Goal: Task Accomplishment & Management: Manage account settings

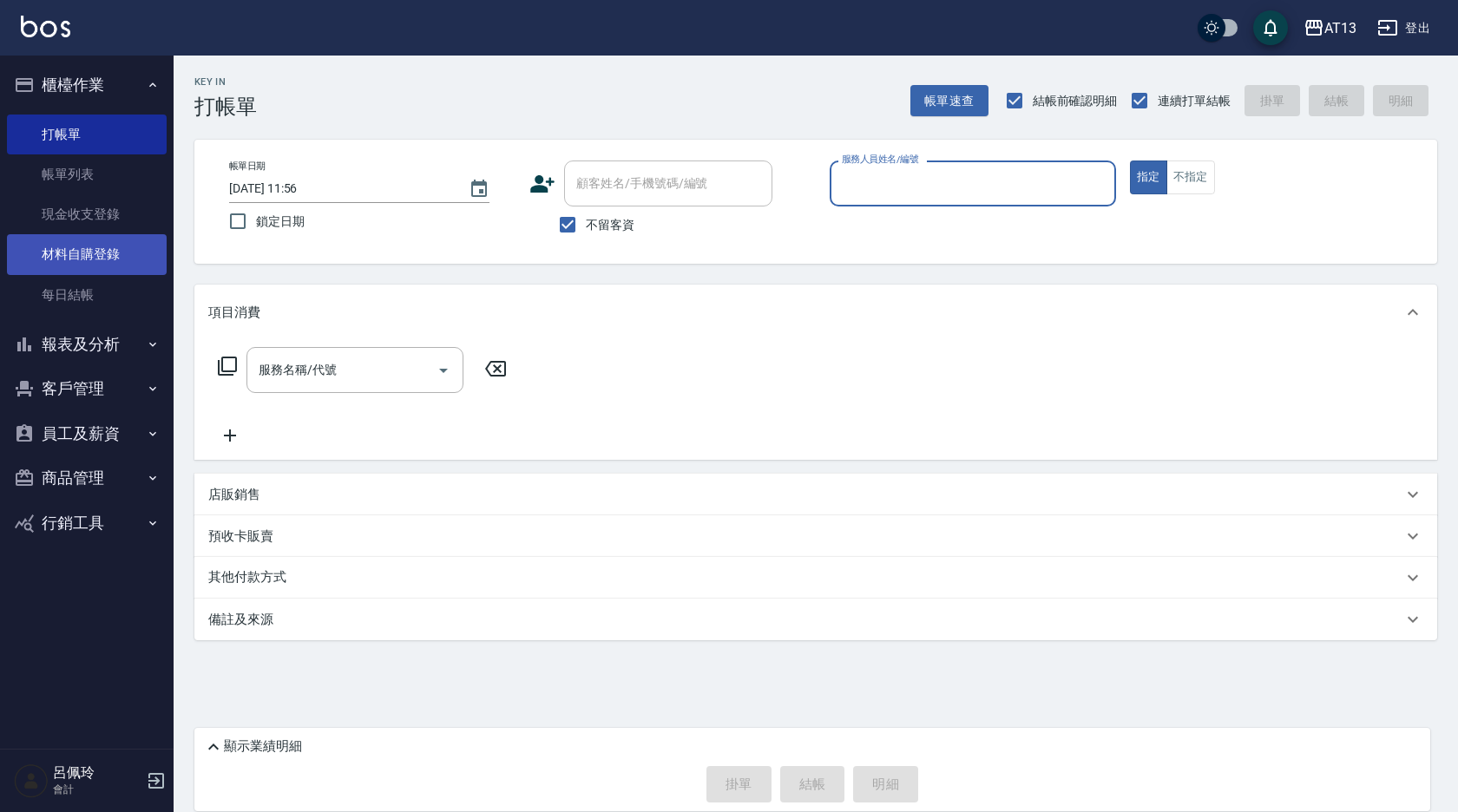
click at [77, 254] on link "材料自購登錄" at bounding box center [86, 254] width 159 height 40
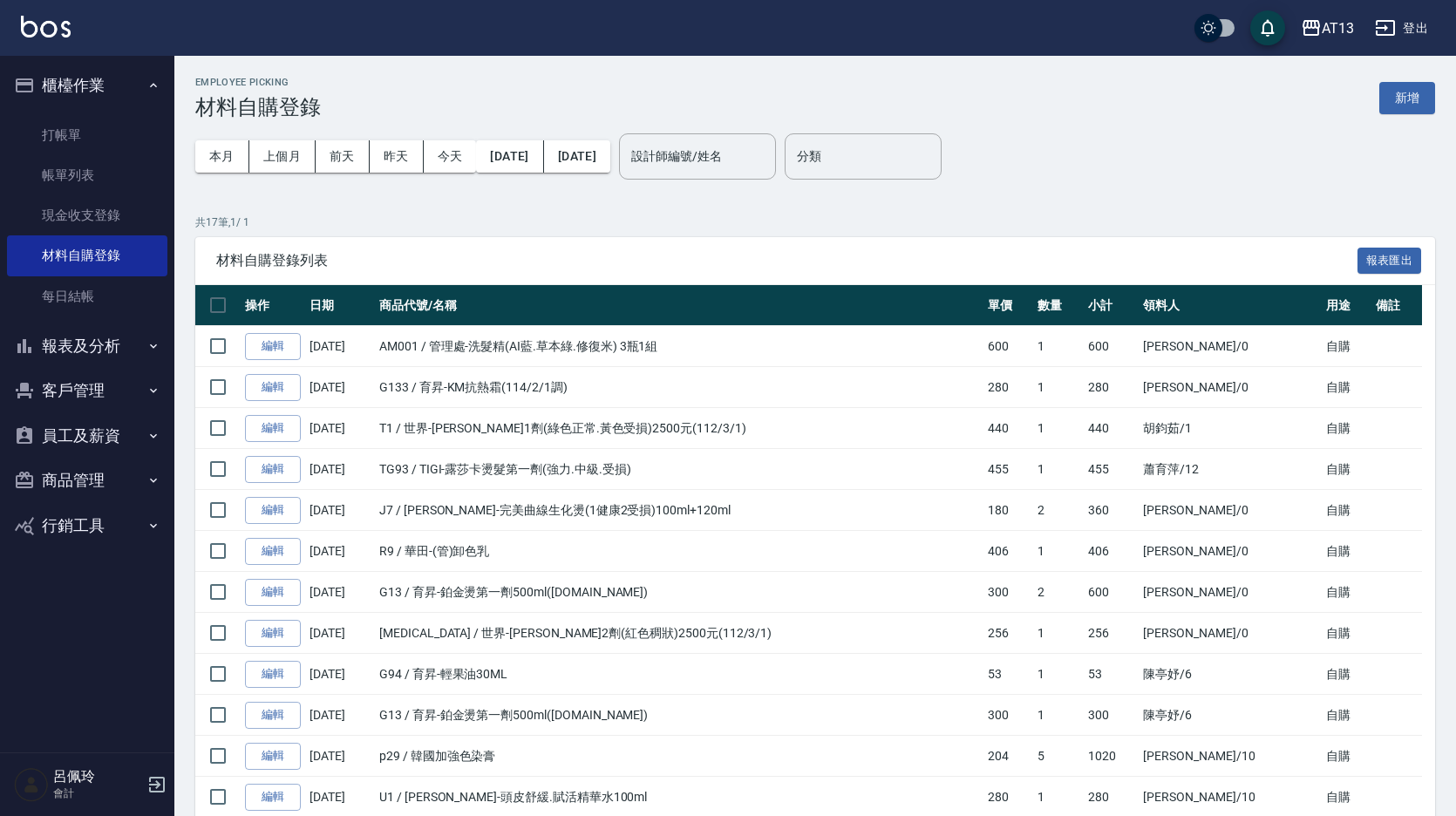
click at [1395, 91] on button "新增" at bounding box center [1406, 98] width 56 height 32
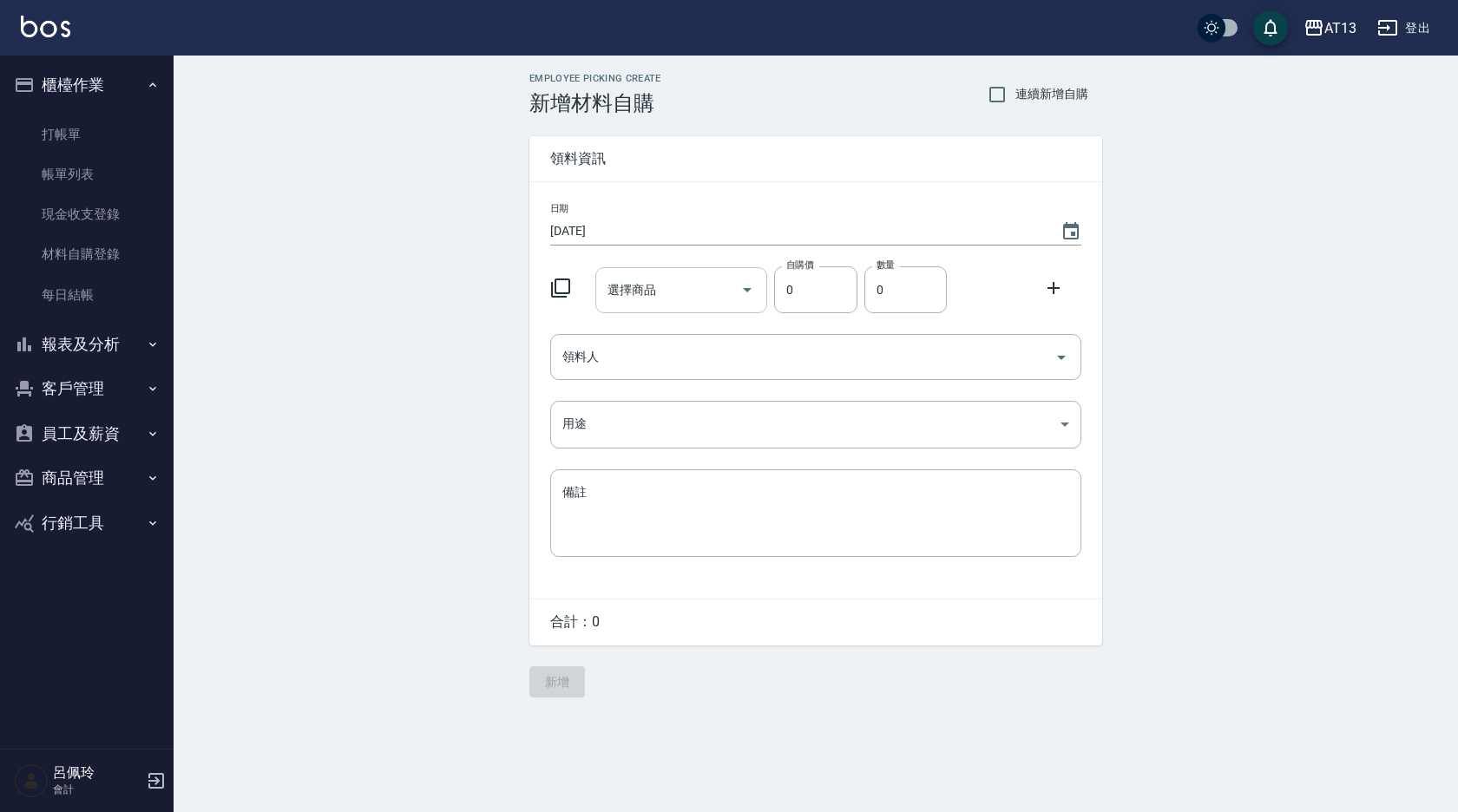
click at [616, 302] on input "選擇商品" at bounding box center [669, 290] width 131 height 30
click at [685, 294] on input "菲" at bounding box center [669, 290] width 131 height 30
click at [694, 344] on li "R8 菲靈(管)-頭皮隔離噴霧" at bounding box center [681, 335] width 173 height 29
type input "菲靈(管)-頭皮隔離噴霧"
type input "490"
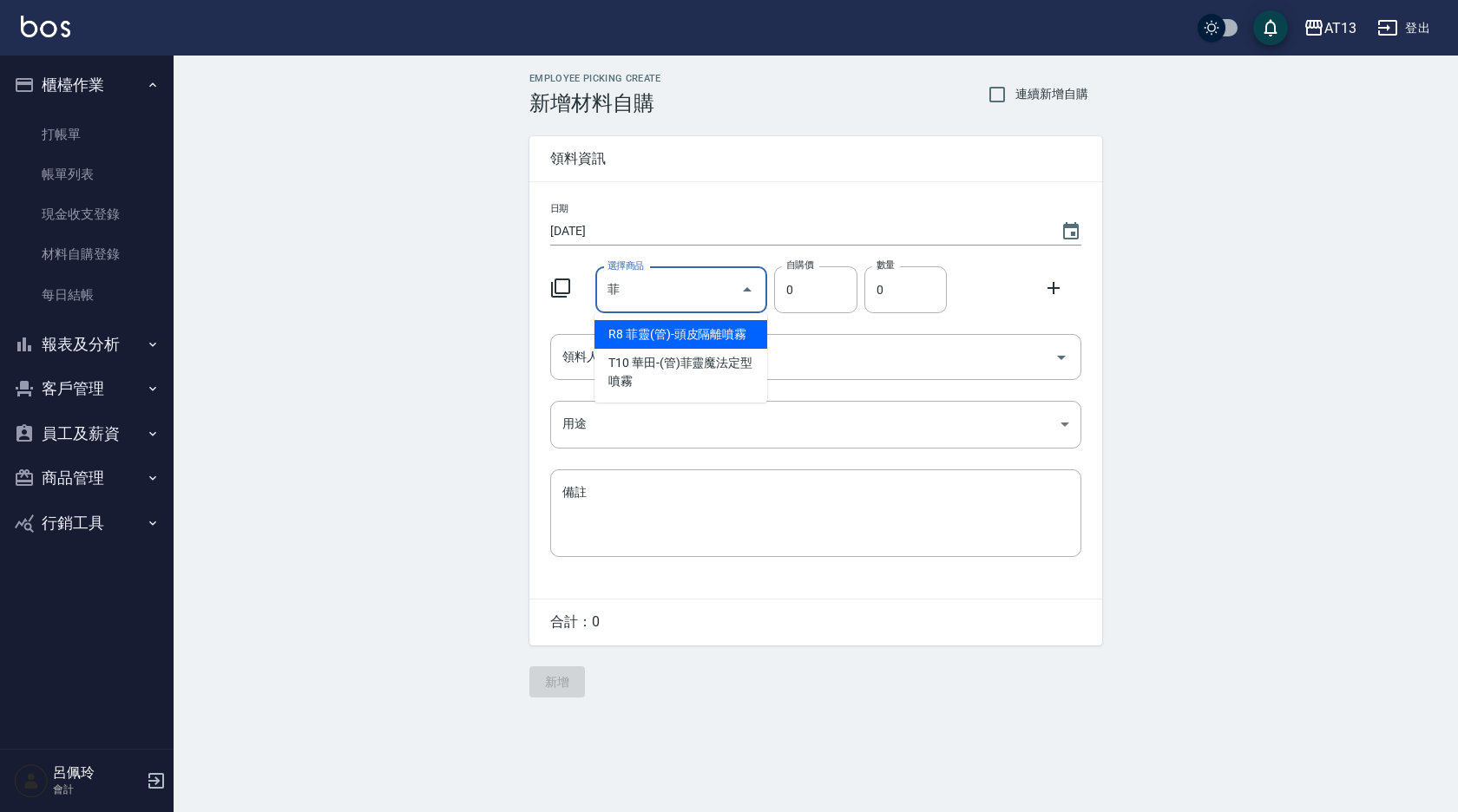
type input "1"
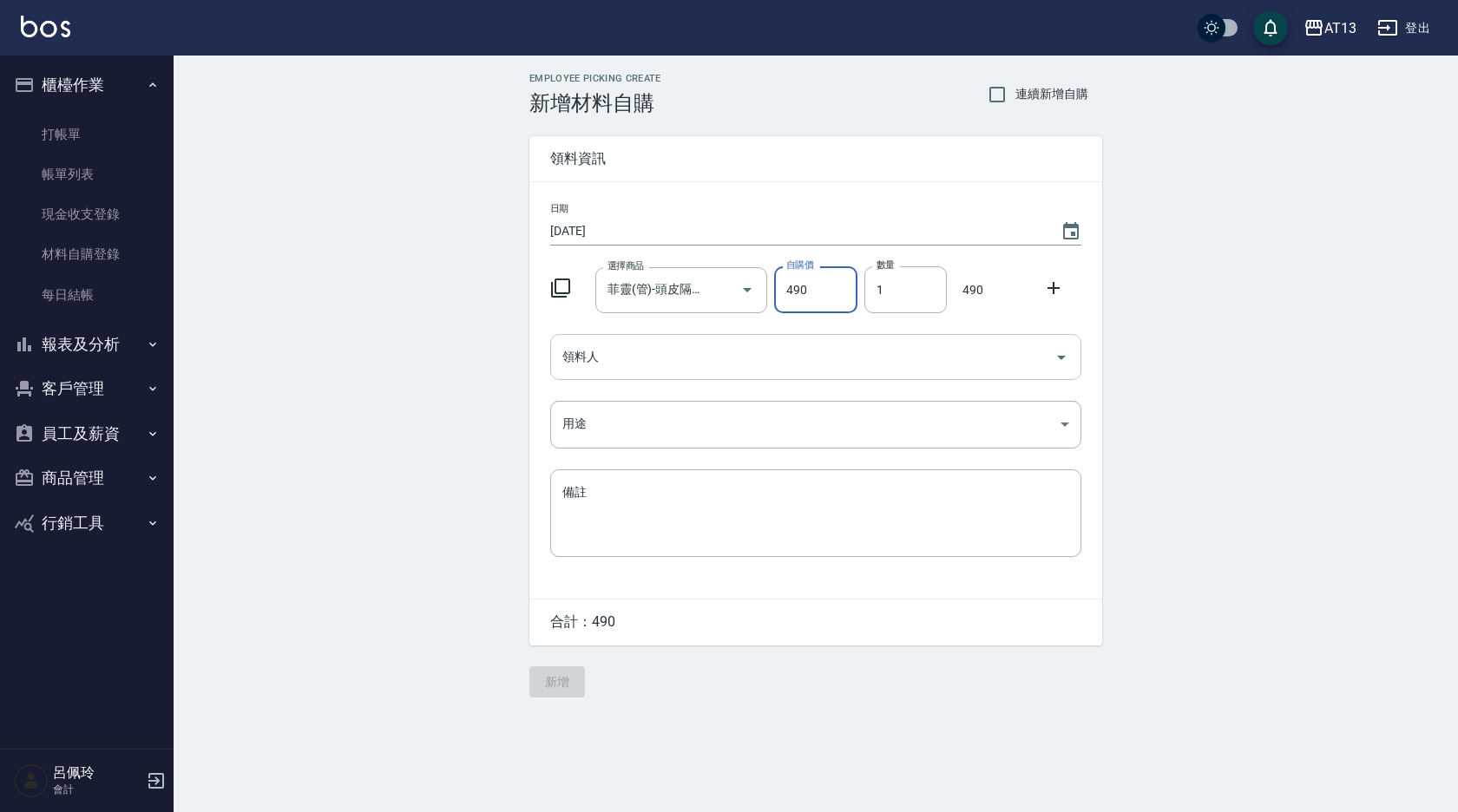
click at [1055, 360] on icon "Open" at bounding box center [1061, 357] width 21 height 21
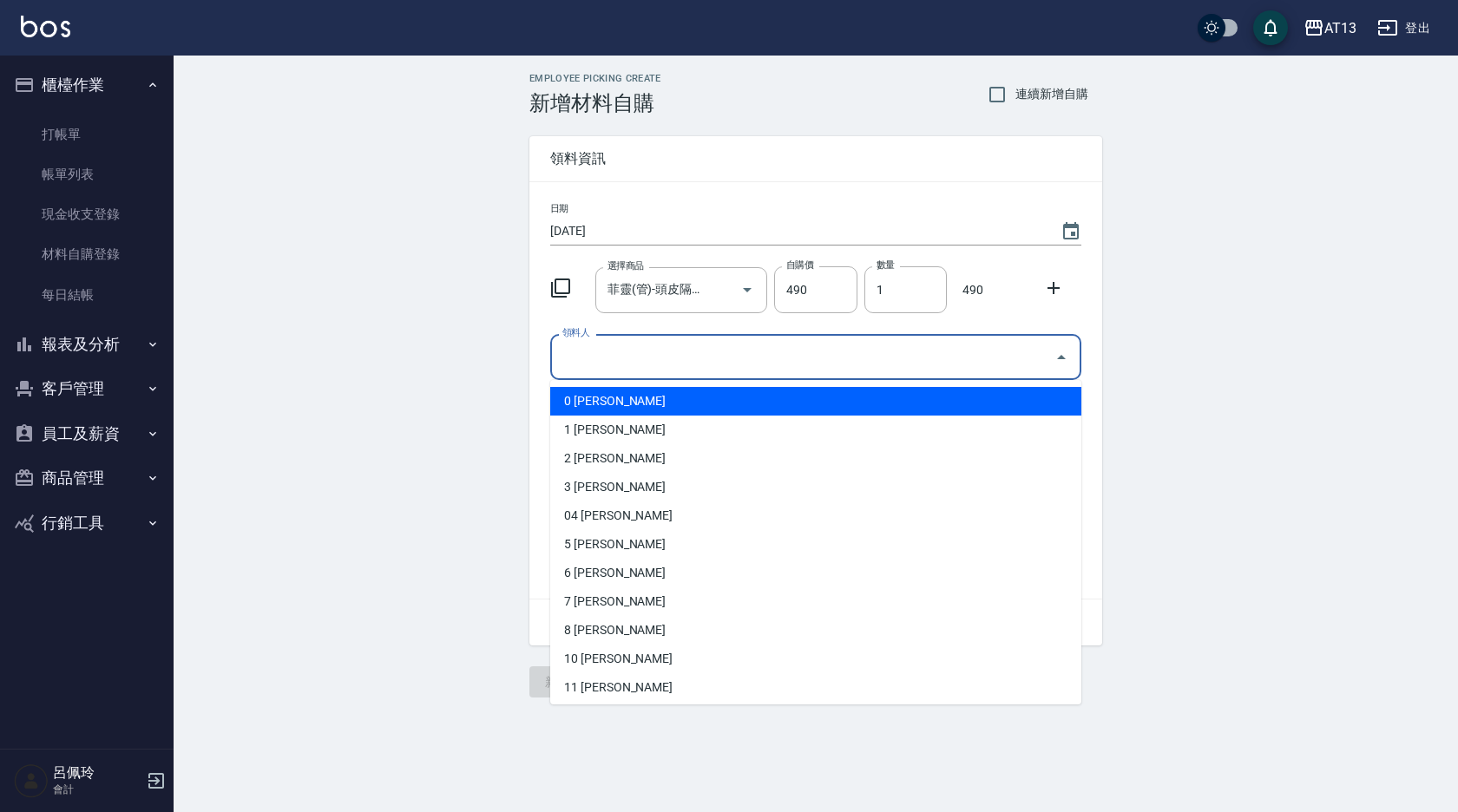
click at [813, 402] on li "0 [PERSON_NAME]" at bounding box center [816, 401] width 531 height 29
type input "[PERSON_NAME]"
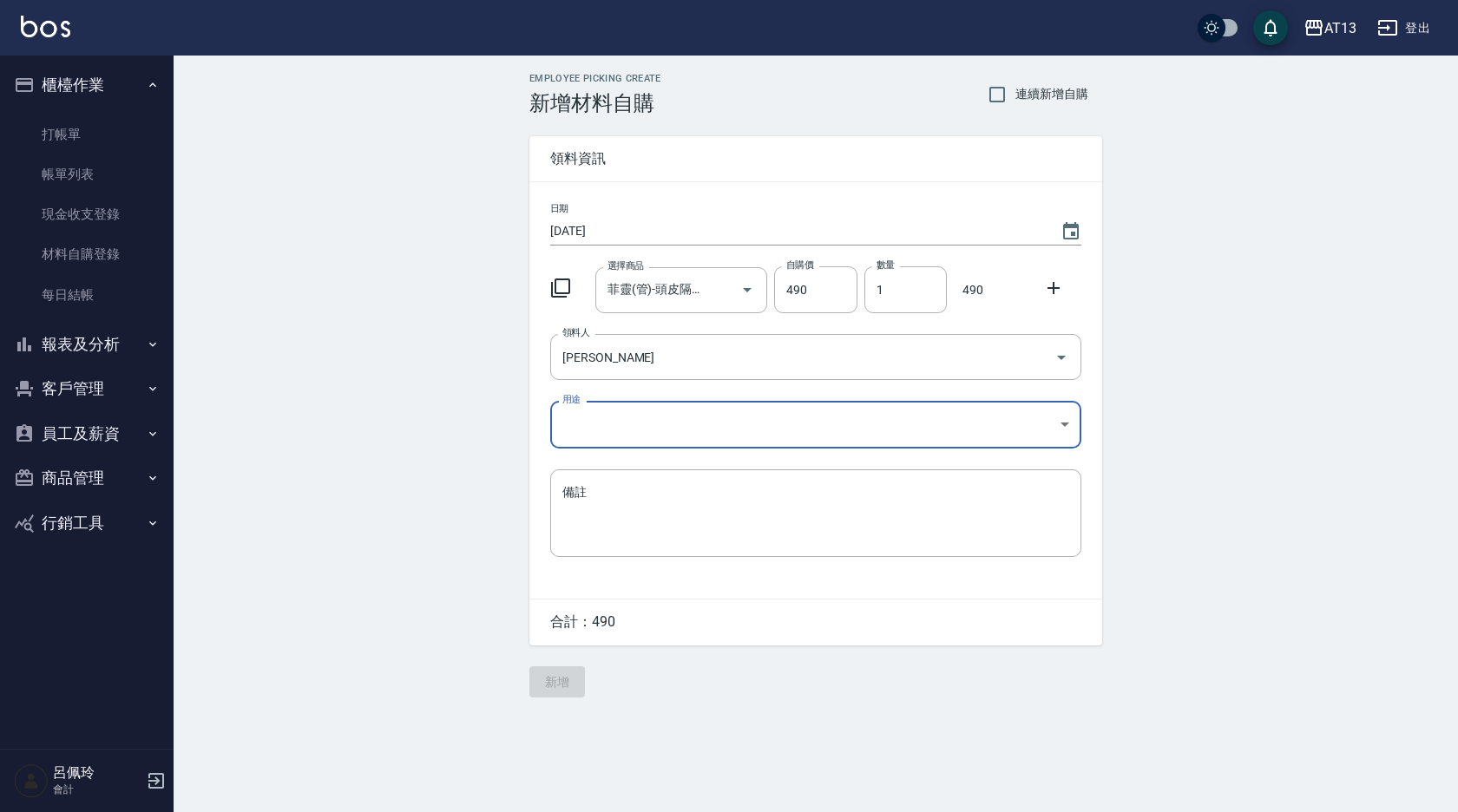
click at [1060, 418] on body "AT13 登出 櫃檯作業 打帳單 帳單列表 現金收支登錄 材料自購登錄 每日結帳 報表及分析 報表目錄 店家區間累計表 店家日報表 互助日報表 互助月報表 互…" at bounding box center [729, 406] width 1458 height 812
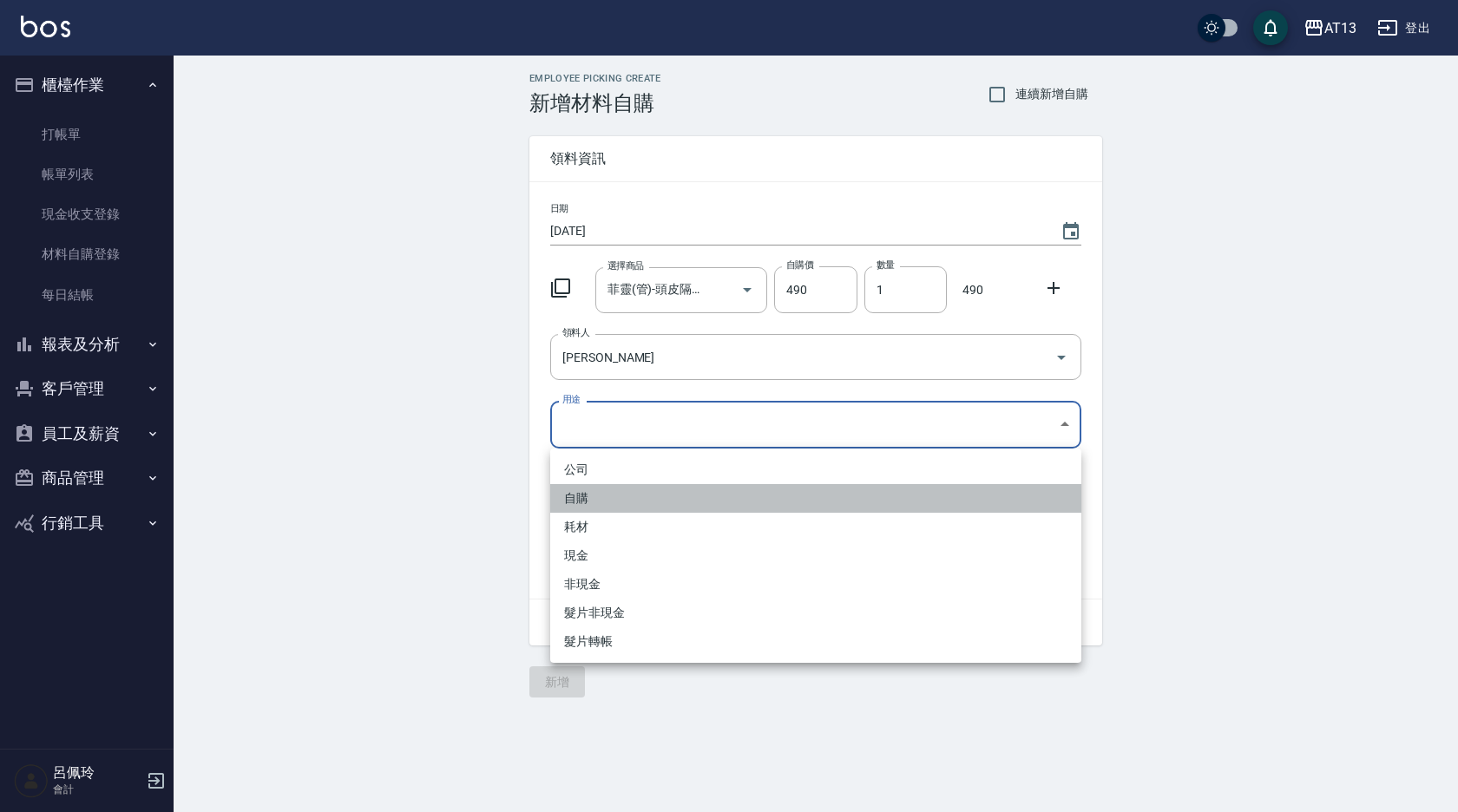
click at [686, 496] on li "自購" at bounding box center [816, 498] width 531 height 29
type input "自購"
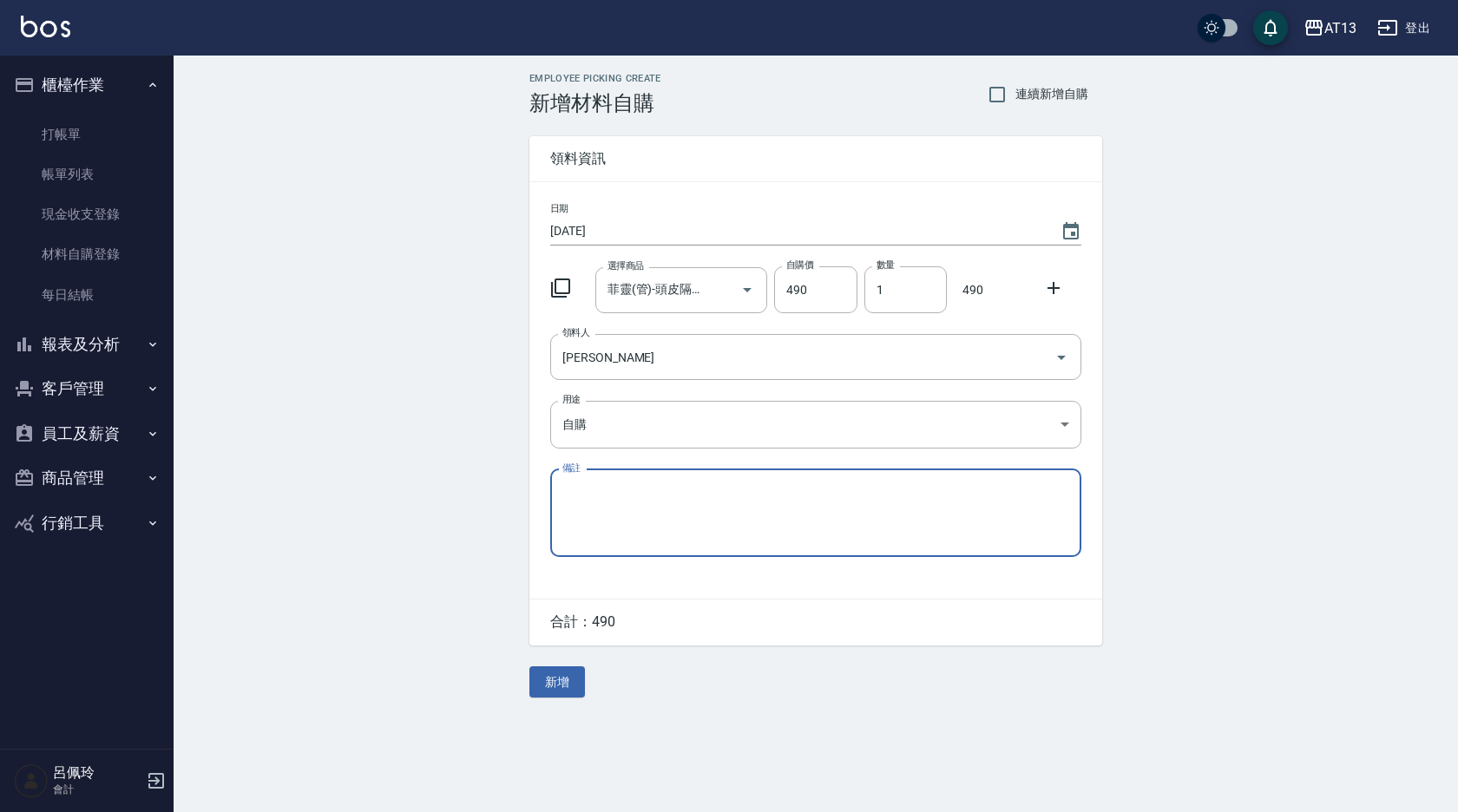
click at [576, 683] on button "新增" at bounding box center [557, 683] width 55 height 32
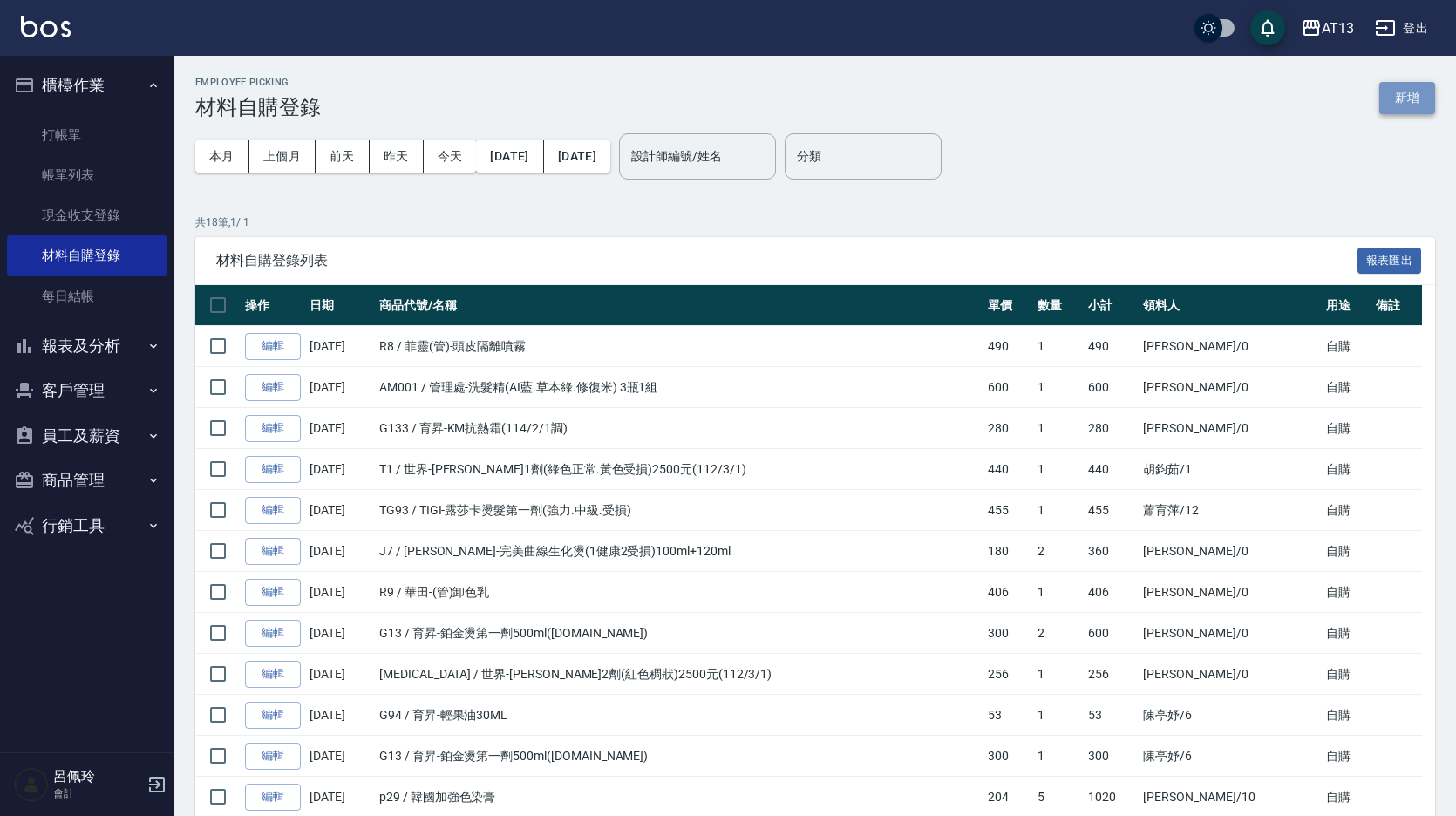
click at [1399, 97] on button "新增" at bounding box center [1406, 98] width 56 height 32
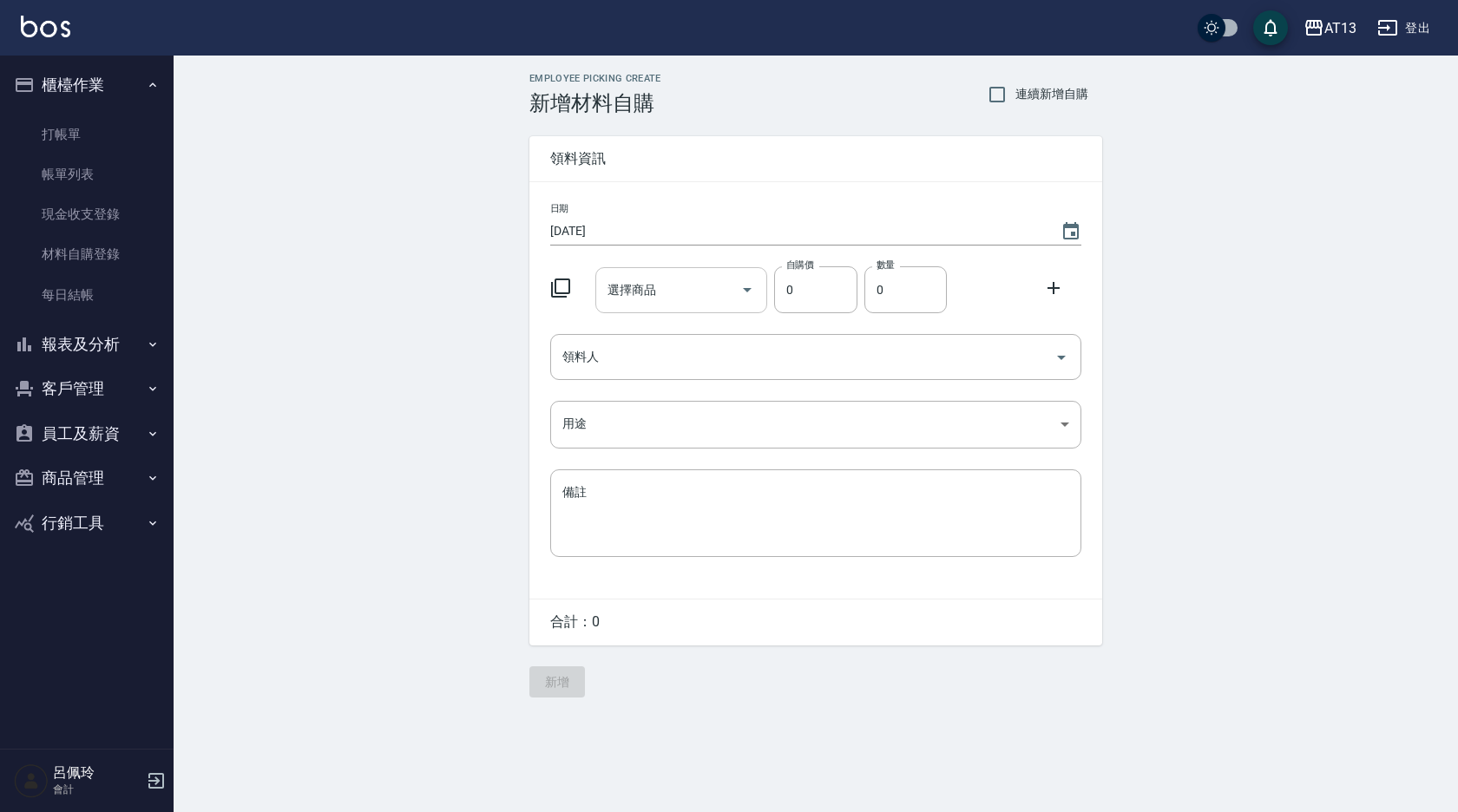
click at [689, 293] on input "選擇商品" at bounding box center [669, 290] width 131 height 30
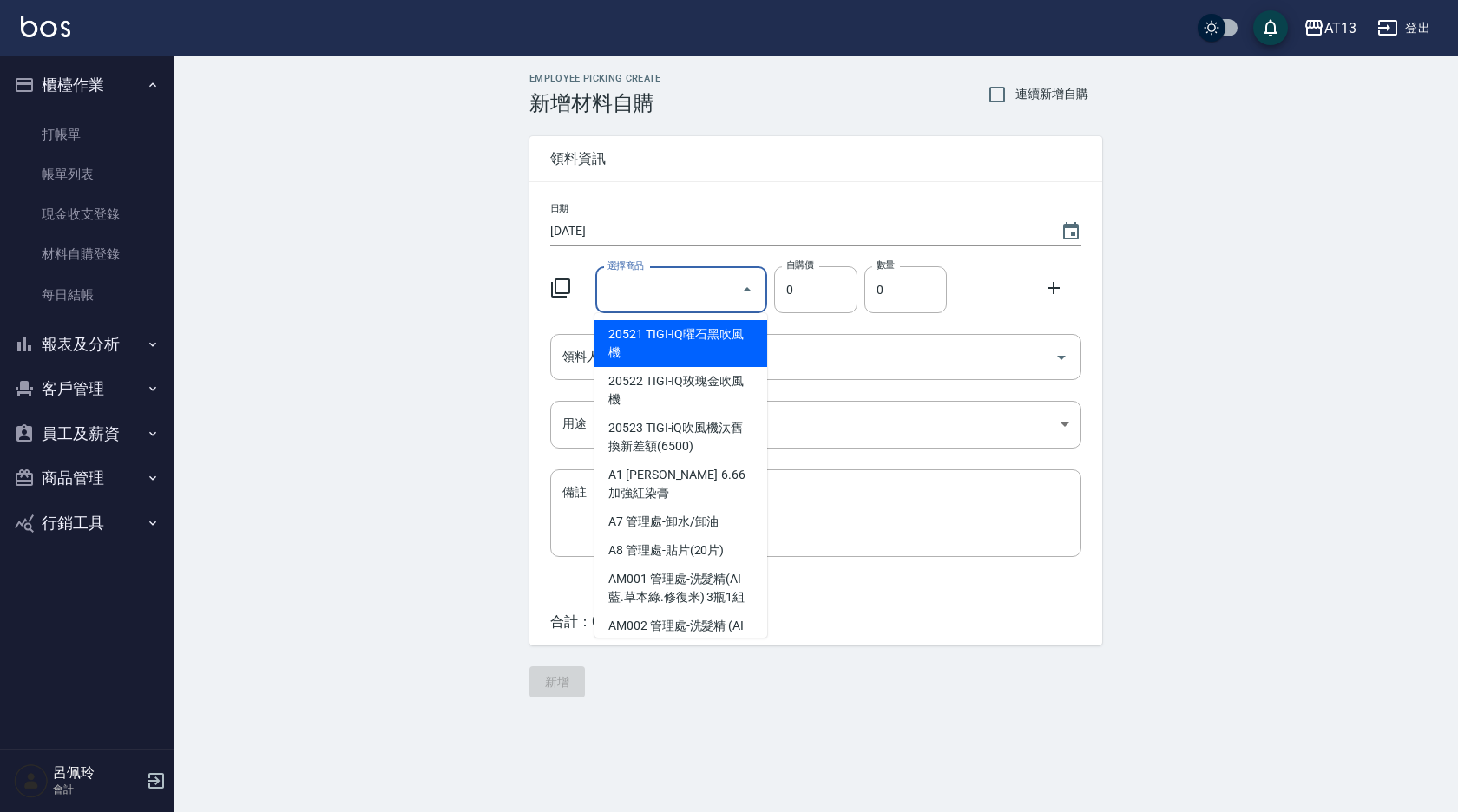
type input "ㄈ"
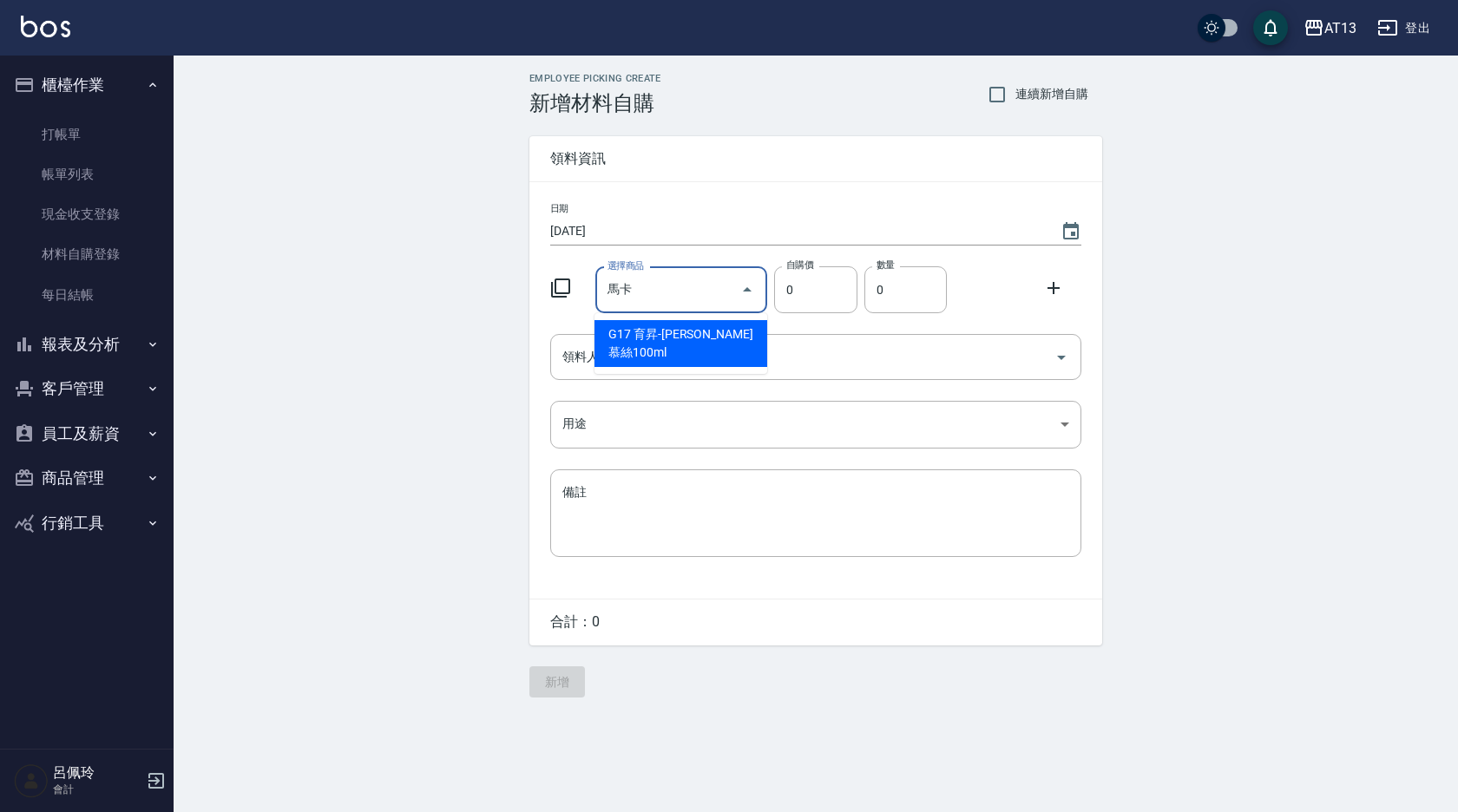
click at [736, 344] on li "G17 育昇-[PERSON_NAME]慕絲100ml" at bounding box center [681, 344] width 173 height 47
type input "育昇-馬卡龍慕絲100ml"
type input "65"
type input "1"
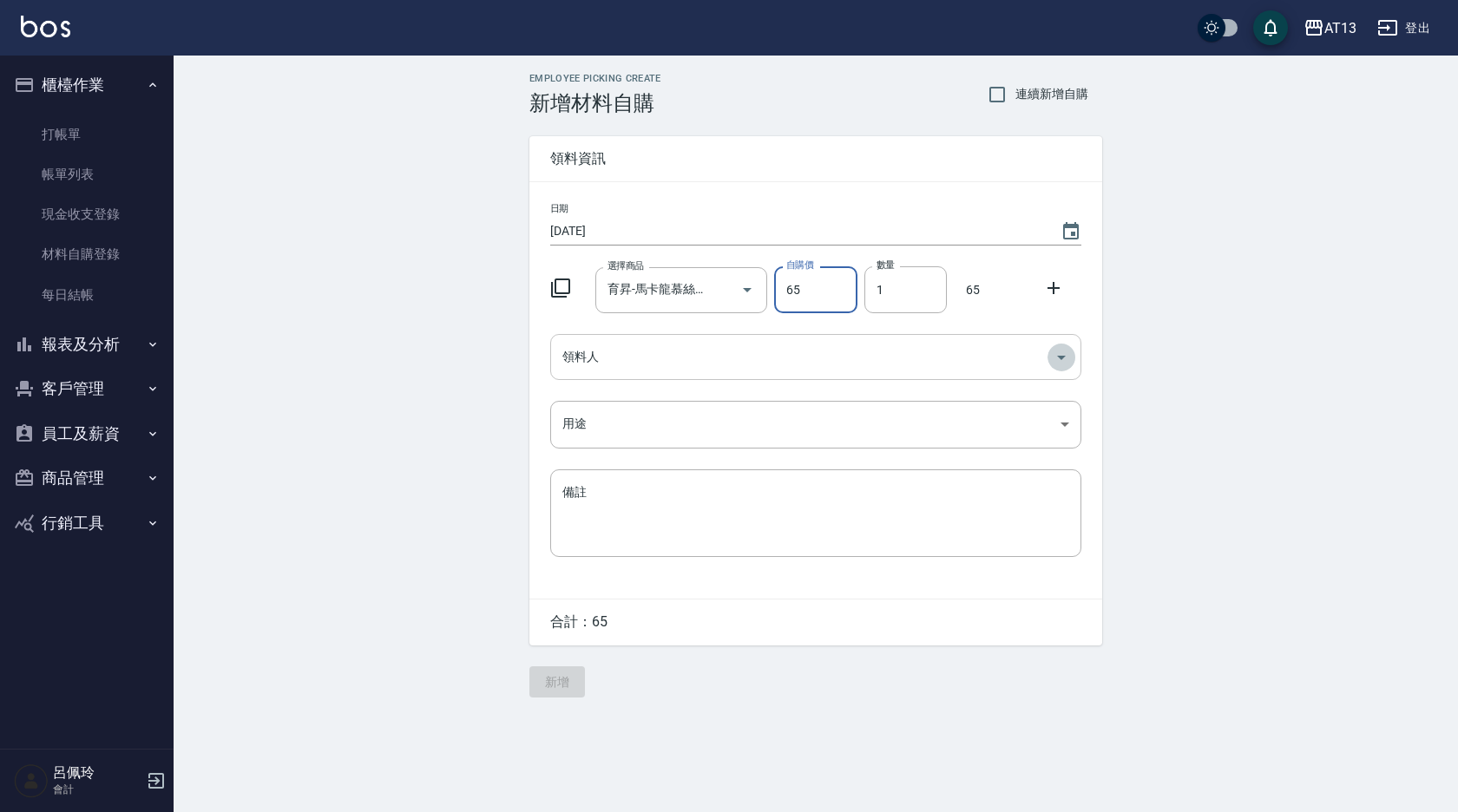
click at [1068, 356] on icon "Open" at bounding box center [1061, 357] width 21 height 21
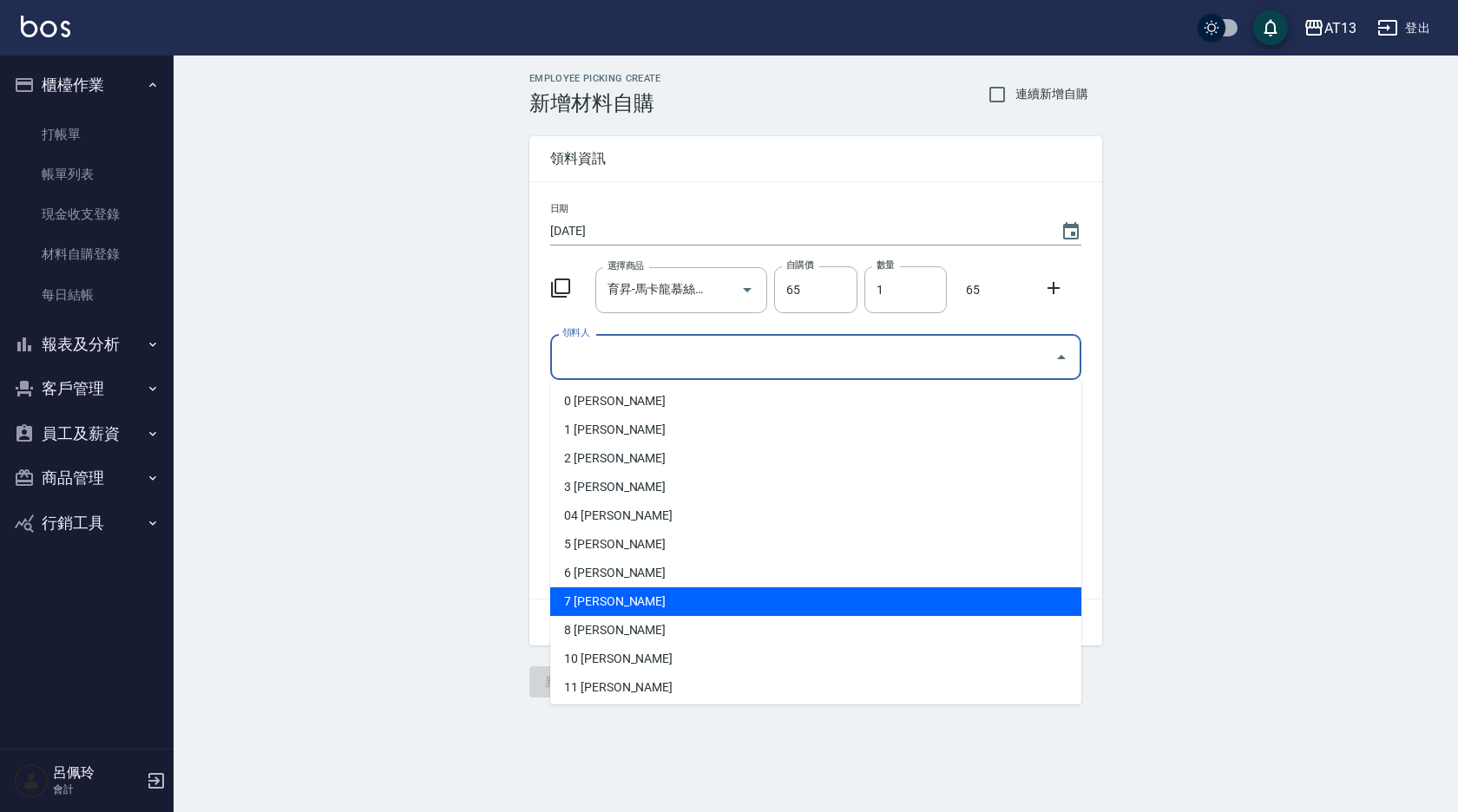
click at [717, 594] on li "7 [PERSON_NAME]" at bounding box center [816, 602] width 531 height 29
type input "呂佳容"
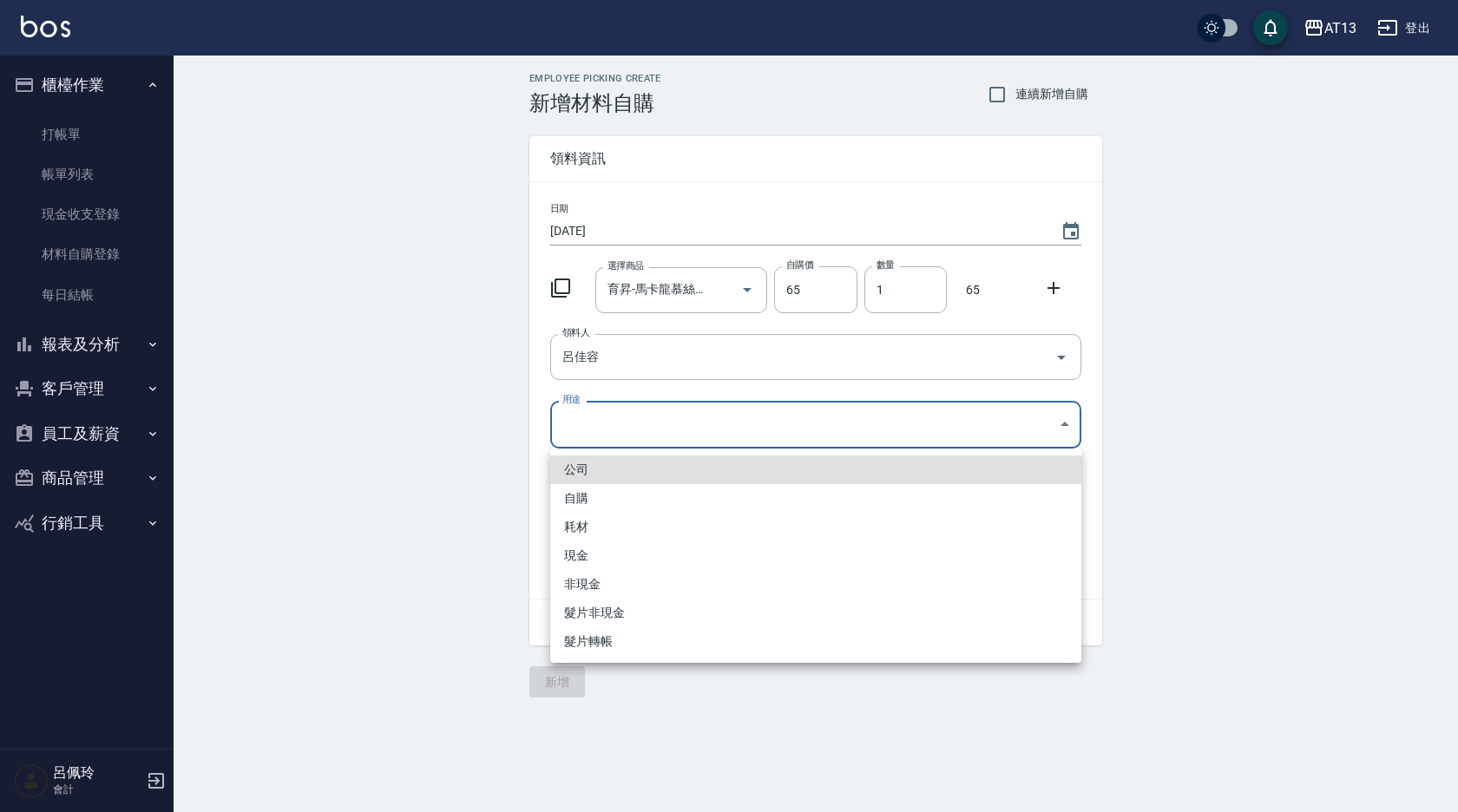
click at [1062, 426] on body "AT13 登出 櫃檯作業 打帳單 帳單列表 現金收支登錄 材料自購登錄 每日結帳 報表及分析 報表目錄 店家區間累計表 店家日報表 互助日報表 互助月報表 互…" at bounding box center [729, 406] width 1458 height 812
click at [706, 500] on li "自購" at bounding box center [816, 498] width 531 height 29
type input "自購"
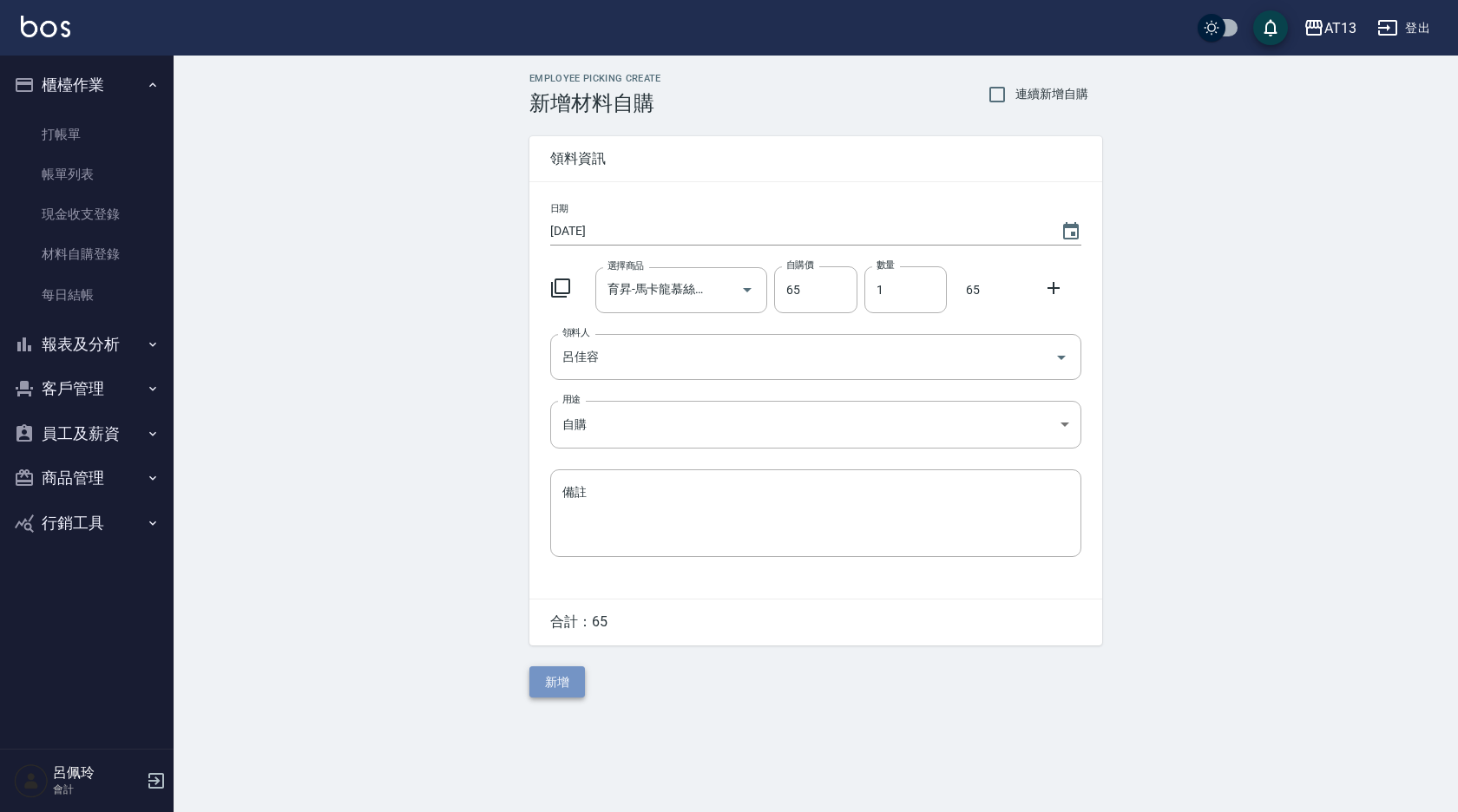
click at [573, 685] on button "新增" at bounding box center [557, 683] width 55 height 32
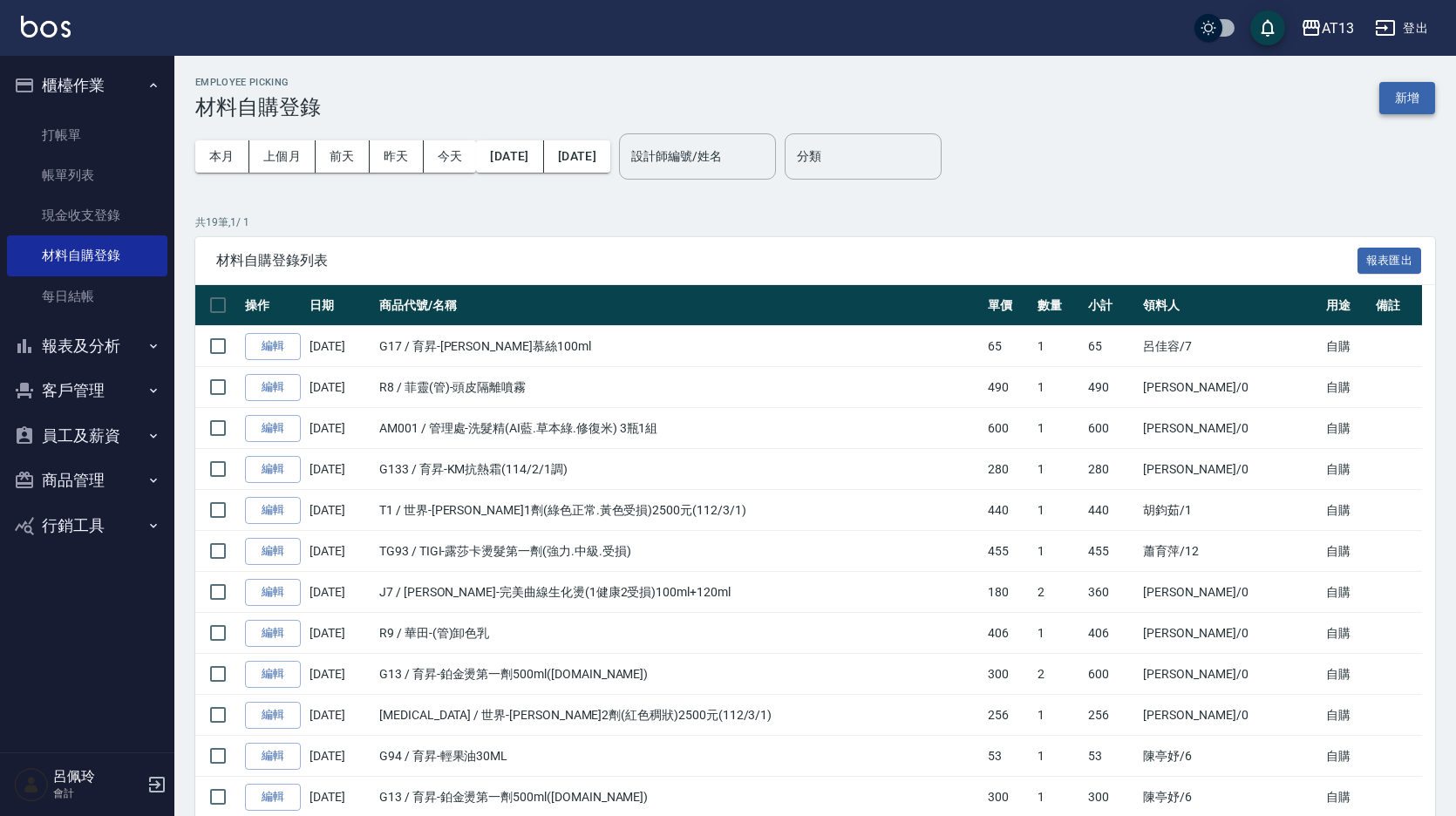
click at [1417, 108] on button "新增" at bounding box center [1406, 98] width 56 height 32
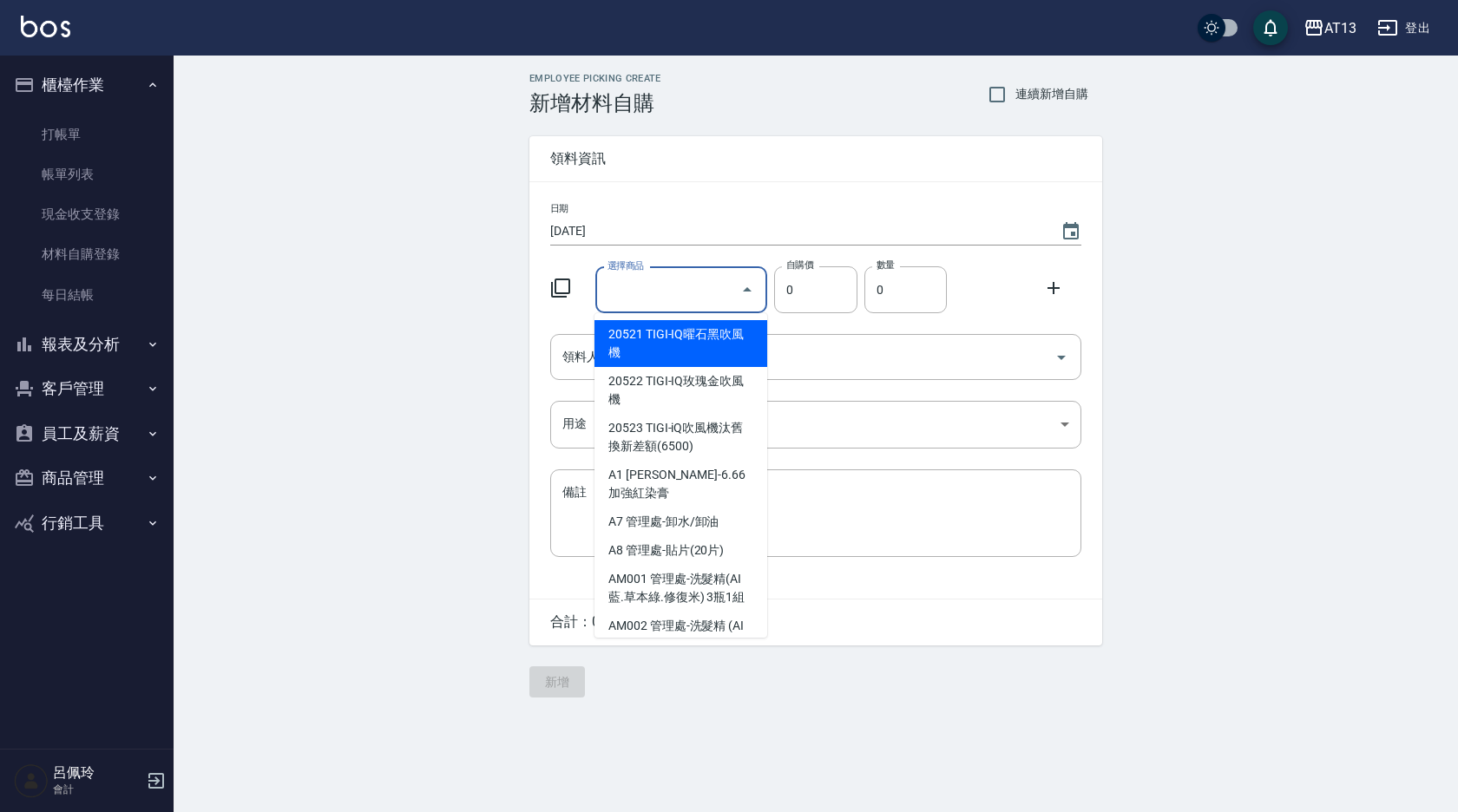
click at [668, 287] on input "選擇商品" at bounding box center [669, 290] width 131 height 30
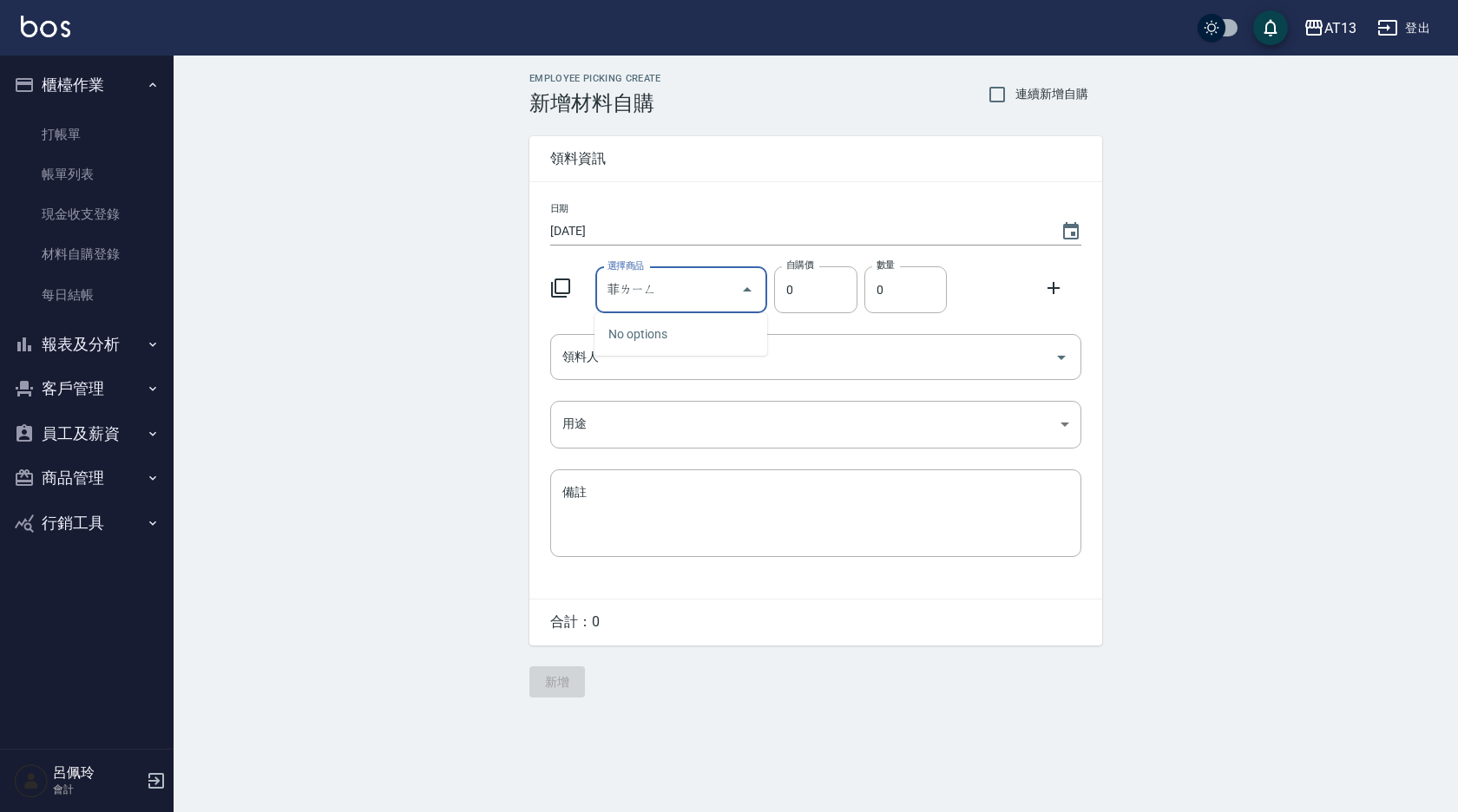
click at [687, 337] on body "AT13 登出 櫃檯作業 打帳單 帳單列表 現金收支登錄 材料自購登錄 每日結帳 報表及分析 報表目錄 店家區間累計表 店家日報表 互助日報表 互助月報表 互…" at bounding box center [729, 406] width 1458 height 812
click at [624, 289] on input "菲" at bounding box center [669, 290] width 131 height 30
click at [681, 332] on li "R8 菲靈(管)-頭皮隔離噴霧" at bounding box center [681, 335] width 173 height 29
type input "菲靈(管)-頭皮隔離噴霧"
type input "490"
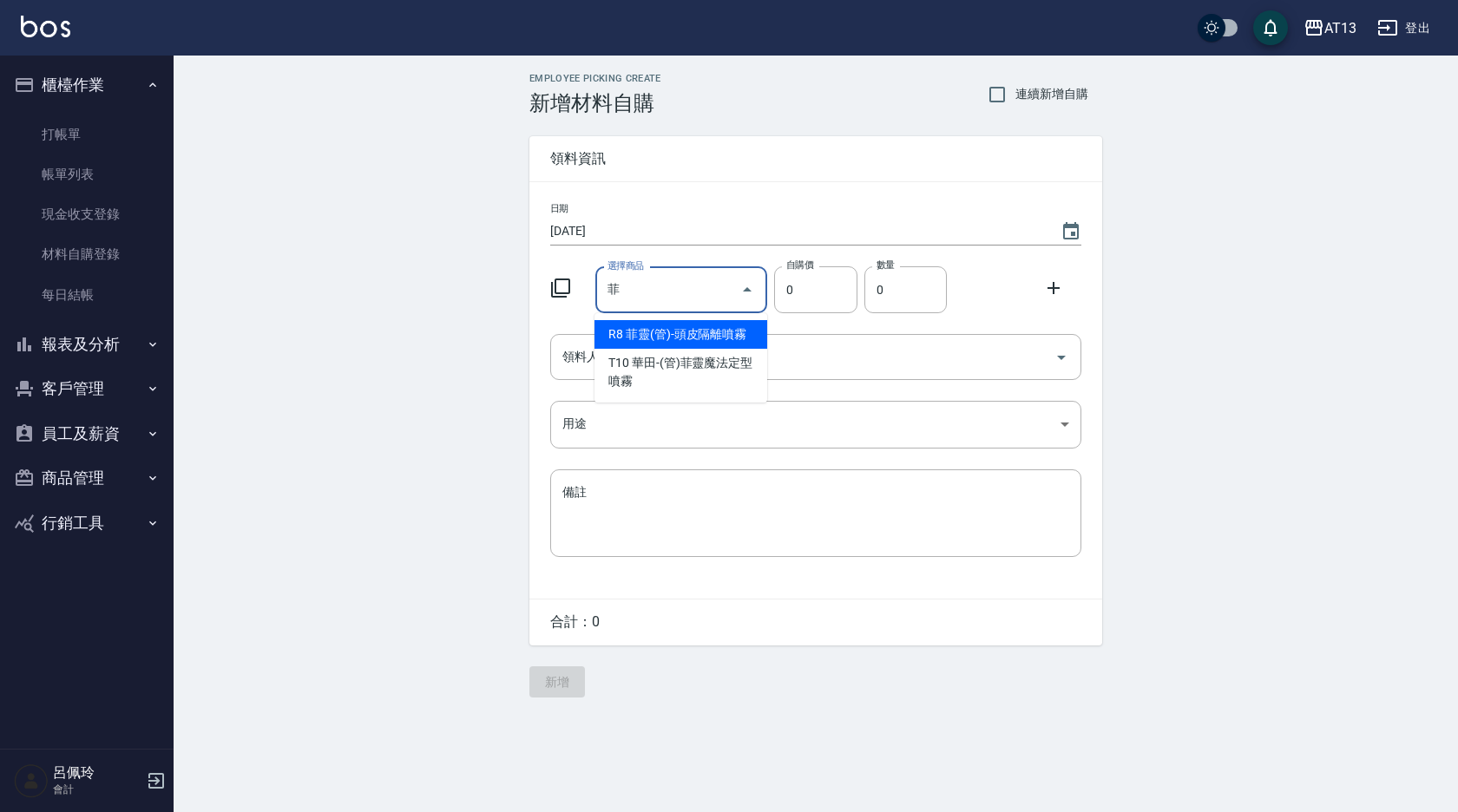
type input "1"
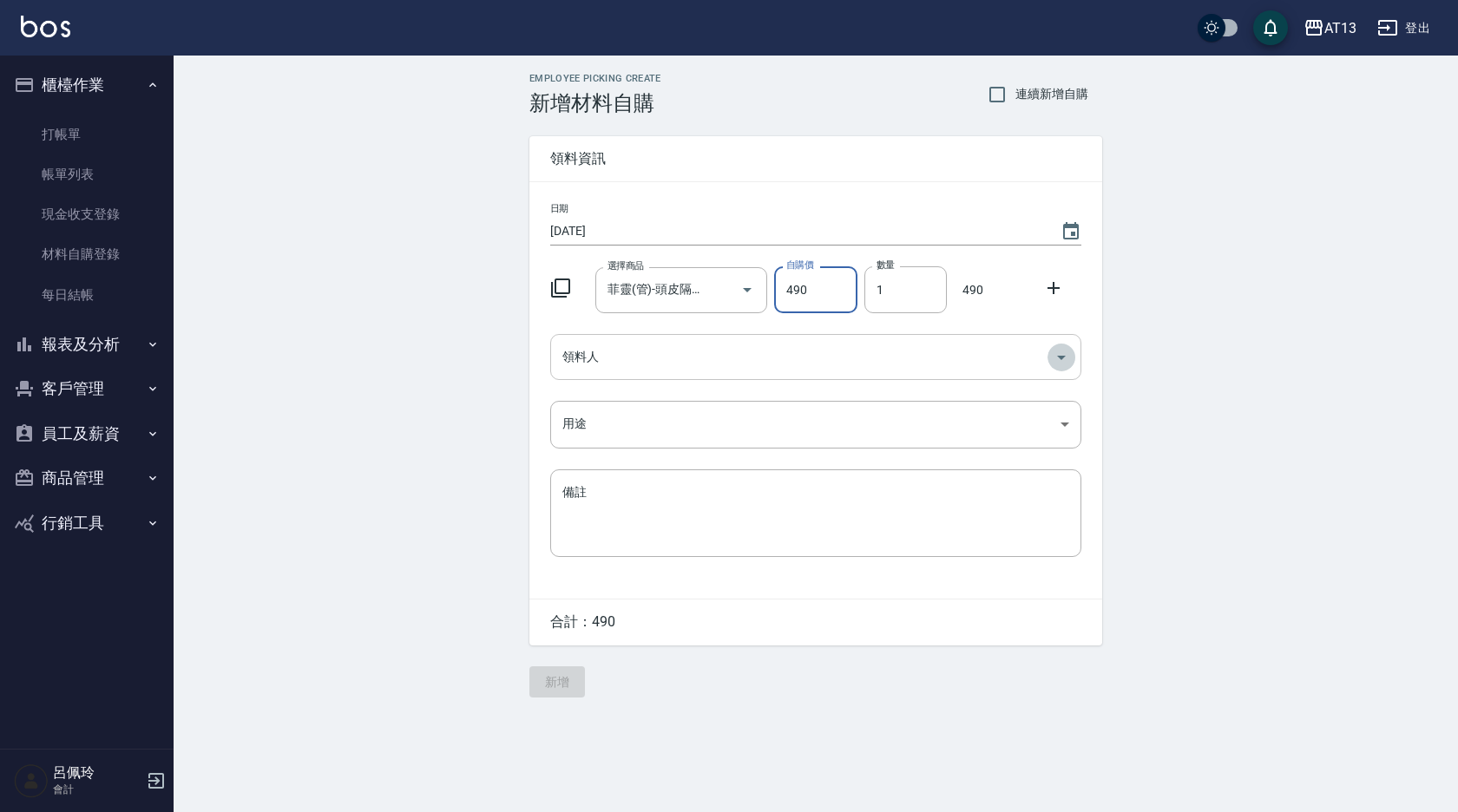
click at [1060, 355] on icon "Open" at bounding box center [1061, 357] width 21 height 21
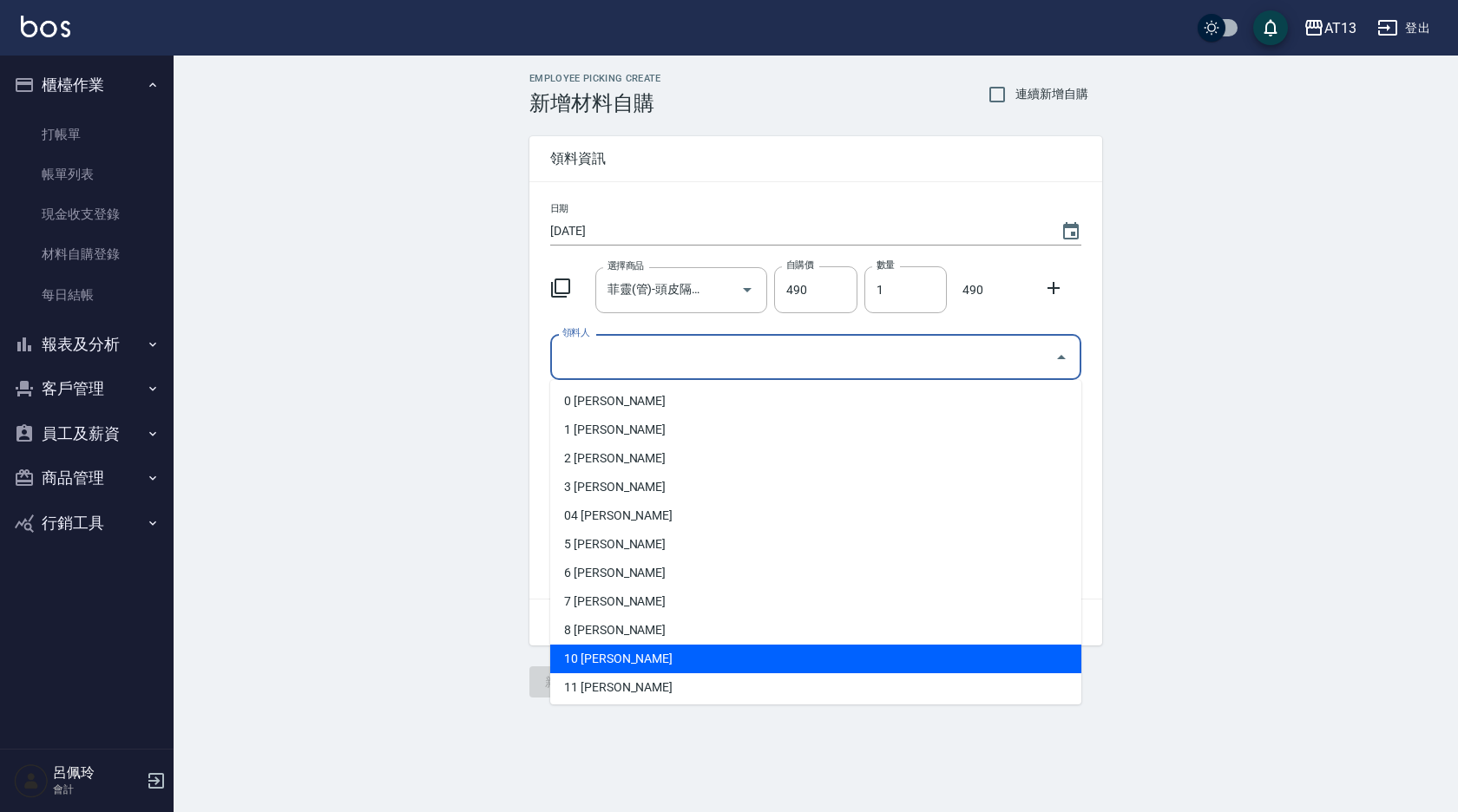
click at [771, 658] on li "10 [PERSON_NAME]" at bounding box center [816, 659] width 531 height 29
type input "[PERSON_NAME]"
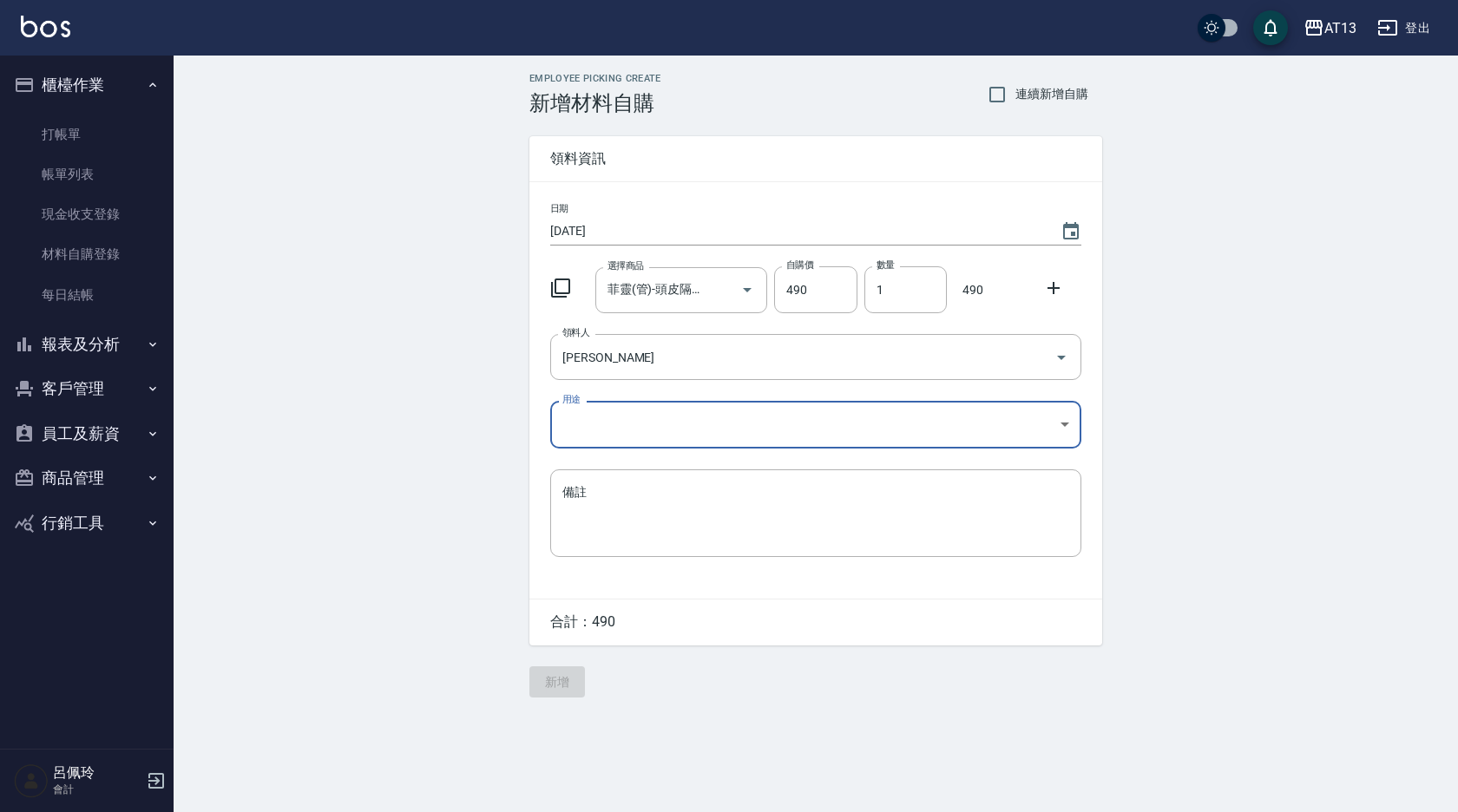
click at [1066, 424] on body "AT13 登出 櫃檯作業 打帳單 帳單列表 現金收支登錄 材料自購登錄 每日結帳 報表及分析 報表目錄 店家區間累計表 店家日報表 互助日報表 互助月報表 互…" at bounding box center [729, 406] width 1458 height 812
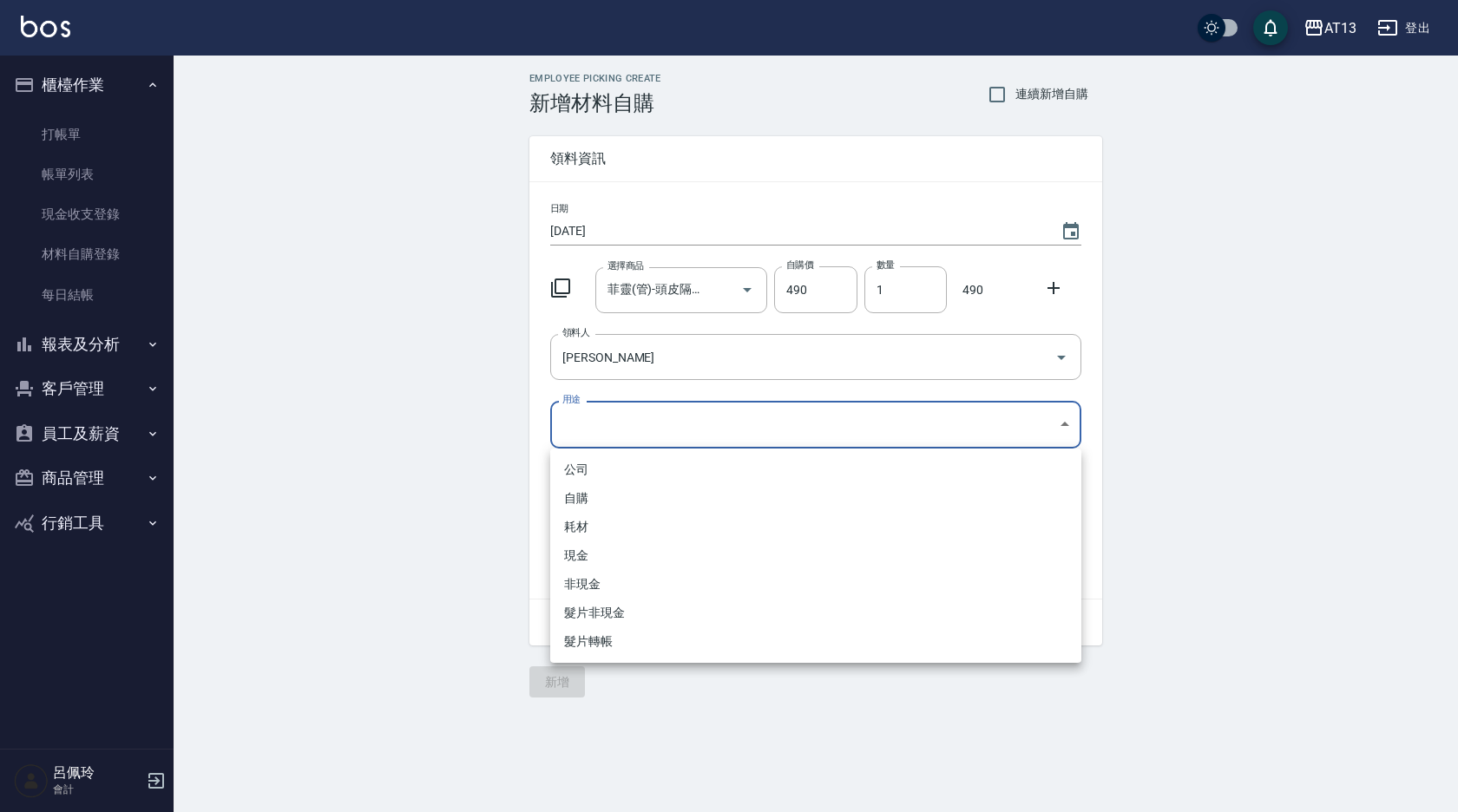
click at [671, 496] on li "自購" at bounding box center [816, 498] width 531 height 29
type input "自購"
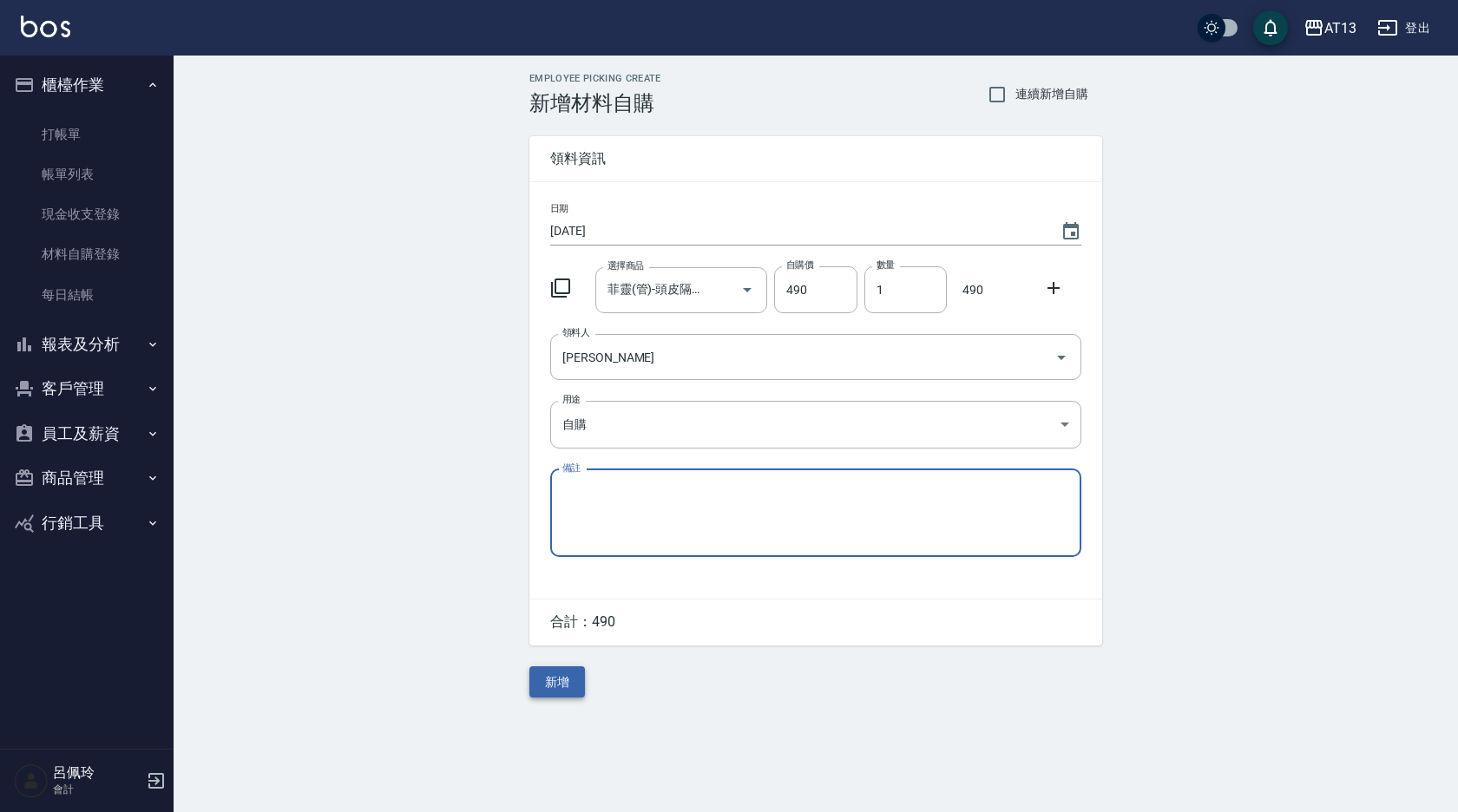
click at [532, 693] on button "新增" at bounding box center [557, 683] width 55 height 32
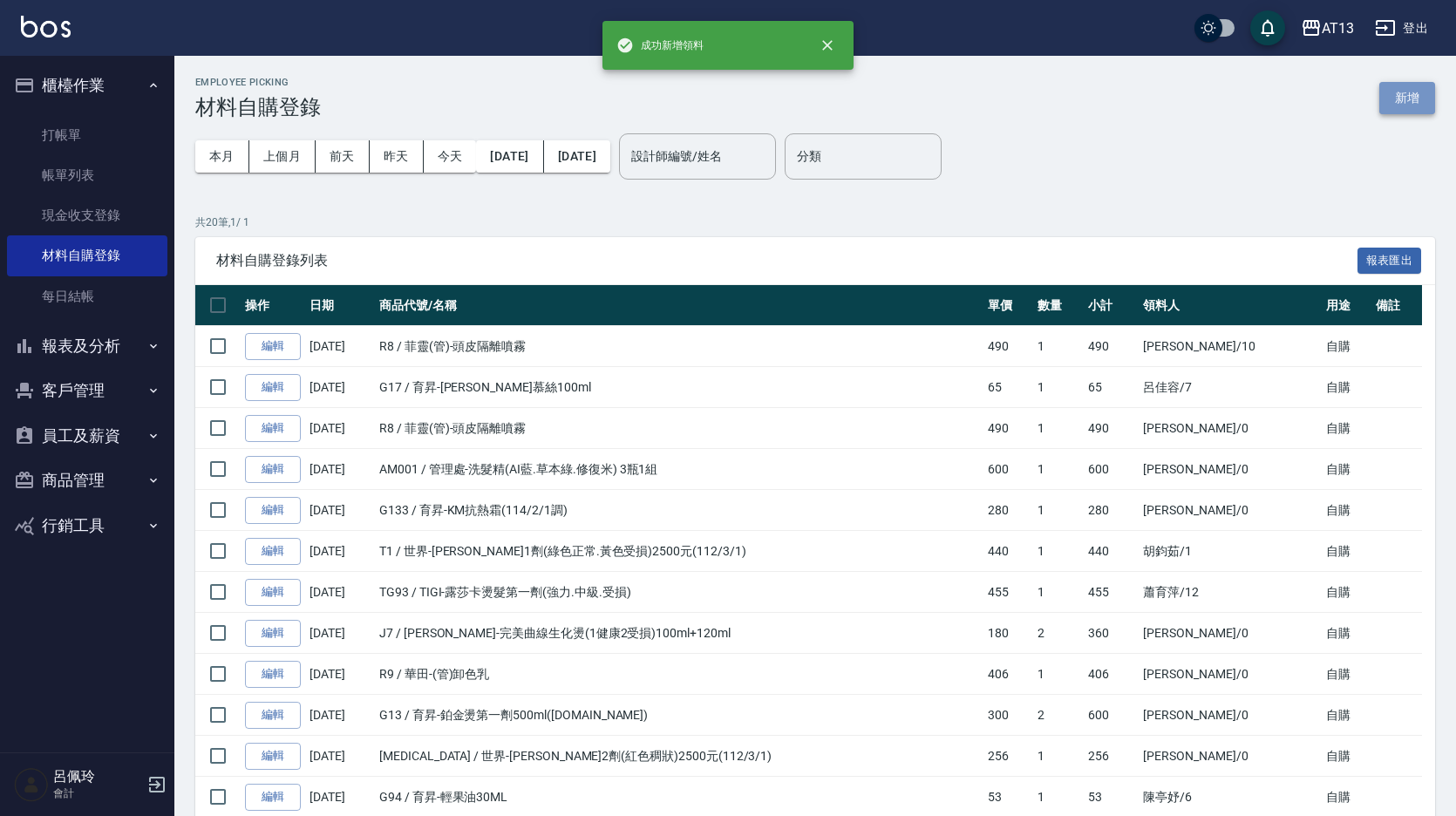
click at [1390, 102] on button "新增" at bounding box center [1406, 98] width 56 height 32
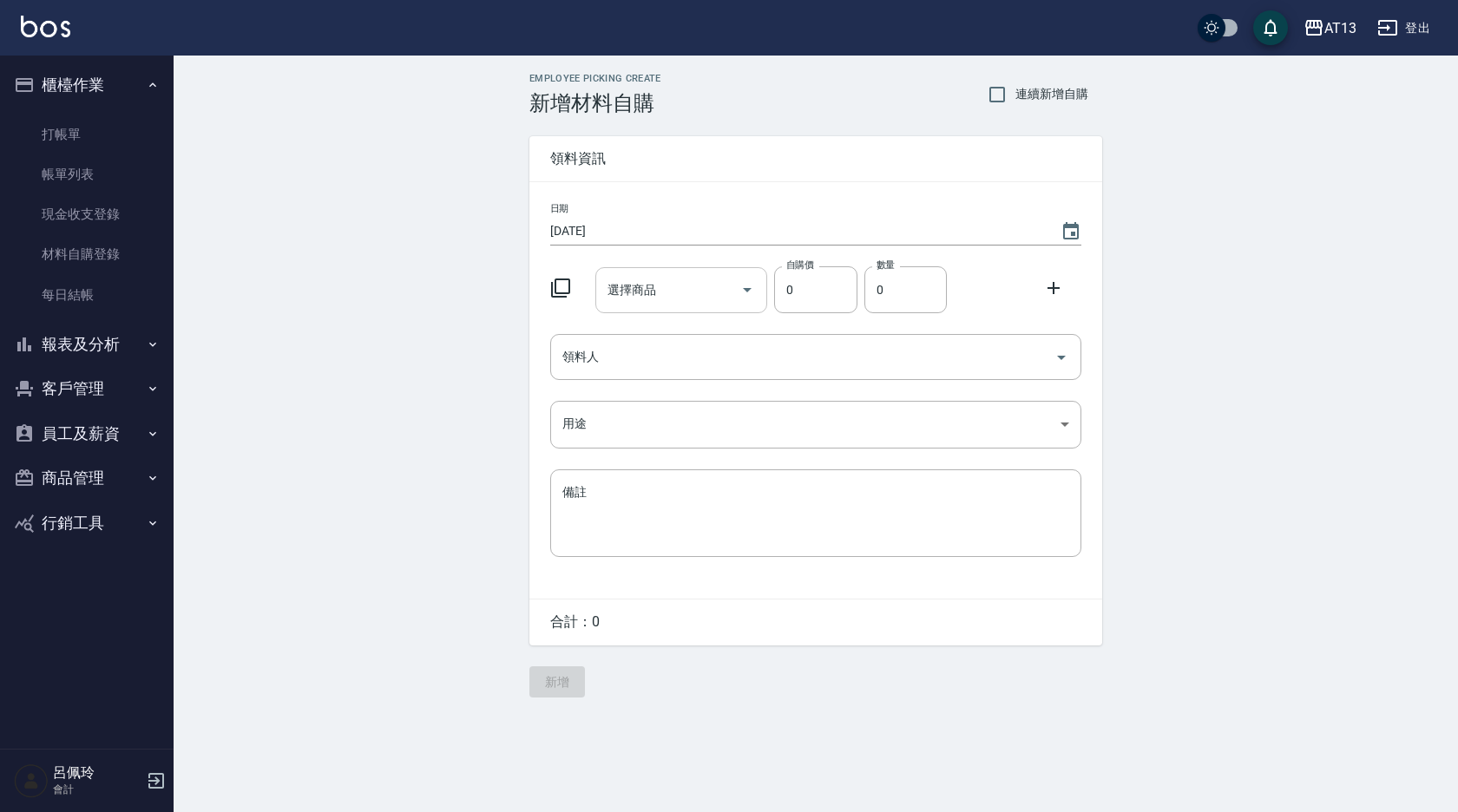
click at [680, 293] on input "選擇商品" at bounding box center [669, 290] width 131 height 30
click at [690, 283] on input "id噴霧" at bounding box center [669, 290] width 131 height 30
click at [662, 283] on input "id噴霧" at bounding box center [669, 290] width 131 height 30
click at [651, 288] on input "id噴霧" at bounding box center [669, 290] width 131 height 30
click at [653, 288] on input "id噴霧" at bounding box center [669, 290] width 131 height 30
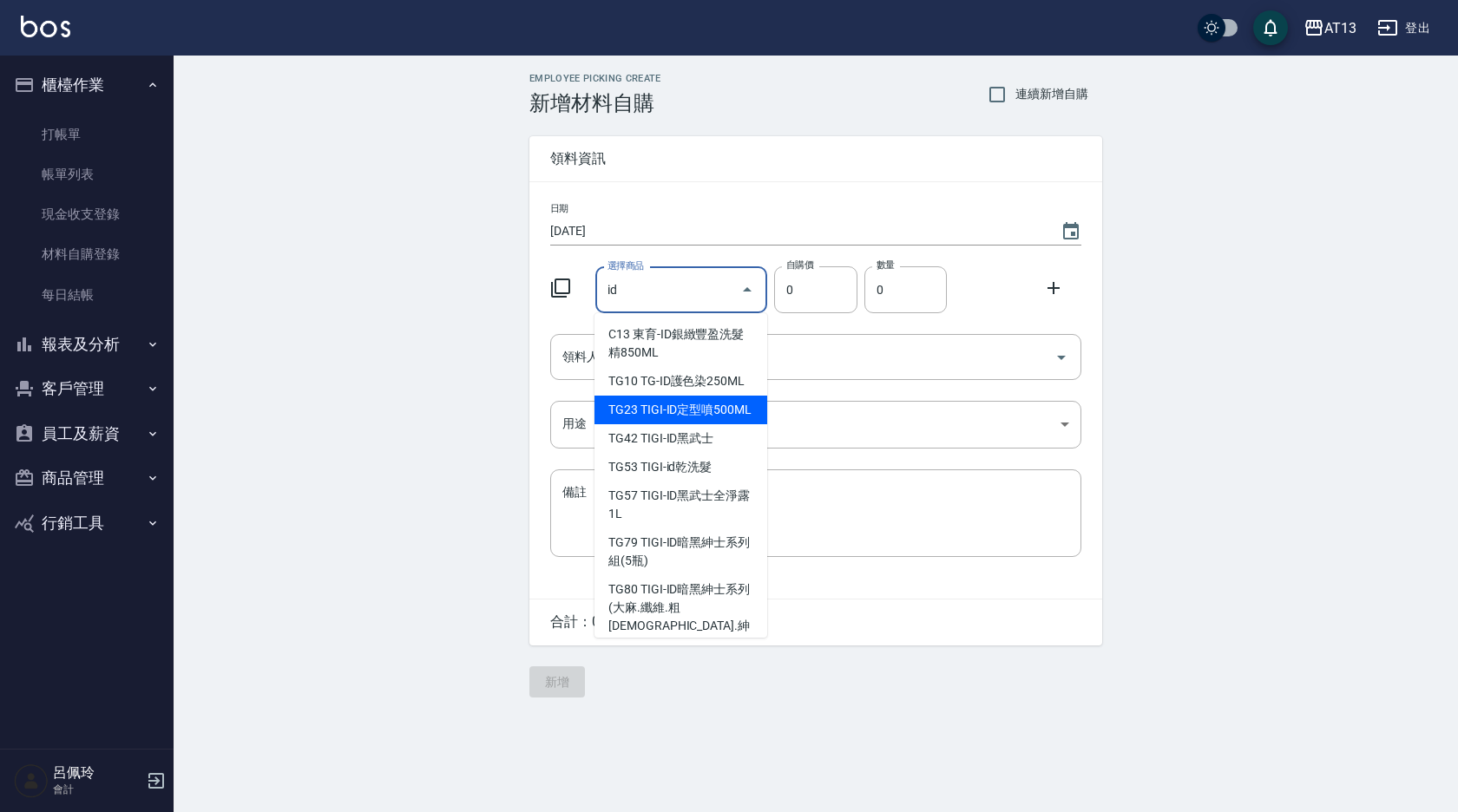
click at [706, 422] on li "TG23 TIGI-ID定型噴500ML" at bounding box center [681, 410] width 173 height 29
type input "TIGI-ID定型噴500ML"
type input "280"
type input "1"
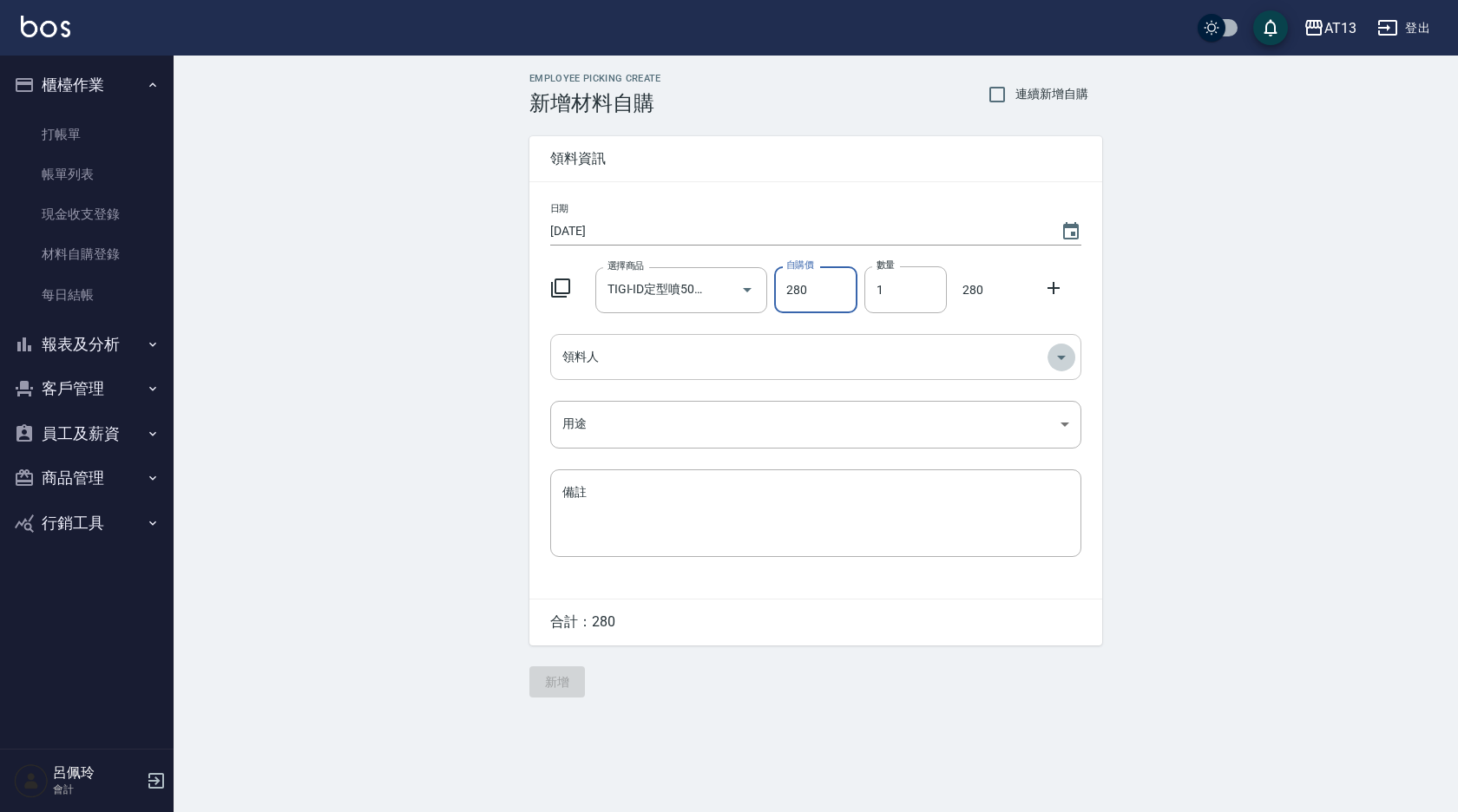
click at [1062, 354] on icon "Open" at bounding box center [1061, 357] width 21 height 21
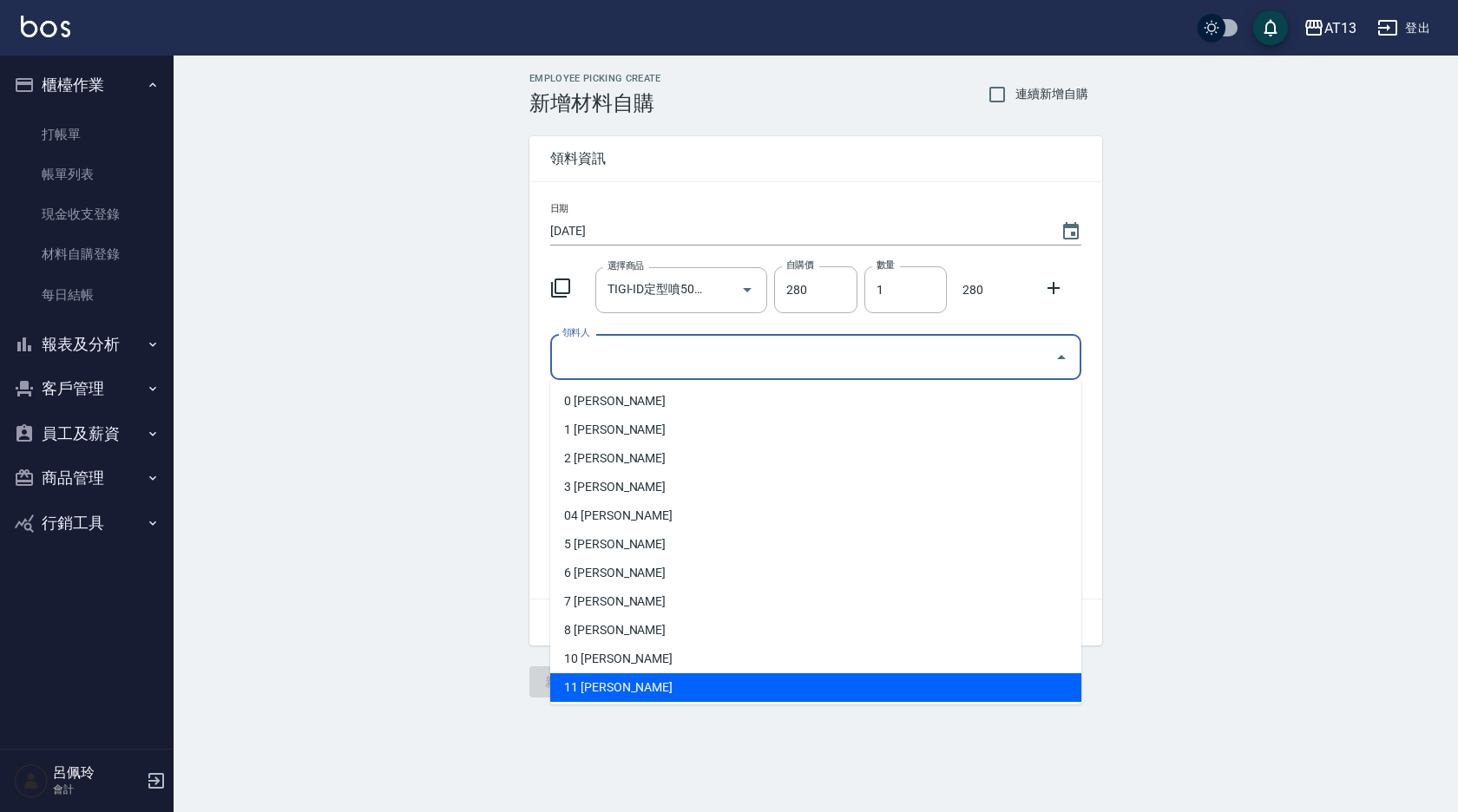
scroll to position [173, 0]
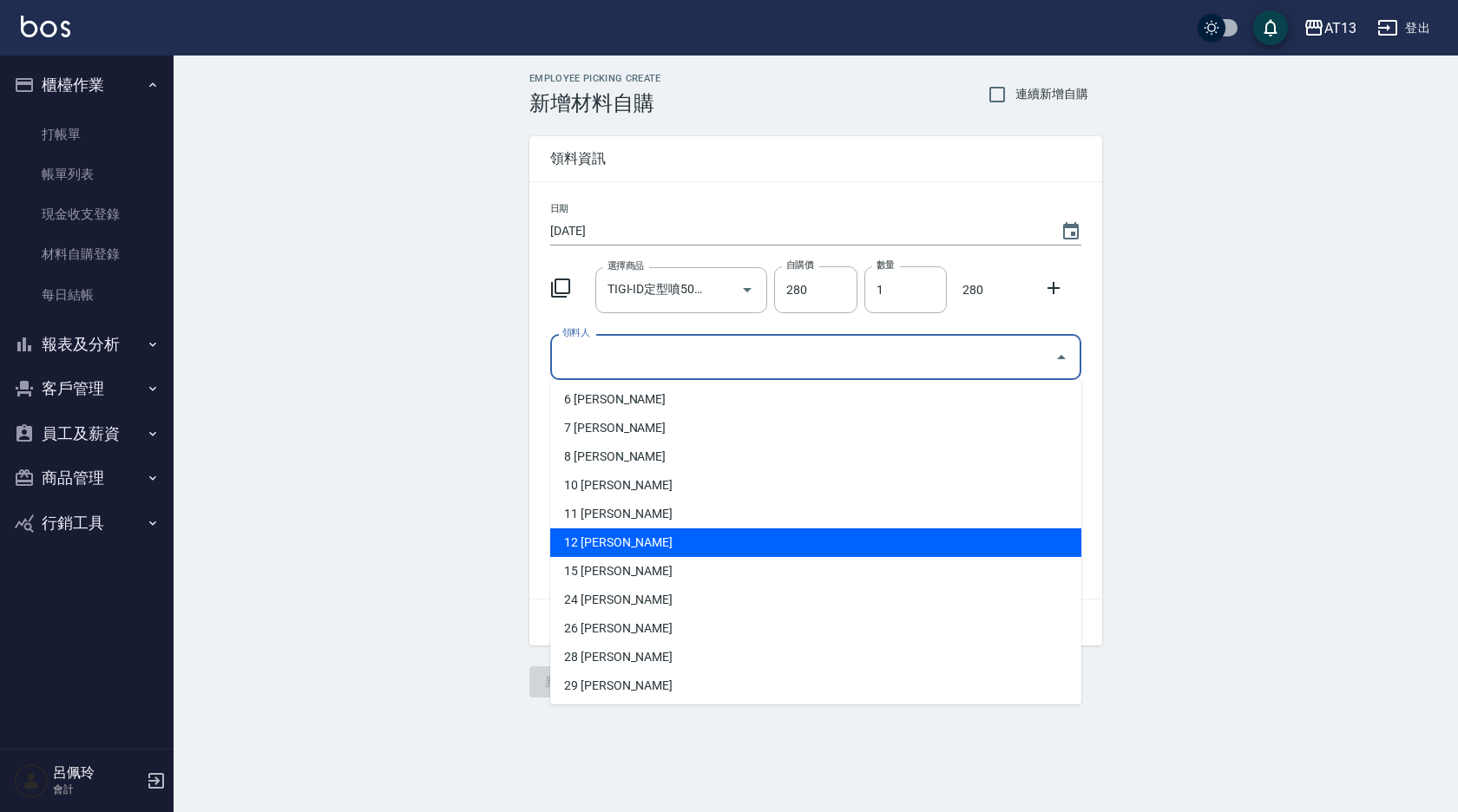
click at [626, 534] on li "12 [PERSON_NAME]" at bounding box center [816, 543] width 531 height 29
type input "蕭育萍"
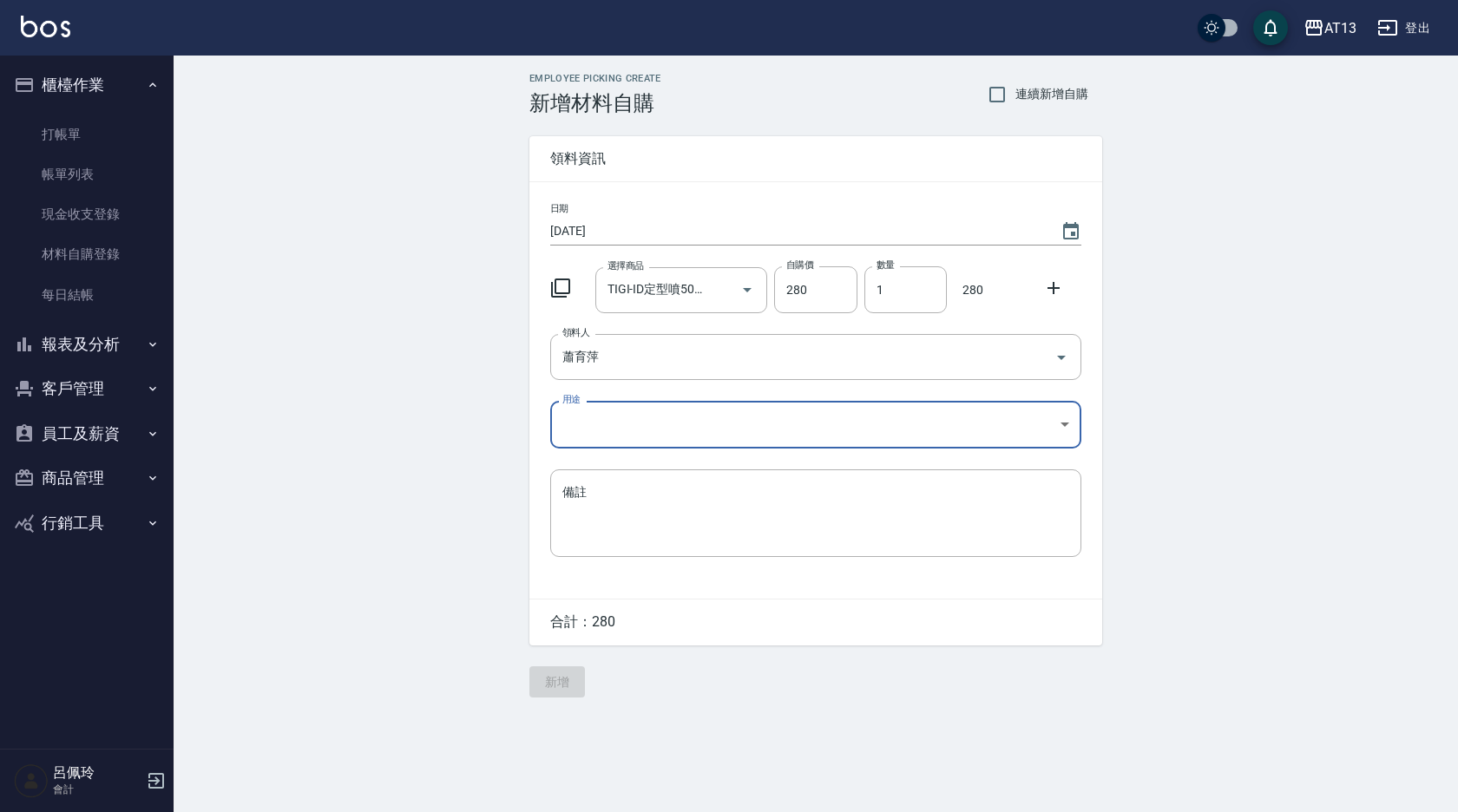
click at [1068, 419] on body "AT13 登出 櫃檯作業 打帳單 帳單列表 現金收支登錄 材料自購登錄 每日結帳 報表及分析 報表目錄 店家區間累計表 店家日報表 互助日報表 互助月報表 互…" at bounding box center [729, 406] width 1458 height 812
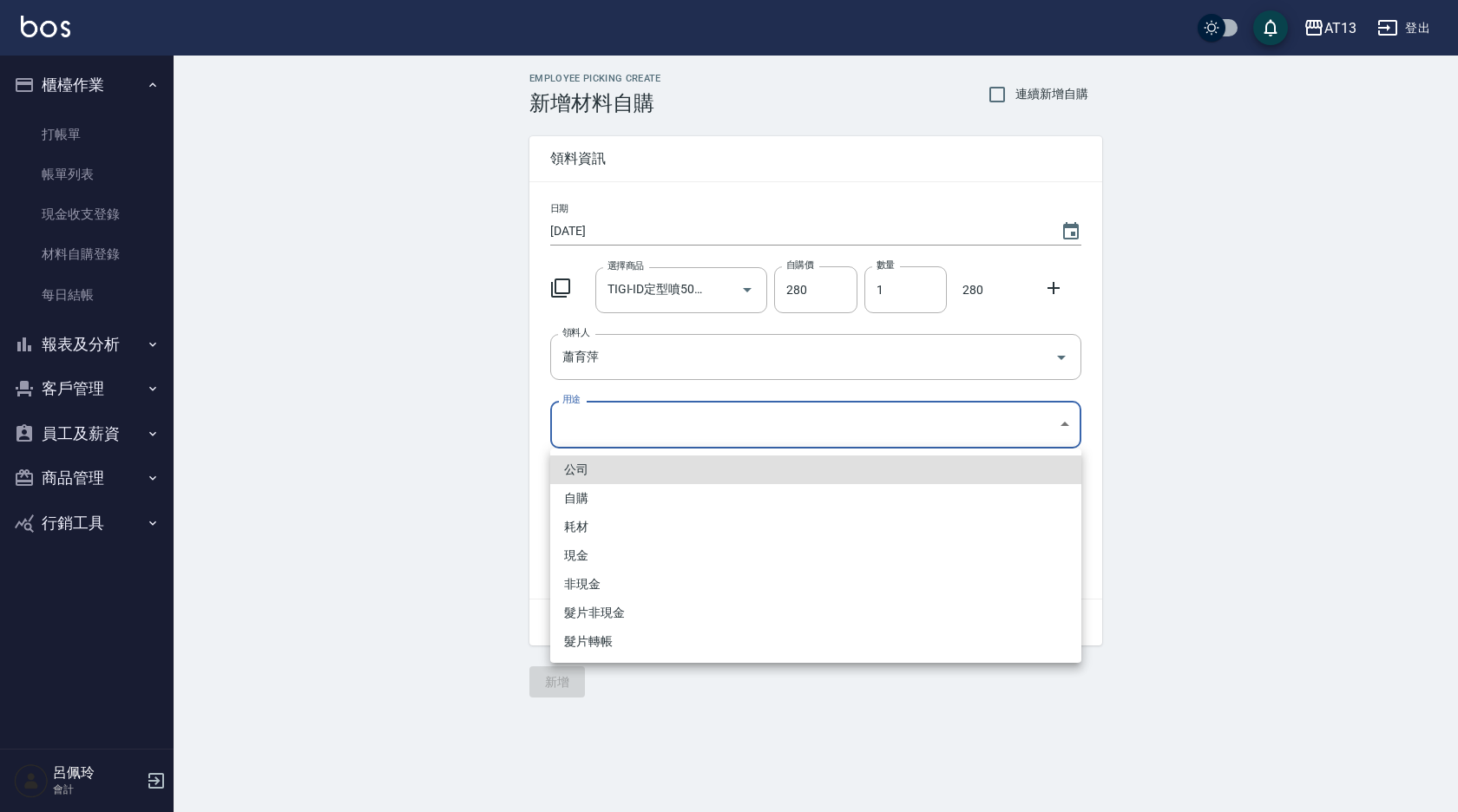
click at [743, 492] on li "自購" at bounding box center [816, 498] width 531 height 29
type input "自購"
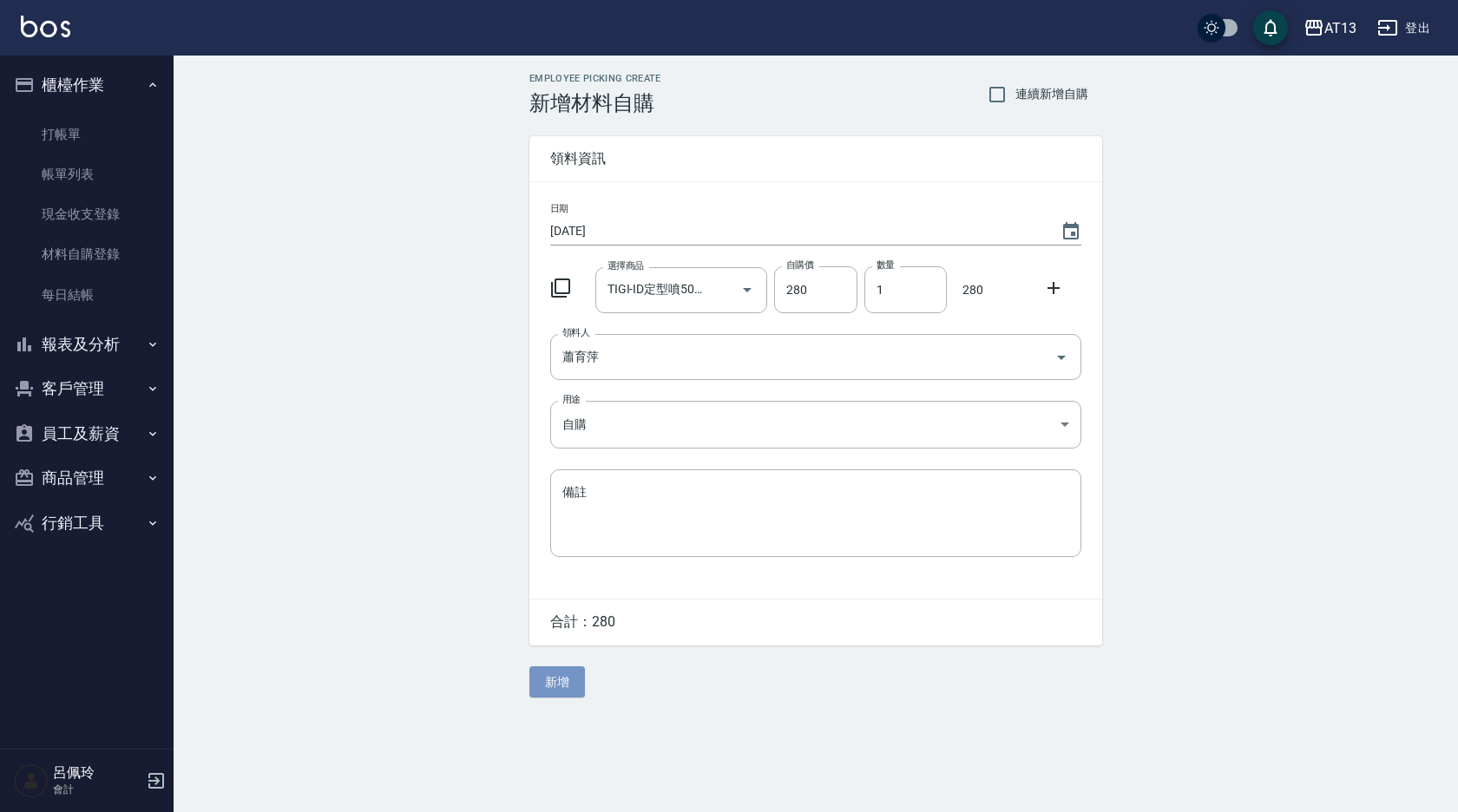
drag, startPoint x: 570, startPoint y: 676, endPoint x: 561, endPoint y: 648, distance: 29.4
click at [568, 677] on button "新增" at bounding box center [557, 683] width 55 height 32
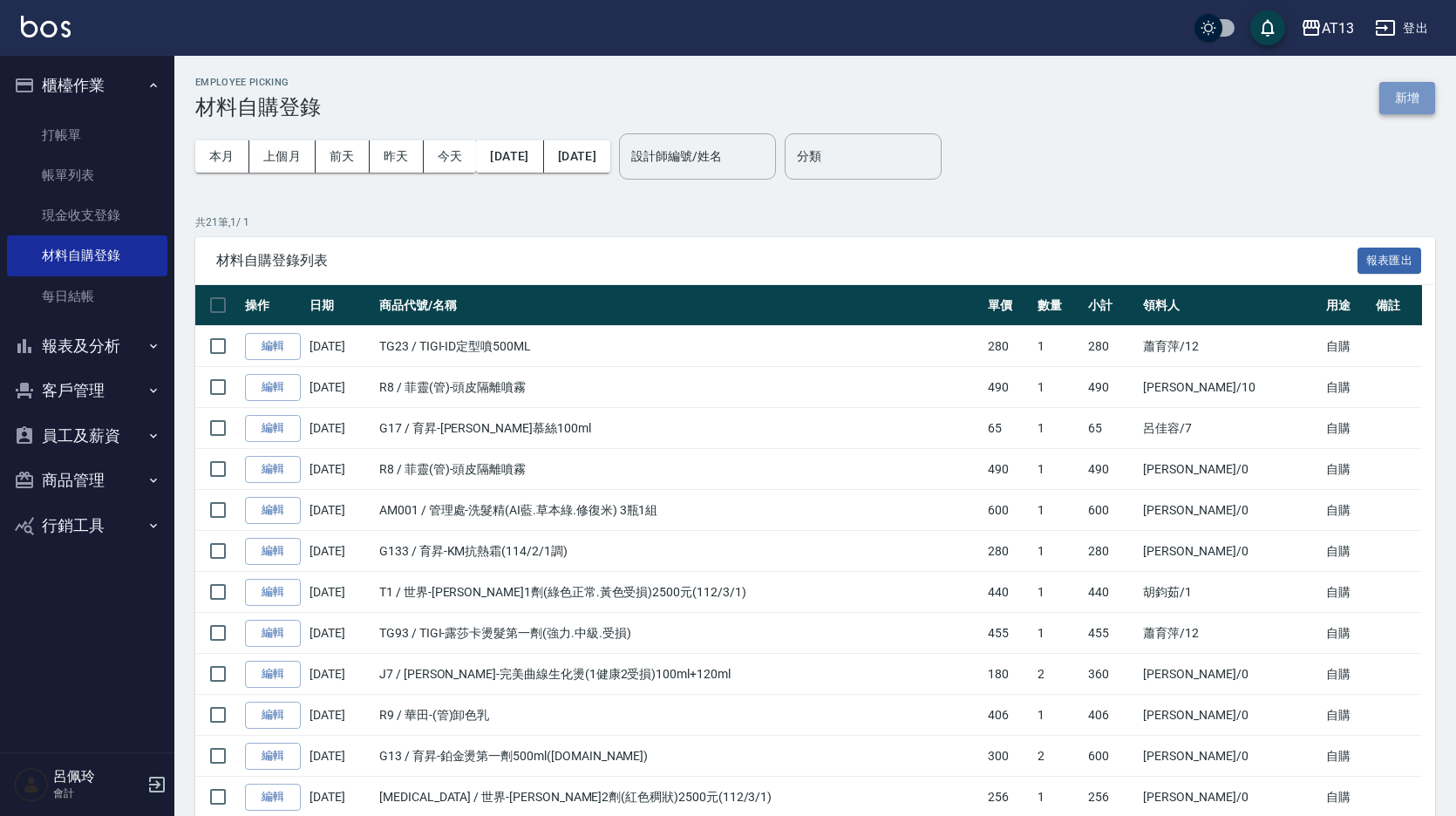
click at [1413, 91] on button "新增" at bounding box center [1406, 98] width 56 height 32
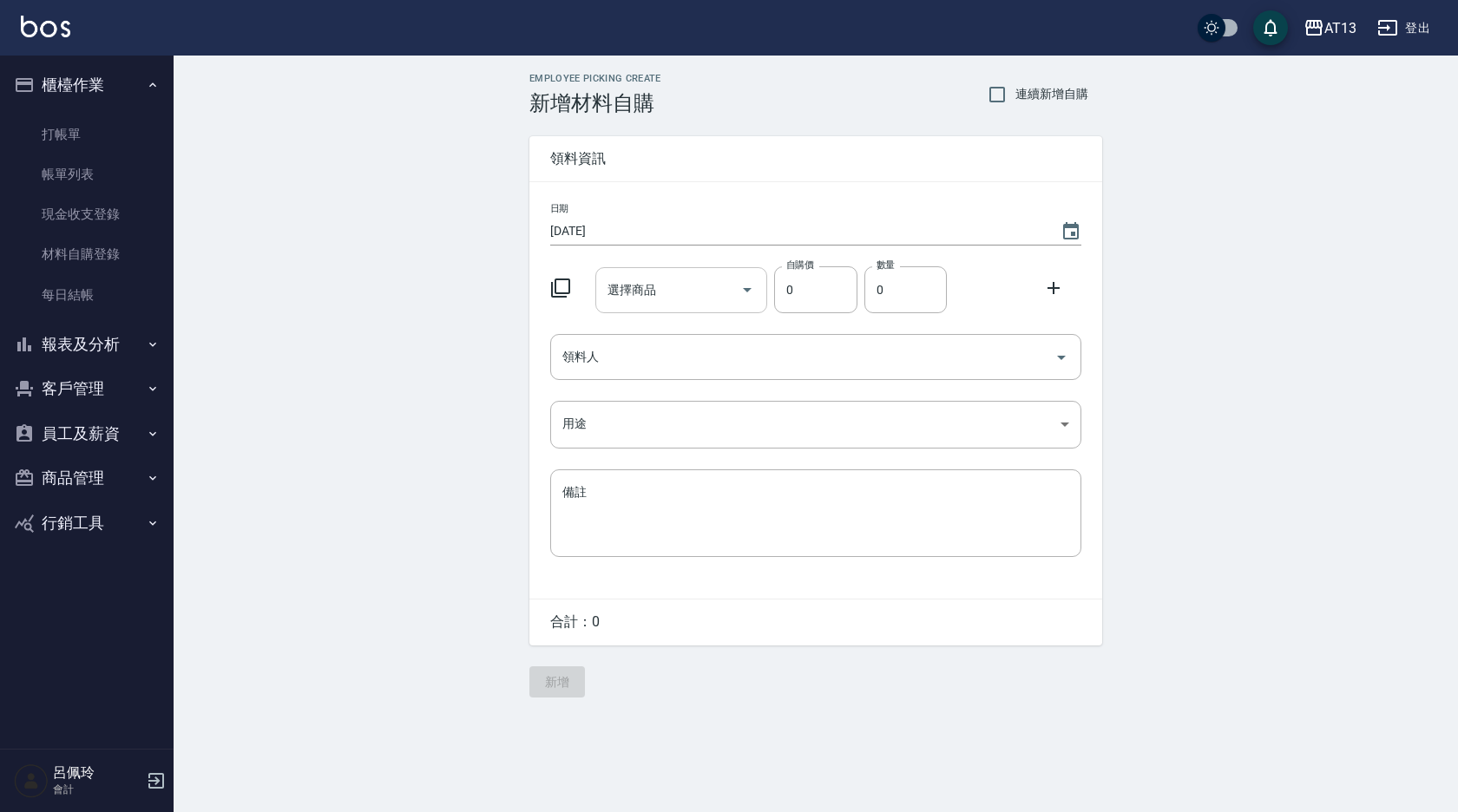
click at [620, 306] on div "選擇商品" at bounding box center [682, 290] width 173 height 46
type input "ㄙ"
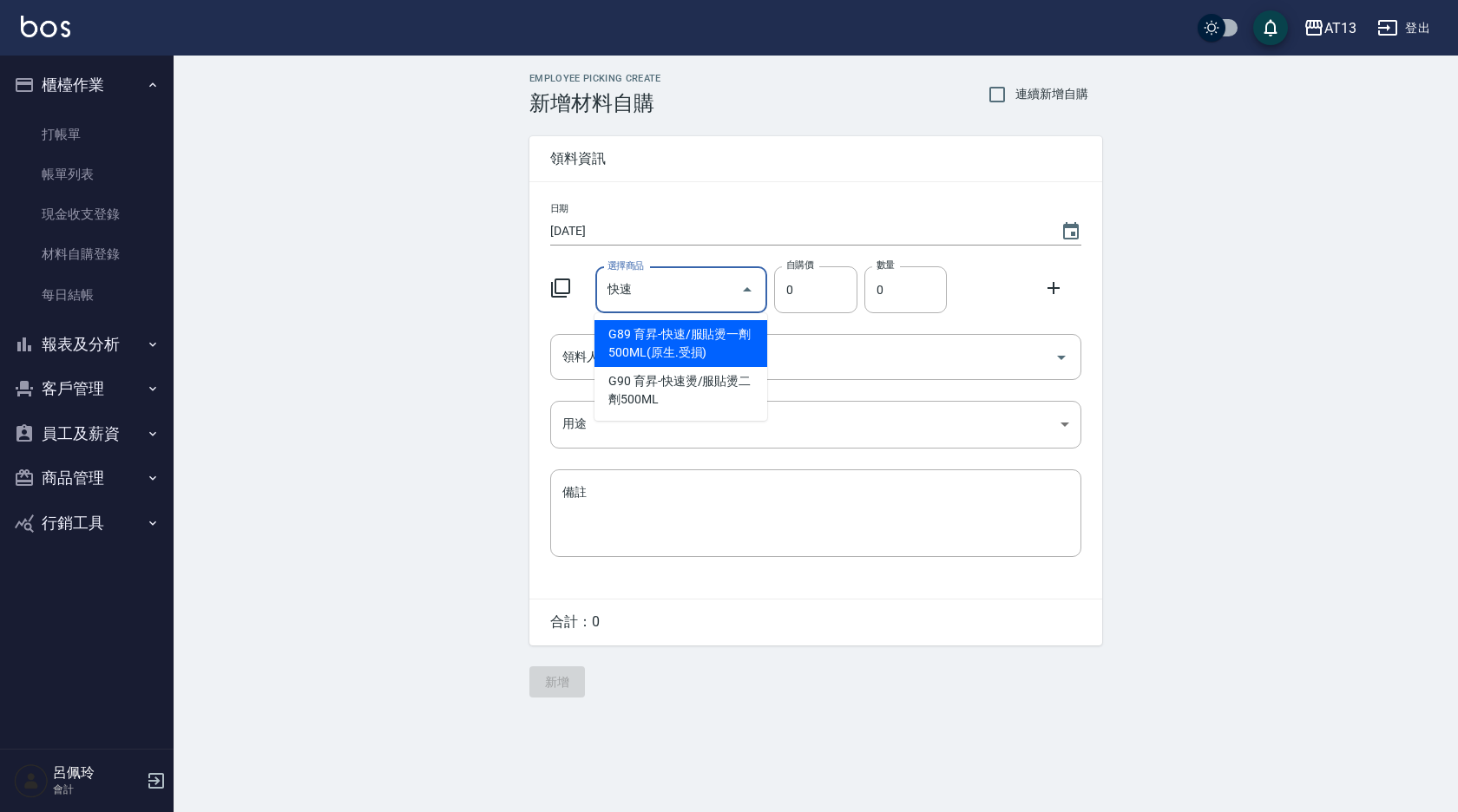
click at [709, 293] on input "快速" at bounding box center [669, 290] width 131 height 30
type input "快"
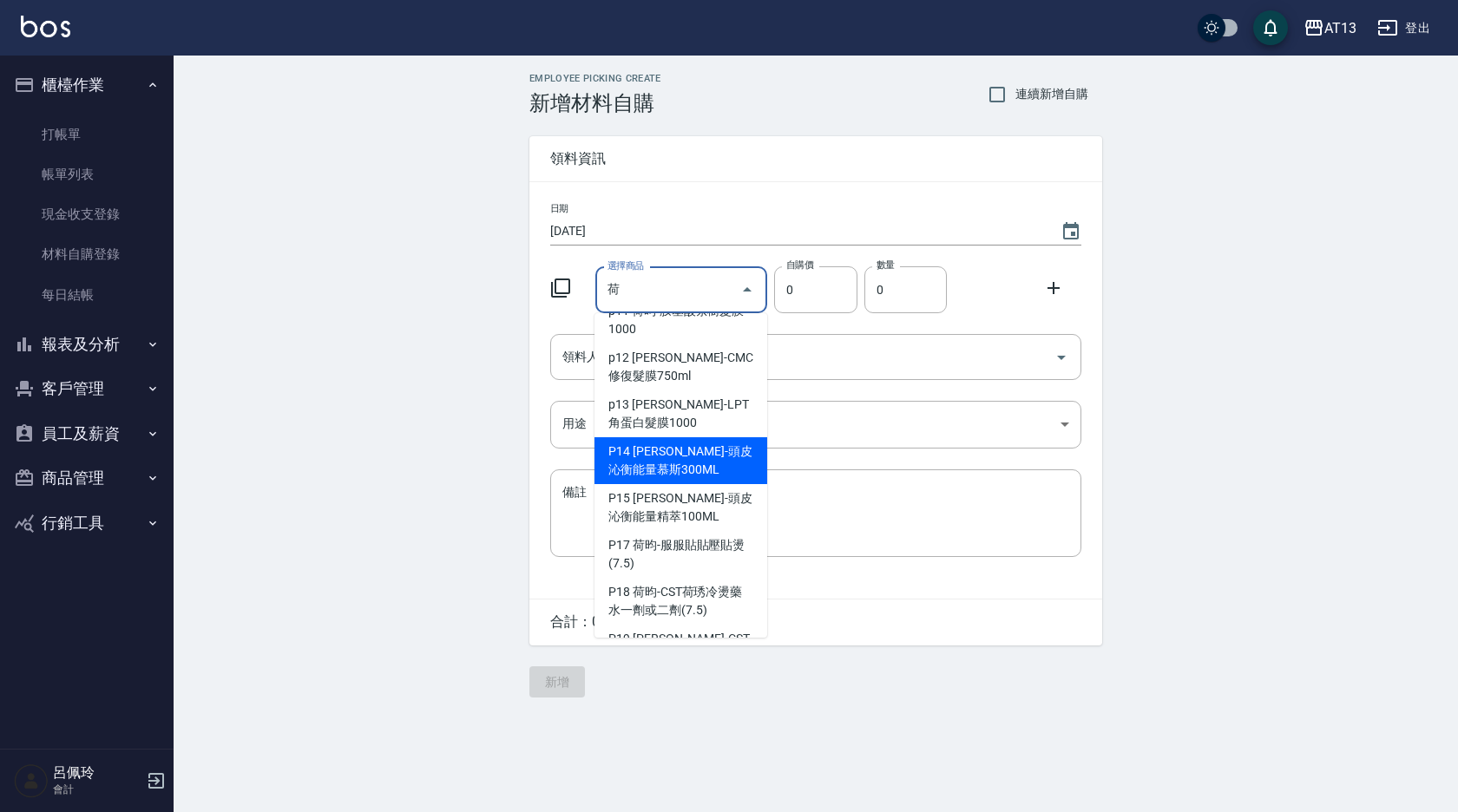
scroll to position [608, 0]
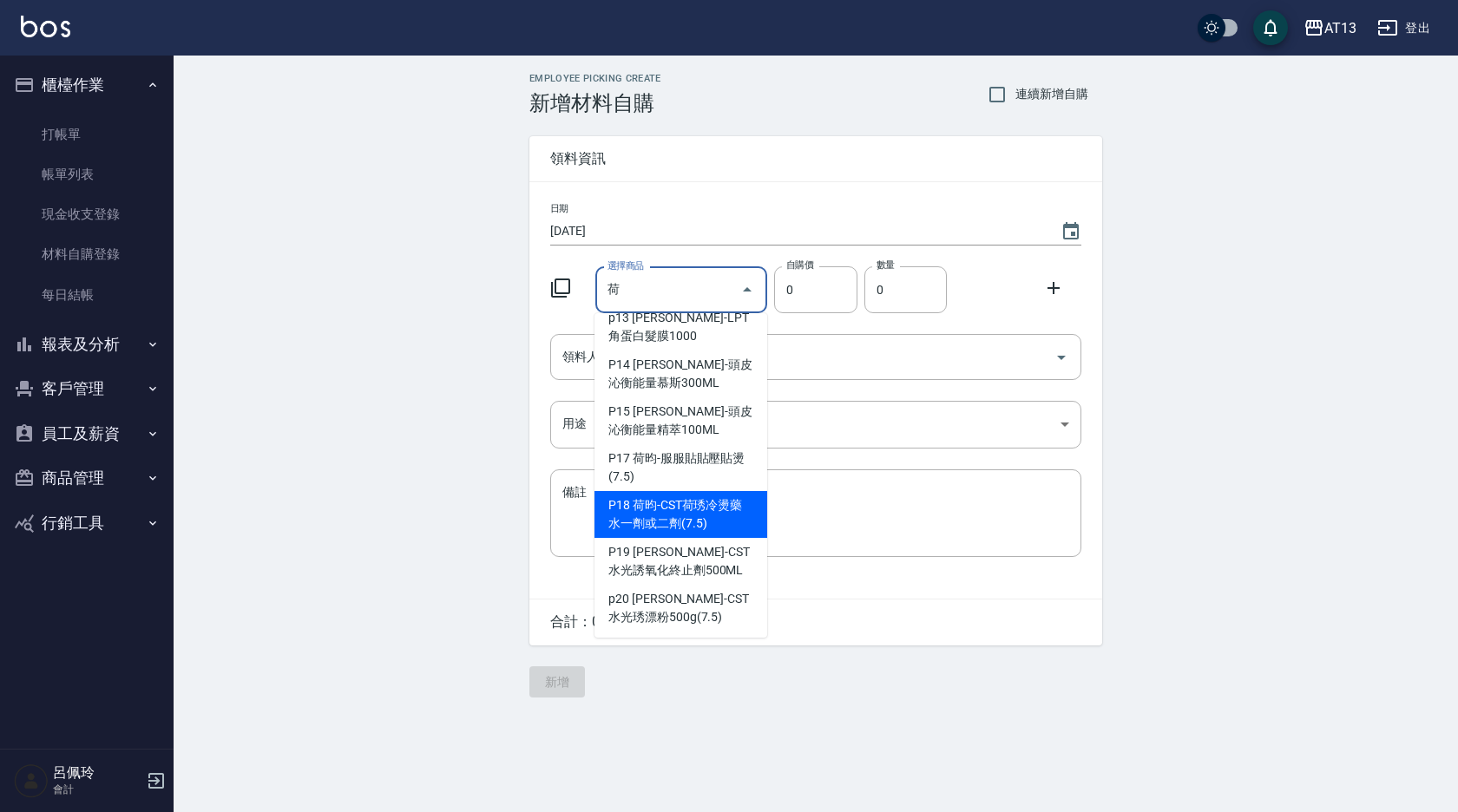
click at [698, 528] on li "P18 荷昀-CST荷琇冷燙藥水一劑或二劑(7.5)" at bounding box center [681, 515] width 173 height 47
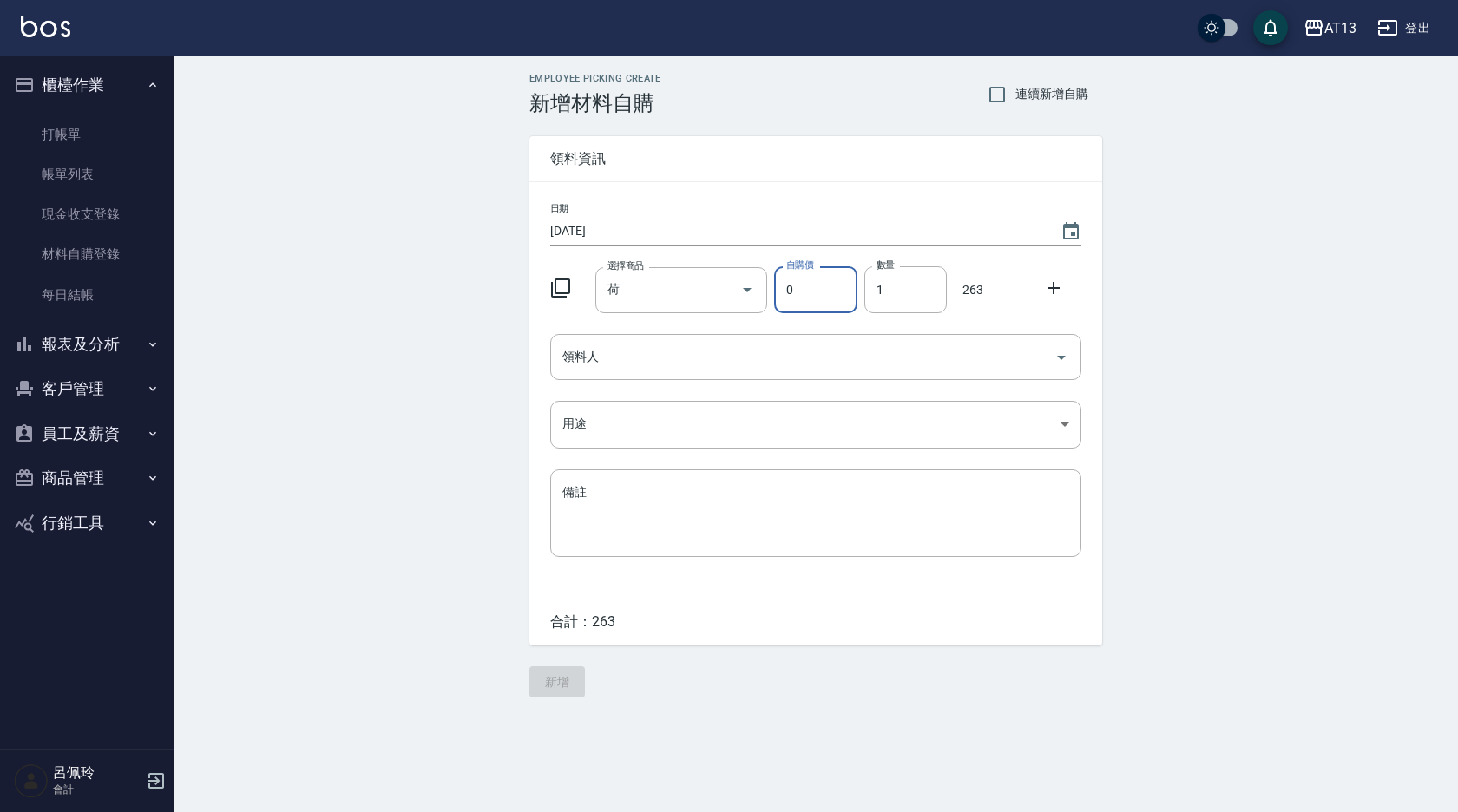
type input "荷昀-CST荷琇冷燙藥水一劑或二劑(7.5)"
type input "263"
type input "1"
click at [1058, 362] on icon "Open" at bounding box center [1061, 357] width 21 height 21
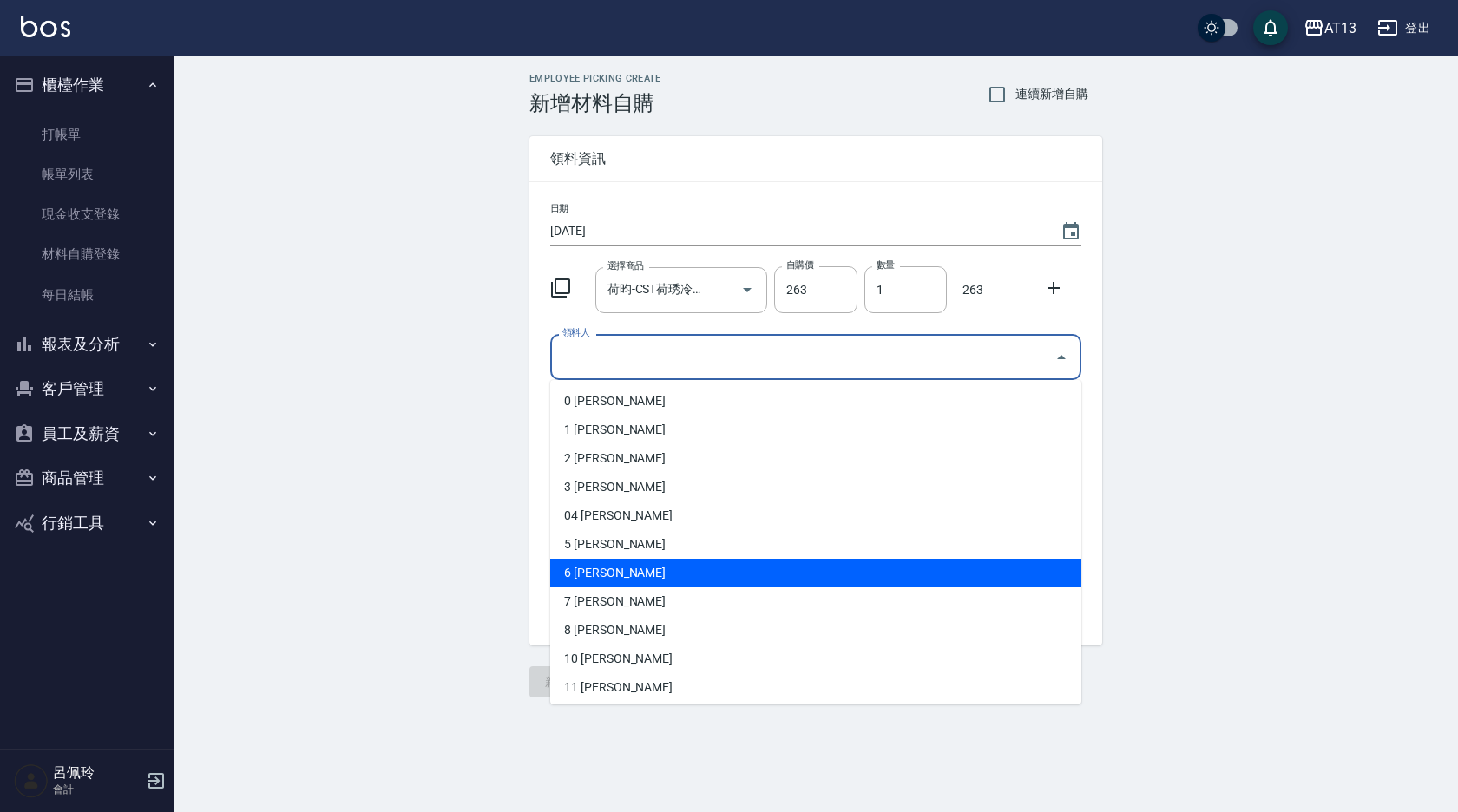
click at [697, 568] on li "6 [PERSON_NAME]" at bounding box center [816, 573] width 531 height 29
type input "陳亭妤"
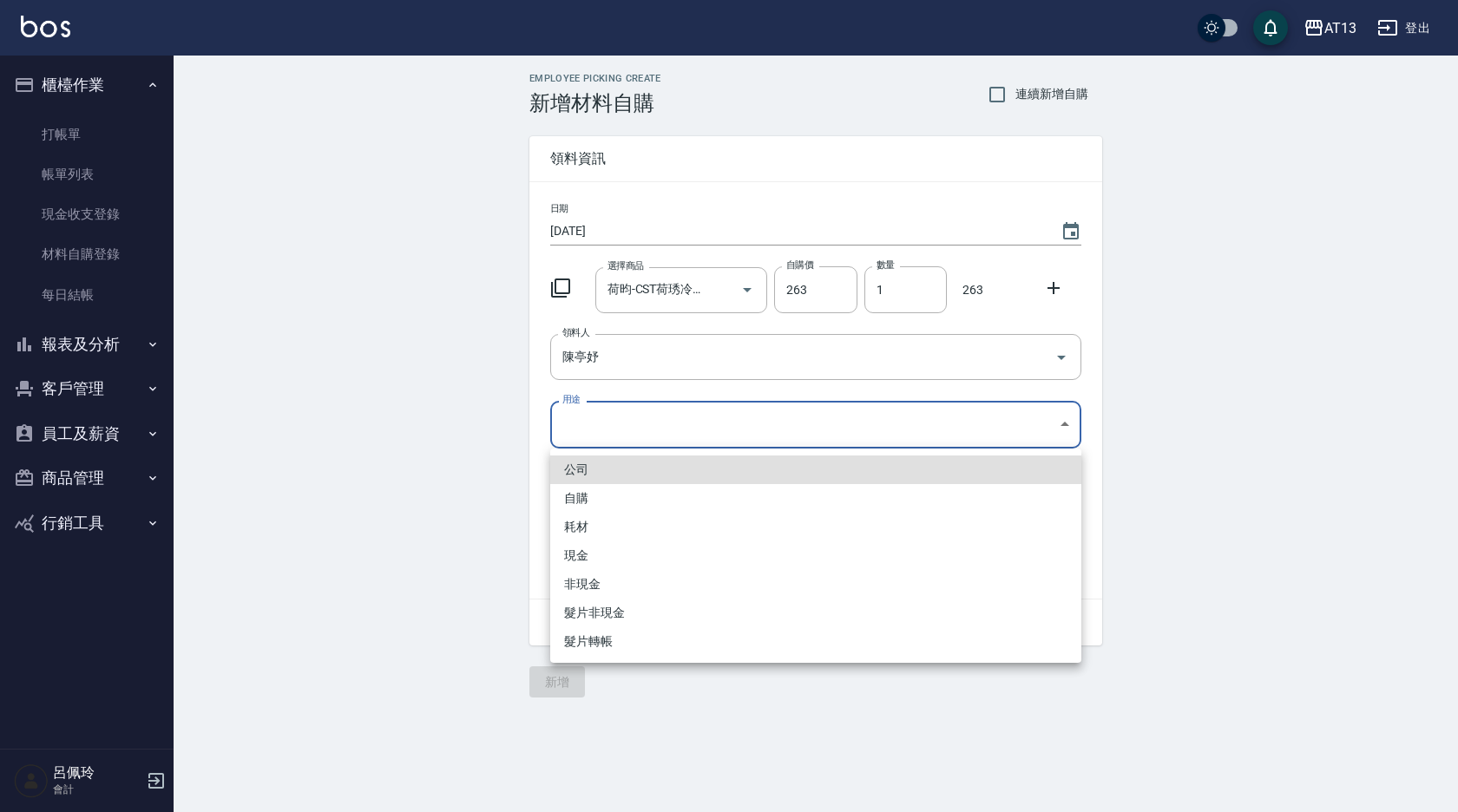
click at [1068, 426] on body "AT13 登出 櫃檯作業 打帳單 帳單列表 現金收支登錄 材料自購登錄 每日結帳 報表及分析 報表目錄 店家區間累計表 店家日報表 互助日報表 互助月報表 互…" at bounding box center [729, 406] width 1458 height 812
click at [589, 504] on li "自購" at bounding box center [816, 498] width 531 height 29
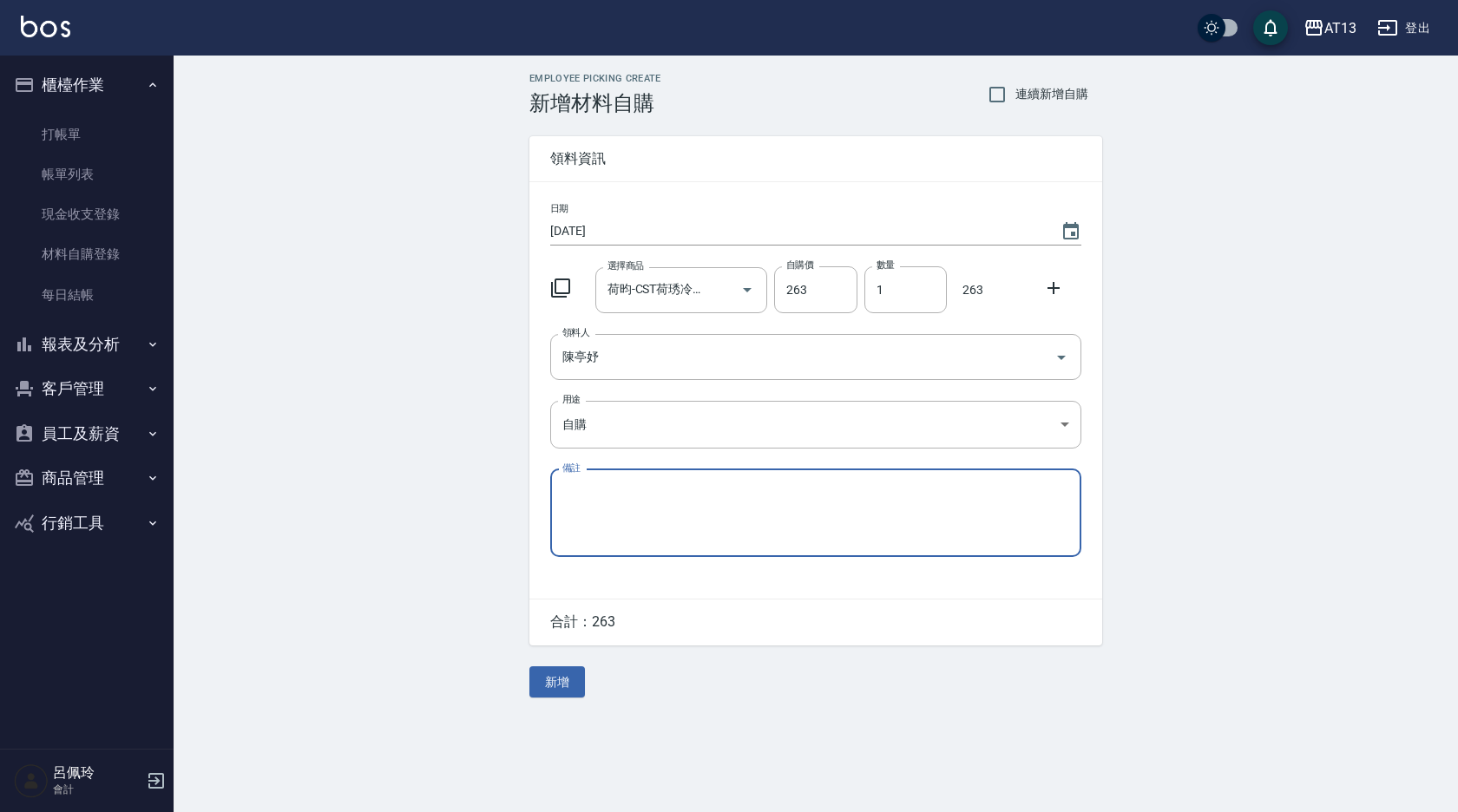
type input "自購"
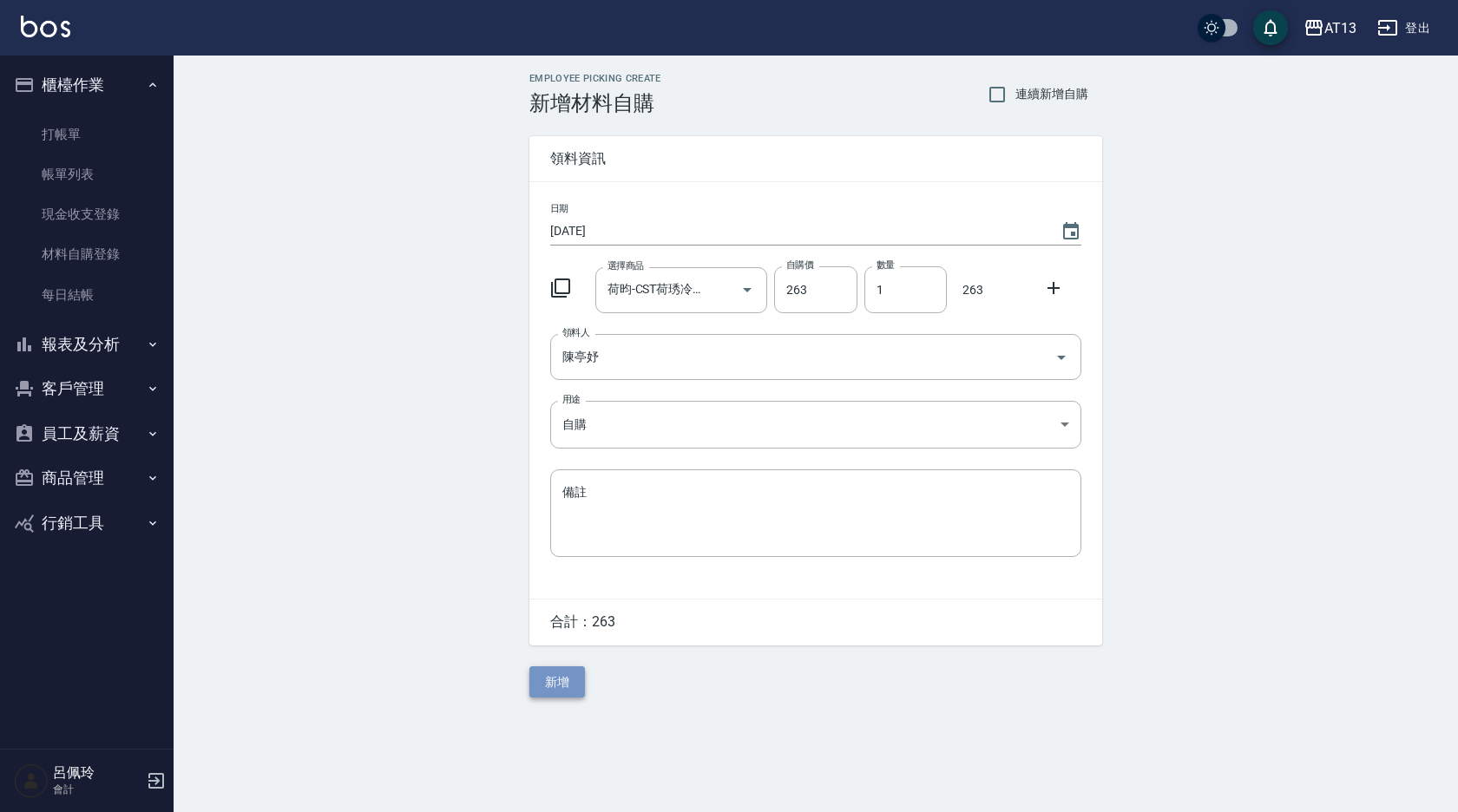
click at [554, 682] on button "新增" at bounding box center [557, 683] width 55 height 32
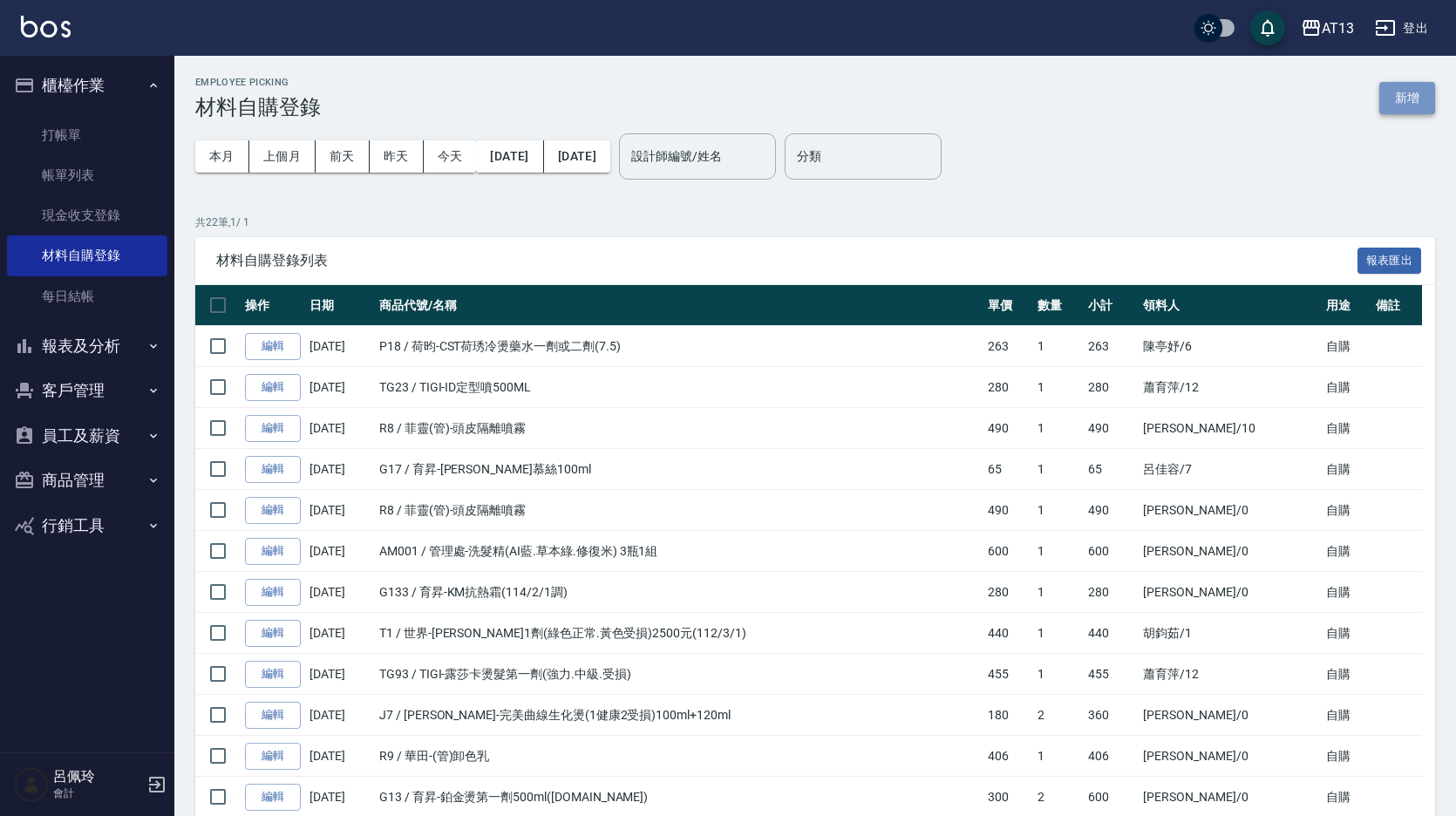
click at [1399, 96] on button "新增" at bounding box center [1406, 98] width 56 height 32
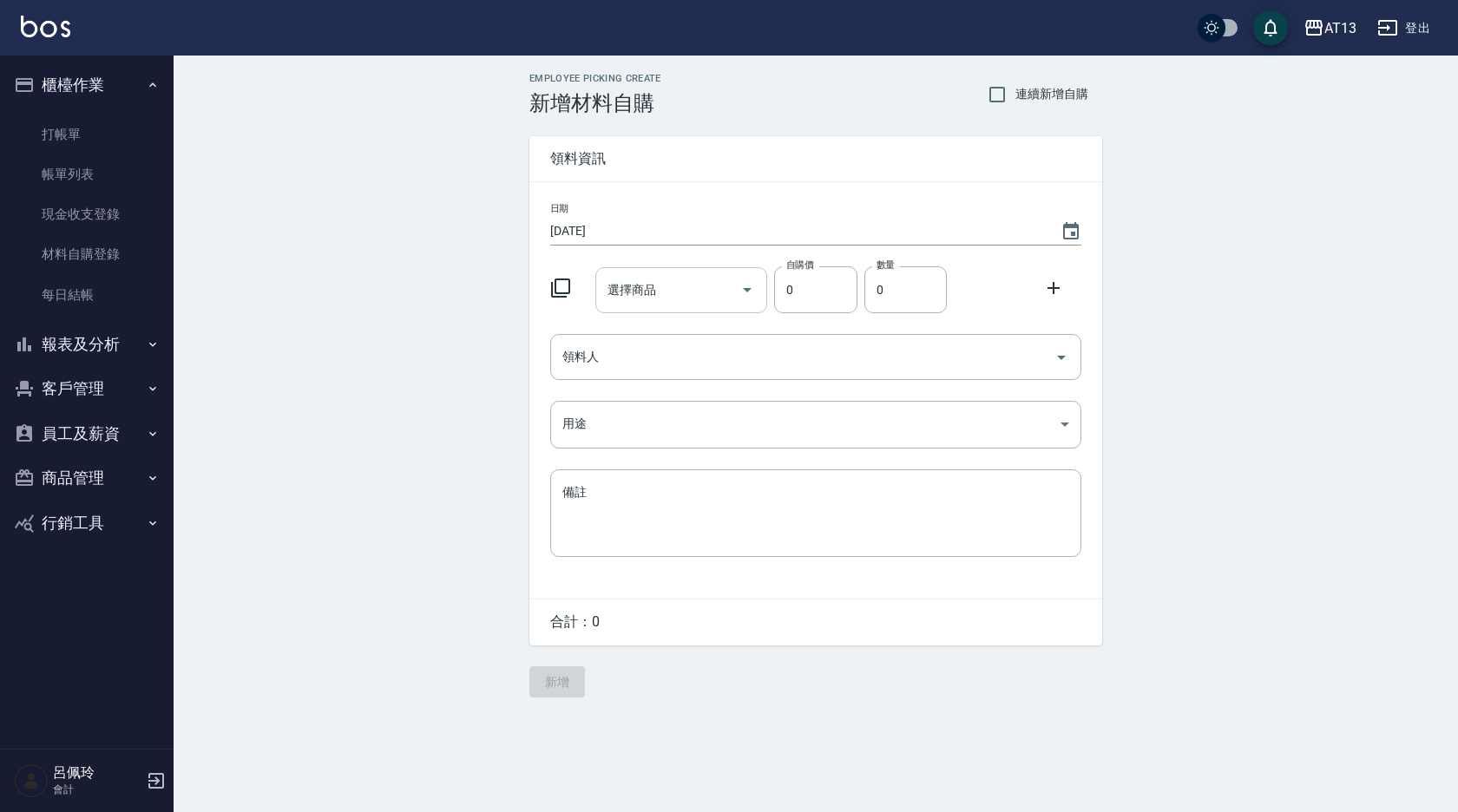
click at [651, 292] on input "選擇商品" at bounding box center [669, 290] width 131 height 30
click at [558, 289] on icon at bounding box center [561, 288] width 21 height 21
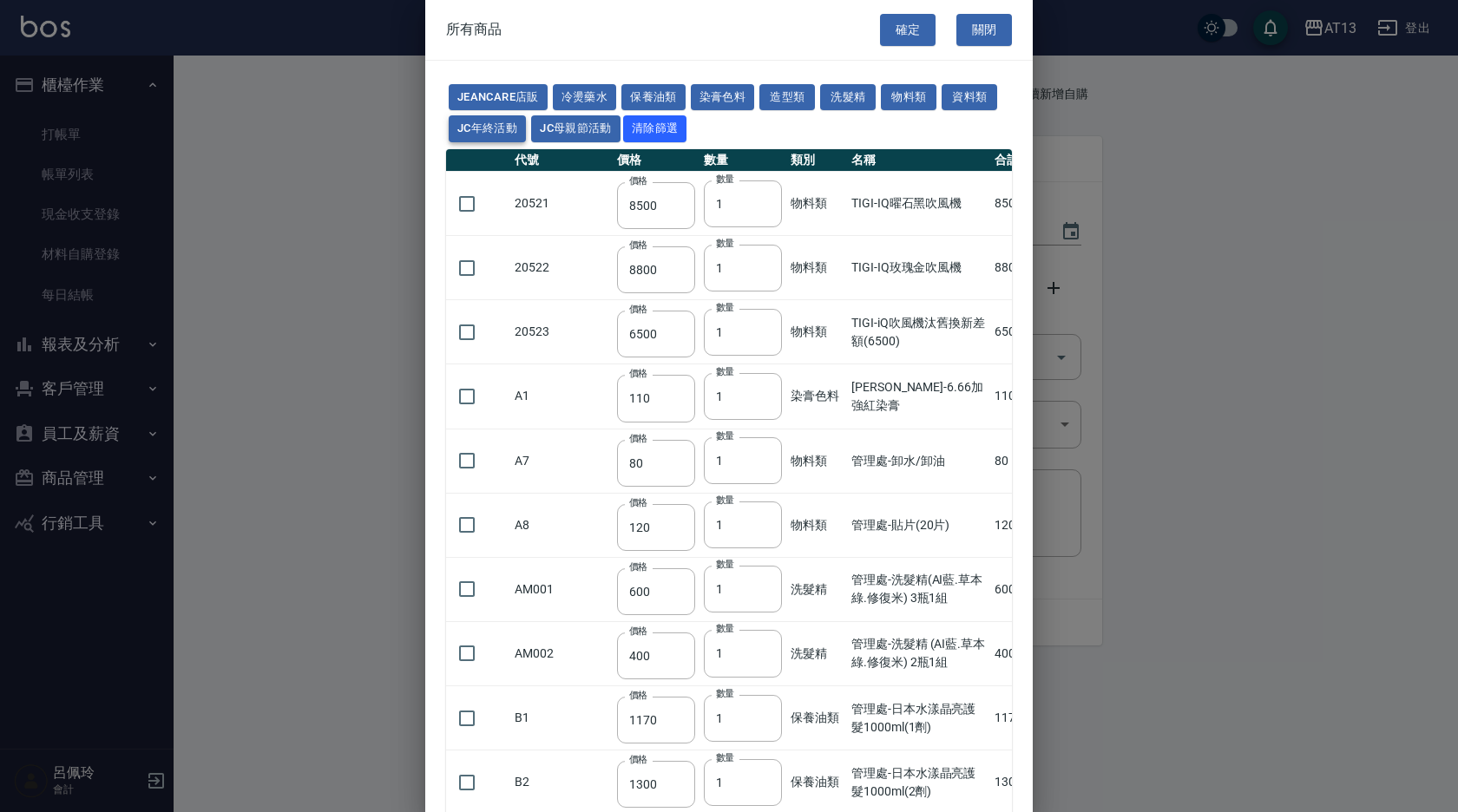
click at [510, 130] on button "JC年終活動" at bounding box center [488, 128] width 77 height 27
type input "1099"
type input "1249"
type input "1550"
type input "1500"
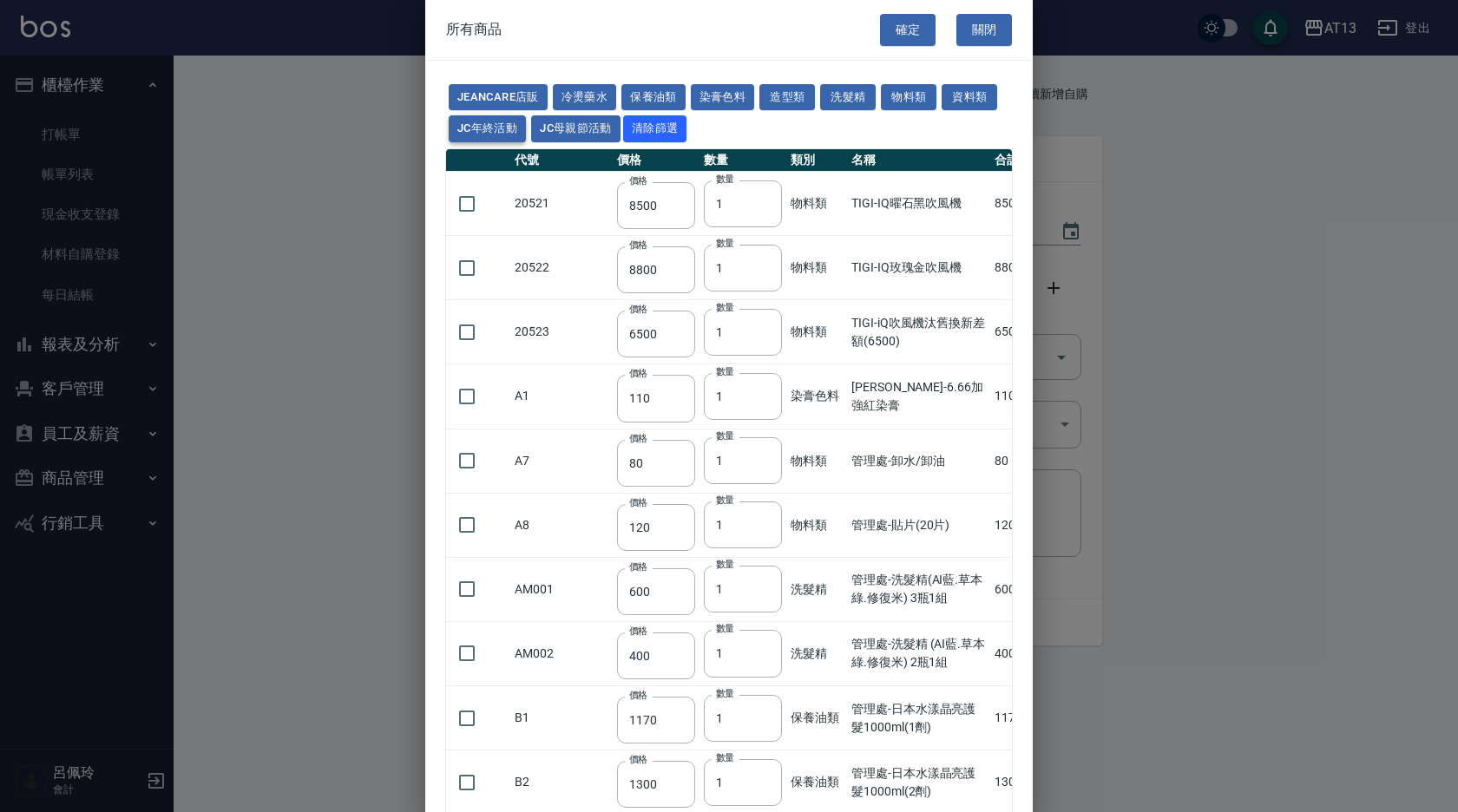
type input "1580"
type input "1700"
type input "1500"
type input "550"
type input "1800"
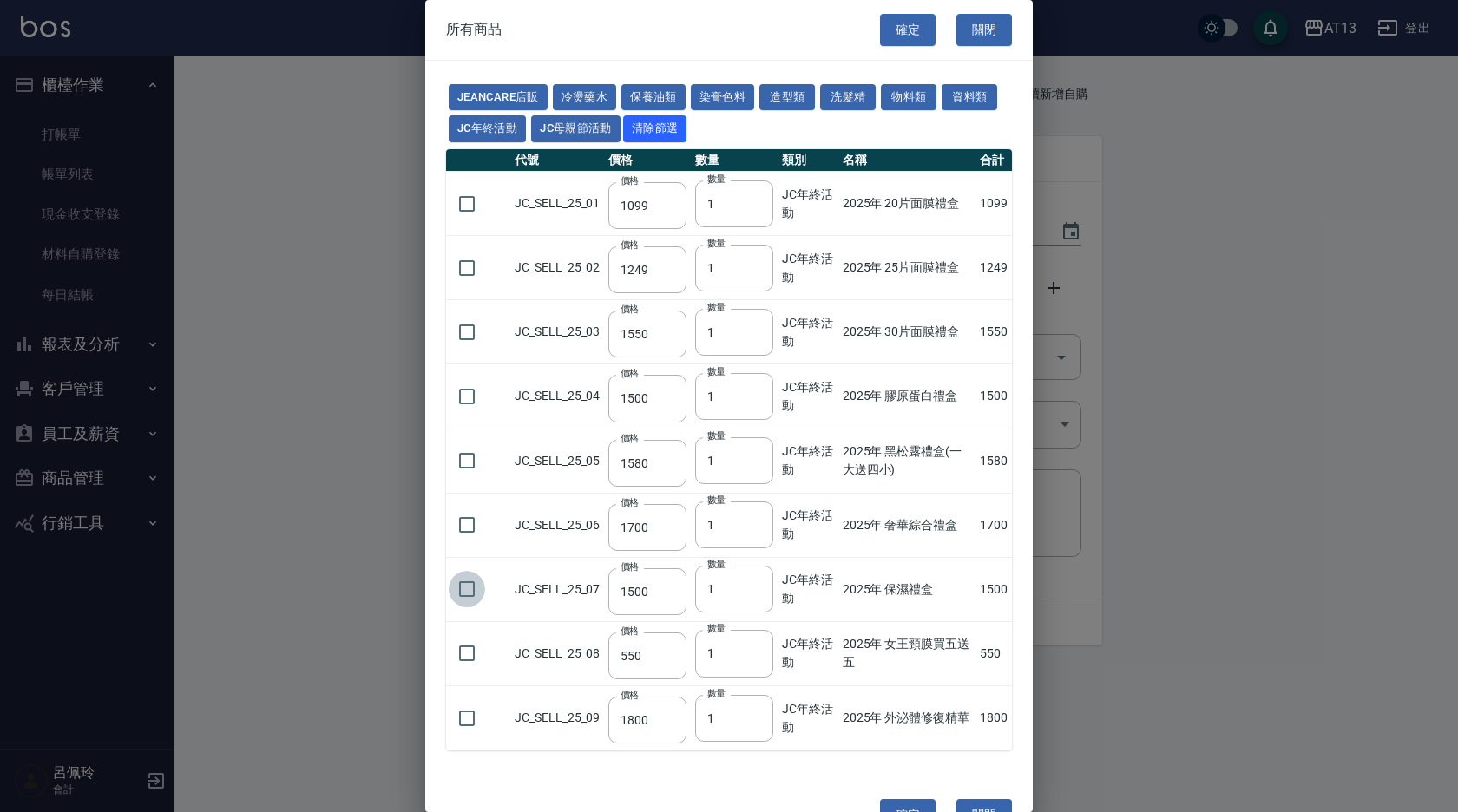
click at [462, 594] on input "checkbox" at bounding box center [467, 589] width 37 height 37
checkbox input "true"
click at [903, 808] on button "確定" at bounding box center [908, 816] width 55 height 32
type input "2025年 保濕禮盒"
type input "1500"
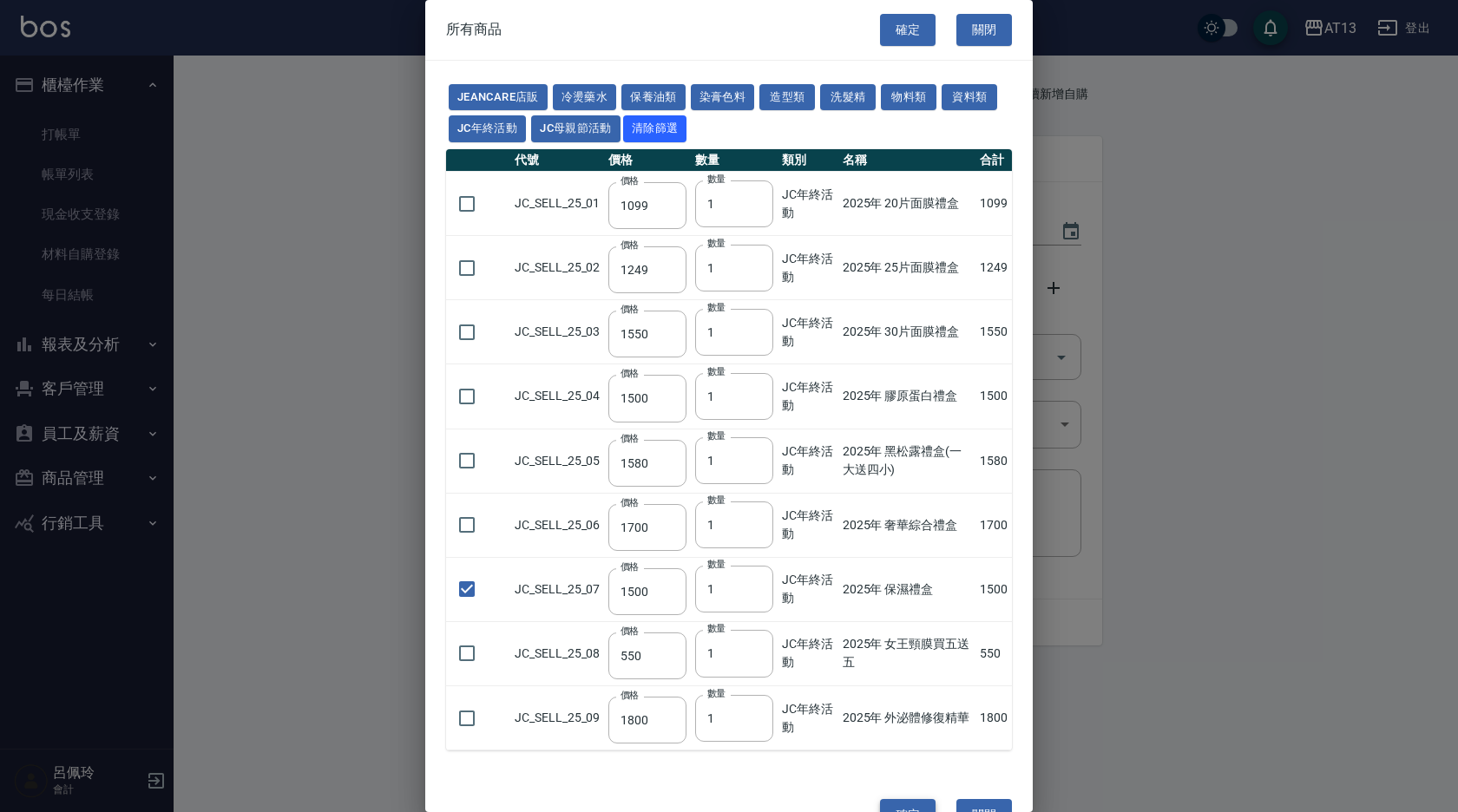
type input "1"
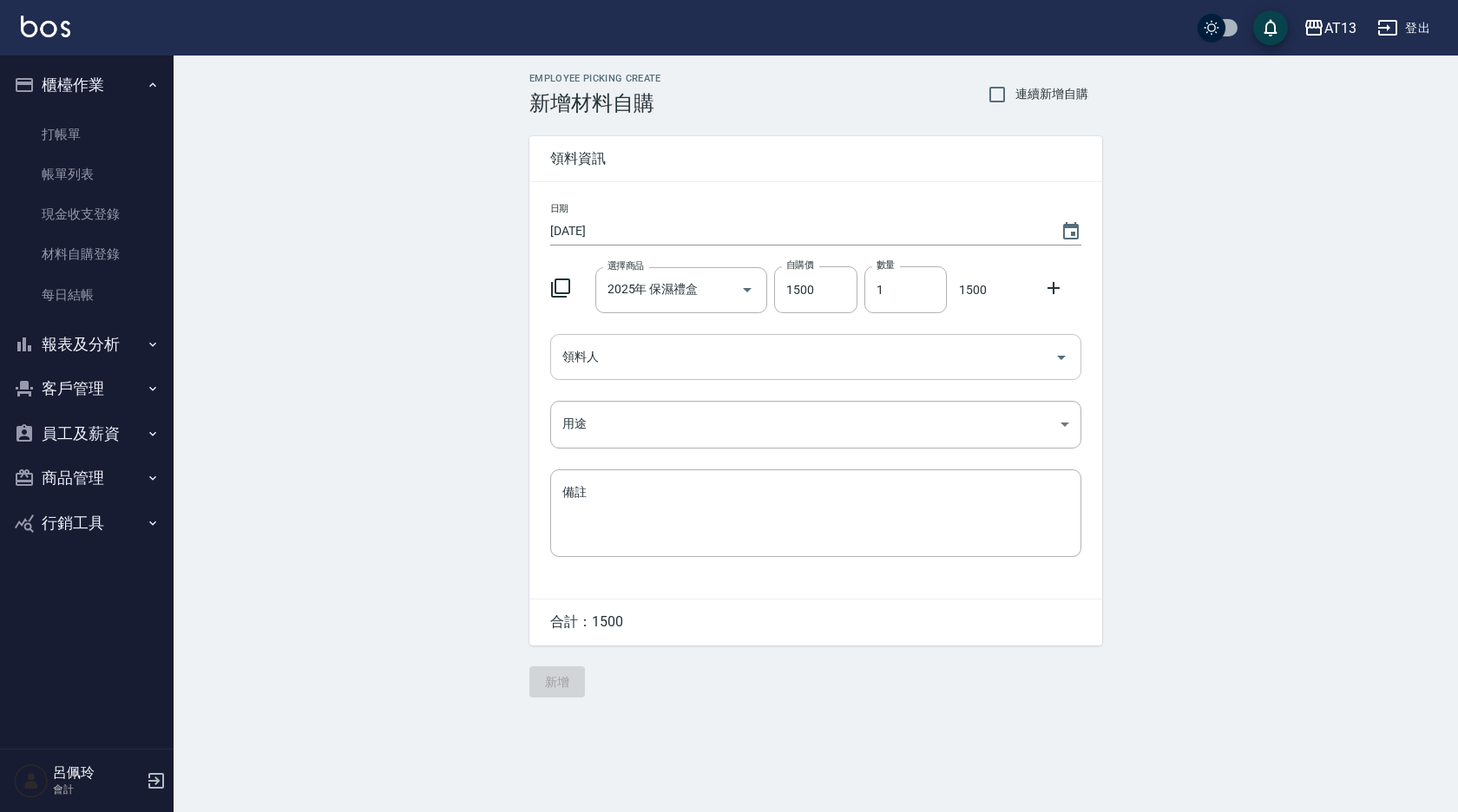
click at [1066, 356] on icon "Open" at bounding box center [1061, 357] width 21 height 21
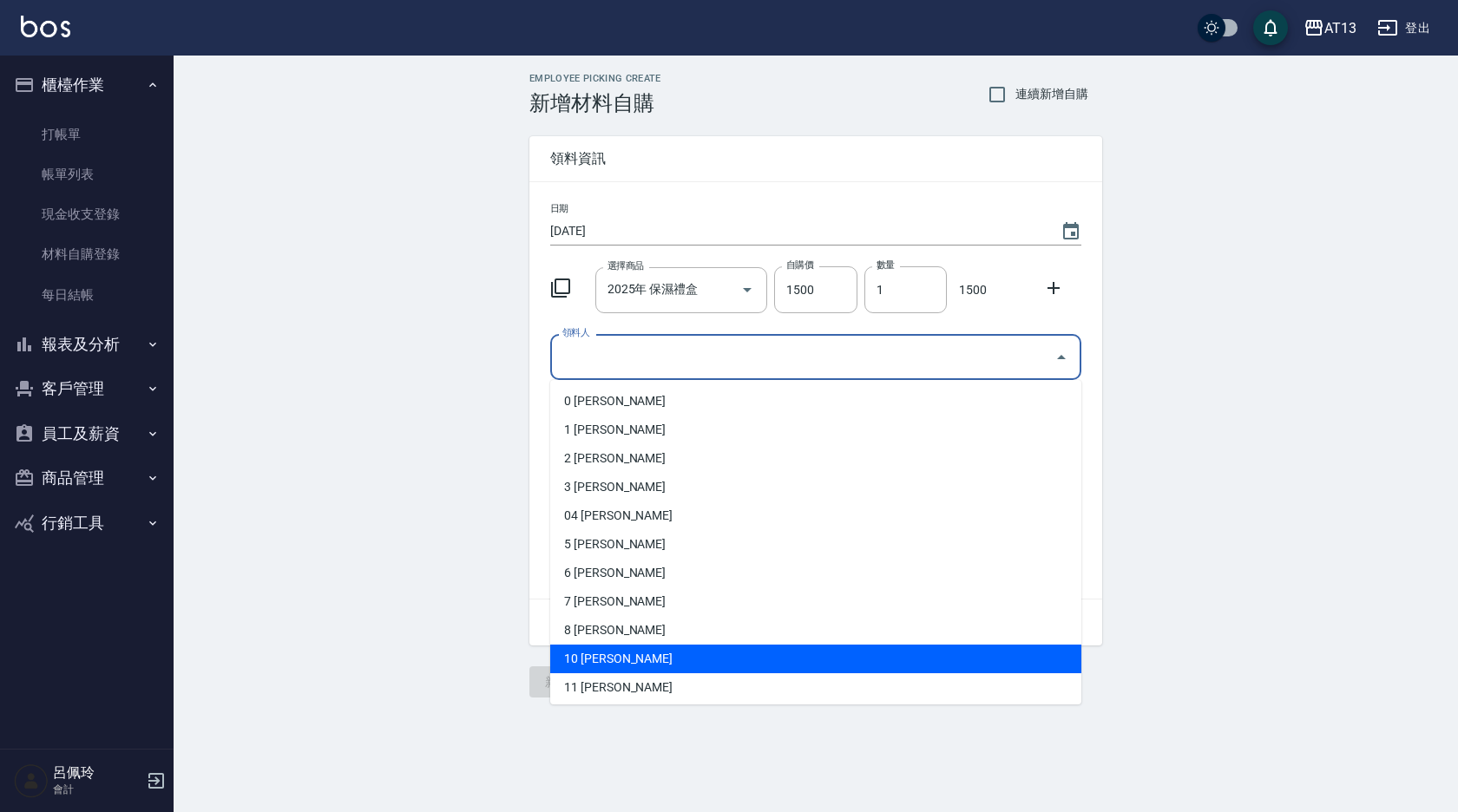
click at [768, 669] on li "10 [PERSON_NAME]" at bounding box center [816, 659] width 531 height 29
type input "[PERSON_NAME]"
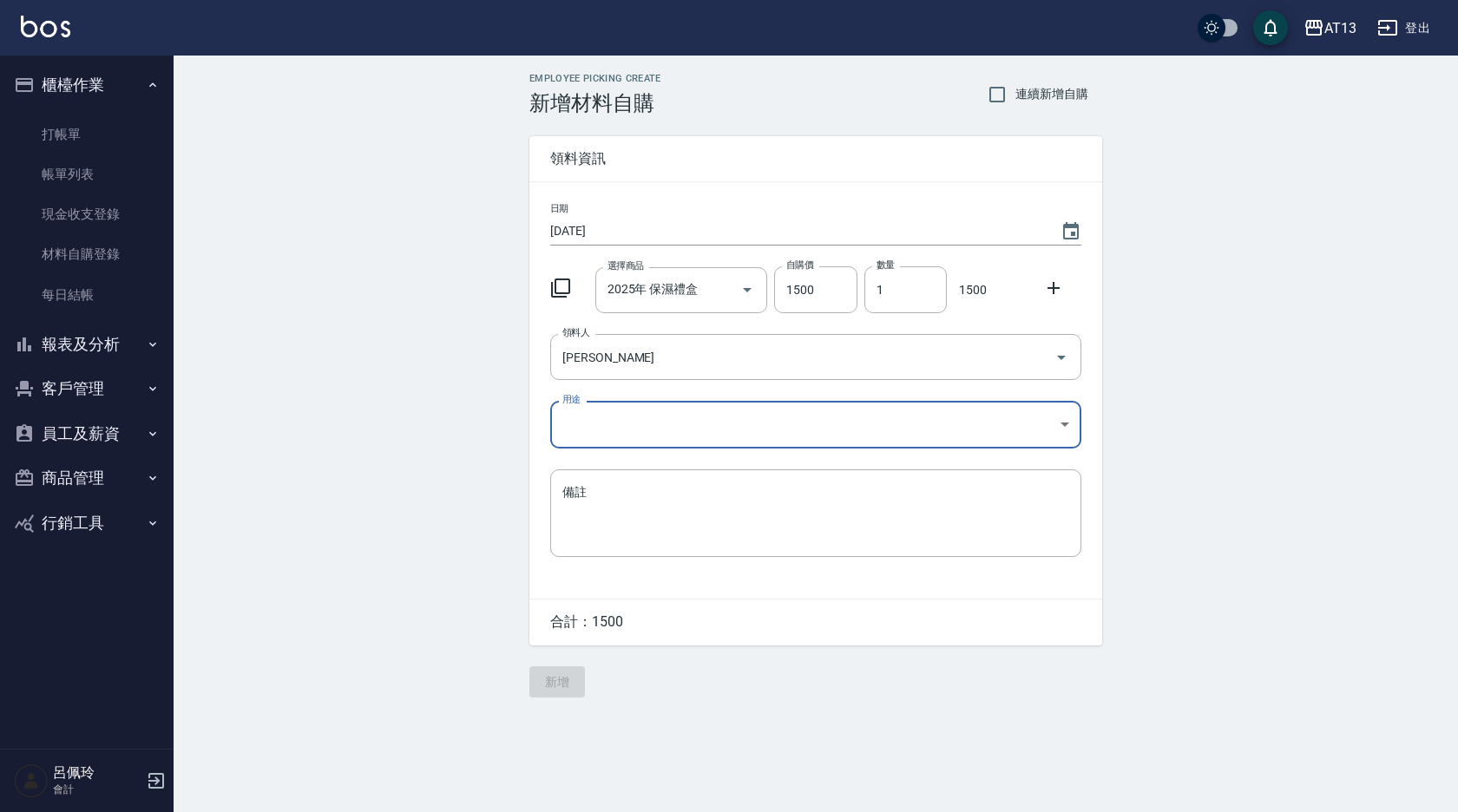
click at [1063, 414] on body "AT13 登出 櫃檯作業 打帳單 帳單列表 現金收支登錄 材料自購登錄 每日結帳 報表及分析 報表目錄 店家區間累計表 店家日報表 互助日報表 互助月報表 互…" at bounding box center [729, 406] width 1458 height 812
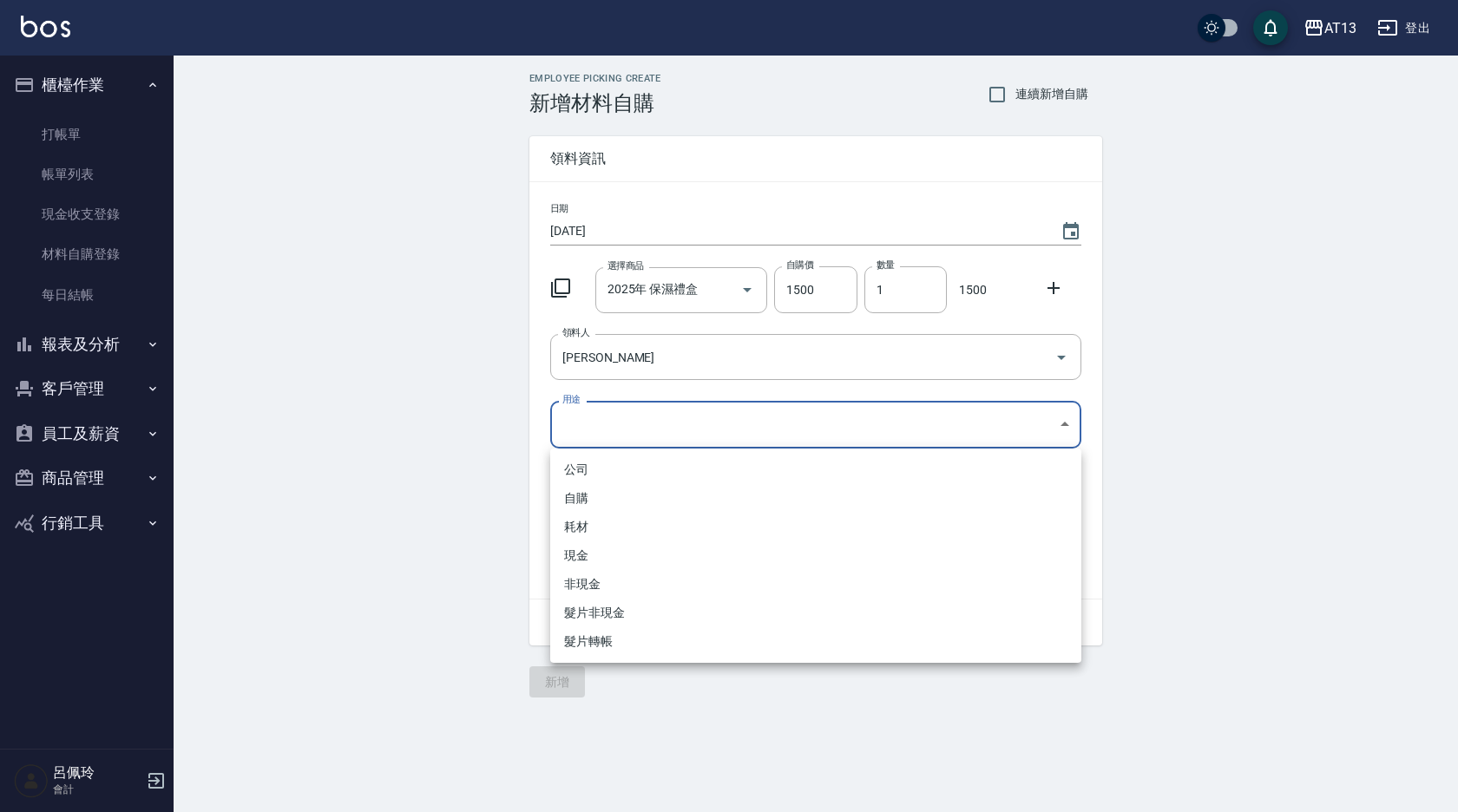
click at [753, 490] on li "自購" at bounding box center [816, 498] width 531 height 29
type input "自購"
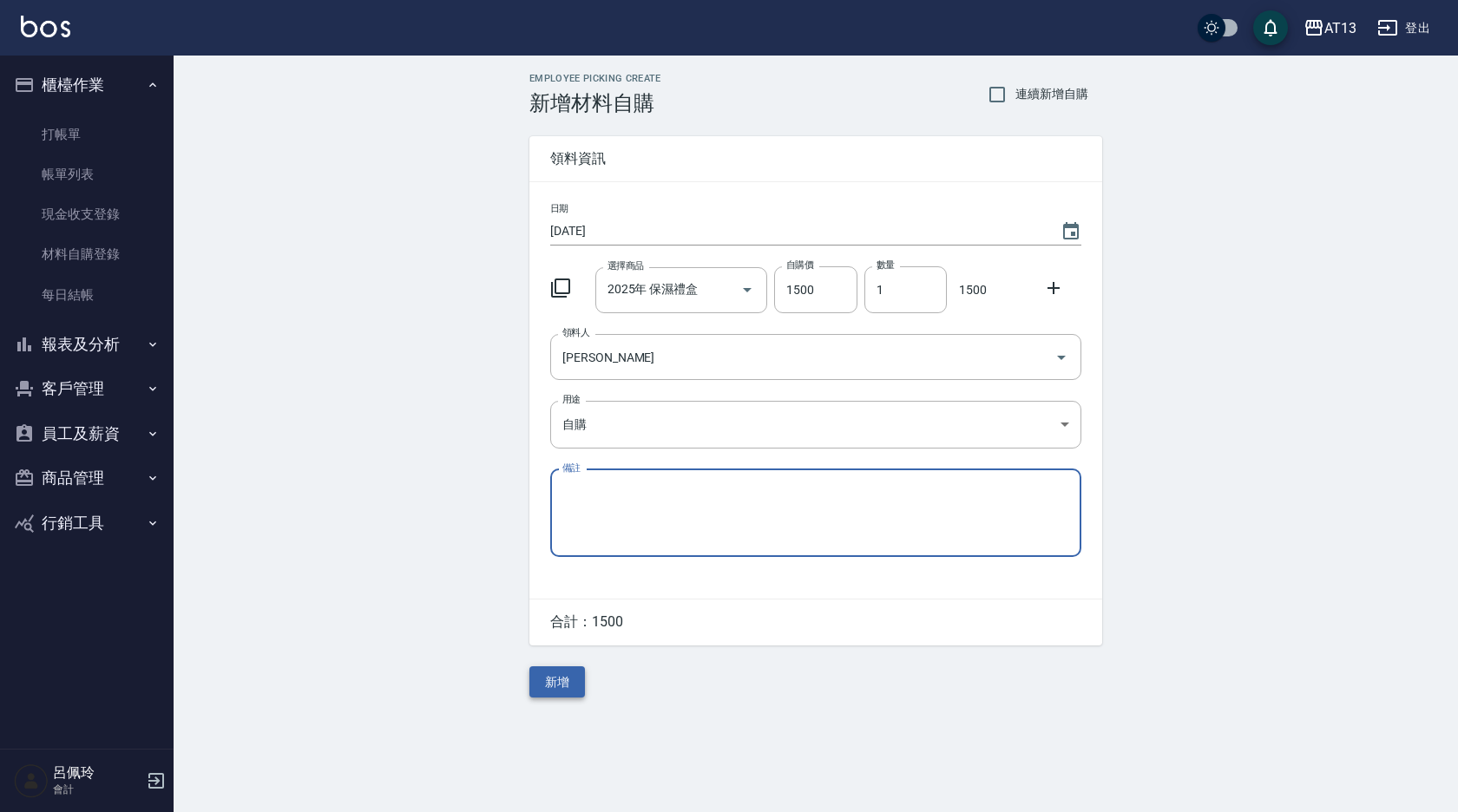
click at [556, 683] on button "新增" at bounding box center [557, 683] width 55 height 32
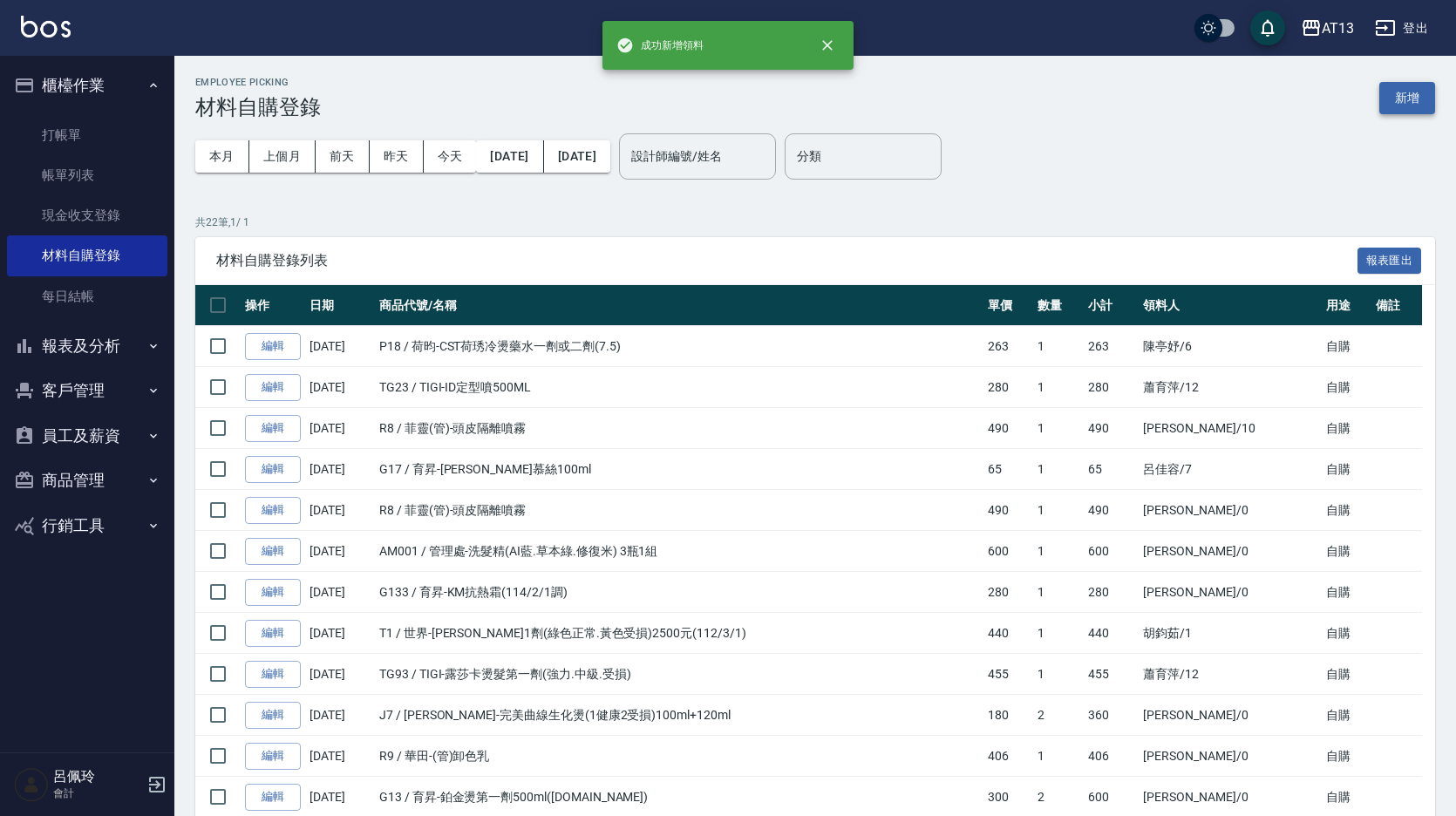
click at [1413, 104] on button "新增" at bounding box center [1406, 98] width 56 height 32
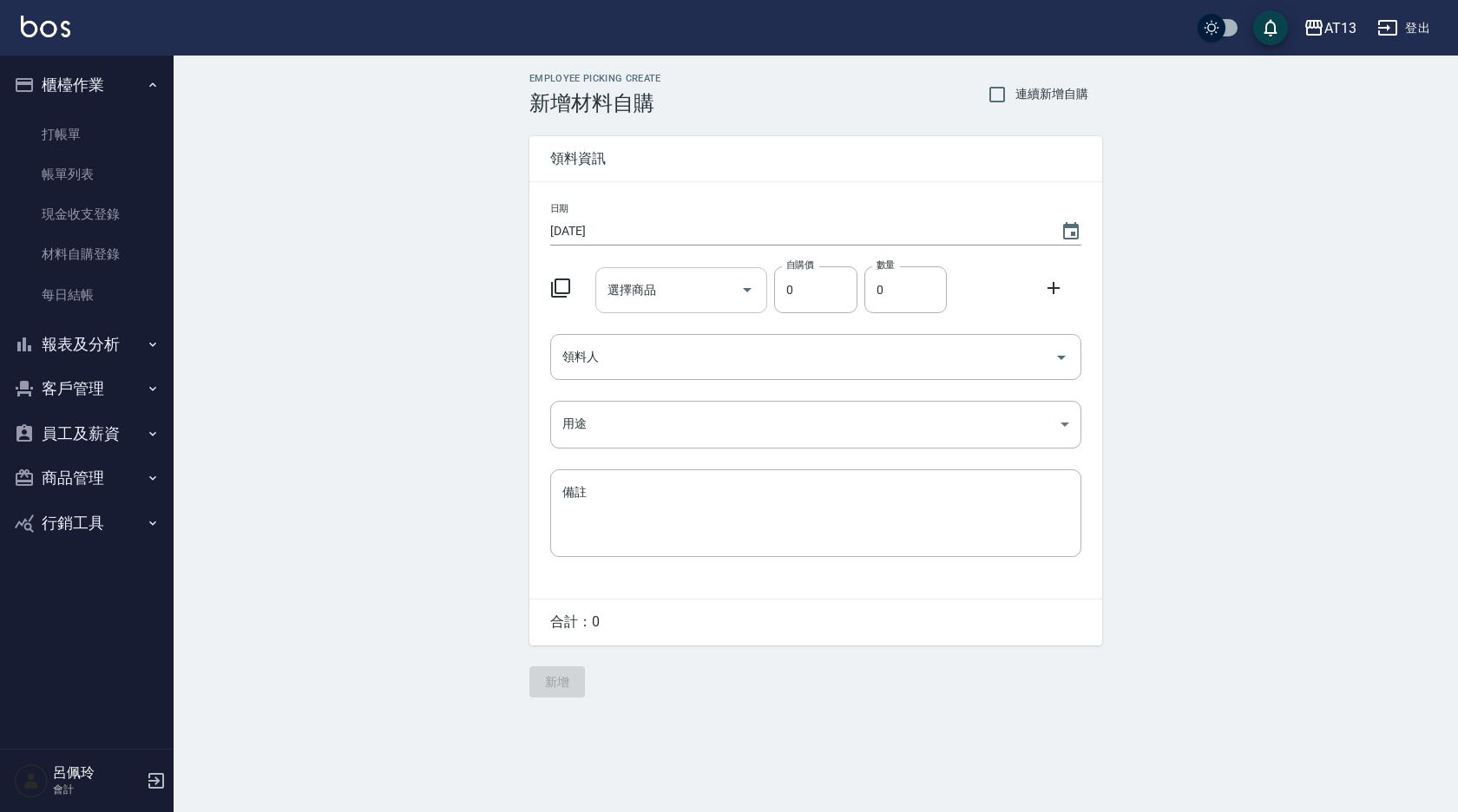
click at [692, 281] on input "選擇商品" at bounding box center [669, 290] width 131 height 30
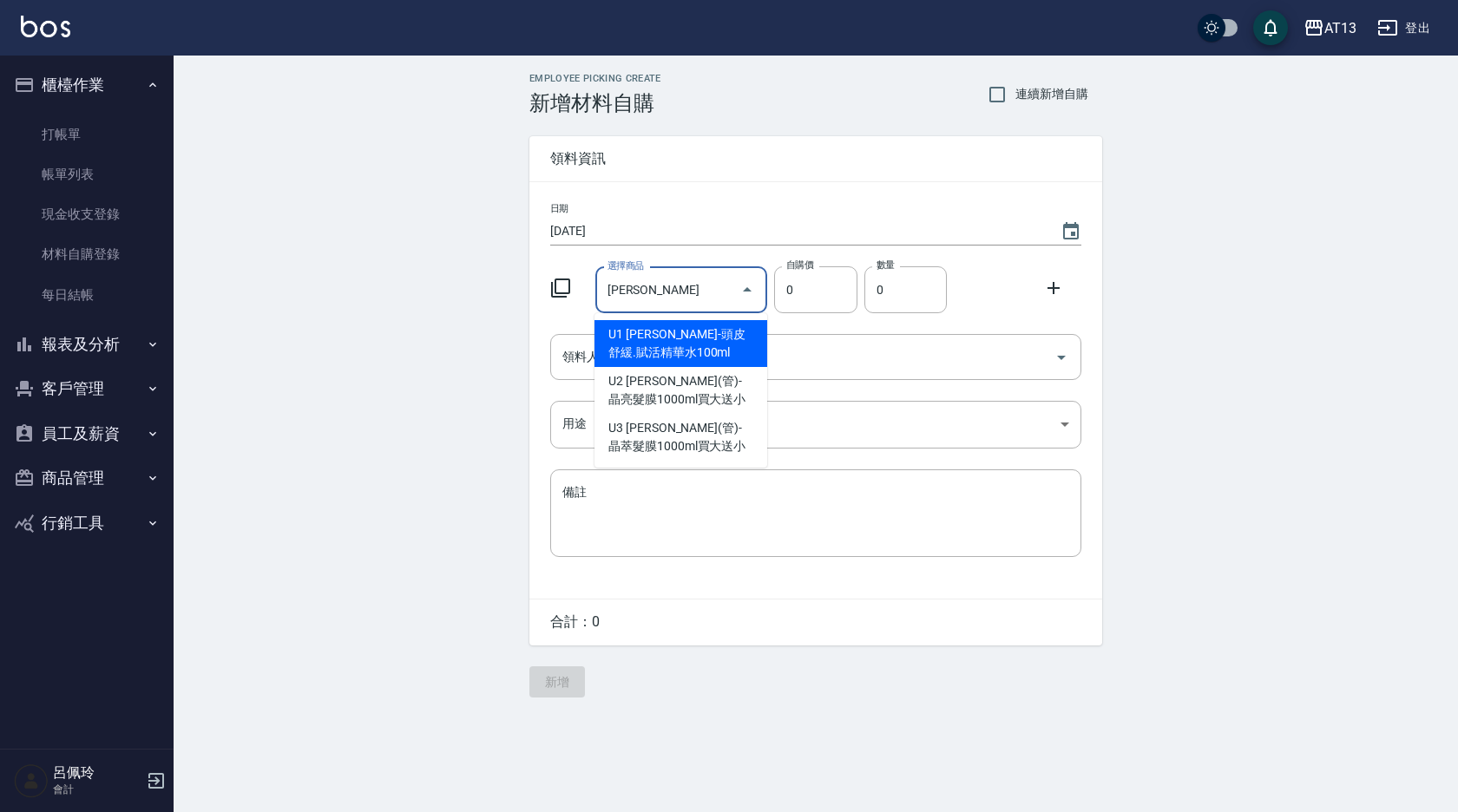
click at [666, 288] on input "[PERSON_NAME]" at bounding box center [669, 290] width 131 height 30
click at [690, 333] on li "U1 [PERSON_NAME]-頭皮舒緩.賦活精華水100ml" at bounding box center [681, 344] width 173 height 47
type input "[PERSON_NAME]-頭皮舒緩.賦活精華水100ml"
type input "280"
type input "1"
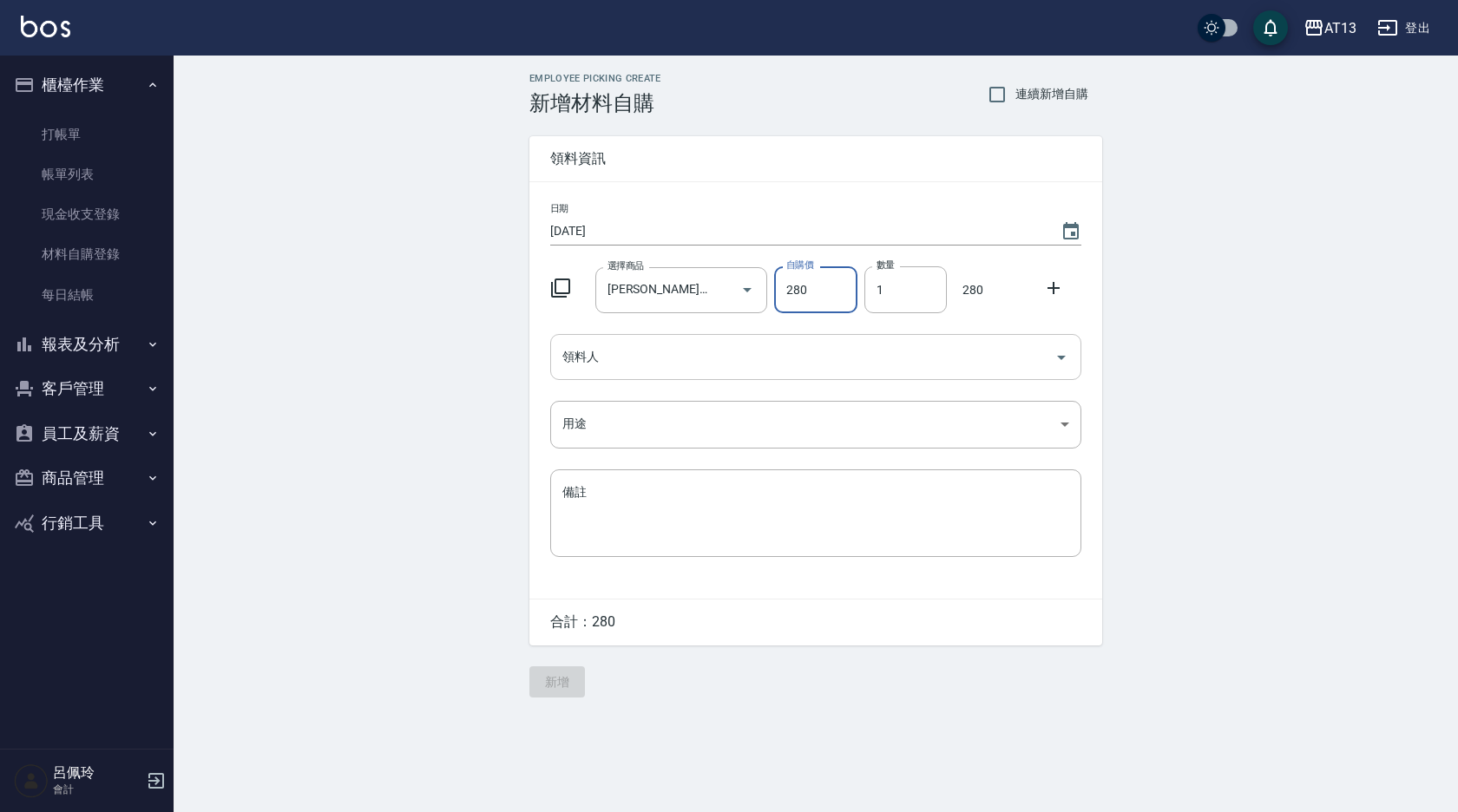
click at [1069, 359] on icon "Open" at bounding box center [1061, 357] width 21 height 21
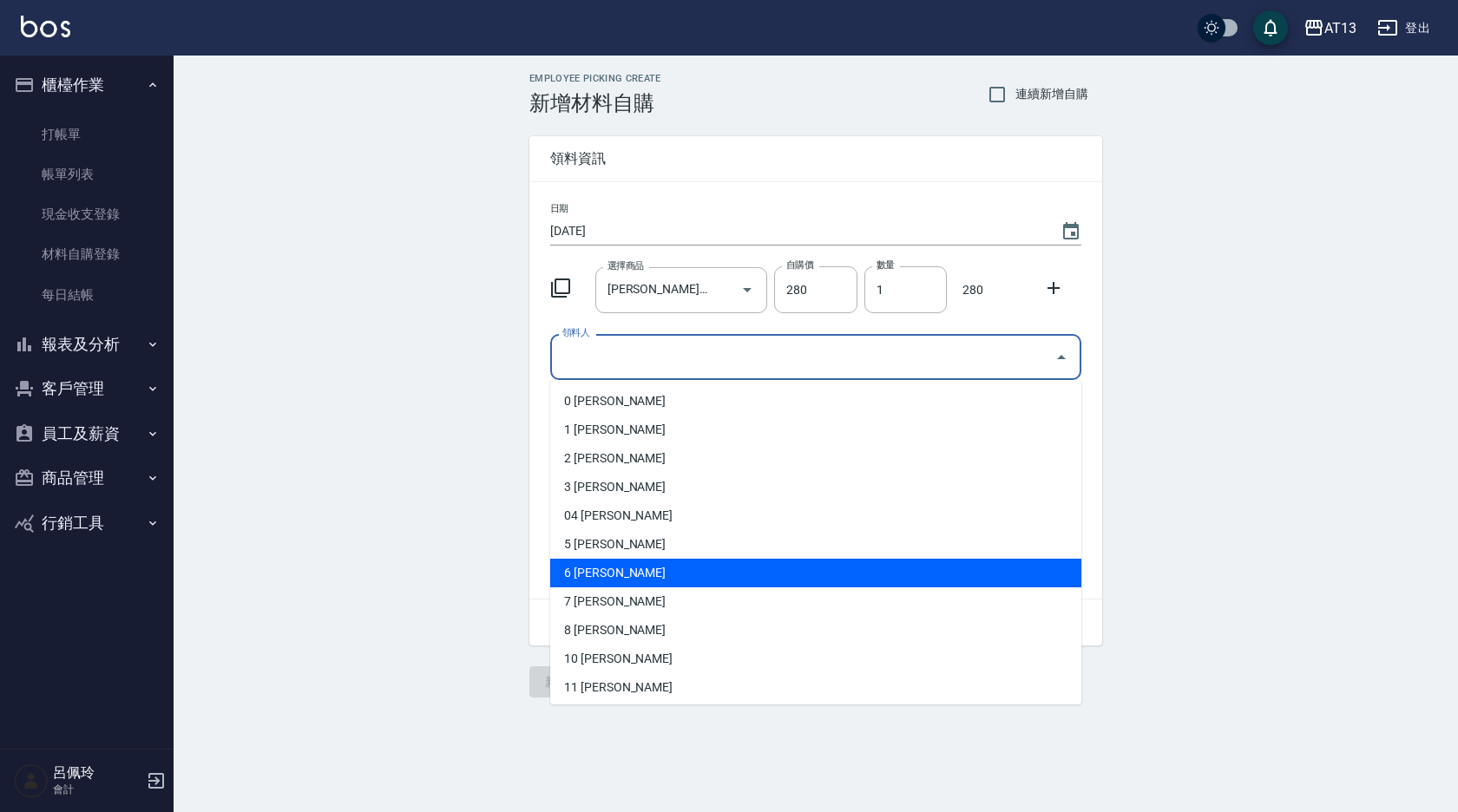
click at [775, 576] on li "6 [PERSON_NAME]" at bounding box center [816, 573] width 531 height 29
type input "陳亭妤"
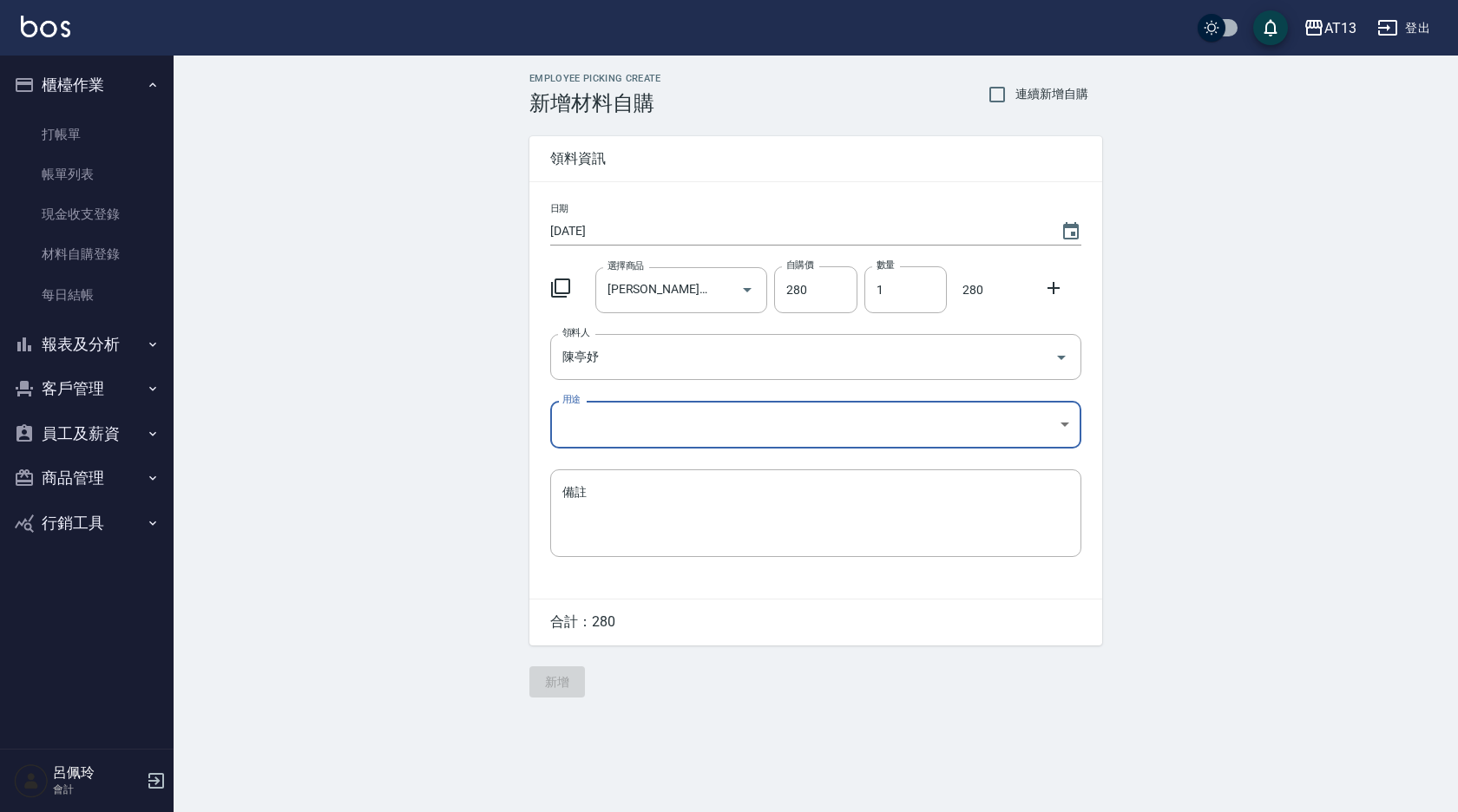
click at [1056, 421] on body "AT13 登出 櫃檯作業 打帳單 帳單列表 現金收支登錄 材料自購登錄 每日結帳 報表及分析 報表目錄 店家區間累計表 店家日報表 互助日報表 互助月報表 互…" at bounding box center [729, 406] width 1458 height 812
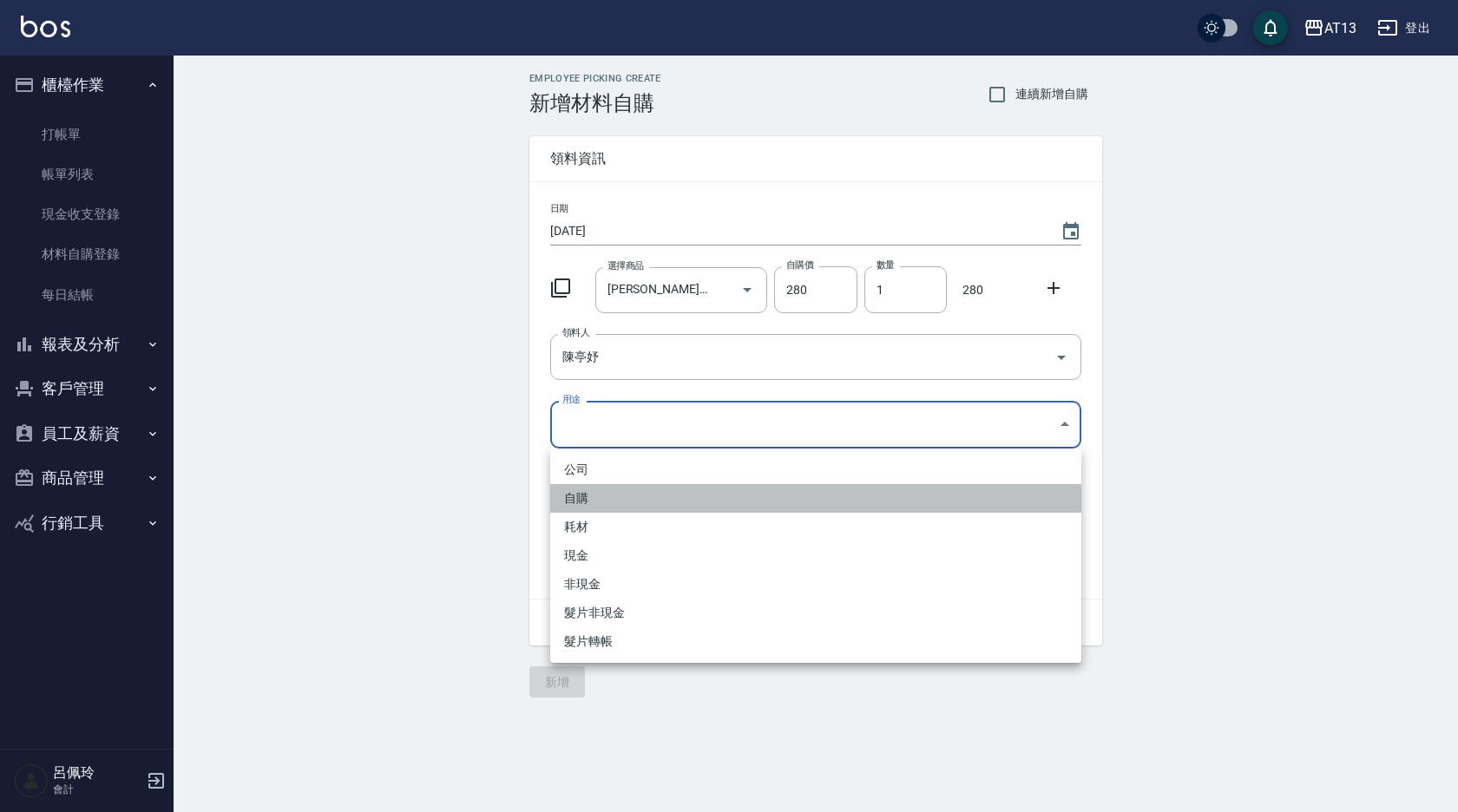
click at [699, 498] on li "自購" at bounding box center [816, 498] width 531 height 29
type input "自購"
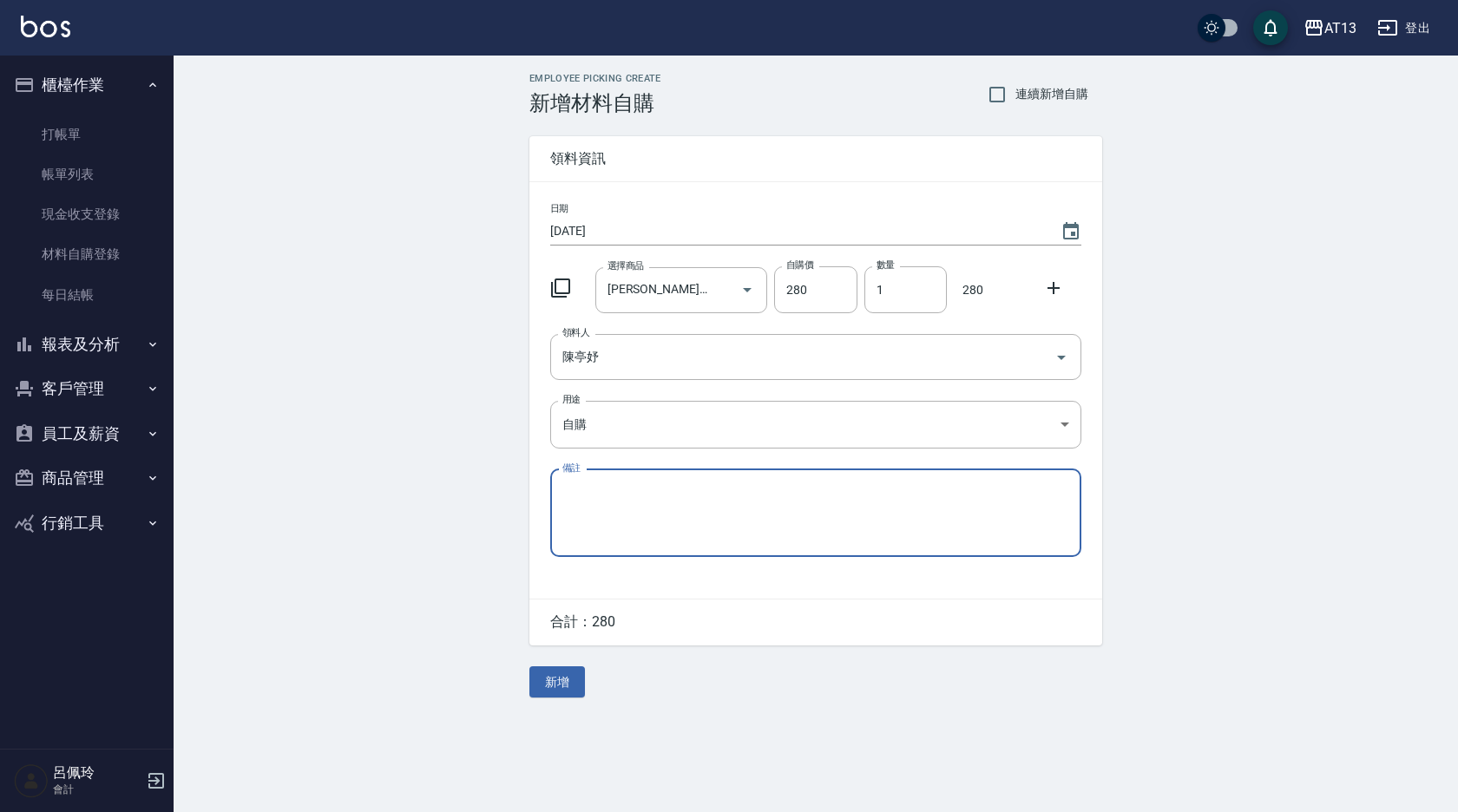
click at [1062, 287] on icon at bounding box center [1054, 288] width 21 height 21
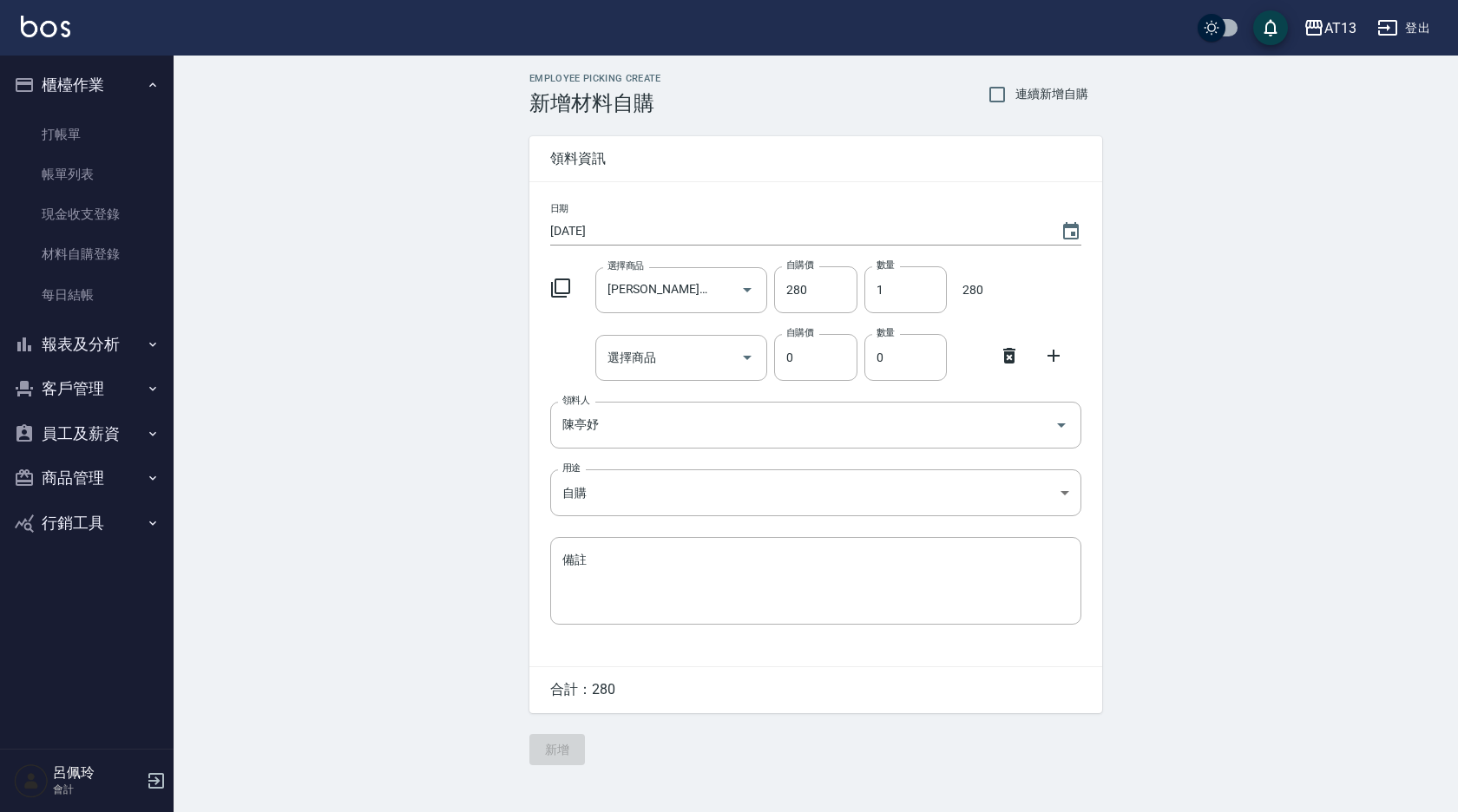
click at [555, 293] on icon at bounding box center [561, 288] width 19 height 19
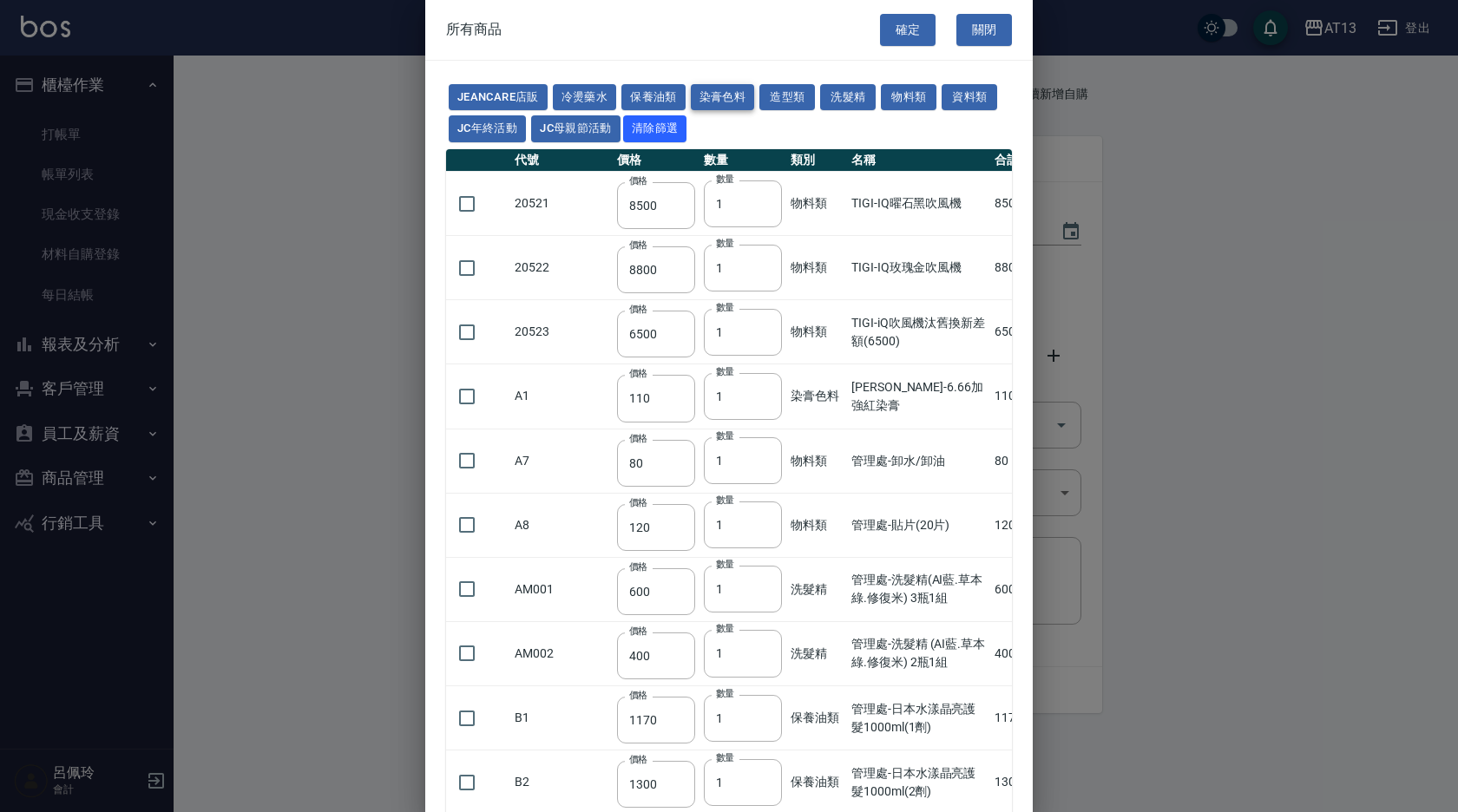
click at [721, 90] on button "染膏色料" at bounding box center [723, 98] width 64 height 27
type input "110"
type input "100"
type input "183"
type input "150"
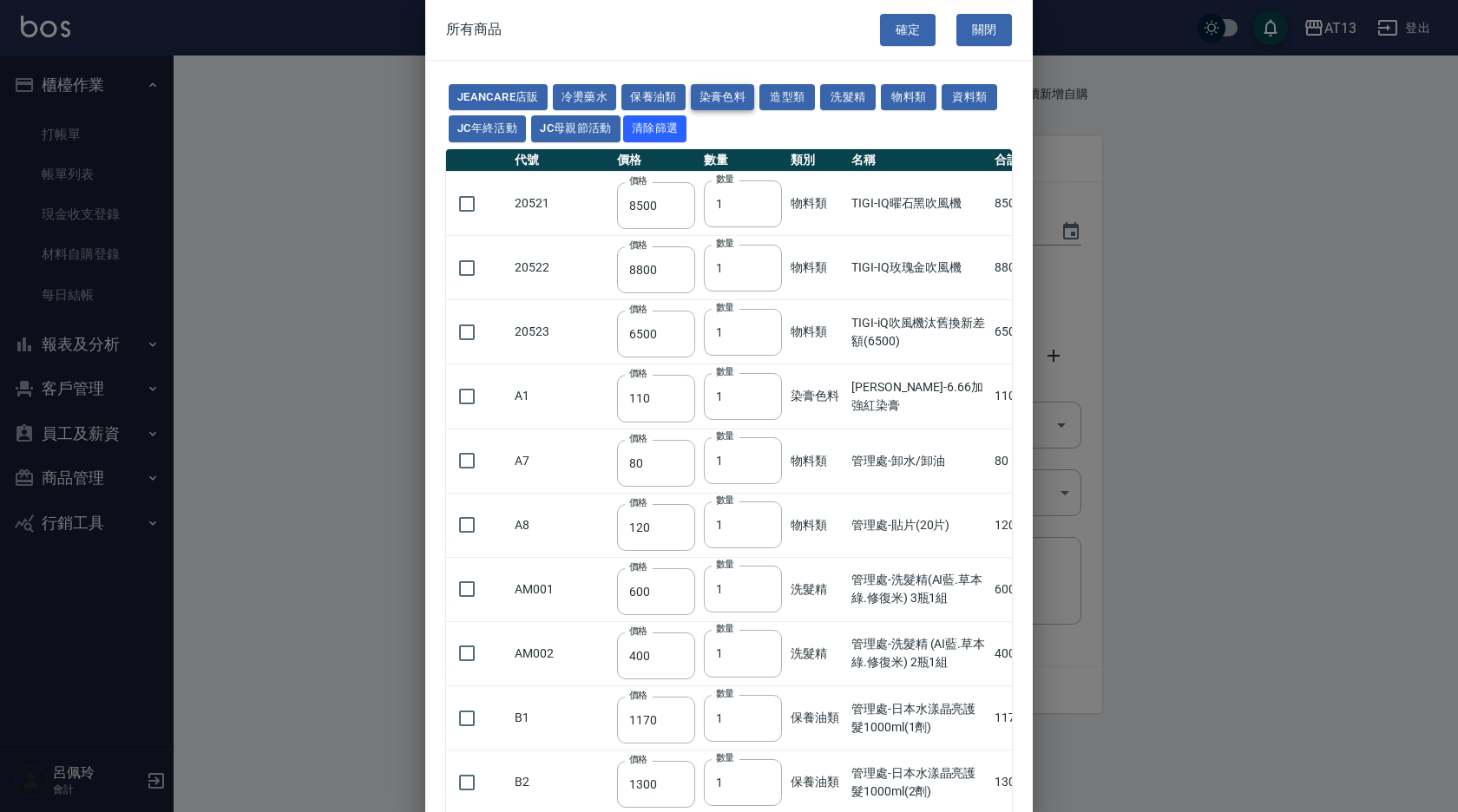
type input "115"
type input "500"
type input "306"
type input "250"
type input "288"
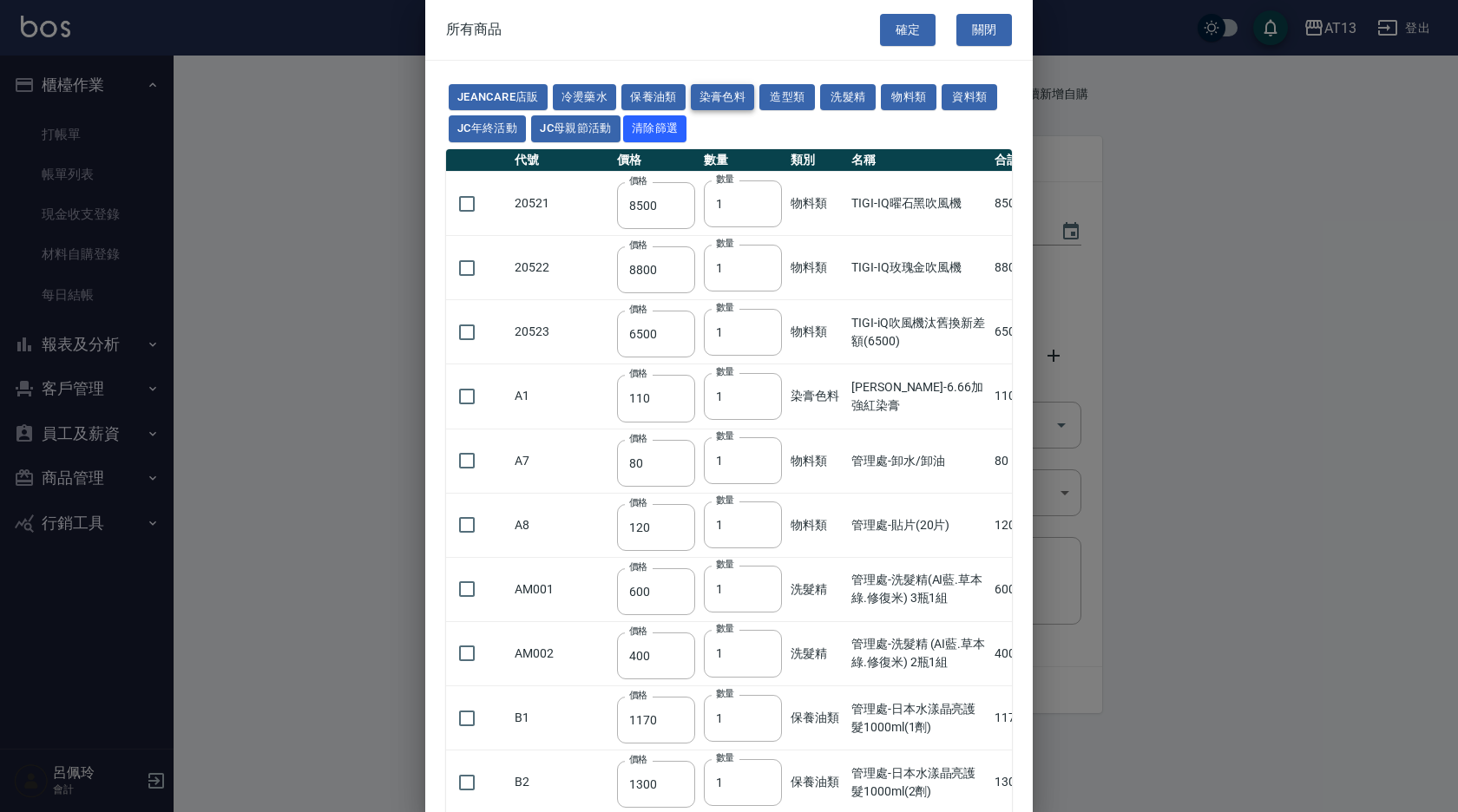
type input "121"
type input "222"
type input "840"
type input "120"
type input "750"
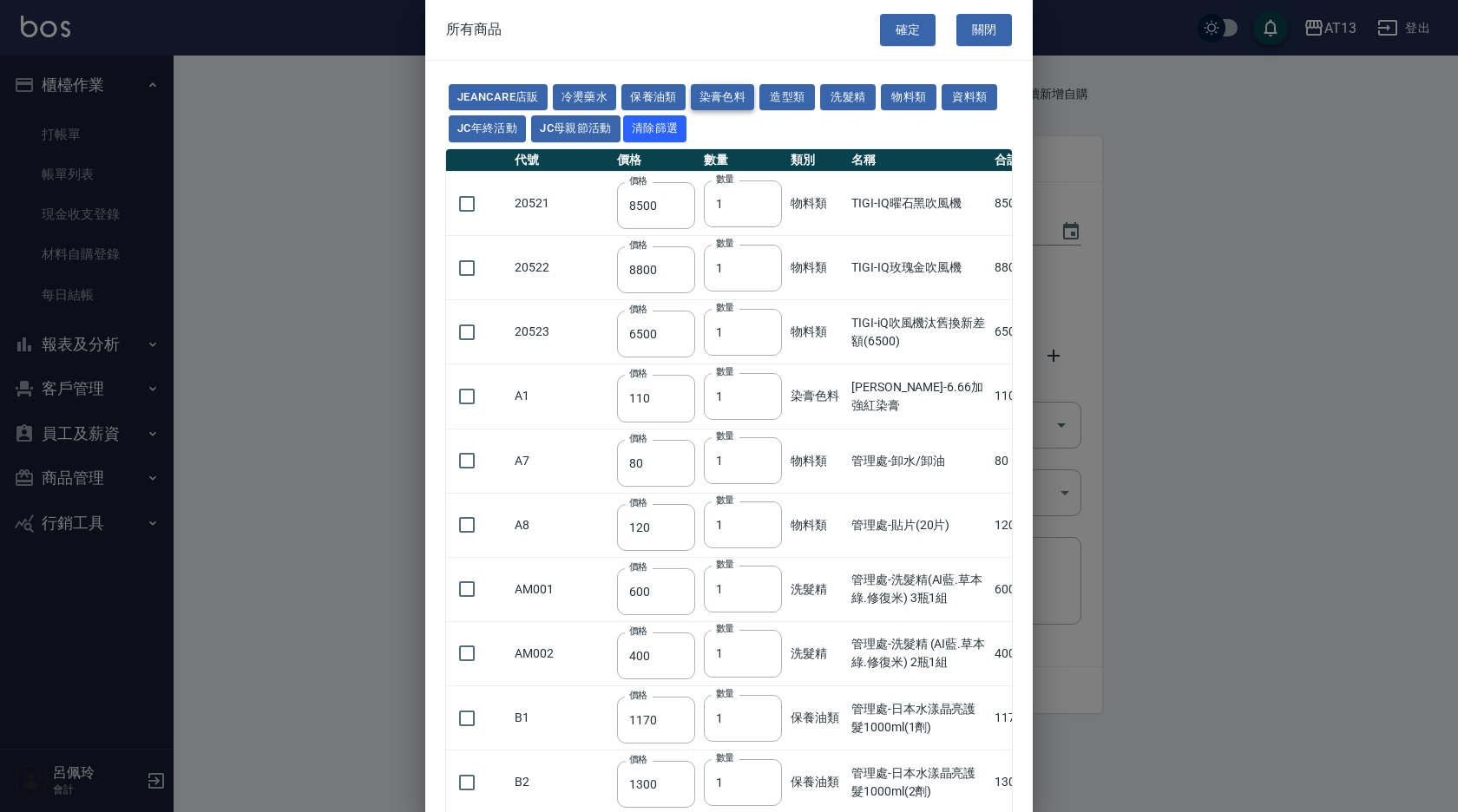
type input "183"
type input "204"
type input "360"
type input "490"
type input "406"
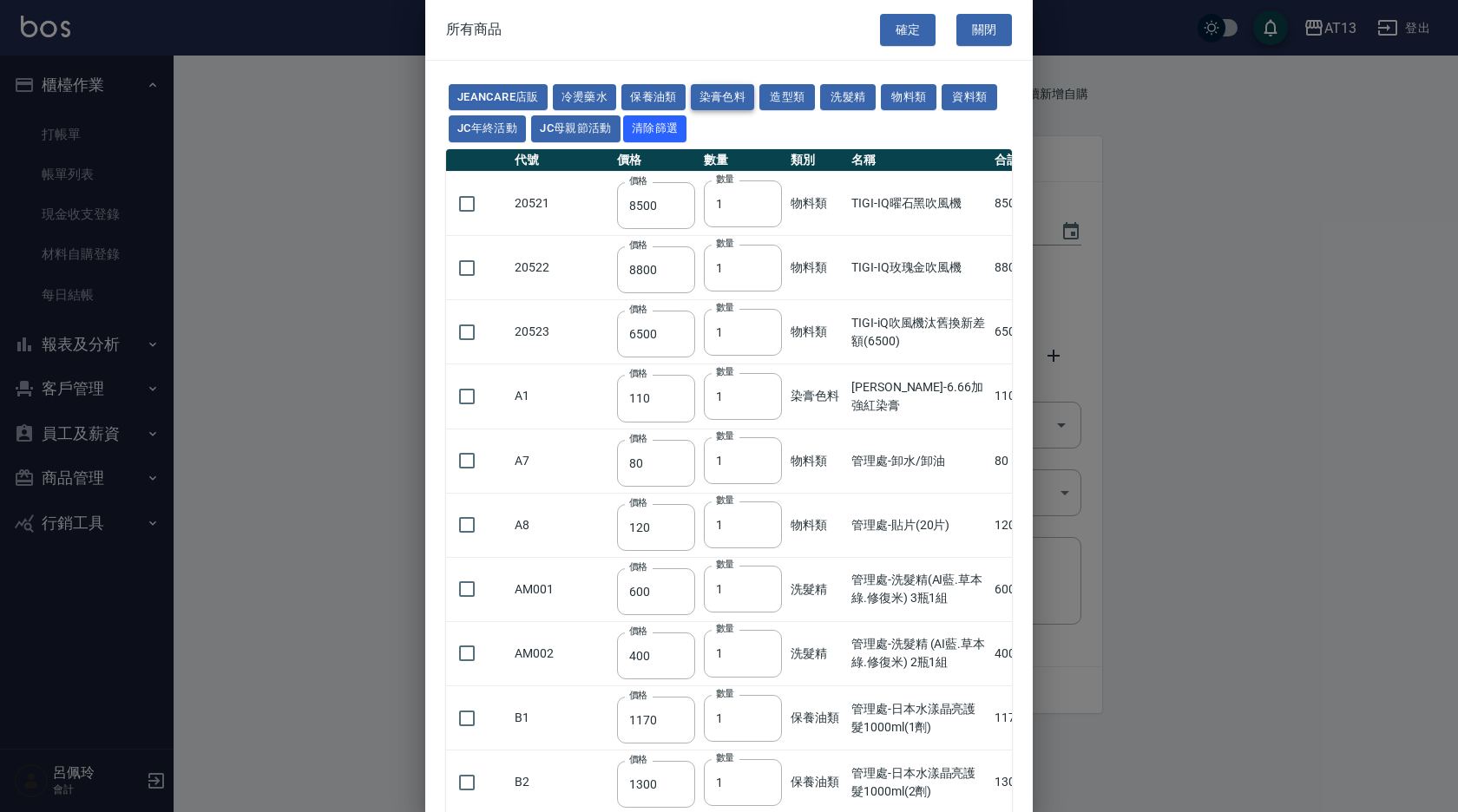
type input "246"
type input "160"
type input "700"
type input "105"
type input "490"
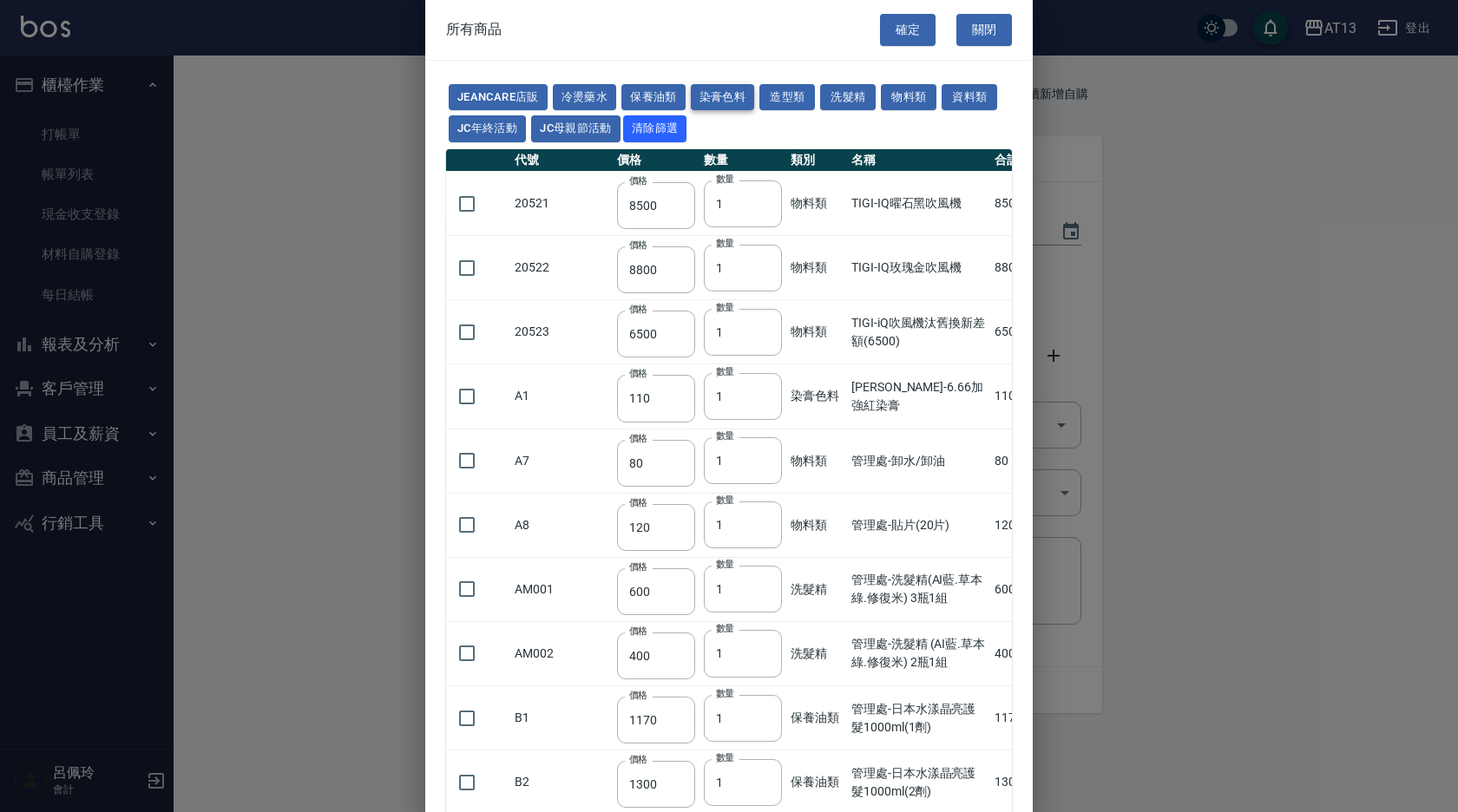
type input "490"
type input "175"
type input "464"
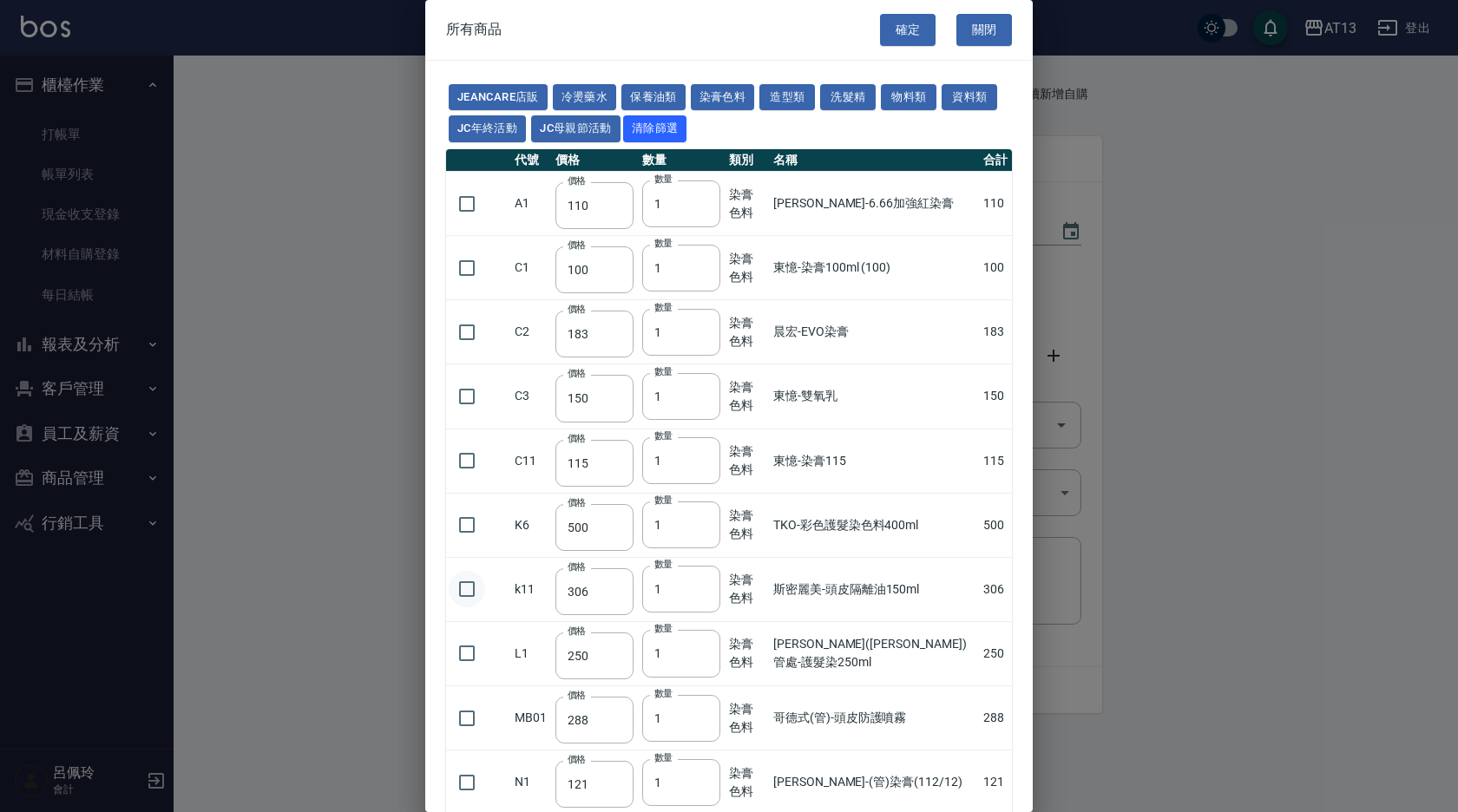
click at [468, 589] on input "checkbox" at bounding box center [467, 589] width 37 height 37
checkbox input "true"
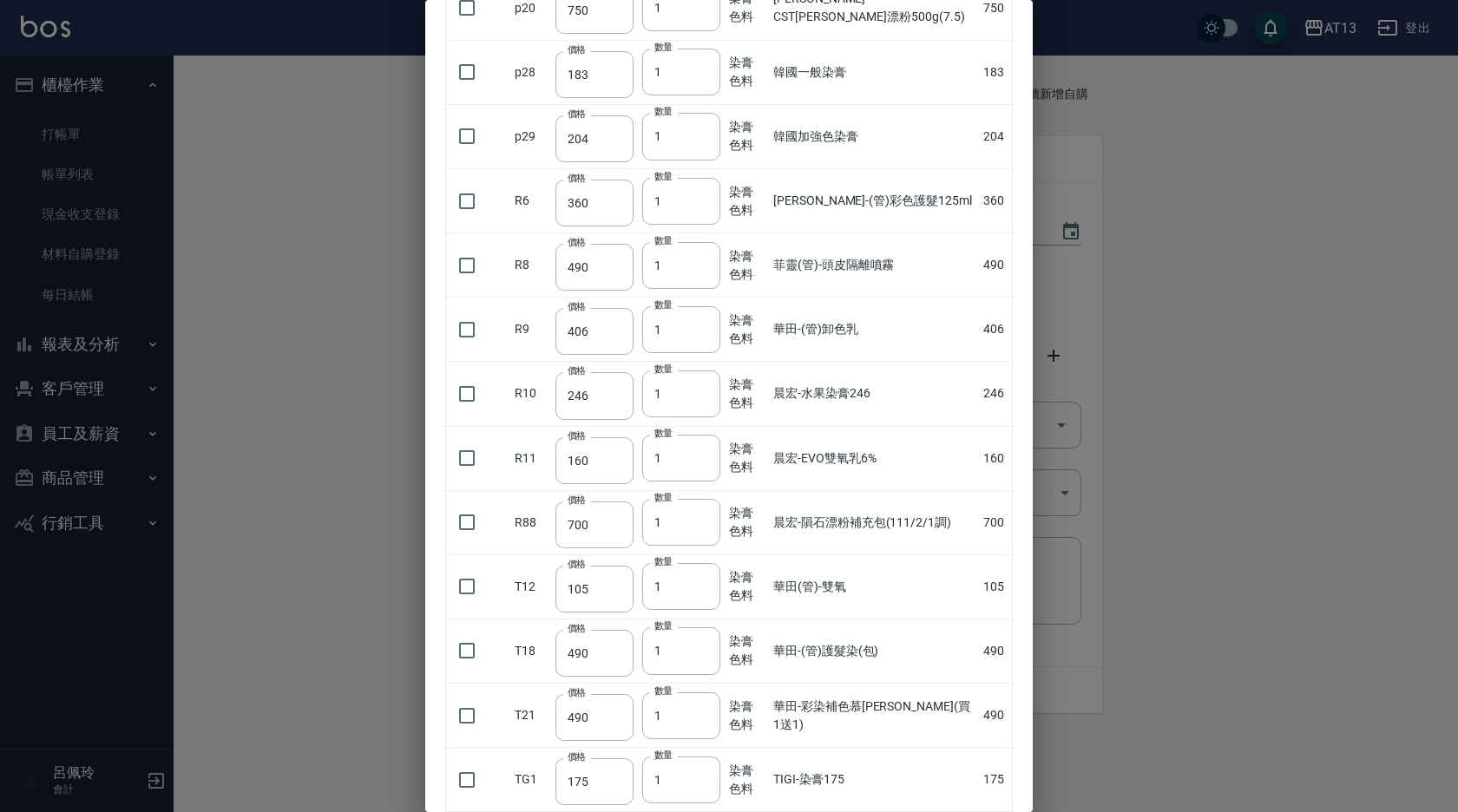
scroll to position [1205, 0]
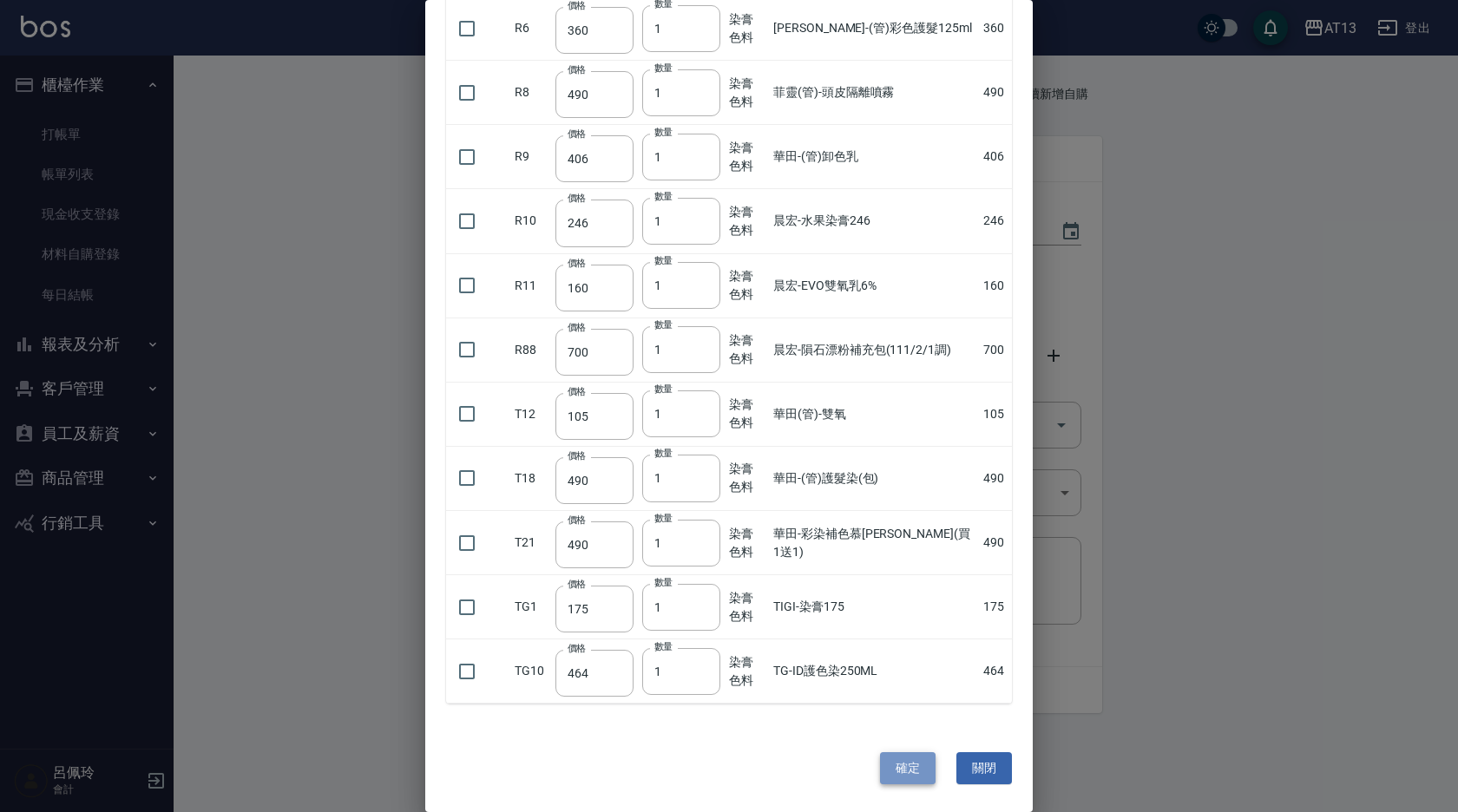
click at [899, 768] on button "確定" at bounding box center [908, 769] width 55 height 32
type input "斯密麗美-頭皮隔離油150ml"
type input "306"
type input "1"
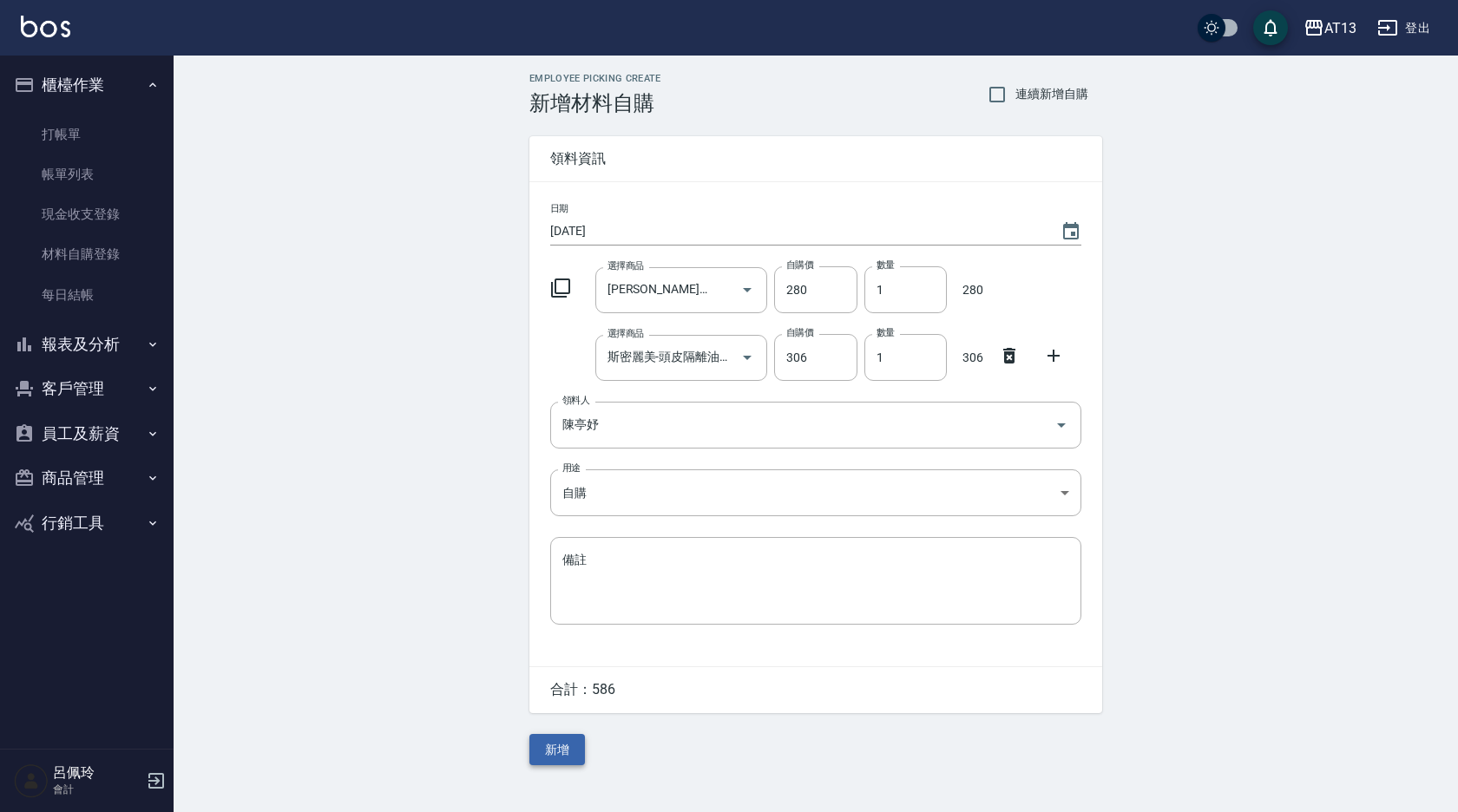
click at [560, 746] on button "新增" at bounding box center [557, 750] width 55 height 32
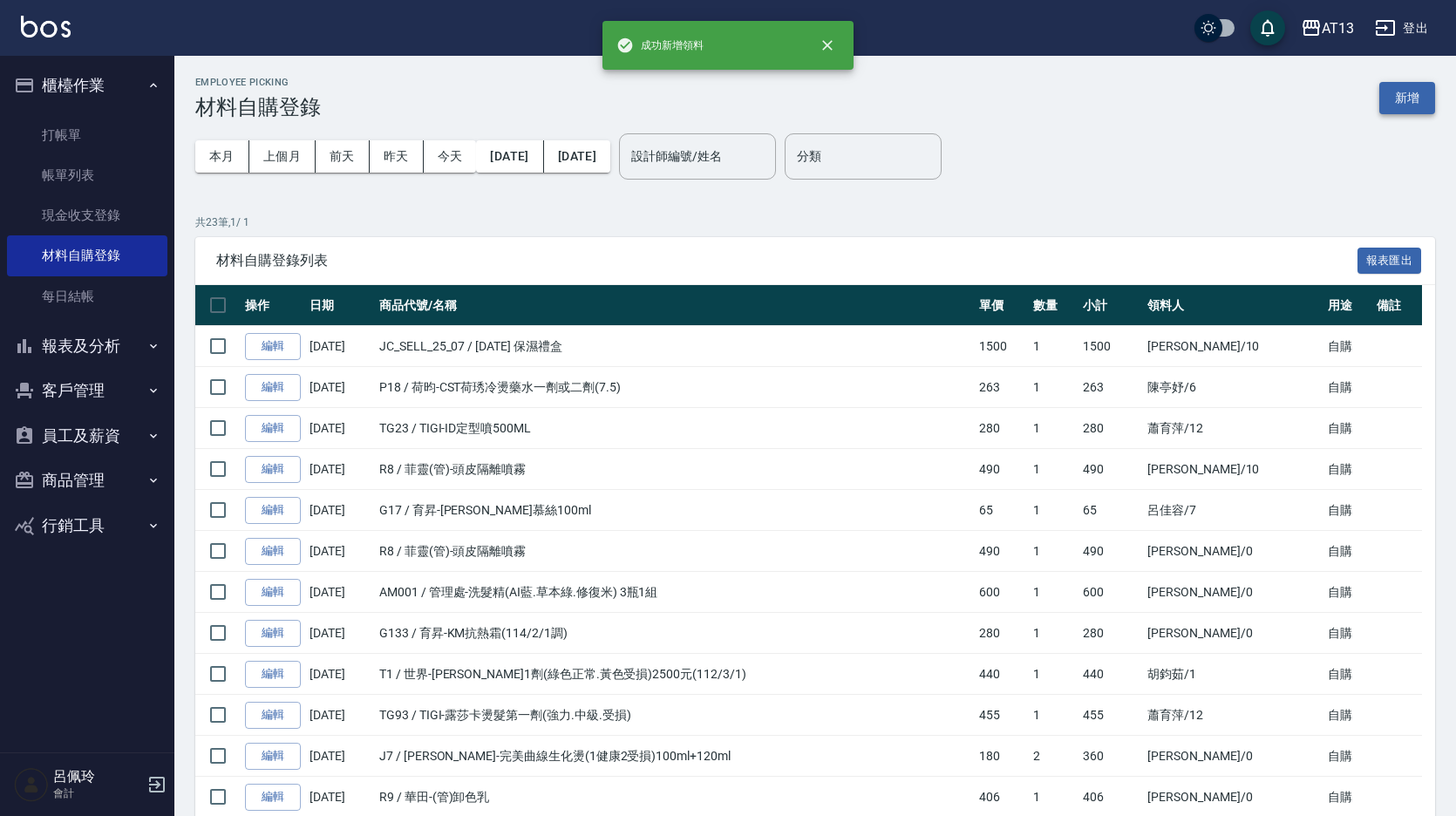
click at [1397, 102] on button "新增" at bounding box center [1406, 98] width 56 height 32
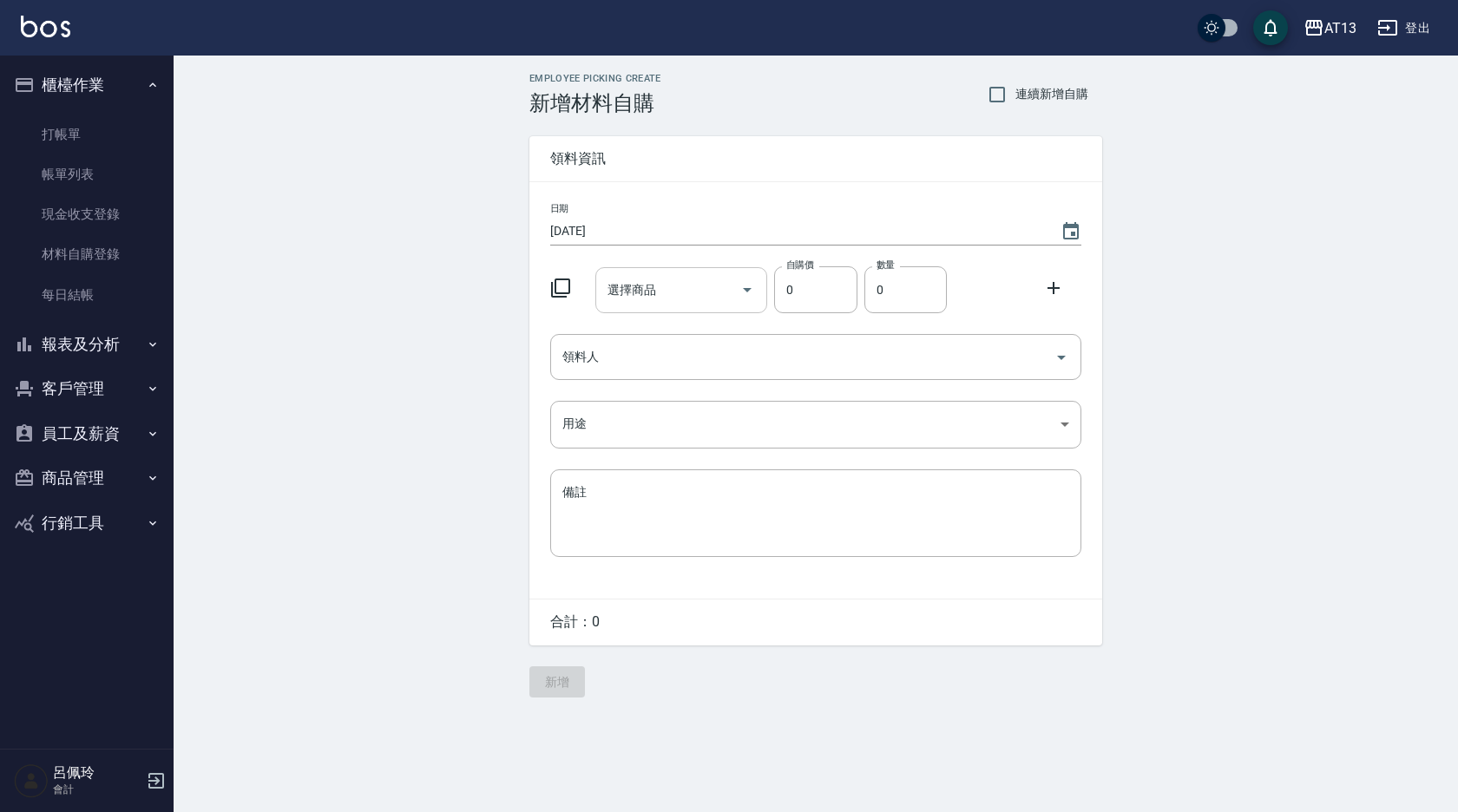
click at [661, 278] on input "選擇商品" at bounding box center [669, 290] width 131 height 30
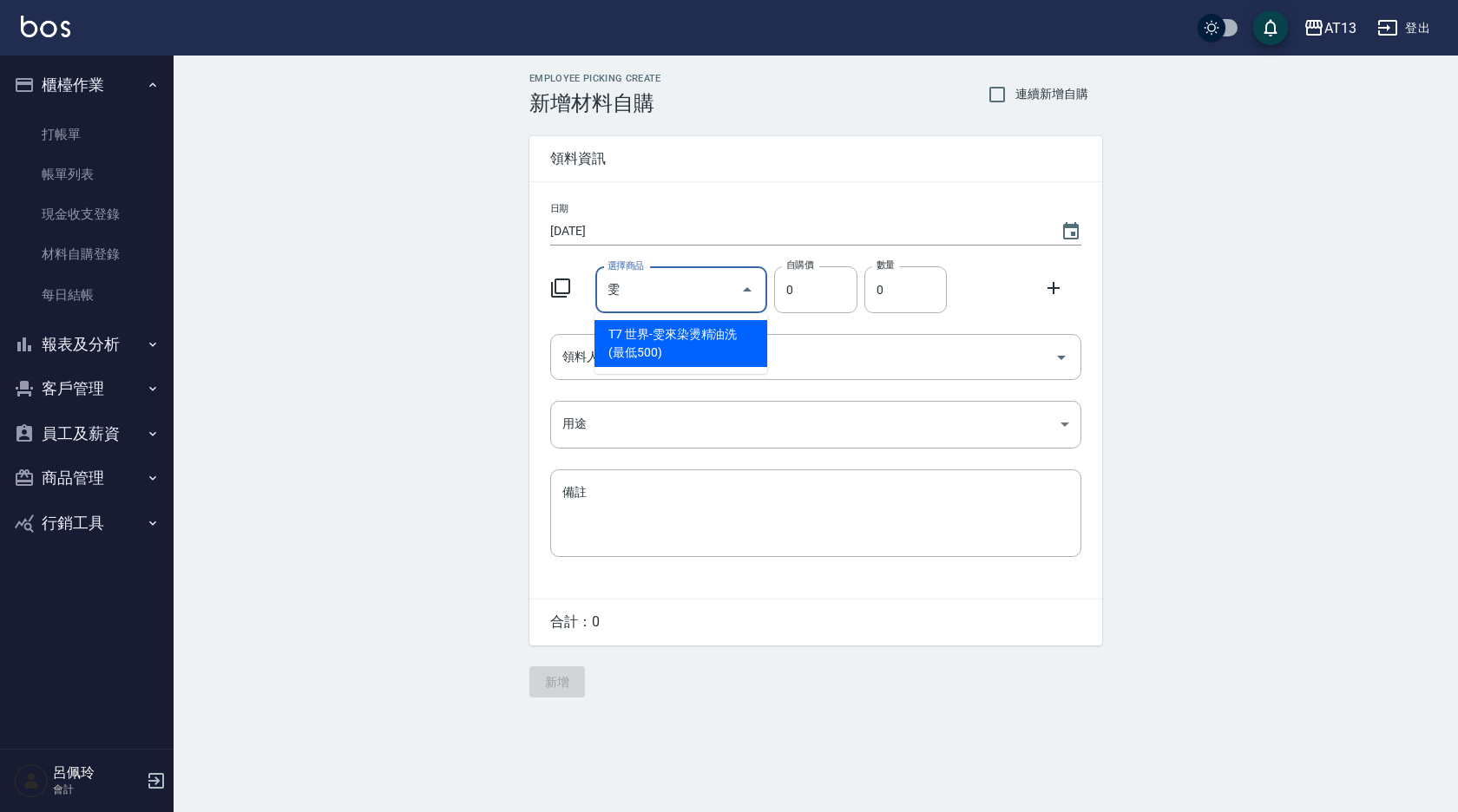
click at [662, 291] on input "雯" at bounding box center [669, 290] width 131 height 30
click at [669, 333] on li "T7 世界-雯來染燙精油洗(最低500)" at bounding box center [681, 344] width 173 height 47
type input "世界-雯來染燙精油洗(最低500)"
type input "280"
type input "1"
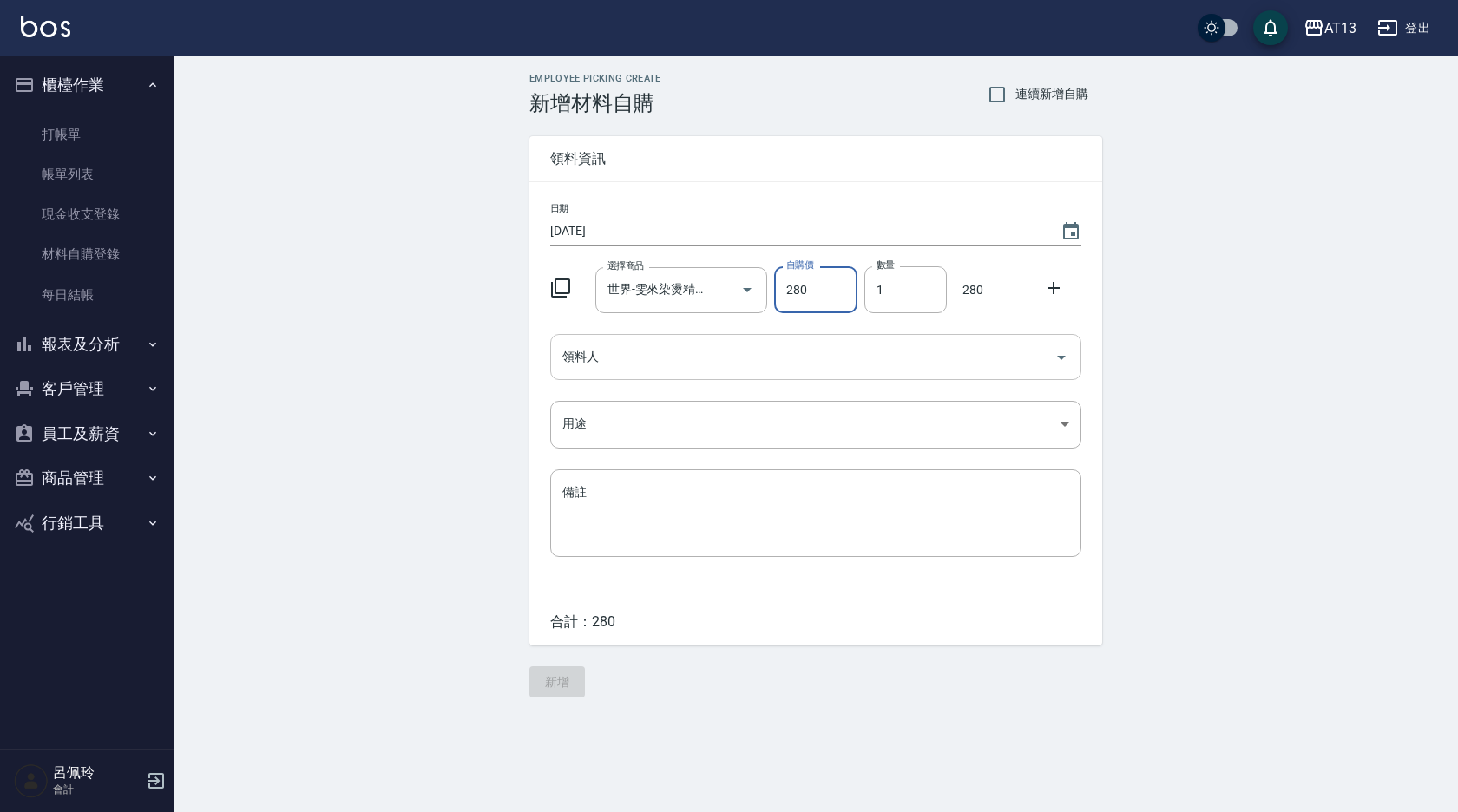
click at [1072, 363] on button "Open" at bounding box center [1061, 358] width 28 height 28
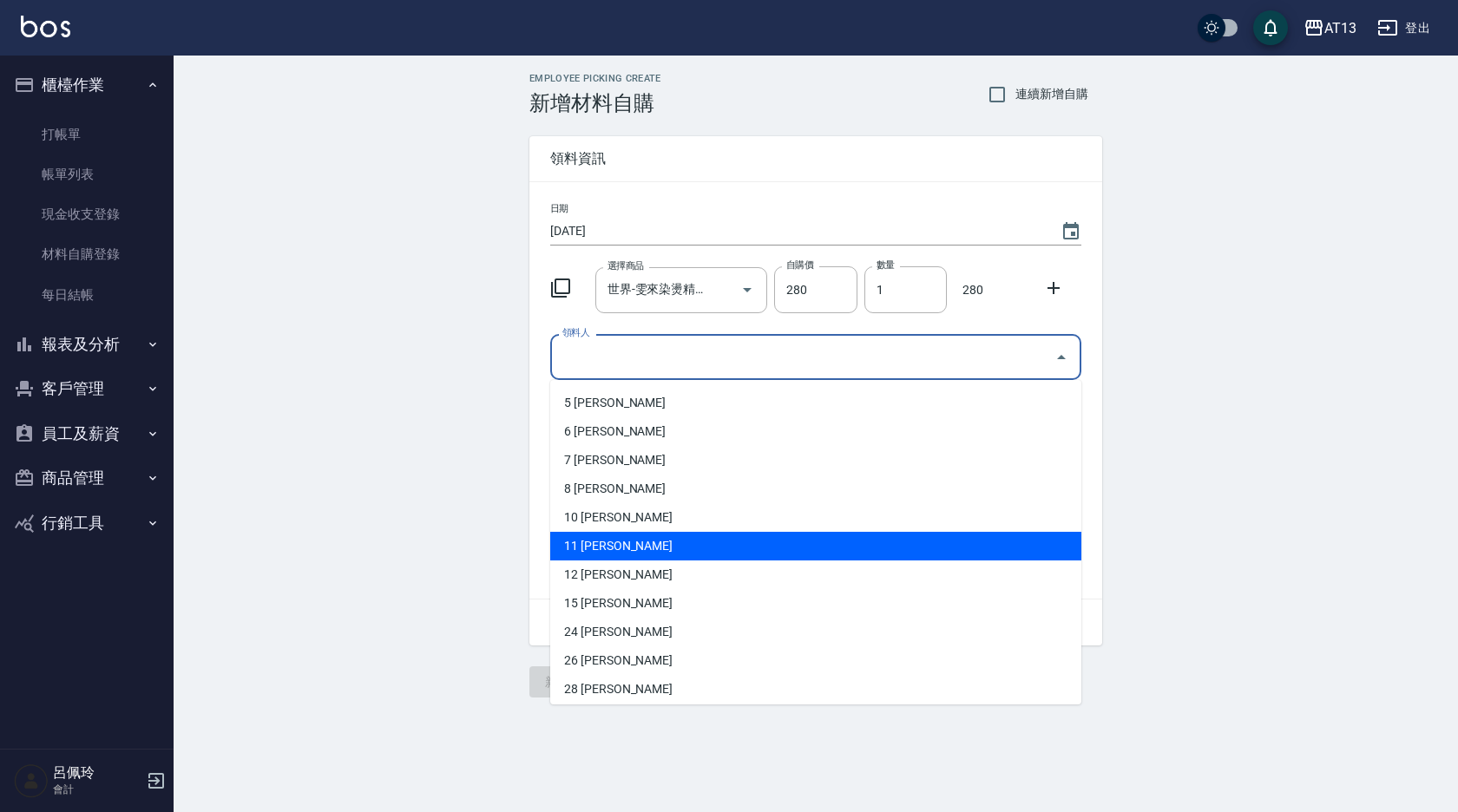
scroll to position [347, 0]
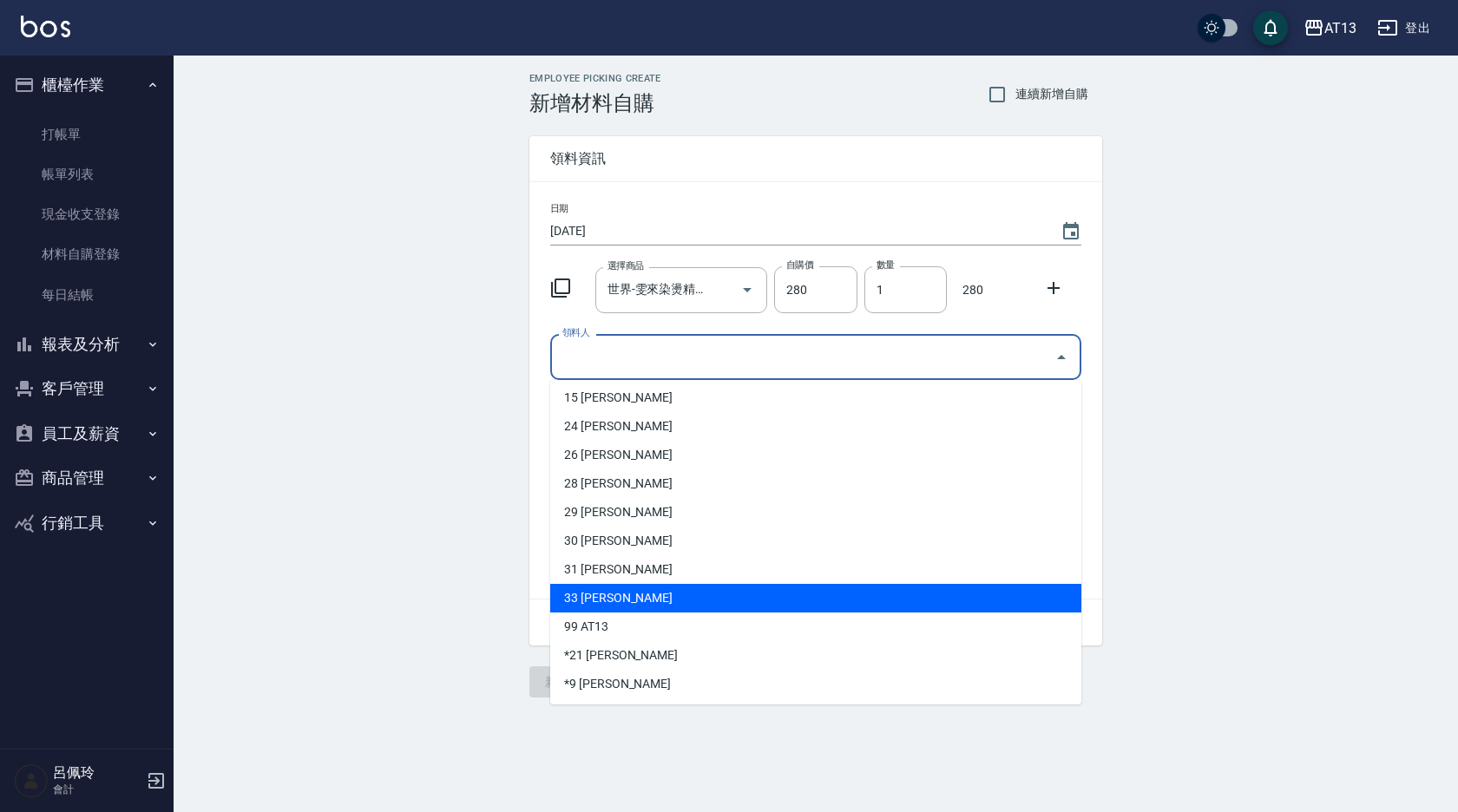
click at [694, 600] on li "33 [PERSON_NAME]" at bounding box center [816, 598] width 531 height 29
type input "吳映蓉"
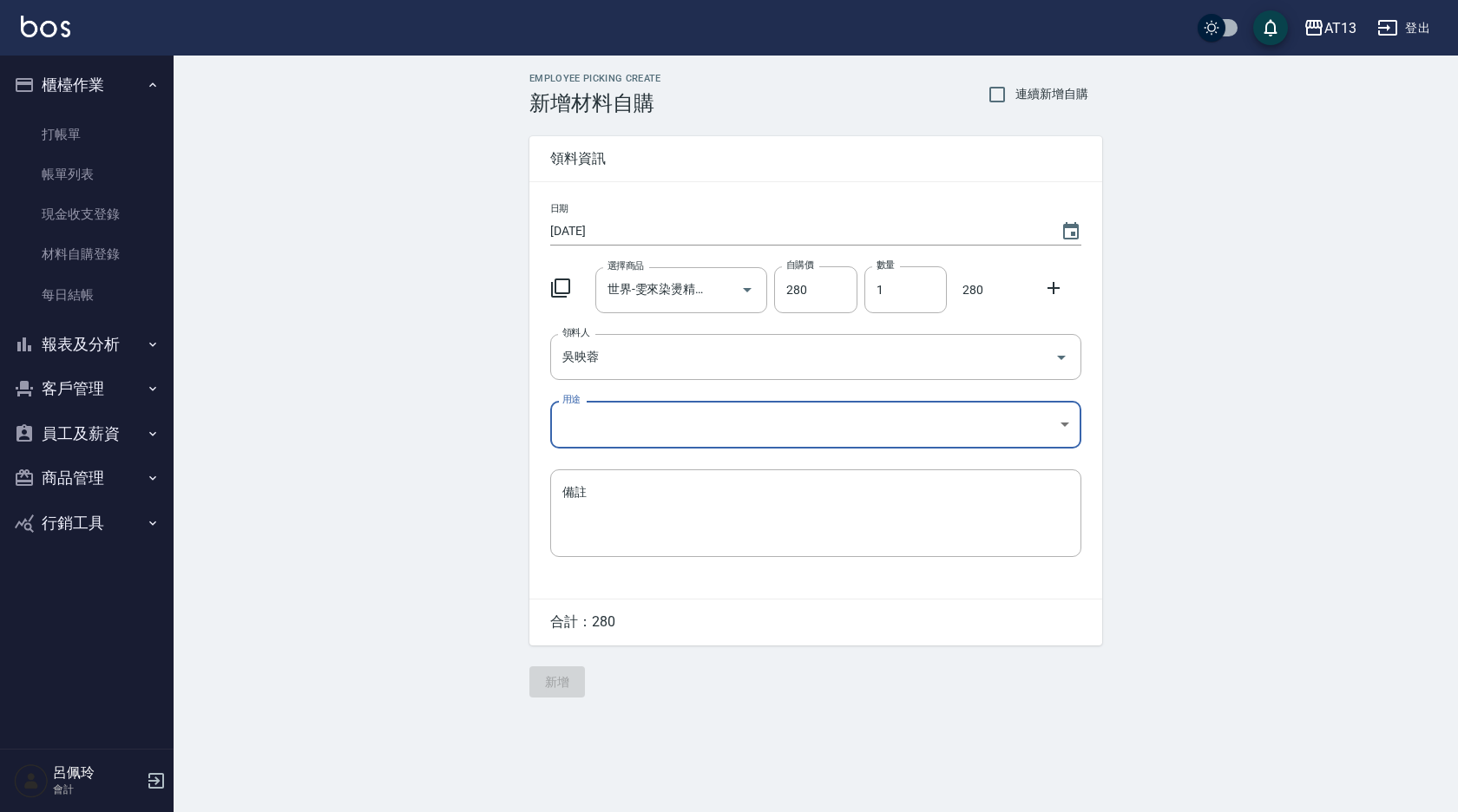
click at [1060, 428] on body "AT13 登出 櫃檯作業 打帳單 帳單列表 現金收支登錄 材料自購登錄 每日結帳 報表及分析 報表目錄 店家區間累計表 店家日報表 互助日報表 互助月報表 互…" at bounding box center [729, 406] width 1458 height 812
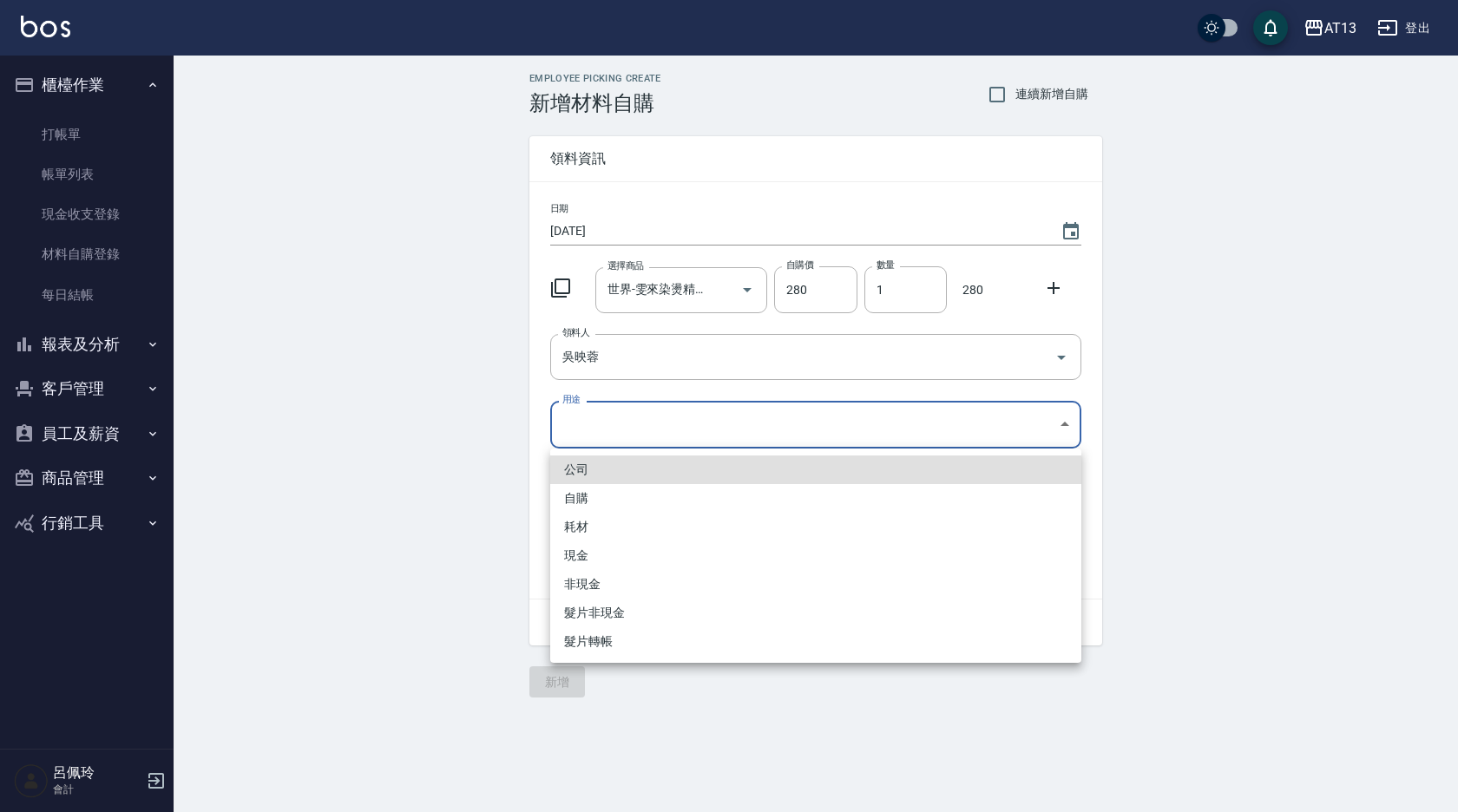
click at [673, 496] on li "自購" at bounding box center [816, 498] width 531 height 29
type input "自購"
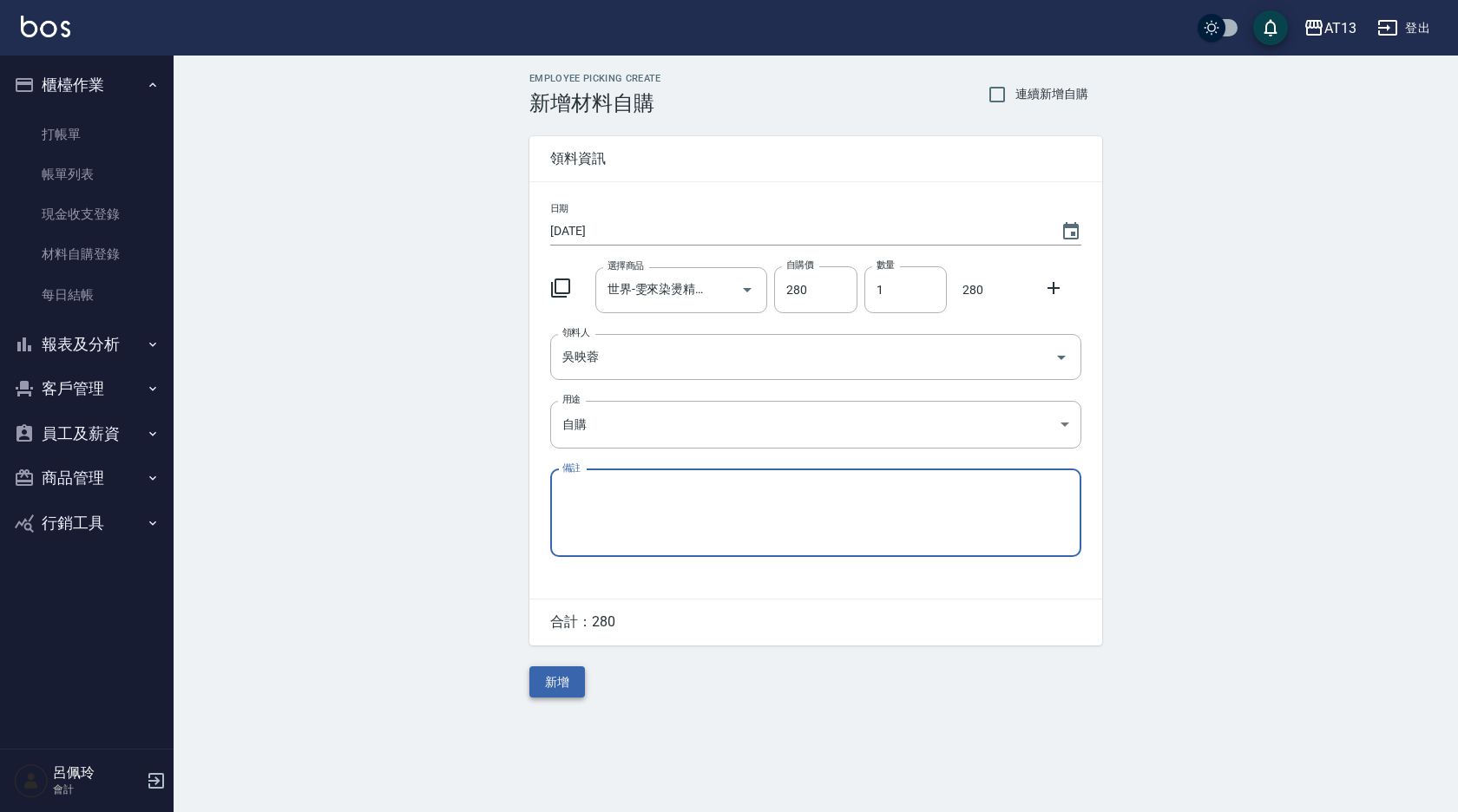
click at [568, 677] on button "新增" at bounding box center [557, 683] width 55 height 32
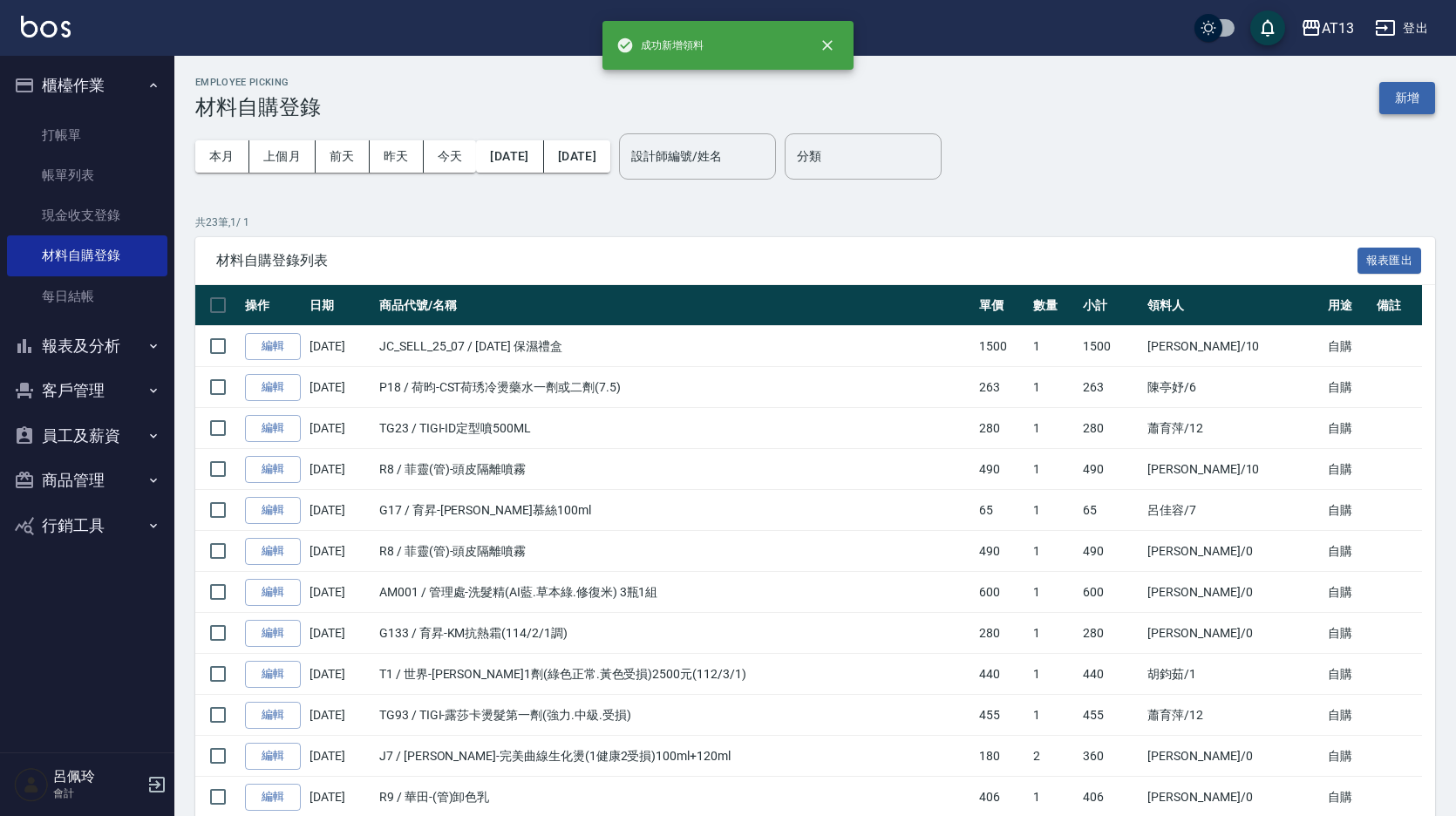
click at [1405, 94] on button "新增" at bounding box center [1406, 98] width 56 height 32
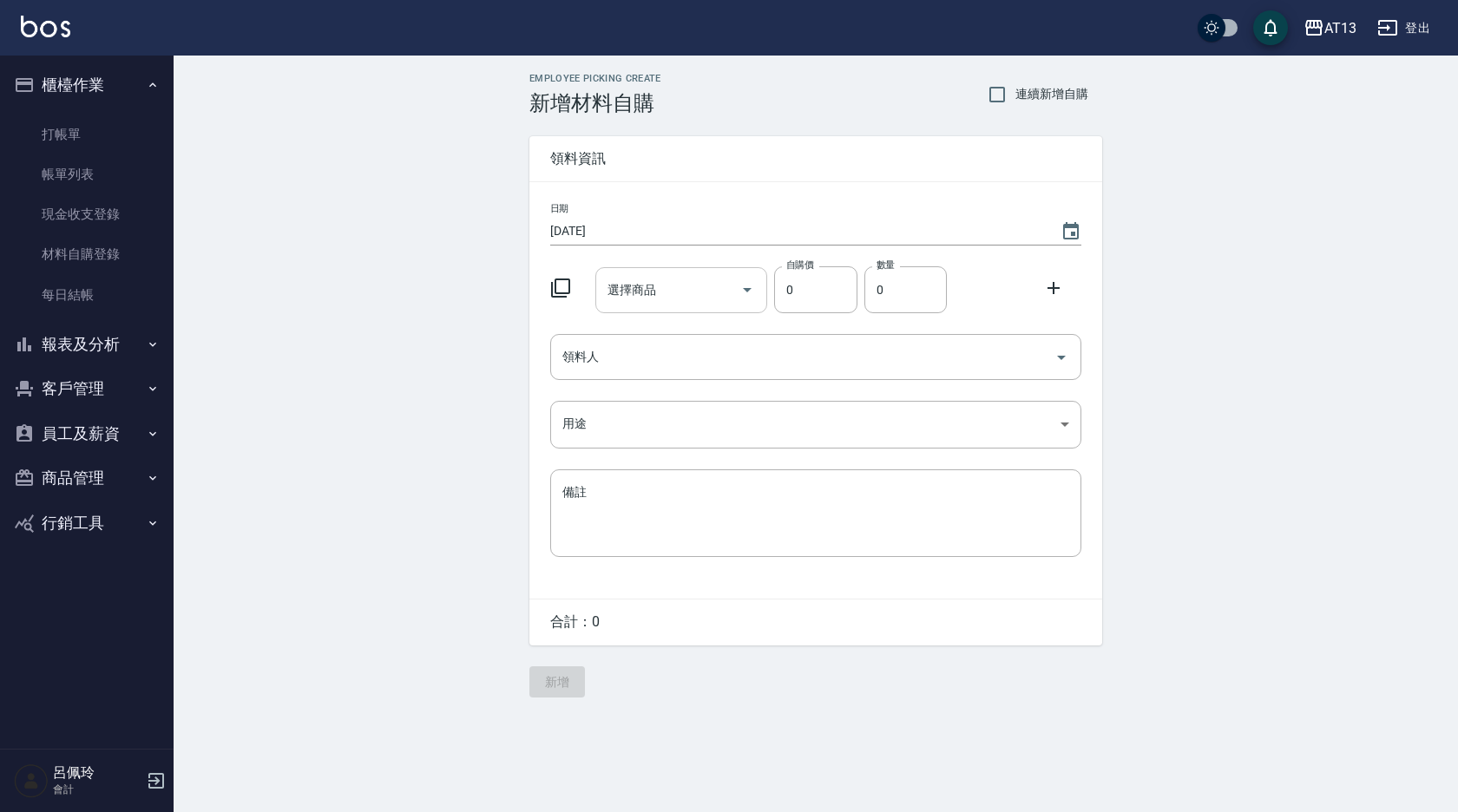
click at [684, 286] on input "選擇商品" at bounding box center [669, 290] width 131 height 30
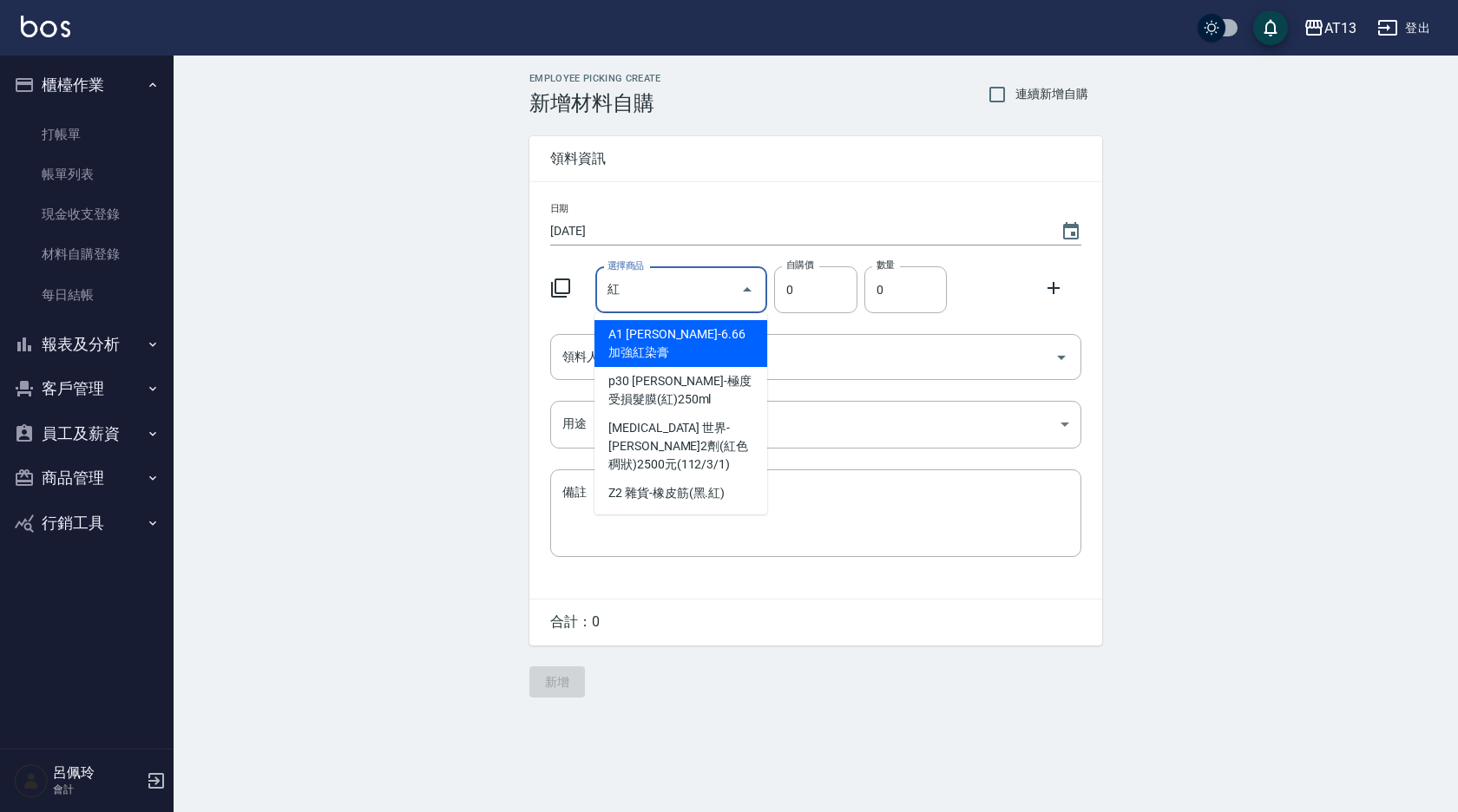
click at [640, 286] on input "紅" at bounding box center [669, 290] width 131 height 30
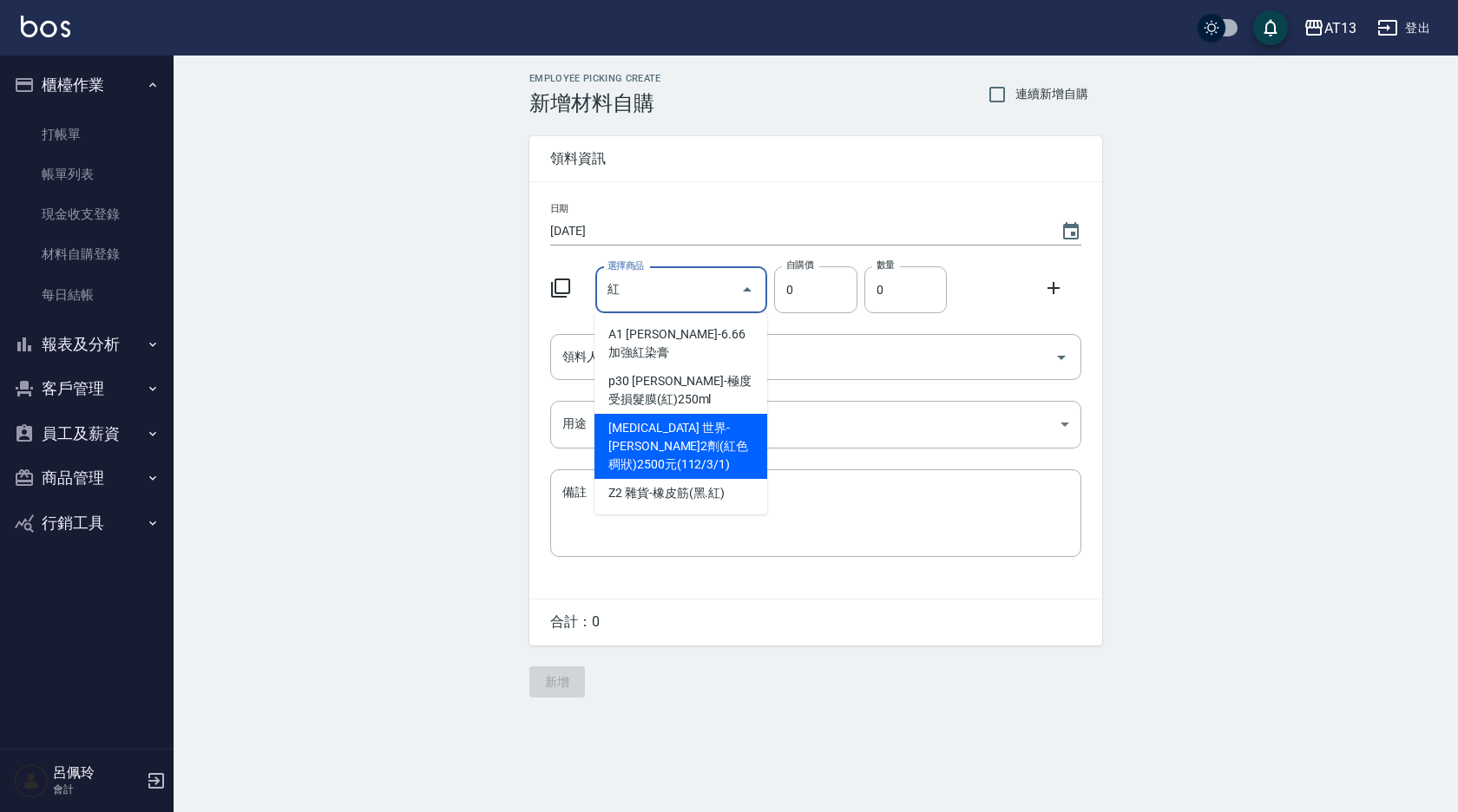
click at [680, 422] on li "[MEDICAL_DATA] 世界-[PERSON_NAME]2劑(紅色稠狀)2500元(112/3/1)" at bounding box center [681, 446] width 173 height 65
type input "世界-[PERSON_NAME]2劑(紅色稠狀)2500元(112/3/1)"
type input "256"
type input "1"
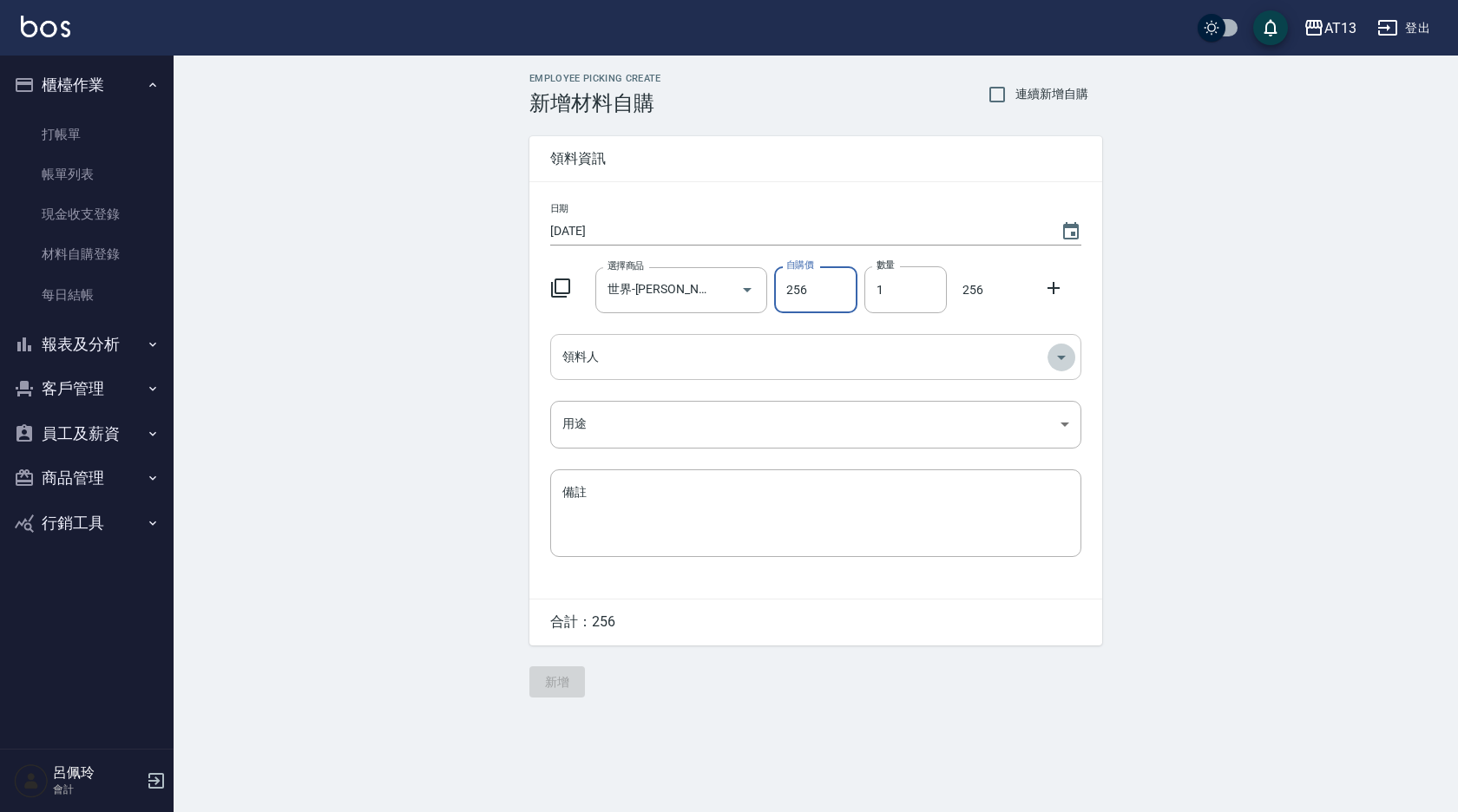
click at [1064, 364] on icon "Open" at bounding box center [1061, 357] width 21 height 21
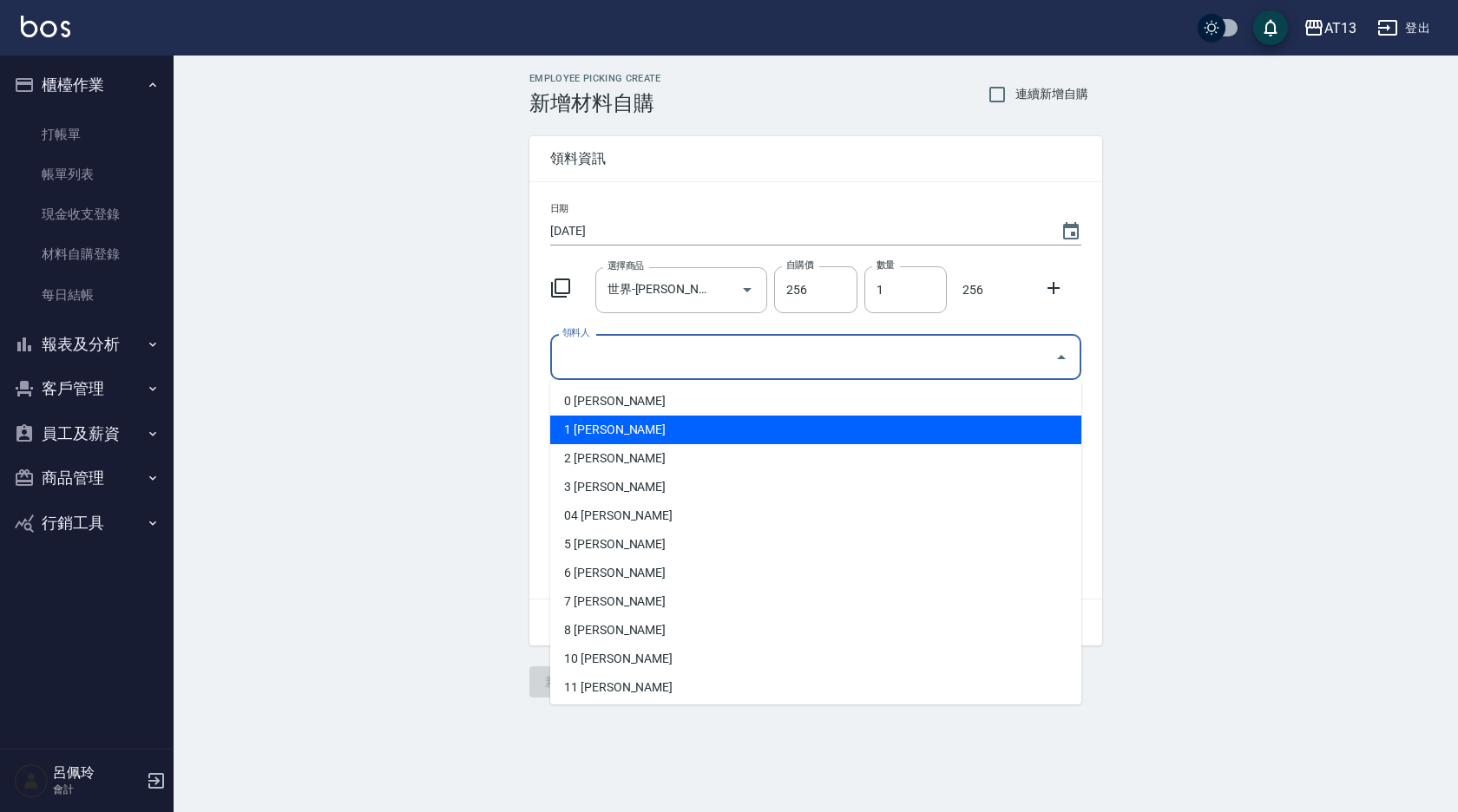
drag, startPoint x: 715, startPoint y: 430, endPoint x: 787, endPoint y: 426, distance: 72.1
click at [715, 432] on li "1 [PERSON_NAME]" at bounding box center [816, 429] width 531 height 29
type input "胡鈞茹"
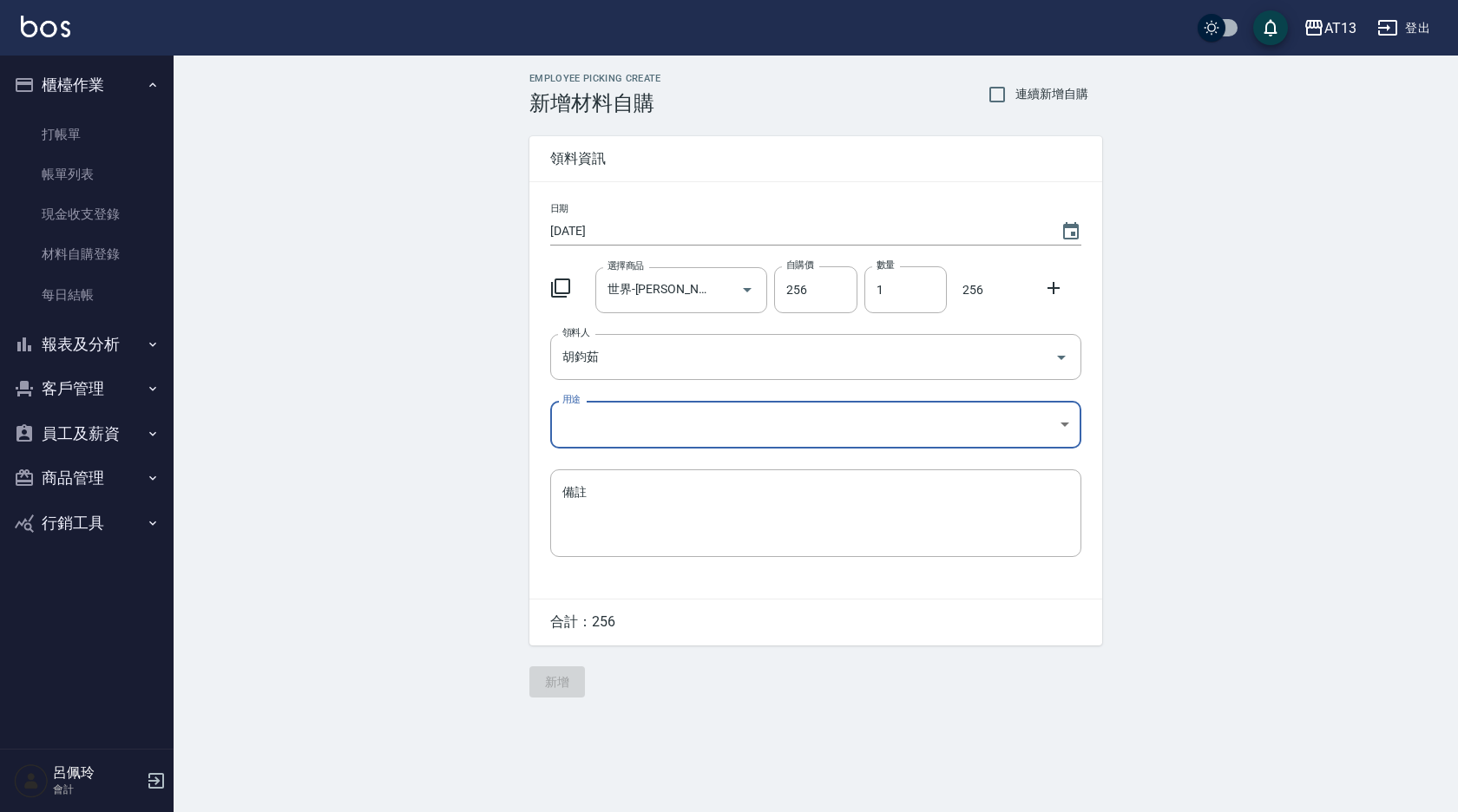
click at [1075, 422] on body "AT13 登出 櫃檯作業 打帳單 帳單列表 現金收支登錄 材料自購登錄 每日結帳 報表及分析 報表目錄 店家區間累計表 店家日報表 互助日報表 互助月報表 互…" at bounding box center [729, 406] width 1458 height 812
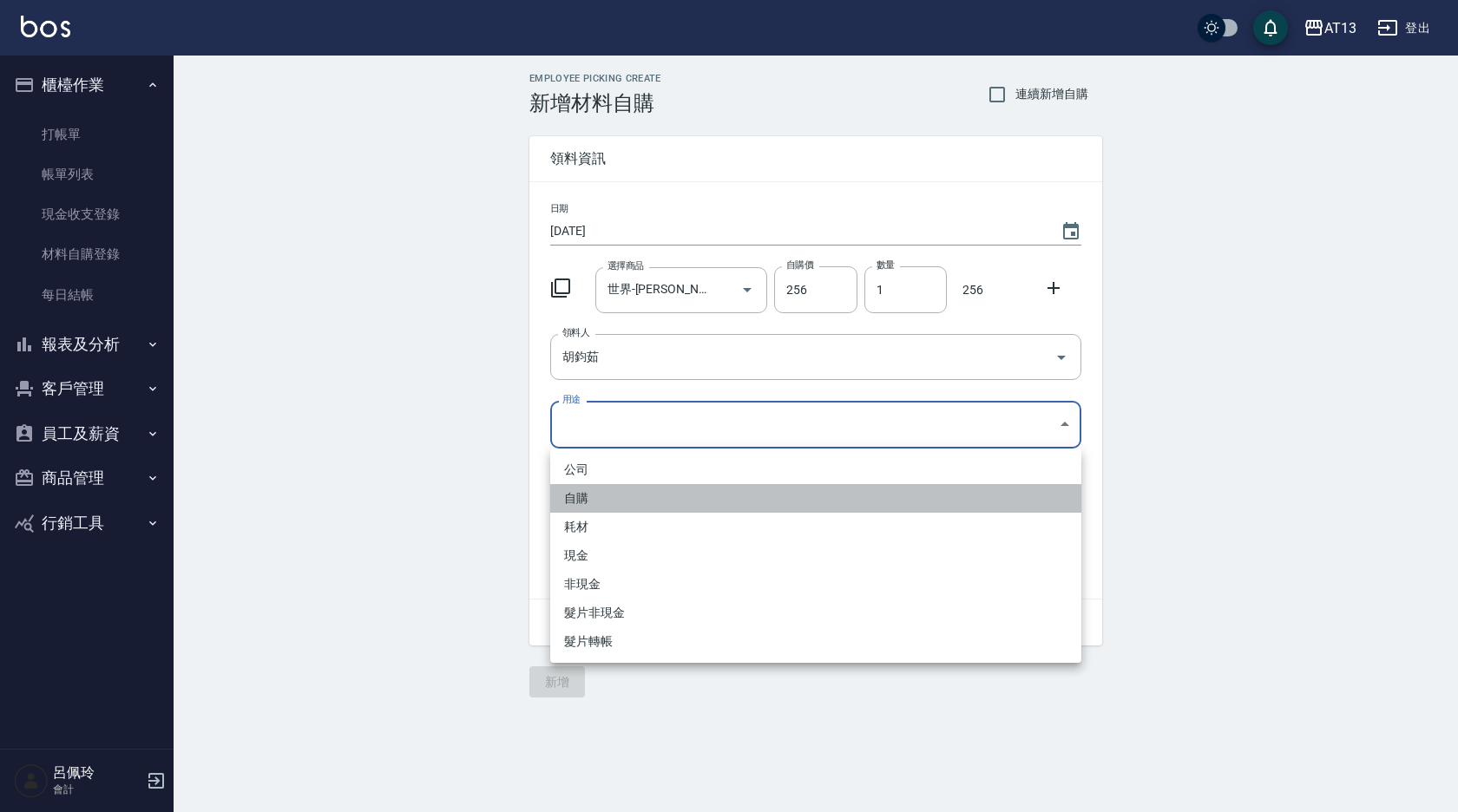
click at [705, 504] on li "自購" at bounding box center [816, 498] width 531 height 29
type input "自購"
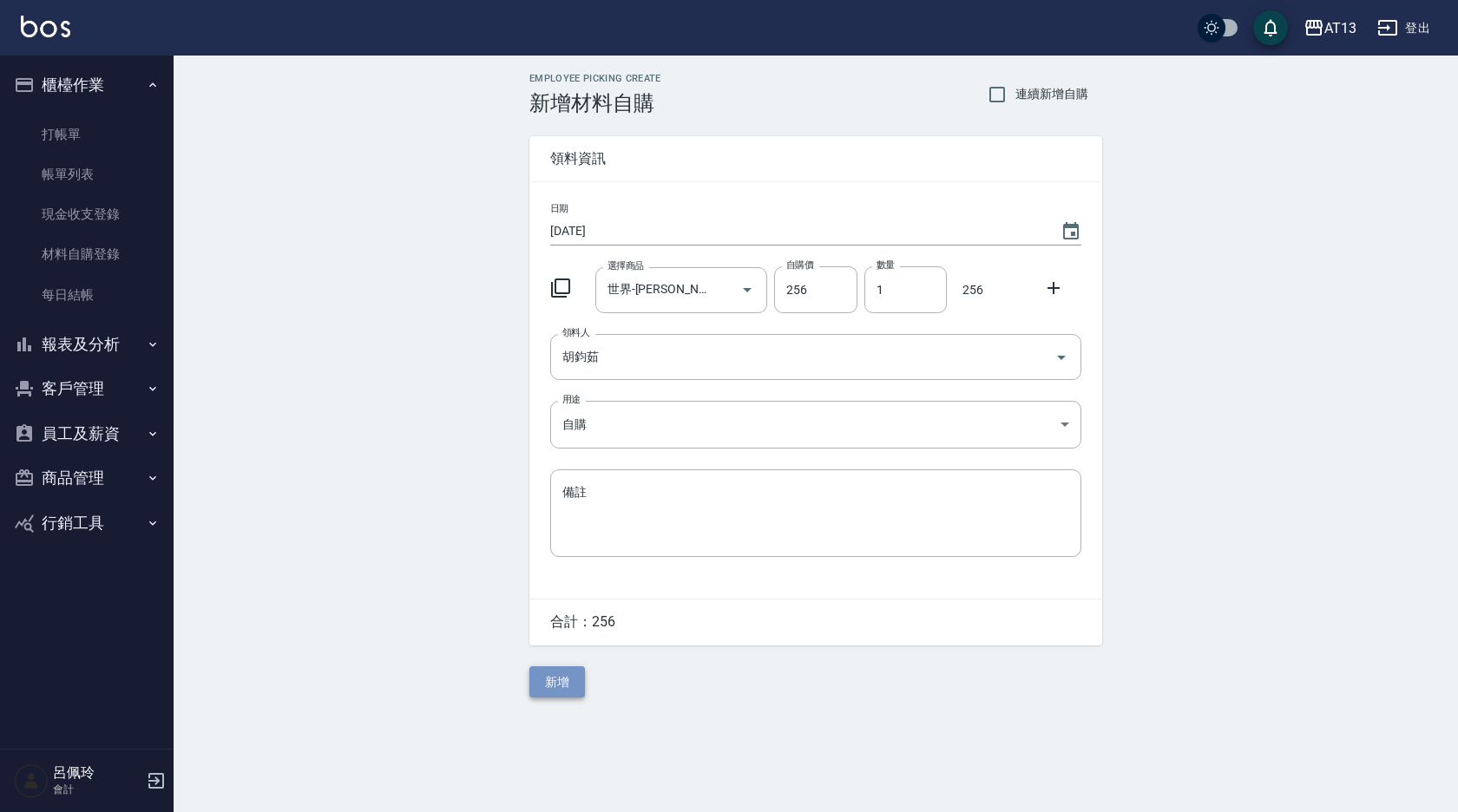
click at [557, 685] on button "新增" at bounding box center [557, 683] width 55 height 32
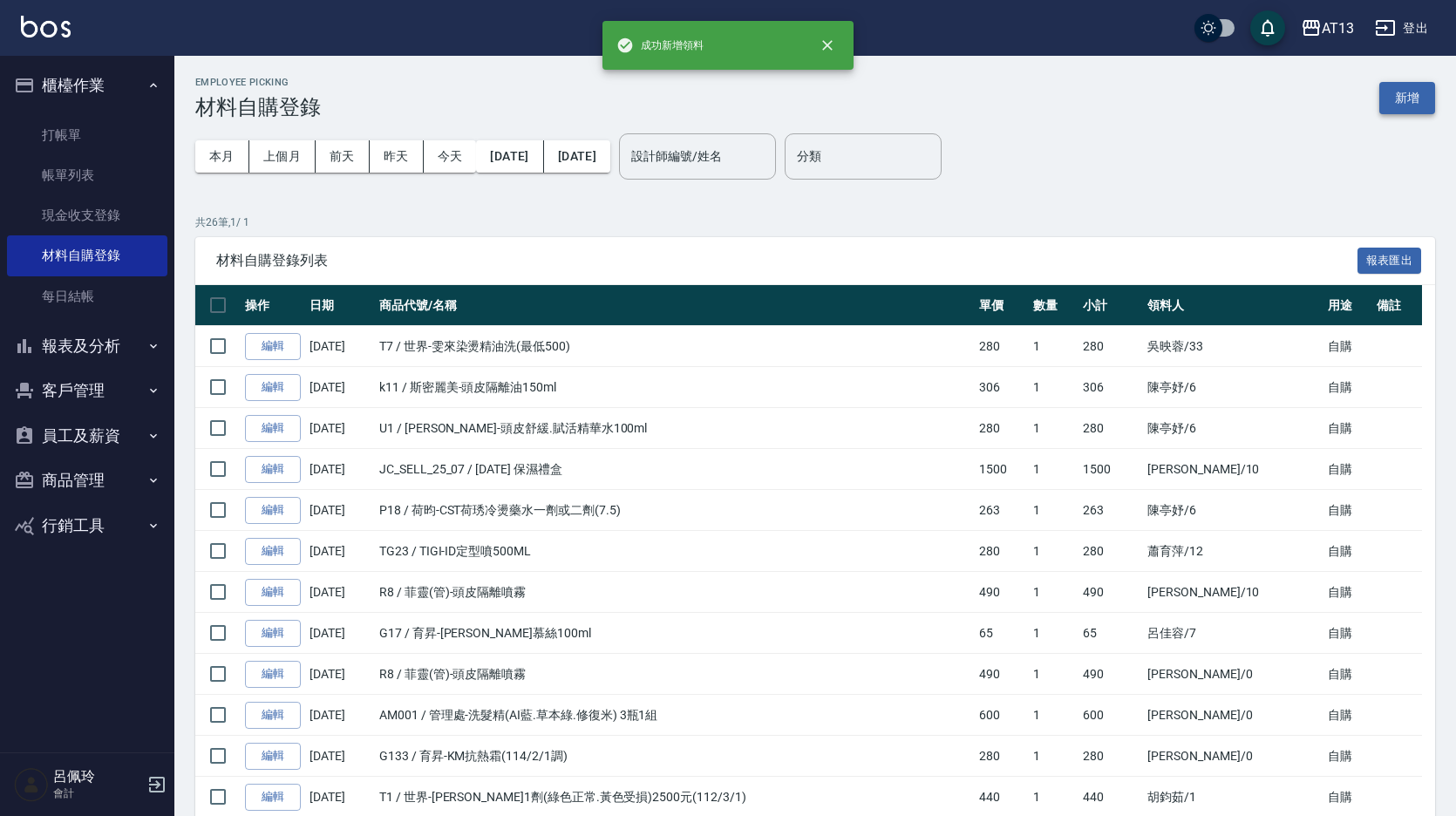
click at [1418, 98] on button "新增" at bounding box center [1406, 98] width 56 height 32
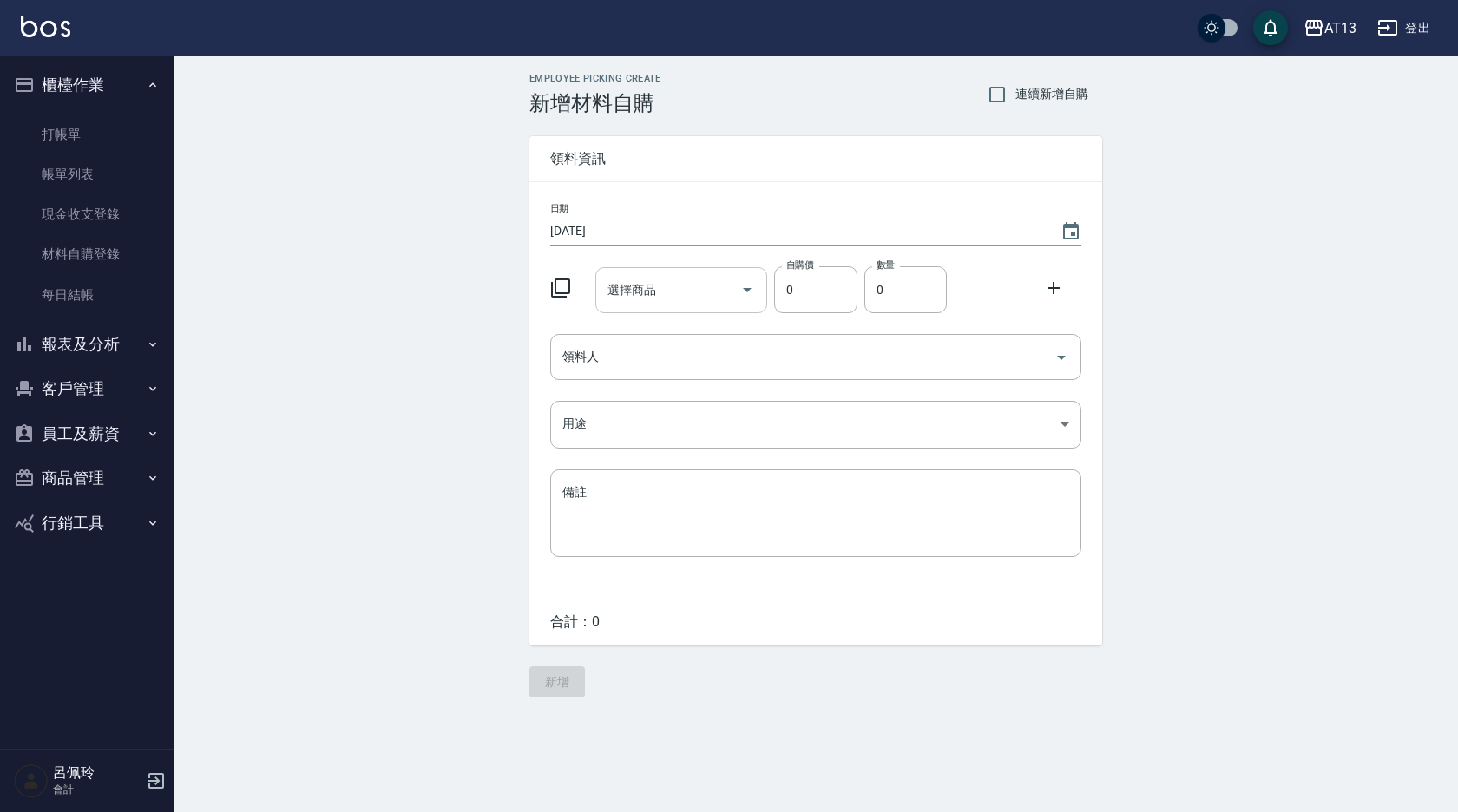
click at [683, 292] on input "選擇商品" at bounding box center [669, 290] width 131 height 30
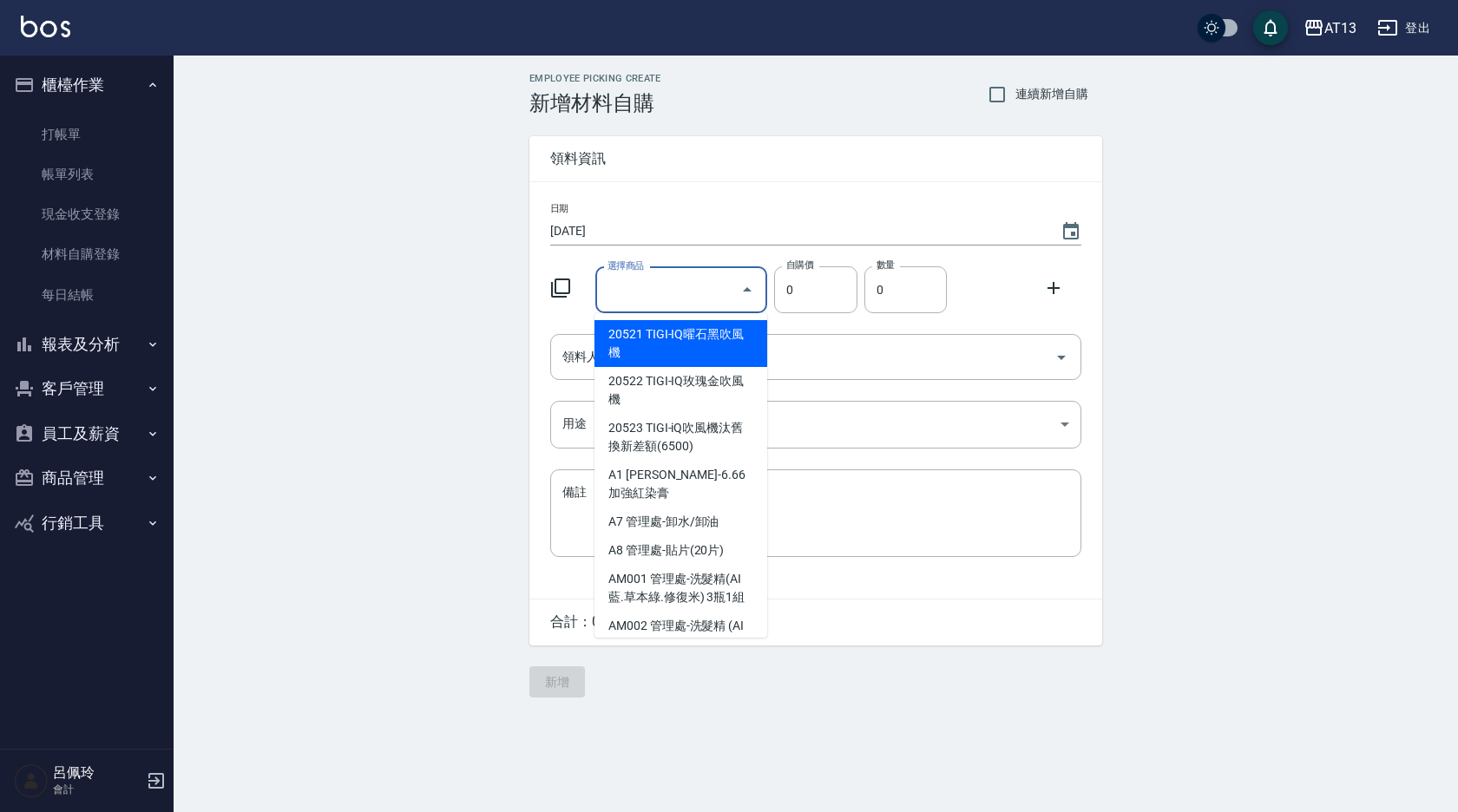
click at [564, 279] on icon at bounding box center [561, 288] width 19 height 19
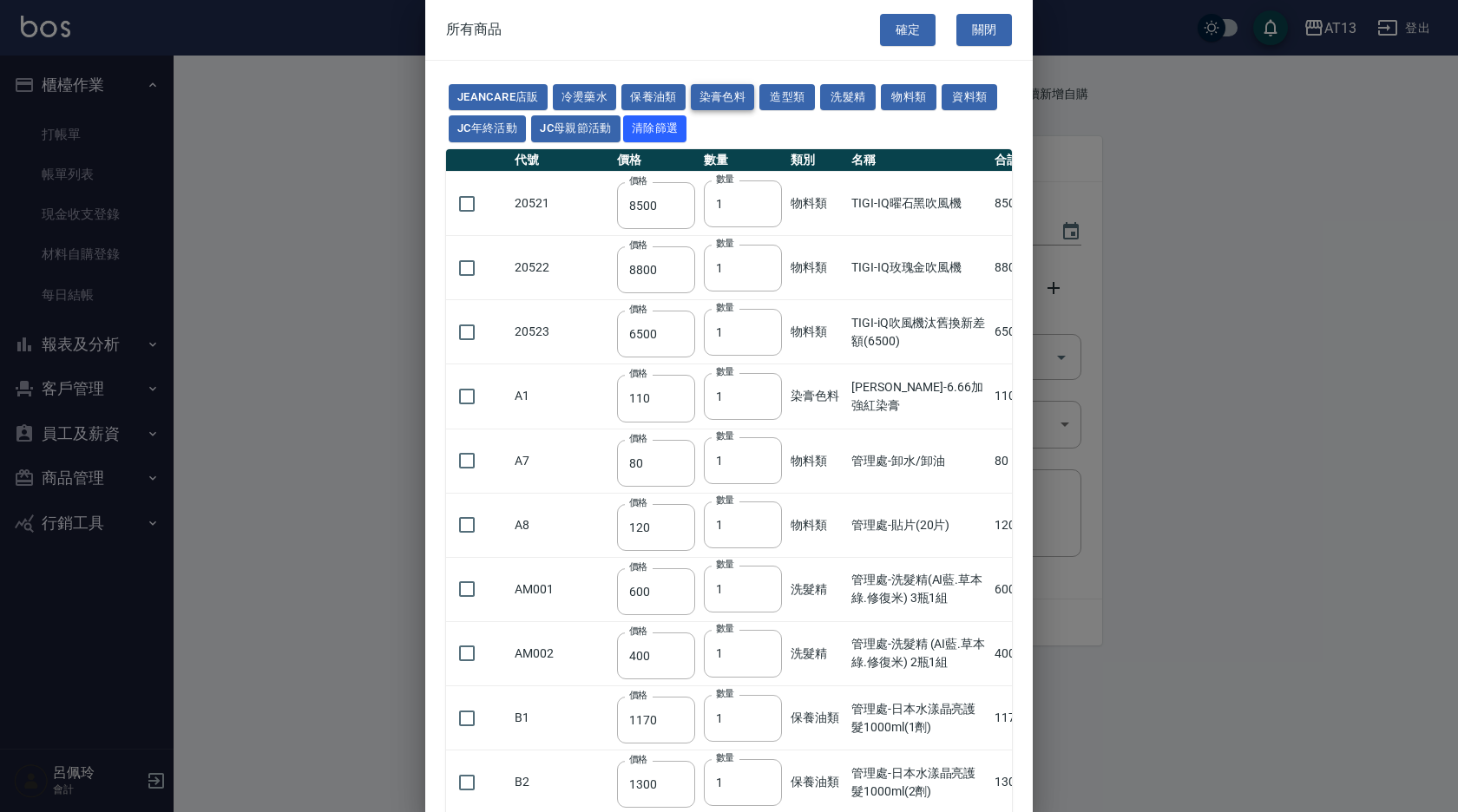
click at [729, 98] on button "染膏色料" at bounding box center [723, 98] width 64 height 27
type input "110"
type input "100"
type input "183"
type input "150"
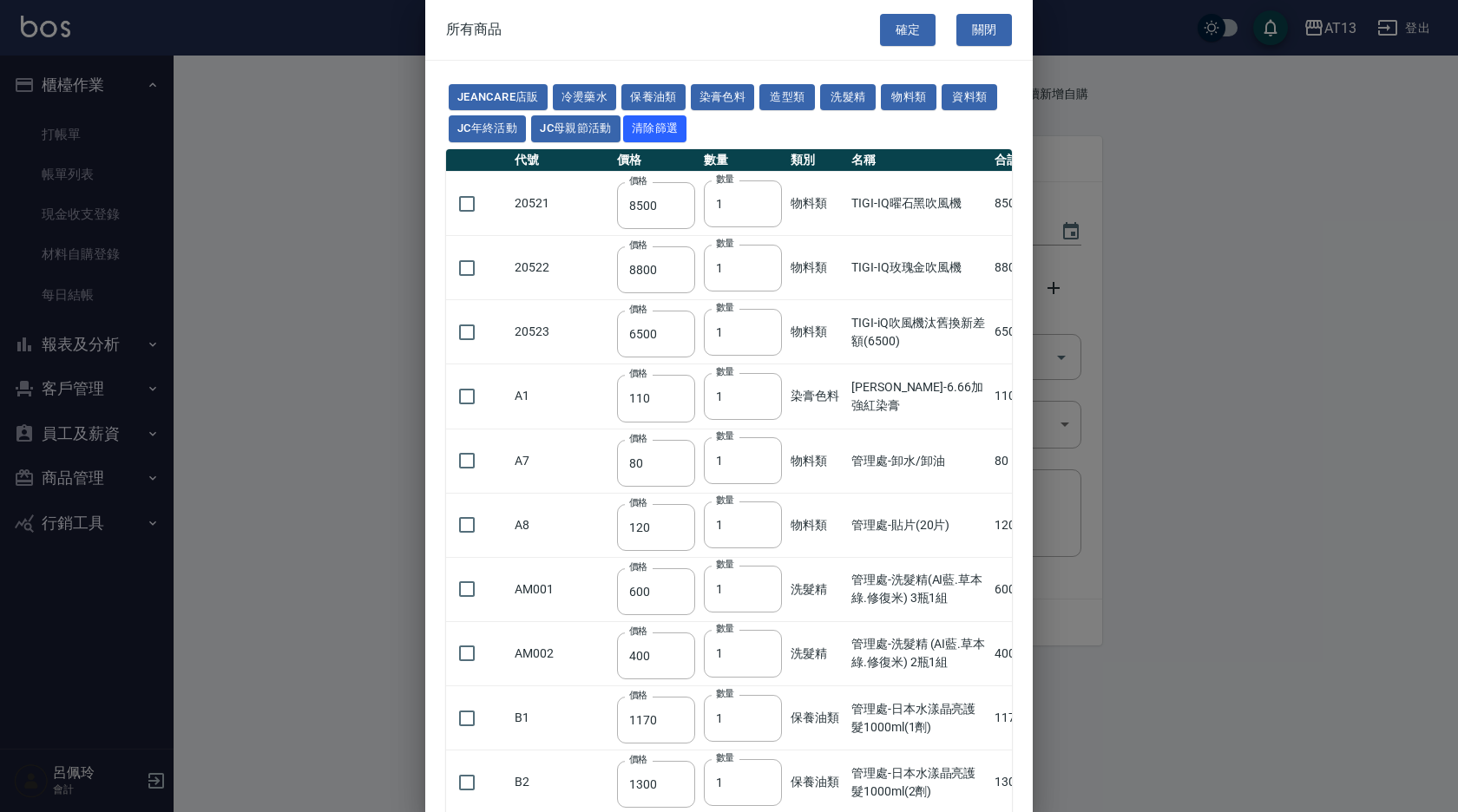
type input "115"
type input "500"
type input "306"
type input "250"
type input "288"
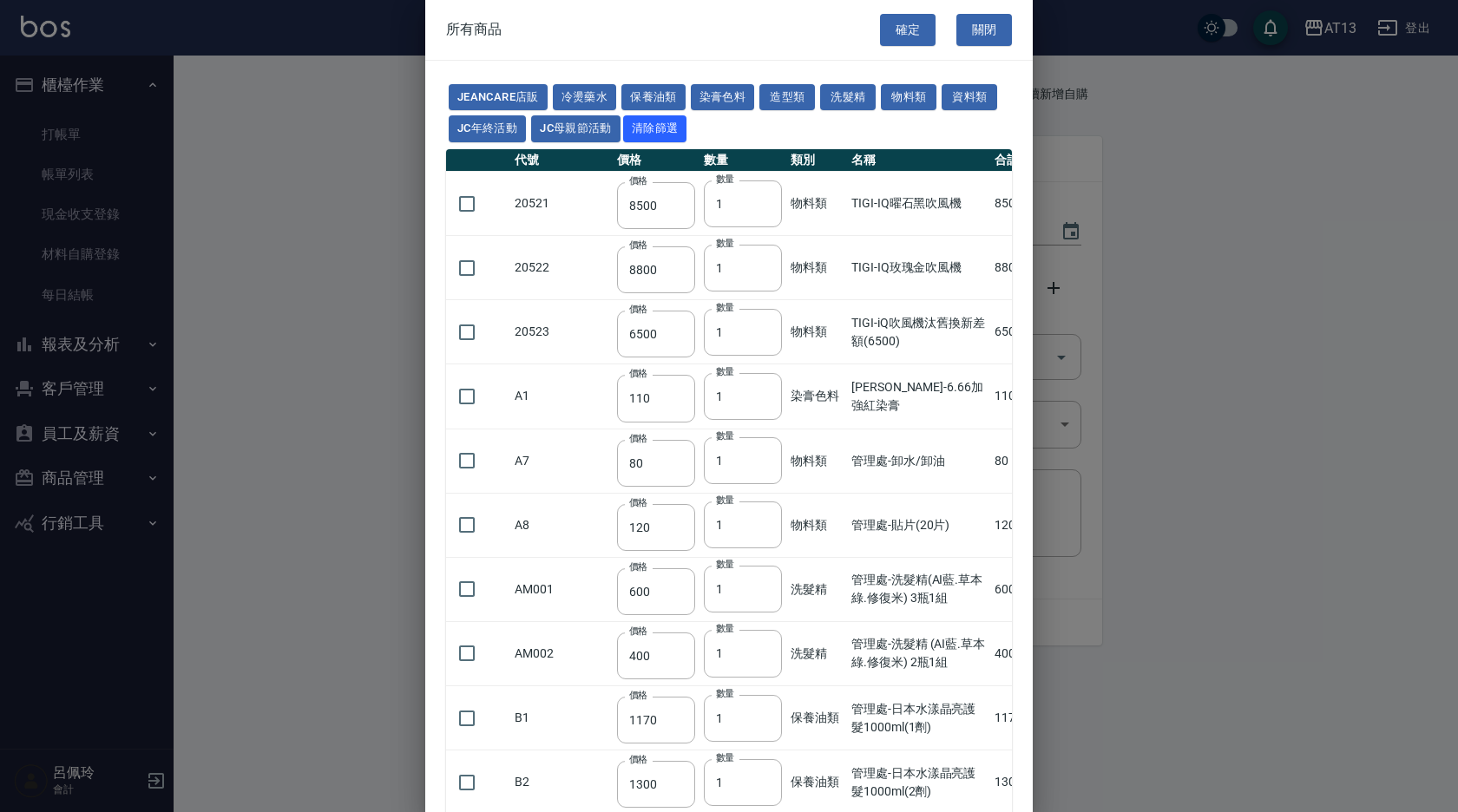
type input "121"
type input "222"
type input "840"
type input "120"
type input "750"
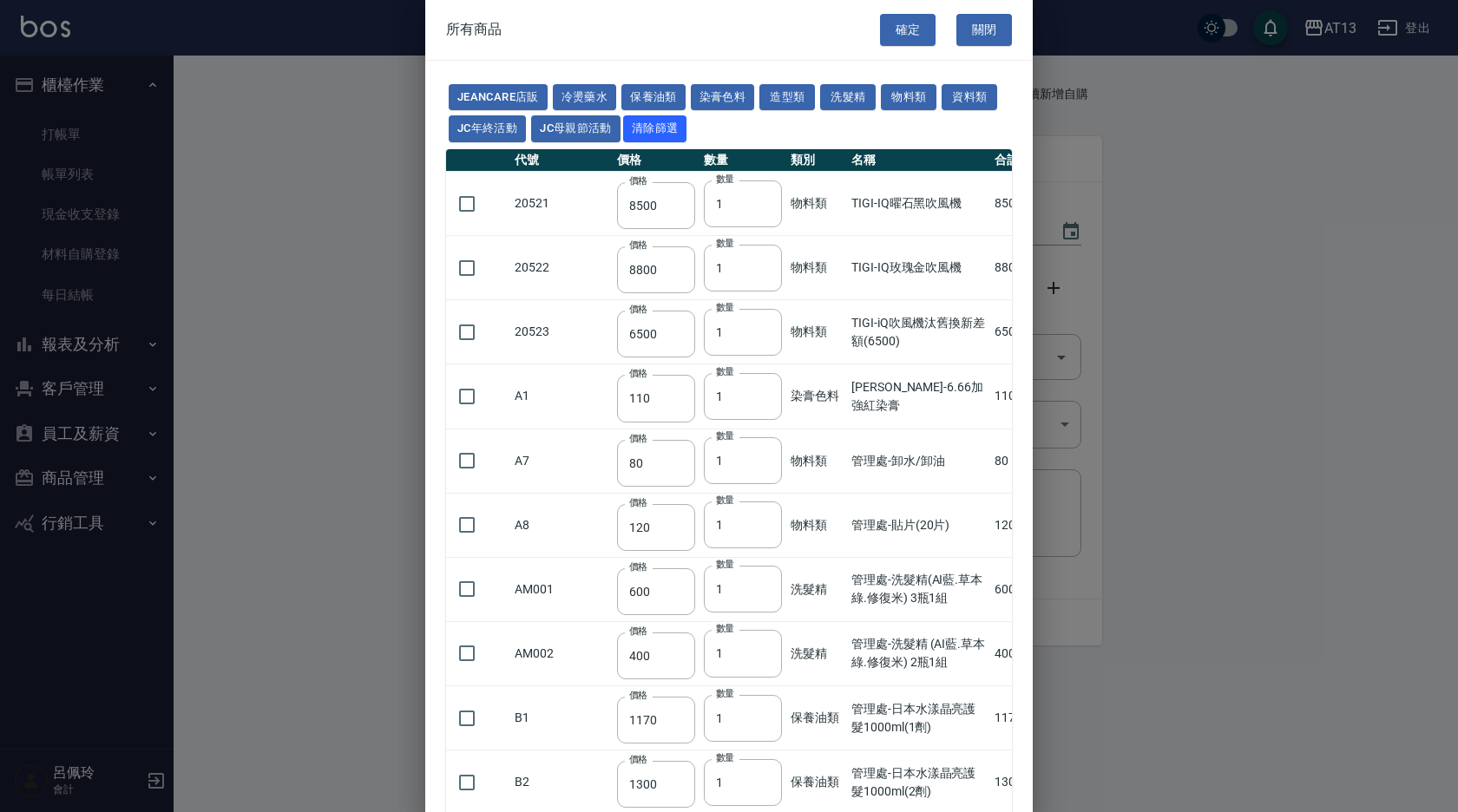
type input "183"
type input "204"
type input "360"
type input "490"
type input "406"
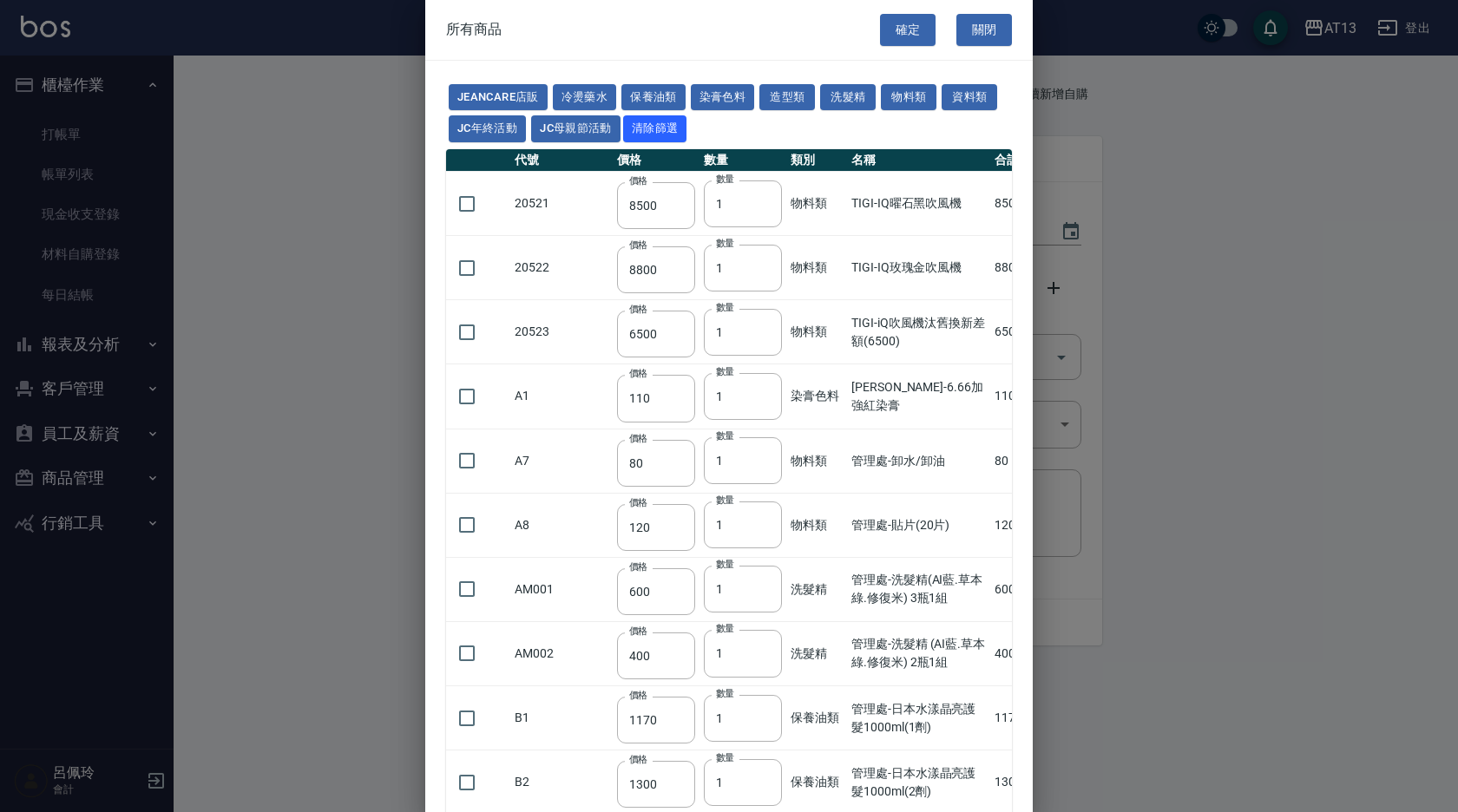
type input "246"
type input "160"
type input "700"
type input "105"
type input "490"
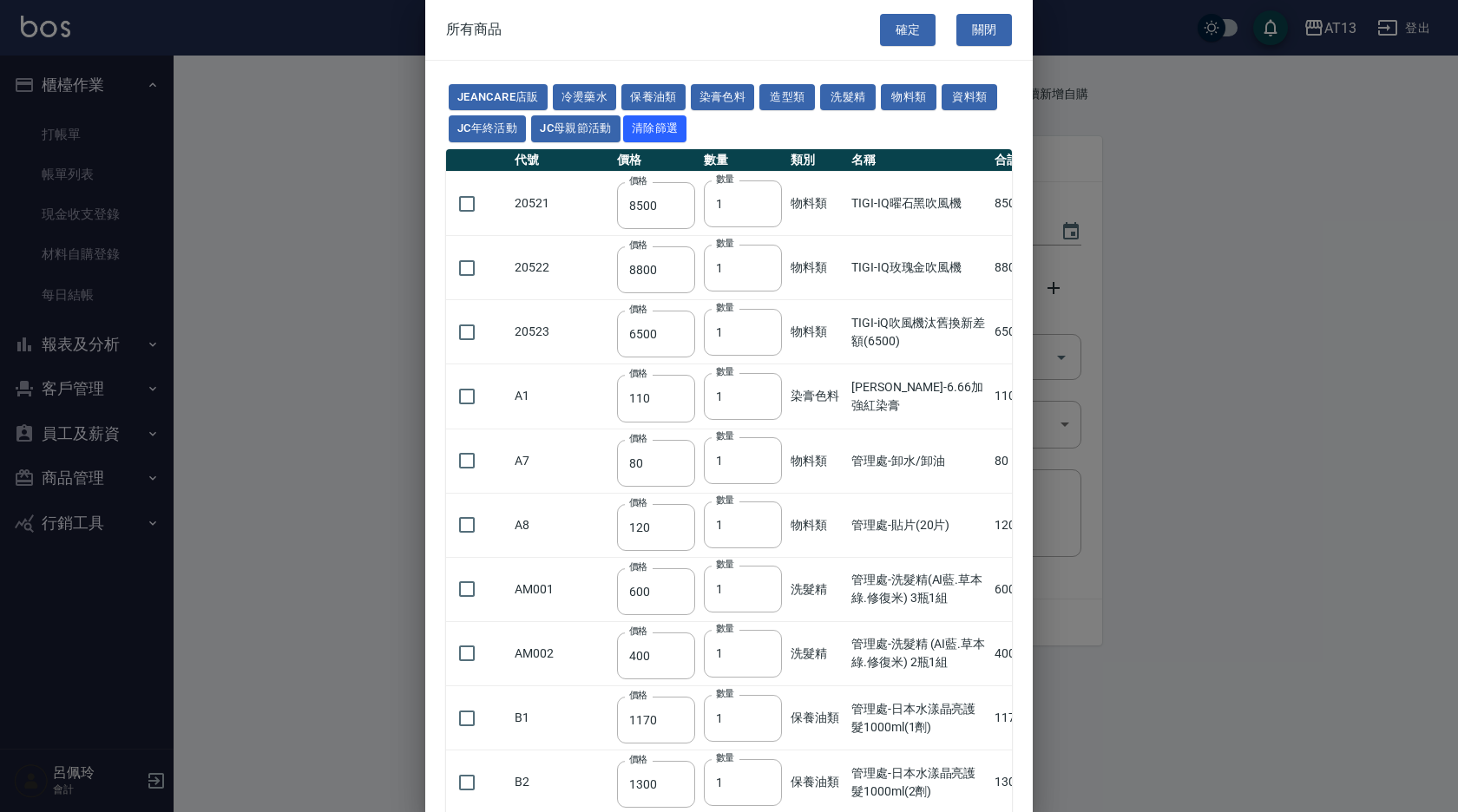
type input "490"
type input "175"
type input "464"
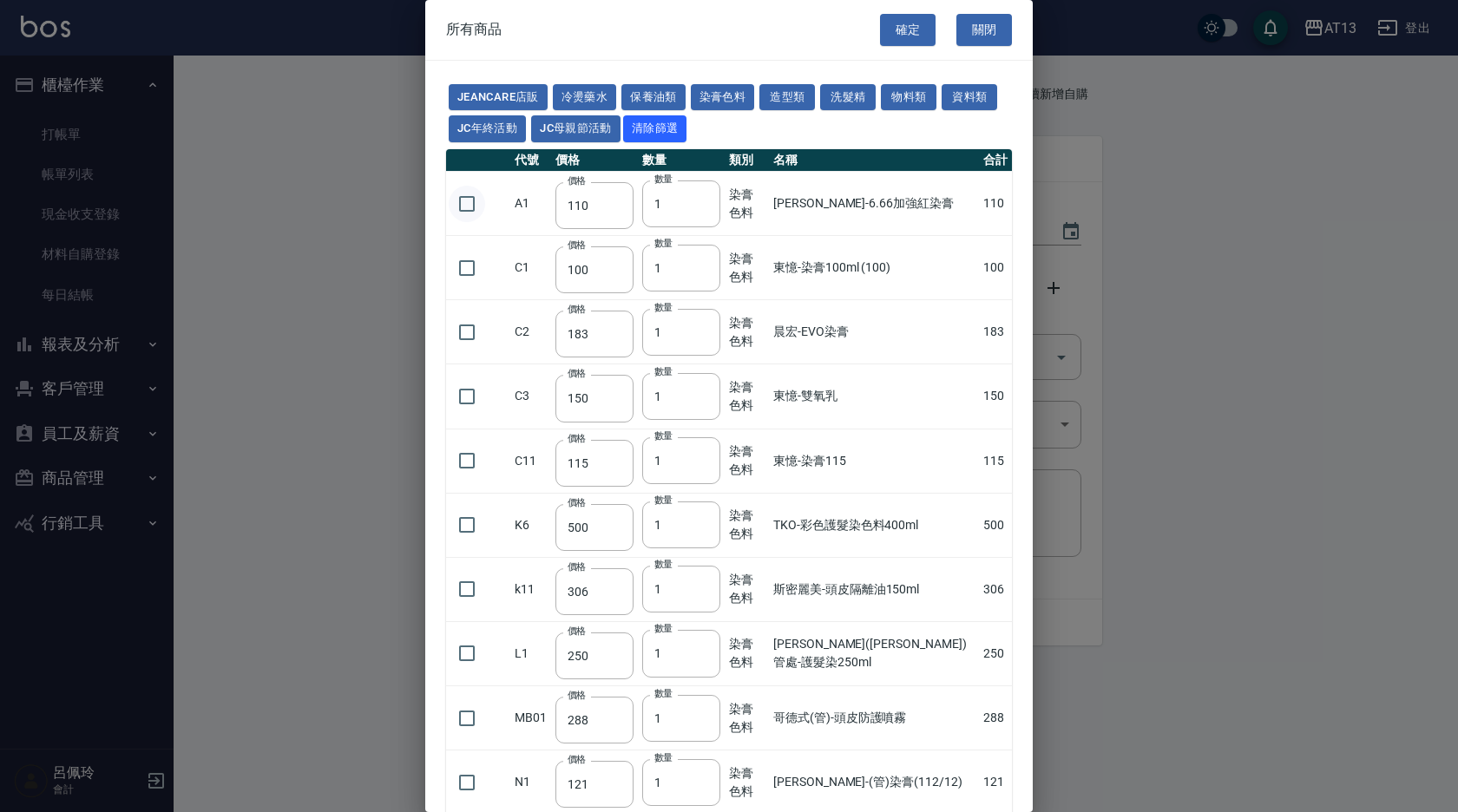
click at [454, 192] on input "checkbox" at bounding box center [467, 203] width 37 height 37
checkbox input "true"
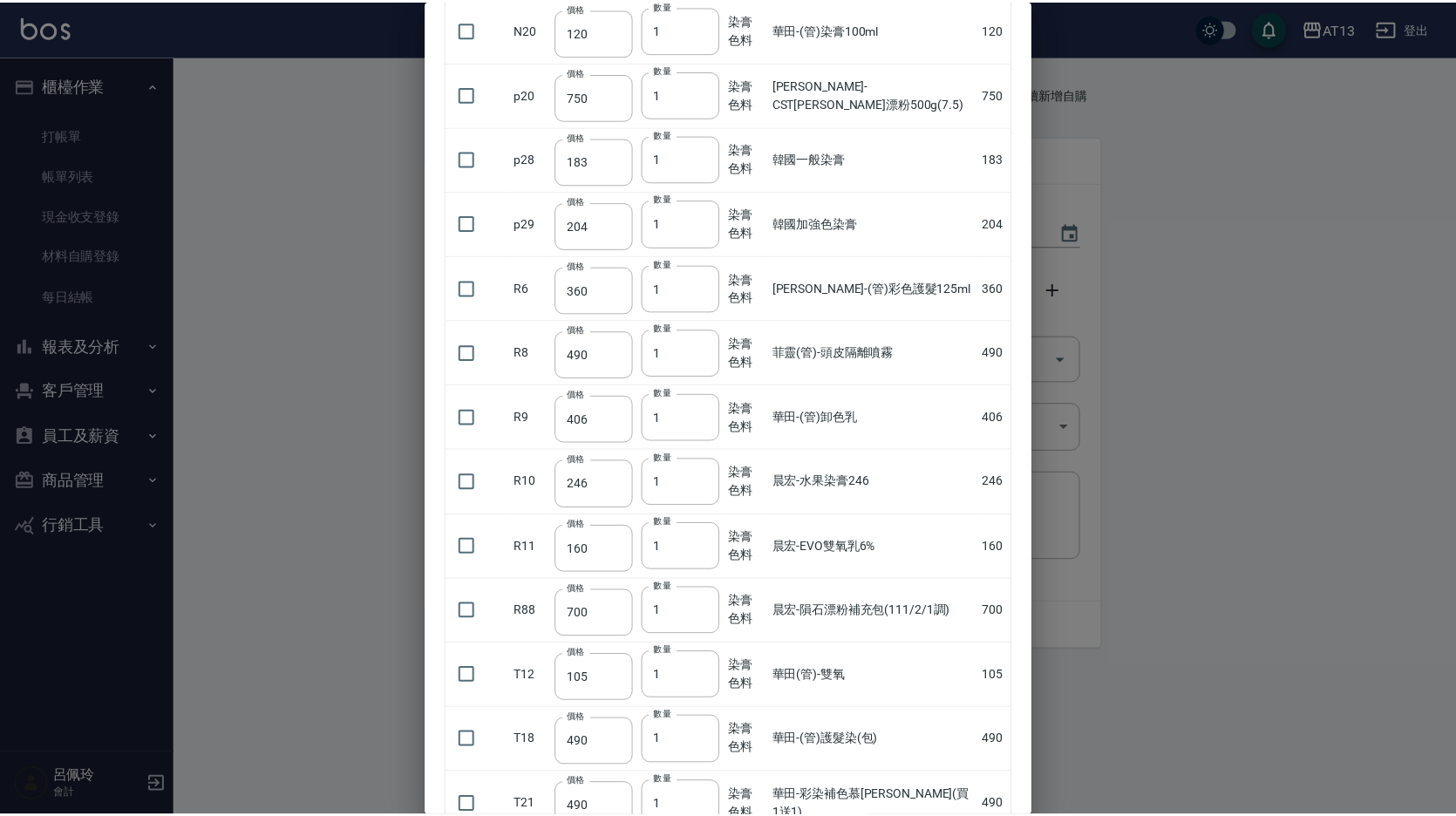
scroll to position [1211, 0]
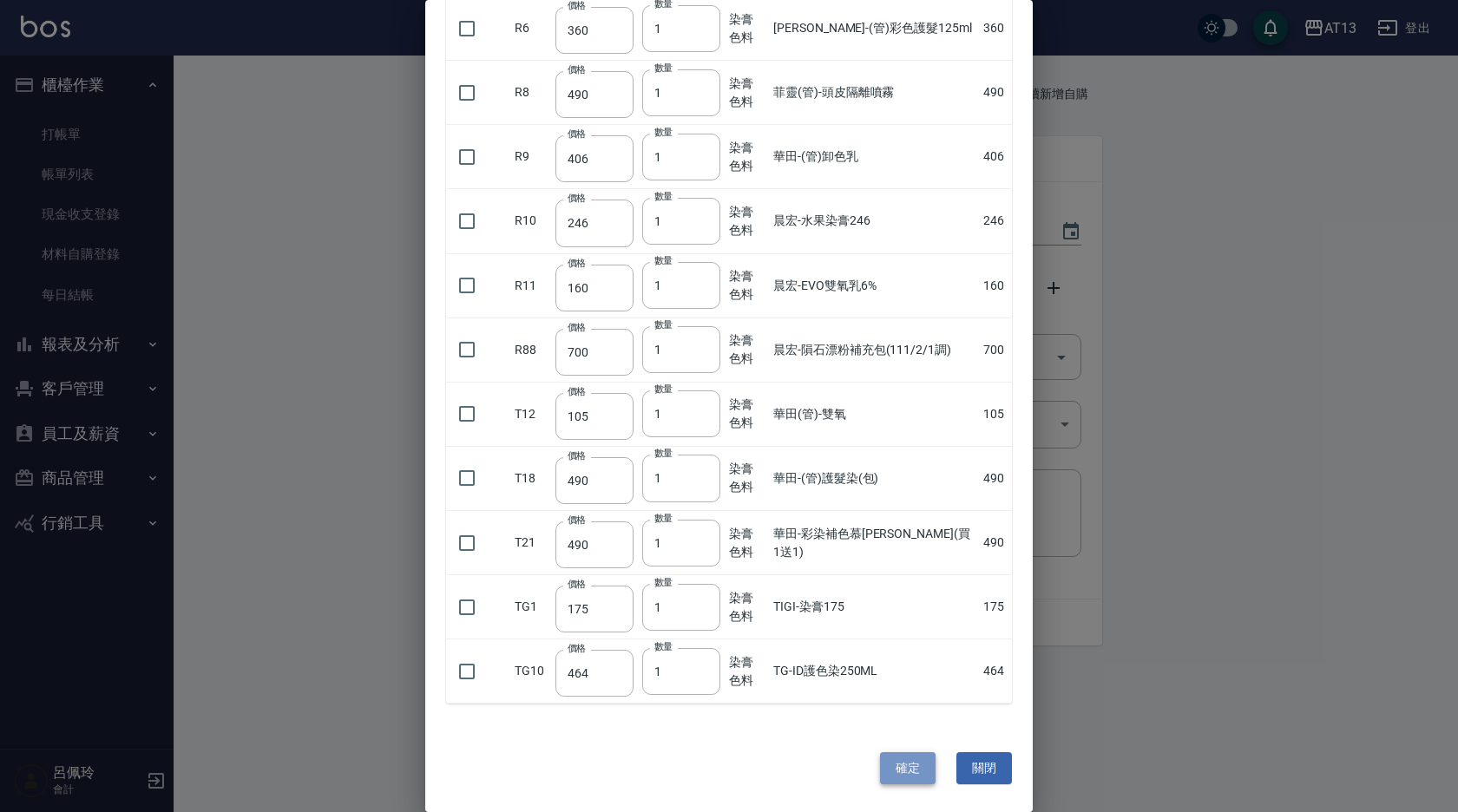
click at [898, 774] on button "確定" at bounding box center [908, 769] width 55 height 32
type input "[PERSON_NAME]-6.66加強紅染膏"
type input "110"
type input "1"
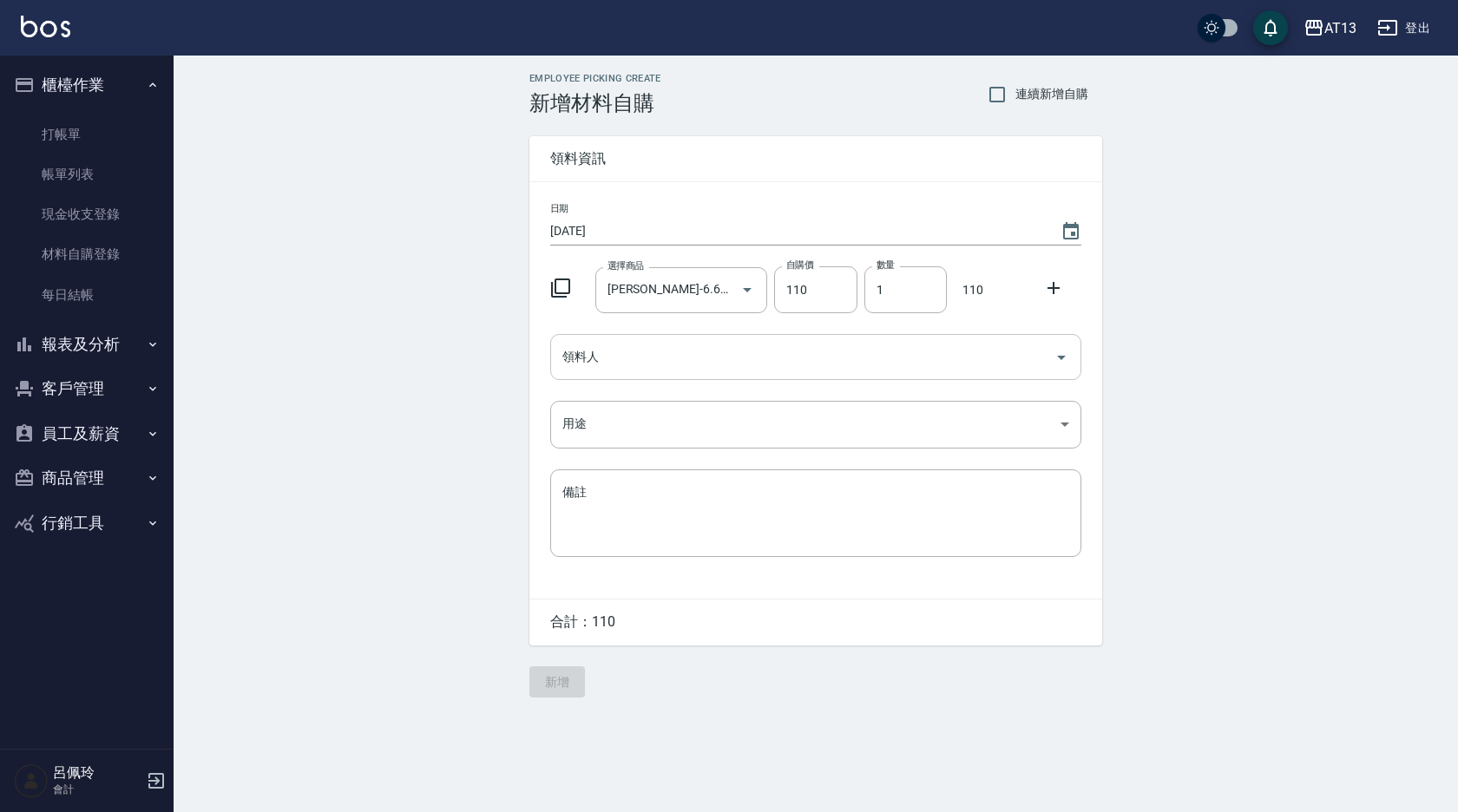
click at [1064, 351] on icon "Open" at bounding box center [1061, 357] width 21 height 21
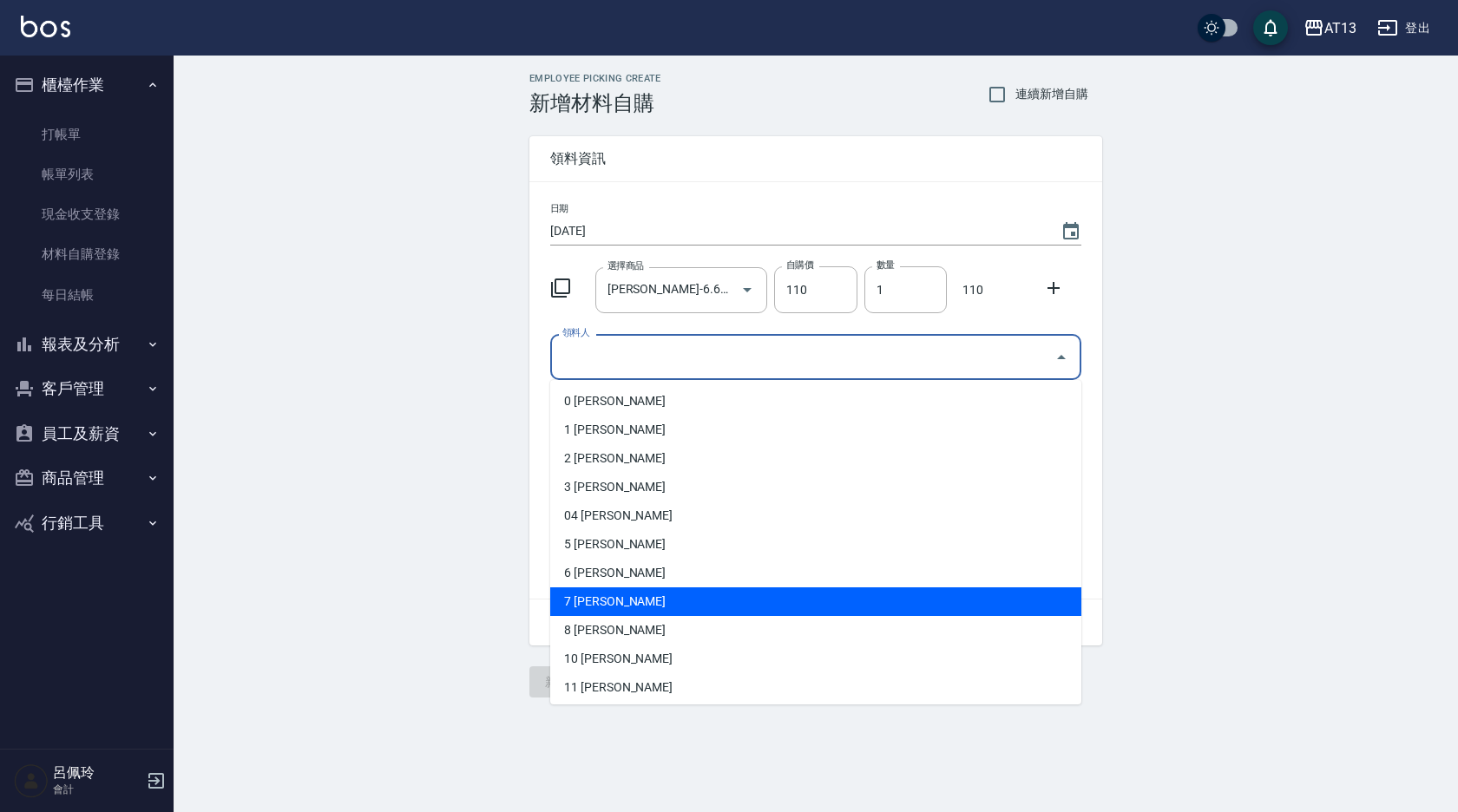
click at [681, 601] on li "7 [PERSON_NAME]" at bounding box center [816, 602] width 531 height 29
type input "呂佳容"
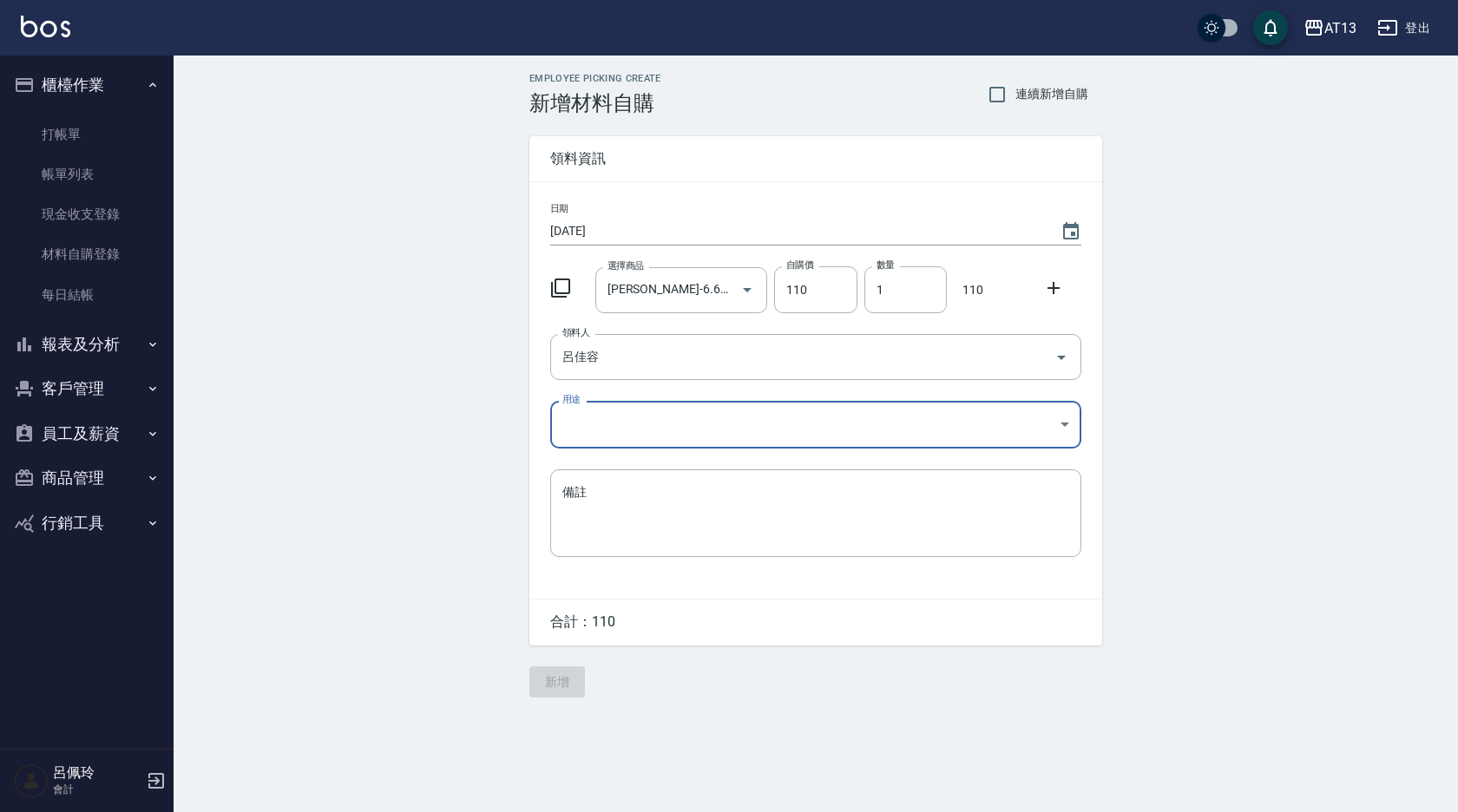
click at [1068, 424] on body "AT13 登出 櫃檯作業 打帳單 帳單列表 現金收支登錄 材料自購登錄 每日結帳 報表及分析 報表目錄 店家區間累計表 店家日報表 互助日報表 互助月報表 互…" at bounding box center [729, 406] width 1458 height 812
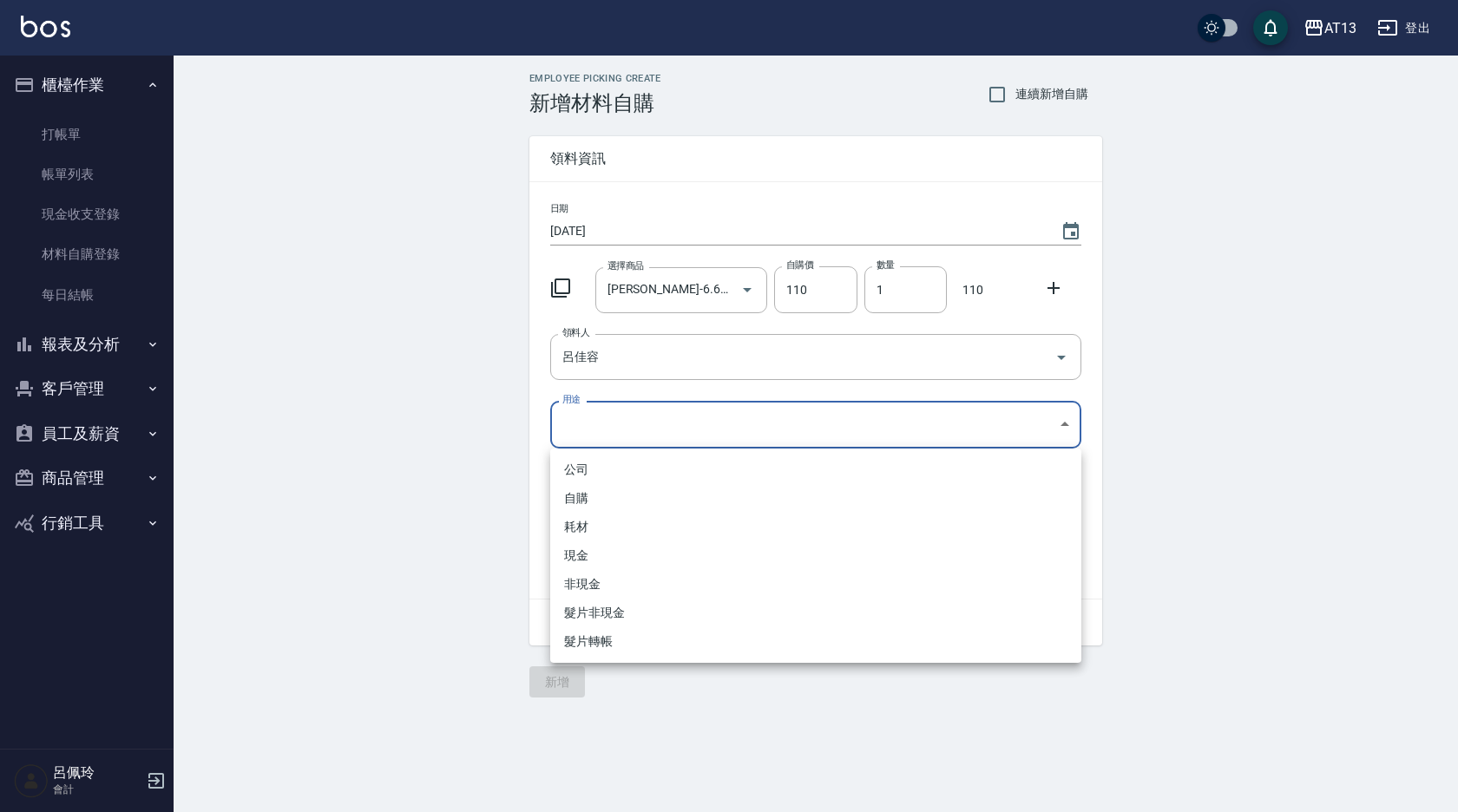
click at [655, 491] on li "自購" at bounding box center [816, 498] width 531 height 29
type input "自購"
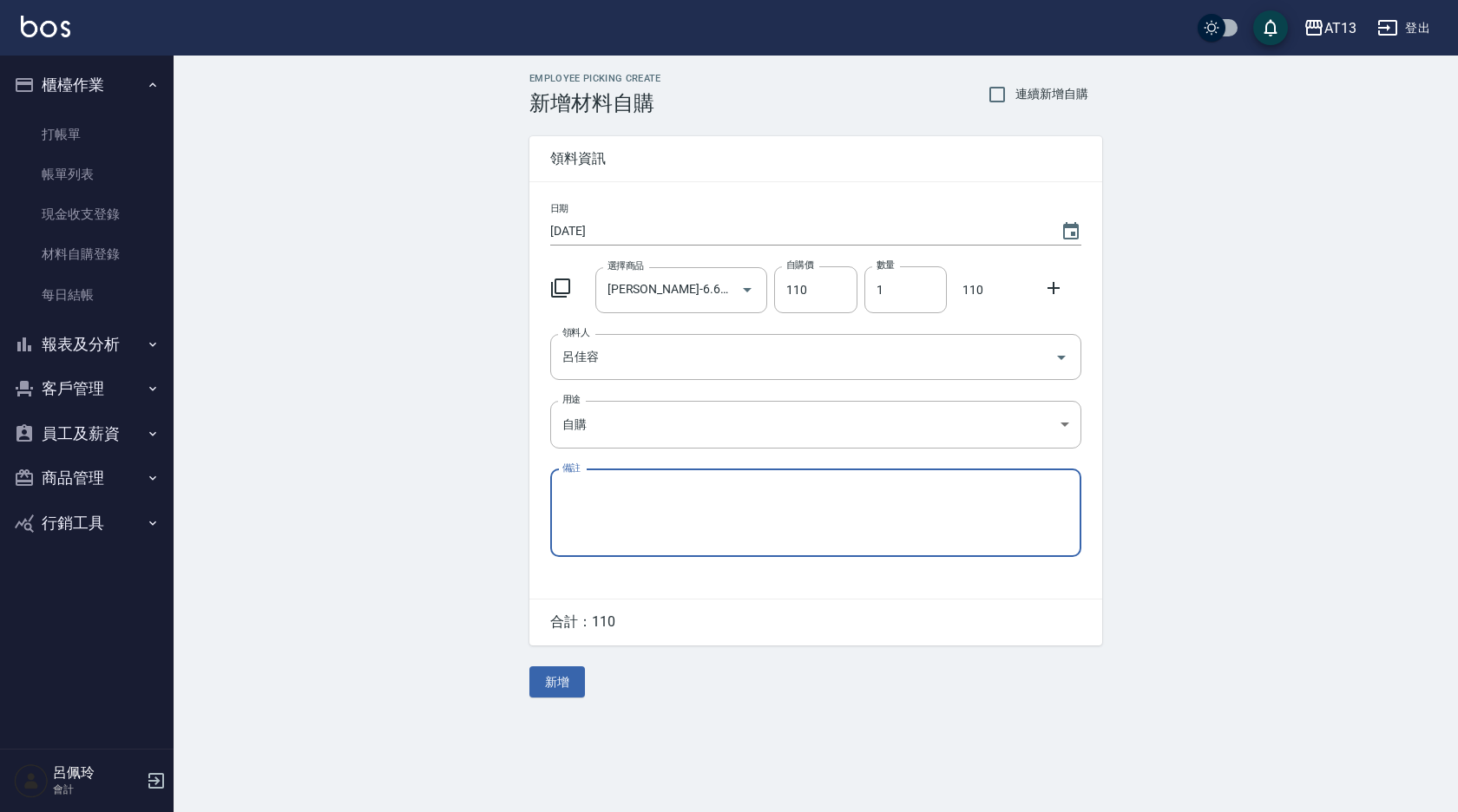
click at [1061, 286] on div at bounding box center [1059, 286] width 45 height 31
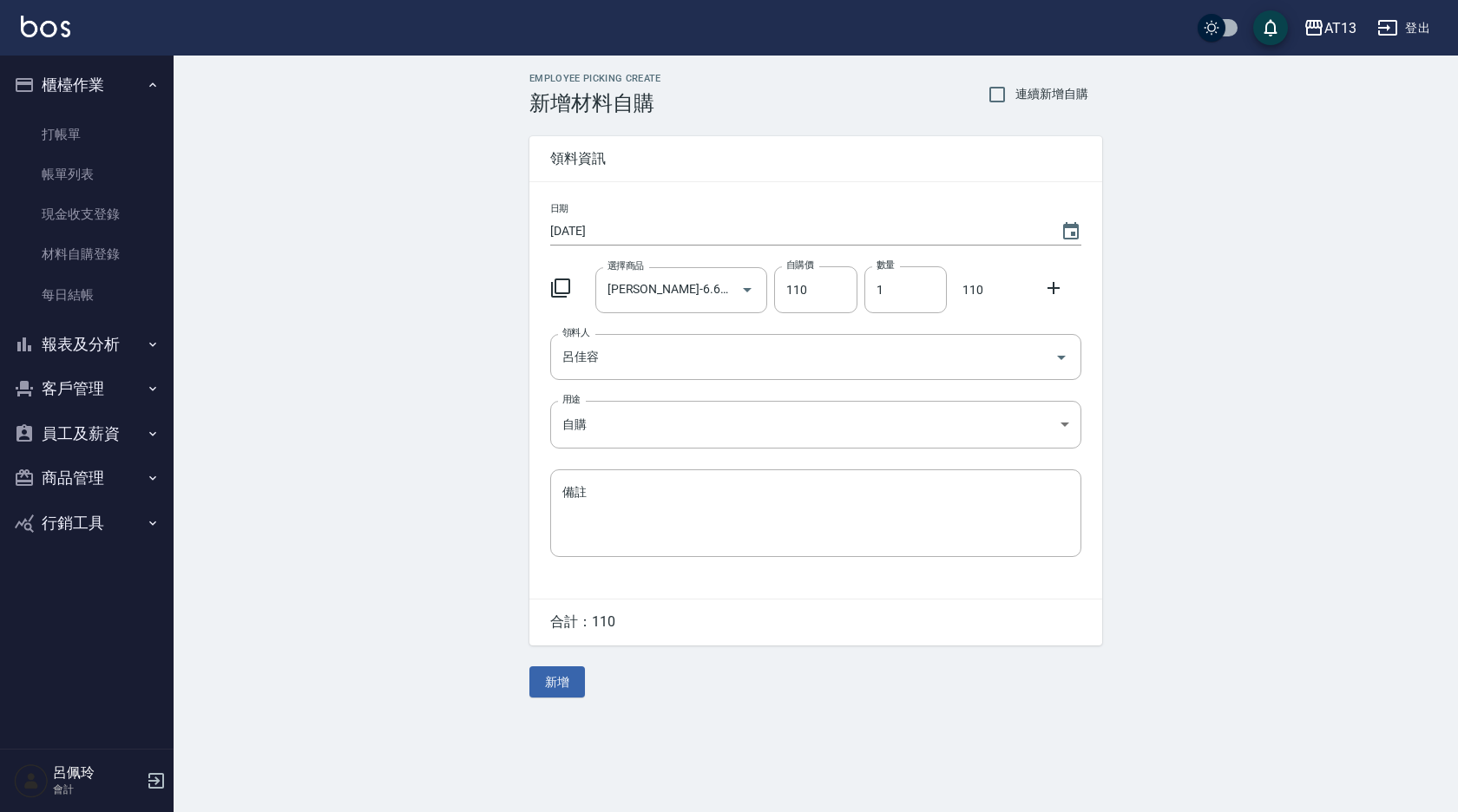
click at [1061, 286] on icon at bounding box center [1054, 288] width 21 height 21
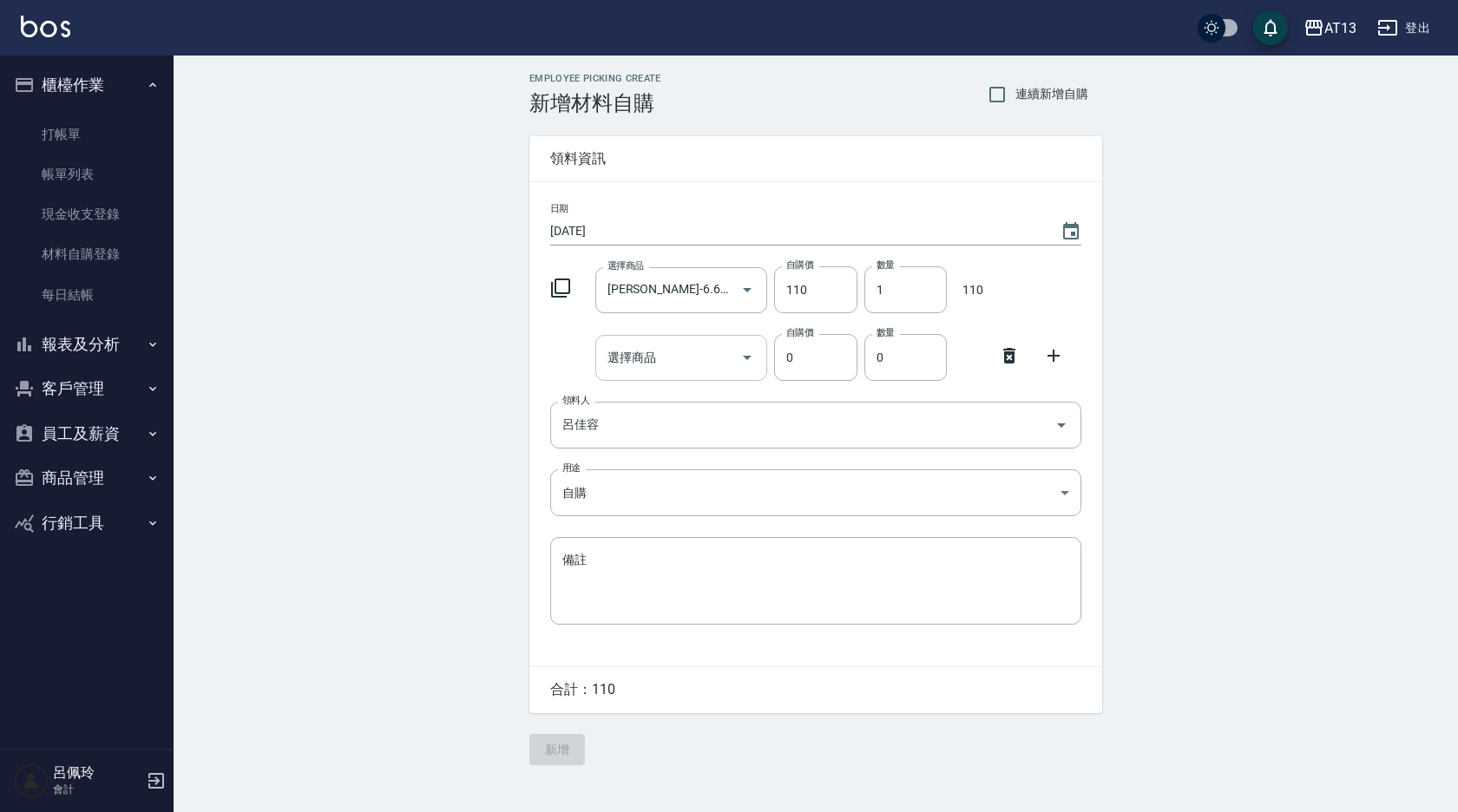
click at [684, 352] on input "選擇商品" at bounding box center [669, 358] width 131 height 30
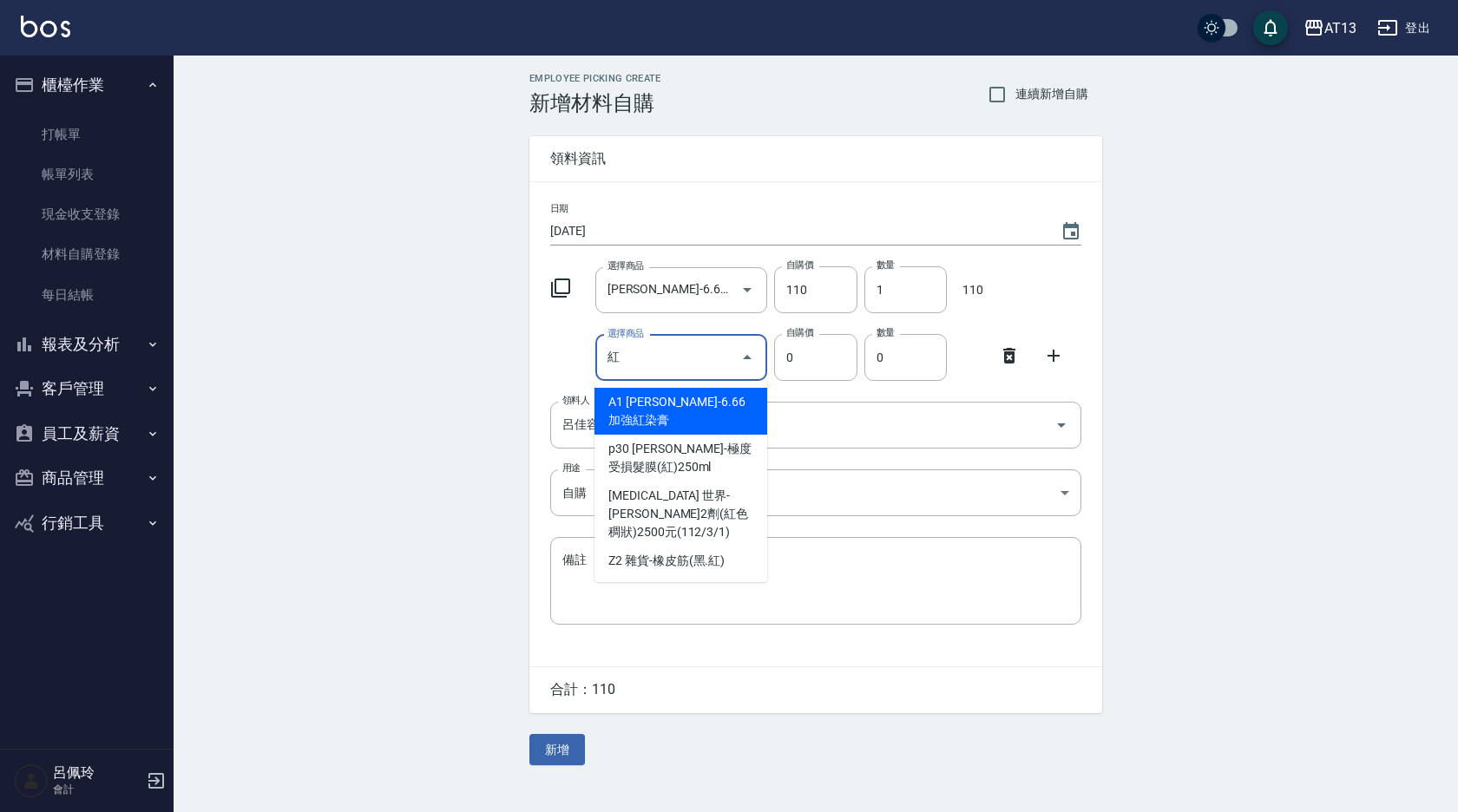
click at [682, 353] on input "紅" at bounding box center [669, 358] width 131 height 30
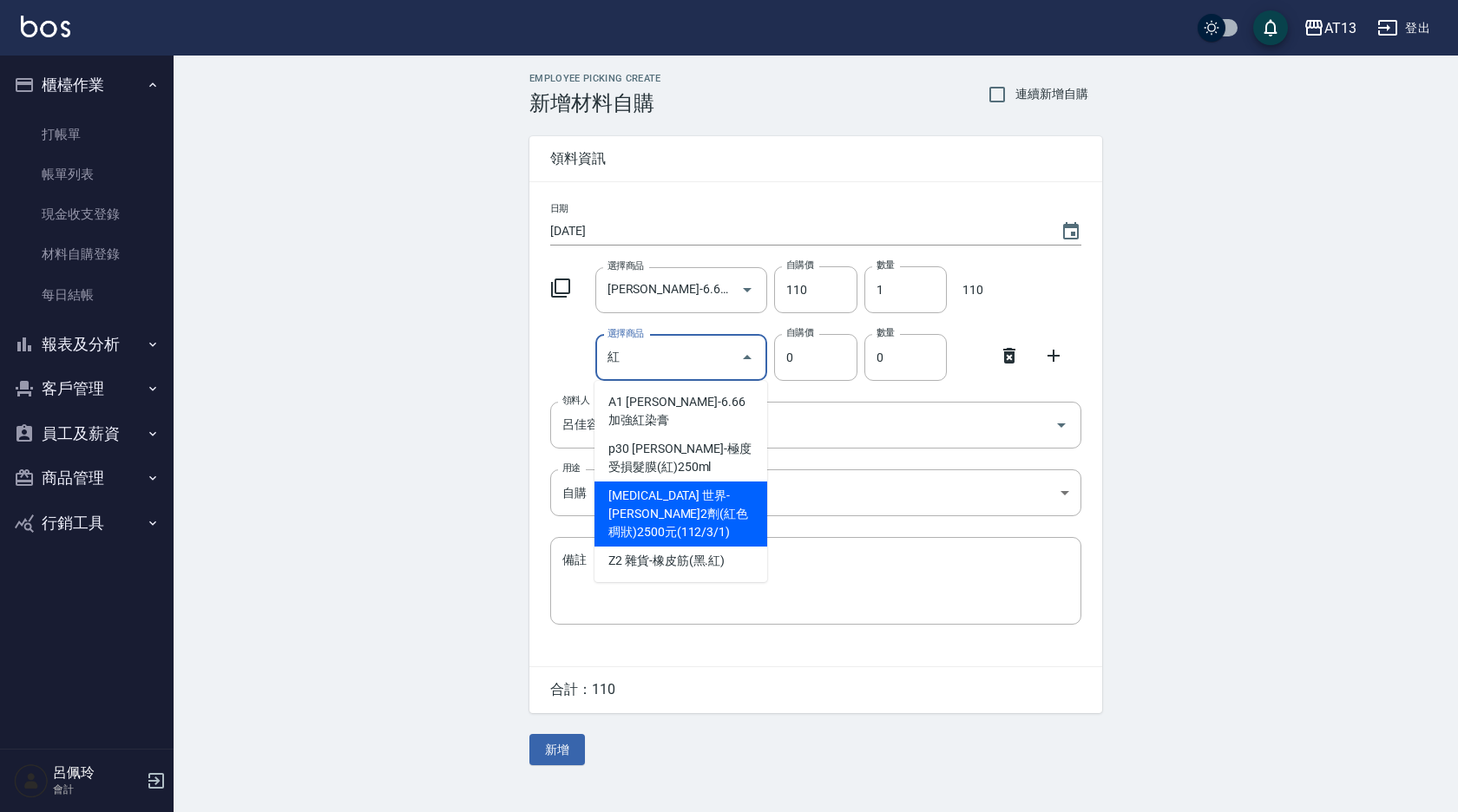
click at [712, 482] on li "[MEDICAL_DATA] 世界-[PERSON_NAME]2劑(紅色稠狀)2500元(112/3/1)" at bounding box center [681, 514] width 173 height 65
type input "世界-[PERSON_NAME]2劑(紅色稠狀)2500元(112/3/1)"
type input "256"
type input "1"
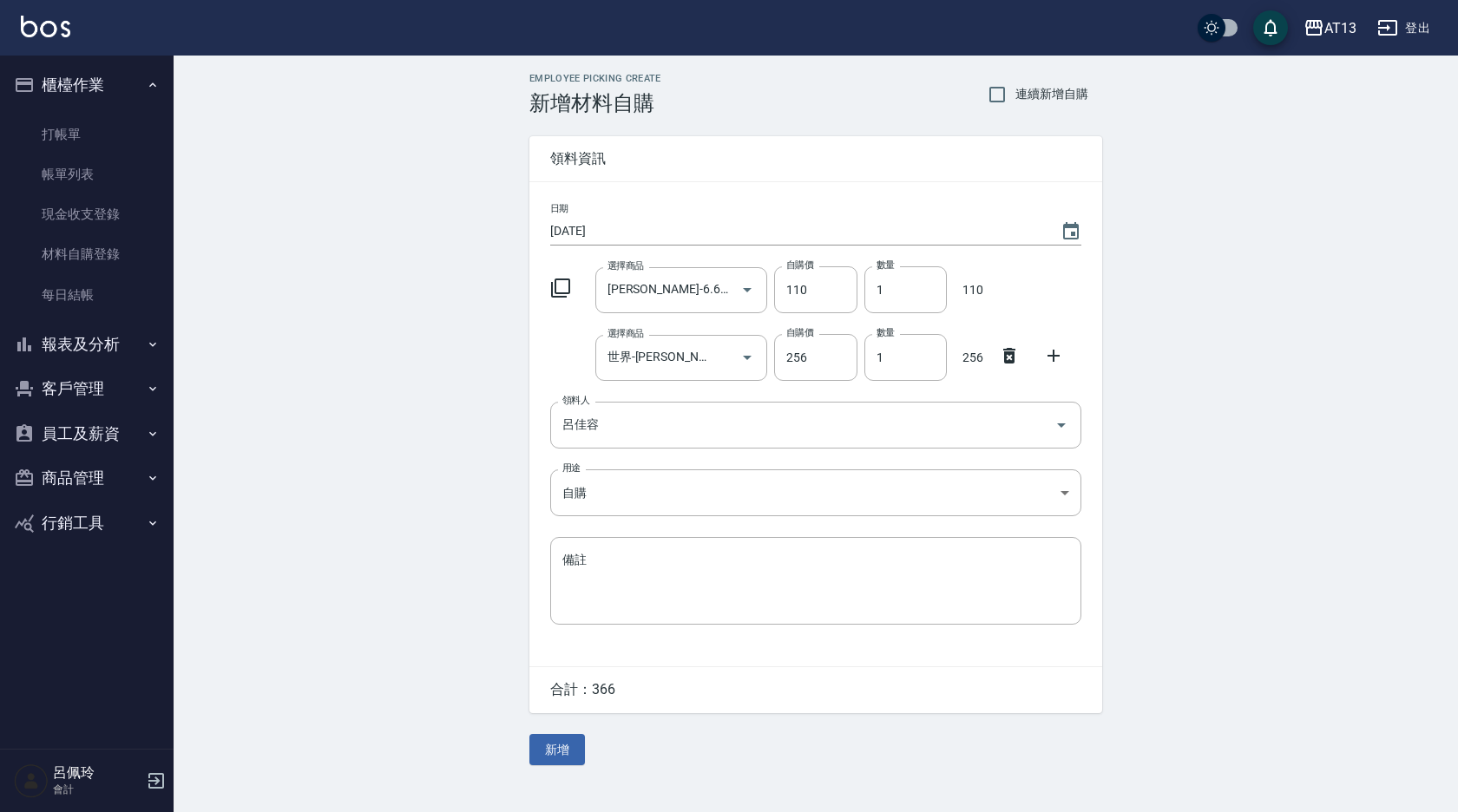
click at [1047, 351] on icon at bounding box center [1054, 355] width 21 height 21
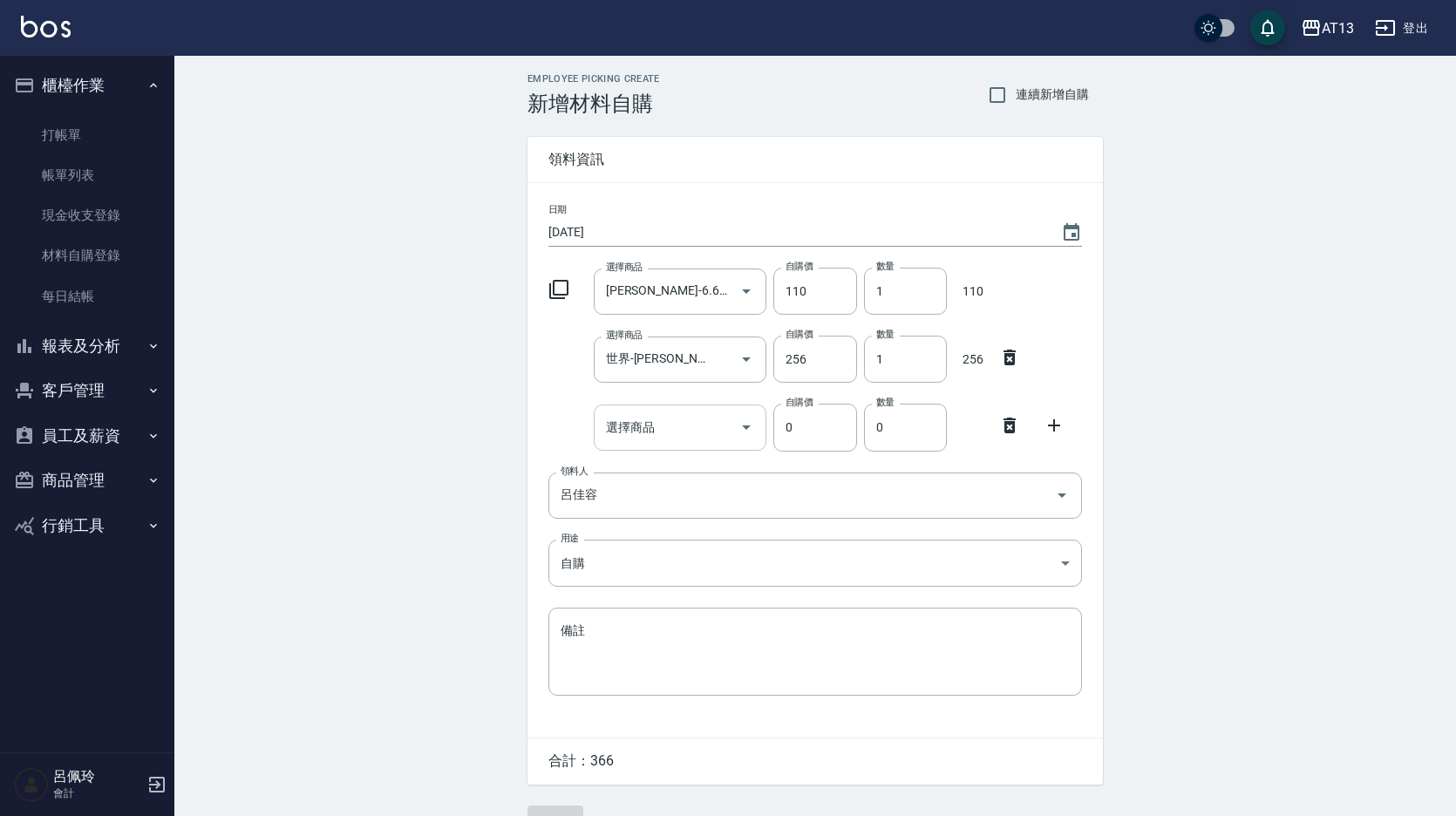
click at [661, 427] on input "選擇商品" at bounding box center [668, 428] width 132 height 30
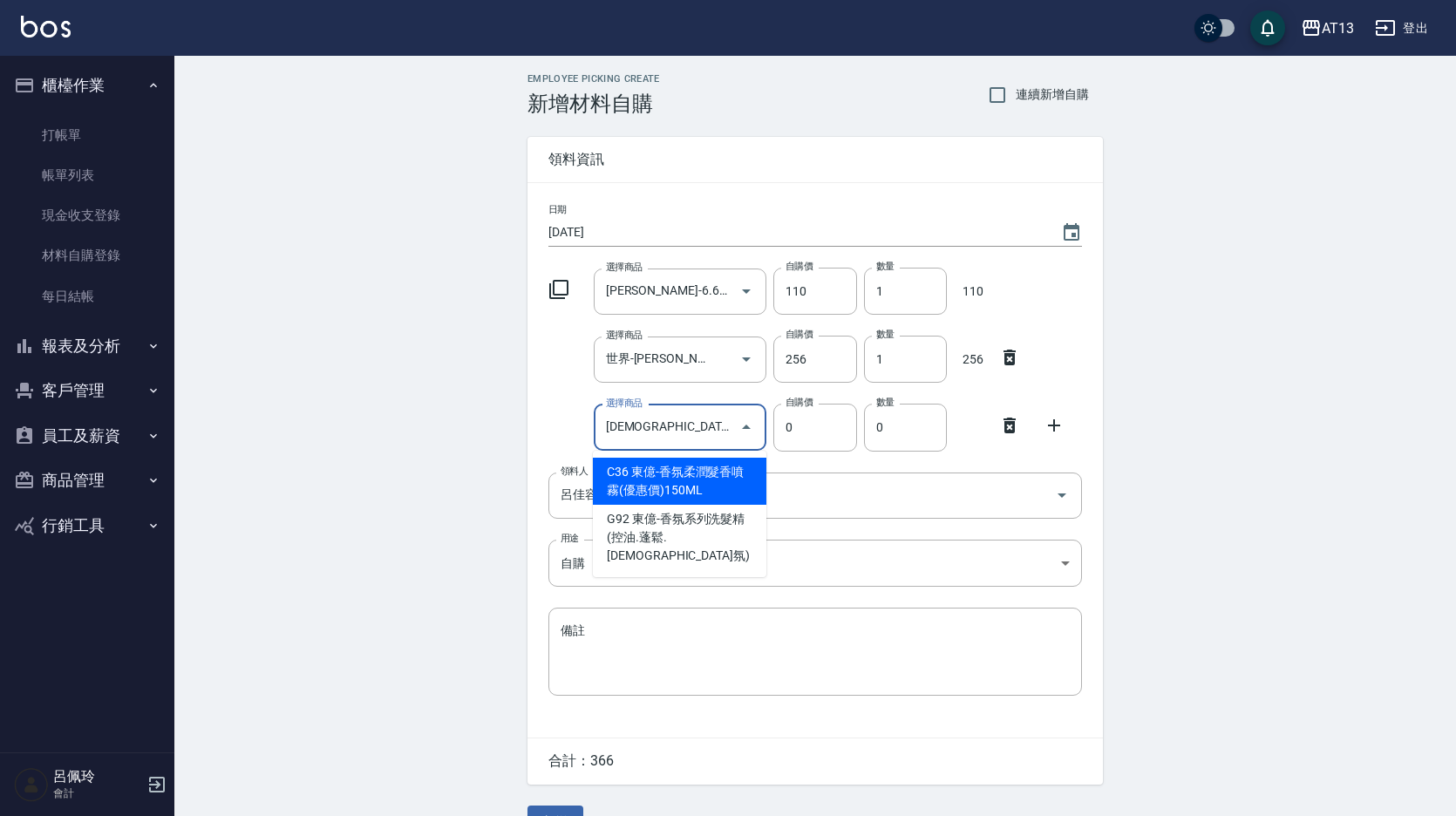
type input "香"
type input "真"
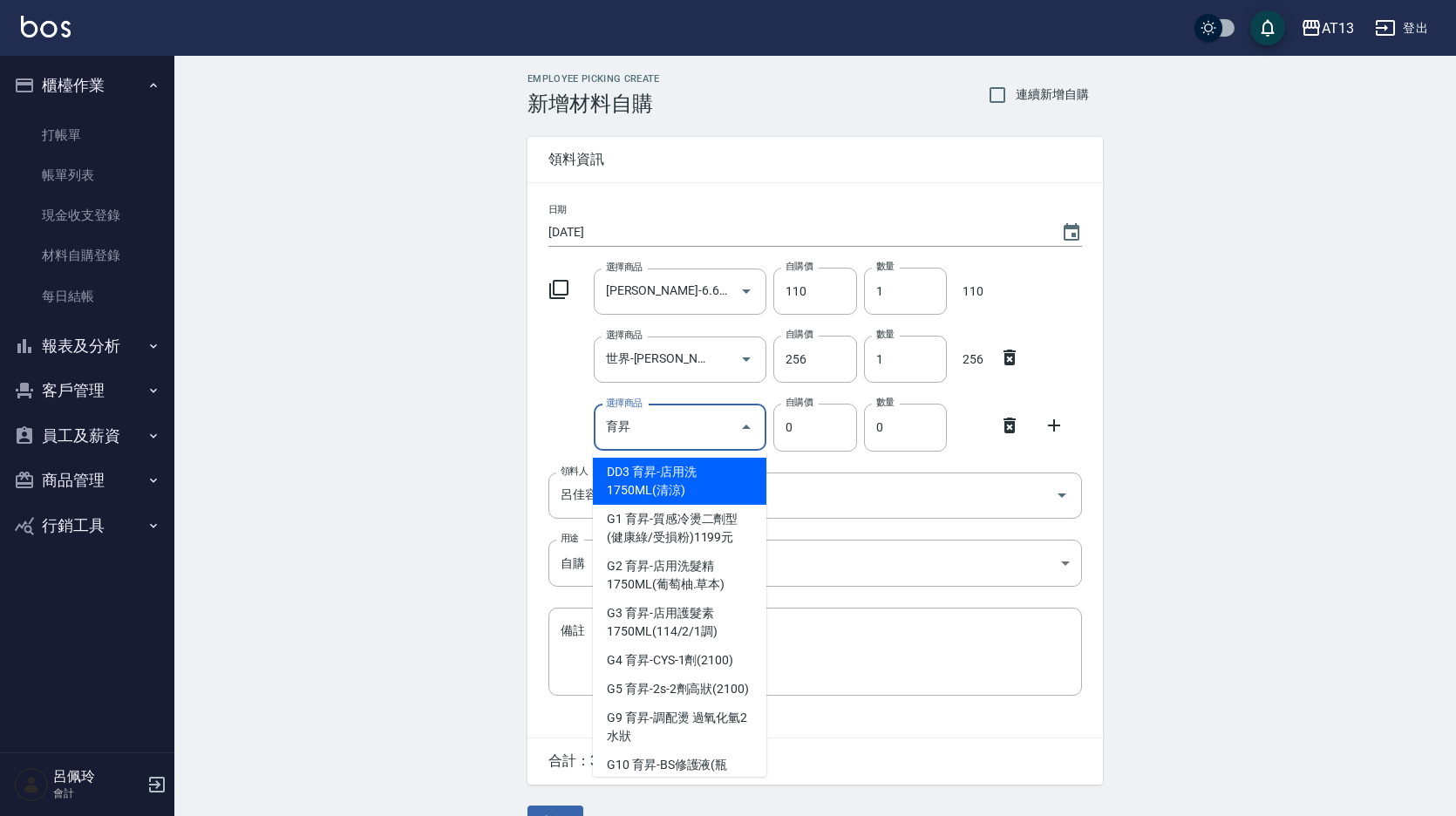
click at [698, 426] on input "育昇" at bounding box center [668, 428] width 132 height 30
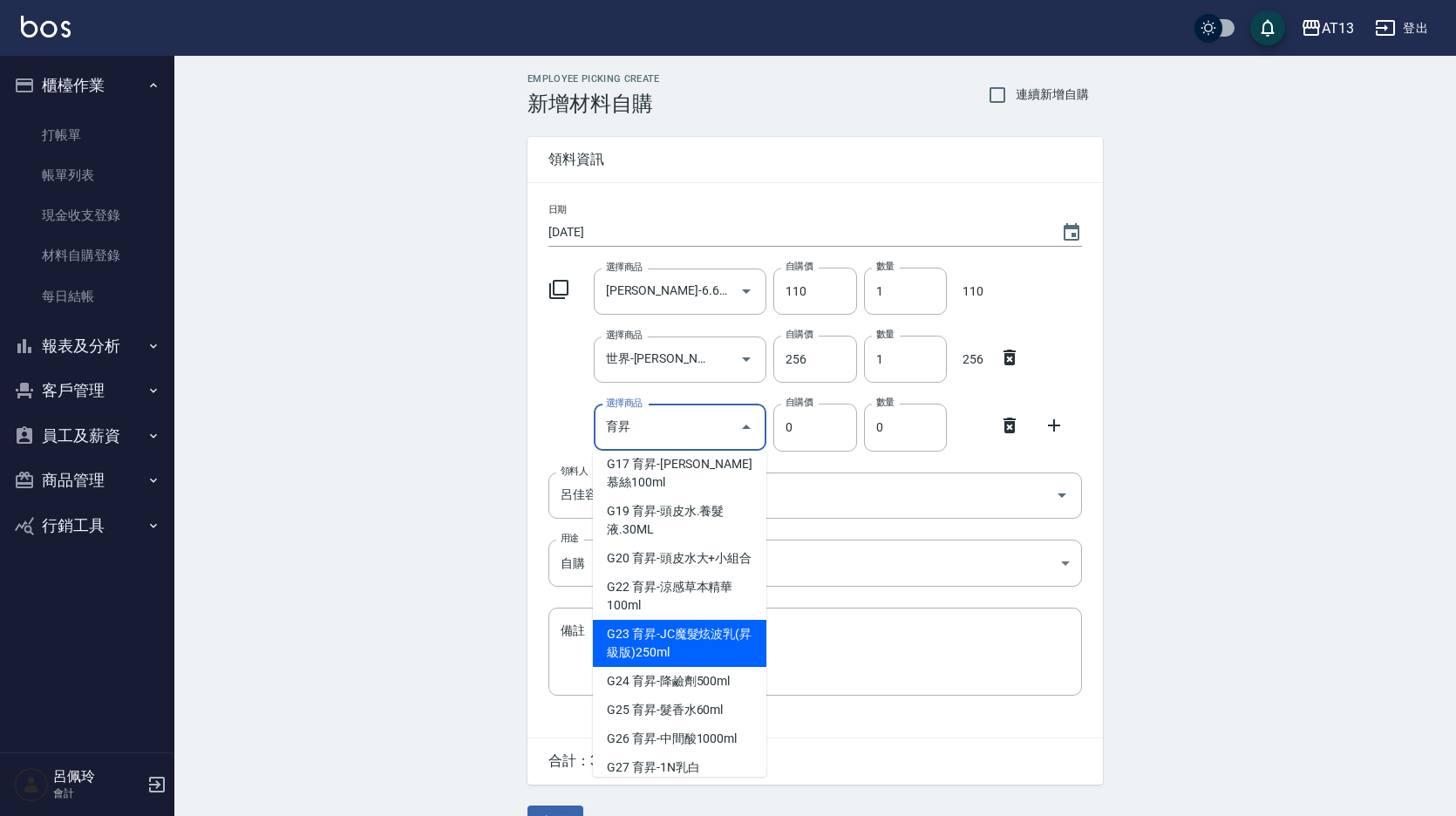
scroll to position [697, 0]
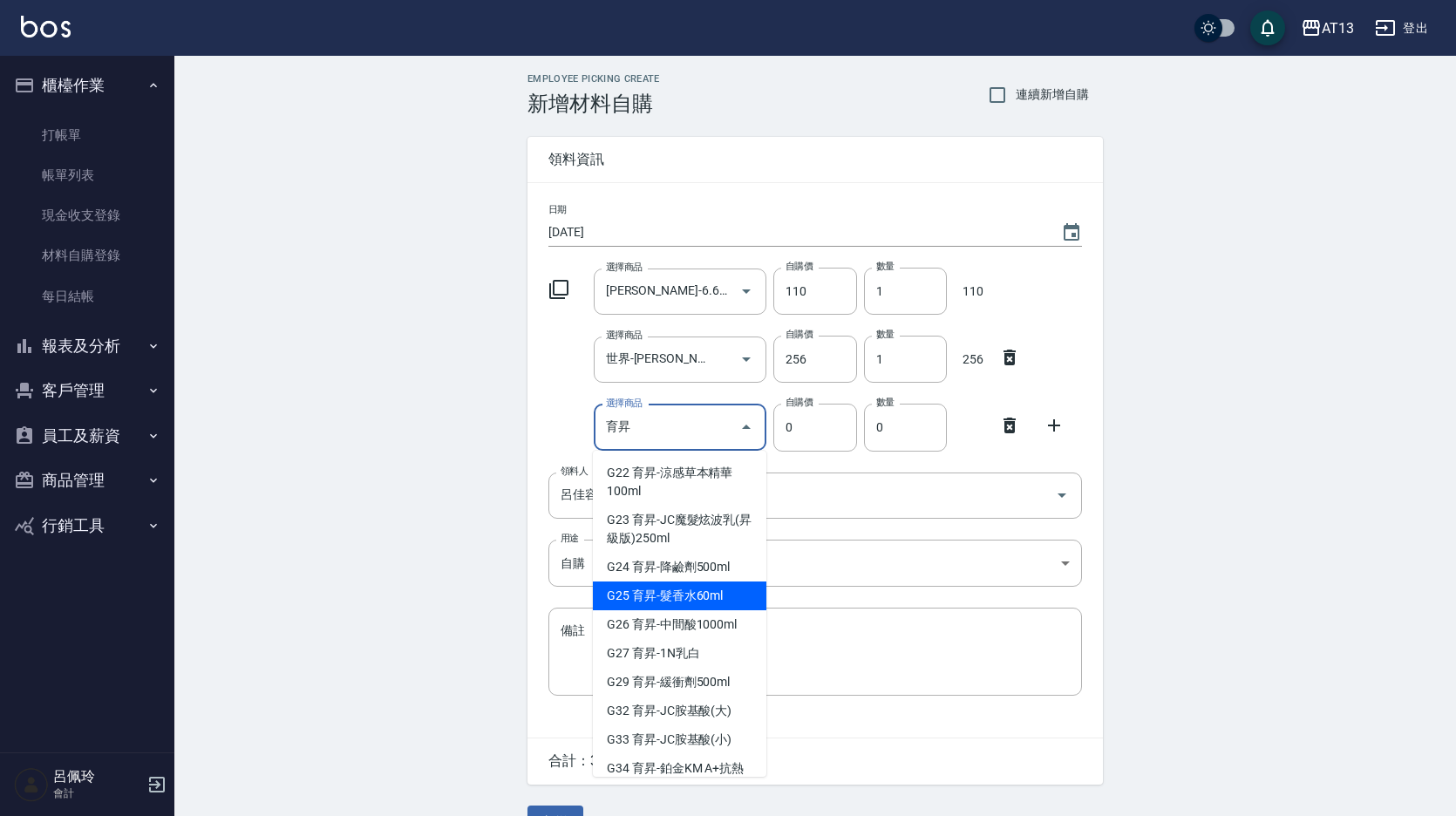
click at [702, 608] on li "G25 育昇-髮香水60ml" at bounding box center [679, 596] width 173 height 29
type input "育昇-髮香水60ml"
type input "60"
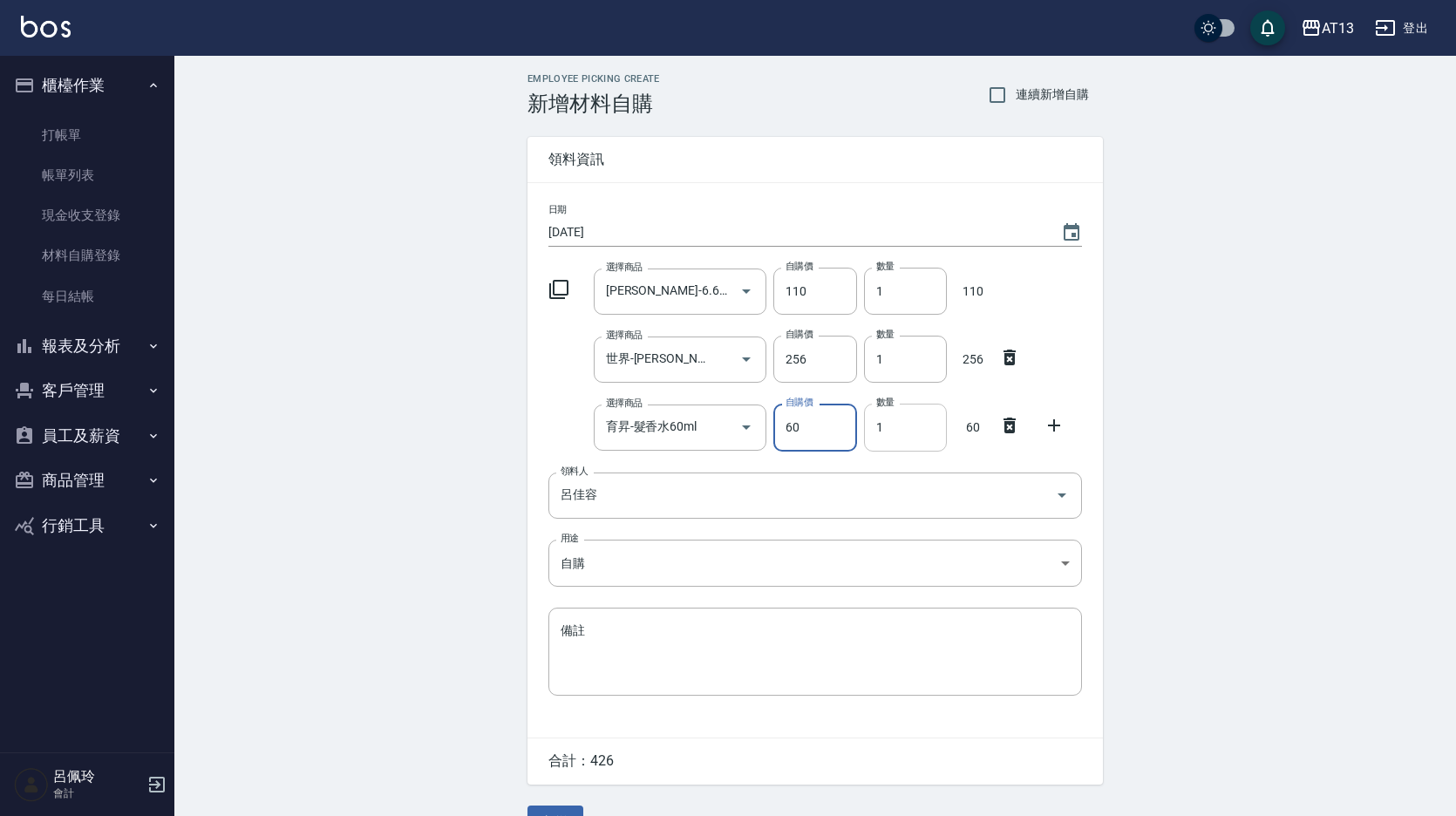
click at [869, 433] on input "1" at bounding box center [905, 428] width 83 height 47
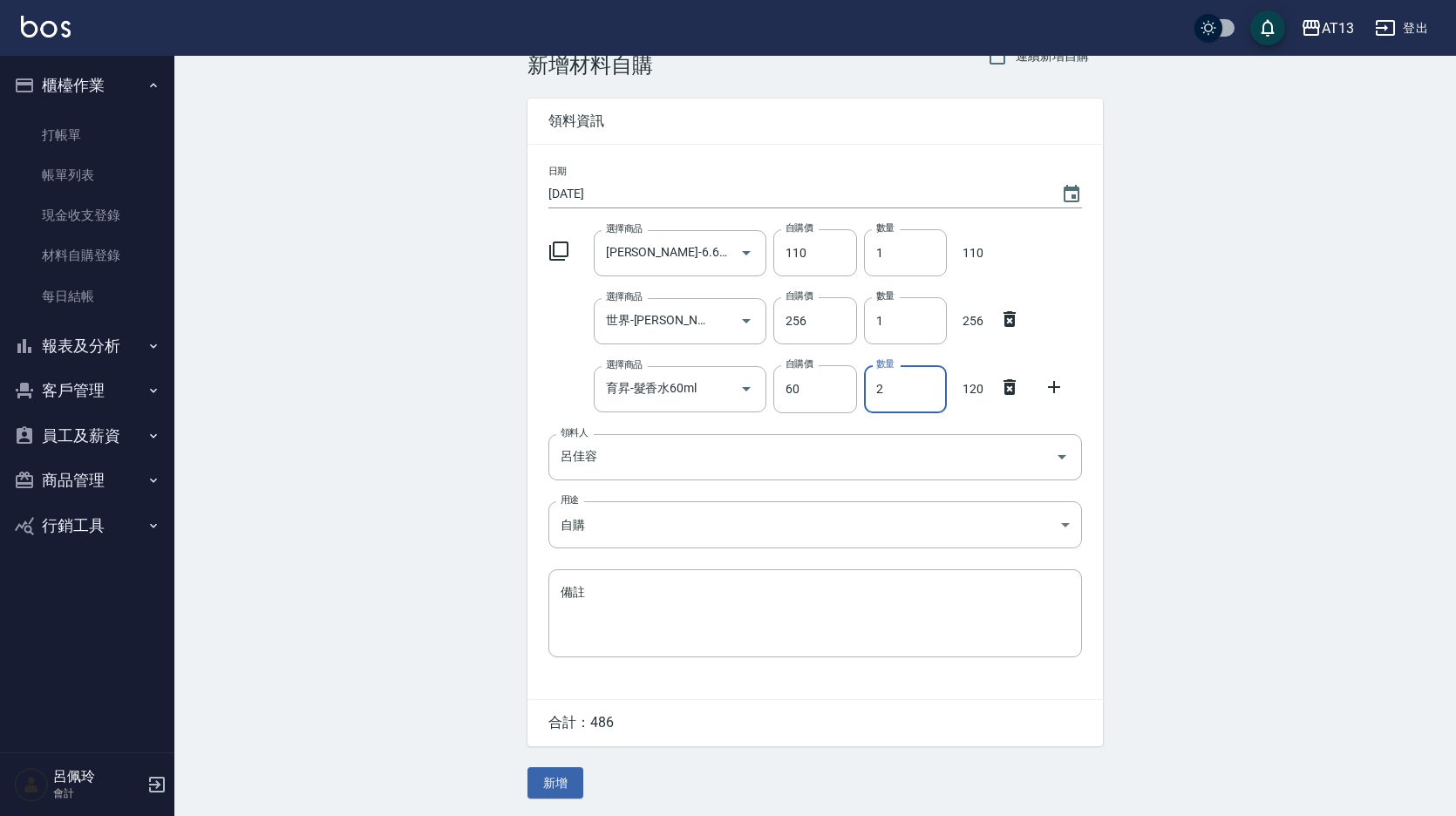
scroll to position [41, 0]
type input "2"
click at [535, 781] on button "新增" at bounding box center [555, 784] width 56 height 32
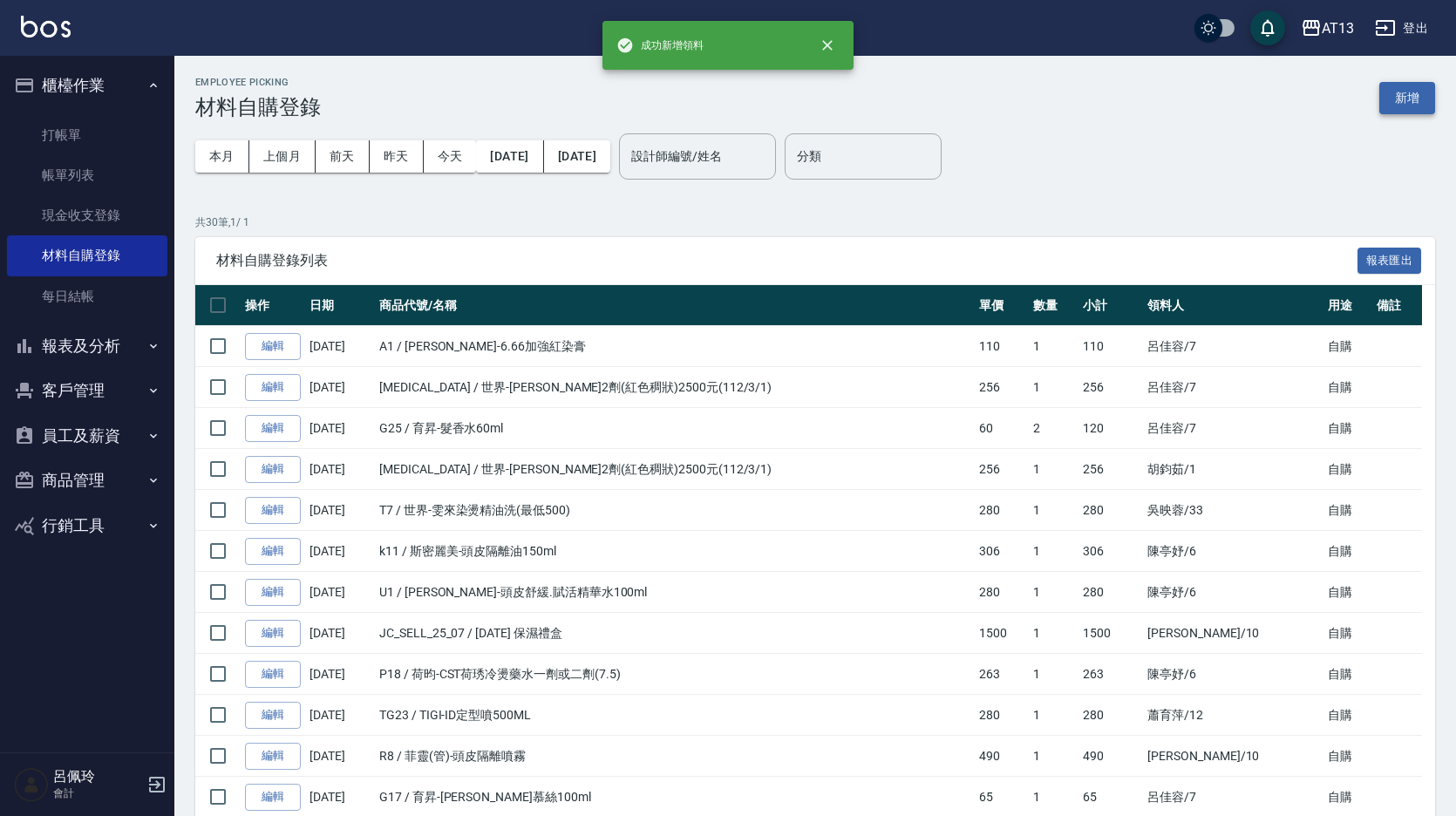
click at [1403, 107] on button "新增" at bounding box center [1406, 98] width 56 height 32
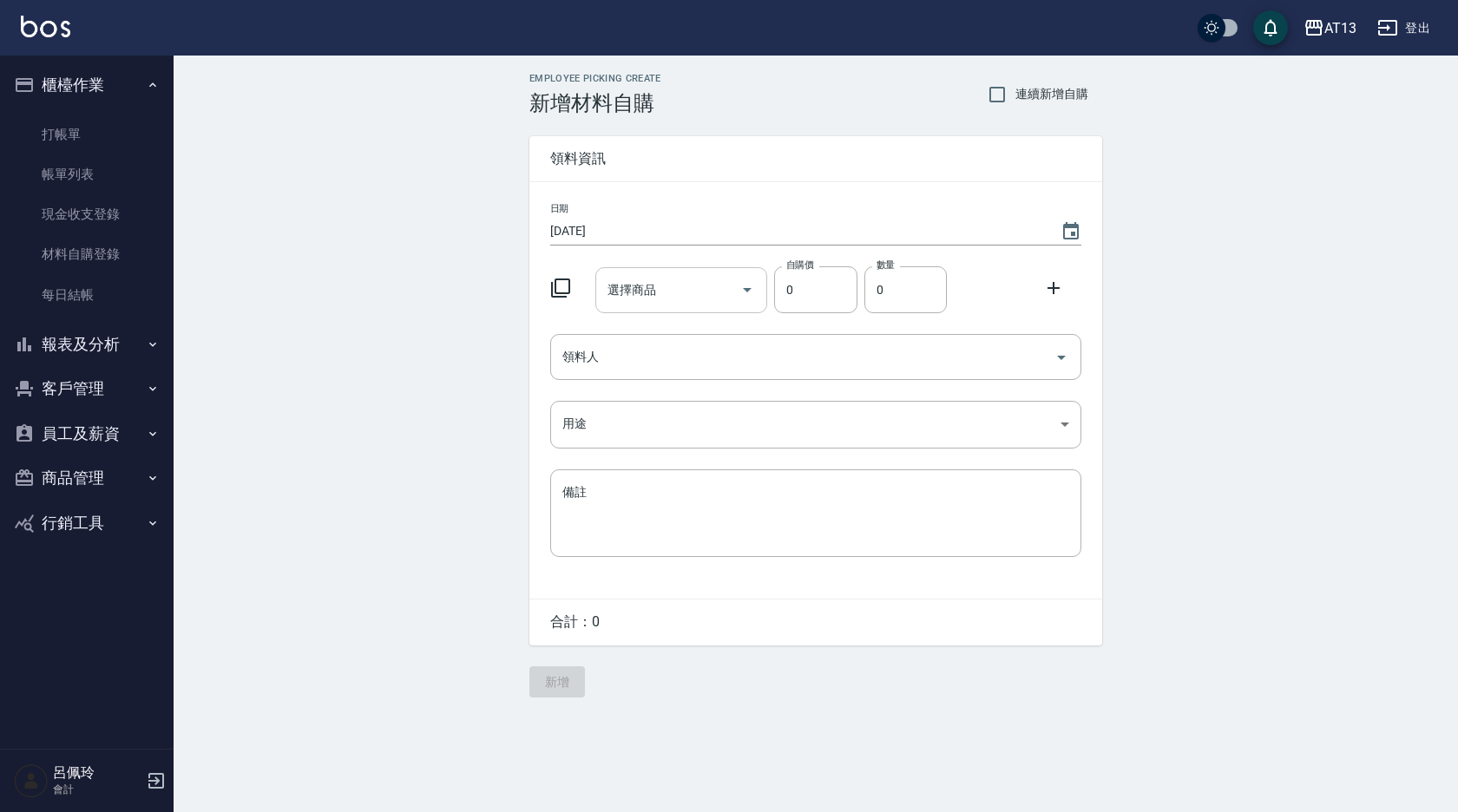
click at [693, 282] on input "選擇商品" at bounding box center [669, 290] width 131 height 30
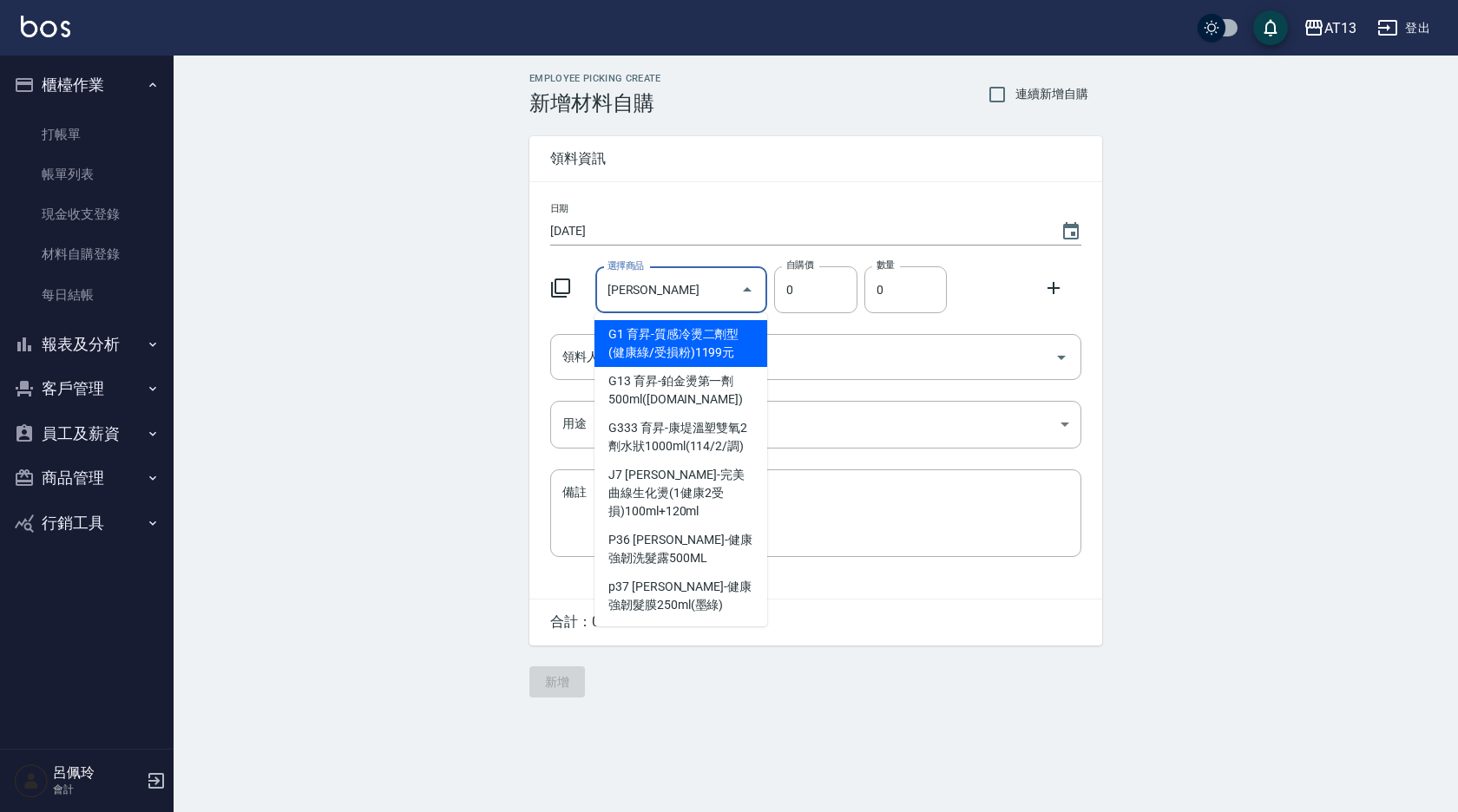
click at [691, 279] on input "[PERSON_NAME]" at bounding box center [669, 290] width 131 height 30
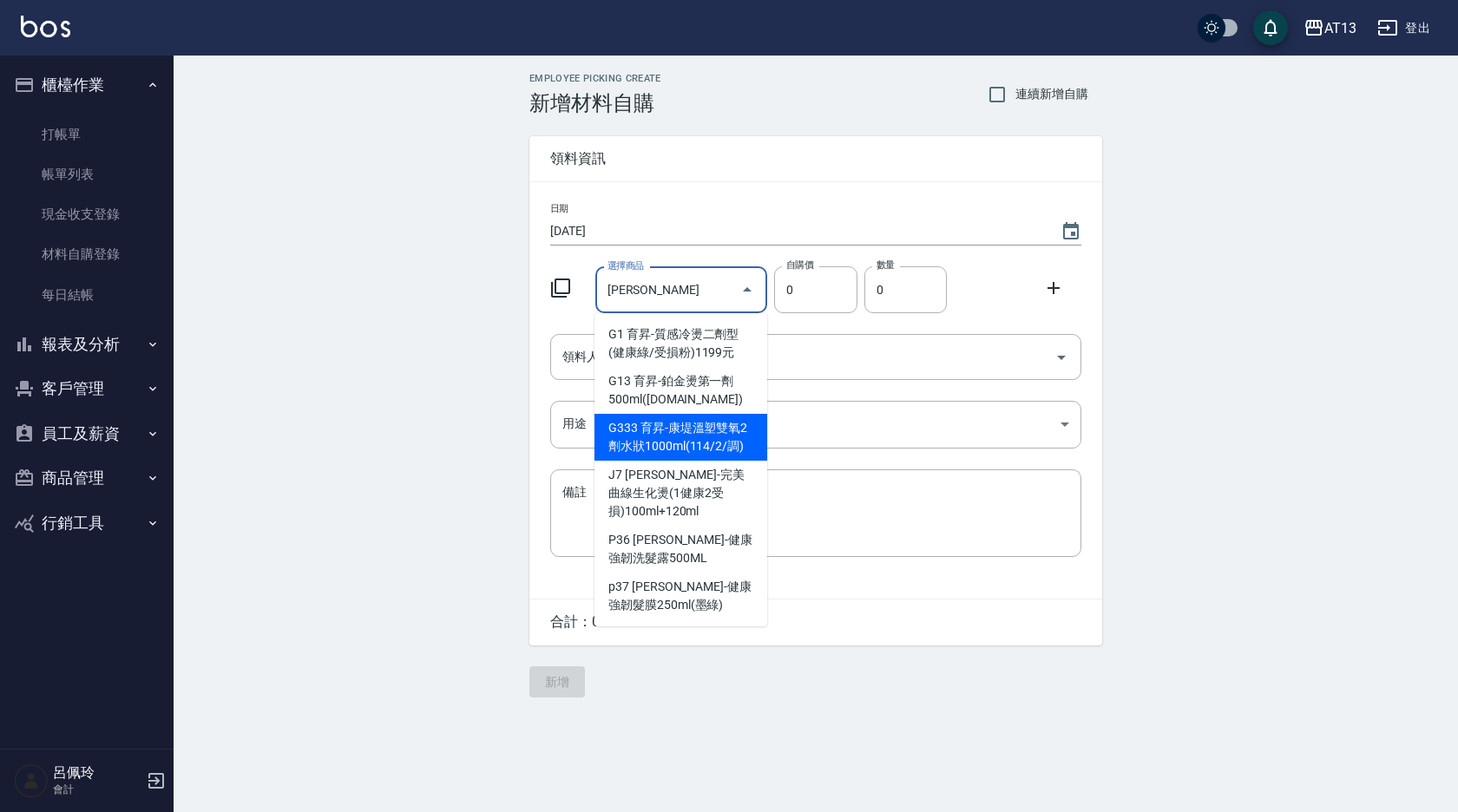
click at [706, 450] on li "G333 育昇-康堤溫塑雙氧2劑水狀1000ml(114/2/調)" at bounding box center [681, 438] width 173 height 47
type input "育昇-康堤溫塑雙氧2劑水狀1000ml(114/2/調)"
type input "170"
type input "1"
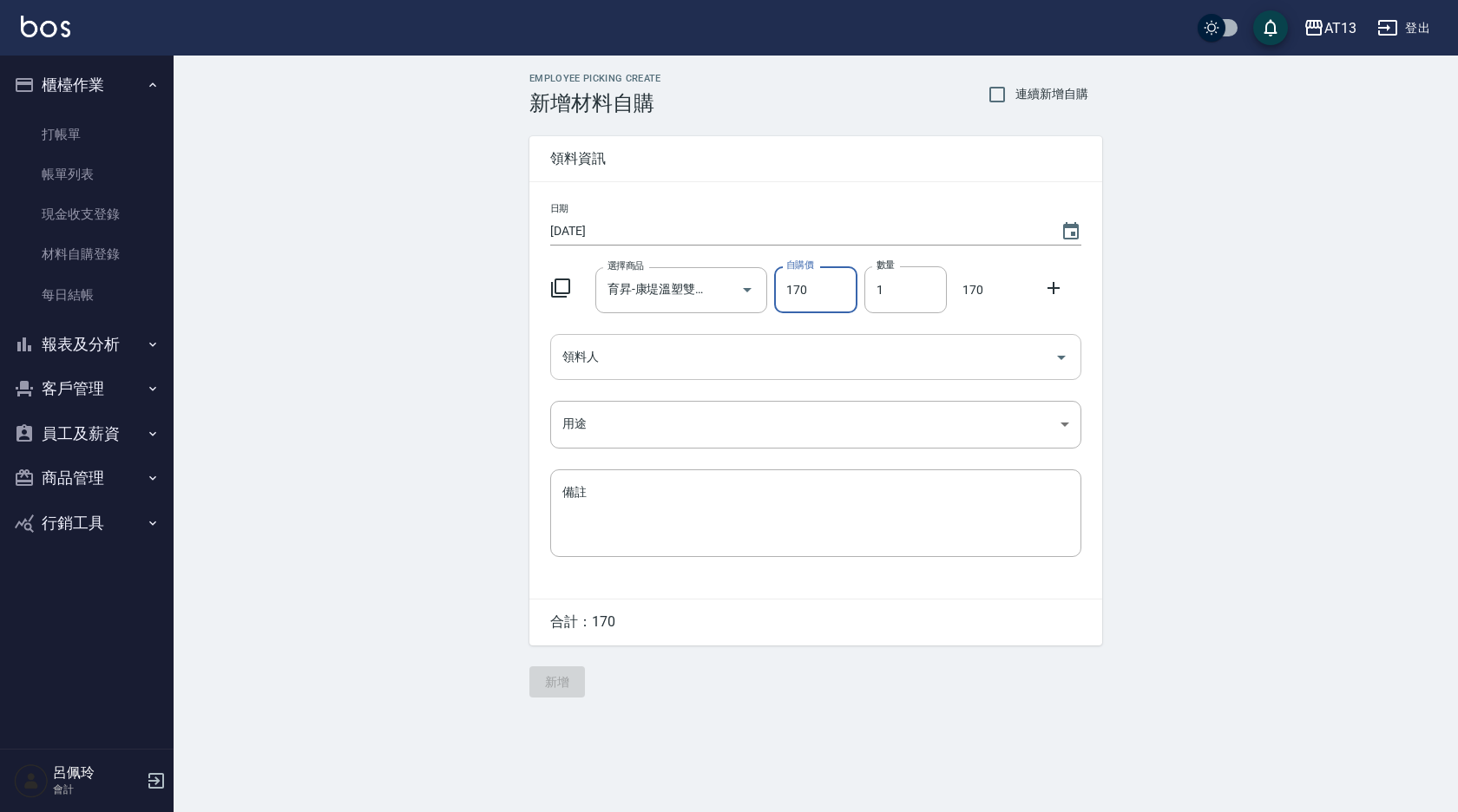
click at [1061, 361] on icon "Open" at bounding box center [1061, 357] width 21 height 21
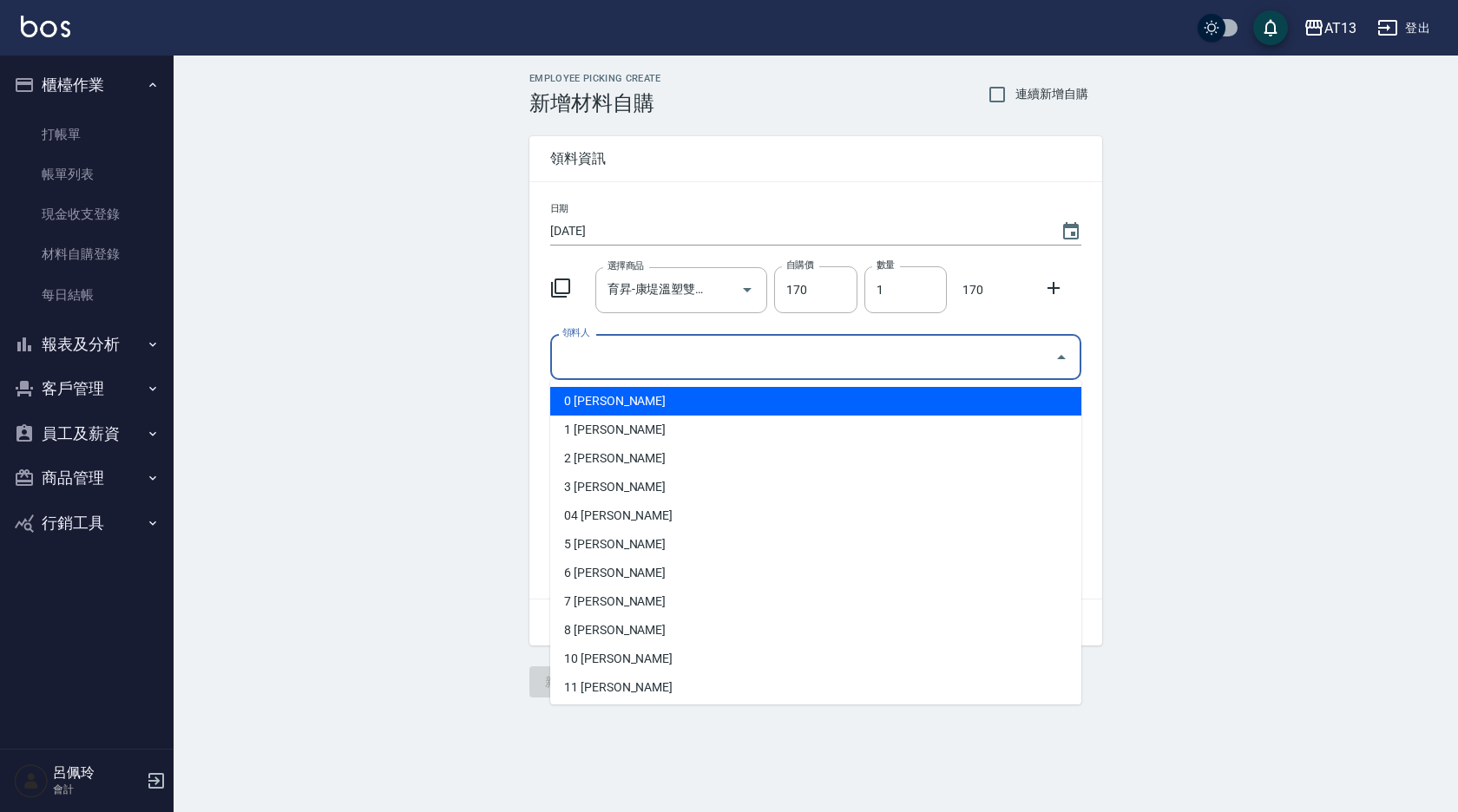
click at [633, 402] on li "0 [PERSON_NAME]" at bounding box center [816, 401] width 531 height 29
type input "[PERSON_NAME]"
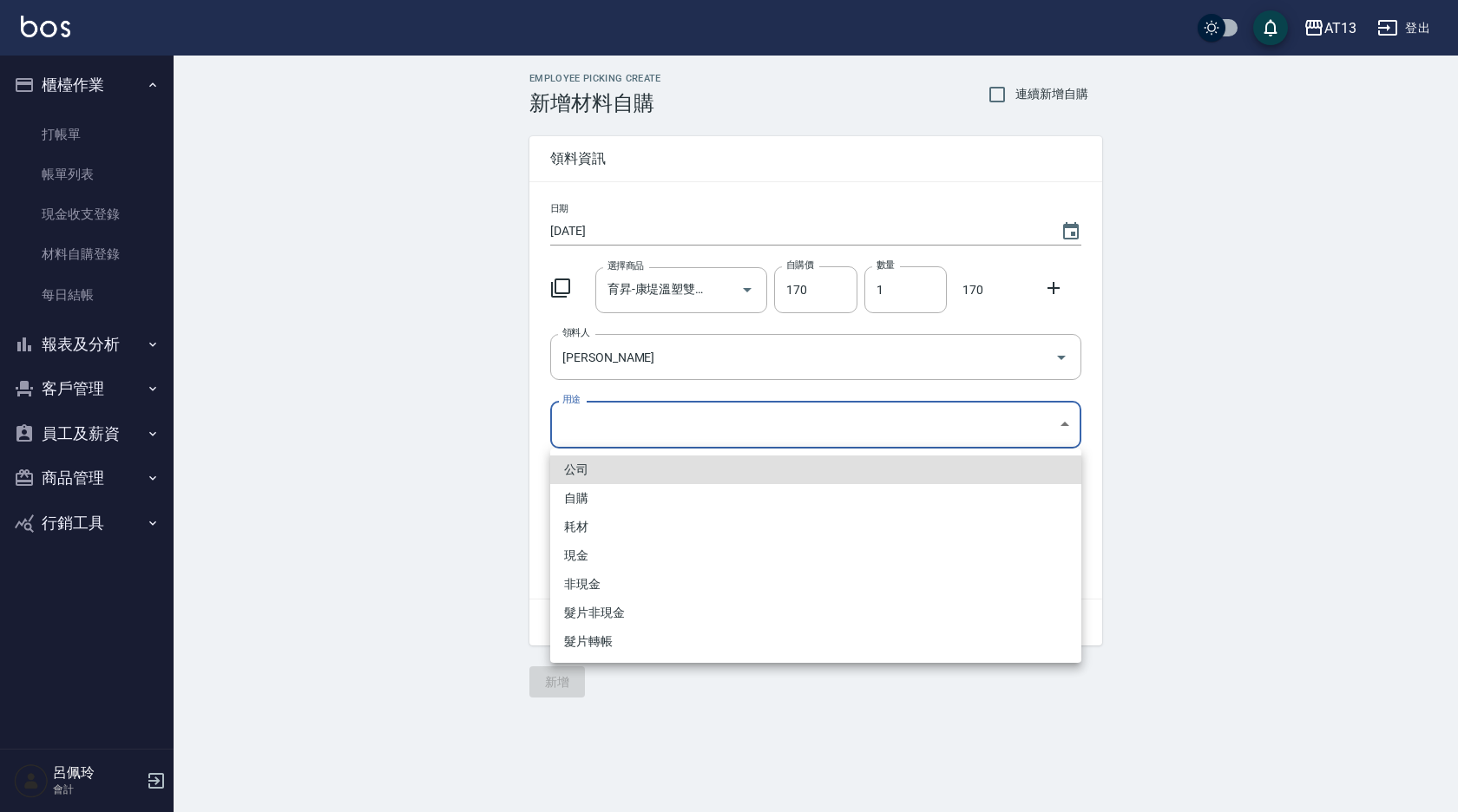
click at [1070, 432] on body "AT13 登出 櫃檯作業 打帳單 帳單列表 現金收支登錄 材料自購登錄 每日結帳 報表及分析 報表目錄 店家區間累計表 店家日報表 互助日報表 互助月報表 互…" at bounding box center [729, 406] width 1458 height 812
click at [653, 500] on li "自購" at bounding box center [816, 498] width 531 height 29
type input "自購"
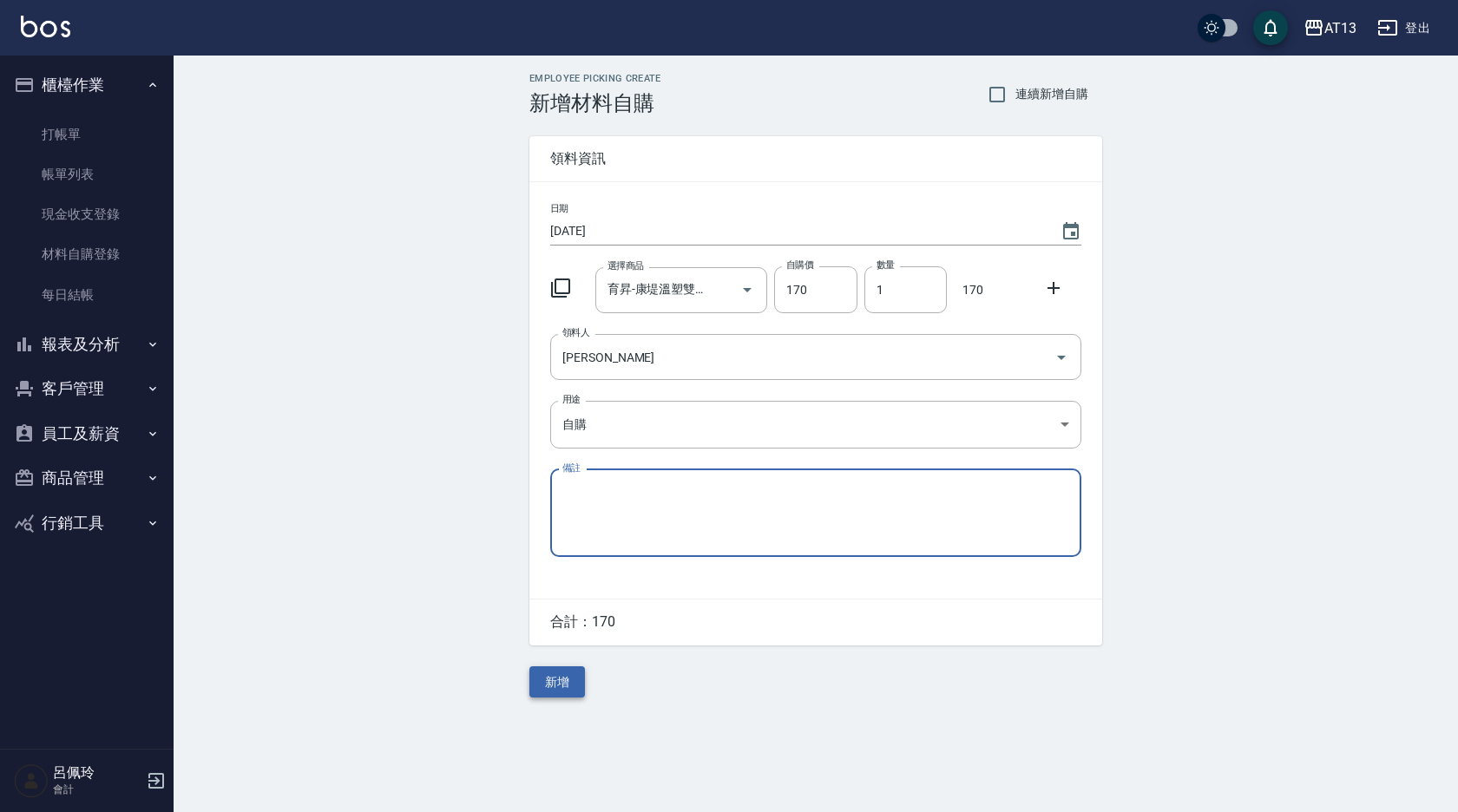
click at [571, 683] on button "新增" at bounding box center [557, 683] width 55 height 32
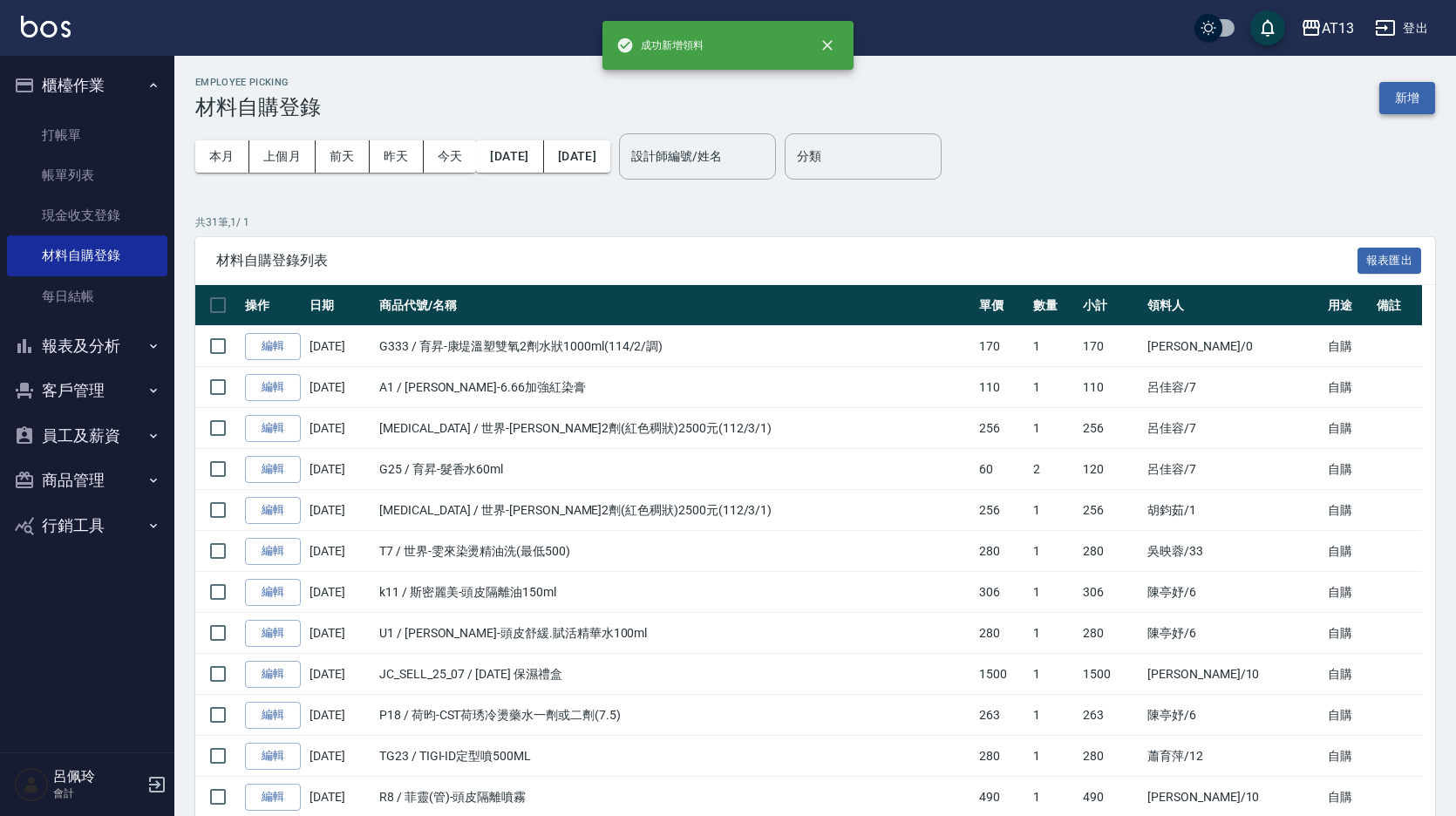
click at [1418, 105] on button "新增" at bounding box center [1406, 98] width 56 height 32
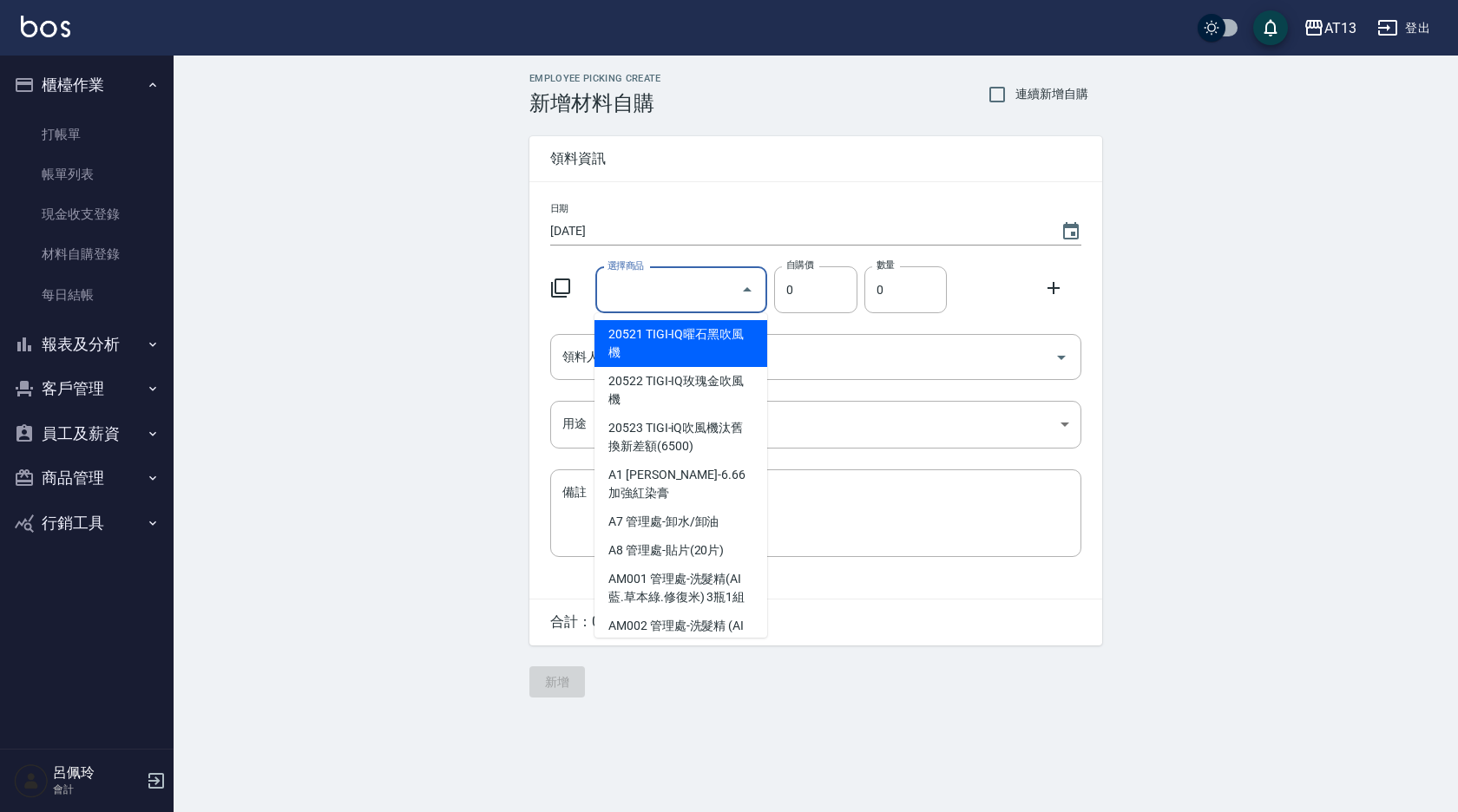
click at [659, 288] on input "選擇商品" at bounding box center [669, 290] width 131 height 30
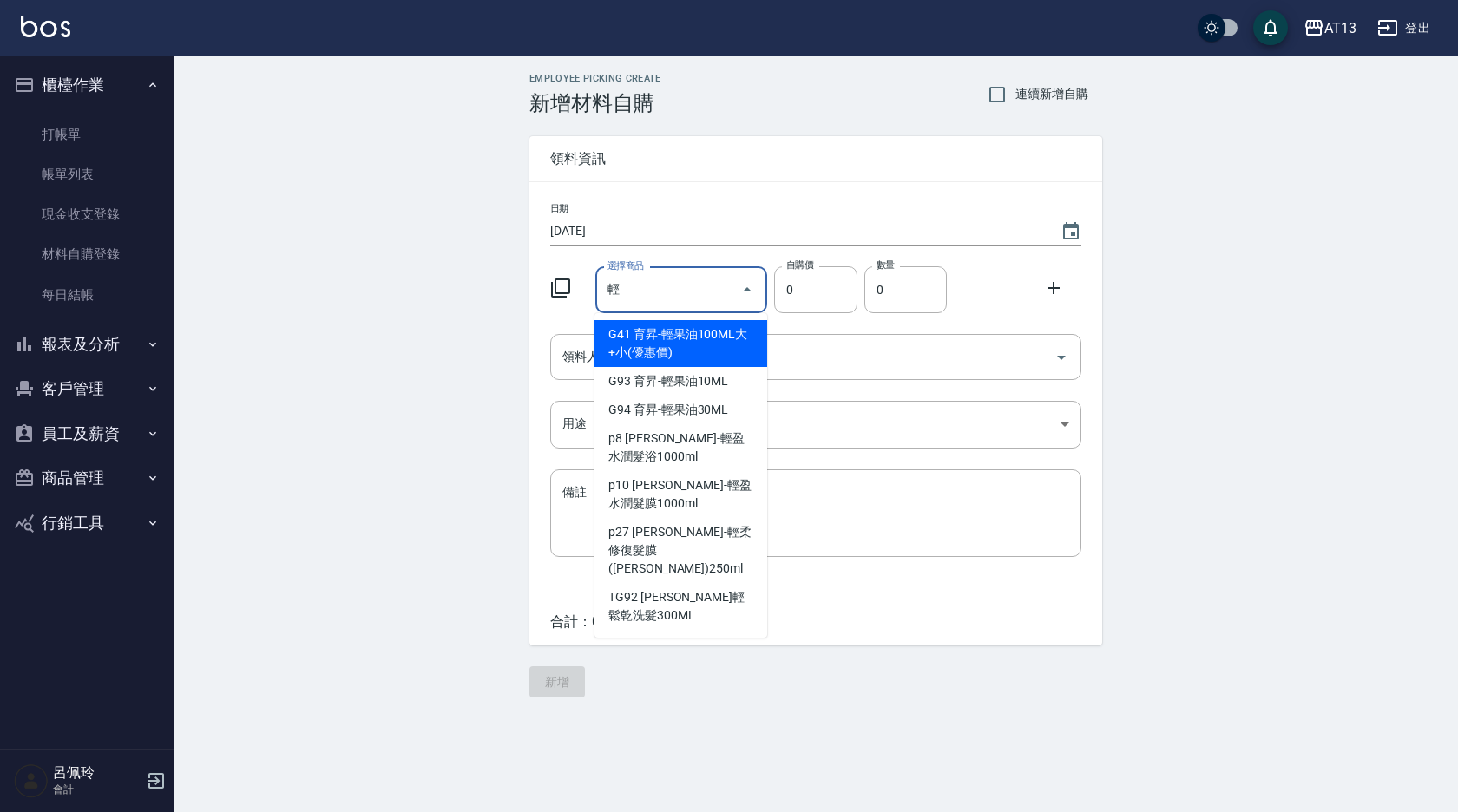
click at [654, 285] on input "輕" at bounding box center [669, 290] width 131 height 30
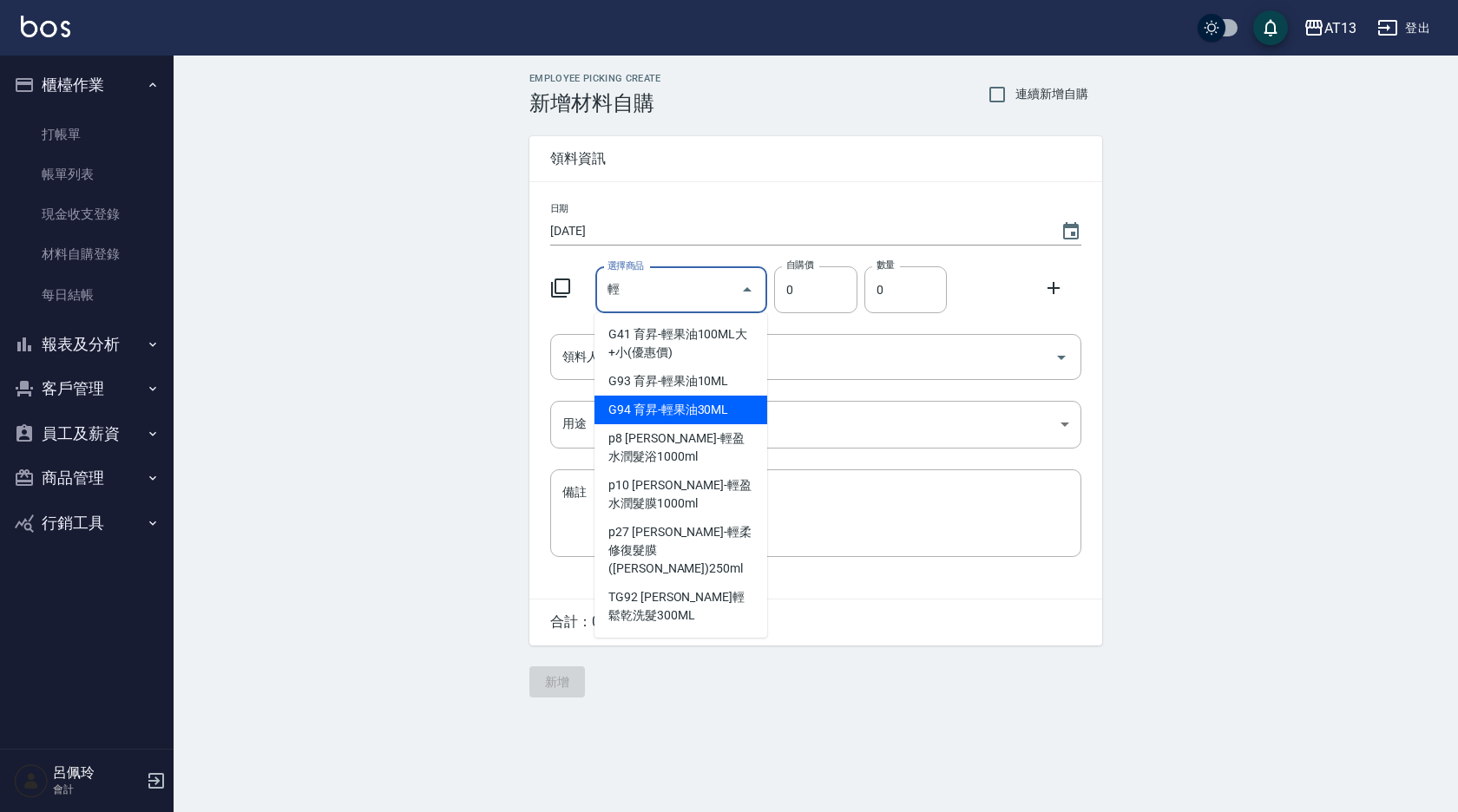
click at [685, 413] on li "G94 育昇-輕果油30ML" at bounding box center [681, 410] width 173 height 29
type input "育昇-輕果油30ML"
type input "53"
type input "1"
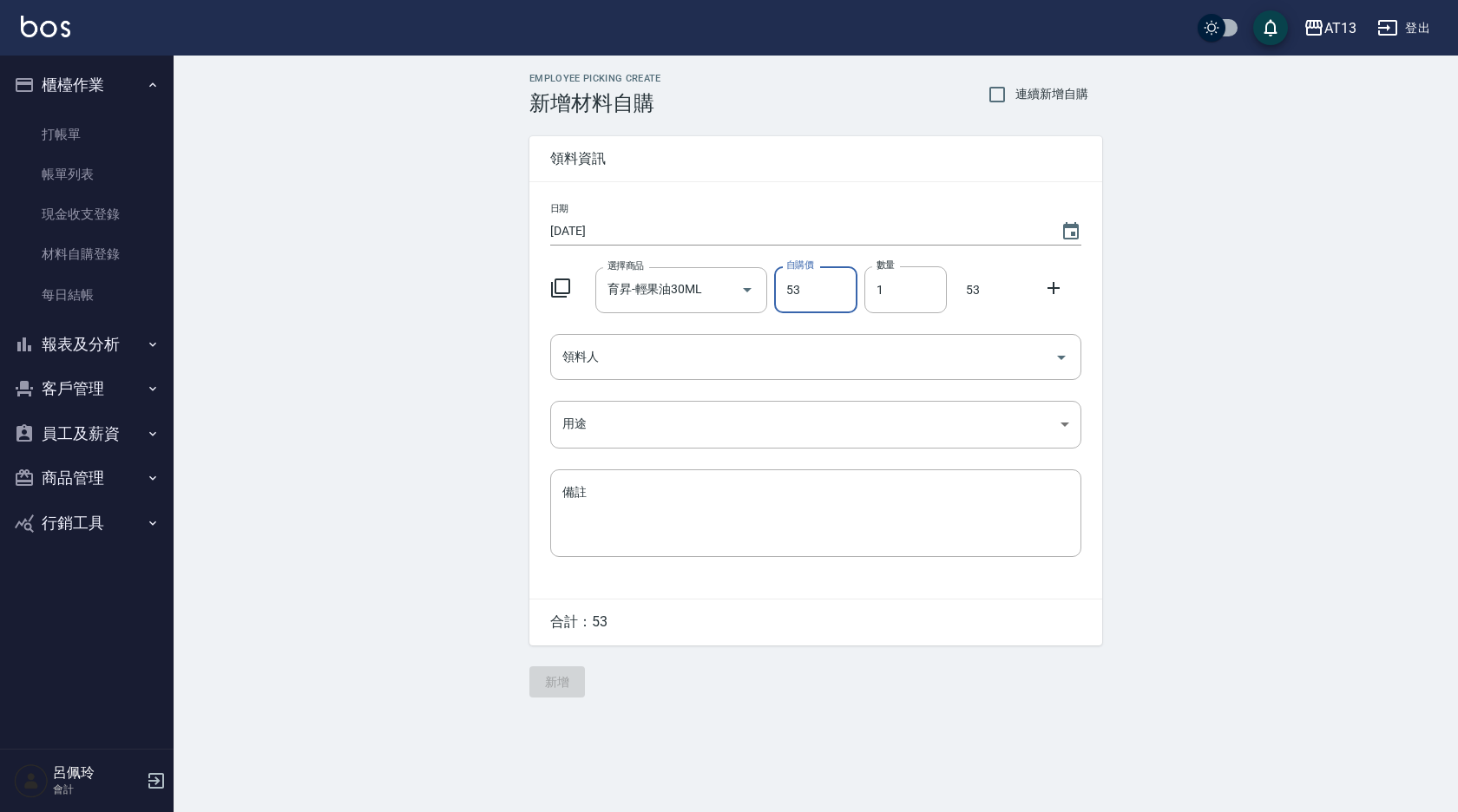
click at [1047, 296] on icon at bounding box center [1054, 288] width 21 height 21
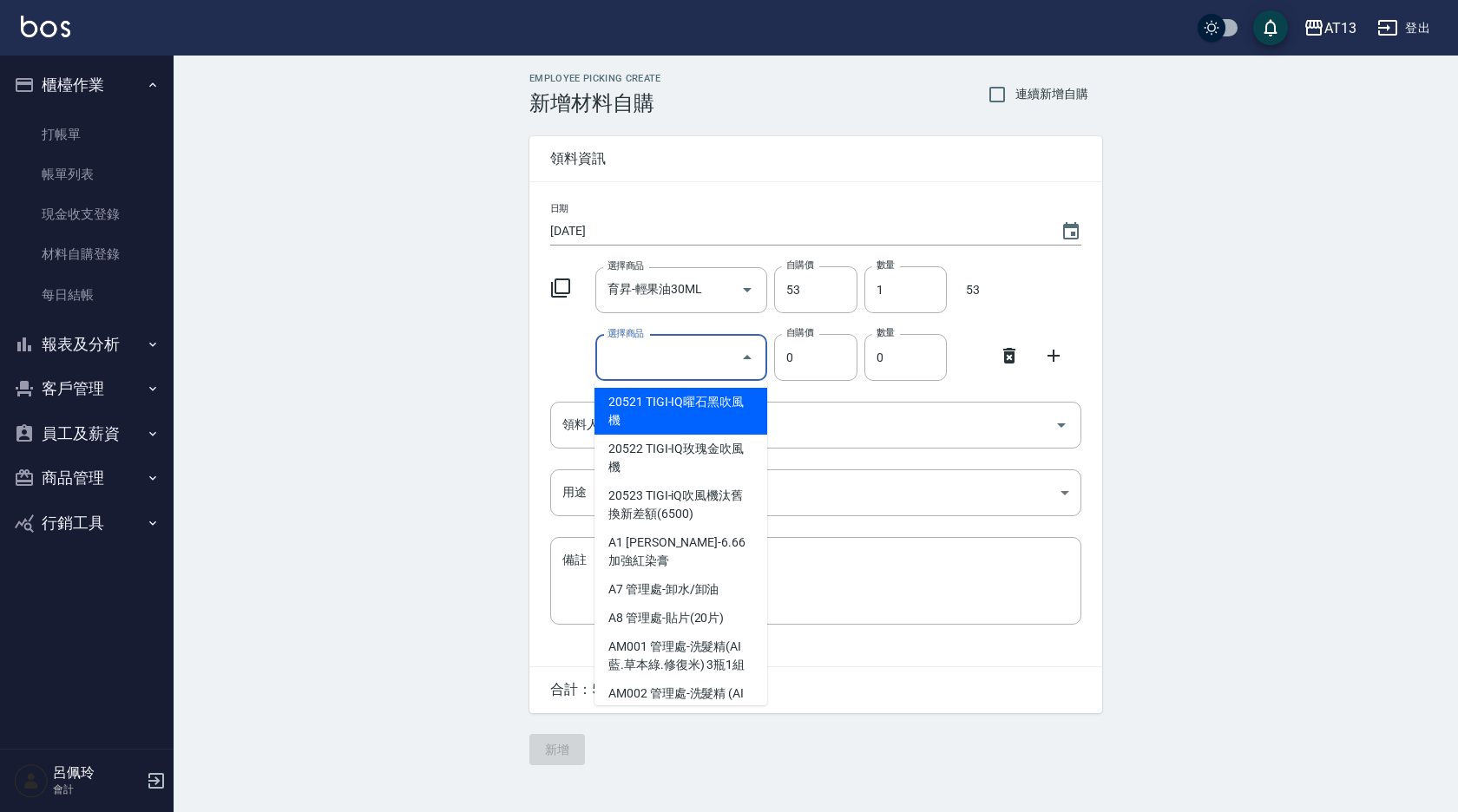
click at [710, 360] on input "選擇商品" at bounding box center [669, 358] width 131 height 30
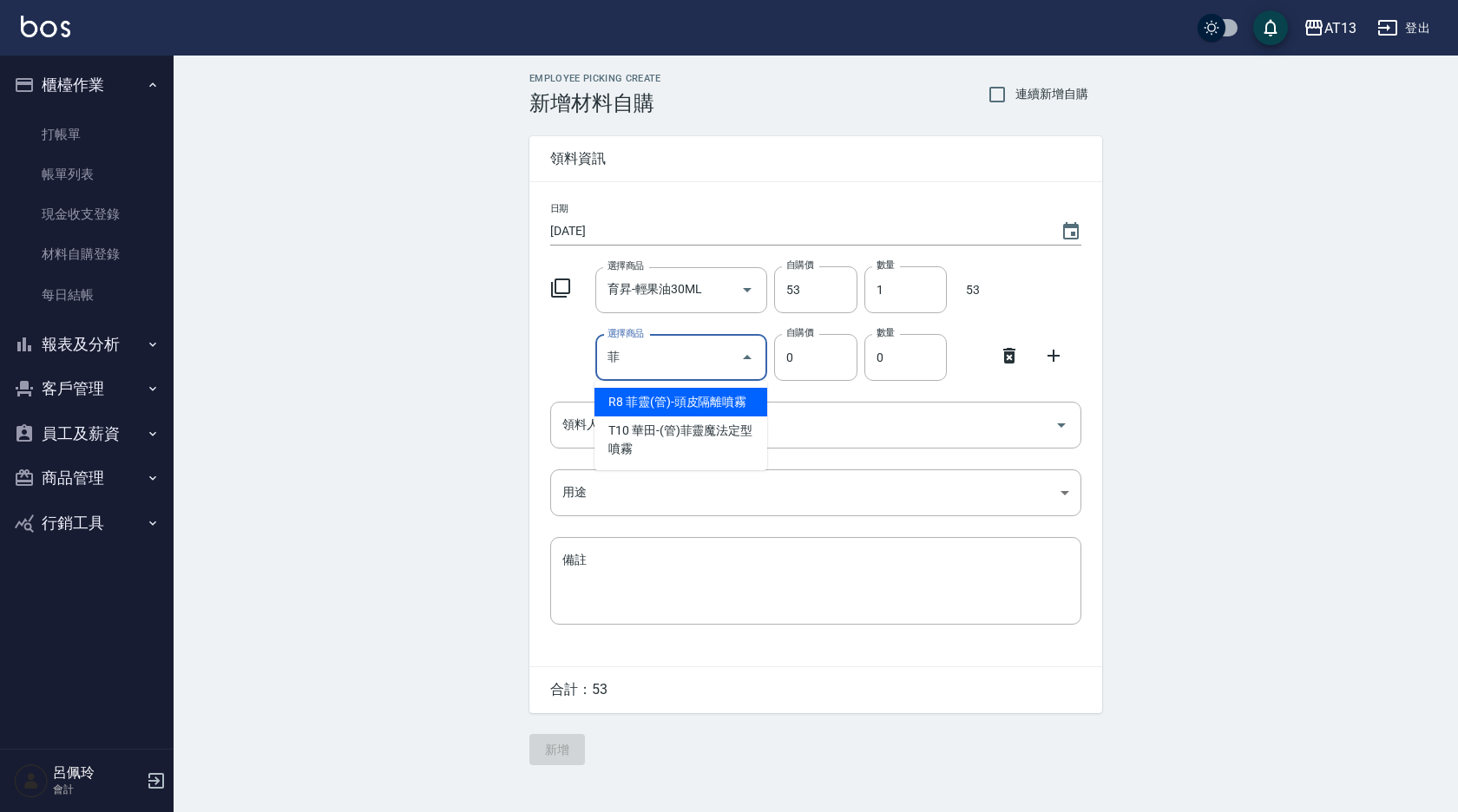
click at [710, 362] on input "菲" at bounding box center [669, 358] width 131 height 30
click at [742, 406] on li "R8 菲靈(管)-頭皮隔離噴霧" at bounding box center [681, 402] width 173 height 29
type input "菲靈(管)-頭皮隔離噴霧"
type input "490"
type input "1"
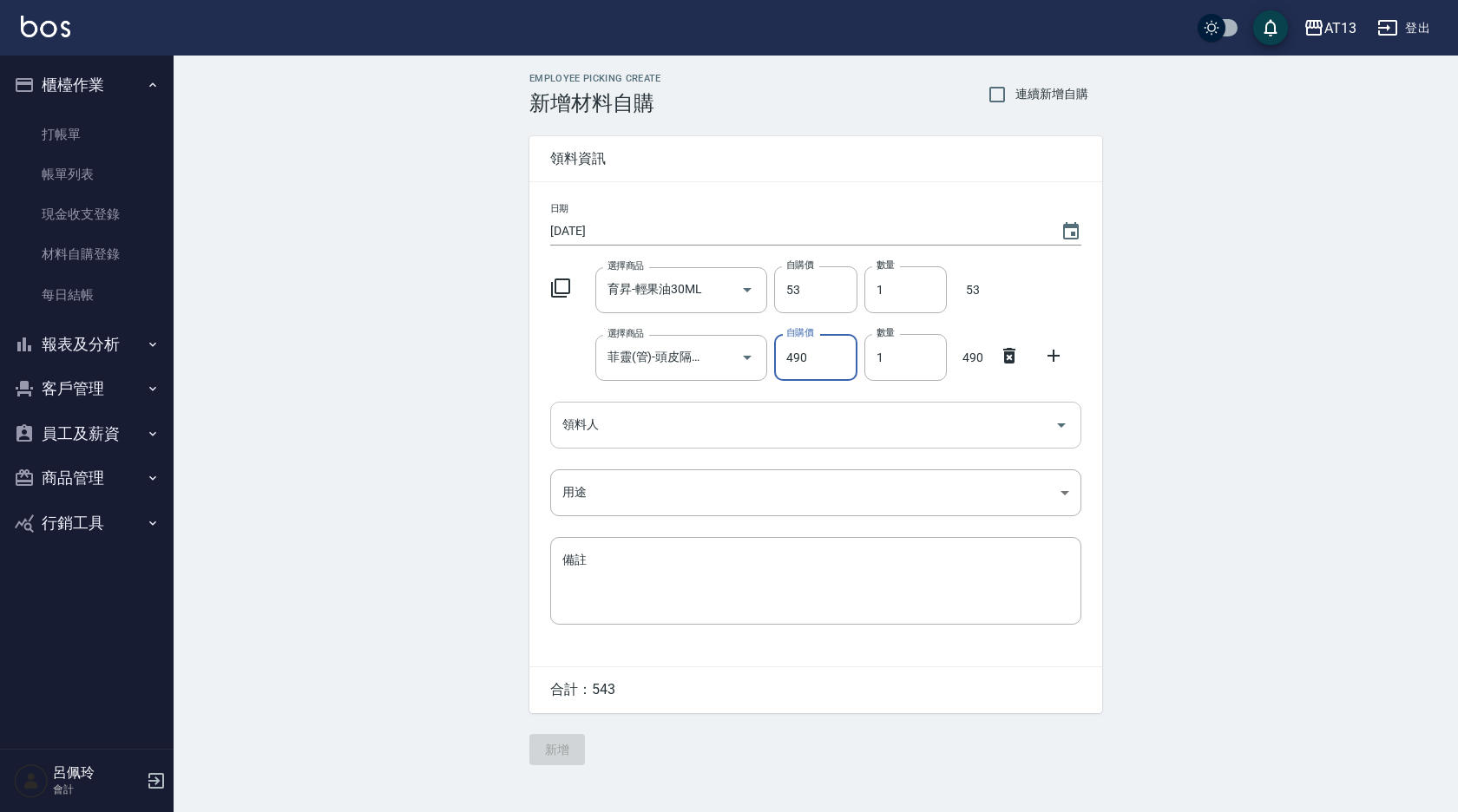
click at [1062, 428] on icon "Open" at bounding box center [1061, 425] width 21 height 21
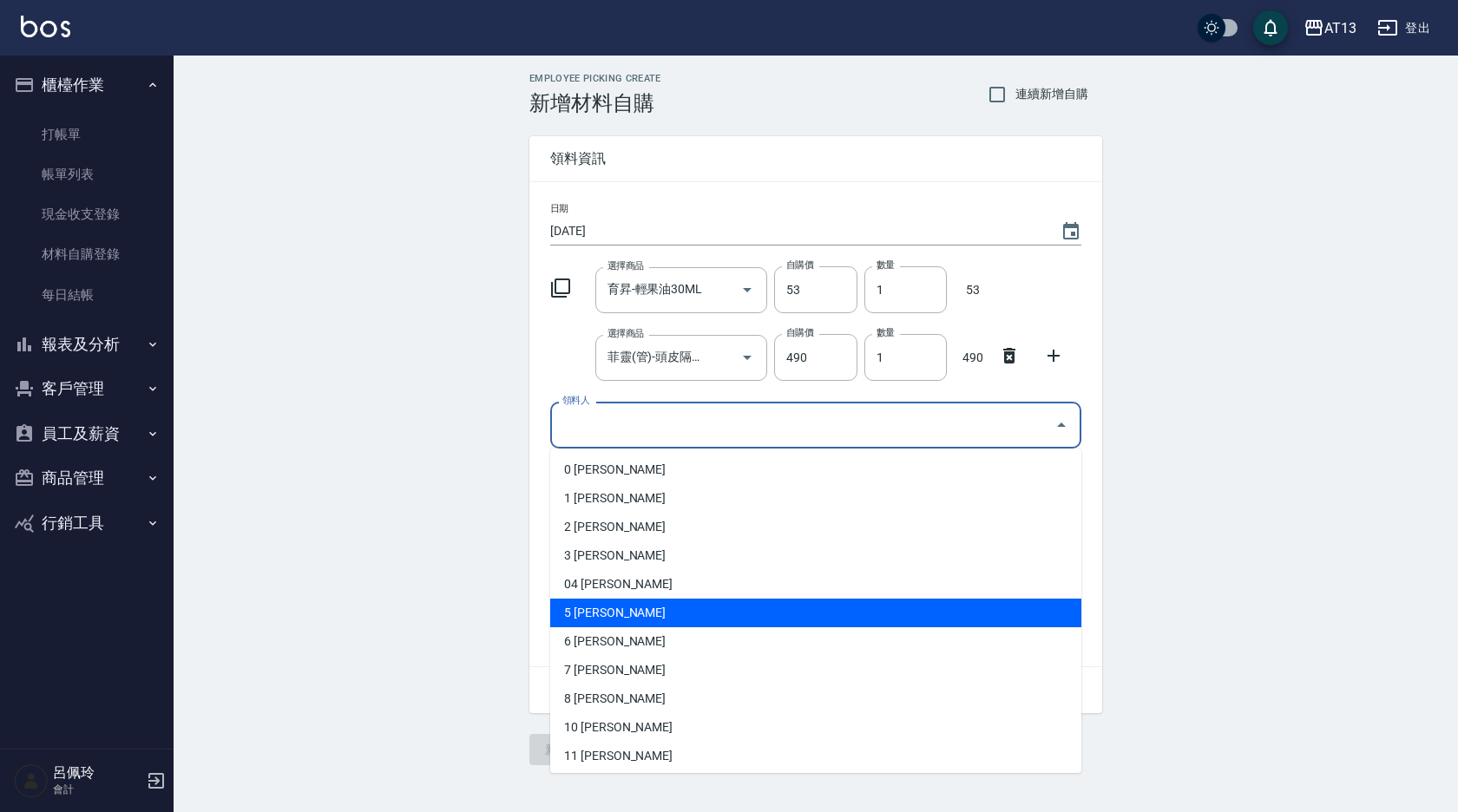
click at [733, 618] on li "5 [PERSON_NAME]" at bounding box center [816, 613] width 531 height 29
type input "[PERSON_NAME]"
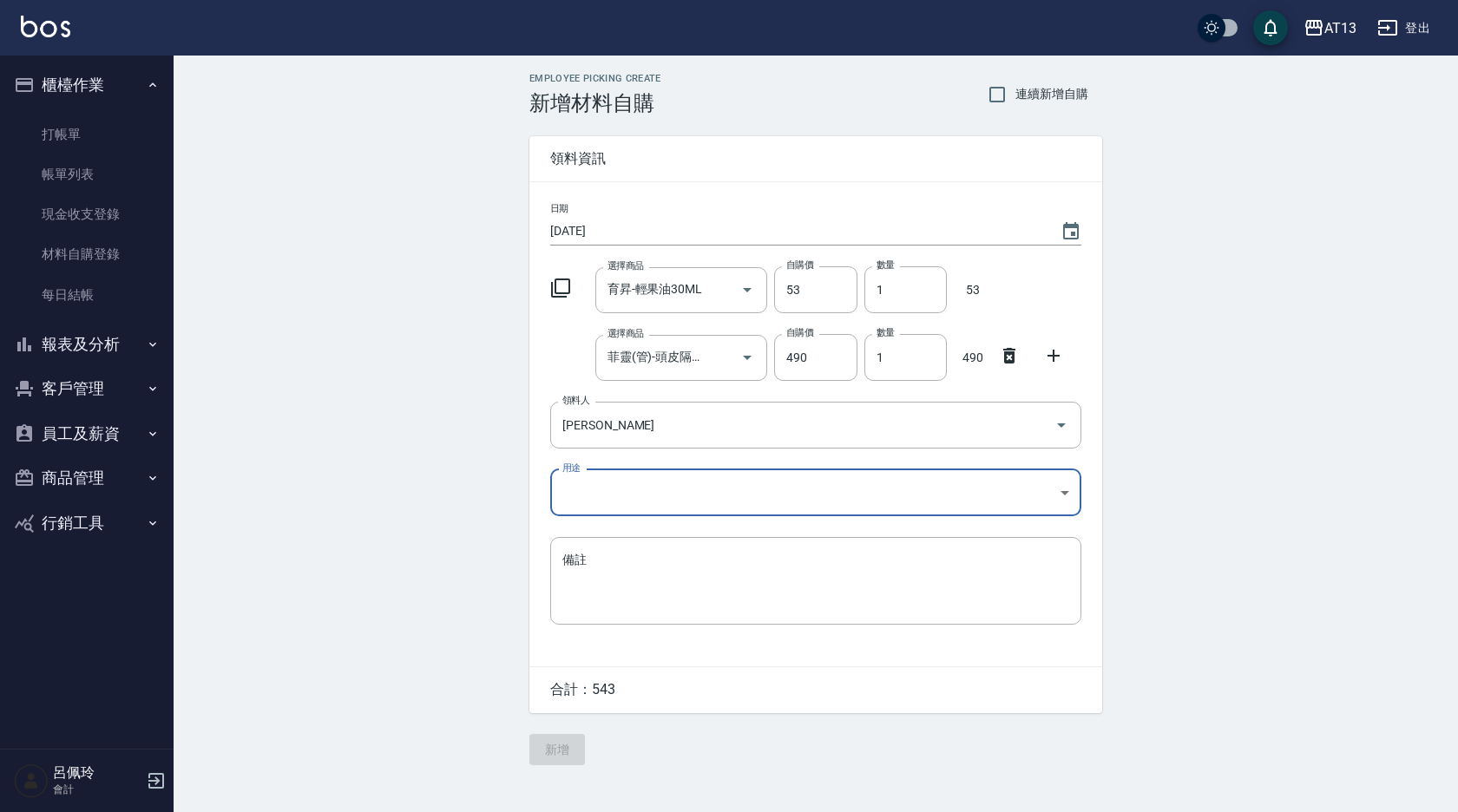
click at [1060, 487] on body "AT13 登出 櫃檯作業 打帳單 帳單列表 現金收支登錄 材料自購登錄 每日結帳 報表及分析 報表目錄 店家區間累計表 店家日報表 互助日報表 互助月報表 互…" at bounding box center [729, 406] width 1458 height 812
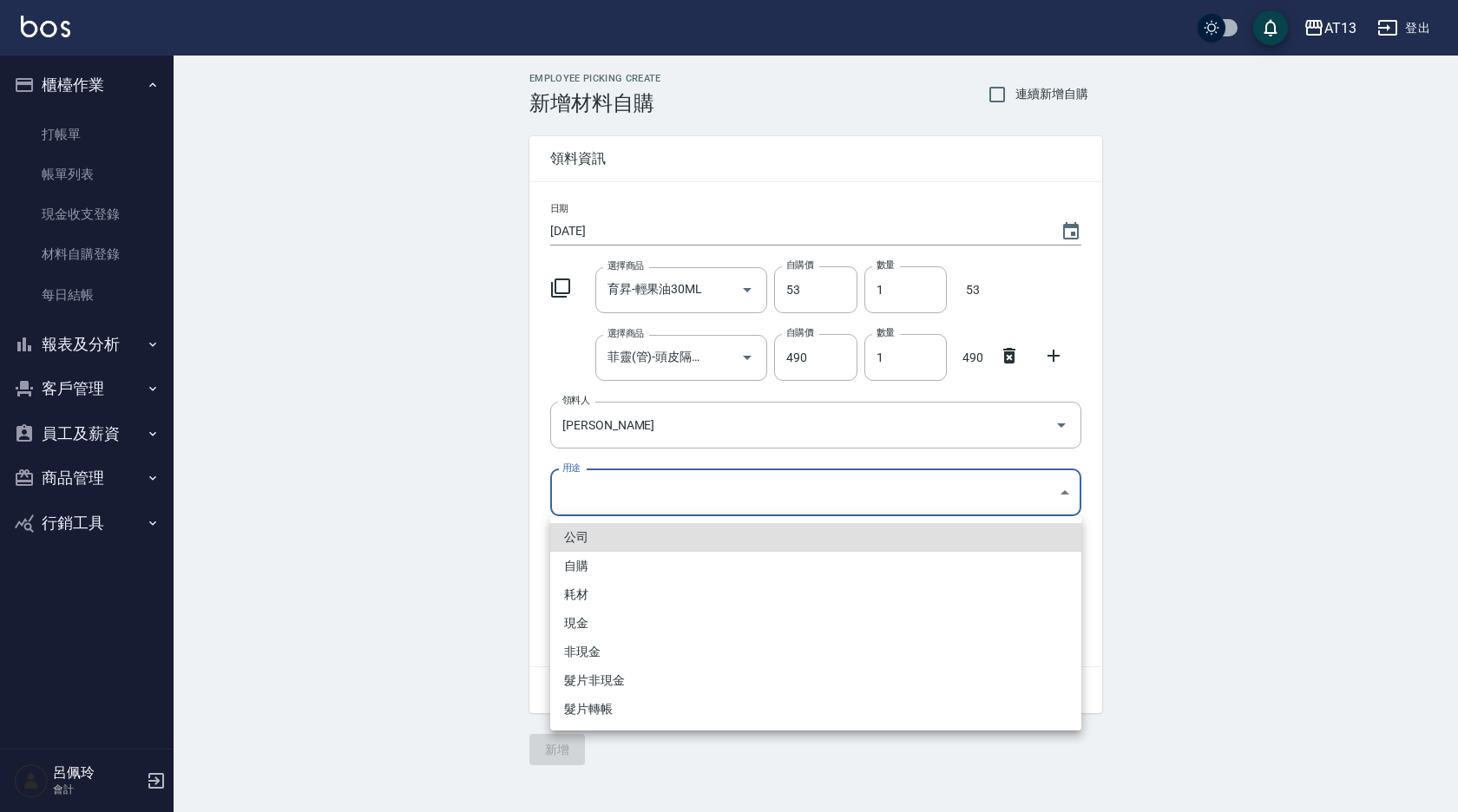
click at [635, 571] on li "自購" at bounding box center [816, 566] width 531 height 29
type input "自購"
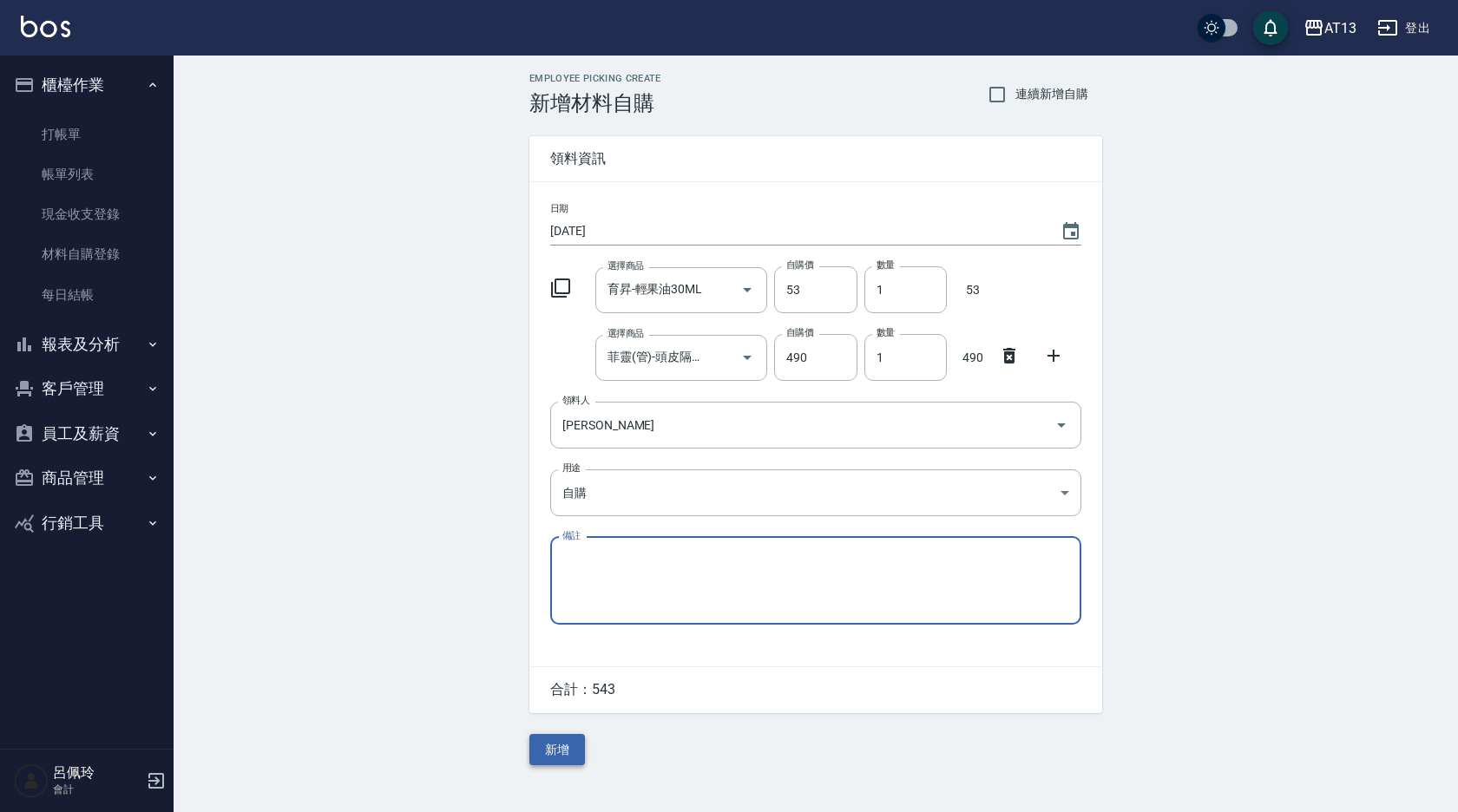
click at [566, 744] on button "新增" at bounding box center [557, 750] width 55 height 32
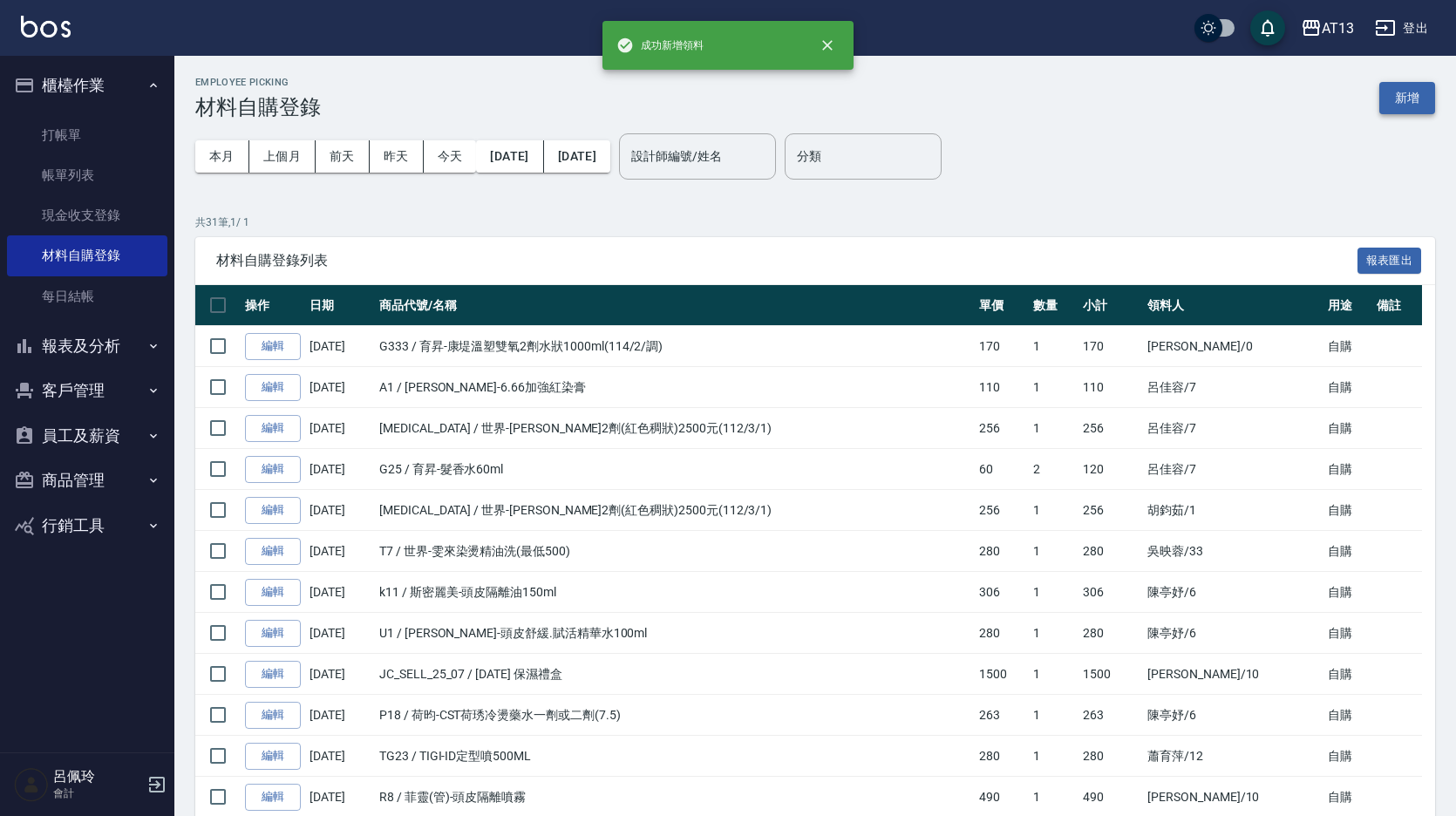
click at [1403, 106] on button "新增" at bounding box center [1406, 98] width 56 height 32
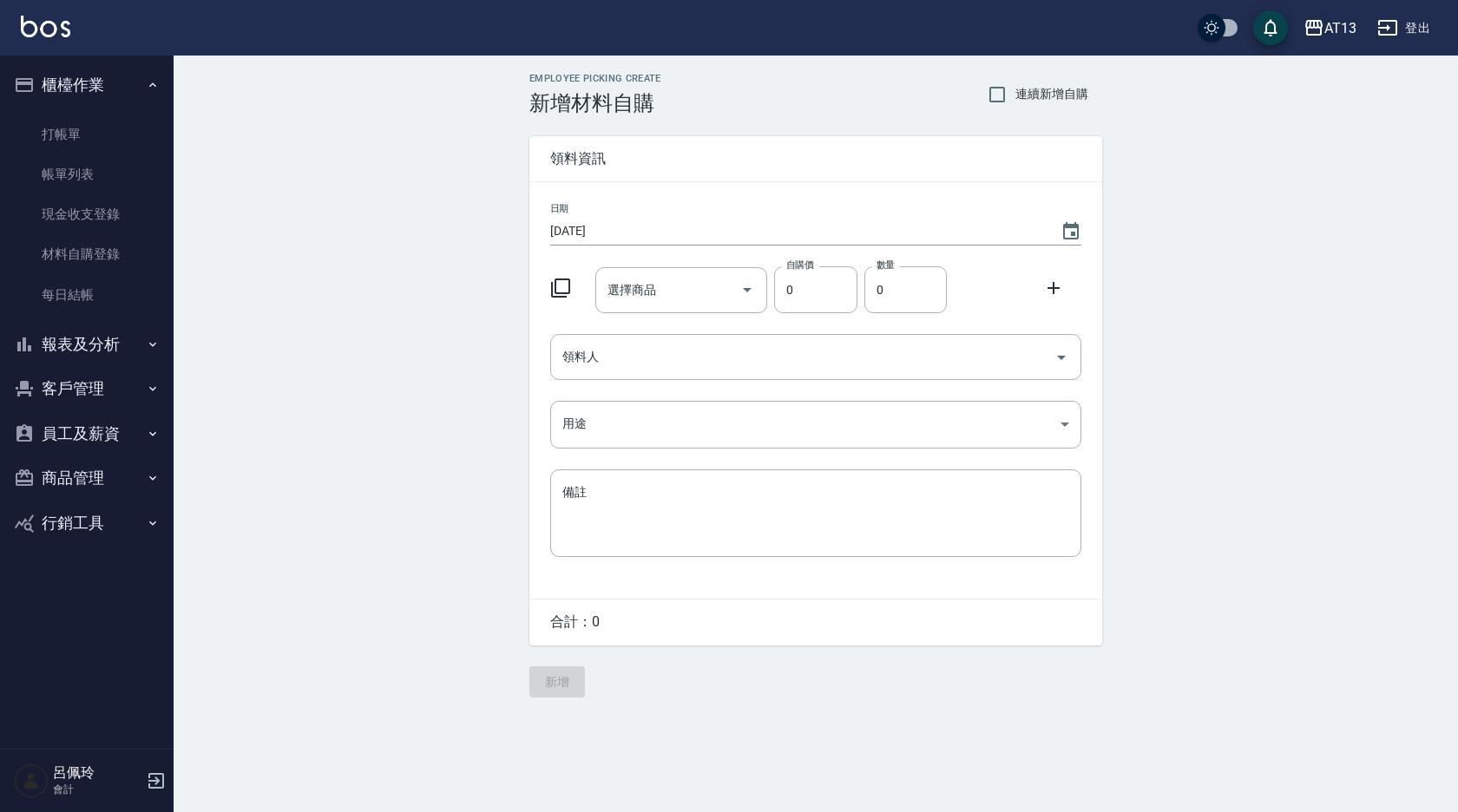
click at [629, 296] on input "選擇商品" at bounding box center [669, 290] width 131 height 30
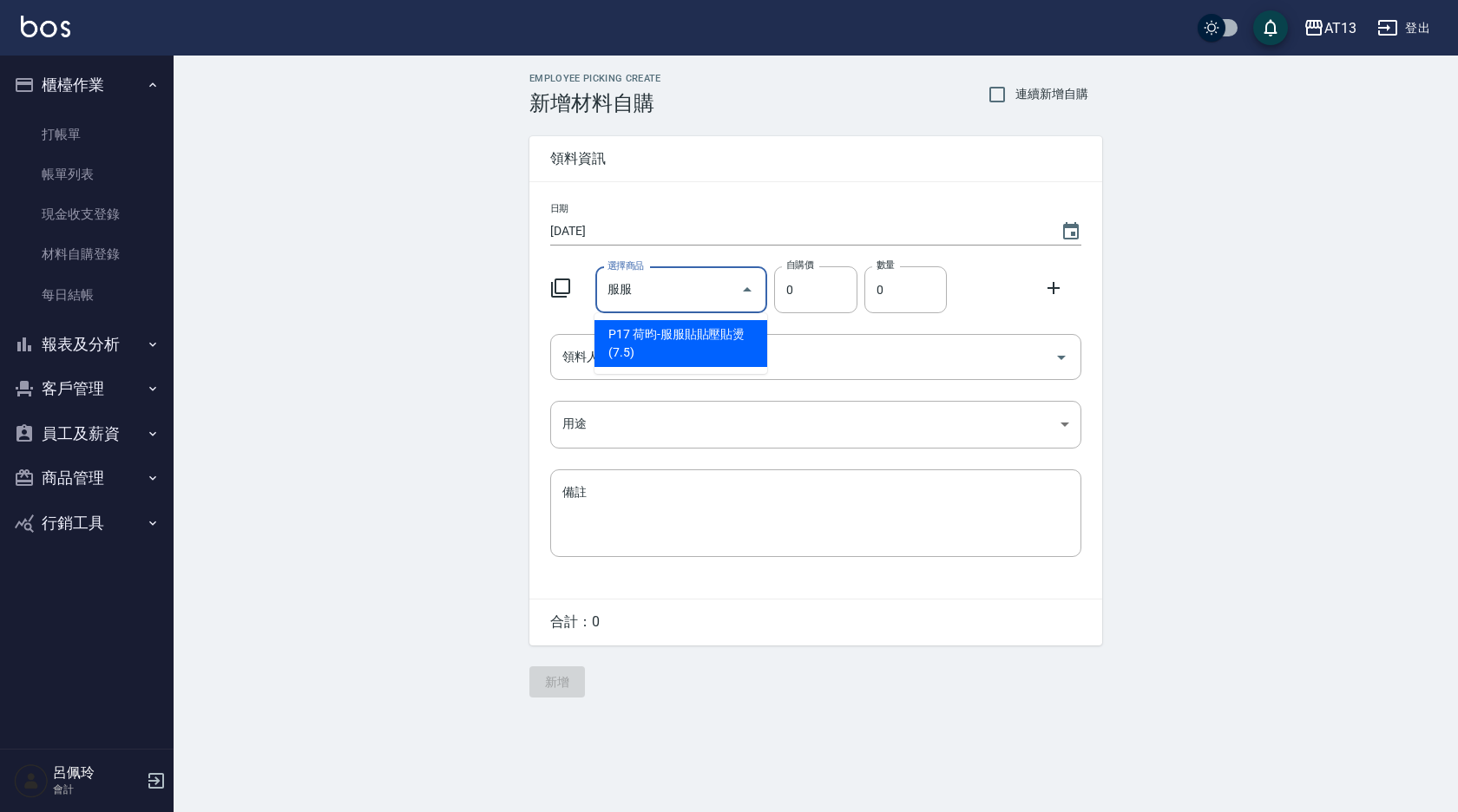
click at [664, 358] on li "P17 荷昀-服服貼貼壓貼燙(7.5)" at bounding box center [681, 344] width 173 height 47
type input "[PERSON_NAME]-服服貼貼壓貼燙(7.5)"
type input "488"
type input "1"
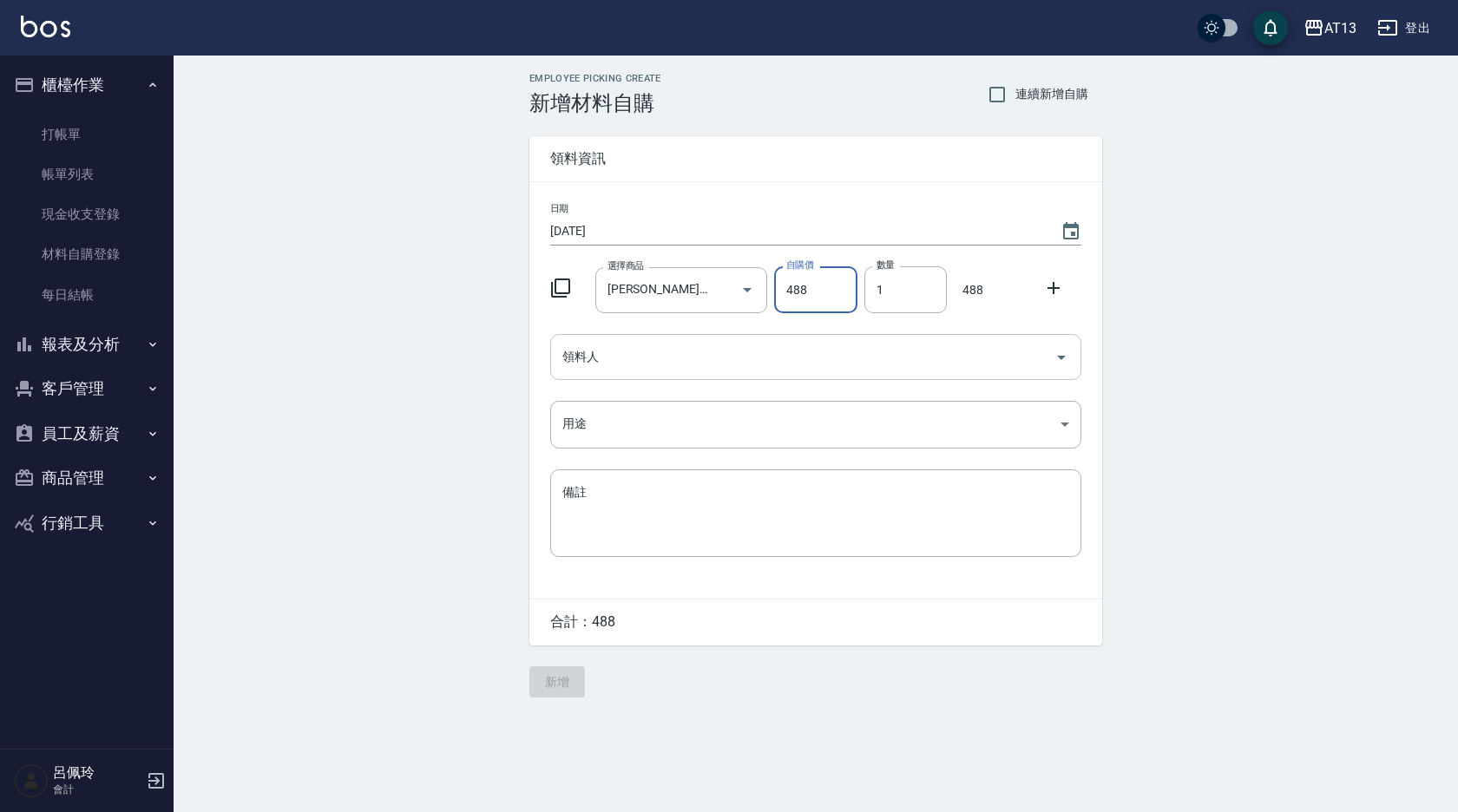
click at [1063, 354] on icon "Open" at bounding box center [1061, 357] width 21 height 21
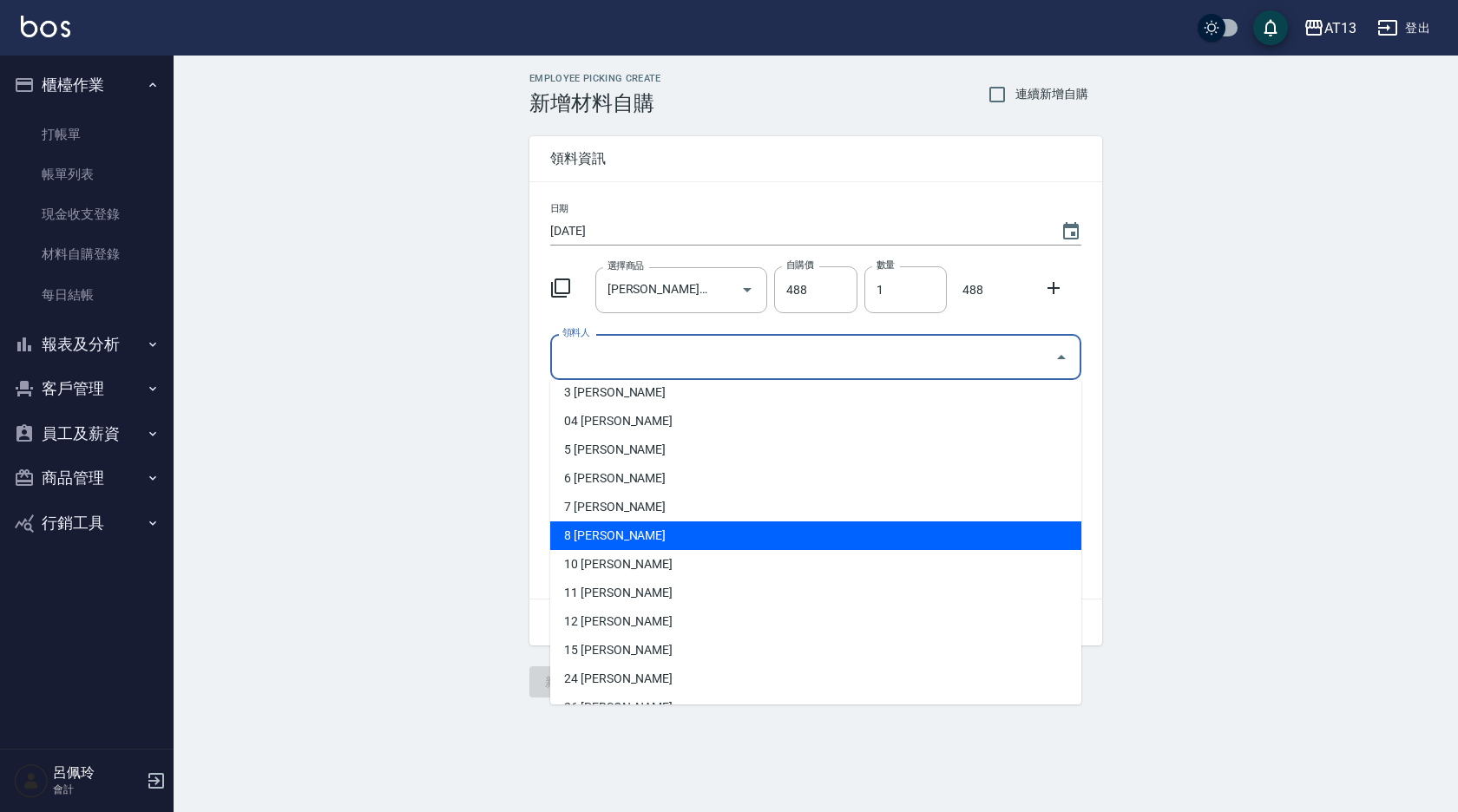
scroll to position [261, 0]
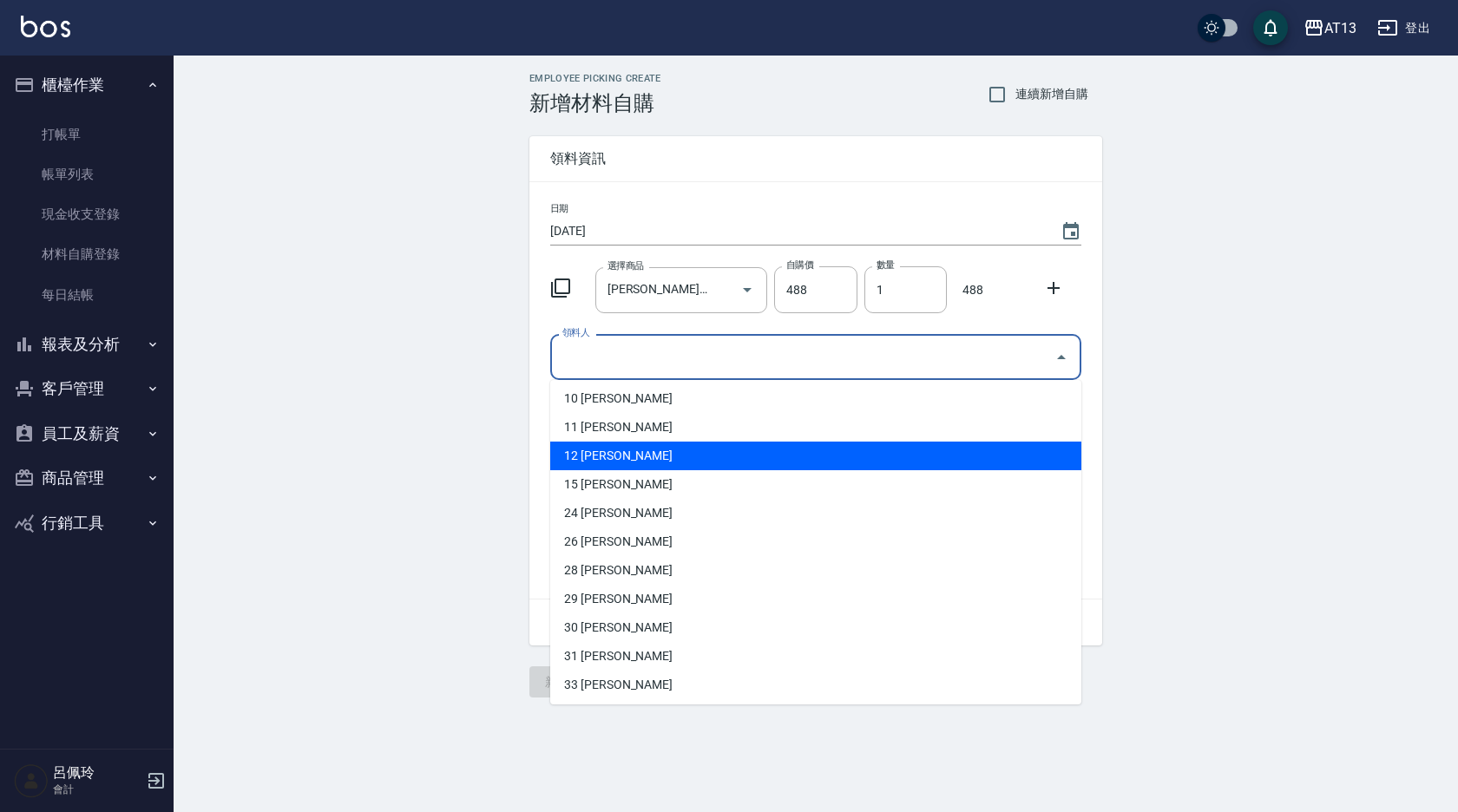
click at [607, 449] on li "12 [PERSON_NAME]" at bounding box center [816, 456] width 531 height 29
type input "蕭育萍"
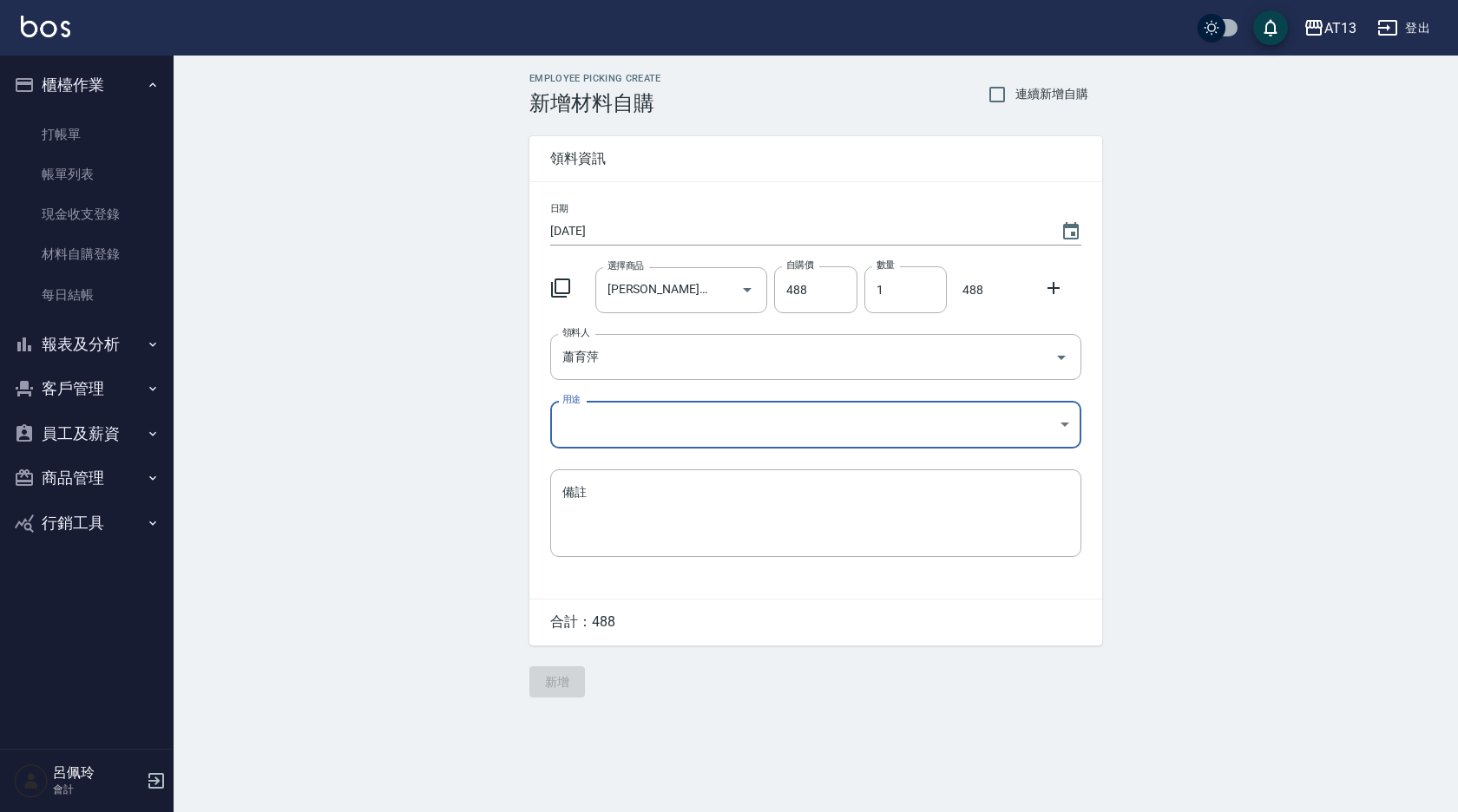
click at [1013, 437] on body "AT13 登出 櫃檯作業 打帳單 帳單列表 現金收支登錄 材料自購登錄 每日結帳 報表及分析 報表目錄 店家區間累計表 店家日報表 互助日報表 互助月報表 互…" at bounding box center [729, 406] width 1458 height 812
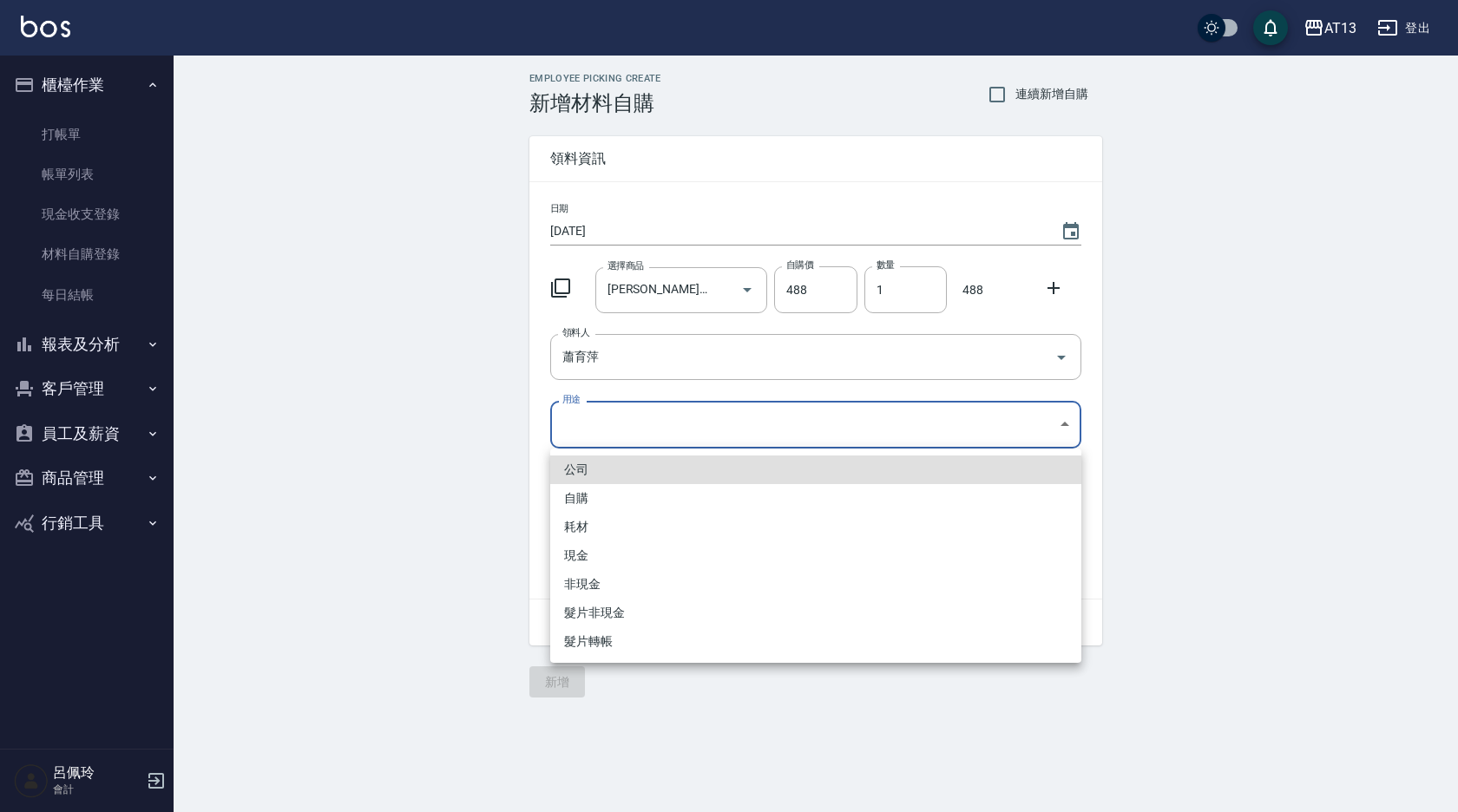
click at [632, 498] on li "自購" at bounding box center [816, 498] width 531 height 29
type input "自購"
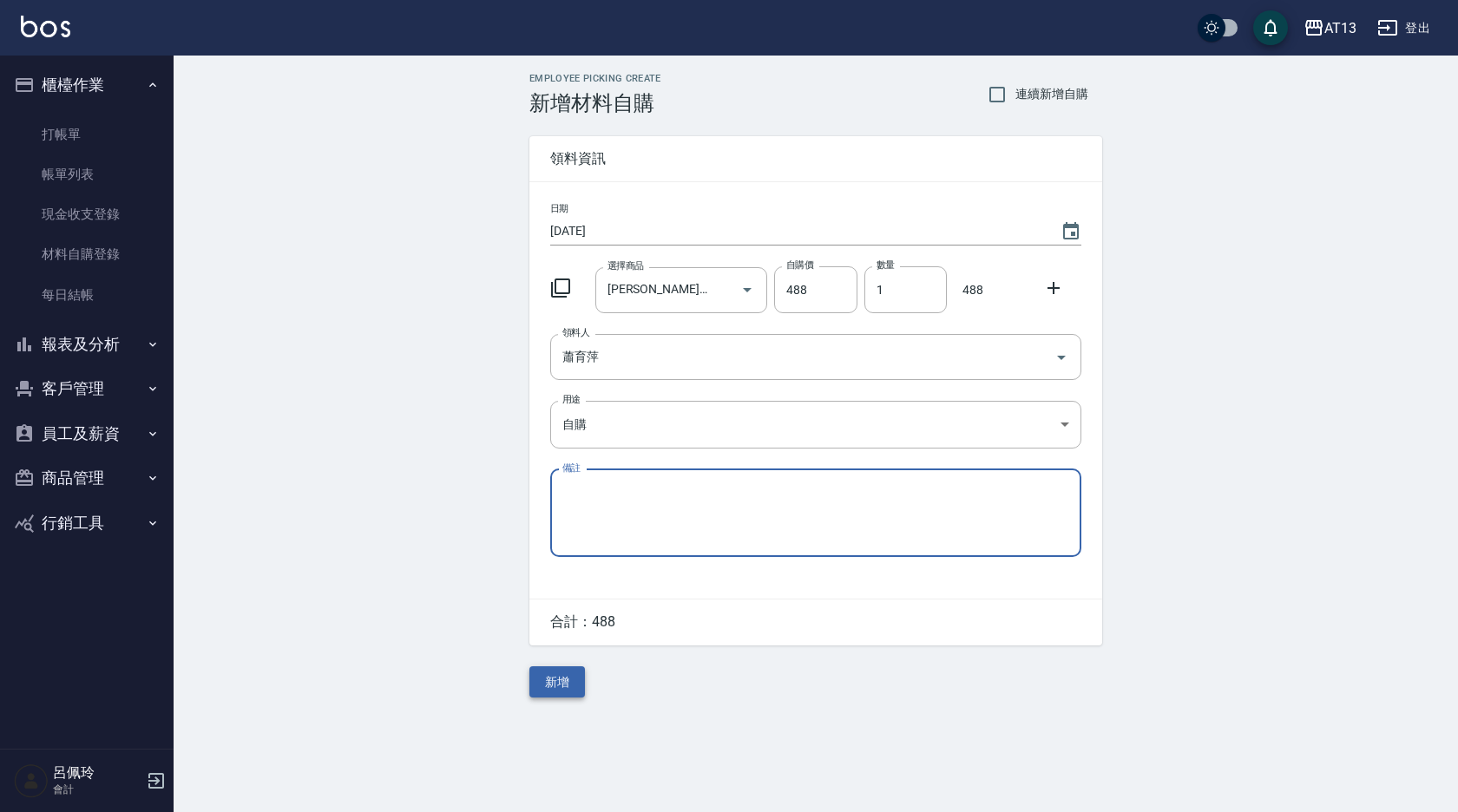
click at [551, 697] on button "新增" at bounding box center [557, 683] width 55 height 32
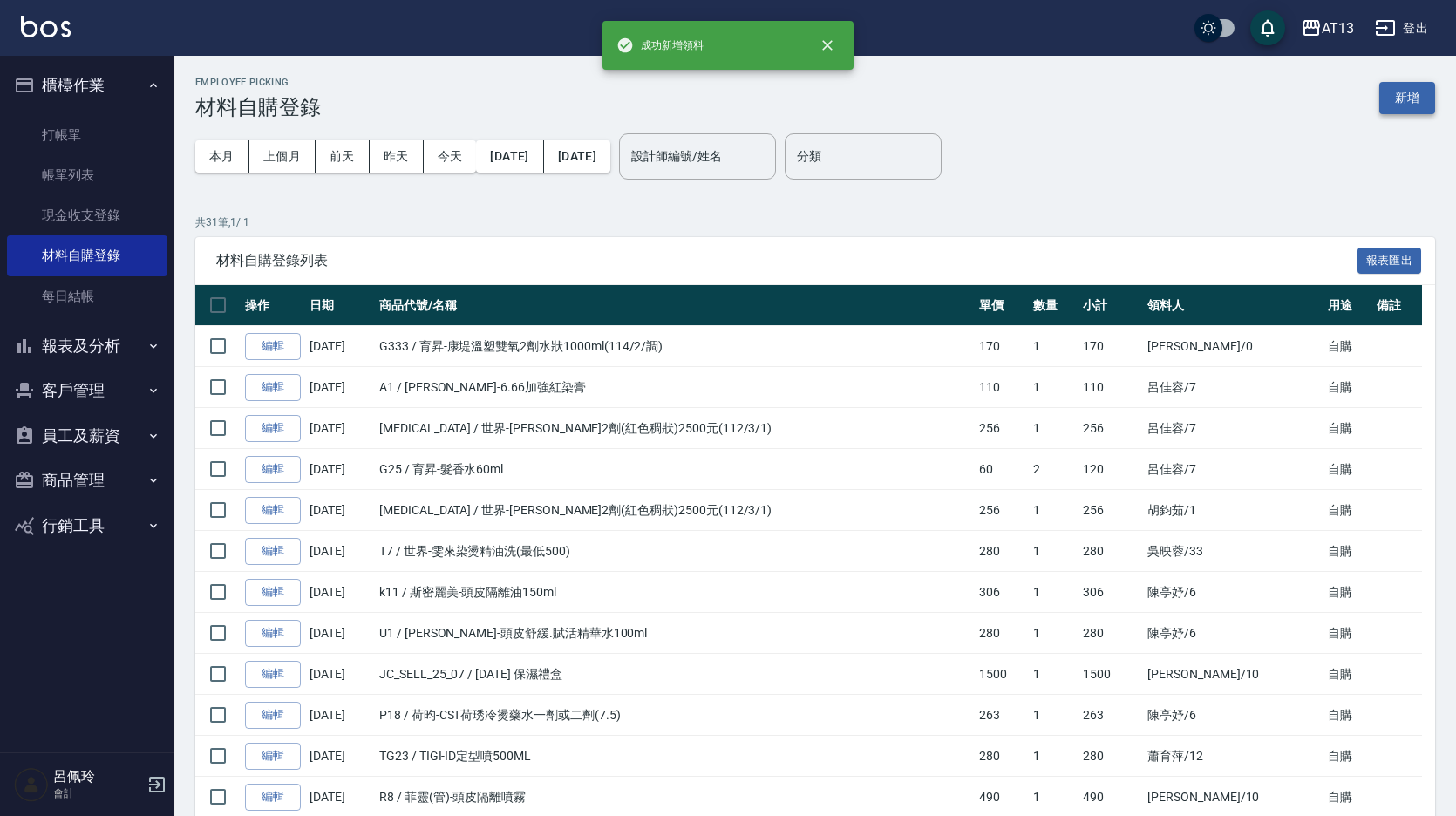
click at [1407, 99] on button "新增" at bounding box center [1406, 98] width 56 height 32
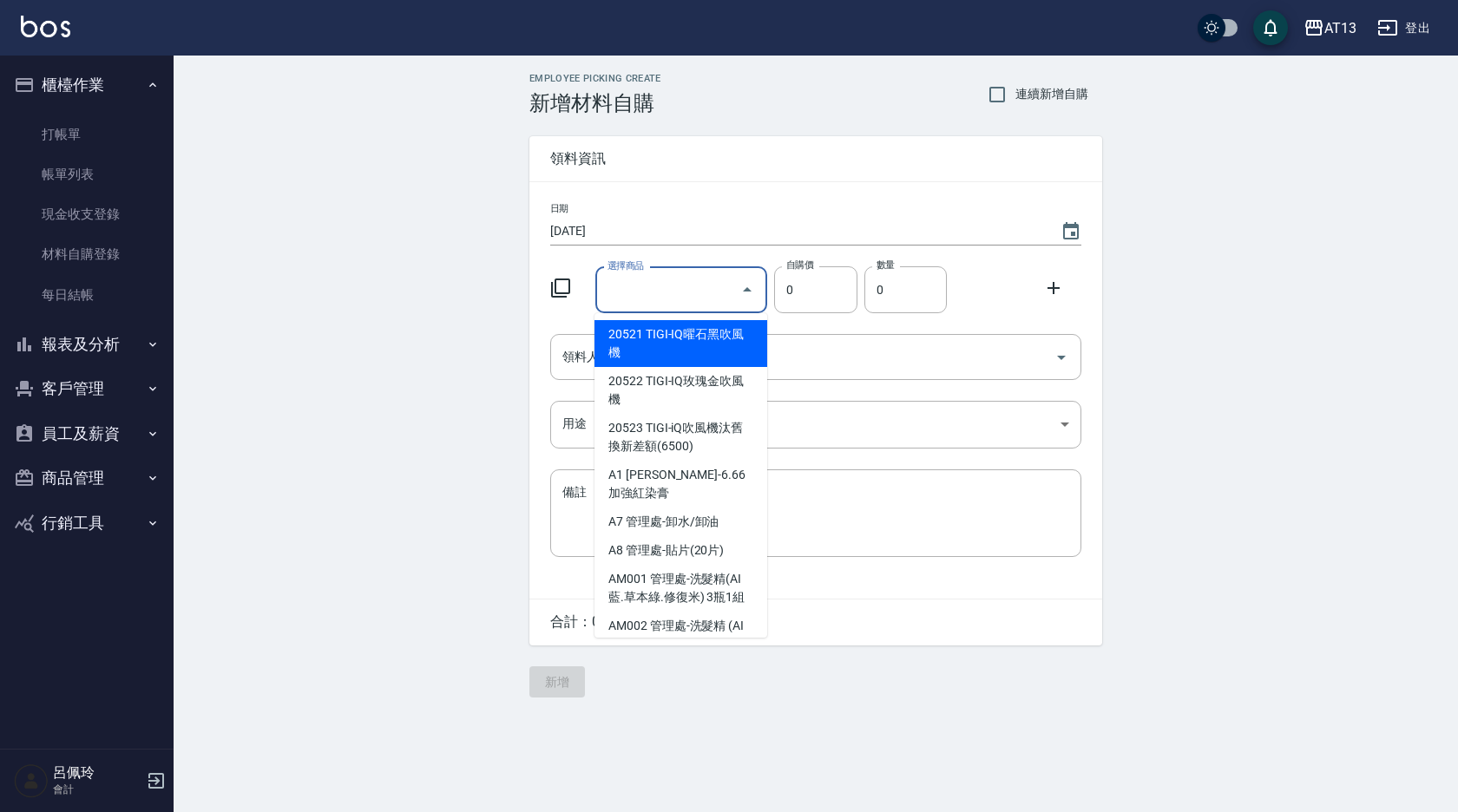
click at [619, 289] on div "選擇商品 選擇商品" at bounding box center [682, 290] width 173 height 46
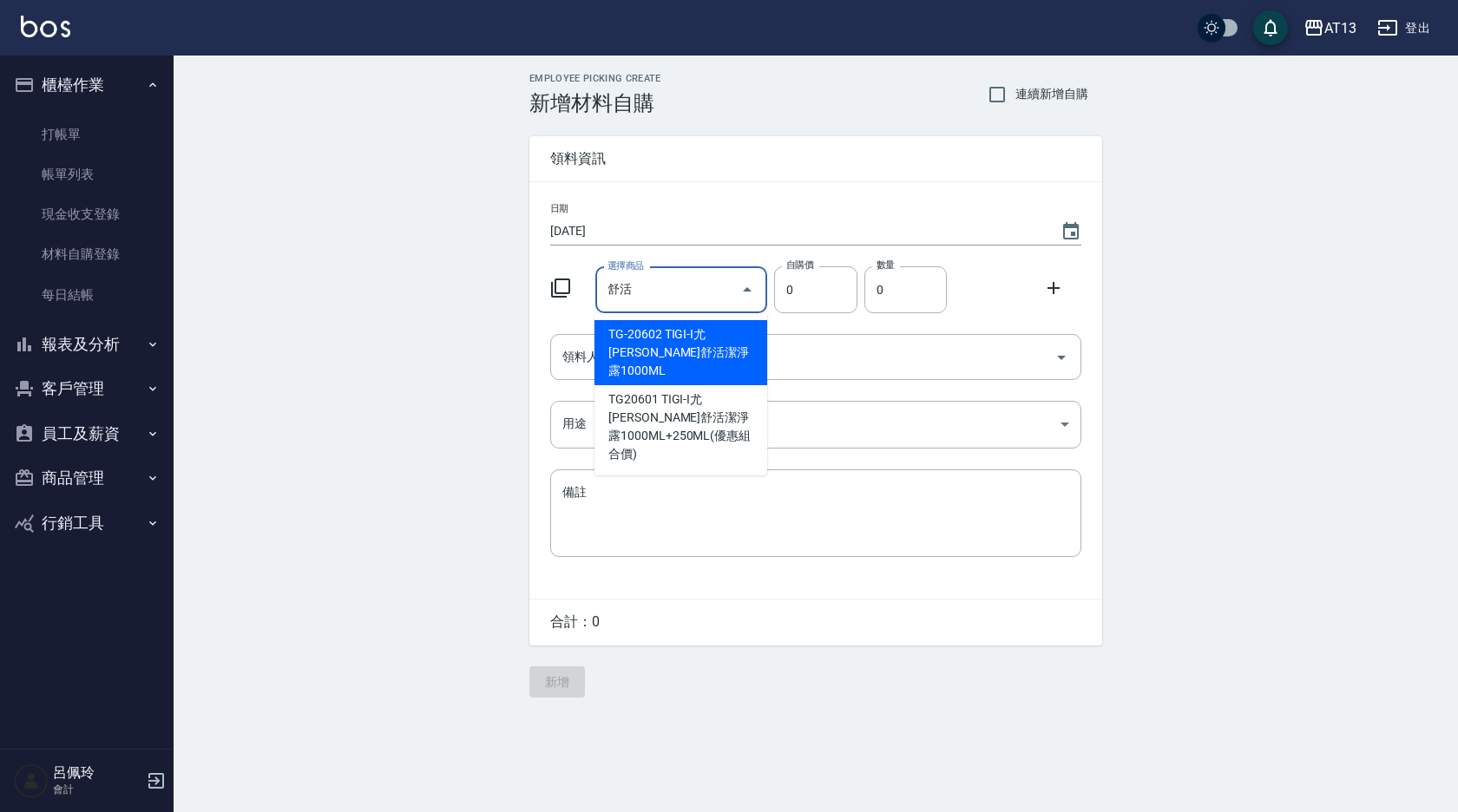
click at [636, 284] on input "舒活" at bounding box center [669, 290] width 131 height 30
type input "[PERSON_NAME]"
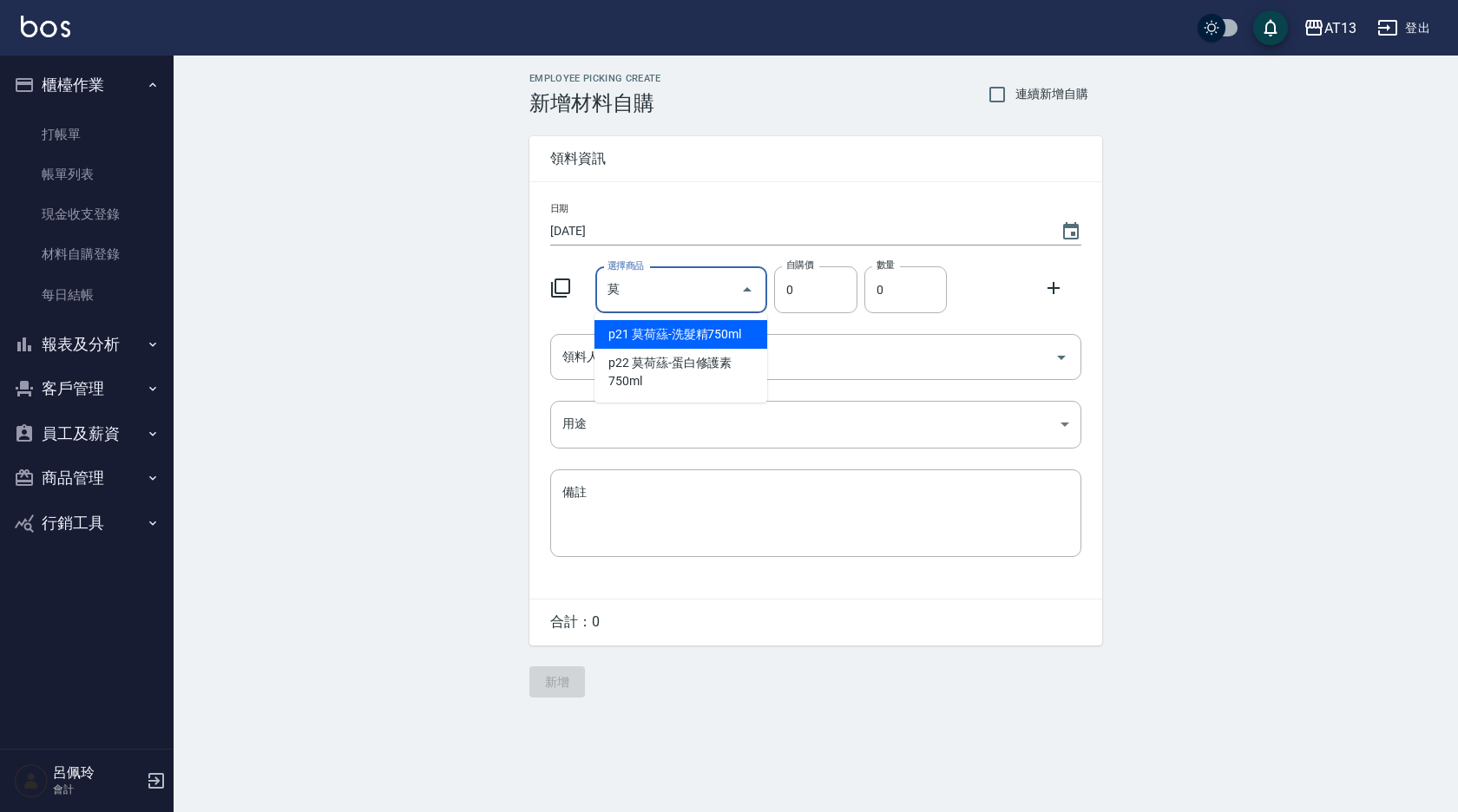
click at [745, 334] on li "p21 莫荷蕬-洗髮精750ml" at bounding box center [681, 335] width 173 height 29
type input "莫荷蕬-洗髮精750ml"
type input "525"
type input "1"
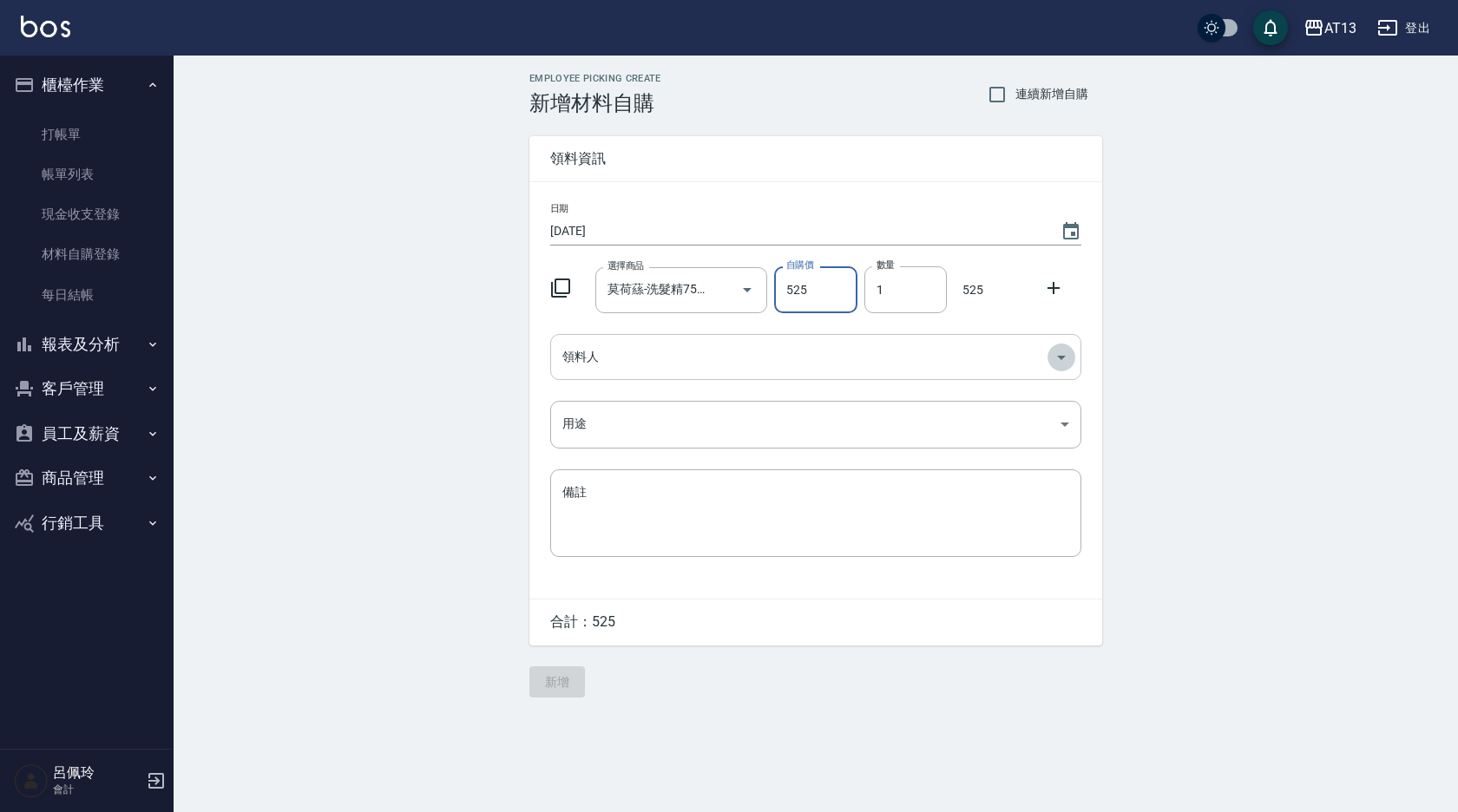
click at [1061, 361] on icon "Open" at bounding box center [1061, 357] width 21 height 21
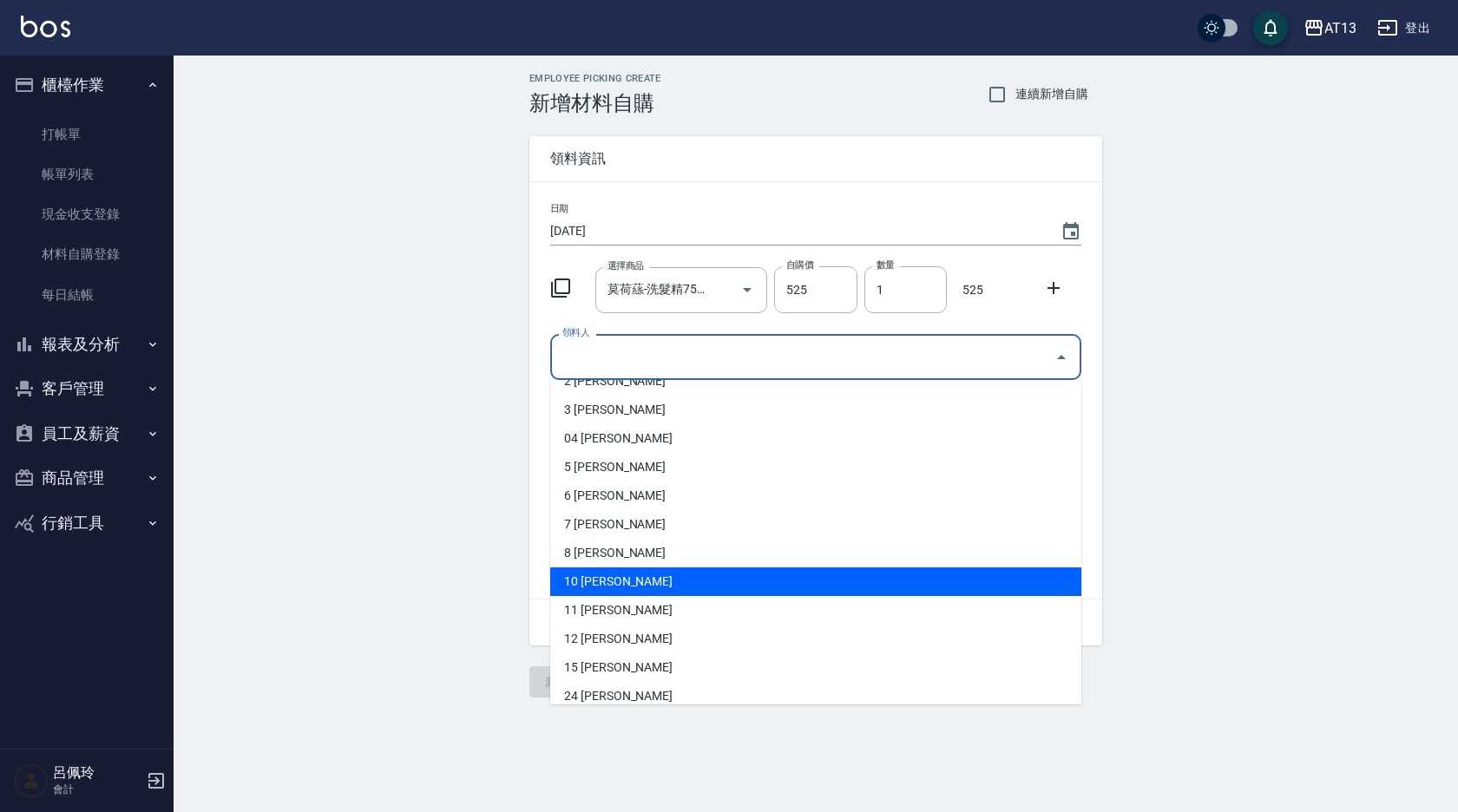
scroll to position [261, 0]
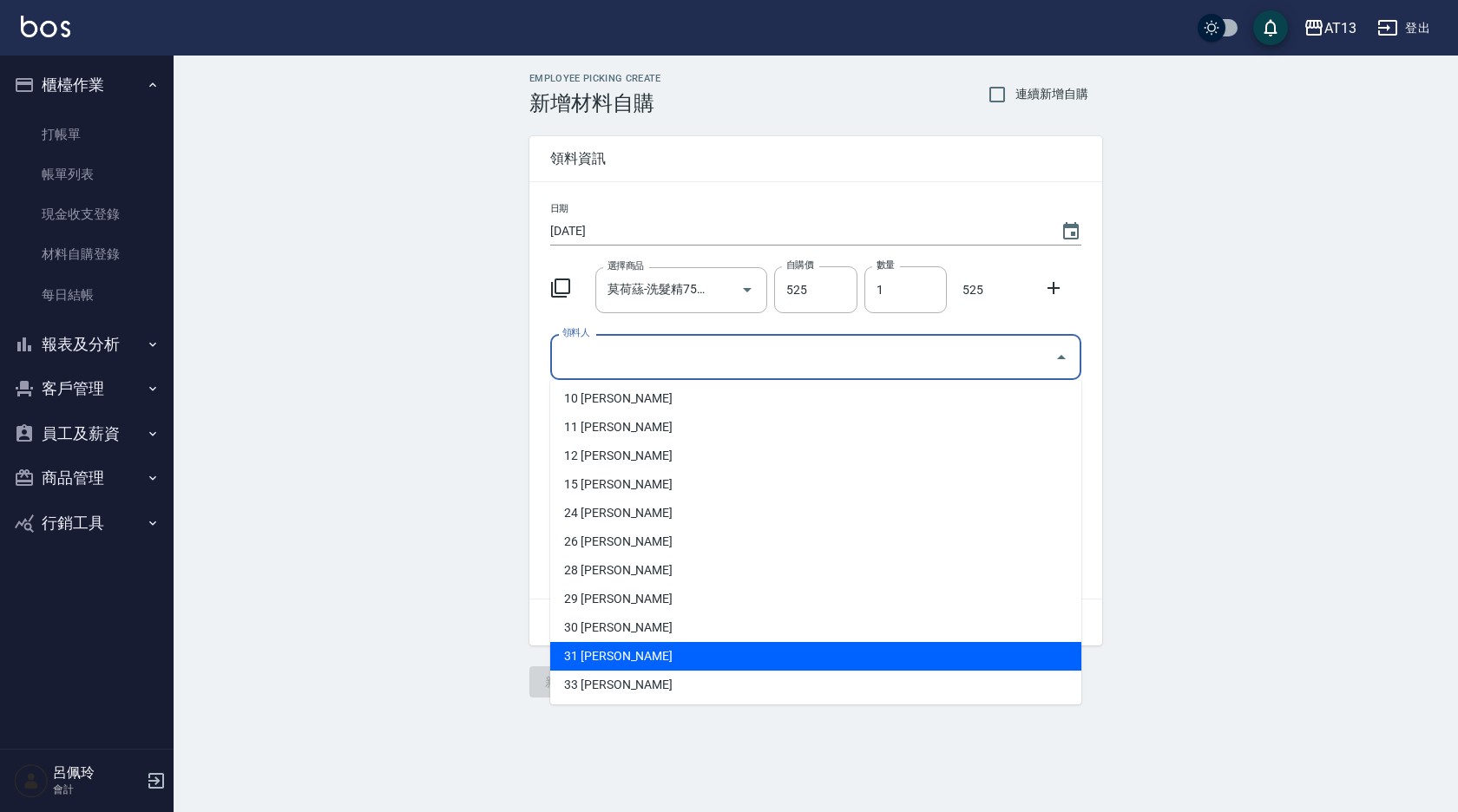
click at [703, 656] on li "31 [PERSON_NAME]" at bounding box center [816, 656] width 531 height 29
type input "[PERSON_NAME]"
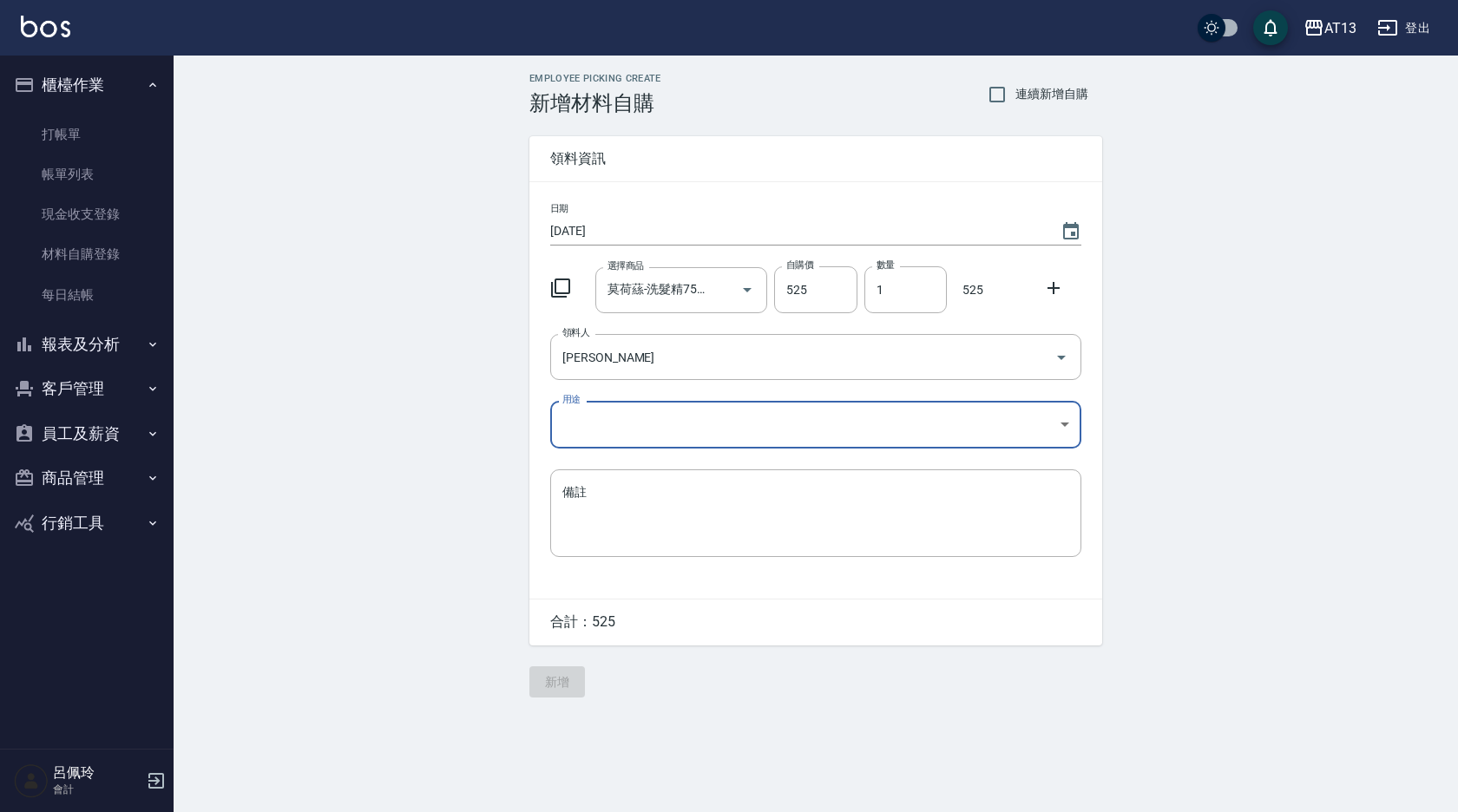
click at [1060, 429] on body "AT13 登出 櫃檯作業 打帳單 帳單列表 現金收支登錄 材料自購登錄 每日結帳 報表及分析 報表目錄 店家區間累計表 店家日報表 互助日報表 互助月報表 互…" at bounding box center [729, 406] width 1458 height 812
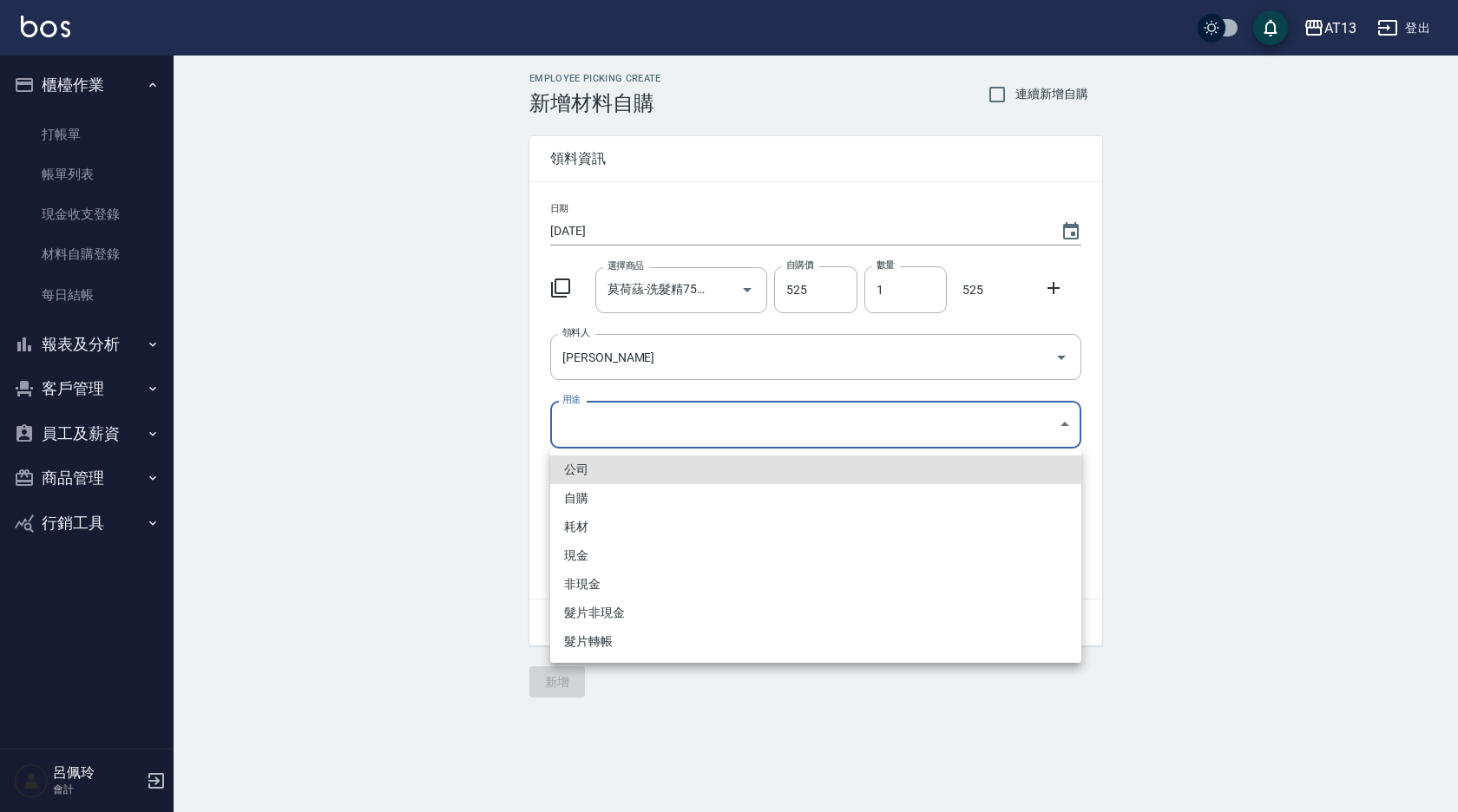
click at [681, 502] on li "自購" at bounding box center [816, 498] width 531 height 29
type input "自購"
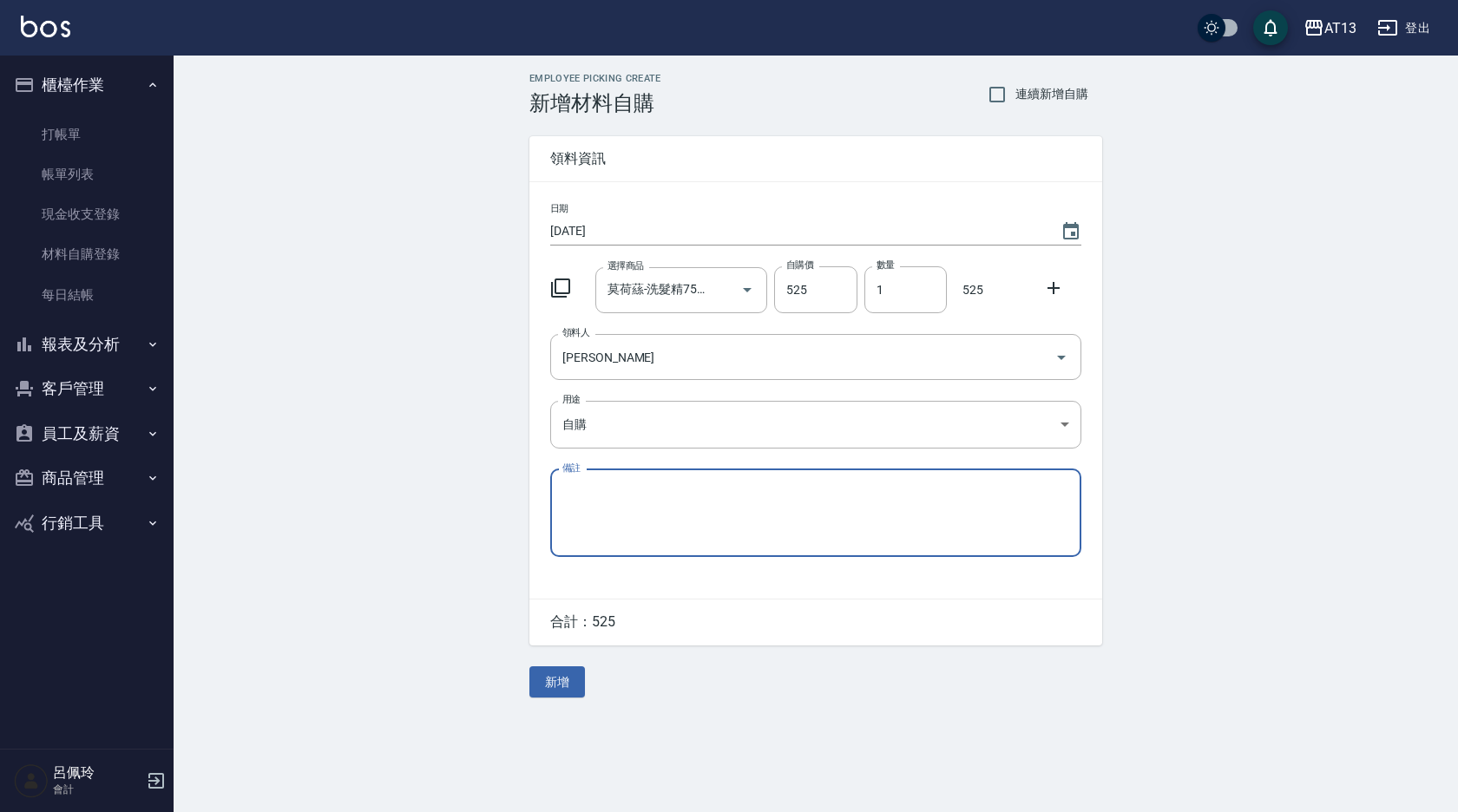
click at [1056, 293] on icon at bounding box center [1054, 288] width 21 height 21
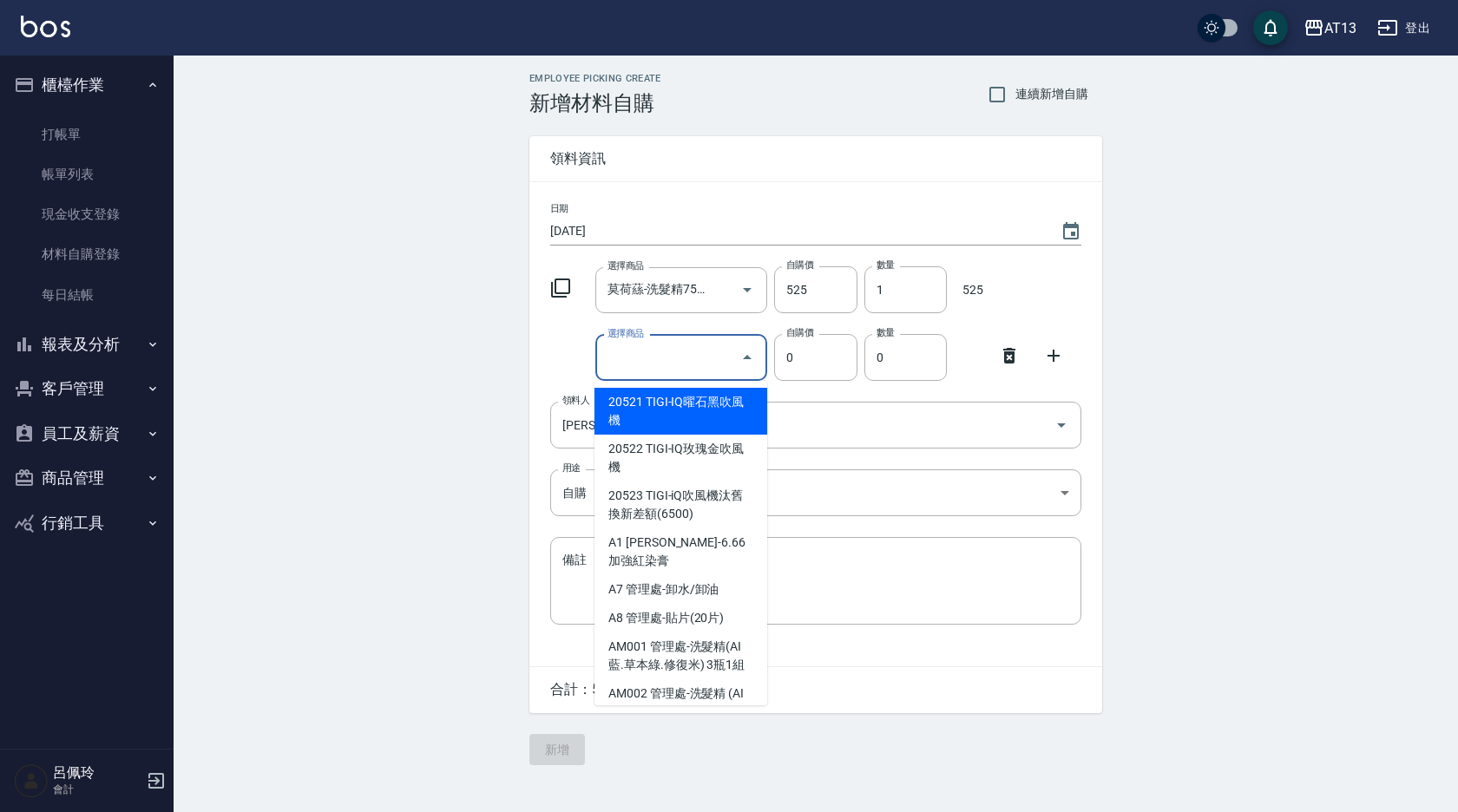
click at [654, 358] on input "選擇商品" at bounding box center [669, 358] width 131 height 30
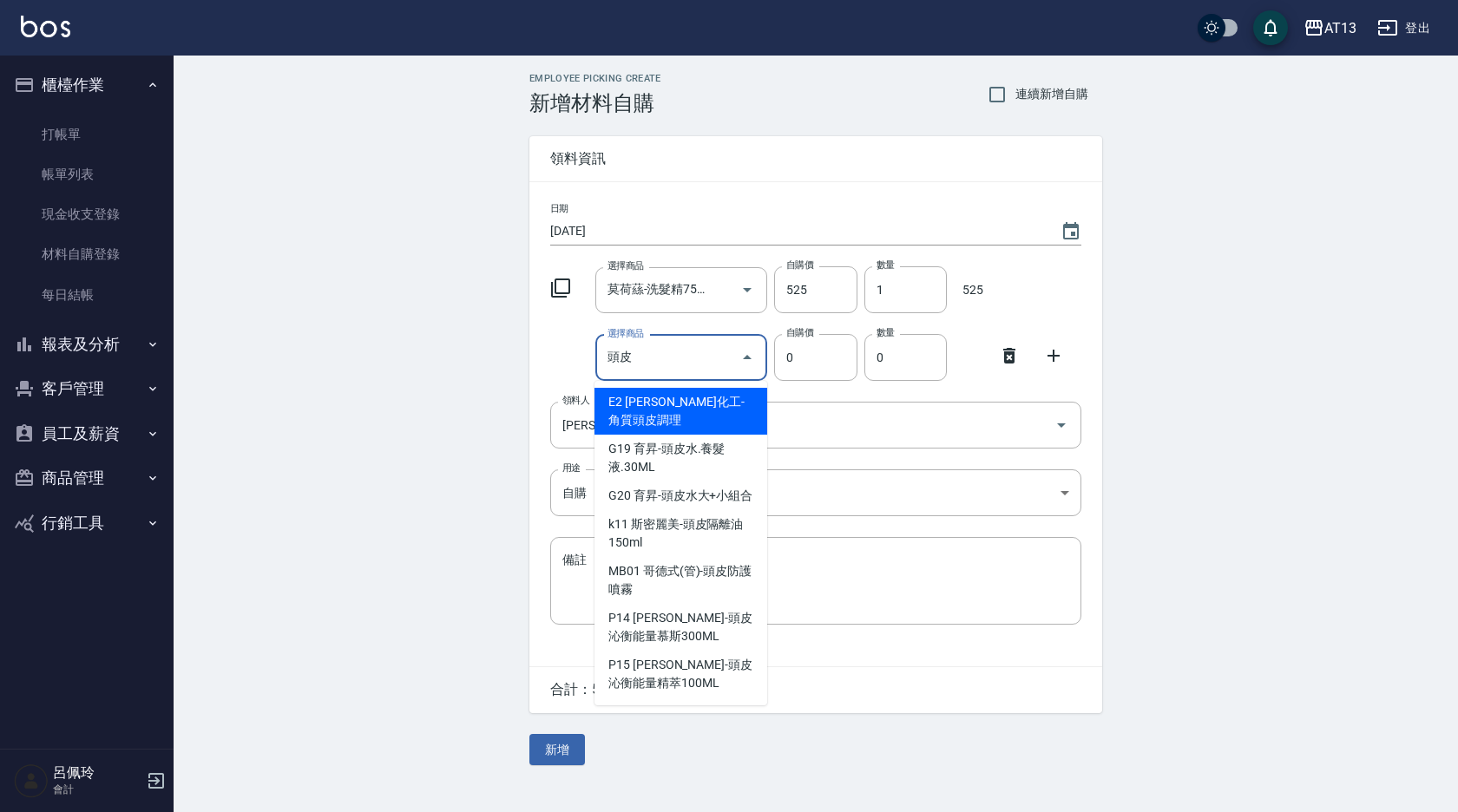
click at [654, 356] on input "頭皮" at bounding box center [669, 358] width 131 height 30
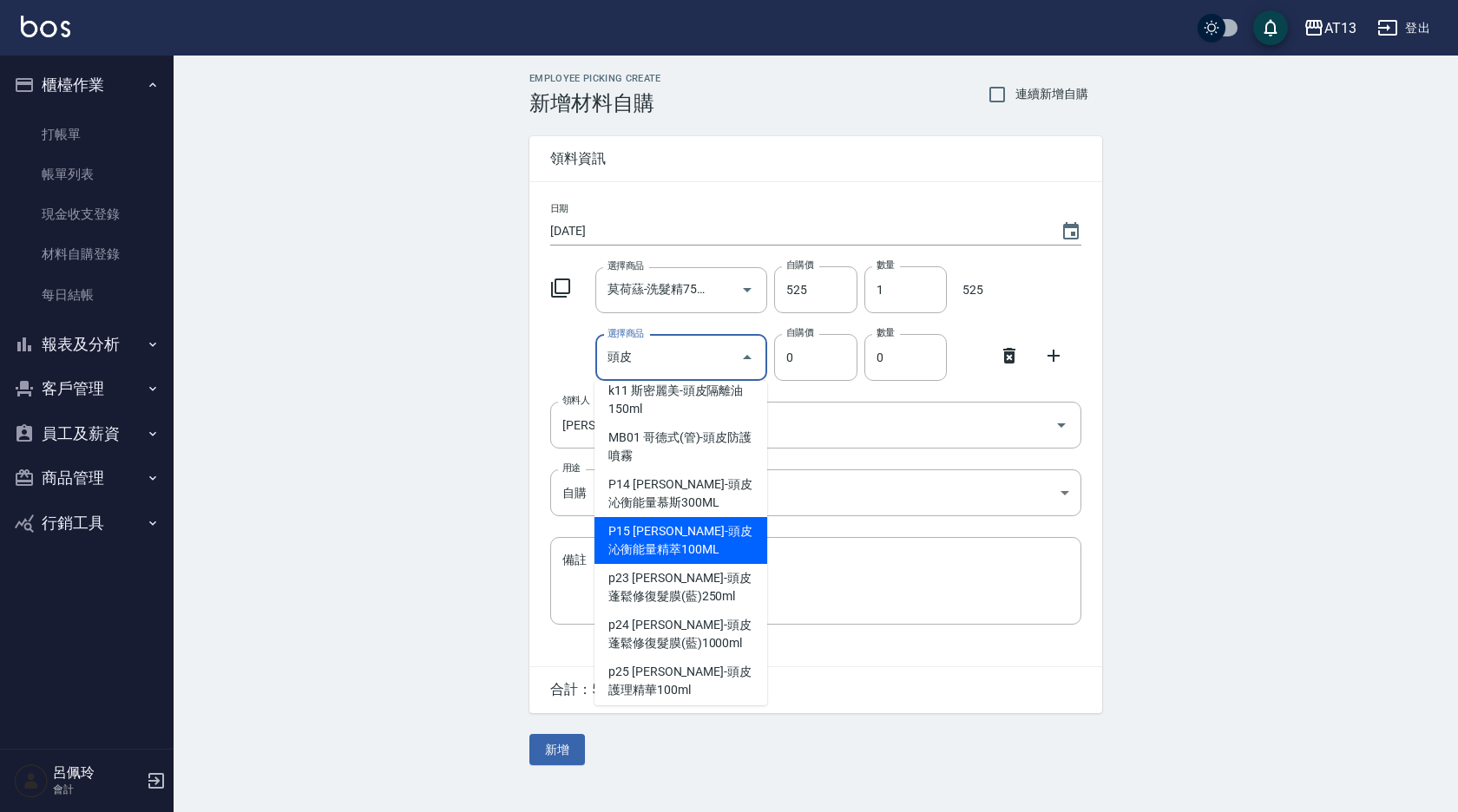
scroll to position [173, 0]
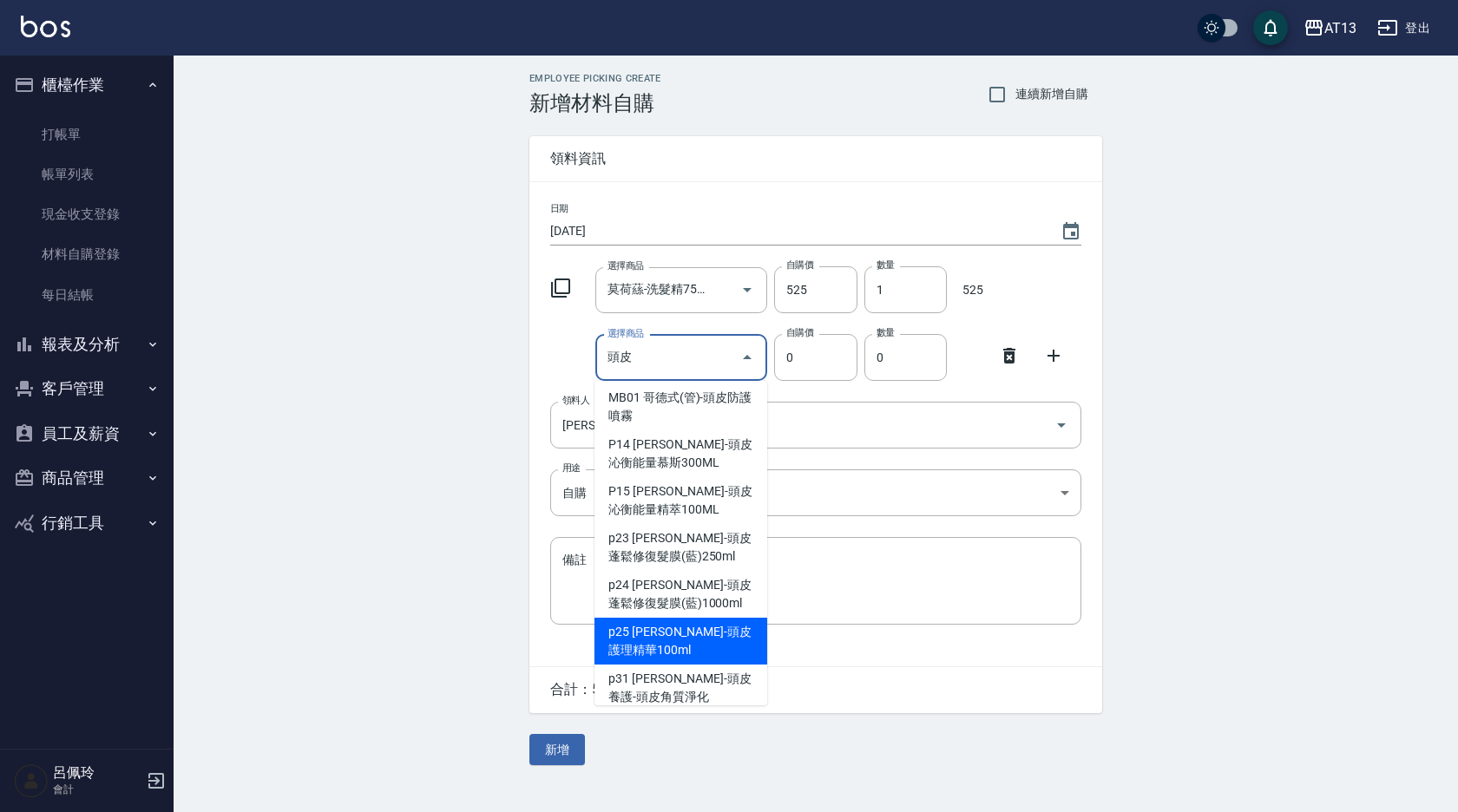
click at [694, 648] on li "p25 [PERSON_NAME]-頭皮護理精華100ml" at bounding box center [681, 641] width 173 height 47
type input "[PERSON_NAME]-頭皮護理精華100ml"
type input "360"
type input "1"
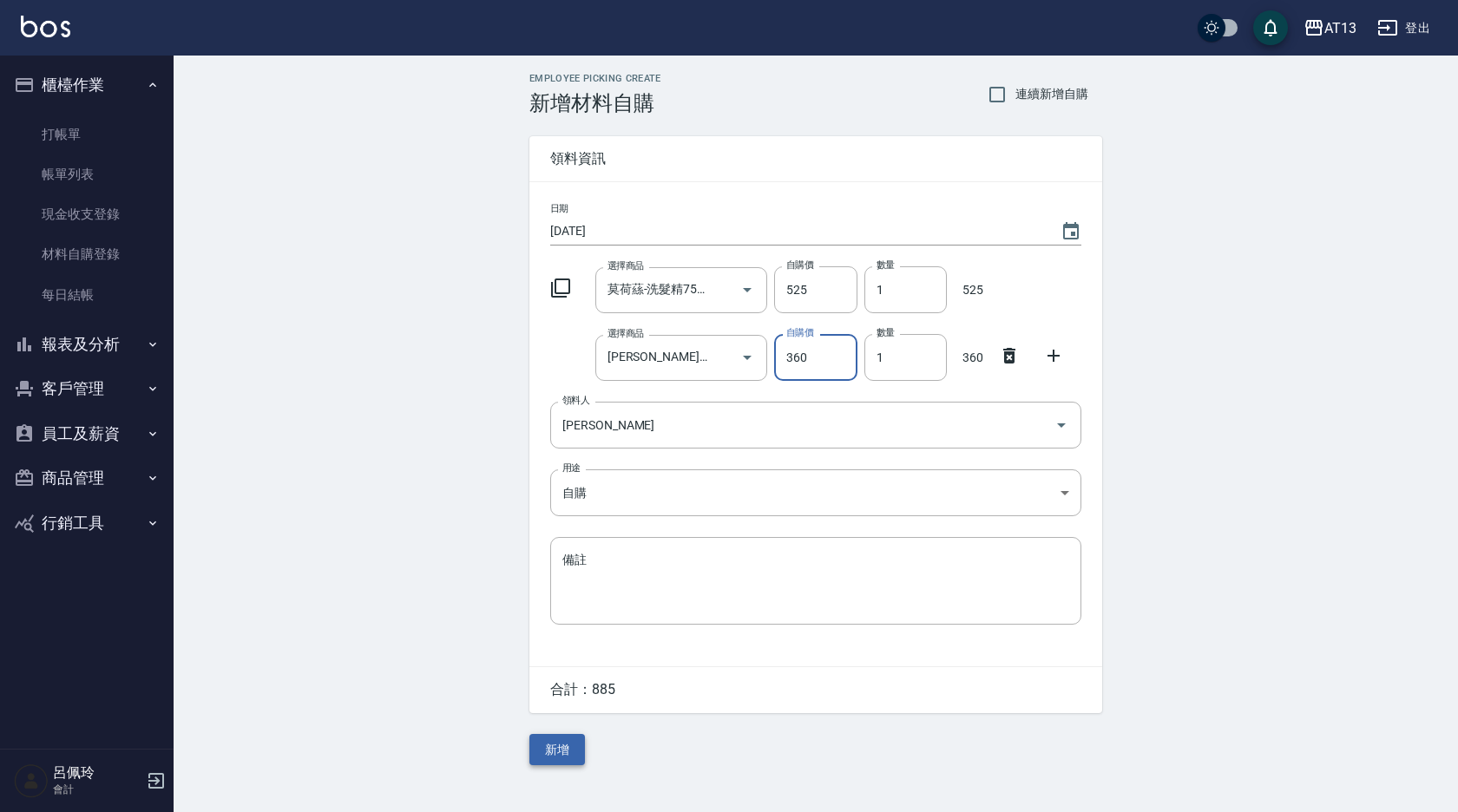
drag, startPoint x: 533, startPoint y: 746, endPoint x: 545, endPoint y: 755, distance: 15.0
click at [534, 746] on button "新增" at bounding box center [557, 750] width 55 height 32
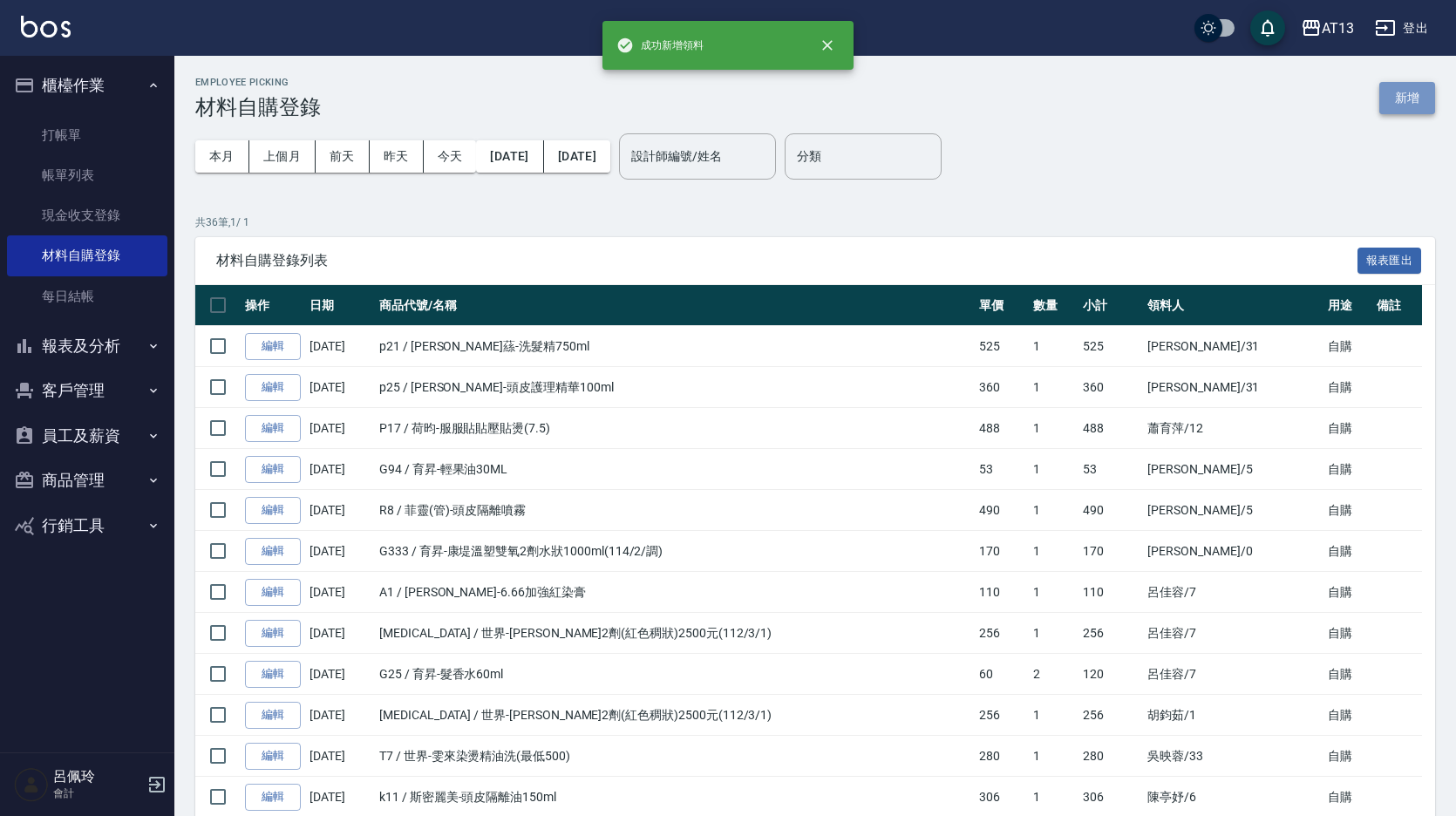
click at [1392, 97] on button "新增" at bounding box center [1406, 98] width 56 height 32
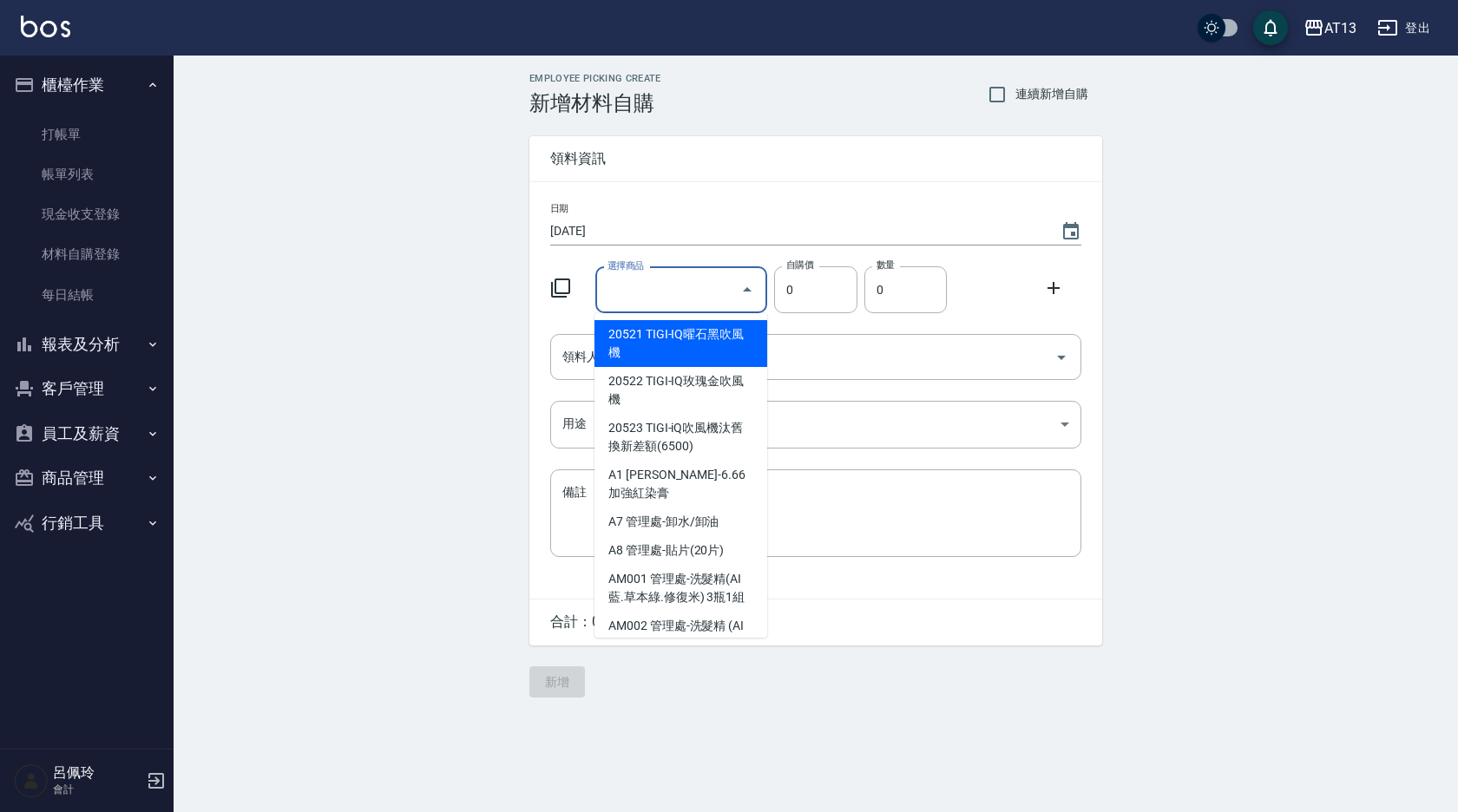
click at [628, 278] on input "選擇商品" at bounding box center [669, 290] width 131 height 30
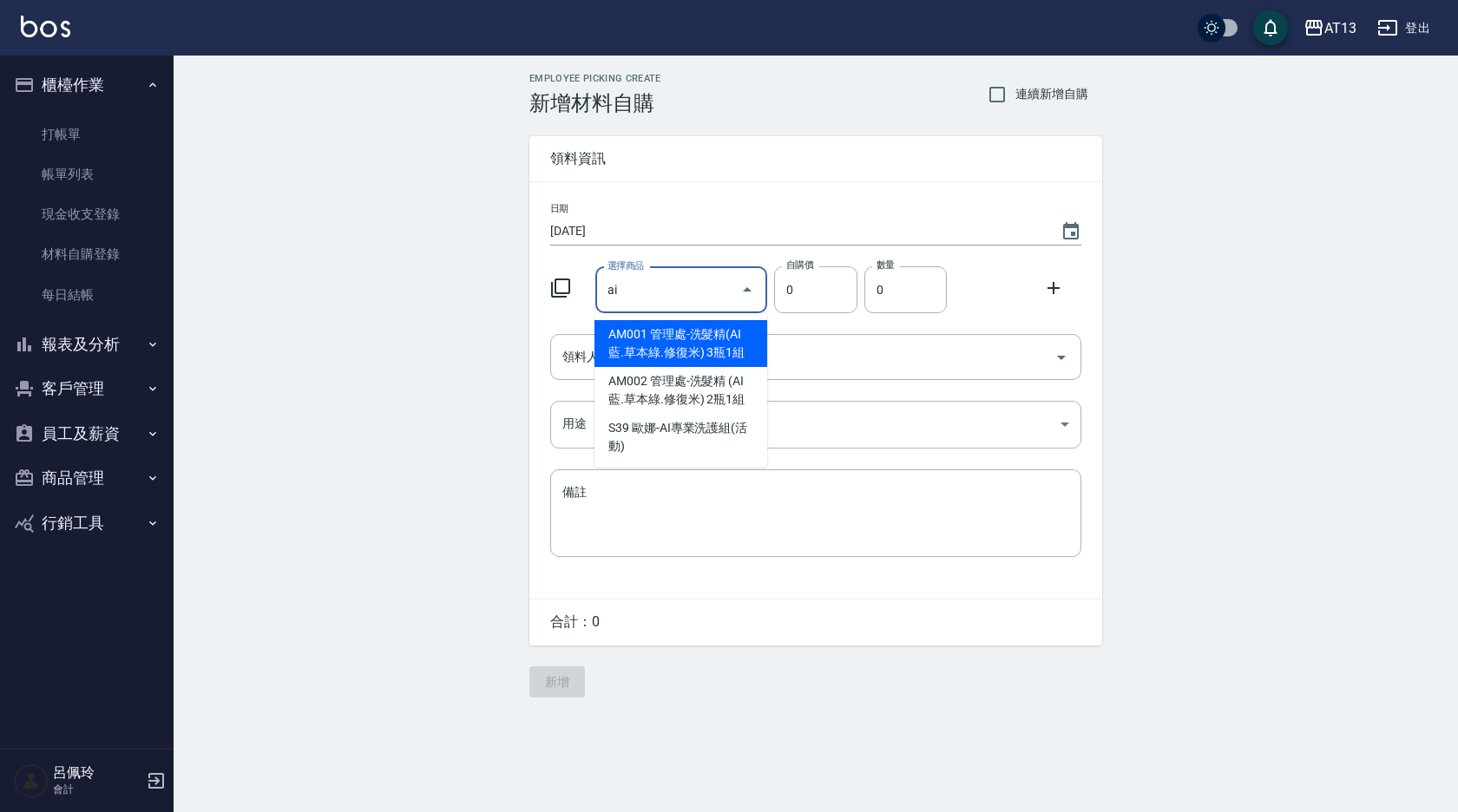
click at [665, 351] on li "AM001 管理處-洗髮精(AI藍.草本綠.修復米) 3瓶1組" at bounding box center [681, 344] width 173 height 47
type input "管理處-洗髮精(AI藍.草本綠.修復米) 3瓶1組"
type input "600"
type input "1"
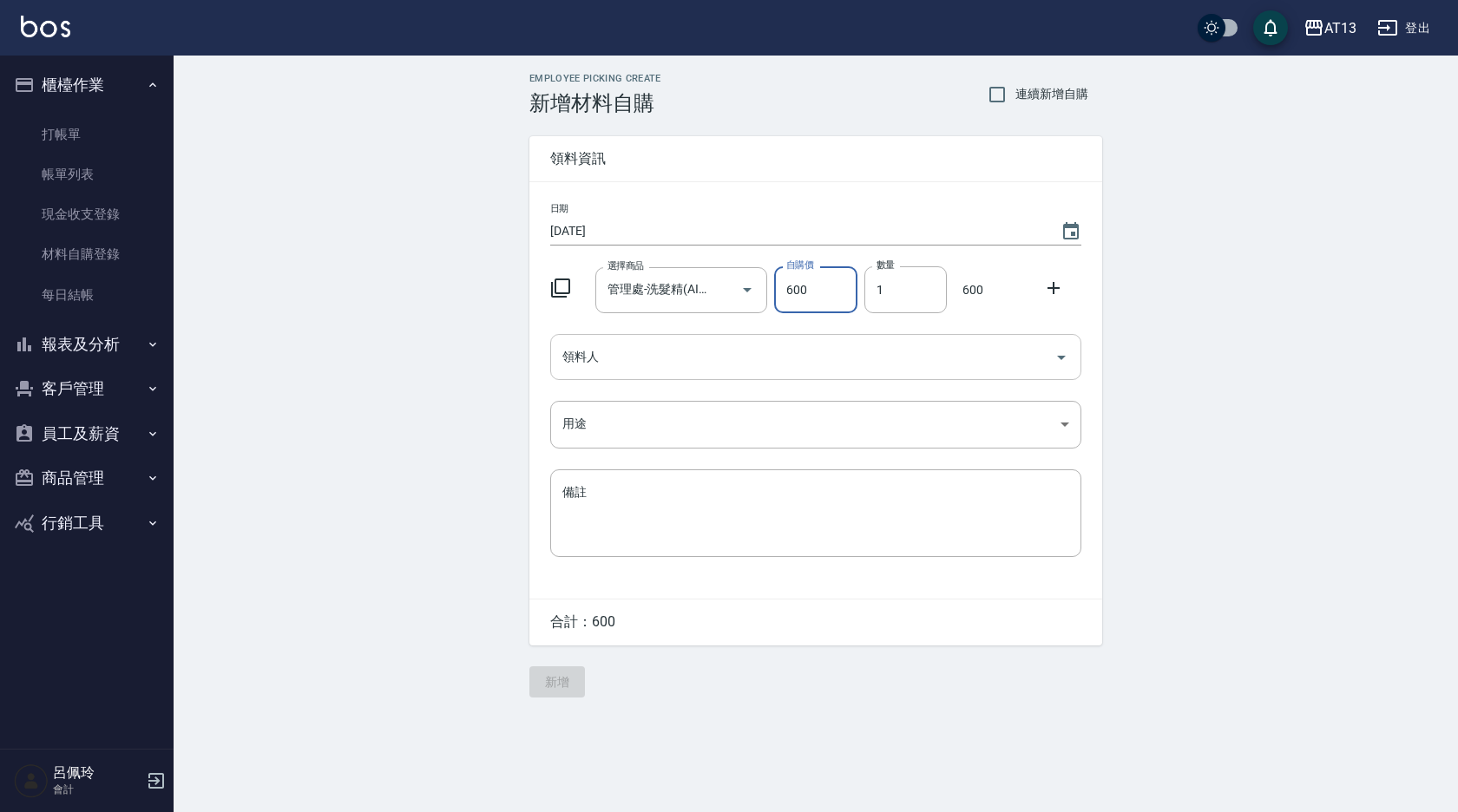
click at [1067, 353] on icon "Open" at bounding box center [1061, 357] width 21 height 21
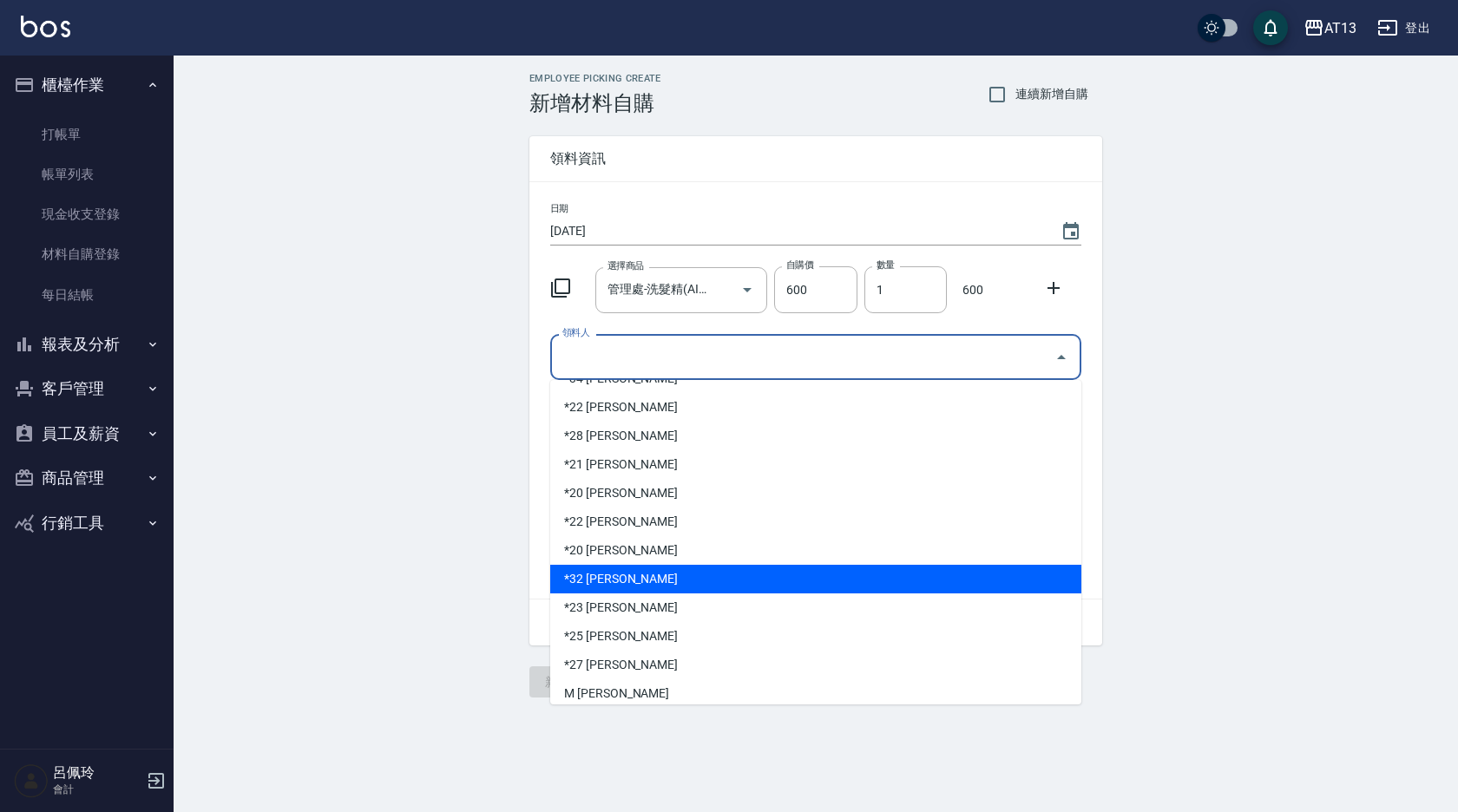
scroll to position [749, 0]
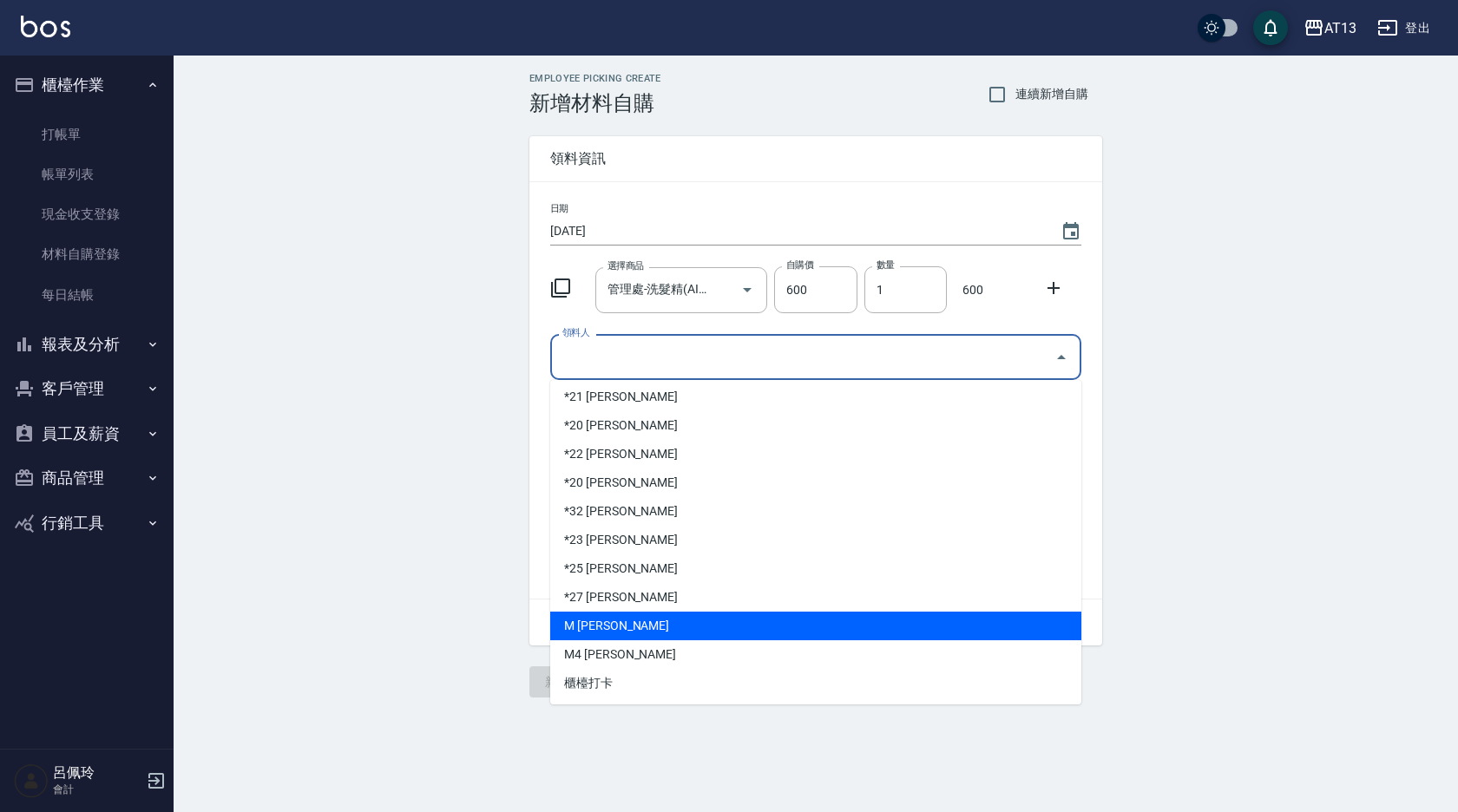
click at [642, 636] on li "M [PERSON_NAME]" at bounding box center [816, 626] width 531 height 29
type input "呂佩玲"
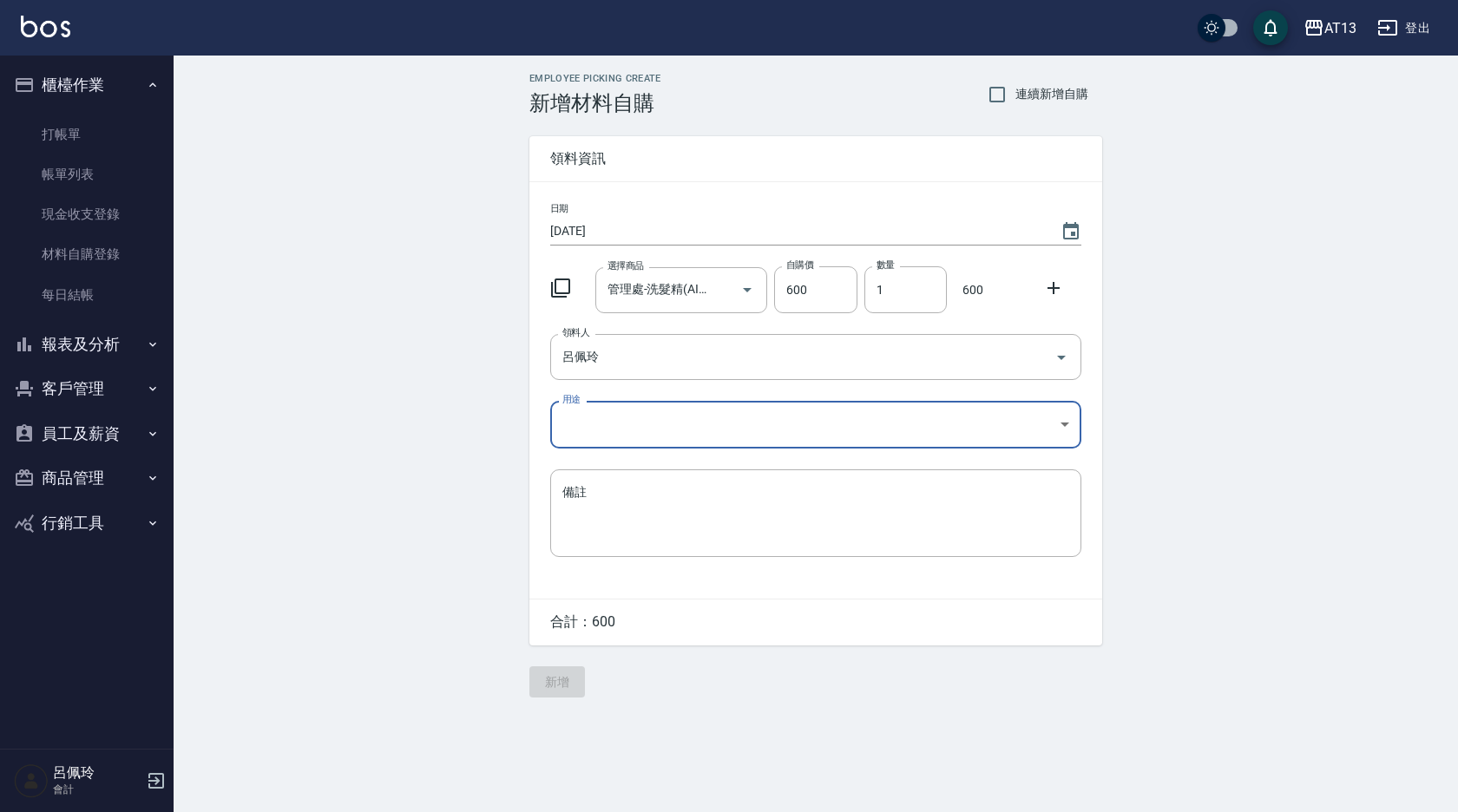
click at [1056, 424] on body "AT13 登出 櫃檯作業 打帳單 帳單列表 現金收支登錄 材料自購登錄 每日結帳 報表及分析 報表目錄 店家區間累計表 店家日報表 互助日報表 互助月報表 互…" at bounding box center [729, 406] width 1458 height 812
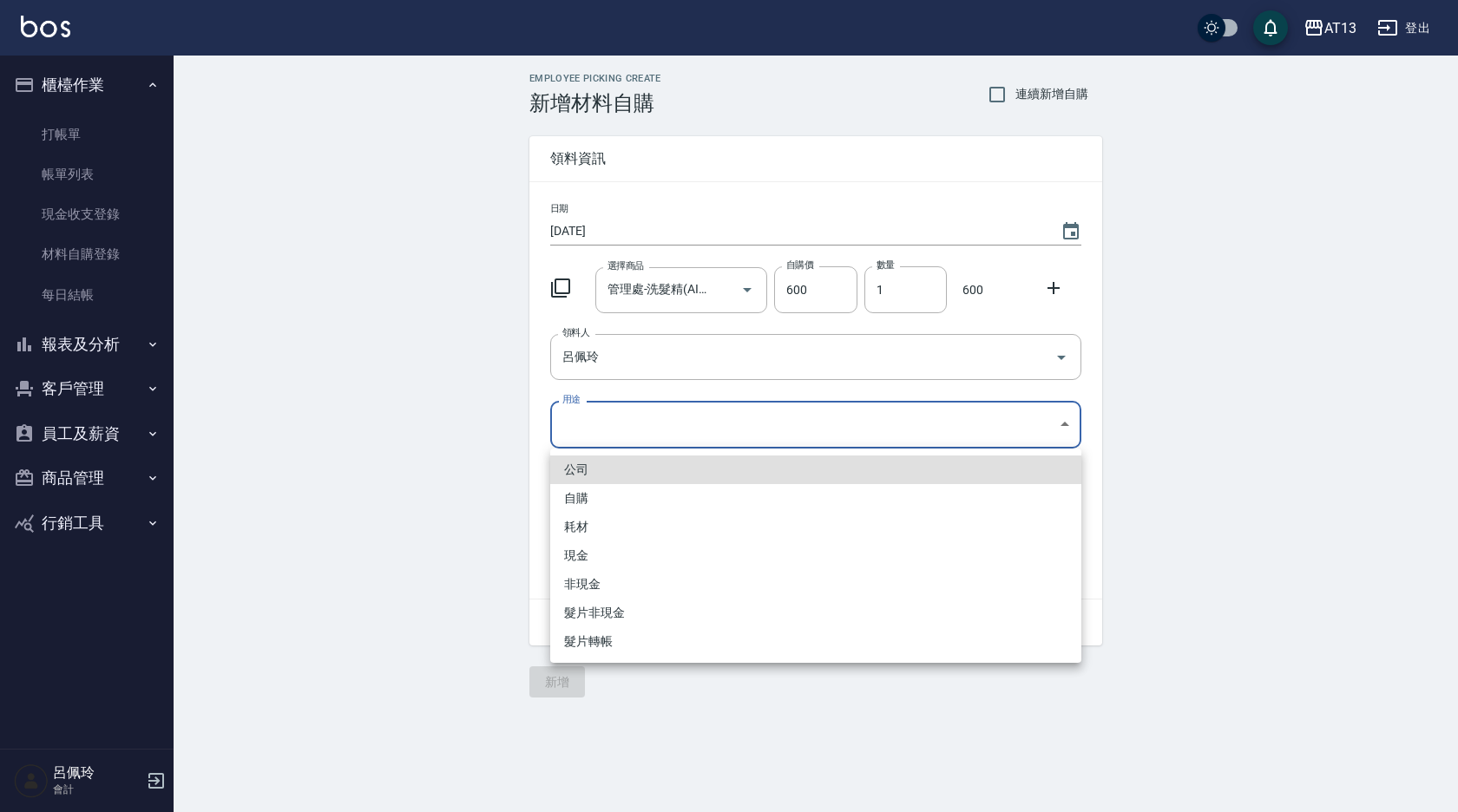
click at [699, 506] on li "自購" at bounding box center [816, 498] width 531 height 29
type input "自購"
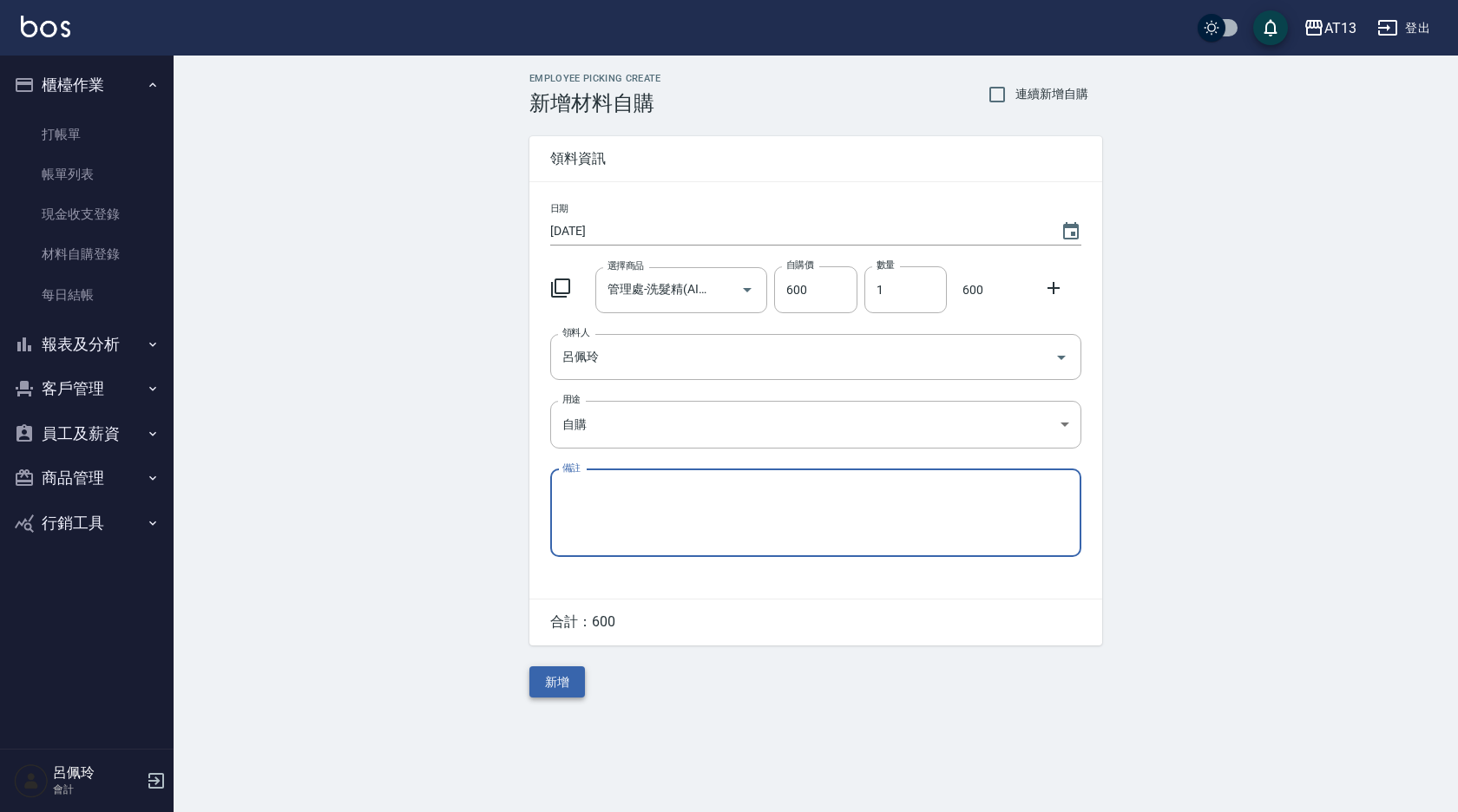
click at [568, 681] on button "新增" at bounding box center [557, 683] width 55 height 32
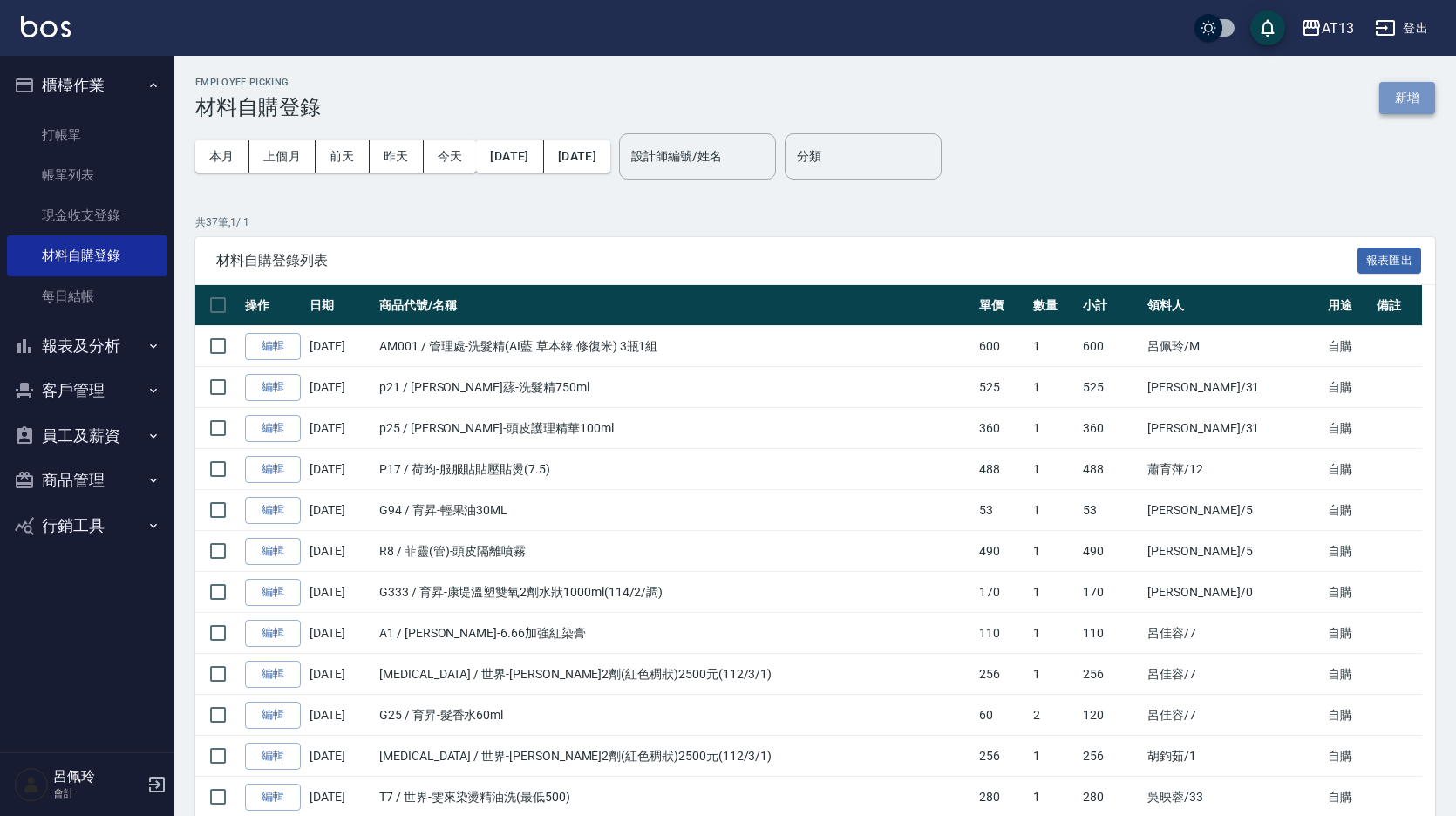
click at [1416, 98] on button "新增" at bounding box center [1406, 98] width 56 height 32
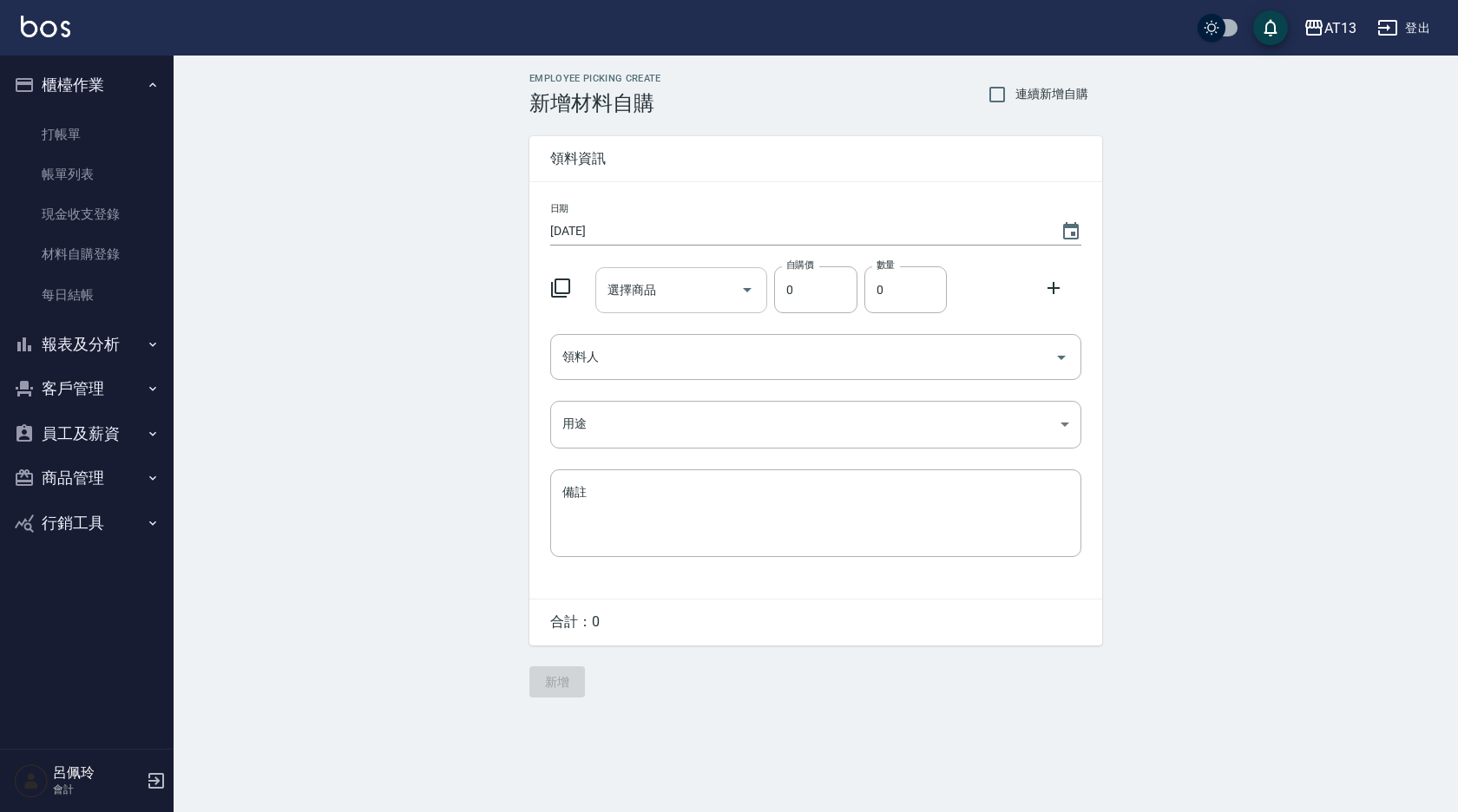
click at [684, 283] on input "選擇商品" at bounding box center [669, 290] width 131 height 30
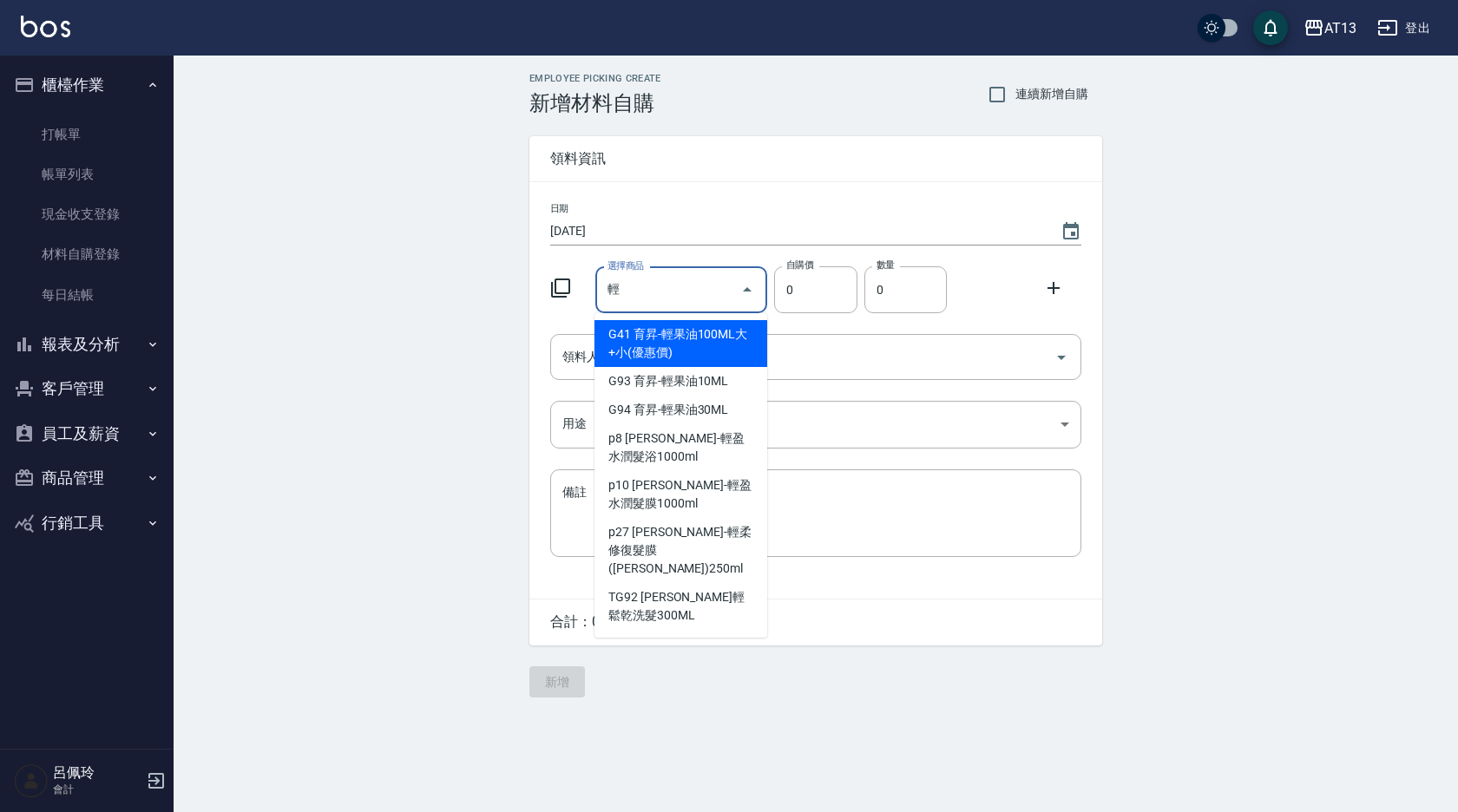
click at [620, 293] on input "輕" at bounding box center [669, 290] width 131 height 30
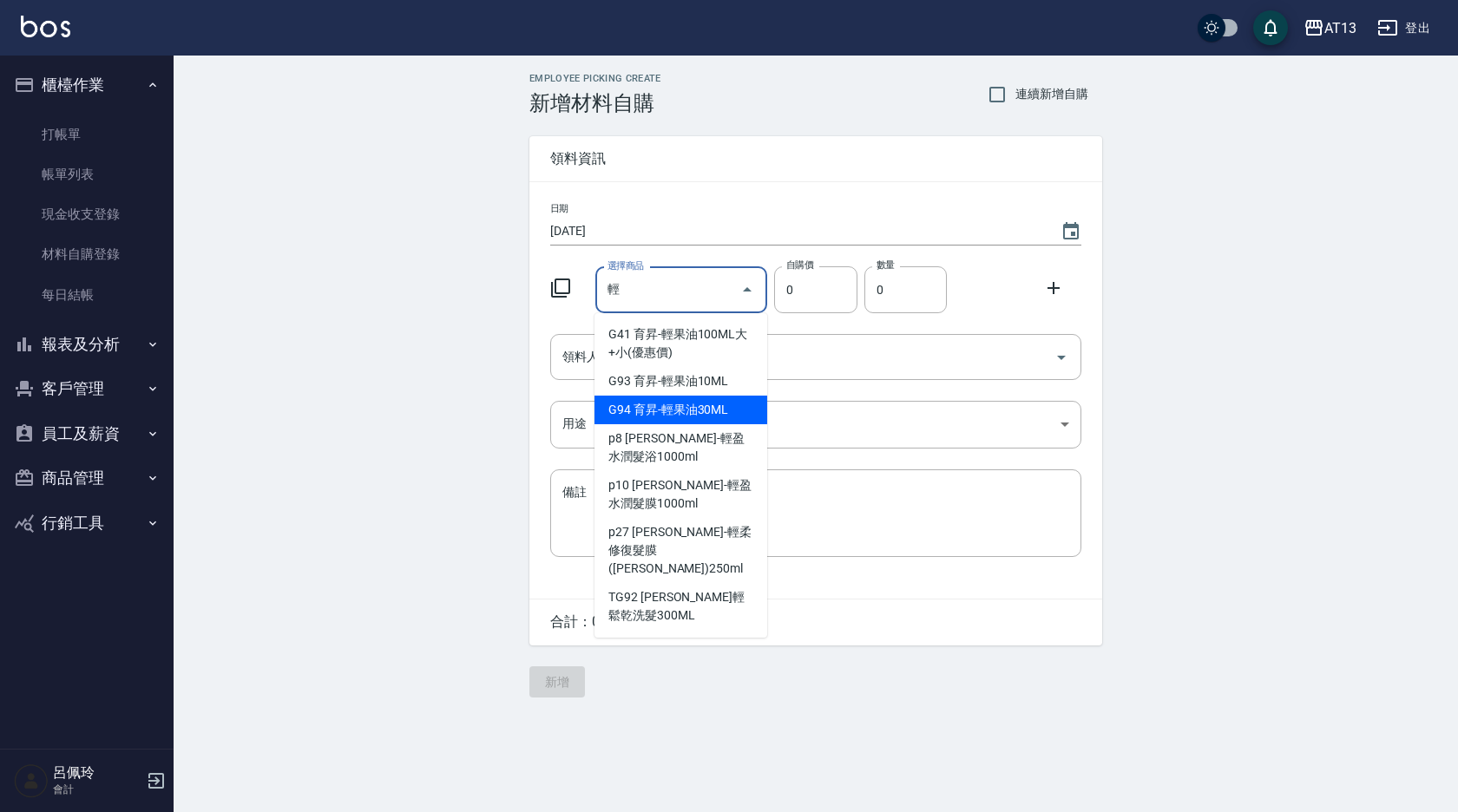
click at [703, 410] on li "G94 育昇-輕果油30ML" at bounding box center [681, 410] width 173 height 29
type input "育昇-輕果油30ML"
type input "53"
type input "1"
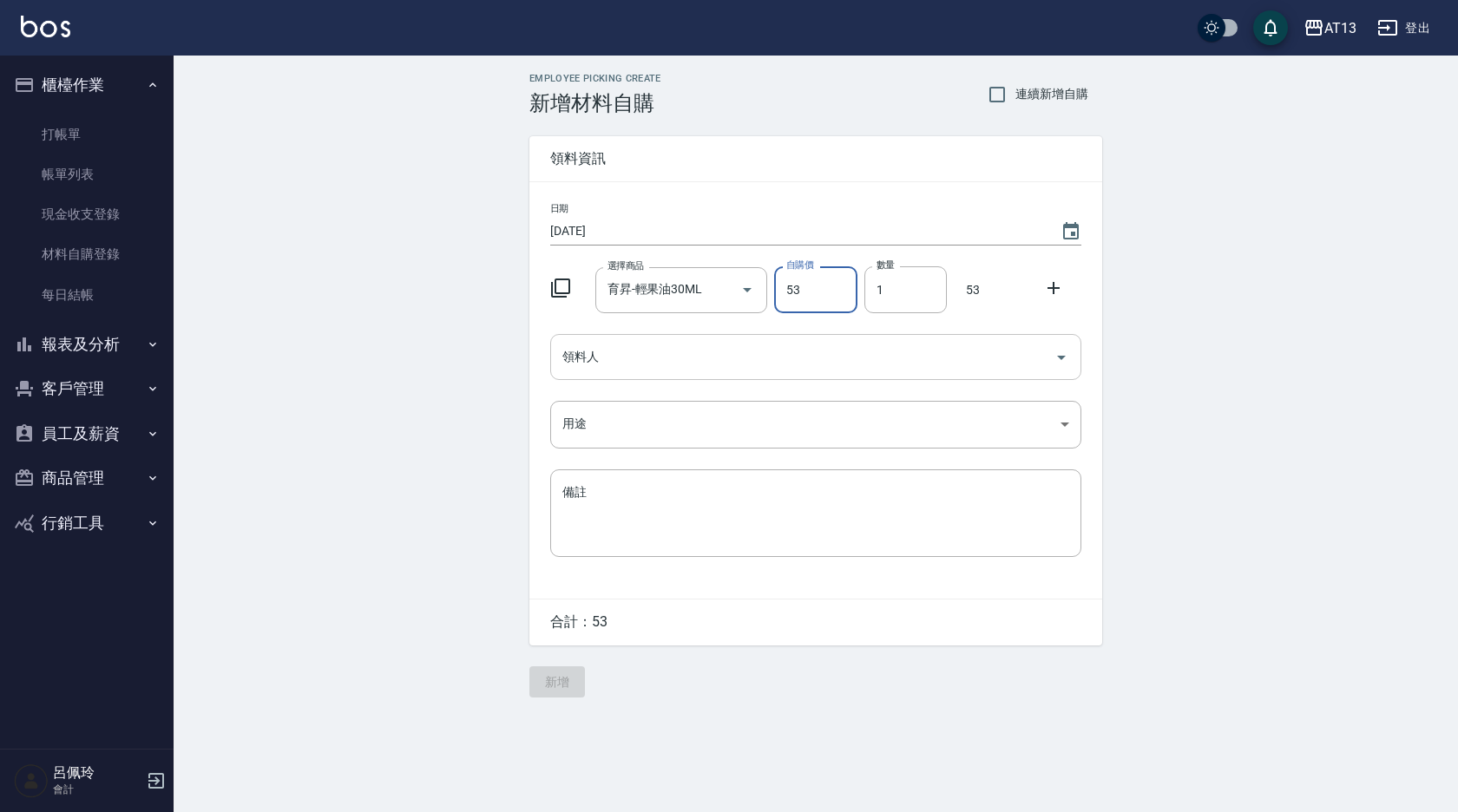
click at [1057, 358] on icon "Open" at bounding box center [1061, 357] width 21 height 21
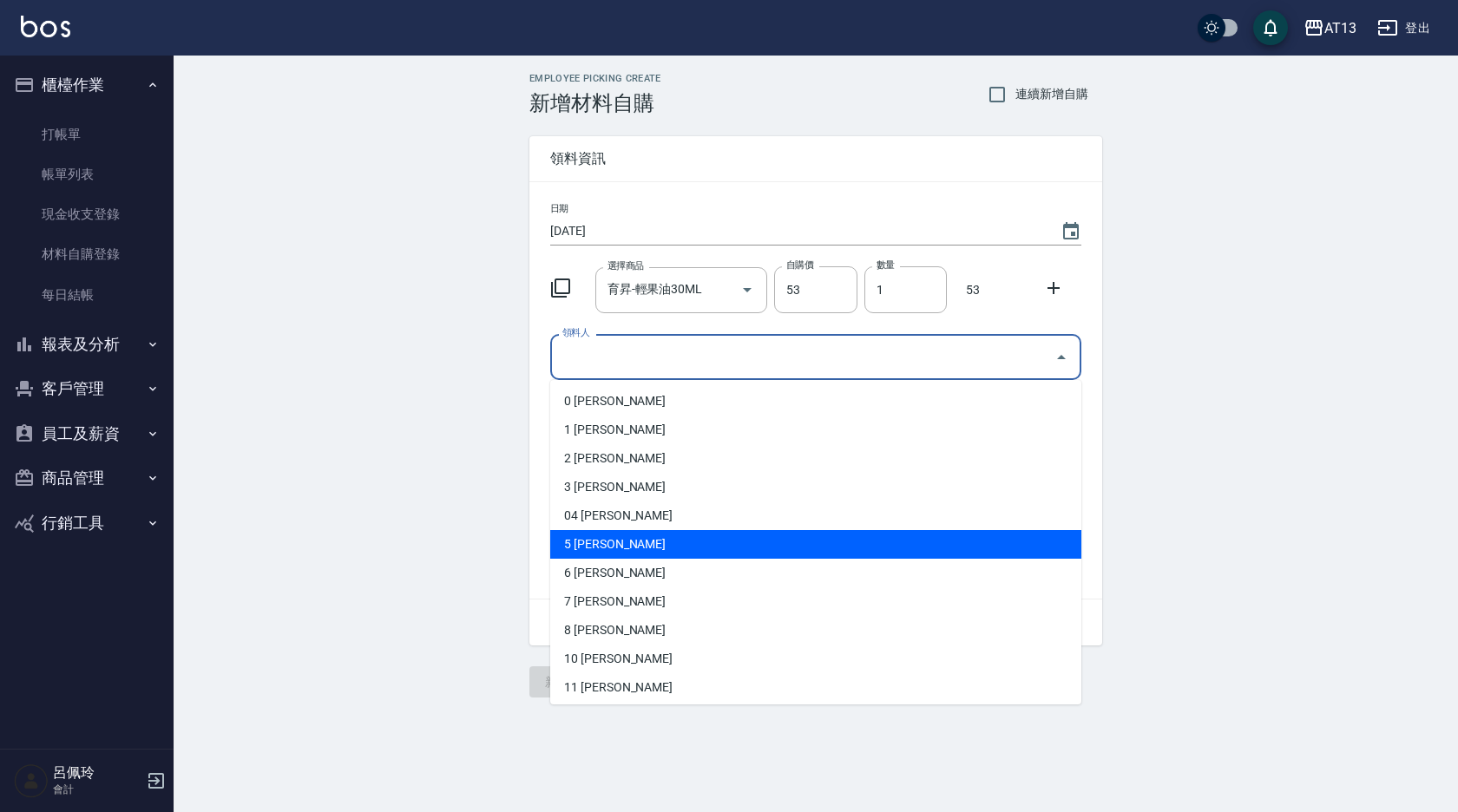
click at [671, 545] on li "5 [PERSON_NAME]" at bounding box center [816, 545] width 531 height 29
type input "[PERSON_NAME]"
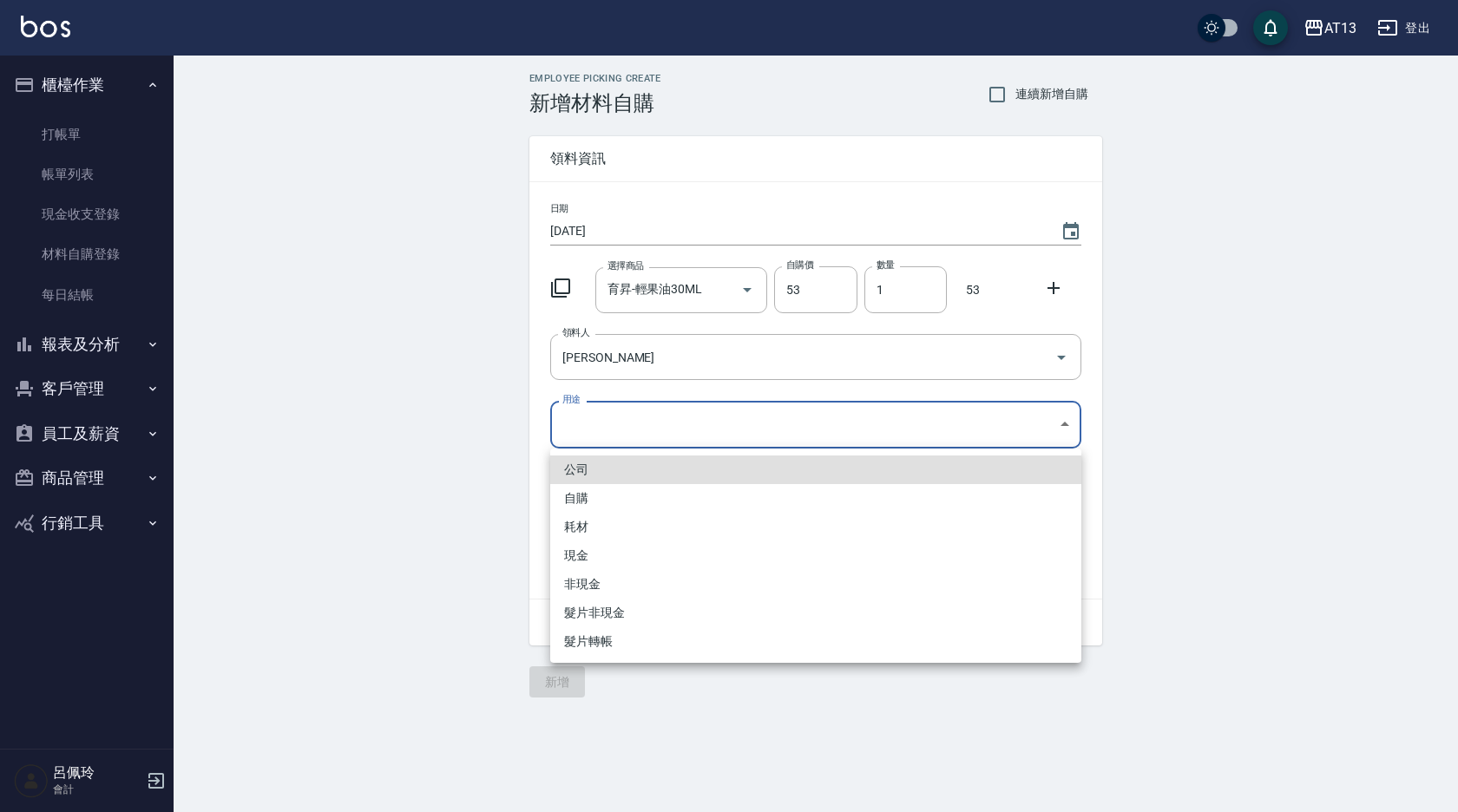
click at [1065, 421] on body "AT13 登出 櫃檯作業 打帳單 帳單列表 現金收支登錄 材料自購登錄 每日結帳 報表及分析 報表目錄 店家區間累計表 店家日報表 互助日報表 互助月報表 互…" at bounding box center [729, 406] width 1458 height 812
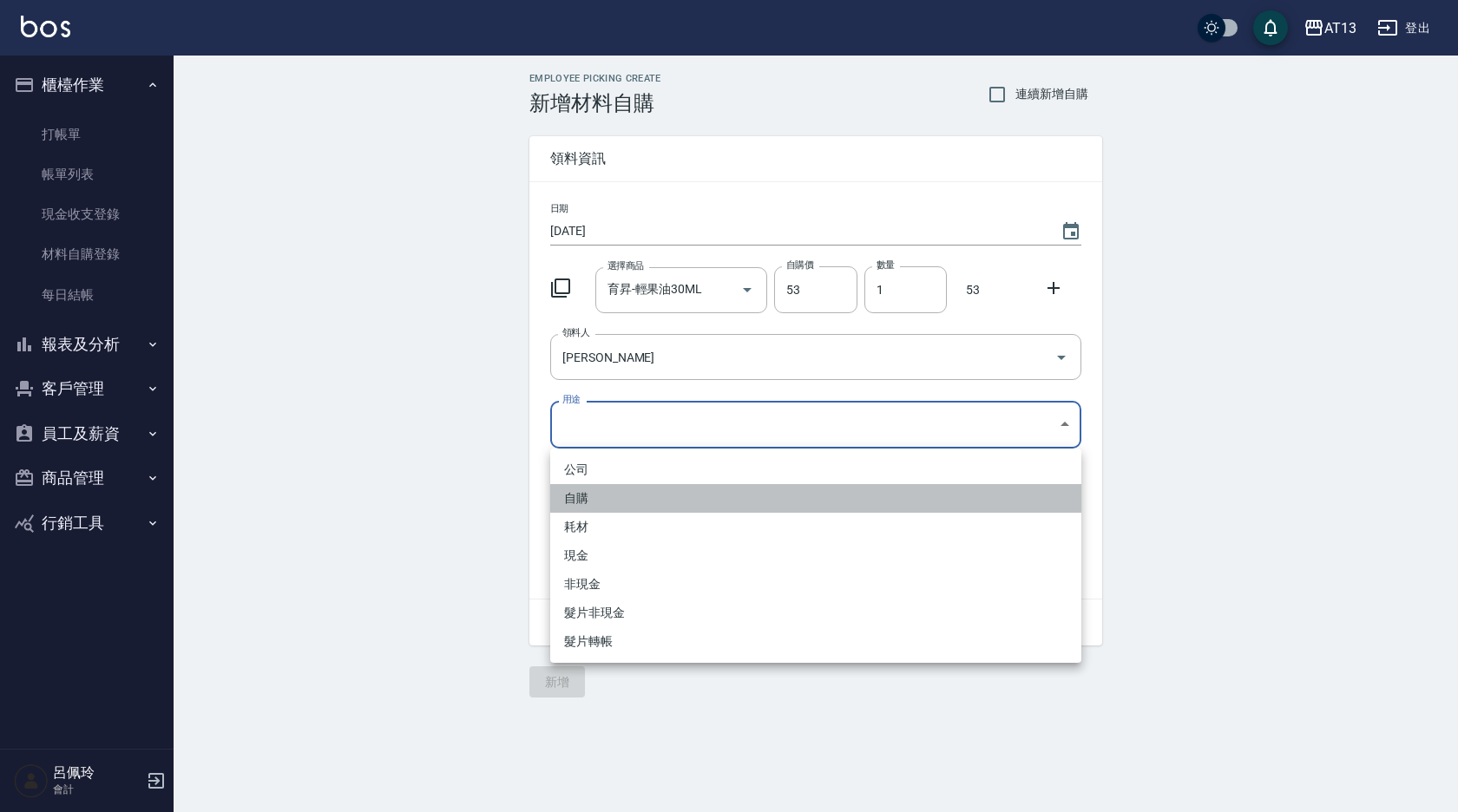
click at [719, 497] on li "自購" at bounding box center [816, 498] width 531 height 29
type input "自購"
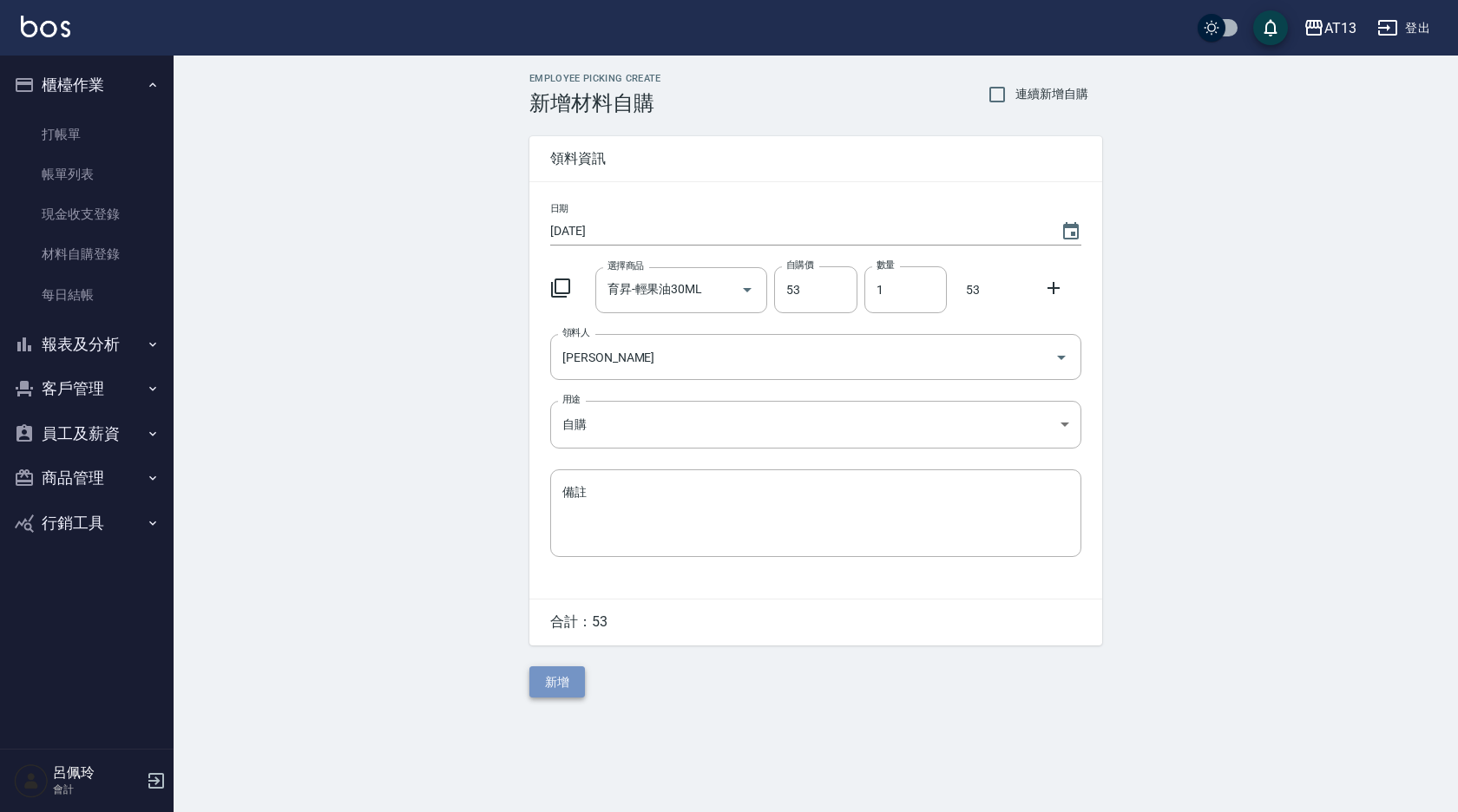
click at [556, 677] on button "新增" at bounding box center [557, 683] width 55 height 32
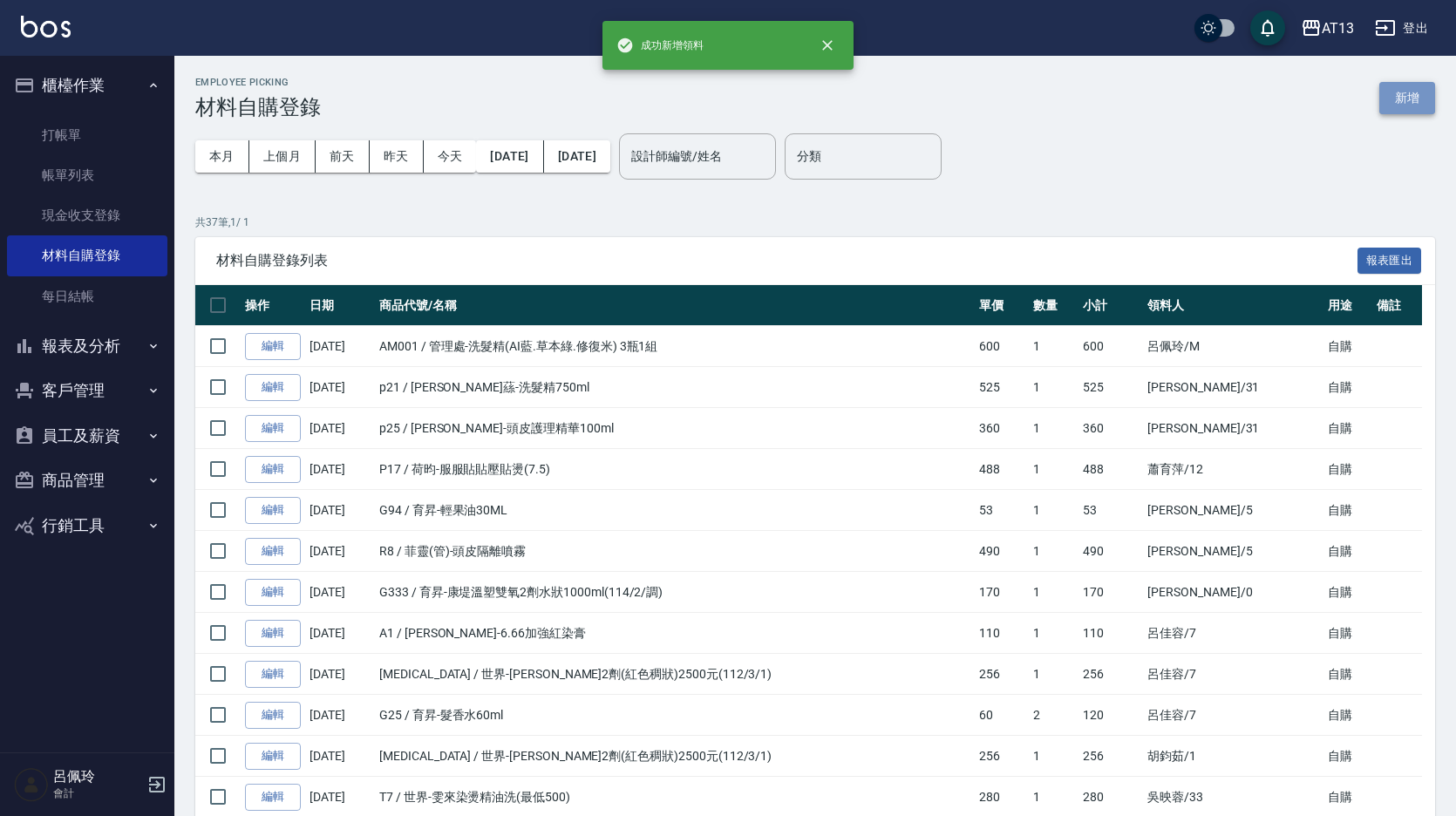
click at [1407, 94] on button "新增" at bounding box center [1406, 98] width 56 height 32
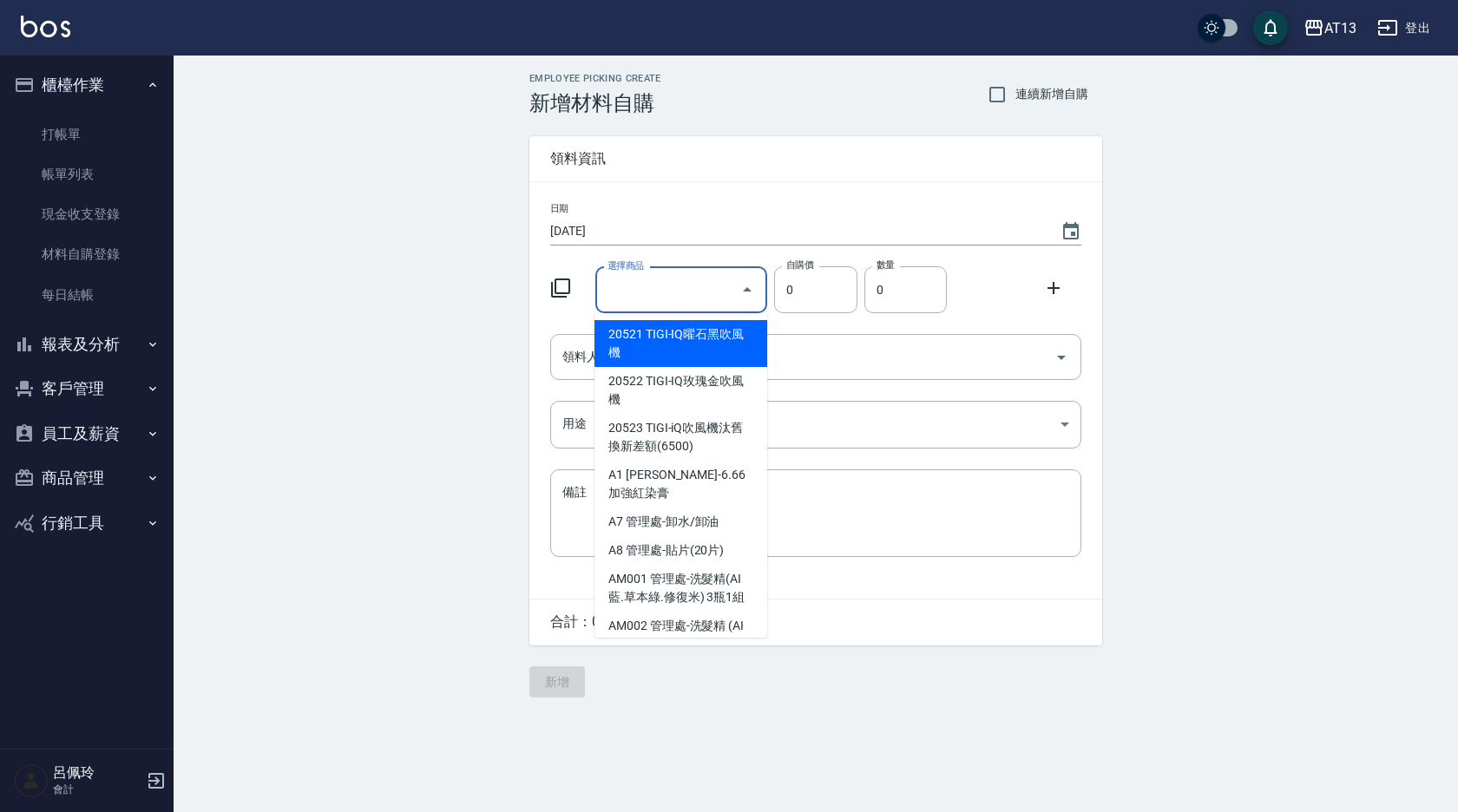
click at [683, 285] on input "選擇商品" at bounding box center [669, 290] width 131 height 30
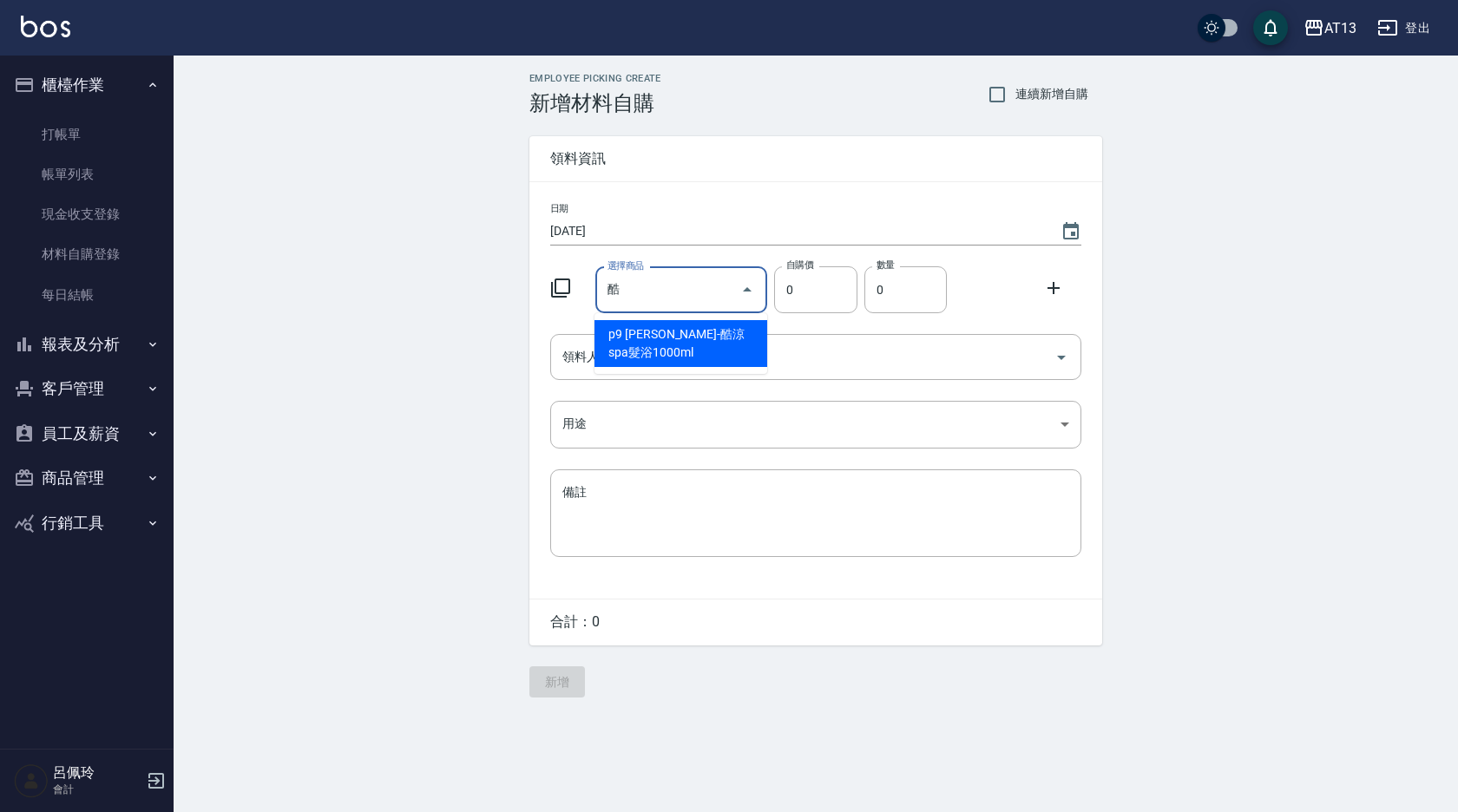
click at [675, 285] on input "酷" at bounding box center [669, 290] width 131 height 30
click at [687, 333] on li "p9 [PERSON_NAME]-酷涼spa髮浴1000ml" at bounding box center [681, 344] width 173 height 47
type input "[PERSON_NAME]-酷涼spa髮浴1000ml"
type input "560"
type input "1"
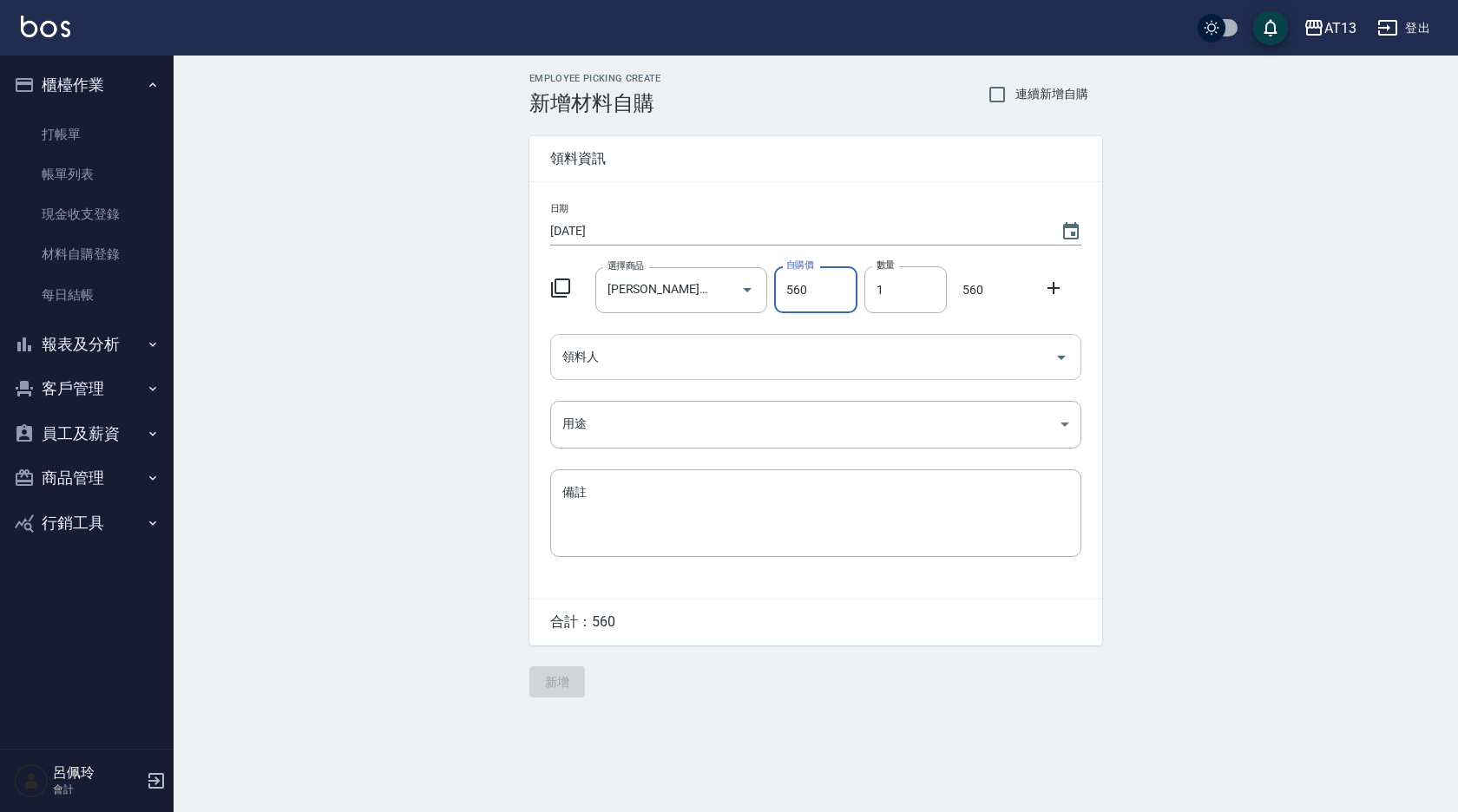
click at [1060, 349] on icon "Open" at bounding box center [1061, 357] width 21 height 21
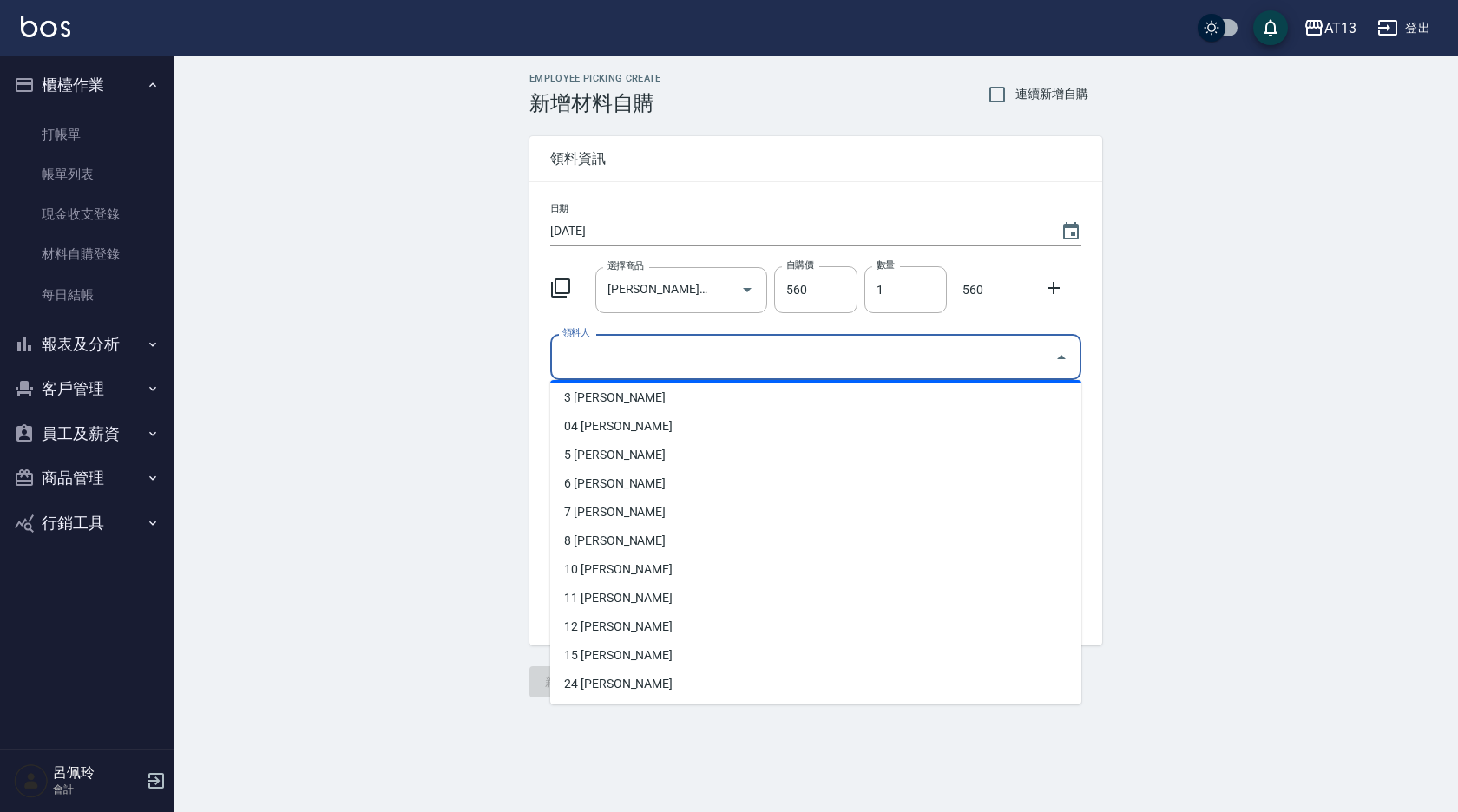
scroll to position [173, 0]
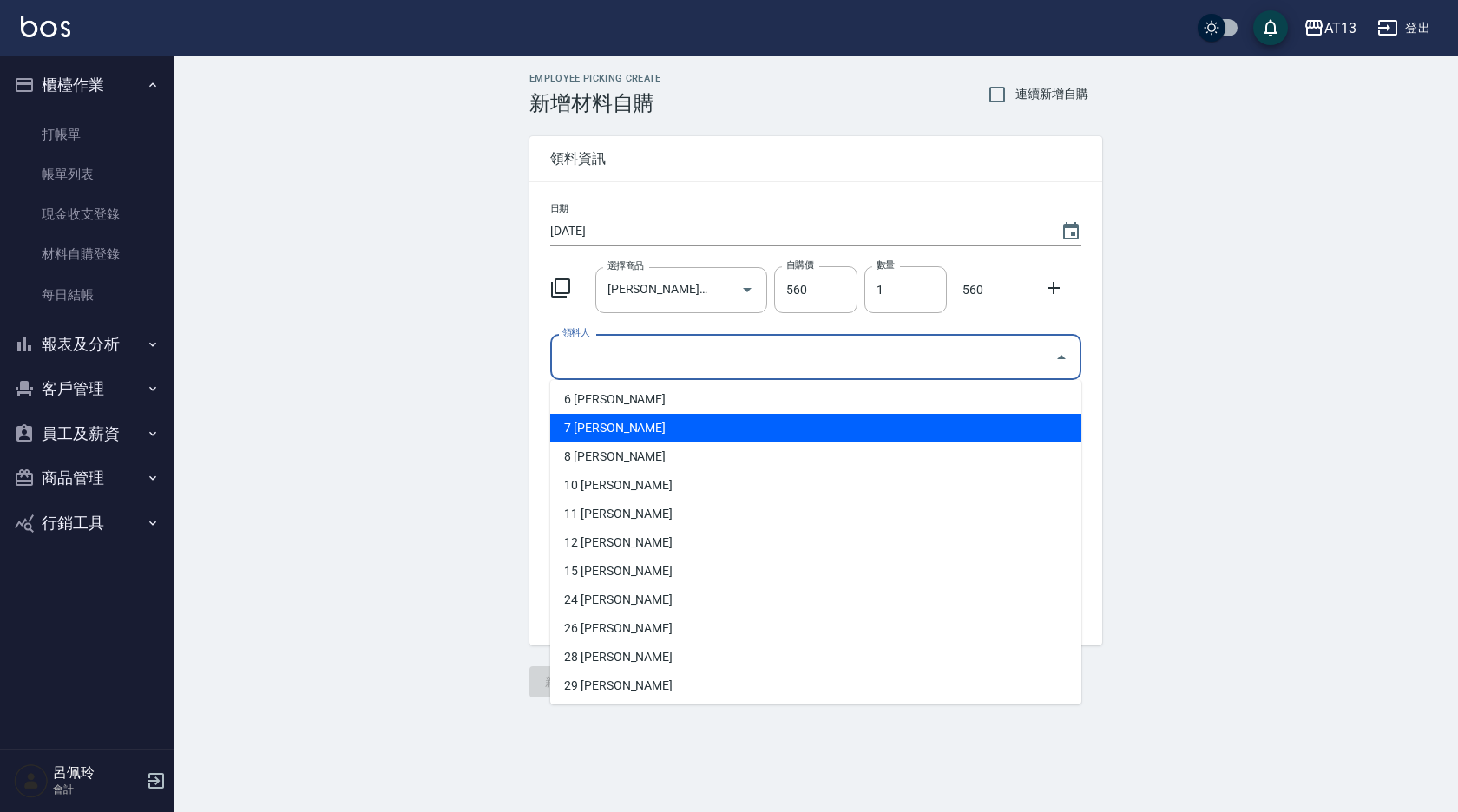
click at [708, 433] on li "7 [PERSON_NAME]" at bounding box center [816, 429] width 531 height 29
type input "呂佳容"
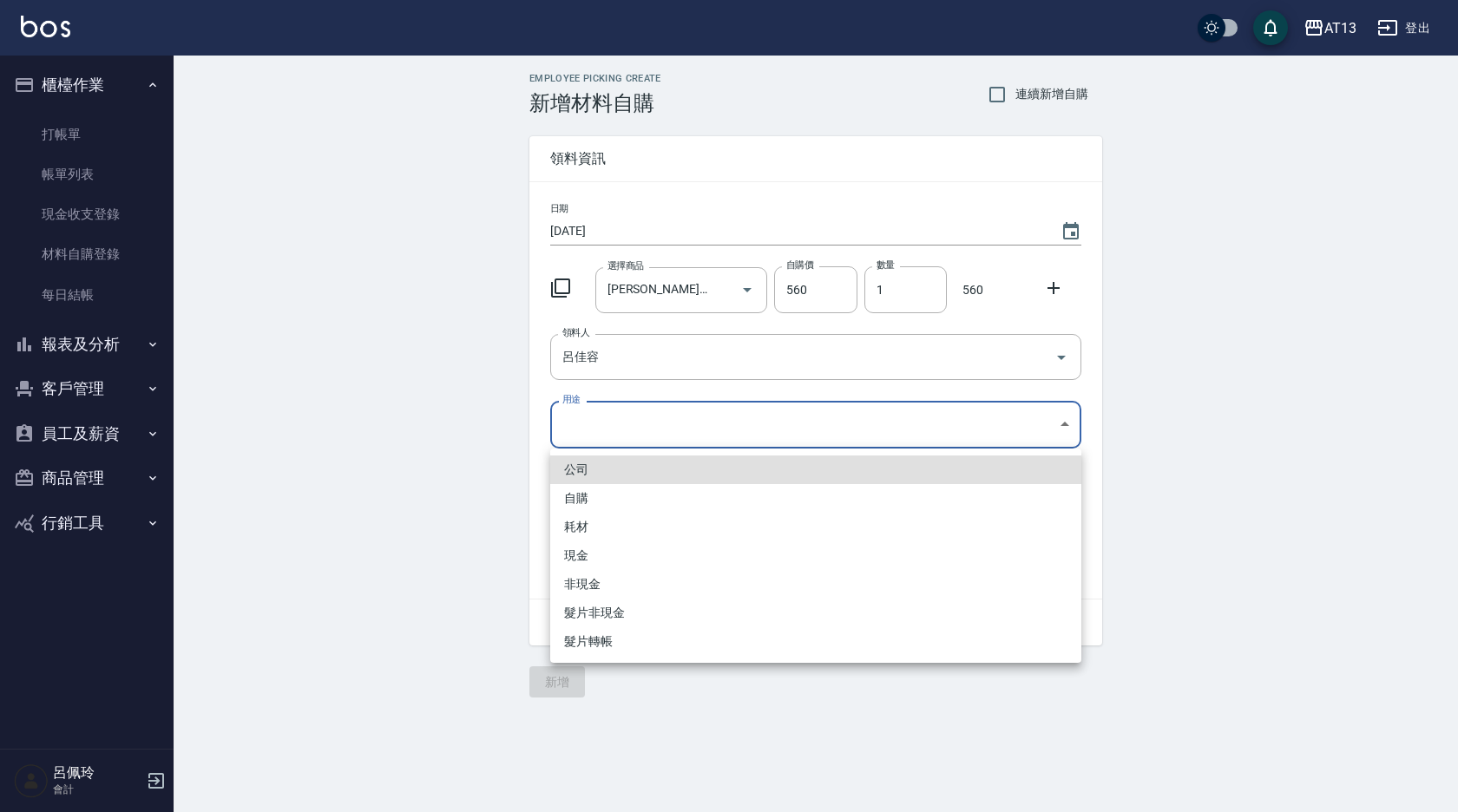
click at [1062, 422] on body "AT13 登出 櫃檯作業 打帳單 帳單列表 現金收支登錄 材料自購登錄 每日結帳 報表及分析 報表目錄 店家區間累計表 店家日報表 互助日報表 互助月報表 互…" at bounding box center [729, 406] width 1458 height 812
click at [641, 494] on li "自購" at bounding box center [816, 498] width 531 height 29
type input "自購"
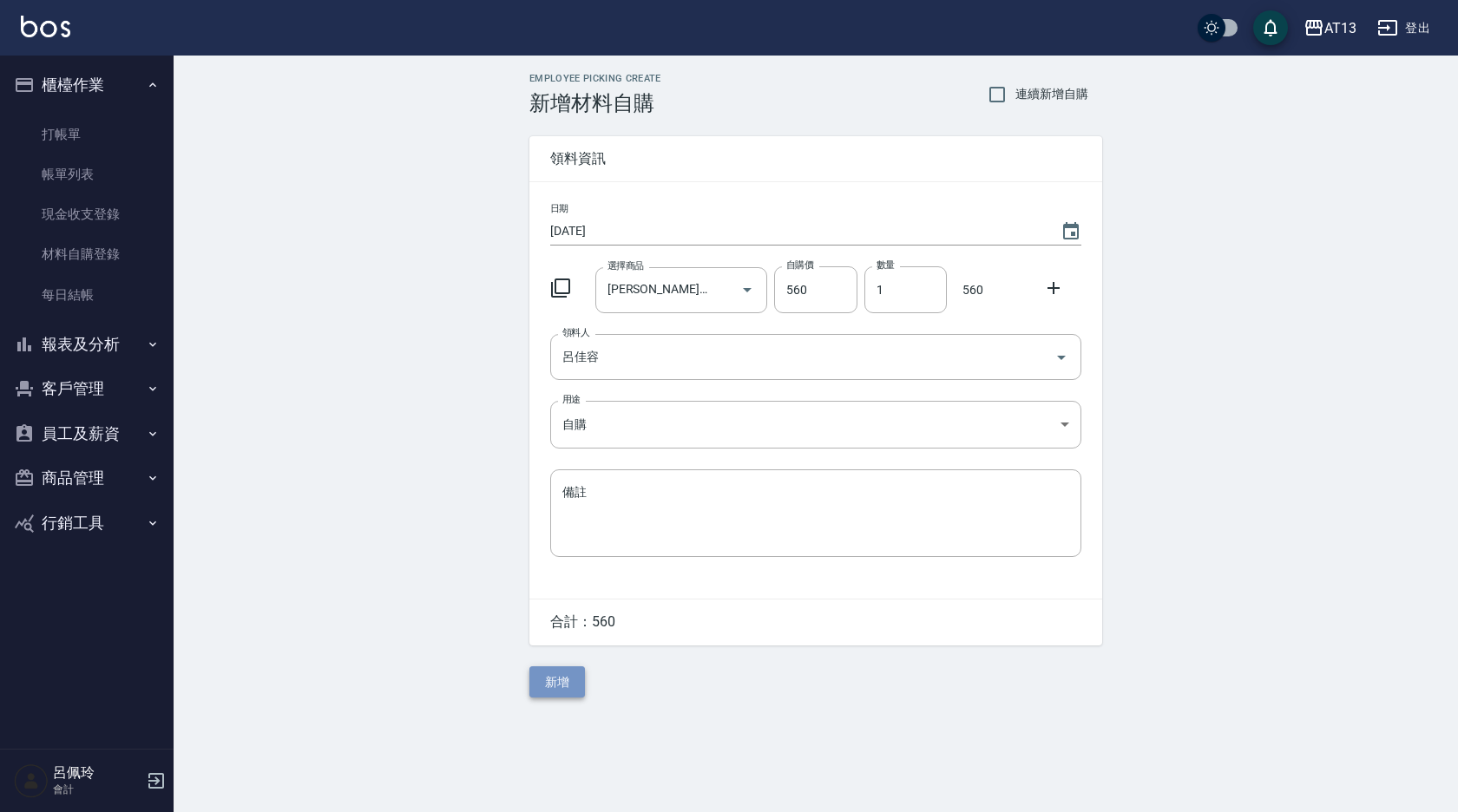
click at [562, 670] on button "新增" at bounding box center [557, 683] width 55 height 32
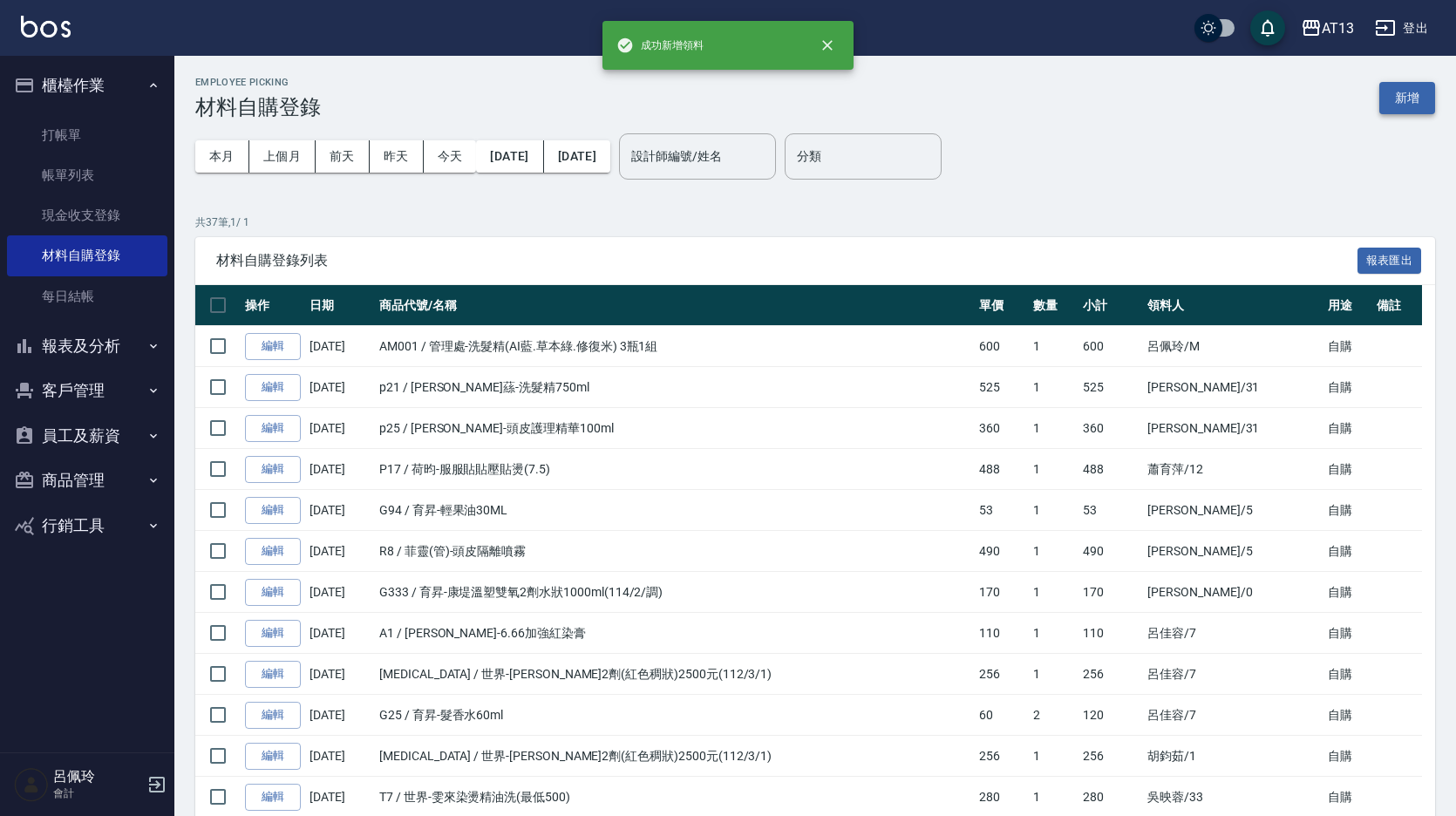
click at [1404, 95] on button "新增" at bounding box center [1406, 98] width 56 height 32
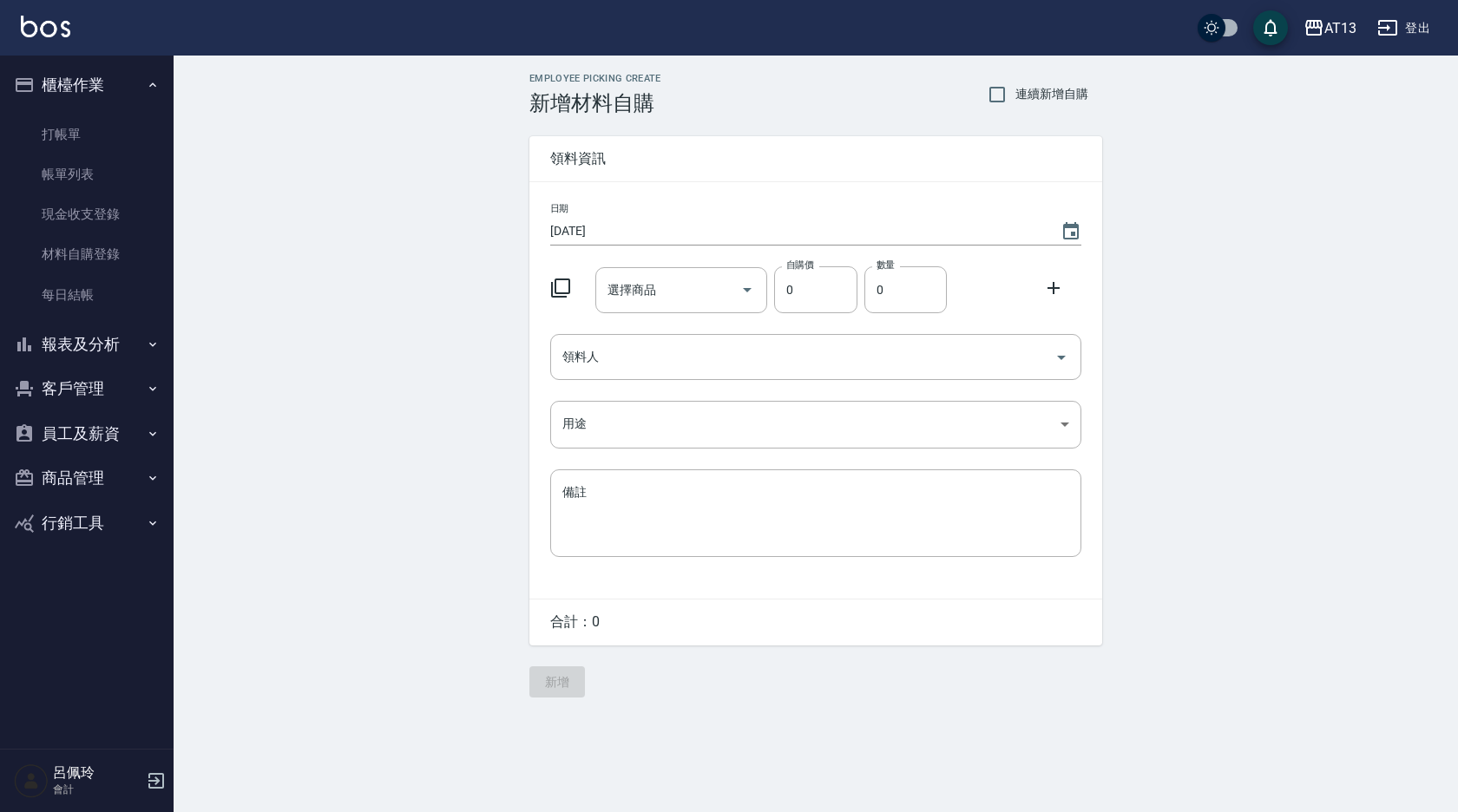
click at [624, 285] on div "選擇商品 選擇商品" at bounding box center [682, 290] width 173 height 46
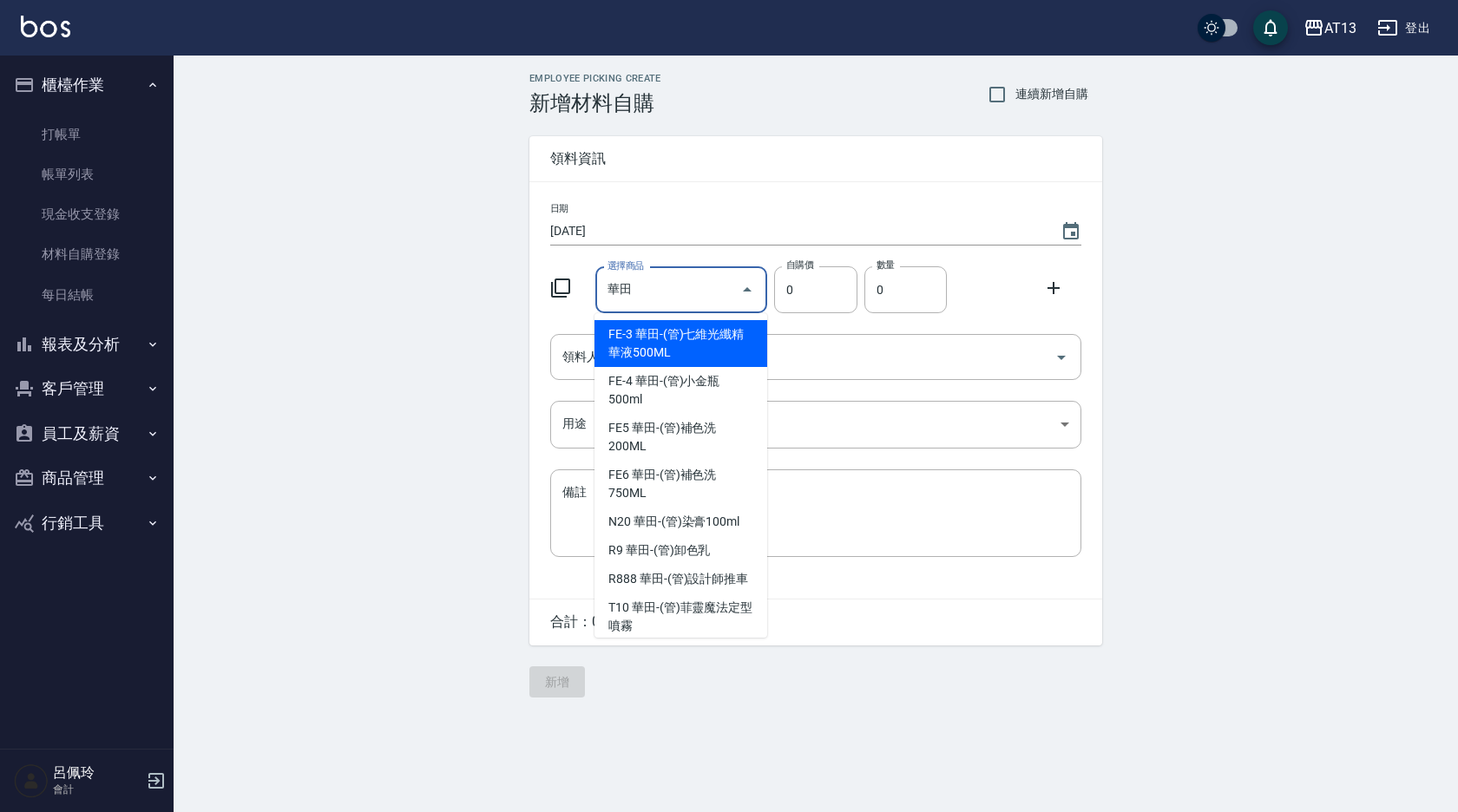
click at [667, 292] on input "華田" at bounding box center [669, 290] width 131 height 30
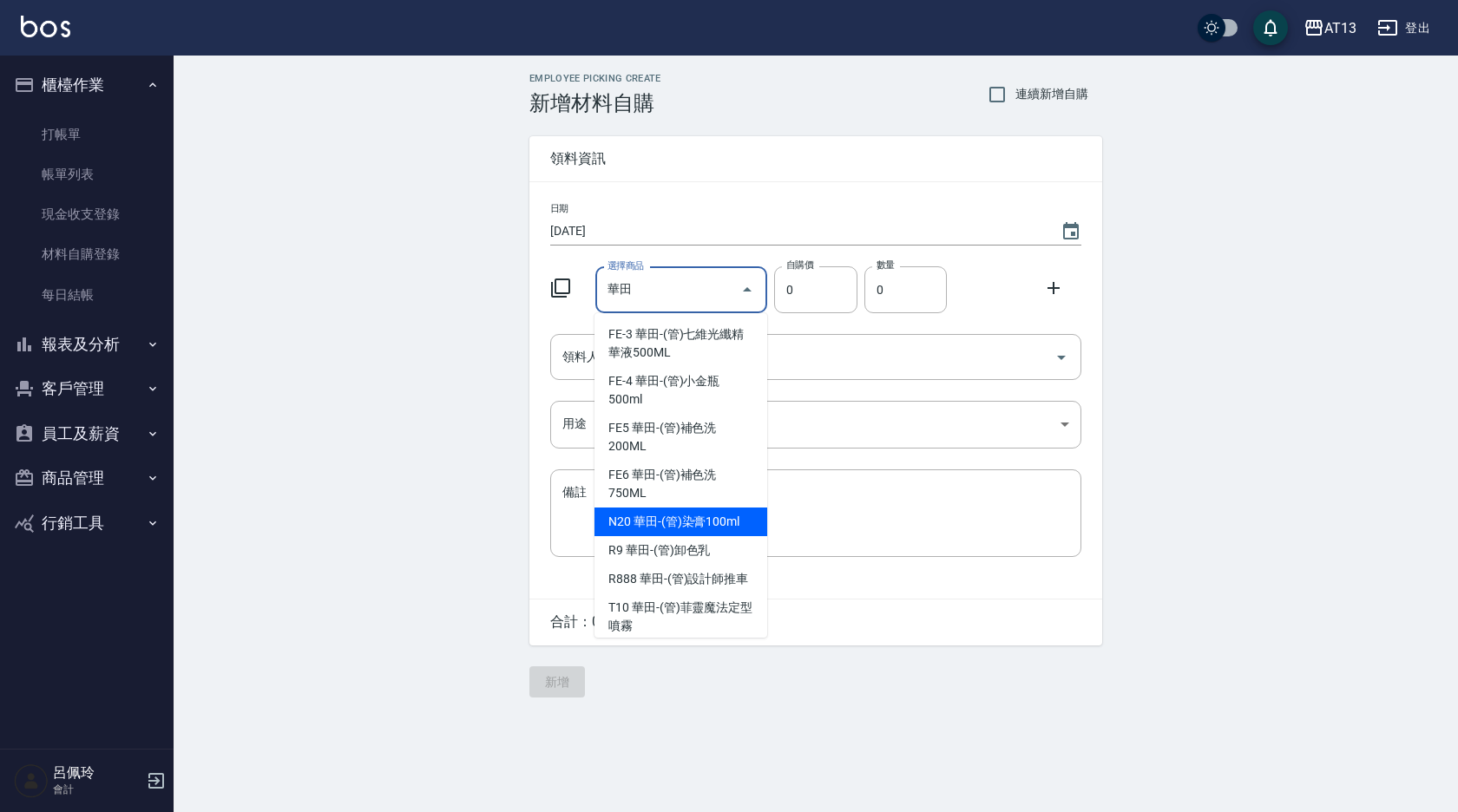
click at [697, 518] on li "N20 華田-(管)染膏100ml" at bounding box center [681, 521] width 173 height 29
type input "華田-(管)染膏100ml"
type input "120"
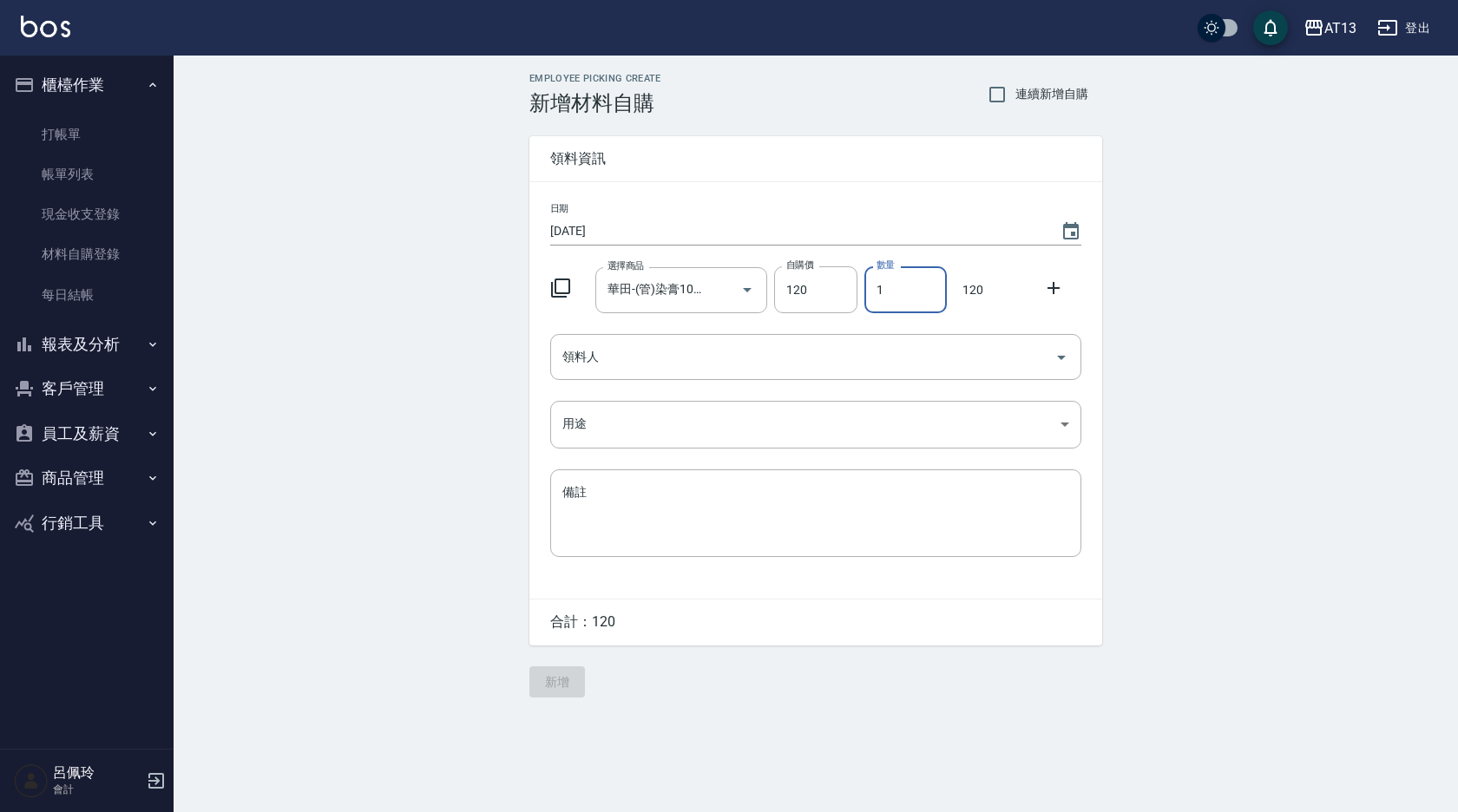
click at [869, 290] on input "1" at bounding box center [906, 290] width 83 height 47
click at [1079, 353] on div "領料人" at bounding box center [816, 356] width 531 height 46
type input "15"
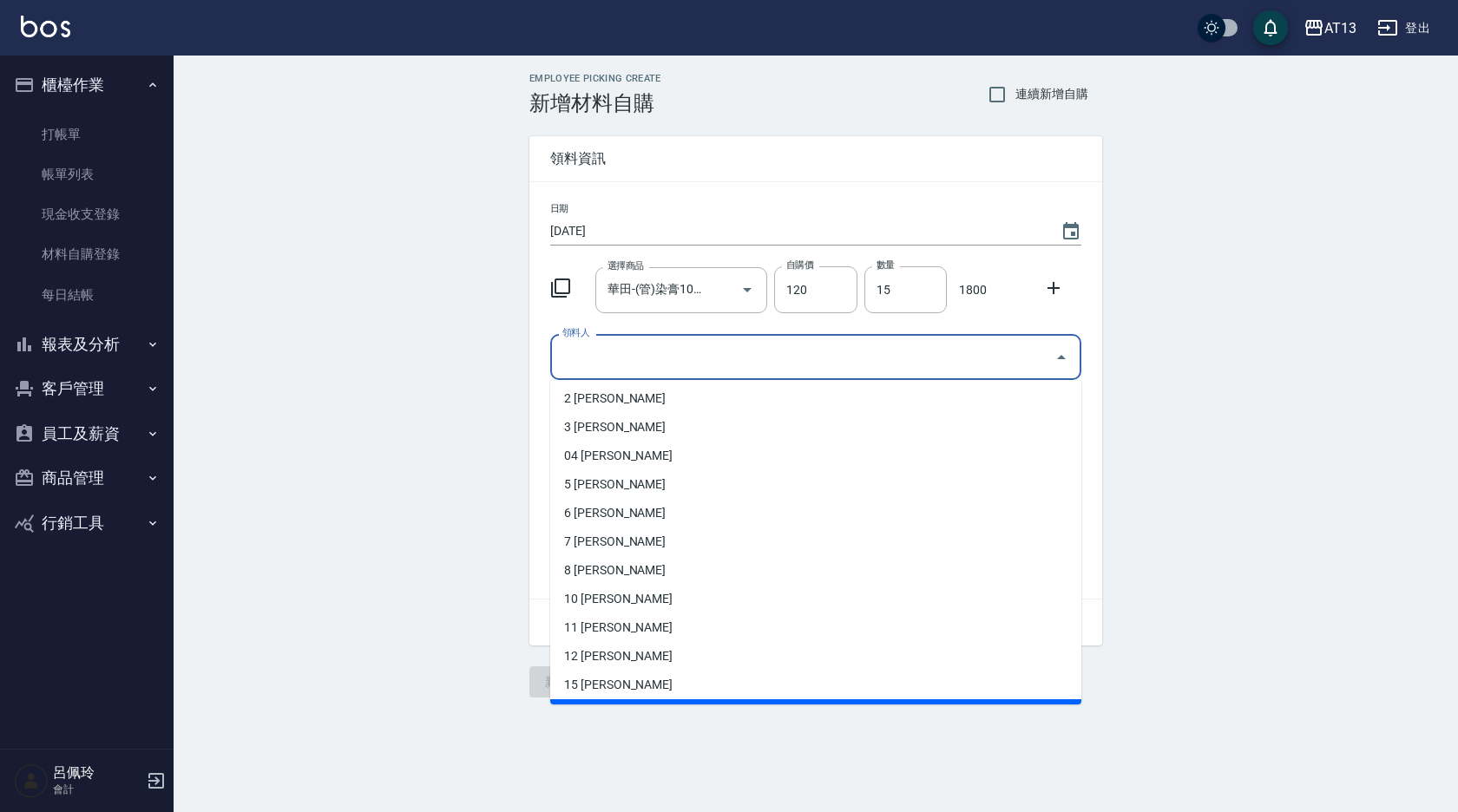
scroll to position [87, 0]
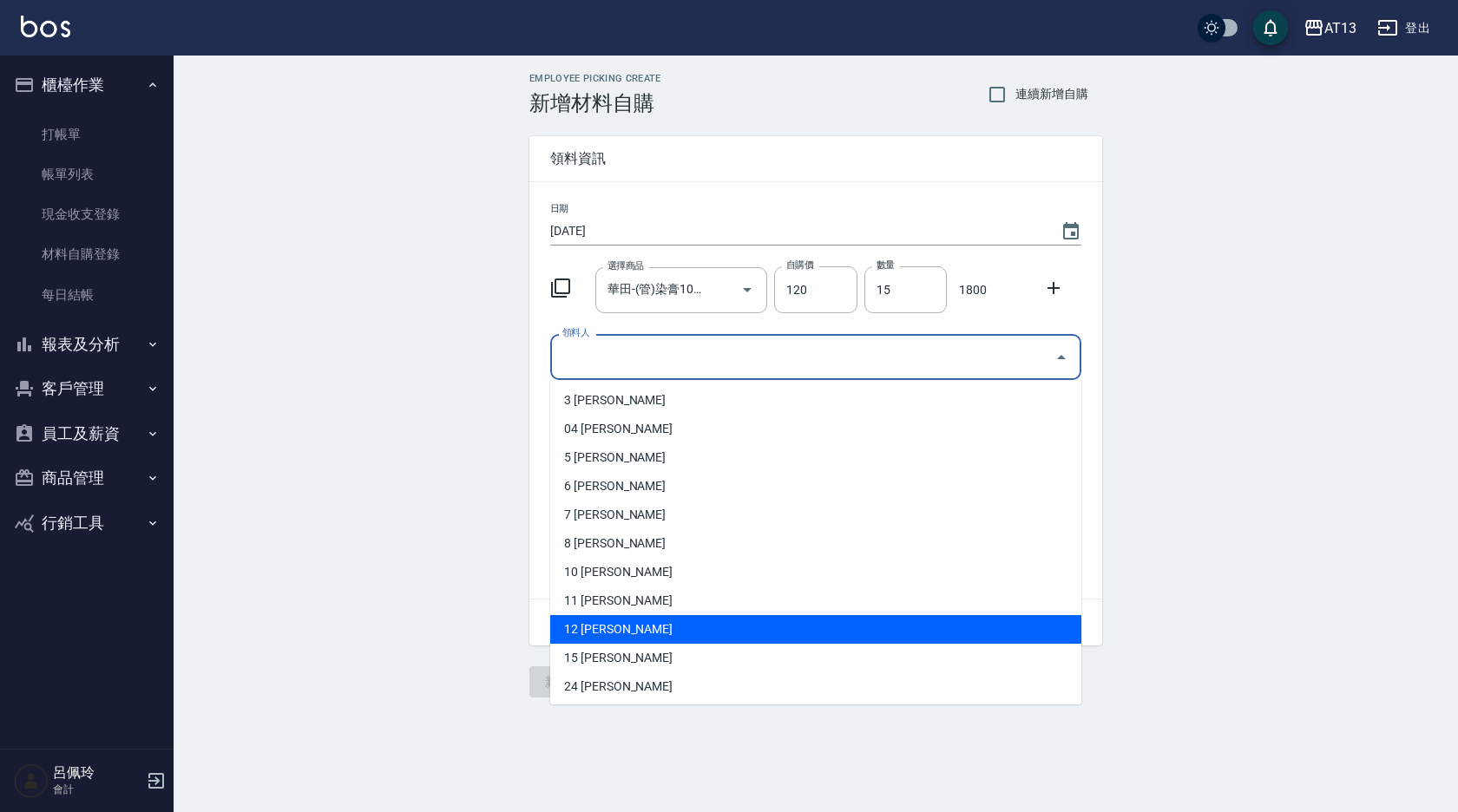
drag, startPoint x: 717, startPoint y: 624, endPoint x: 764, endPoint y: 609, distance: 49.3
click at [717, 624] on li "12 [PERSON_NAME]" at bounding box center [816, 629] width 531 height 29
type input "蕭育萍"
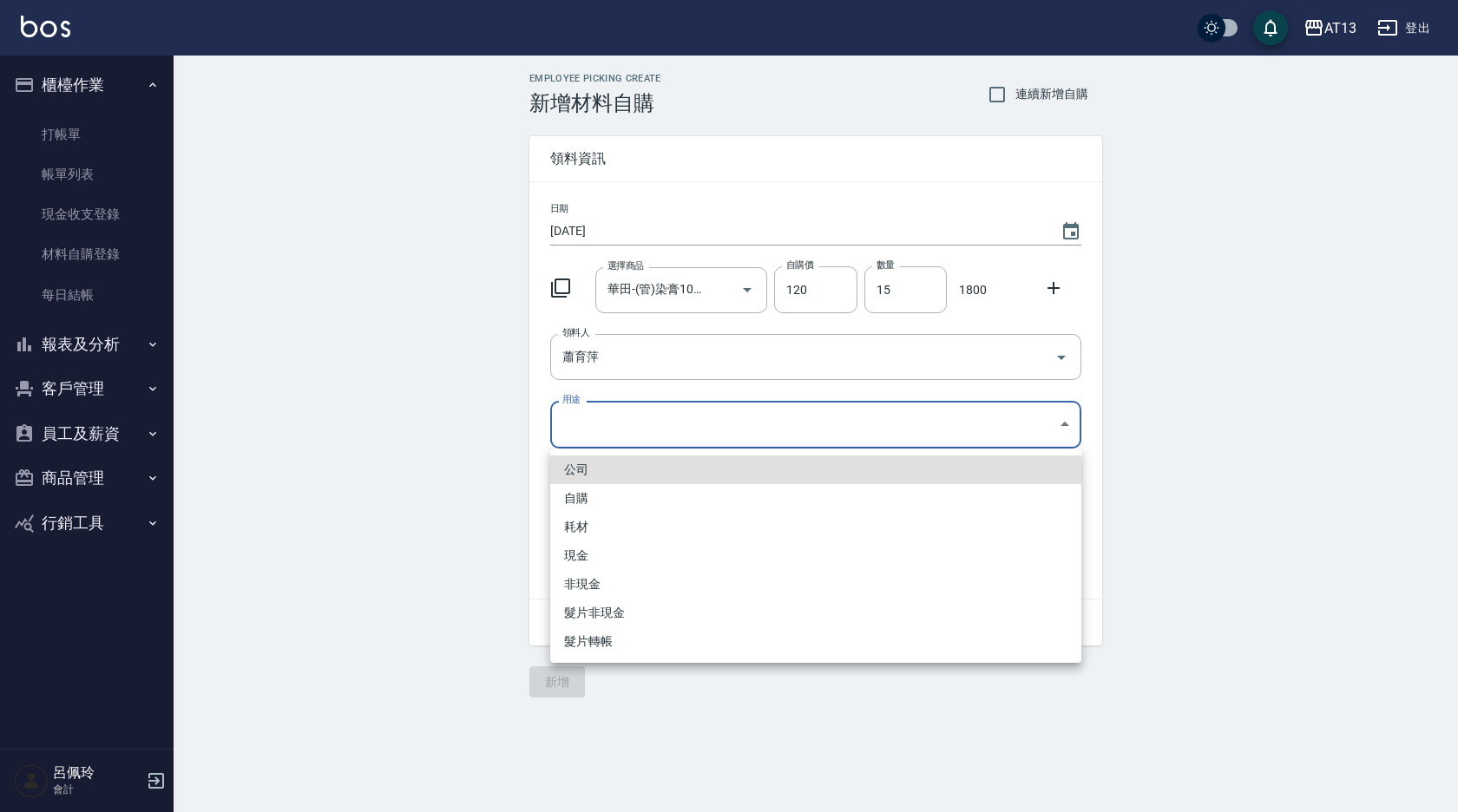
click at [1067, 423] on body "AT13 登出 櫃檯作業 打帳單 帳單列表 現金收支登錄 材料自購登錄 每日結帳 報表及分析 報表目錄 店家區間累計表 店家日報表 互助日報表 互助月報表 互…" at bounding box center [729, 406] width 1458 height 812
click at [660, 498] on li "自購" at bounding box center [816, 498] width 531 height 29
type input "自購"
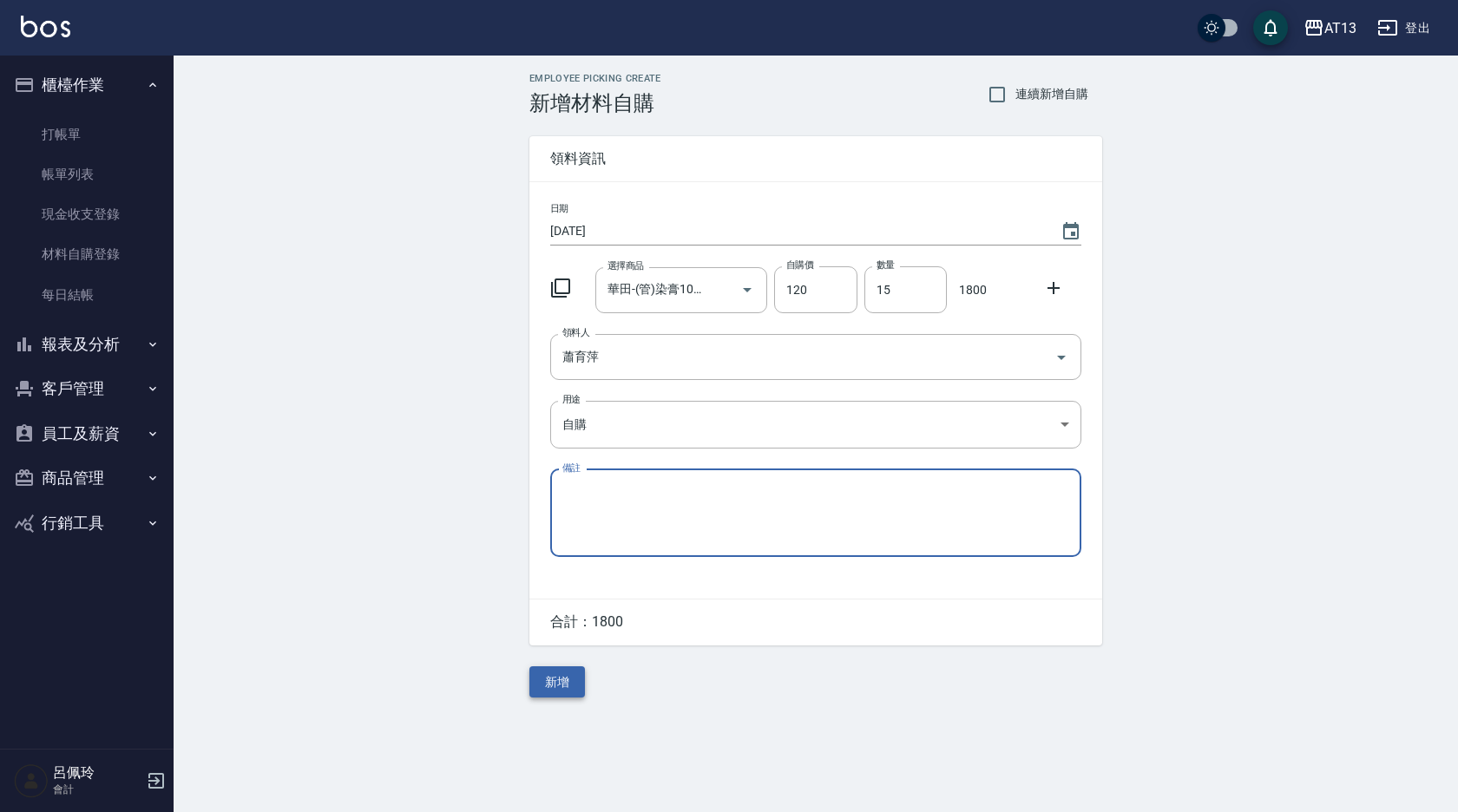
click at [559, 686] on button "新增" at bounding box center [557, 683] width 55 height 32
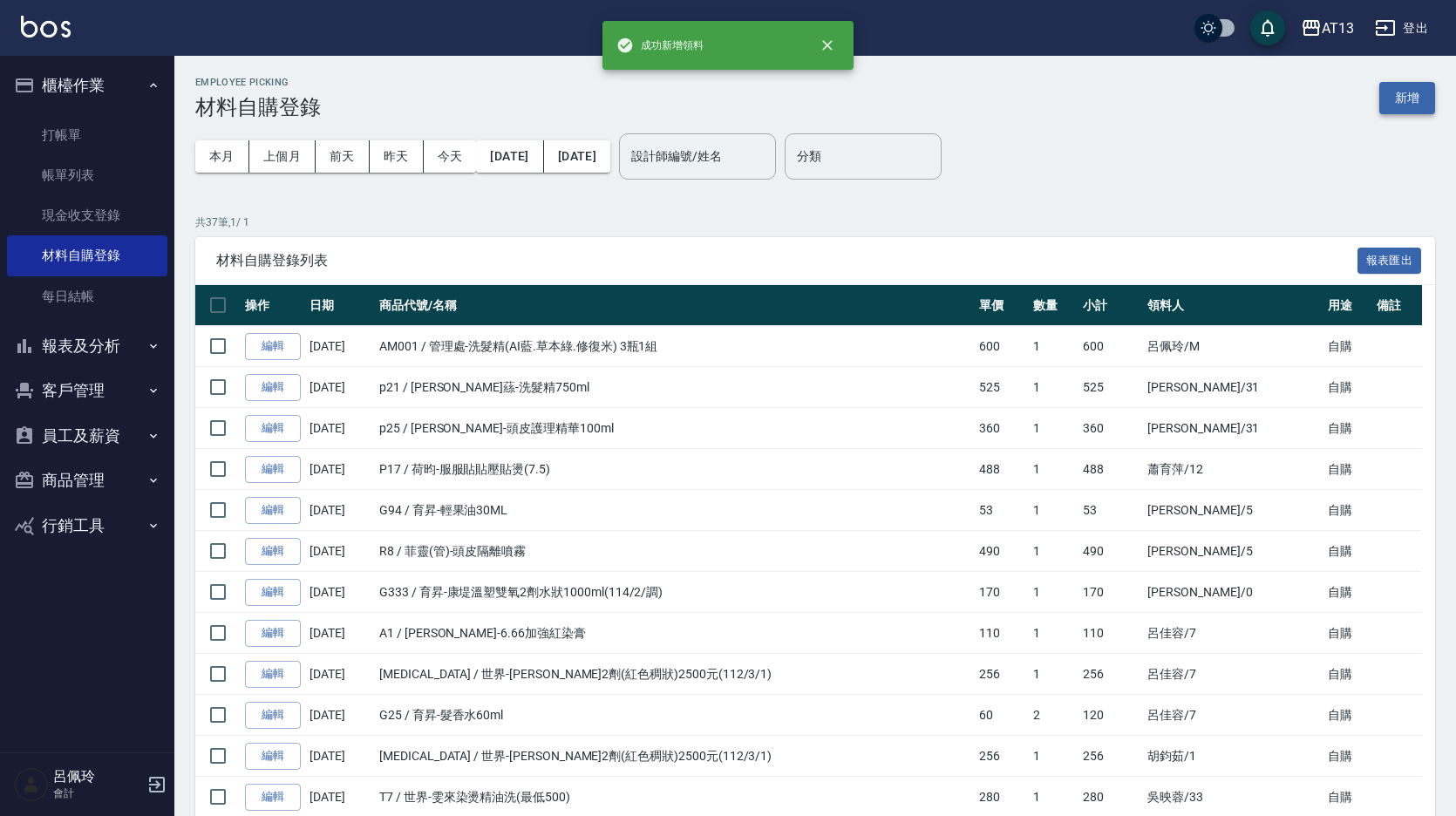
click at [1416, 87] on button "新增" at bounding box center [1406, 98] width 56 height 32
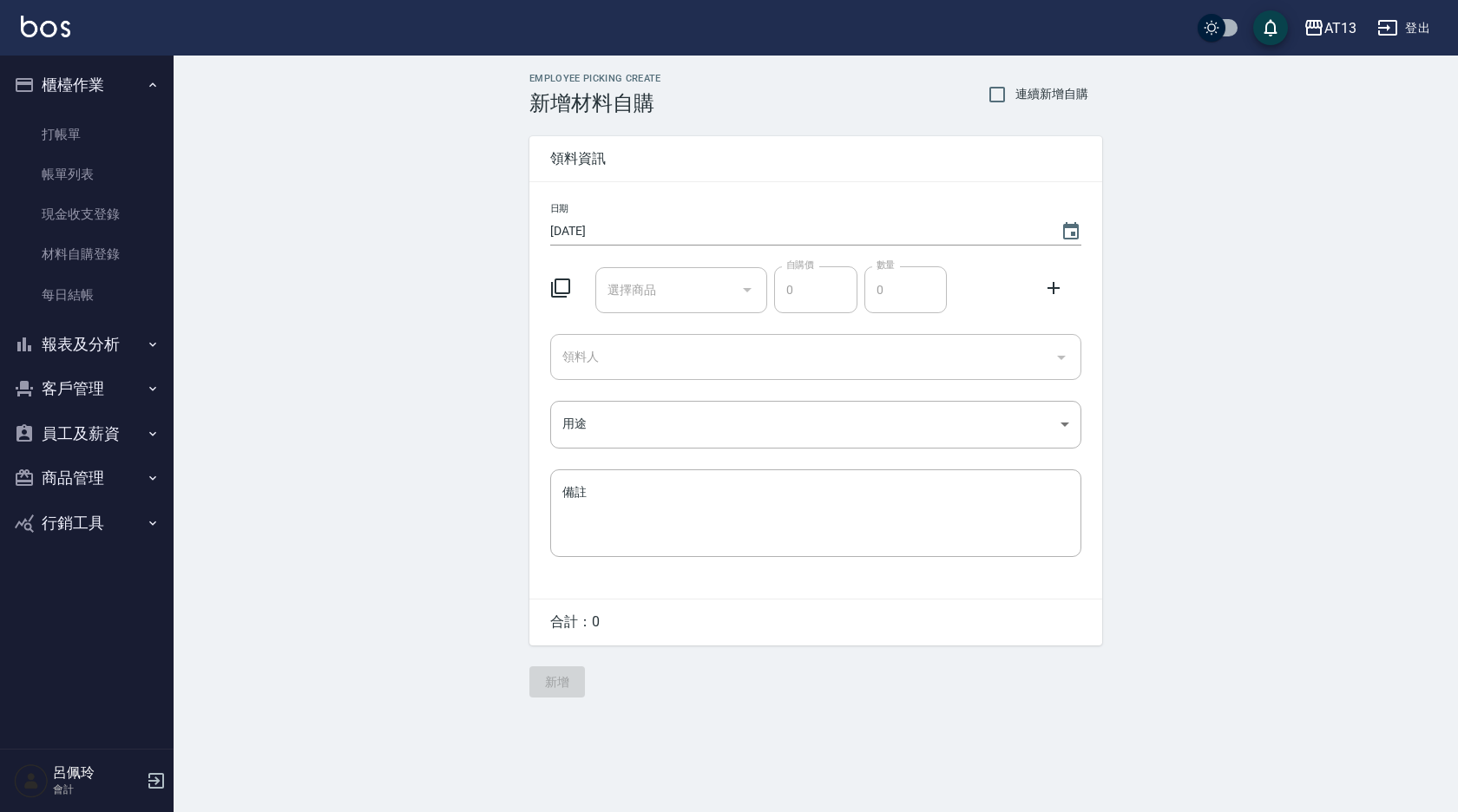
click at [649, 290] on div "選擇商品 選擇商品" at bounding box center [682, 290] width 173 height 46
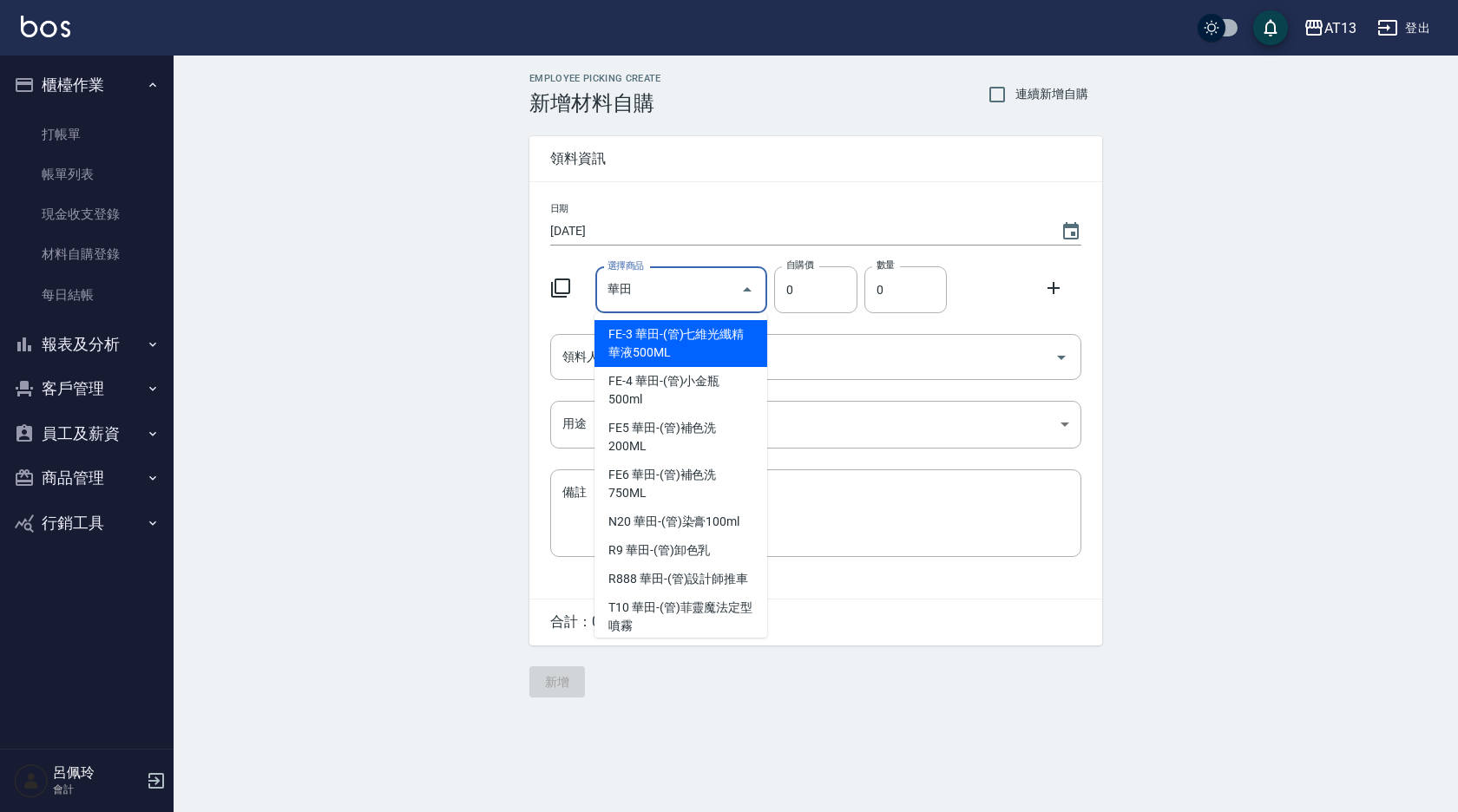
click at [669, 294] on input "華田" at bounding box center [669, 290] width 131 height 30
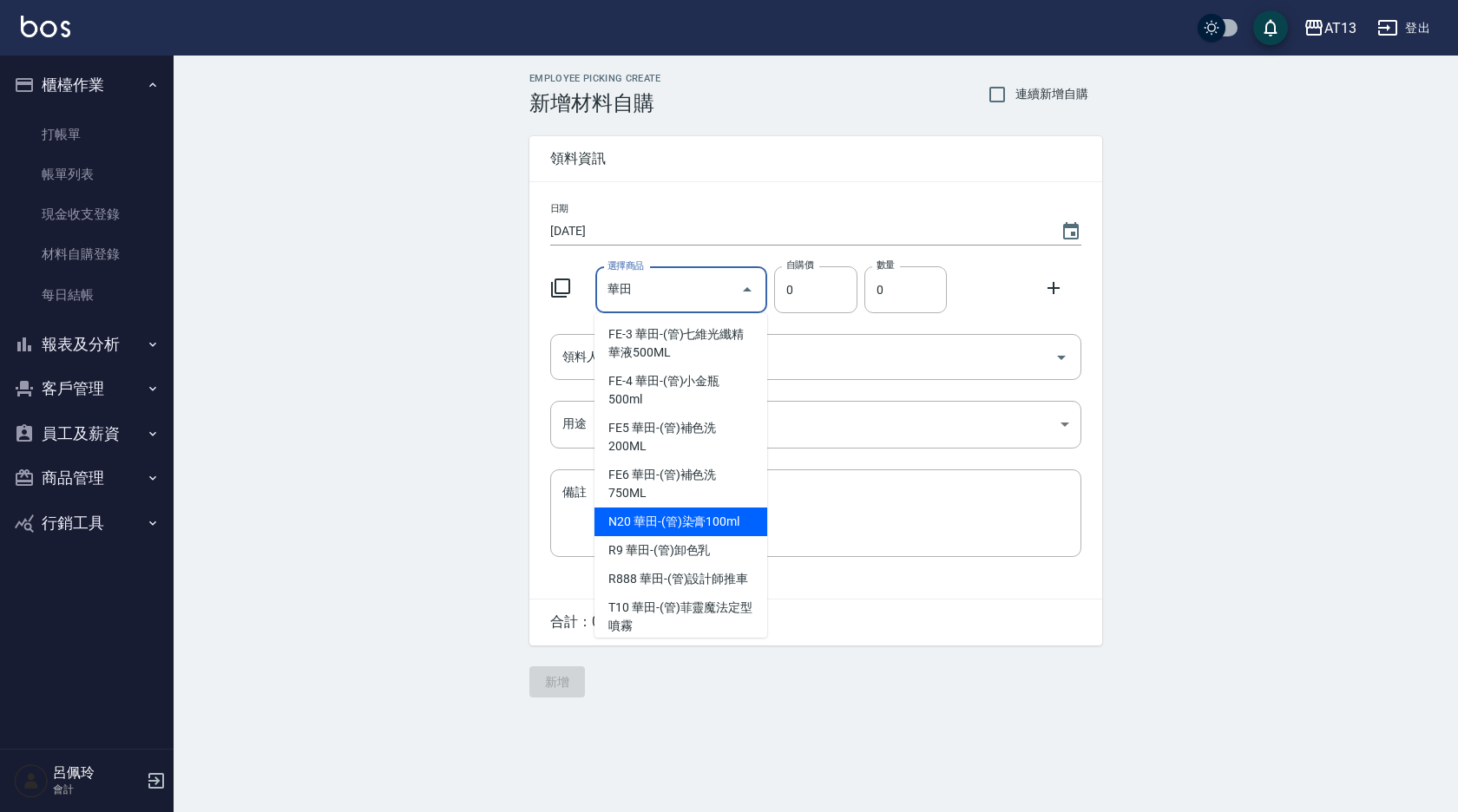
click at [701, 513] on li "N20 華田-(管)染膏100ml" at bounding box center [681, 521] width 173 height 29
type input "華田-(管)染膏100ml"
type input "120"
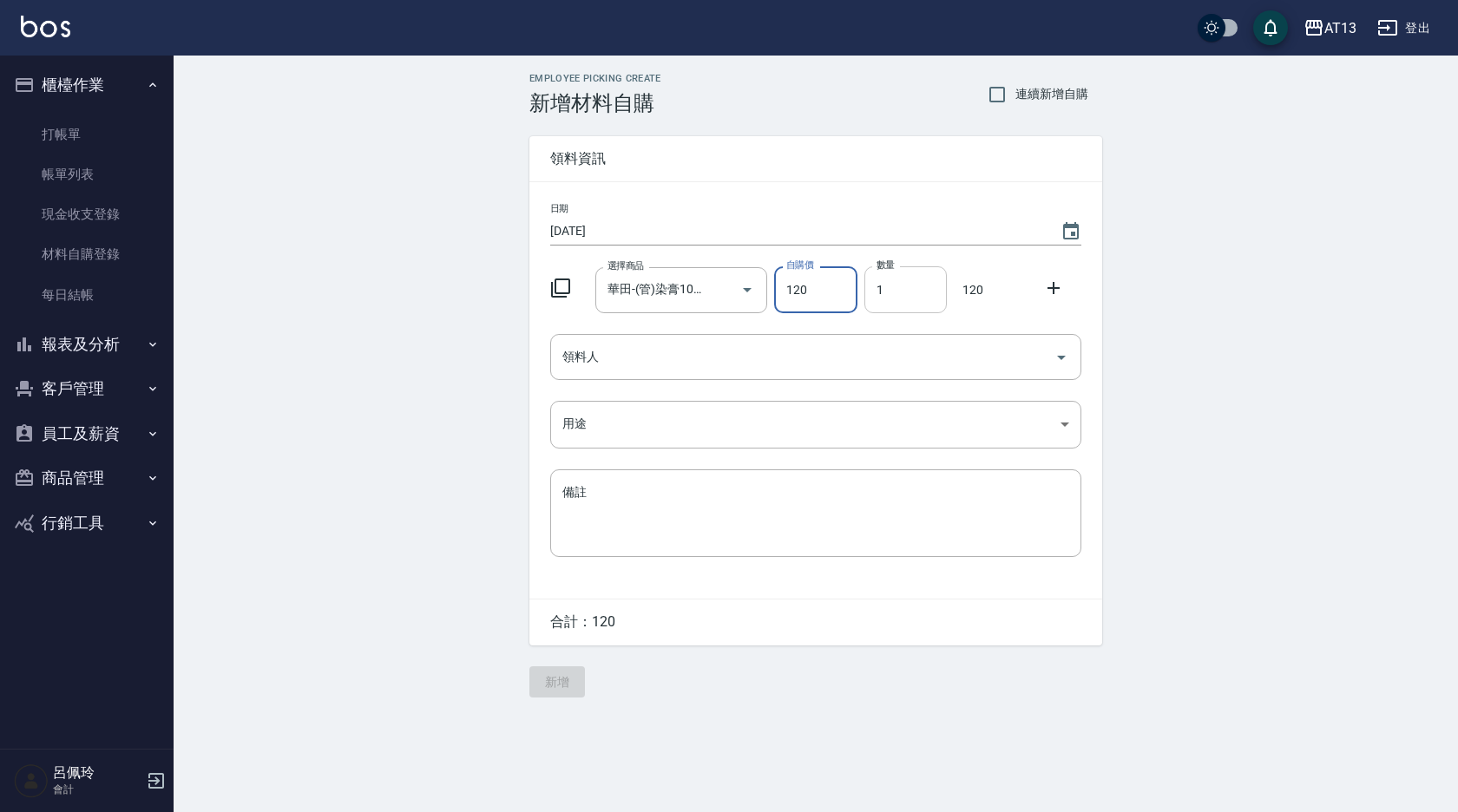
click at [876, 296] on input "1" at bounding box center [906, 290] width 83 height 47
click at [1059, 360] on icon "Open" at bounding box center [1061, 357] width 21 height 21
type input "10"
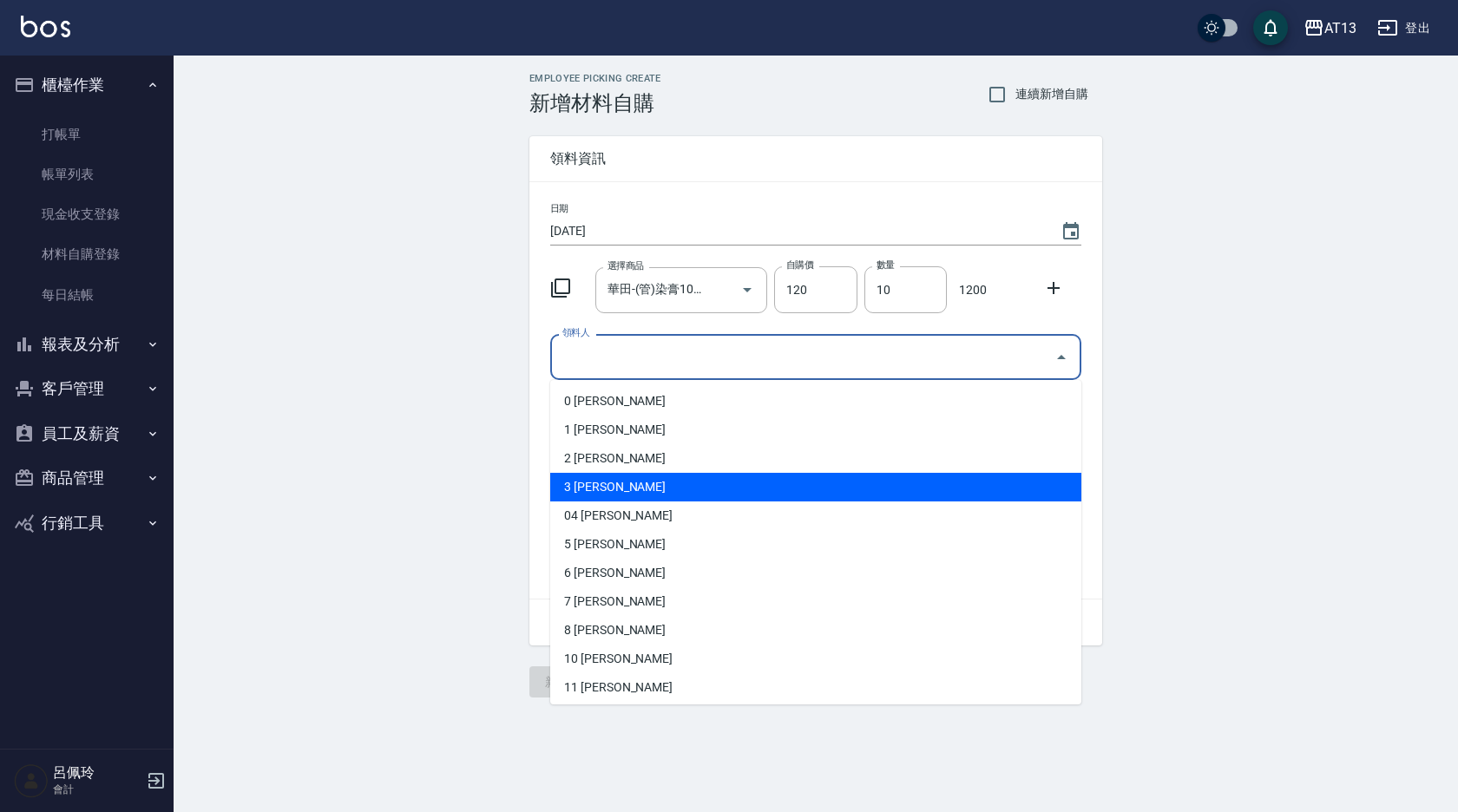
click at [869, 489] on li "3 [PERSON_NAME]" at bounding box center [816, 487] width 531 height 29
type input "黃敏玹"
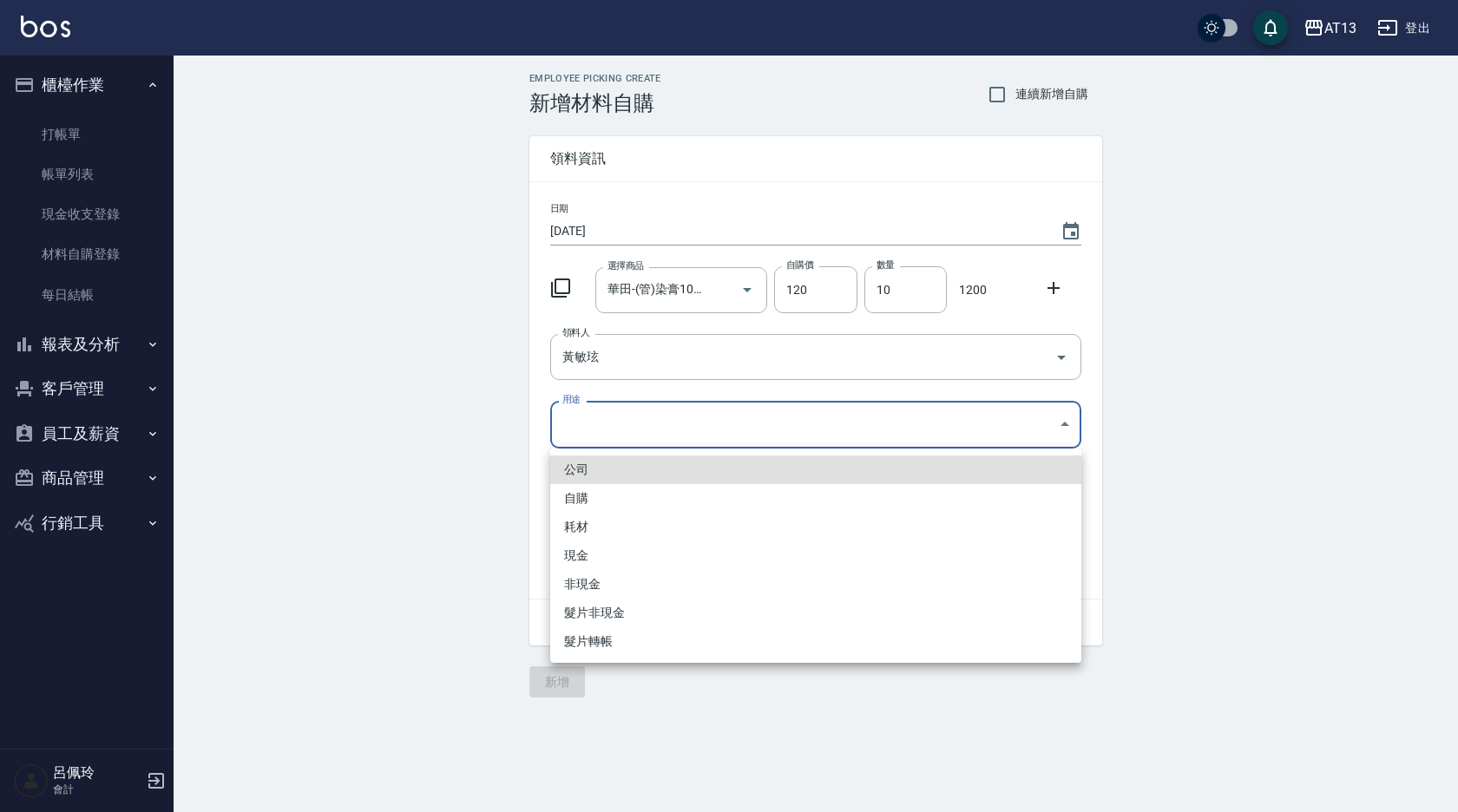
click at [1066, 424] on body "AT13 登出 櫃檯作業 打帳單 帳單列表 現金收支登錄 材料自購登錄 每日結帳 報表及分析 報表目錄 店家區間累計表 店家日報表 互助日報表 互助月報表 互…" at bounding box center [729, 406] width 1458 height 812
click at [752, 500] on li "自購" at bounding box center [816, 498] width 531 height 29
type input "自購"
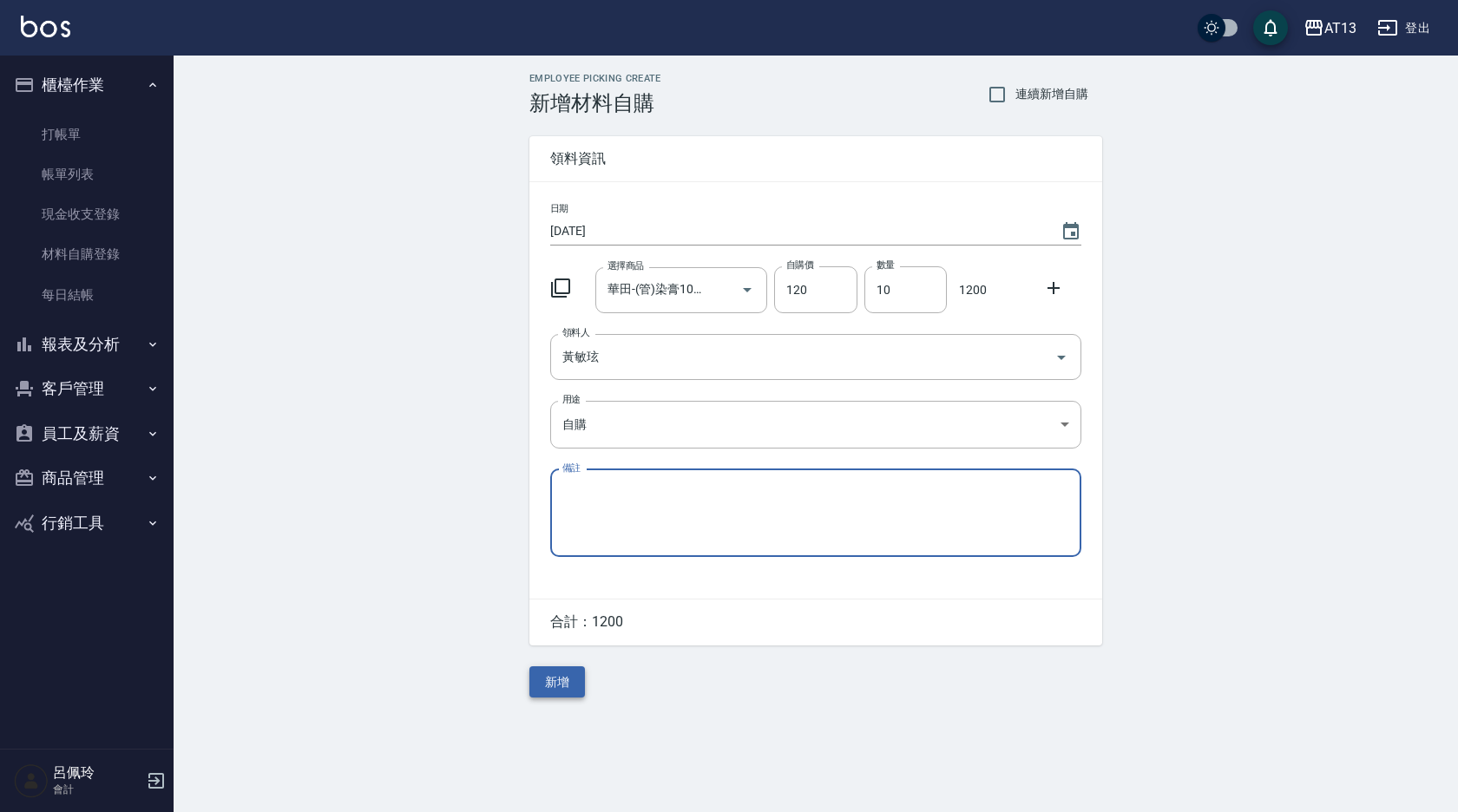
click at [562, 684] on button "新增" at bounding box center [557, 683] width 55 height 32
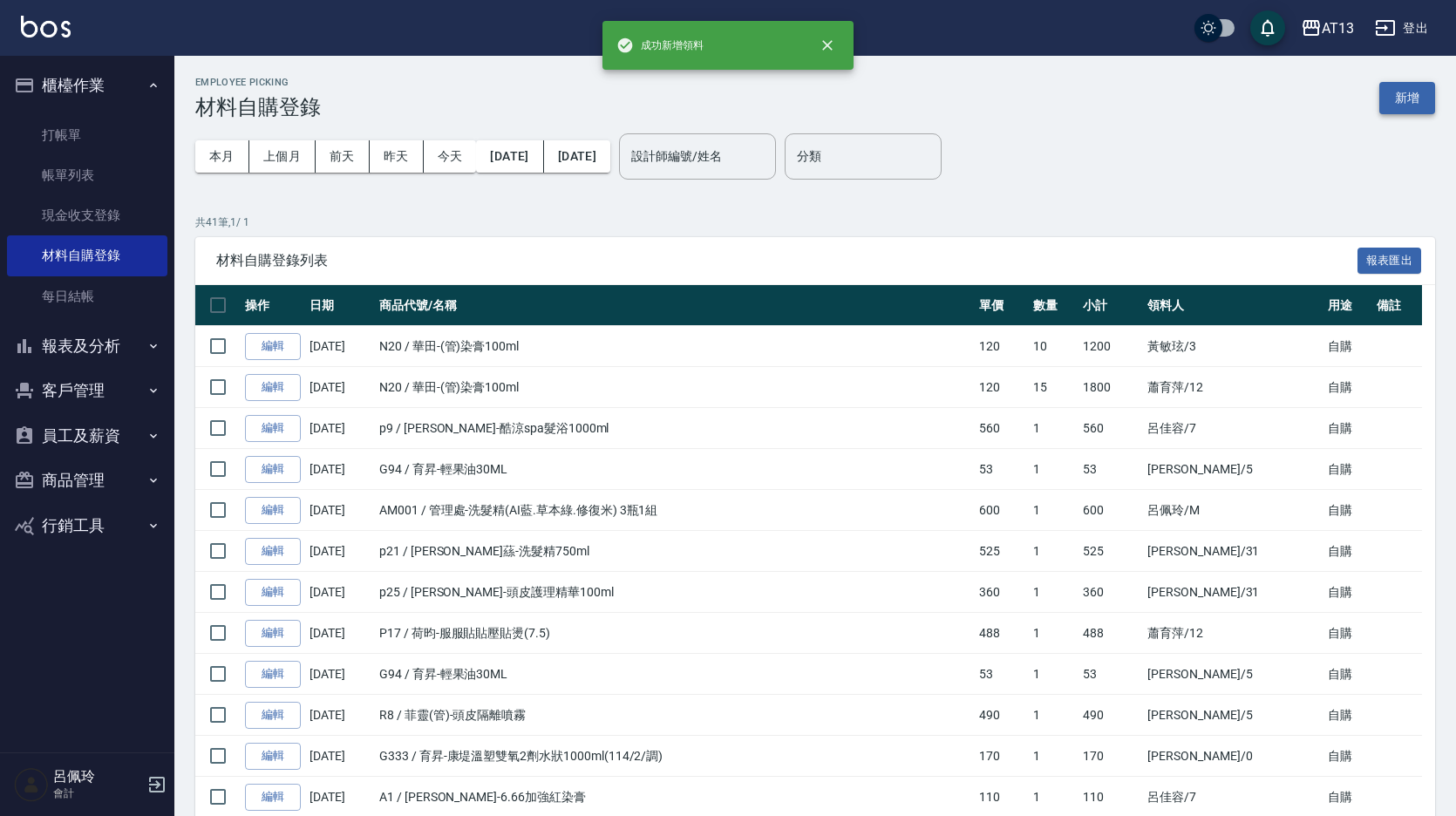
click at [1413, 86] on button "新增" at bounding box center [1406, 98] width 56 height 32
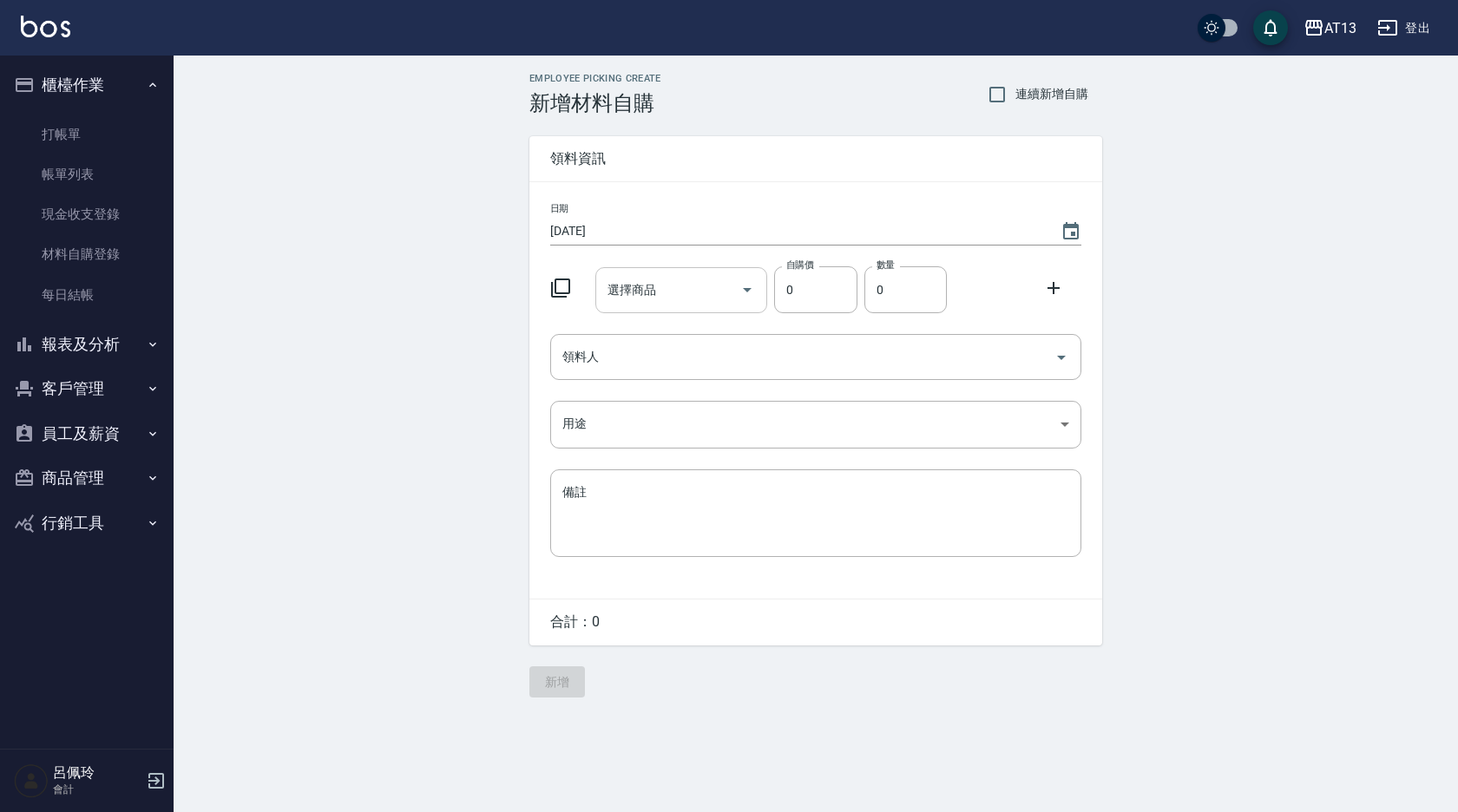
click at [654, 292] on input "選擇商品" at bounding box center [669, 290] width 131 height 30
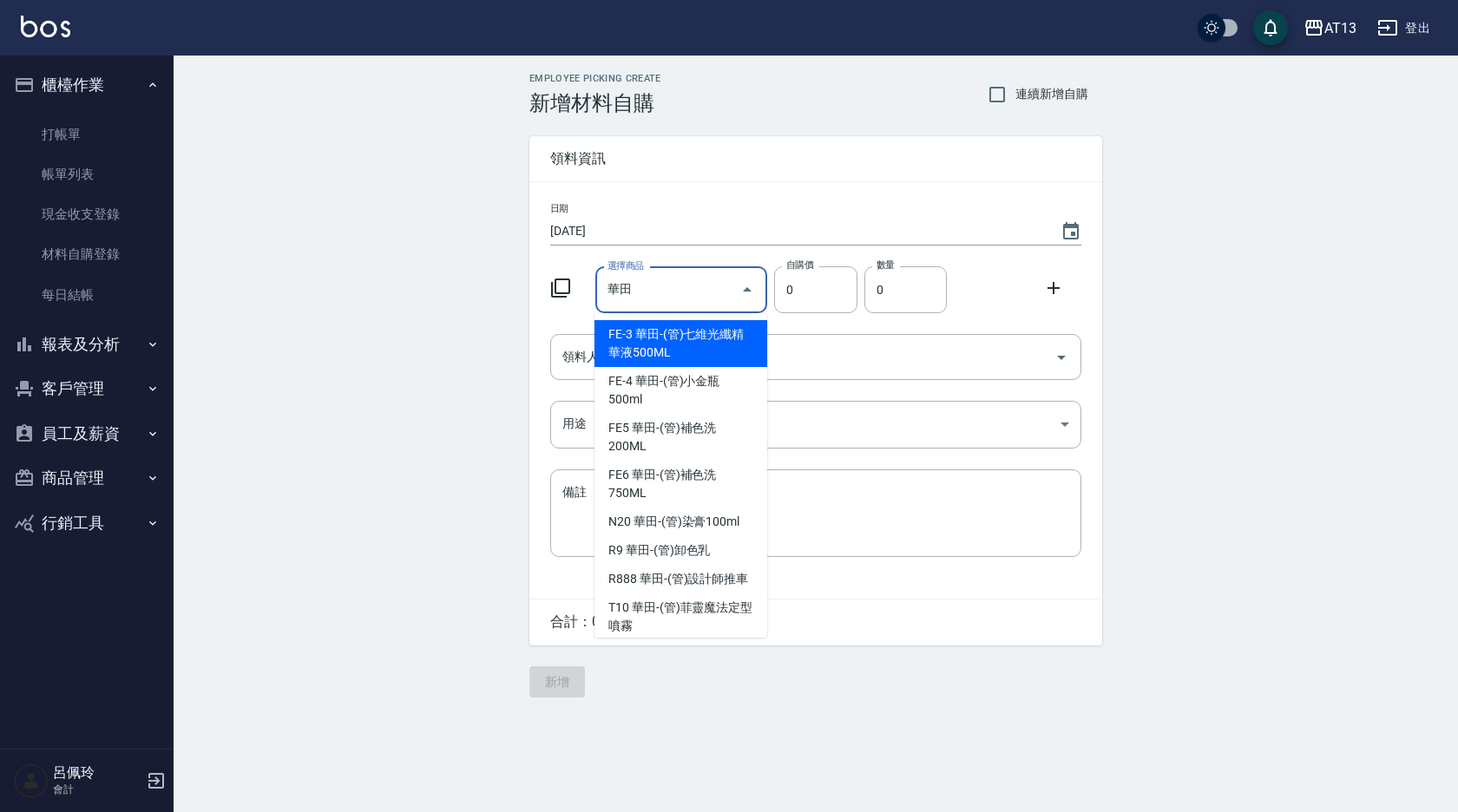
click at [654, 292] on input "華田" at bounding box center [669, 290] width 131 height 30
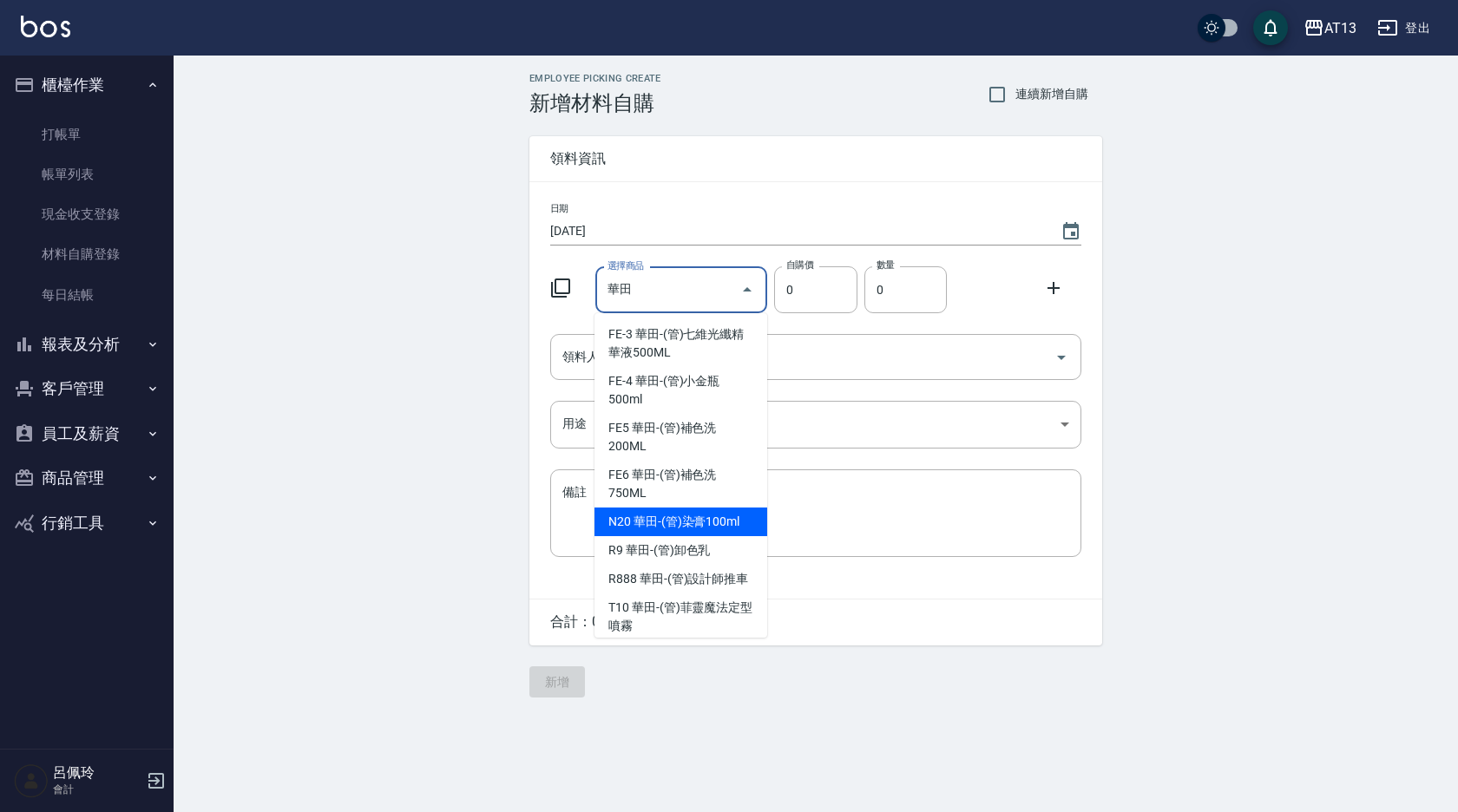
click at [700, 512] on li "N20 華田-(管)染膏100ml" at bounding box center [681, 521] width 173 height 29
type input "華田-(管)染膏100ml"
type input "120"
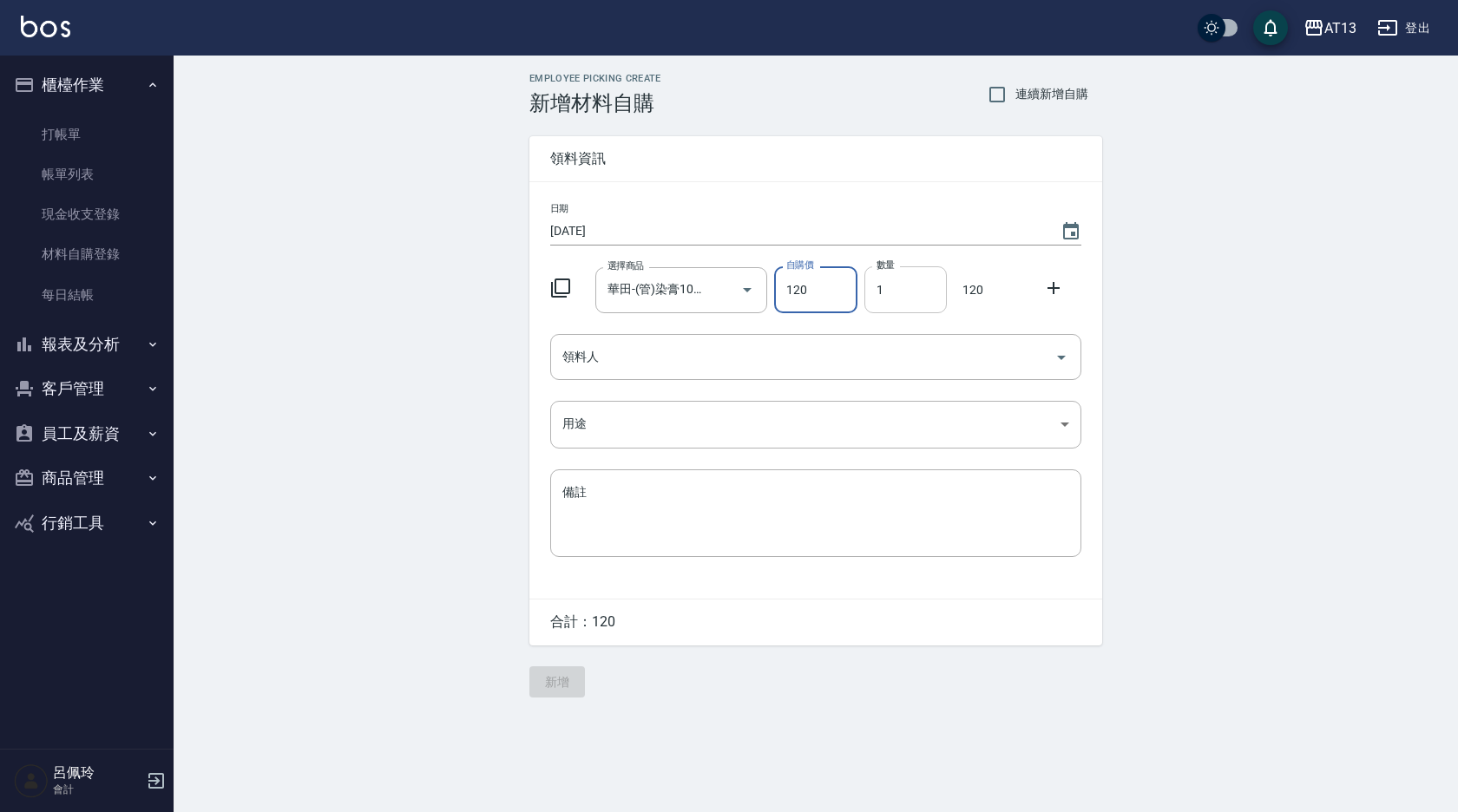
click at [875, 299] on input "1" at bounding box center [906, 290] width 83 height 47
click at [1065, 356] on icon "Open" at bounding box center [1060, 358] width 8 height 5
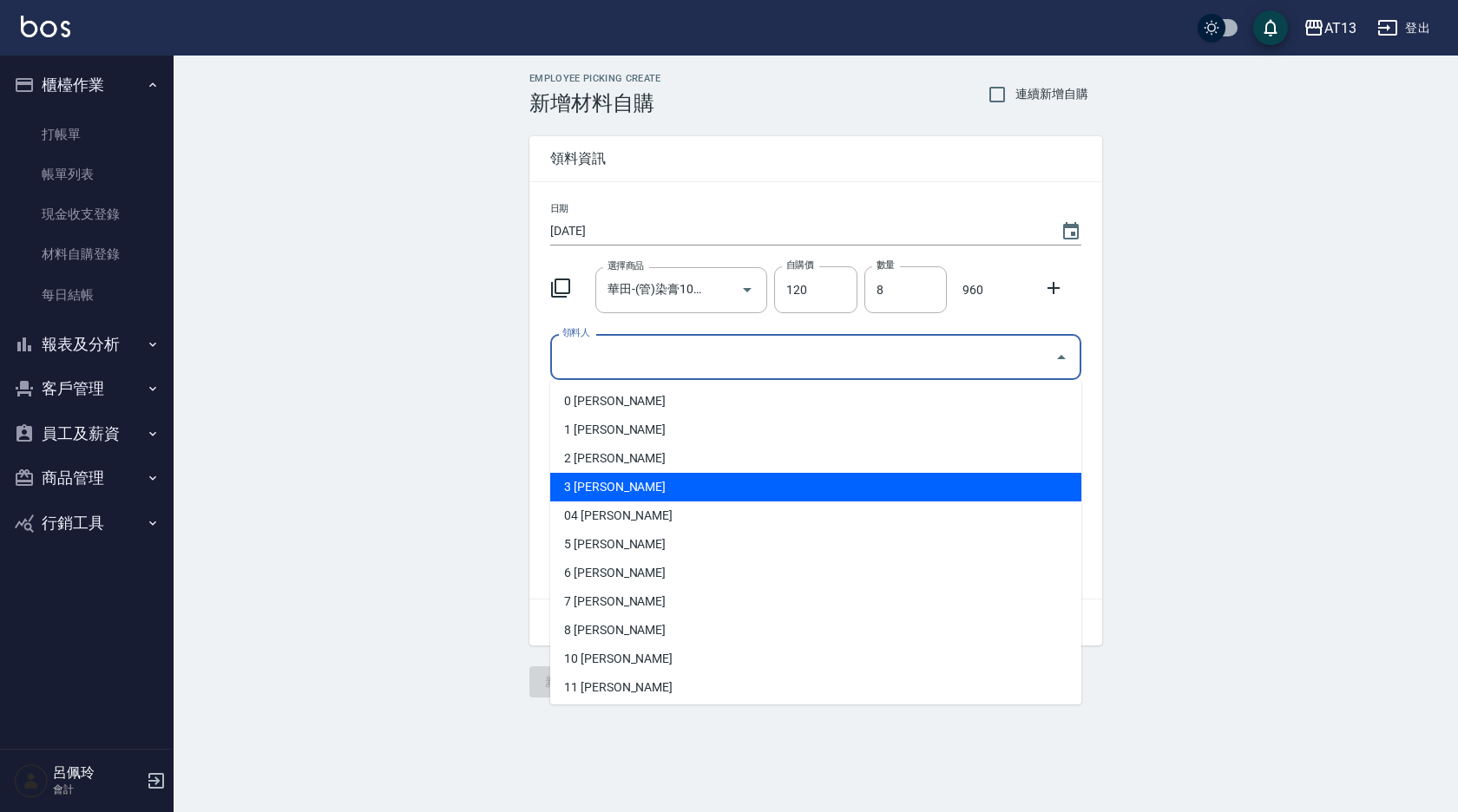
click at [1204, 418] on div "Employee Picking Create 新增材料自購 連續新增自購 領料資訊 日期 [DATE] 選擇商品 華田-(管)染膏100ml 選擇商品 自購…" at bounding box center [816, 384] width 1285 height 659
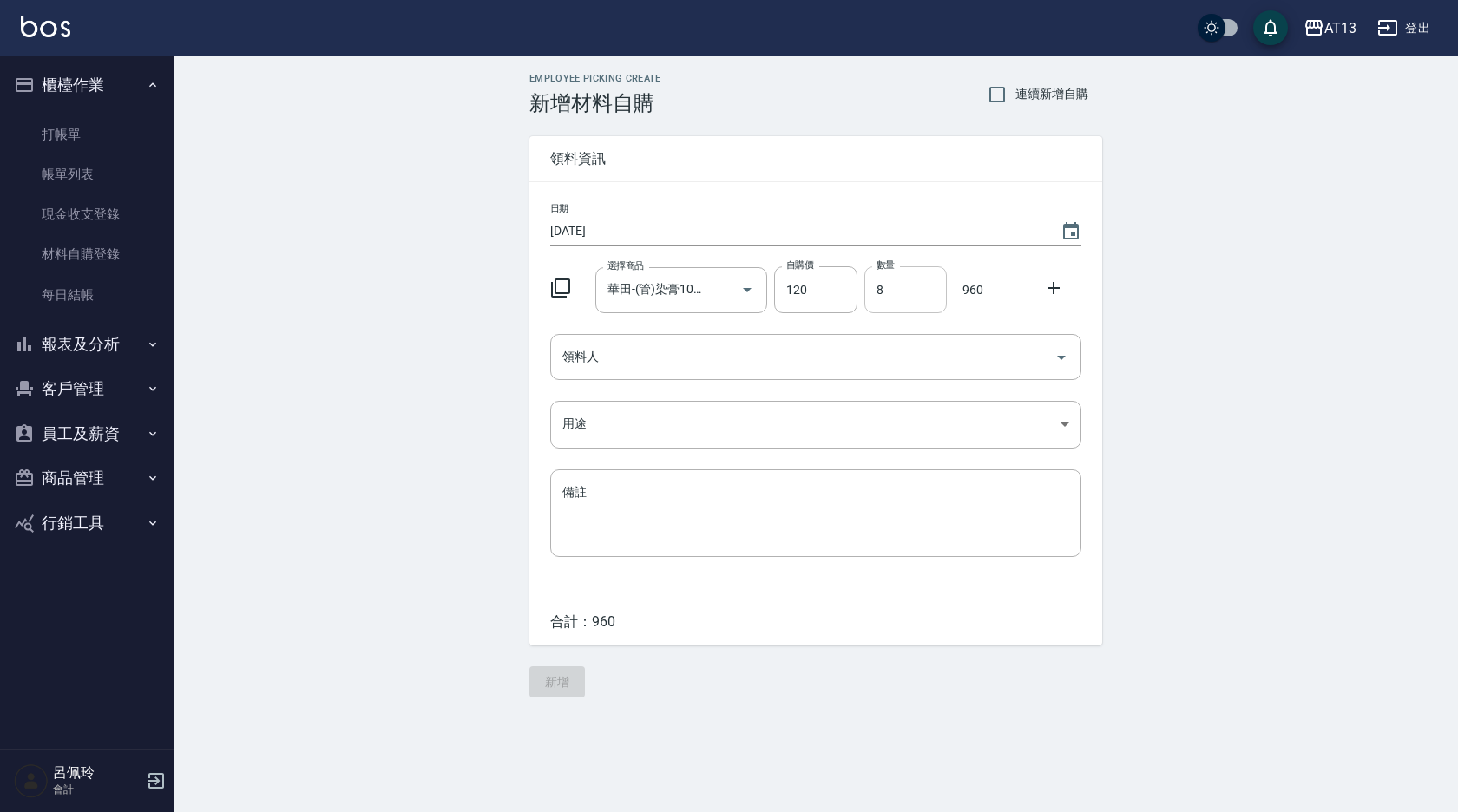
click at [877, 292] on input "8" at bounding box center [906, 290] width 83 height 47
click at [1057, 359] on icon "Open" at bounding box center [1061, 357] width 21 height 21
type input "7"
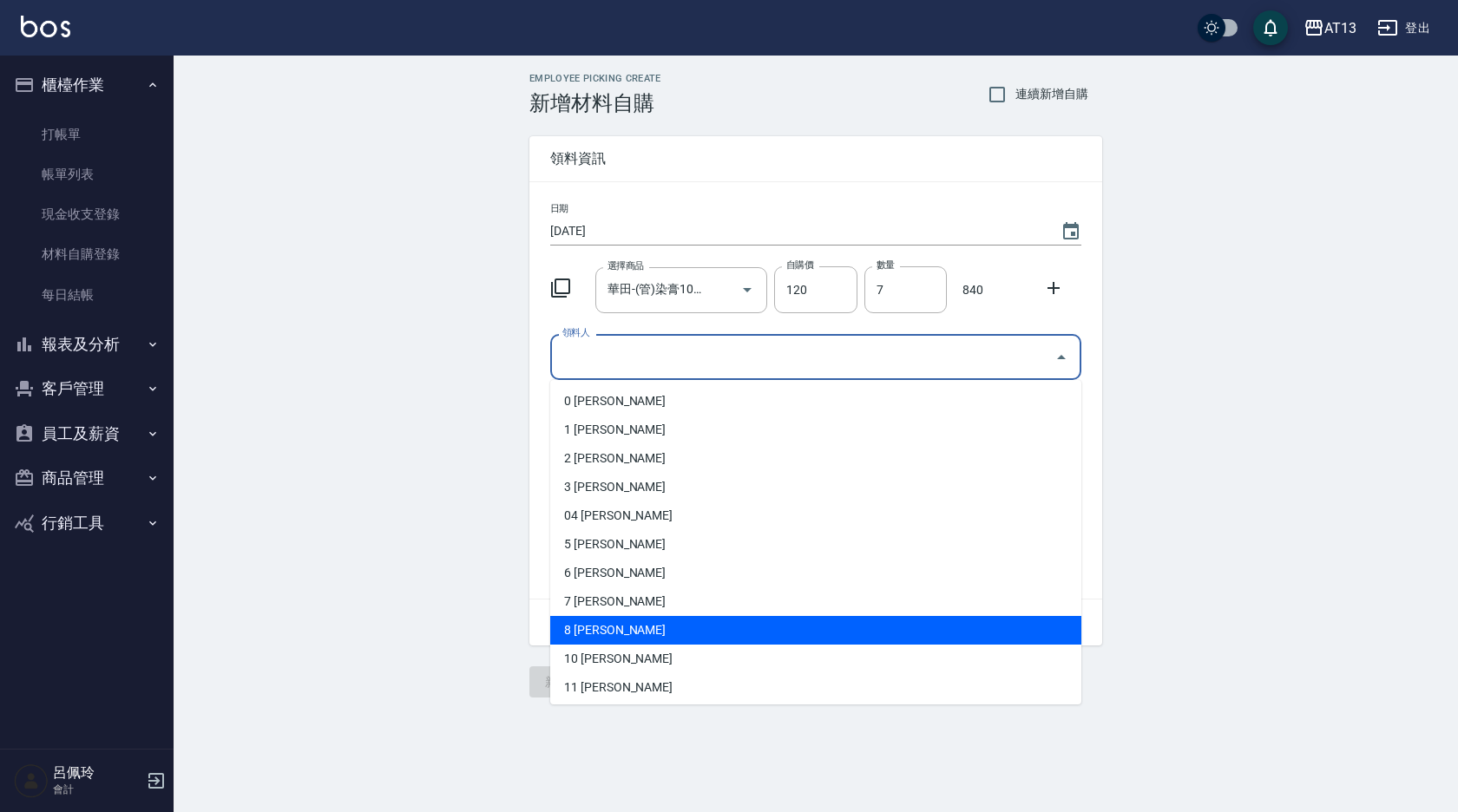
click at [862, 624] on li "8 [PERSON_NAME]" at bounding box center [816, 630] width 531 height 29
type input "黃仁傑"
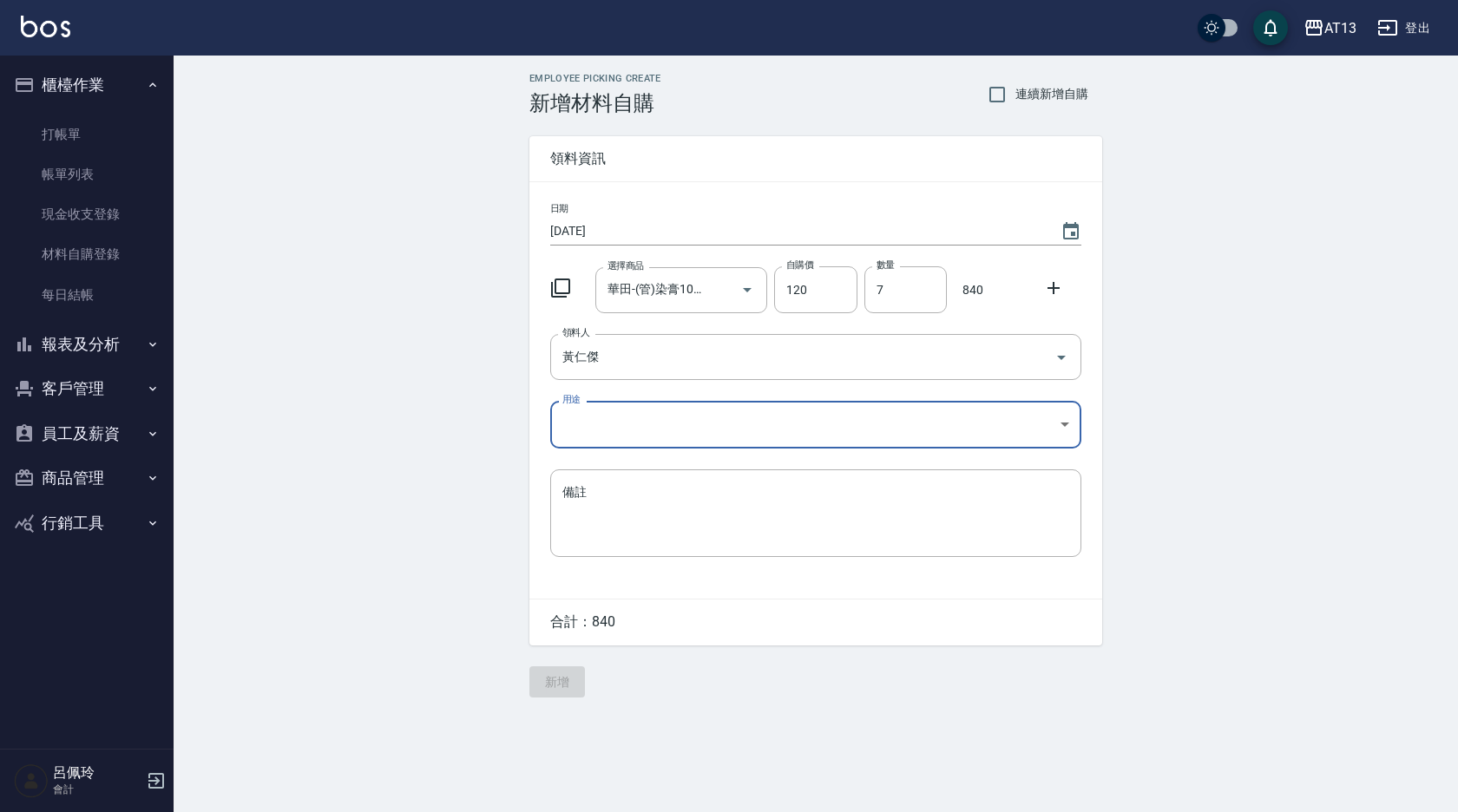
click at [1064, 425] on body "AT13 登出 櫃檯作業 打帳單 帳單列表 現金收支登錄 材料自購登錄 每日結帳 報表及分析 報表目錄 店家區間累計表 店家日報表 互助日報表 互助月報表 互…" at bounding box center [729, 406] width 1458 height 812
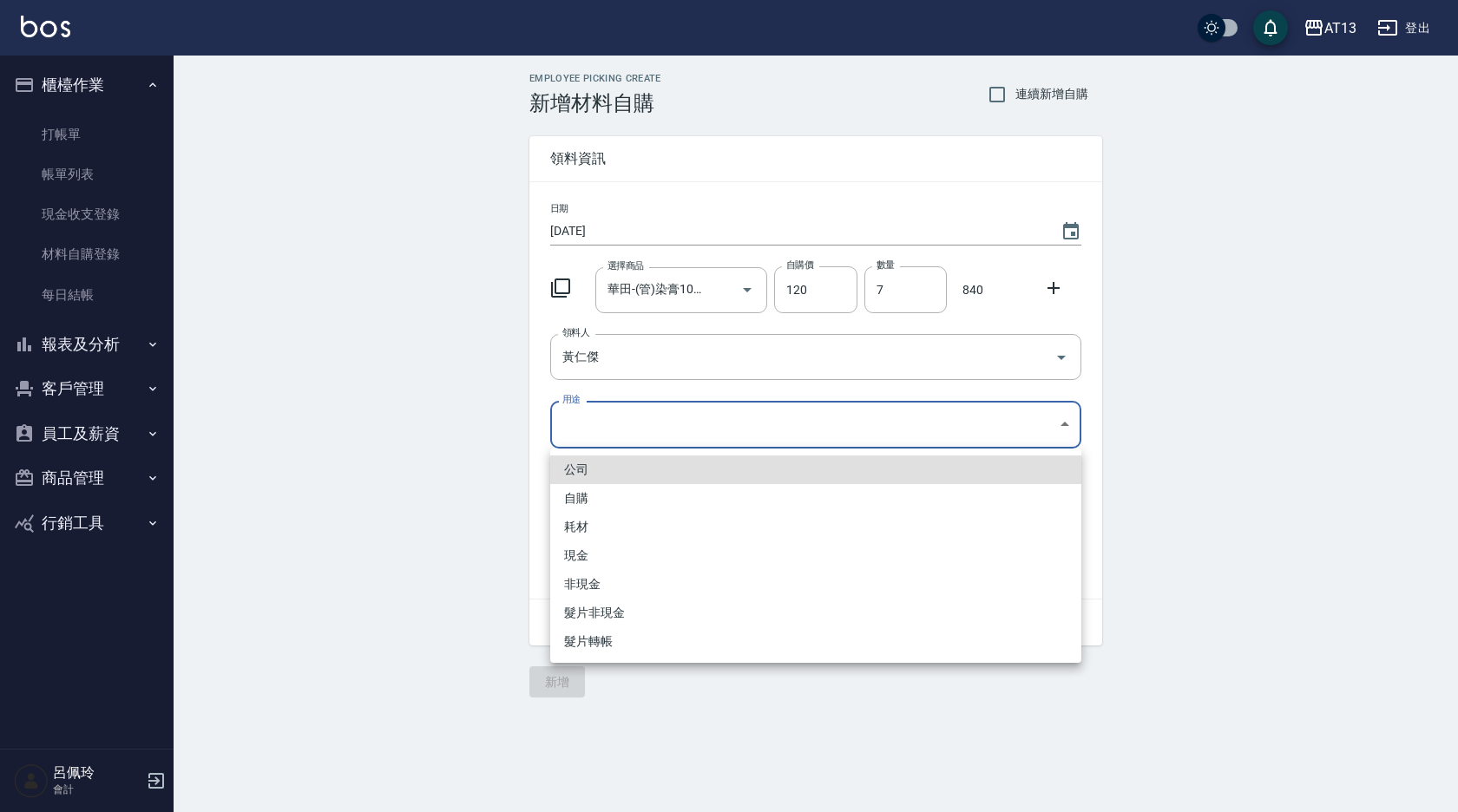
click at [811, 497] on li "自購" at bounding box center [816, 498] width 531 height 29
type input "自購"
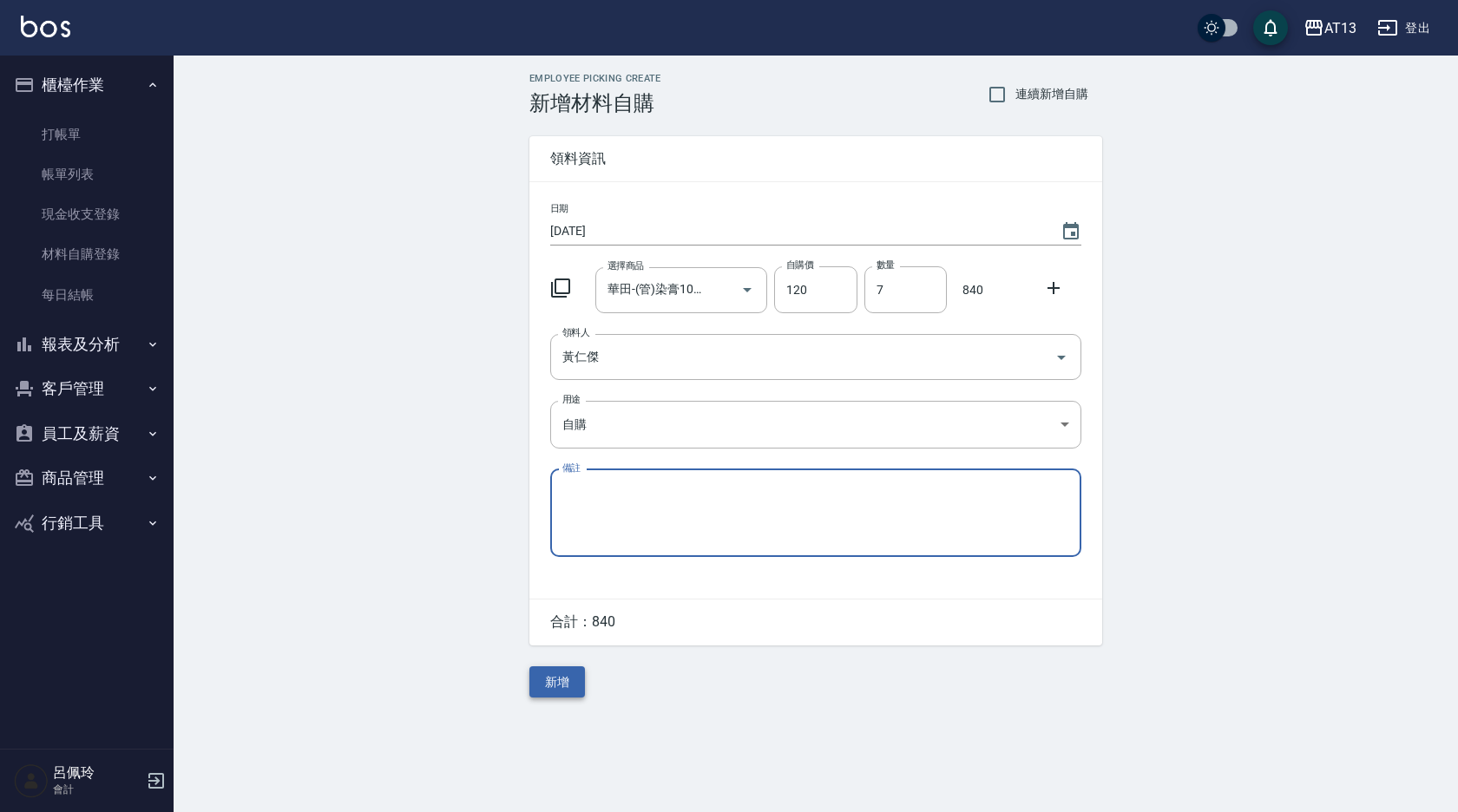
click at [566, 684] on button "新增" at bounding box center [557, 683] width 55 height 32
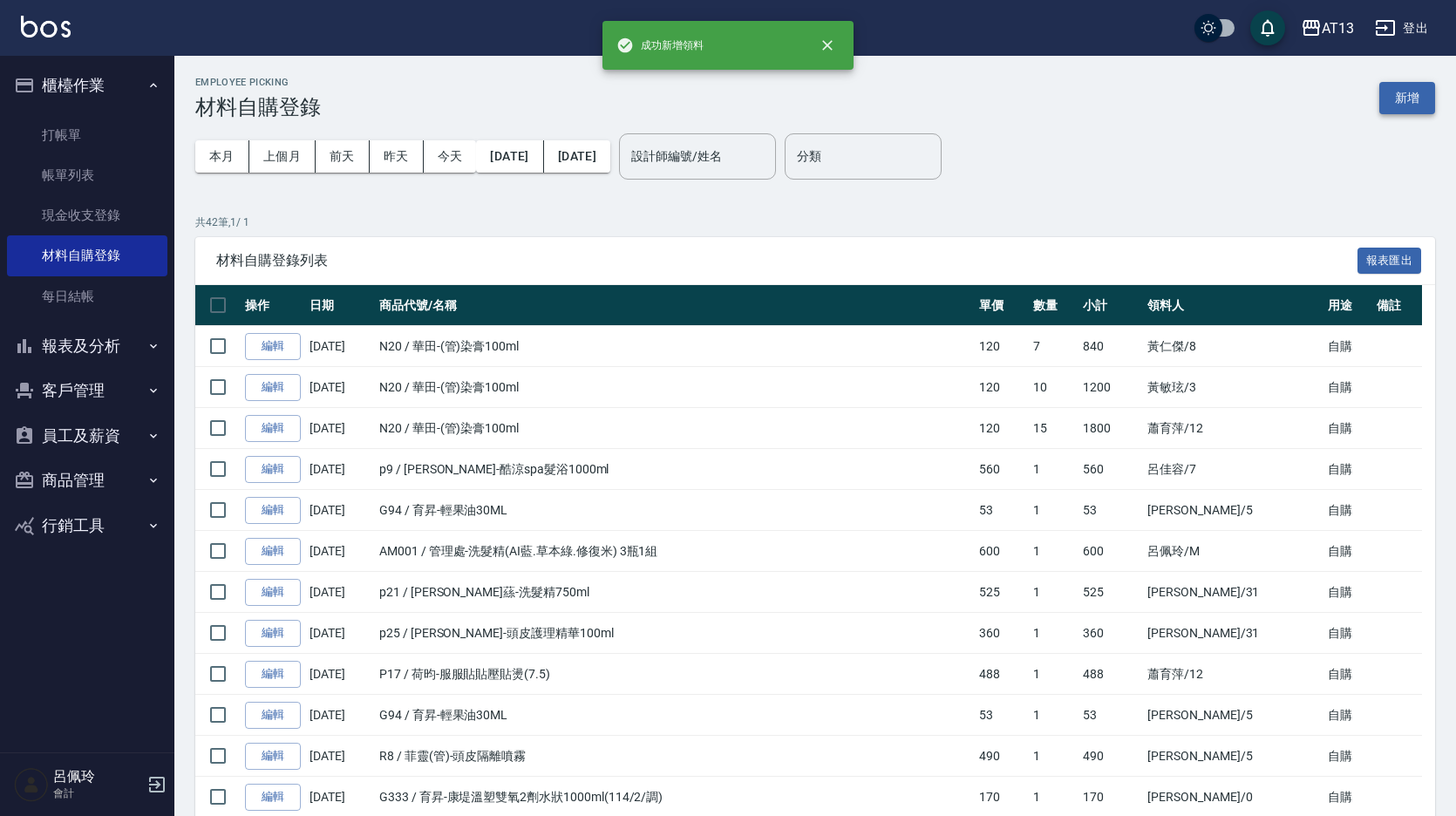
click at [1410, 100] on button "新增" at bounding box center [1406, 98] width 56 height 32
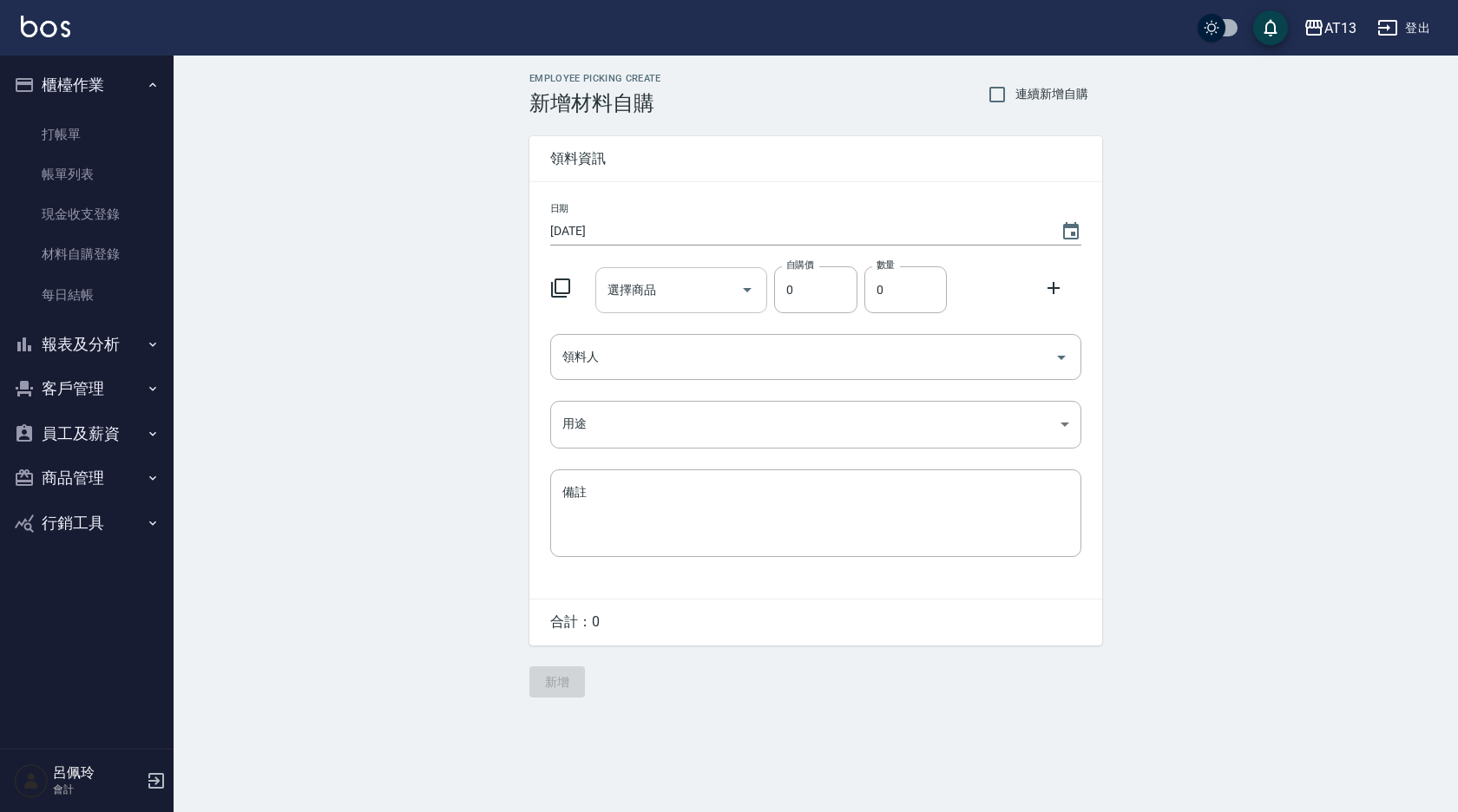
click at [685, 293] on input "選擇商品" at bounding box center [669, 290] width 131 height 30
click at [705, 326] on li "R9 華田-(管)卸色乳" at bounding box center [681, 335] width 173 height 29
type input "華田-(管)卸色乳"
type input "406"
type input "1"
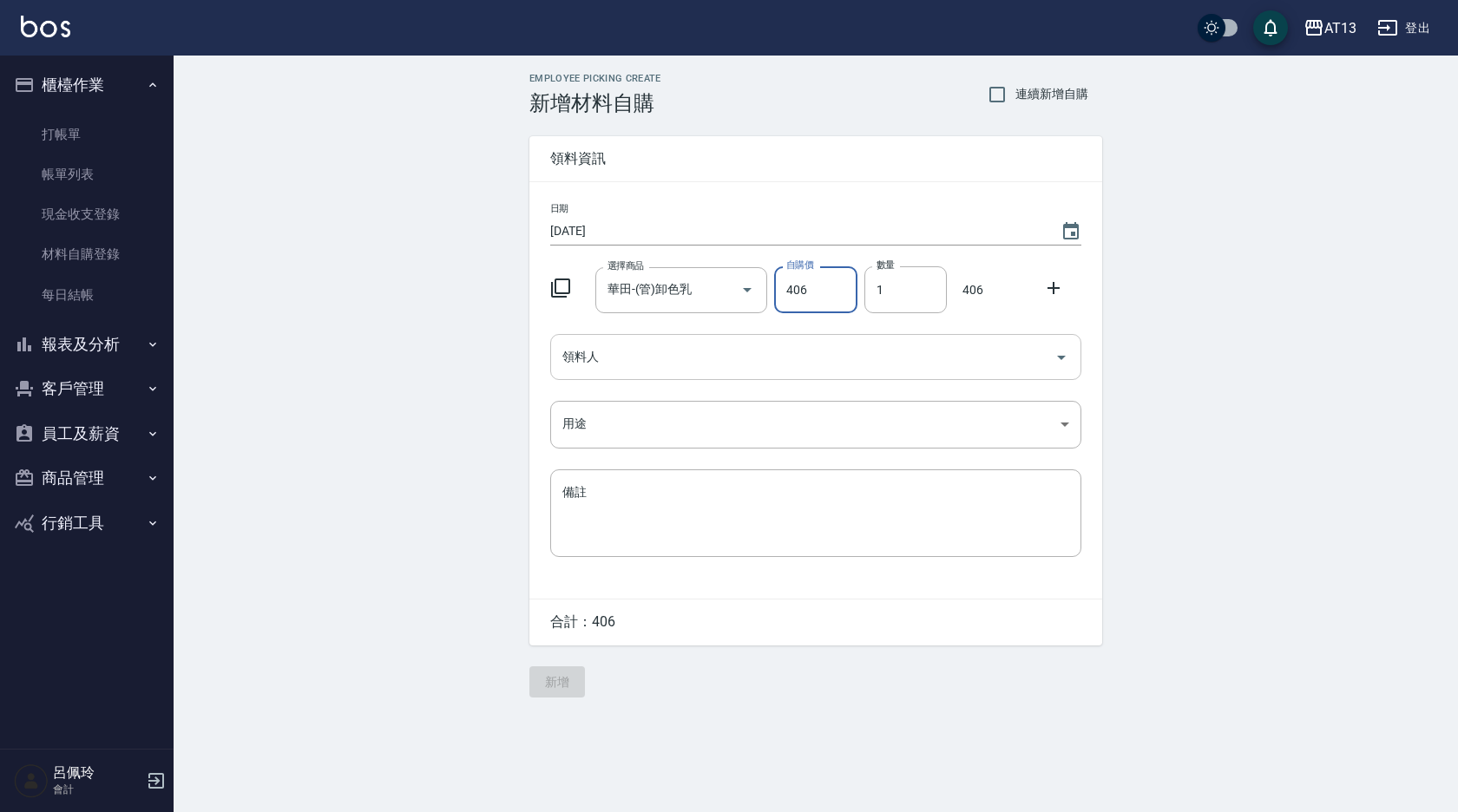
click at [1064, 362] on icon "Open" at bounding box center [1061, 357] width 21 height 21
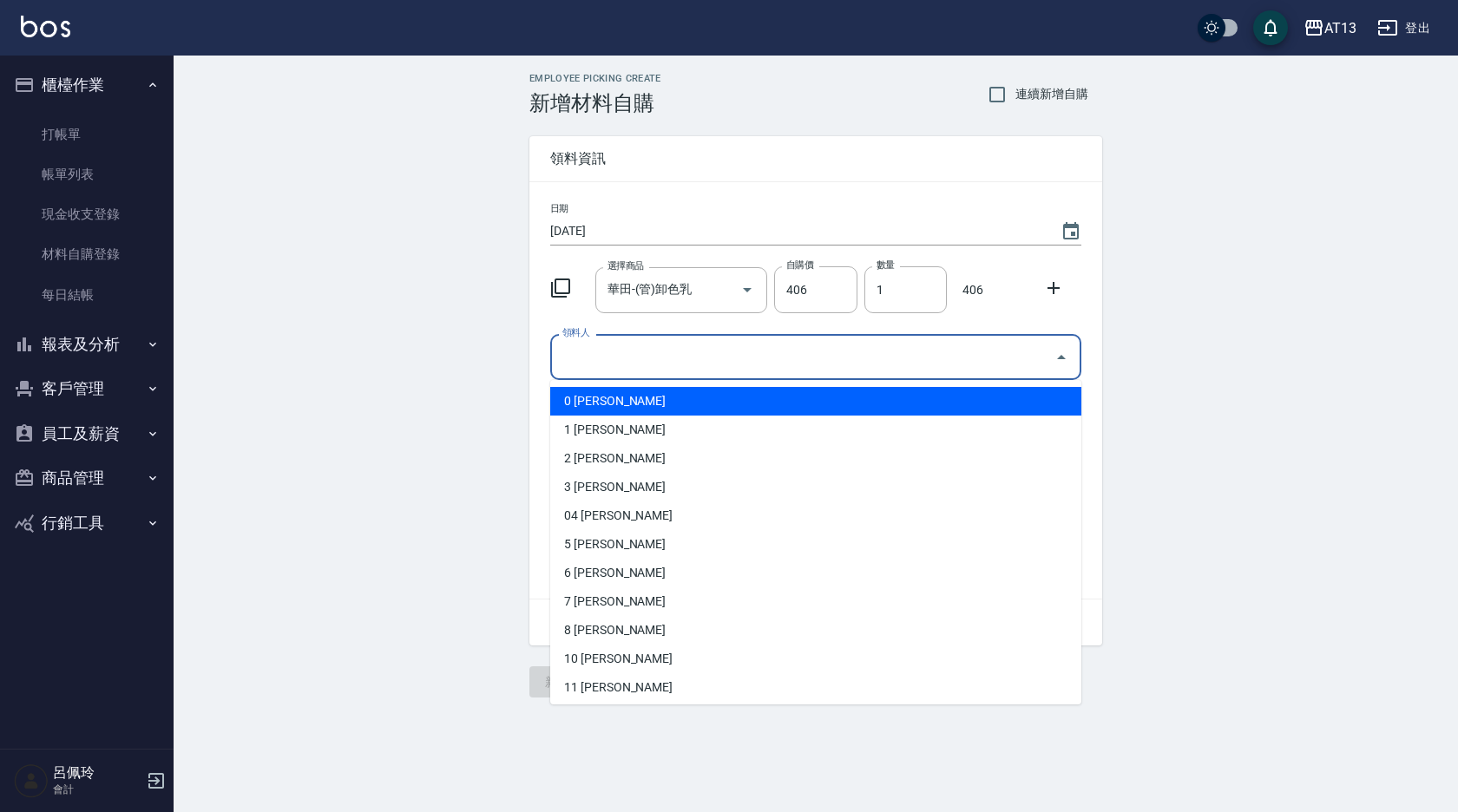
click at [797, 396] on li "0 [PERSON_NAME]" at bounding box center [816, 401] width 531 height 29
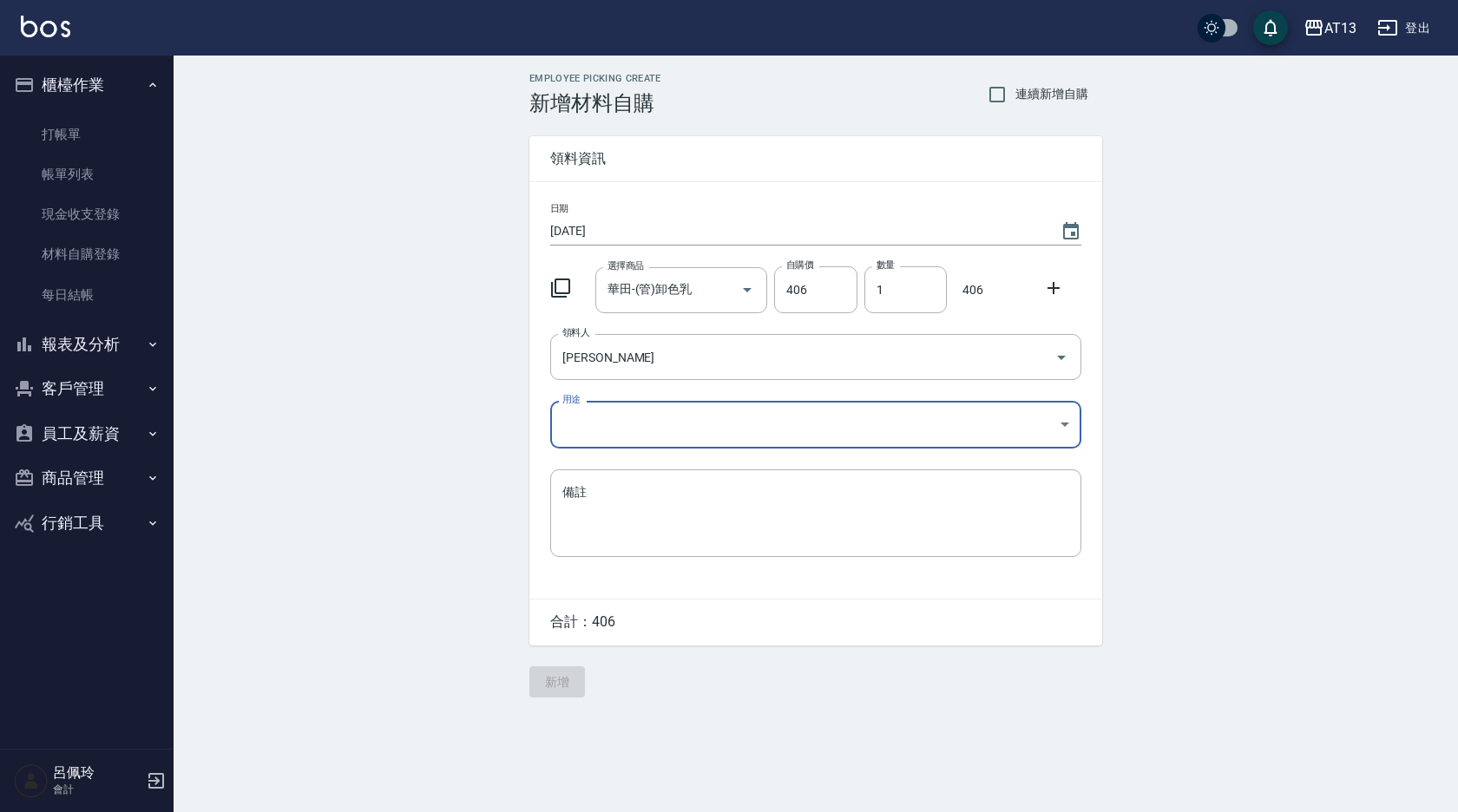
type input "[PERSON_NAME]"
click at [1070, 426] on body "AT13 登出 櫃檯作業 打帳單 帳單列表 現金收支登錄 材料自購登錄 每日結帳 報表及分析 報表目錄 店家區間累計表 店家日報表 互助日報表 互助月報表 互…" at bounding box center [729, 406] width 1458 height 812
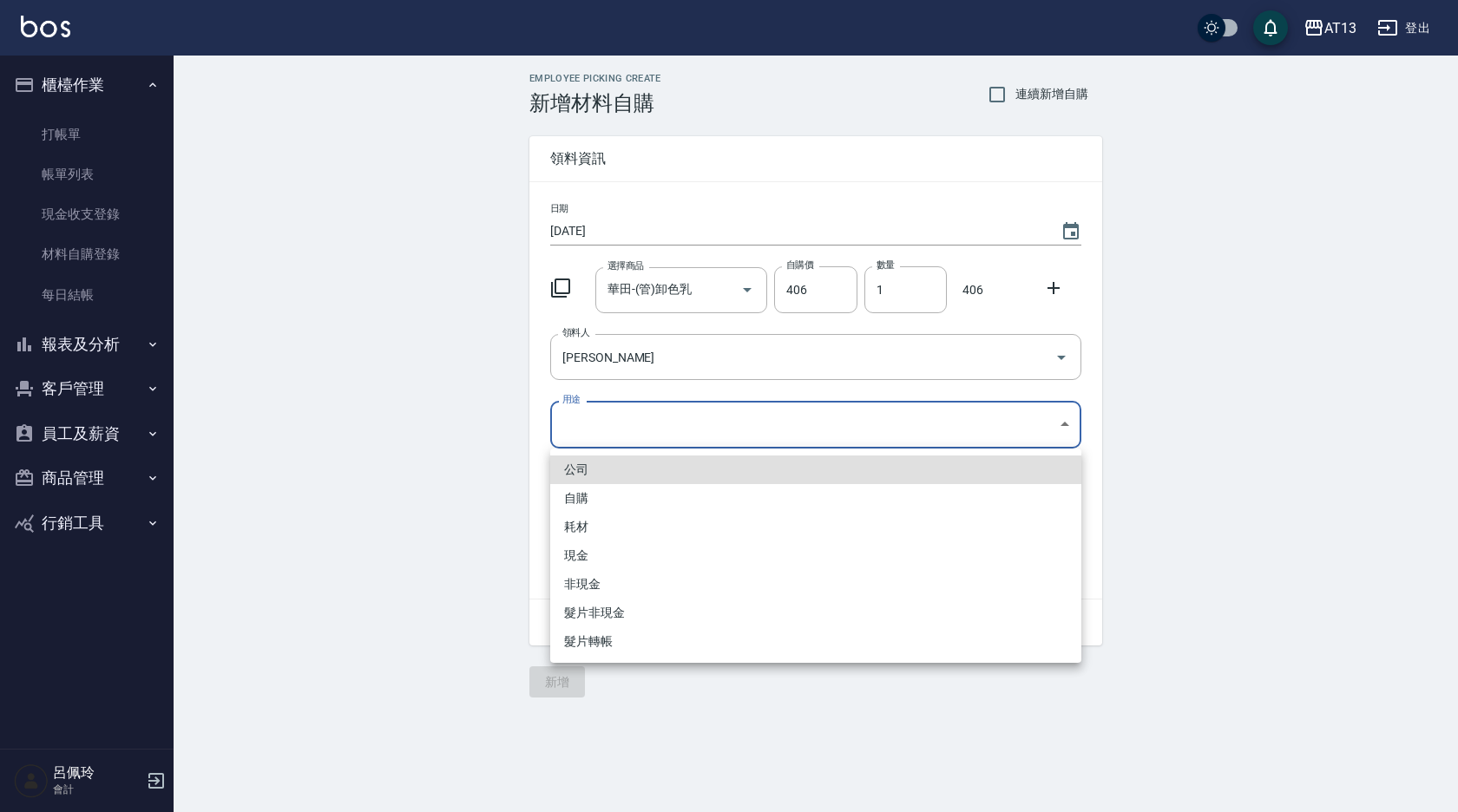
click at [645, 494] on li "自購" at bounding box center [816, 498] width 531 height 29
type input "自購"
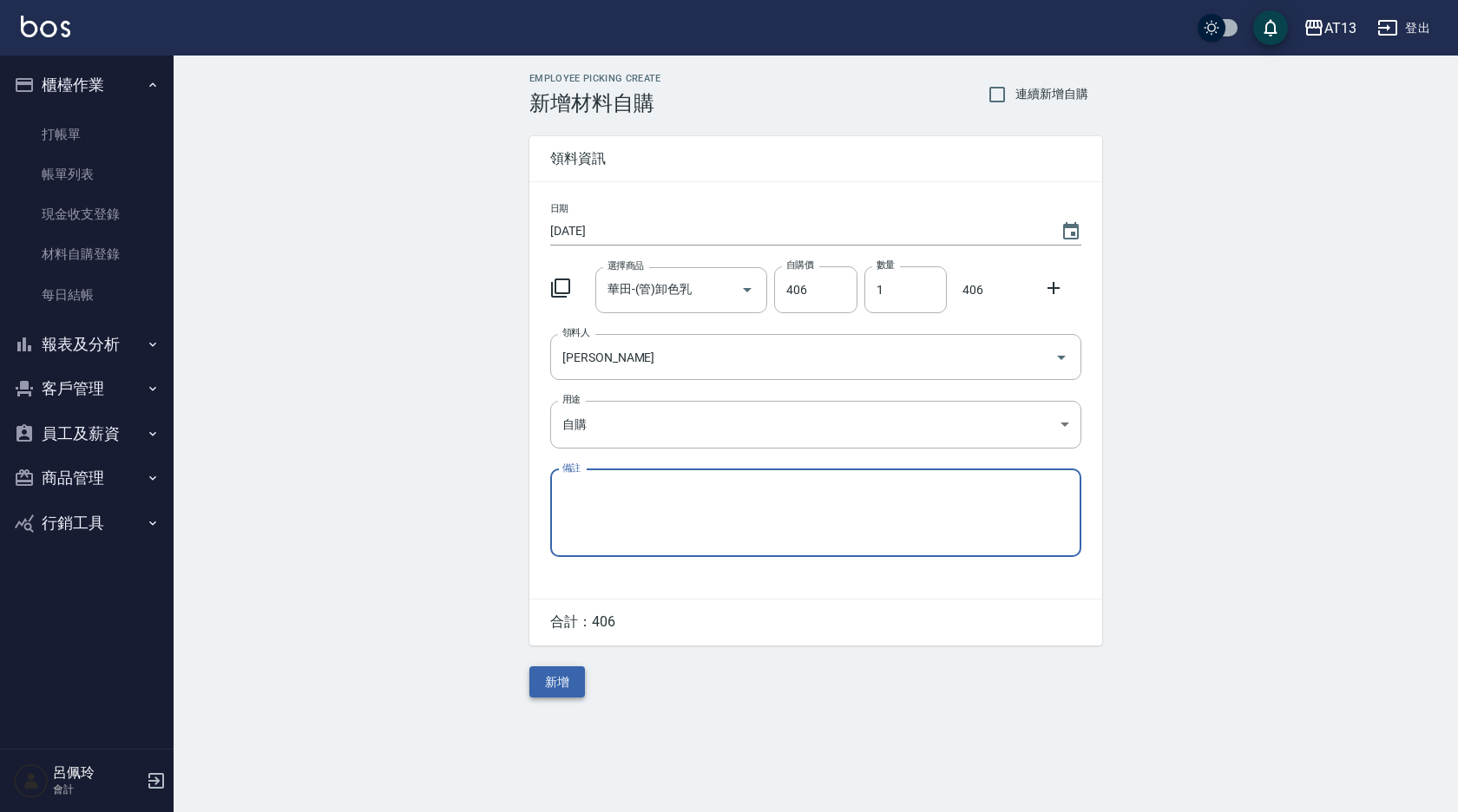
click at [578, 679] on button "新增" at bounding box center [557, 683] width 55 height 32
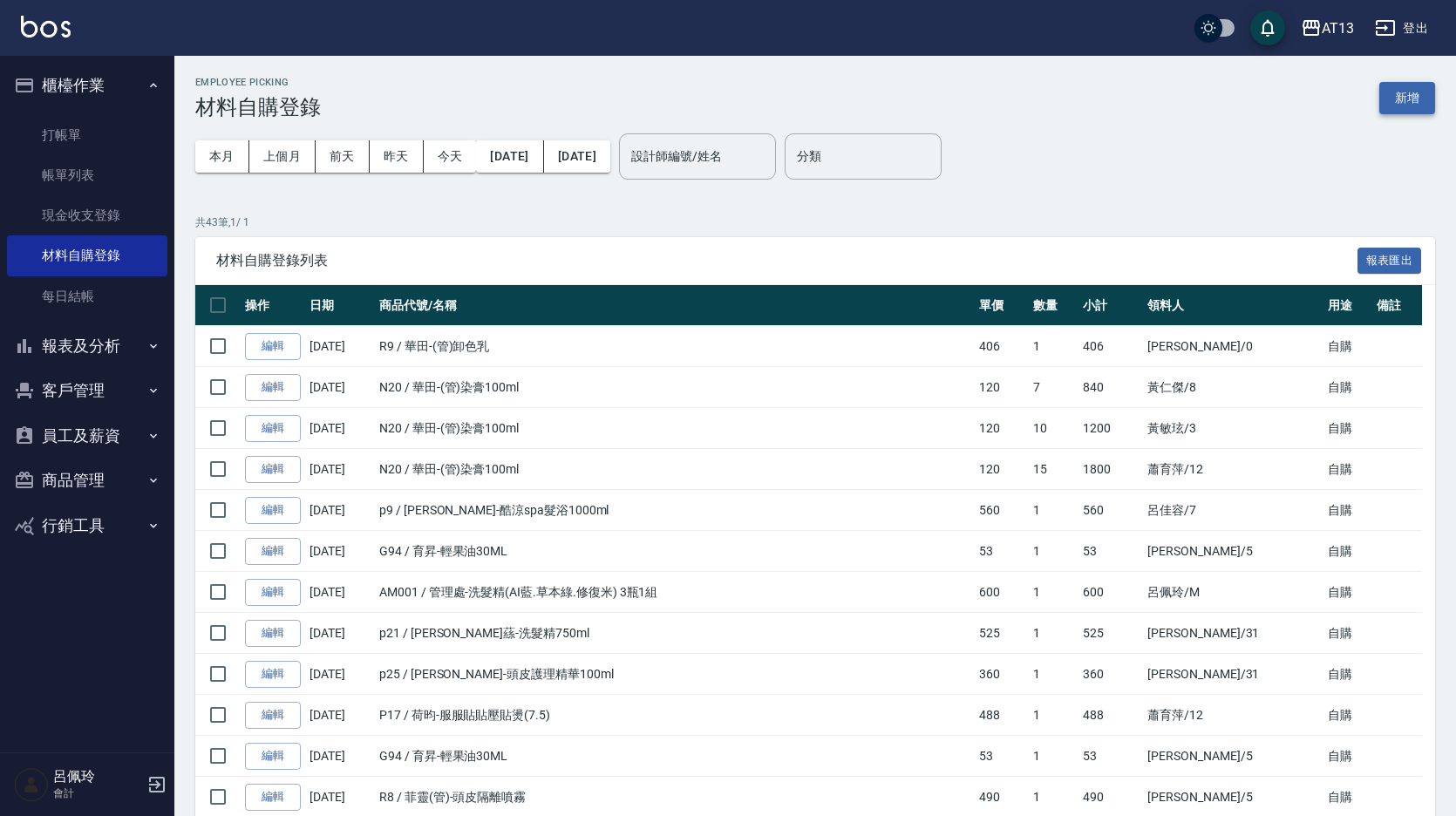
click at [1417, 96] on button "新增" at bounding box center [1406, 98] width 56 height 32
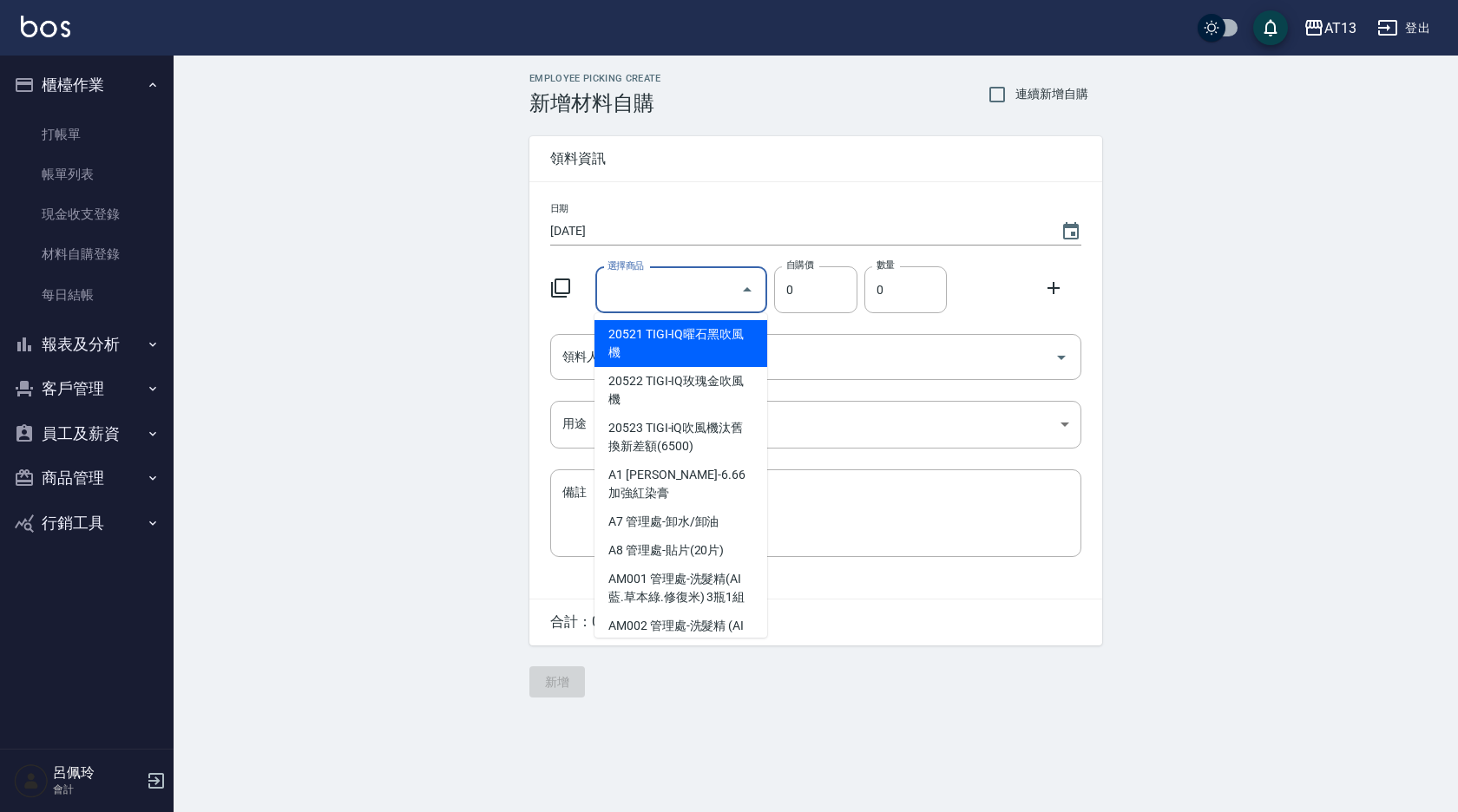
click at [686, 286] on input "選擇商品" at bounding box center [669, 290] width 131 height 30
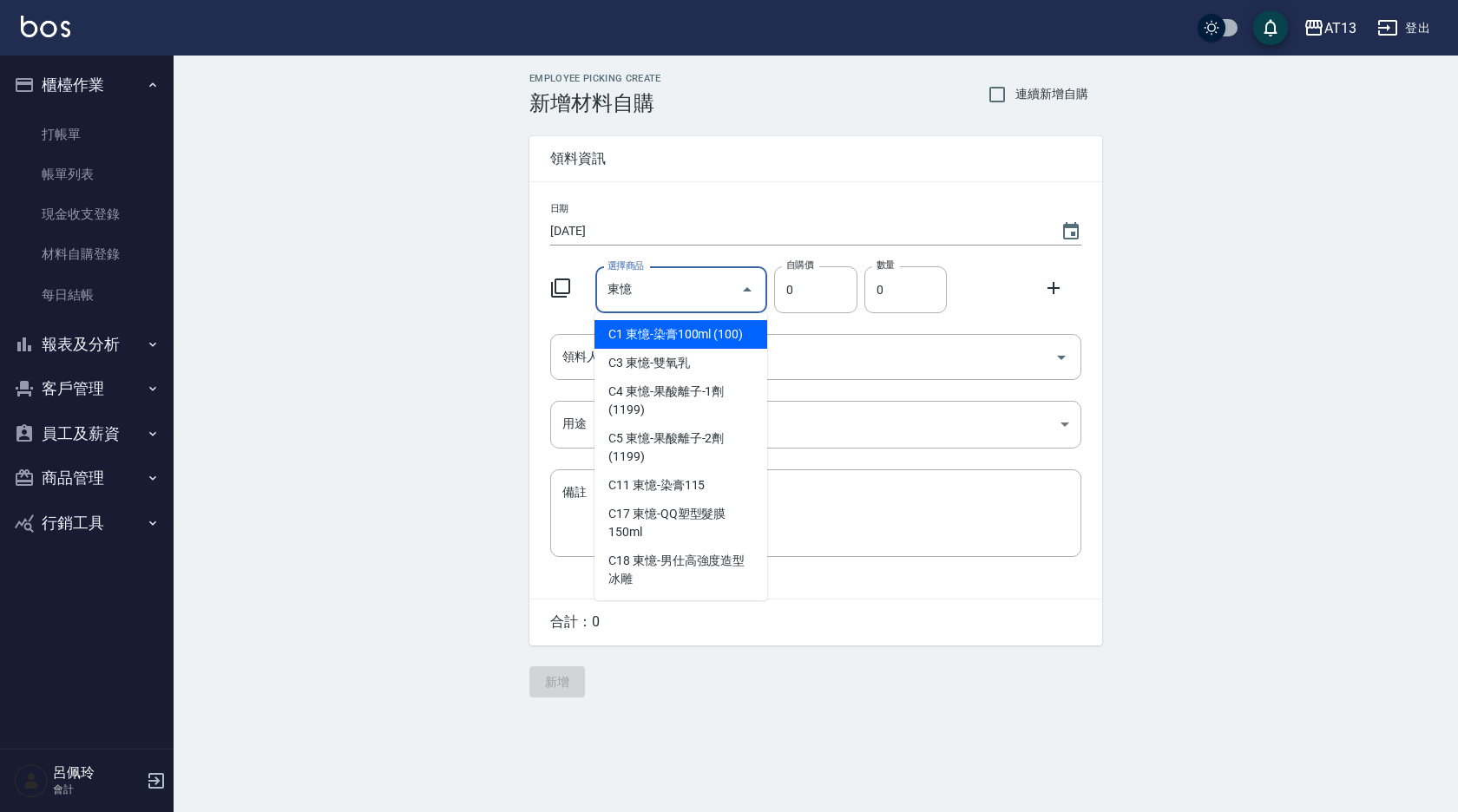
click at [684, 294] on input "東憶" at bounding box center [669, 290] width 131 height 30
click at [683, 333] on li "C1 東憶-染膏100ml (100)" at bounding box center [681, 335] width 173 height 29
type input "東憶-染膏100ml (100)"
type input "100"
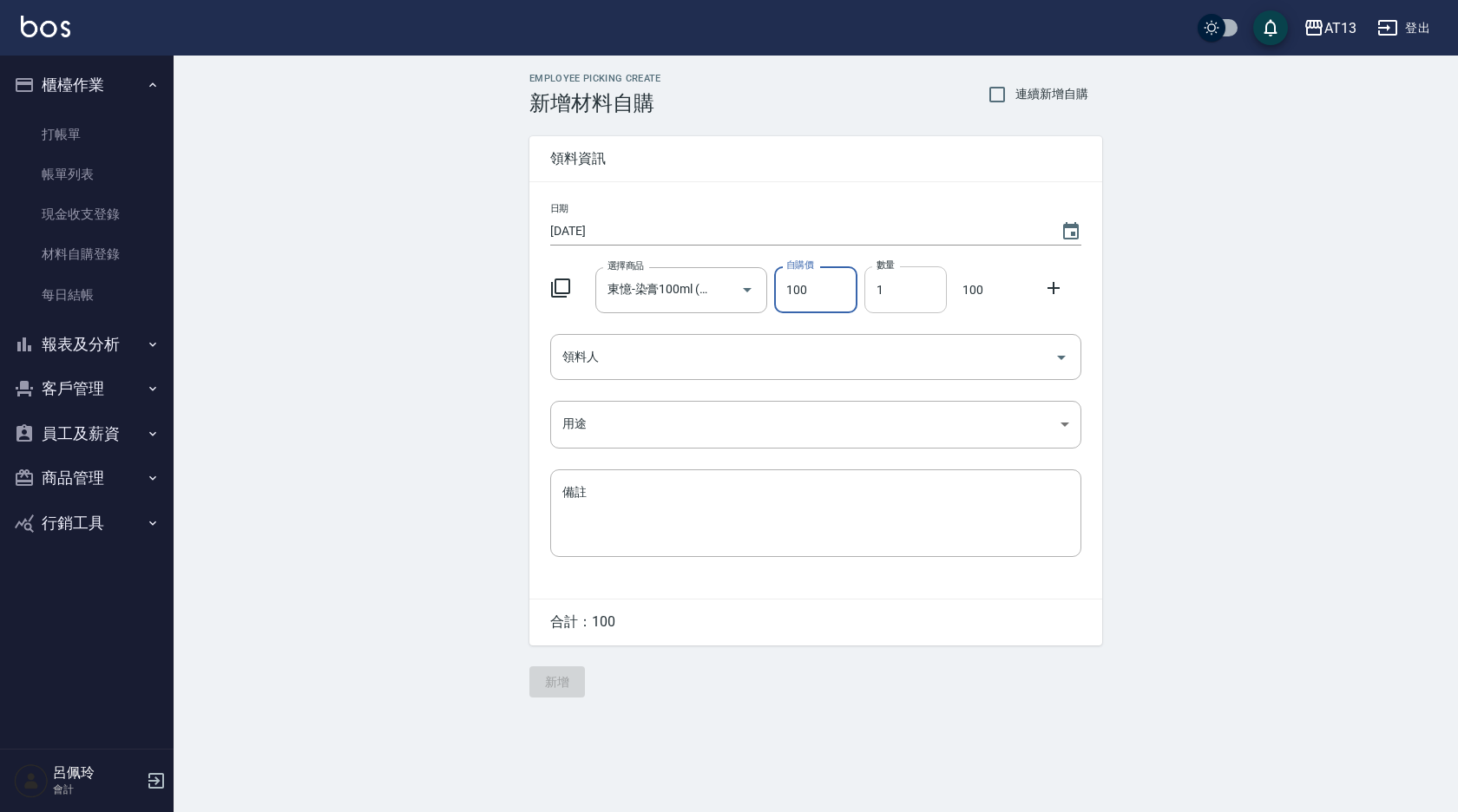
click at [875, 299] on input "1" at bounding box center [906, 290] width 83 height 47
click at [1060, 357] on icon "Open" at bounding box center [1060, 358] width 8 height 5
type input "9"
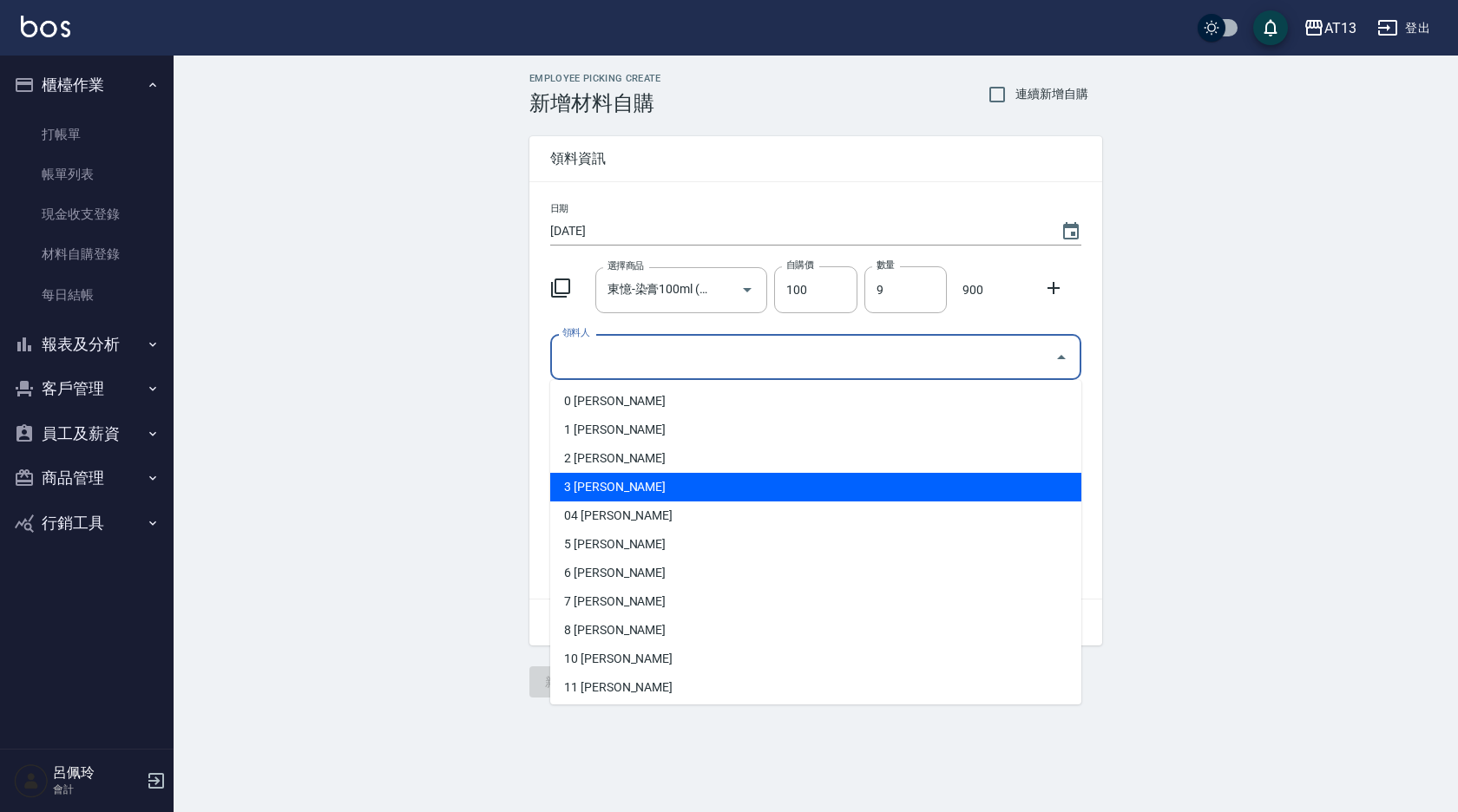
click at [778, 495] on li "3 [PERSON_NAME]" at bounding box center [816, 487] width 531 height 29
type input "黃敏玹"
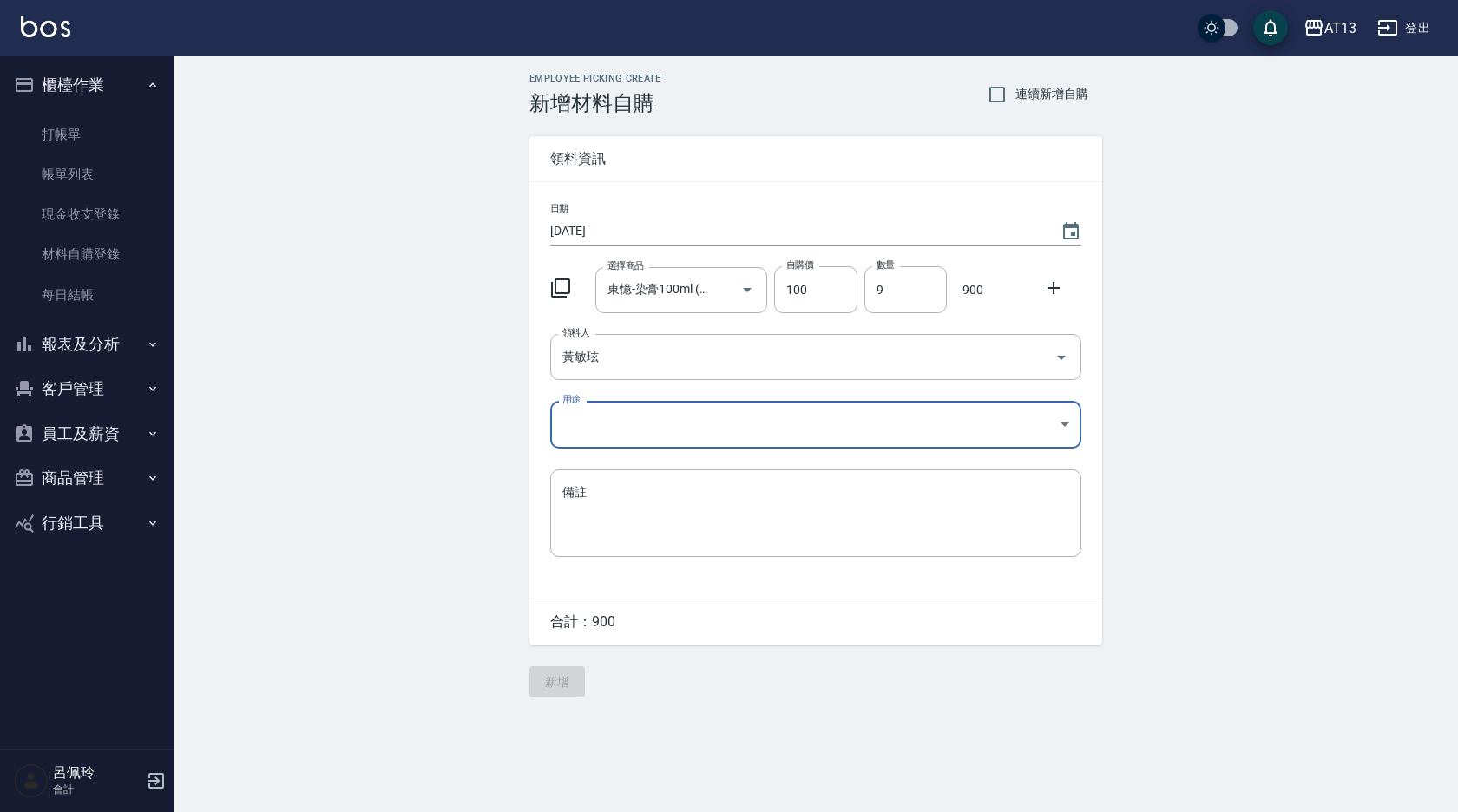
click at [1067, 418] on body "AT13 登出 櫃檯作業 打帳單 帳單列表 現金收支登錄 材料自購登錄 每日結帳 報表及分析 報表目錄 店家區間累計表 店家日報表 互助日報表 互助月報表 互…" at bounding box center [729, 406] width 1458 height 812
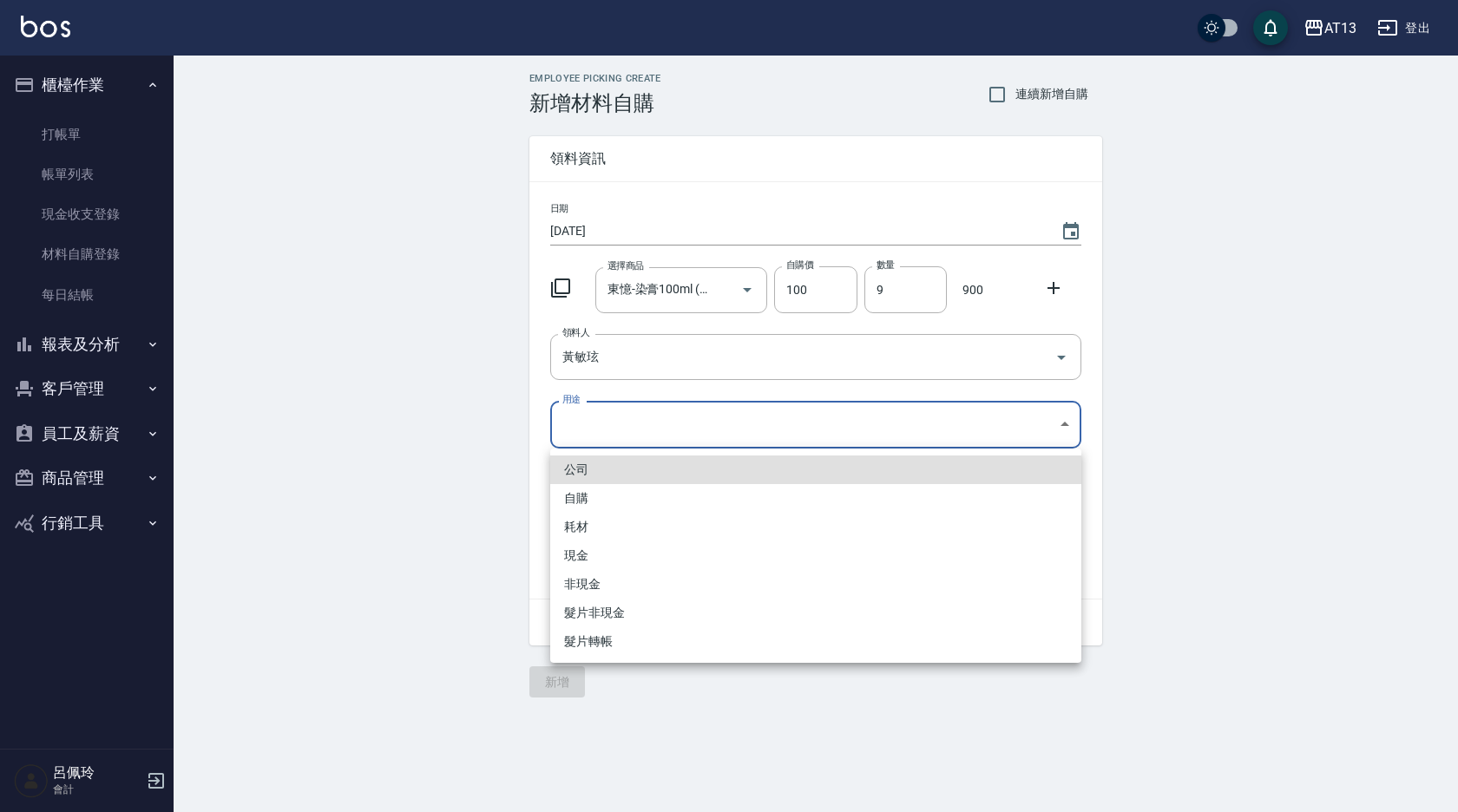
click at [683, 497] on li "自購" at bounding box center [816, 498] width 531 height 29
type input "自購"
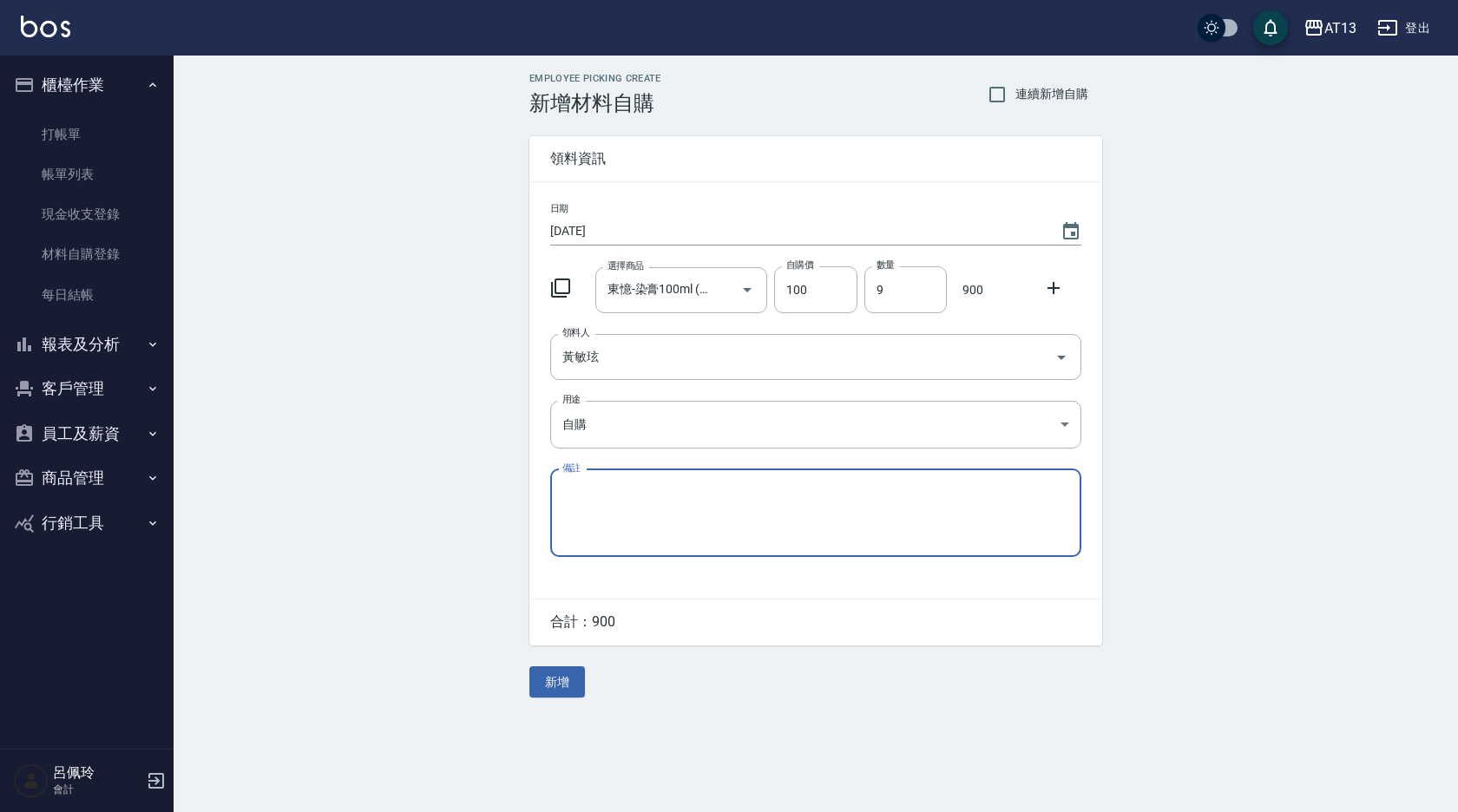
click at [564, 676] on button "新增" at bounding box center [557, 683] width 55 height 32
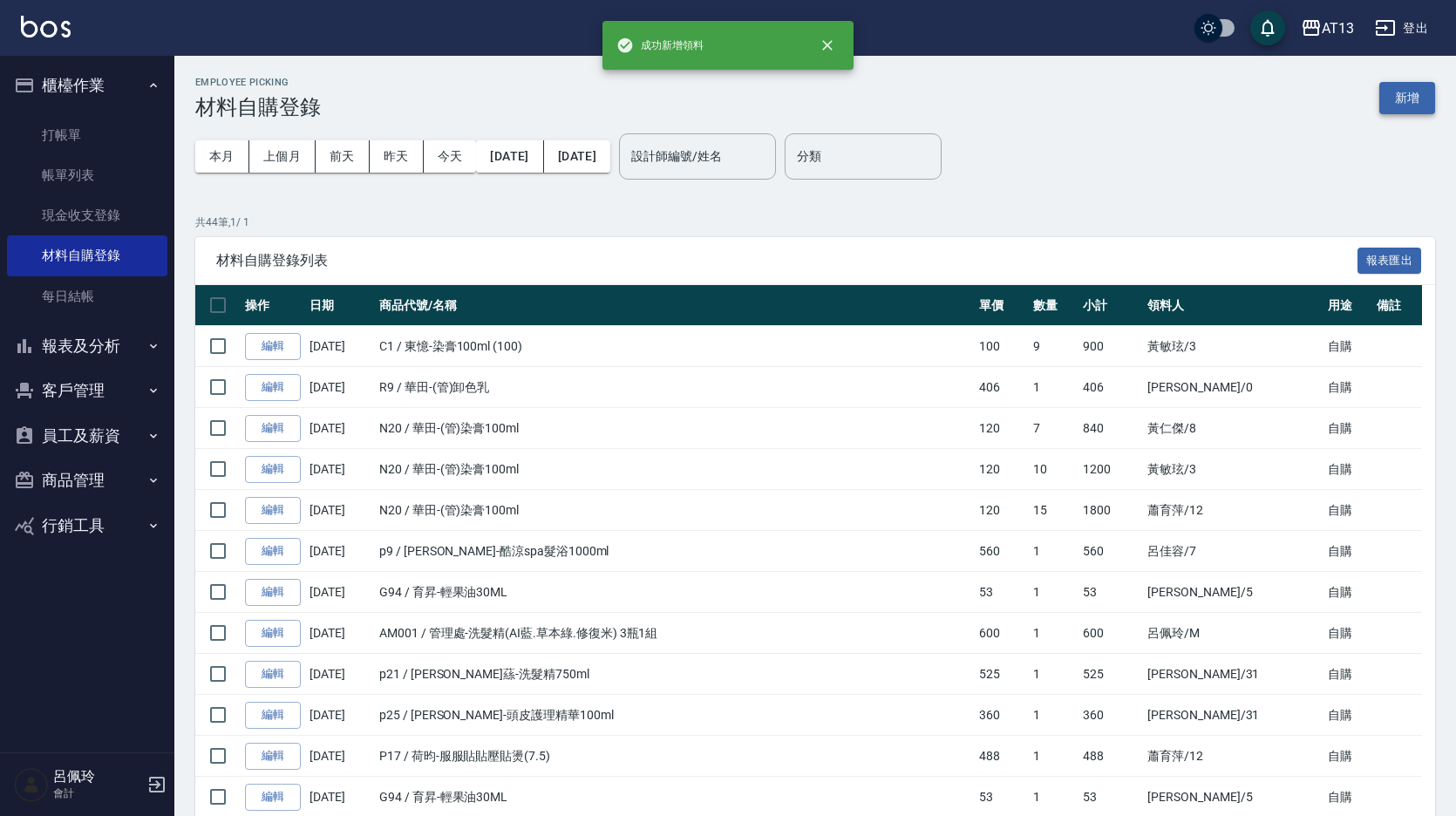
click at [1404, 102] on button "新增" at bounding box center [1406, 98] width 56 height 32
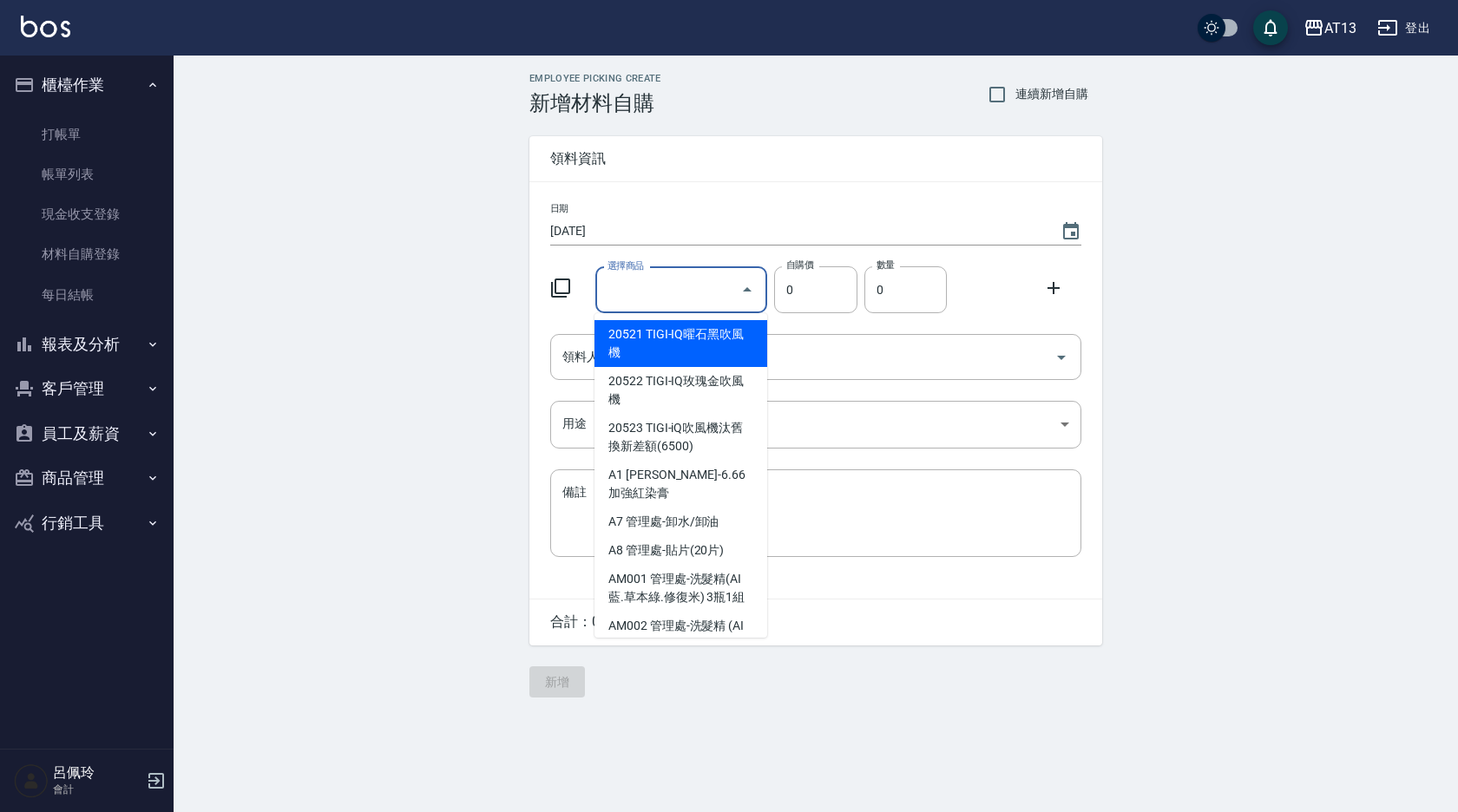
click at [654, 287] on input "選擇商品" at bounding box center [669, 290] width 131 height 30
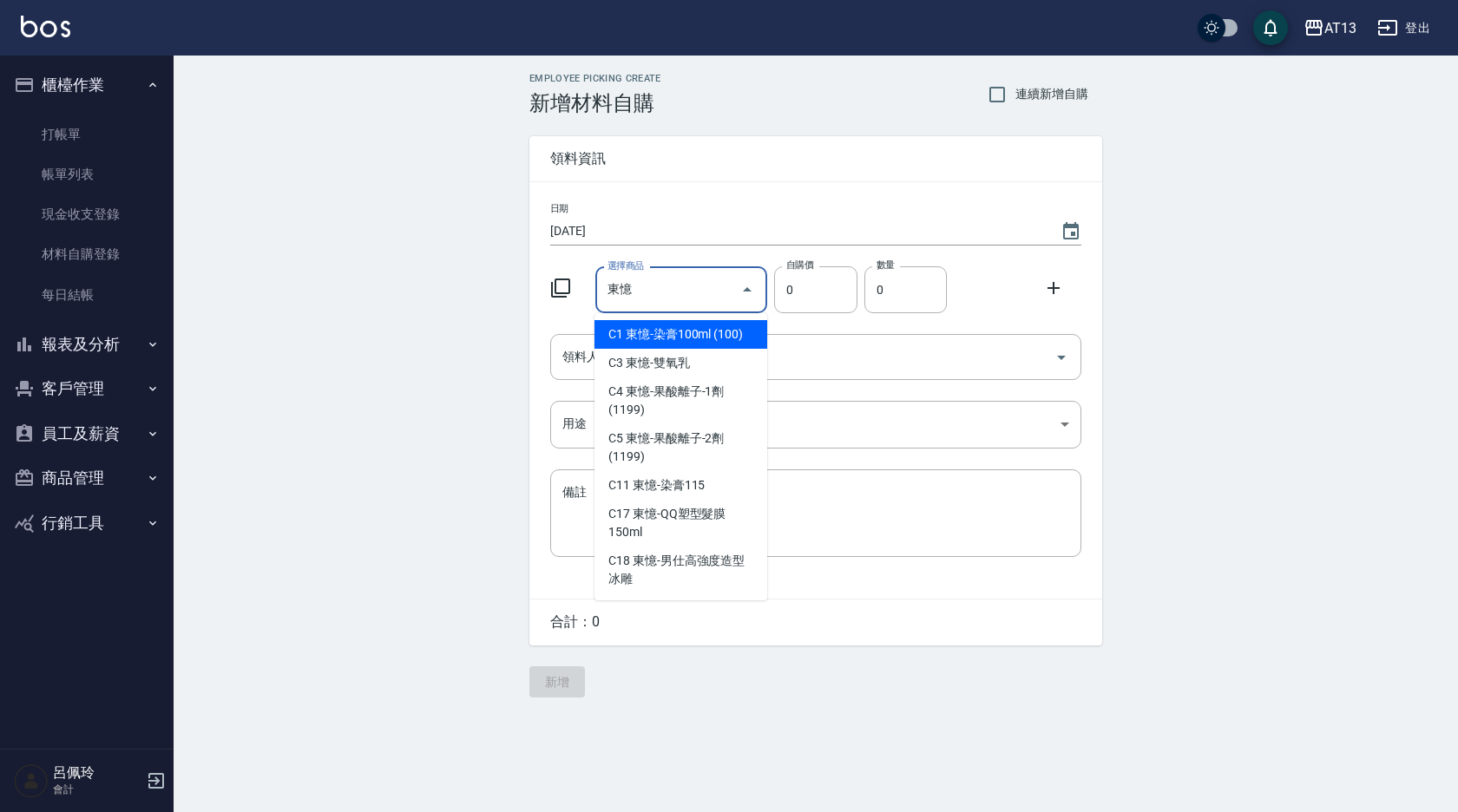
click at [650, 289] on input "東憶" at bounding box center [669, 290] width 131 height 30
click at [659, 330] on li "C1 東憶-染膏100ml (100)" at bounding box center [681, 335] width 173 height 29
type input "東憶-染膏100ml (100)"
type input "100"
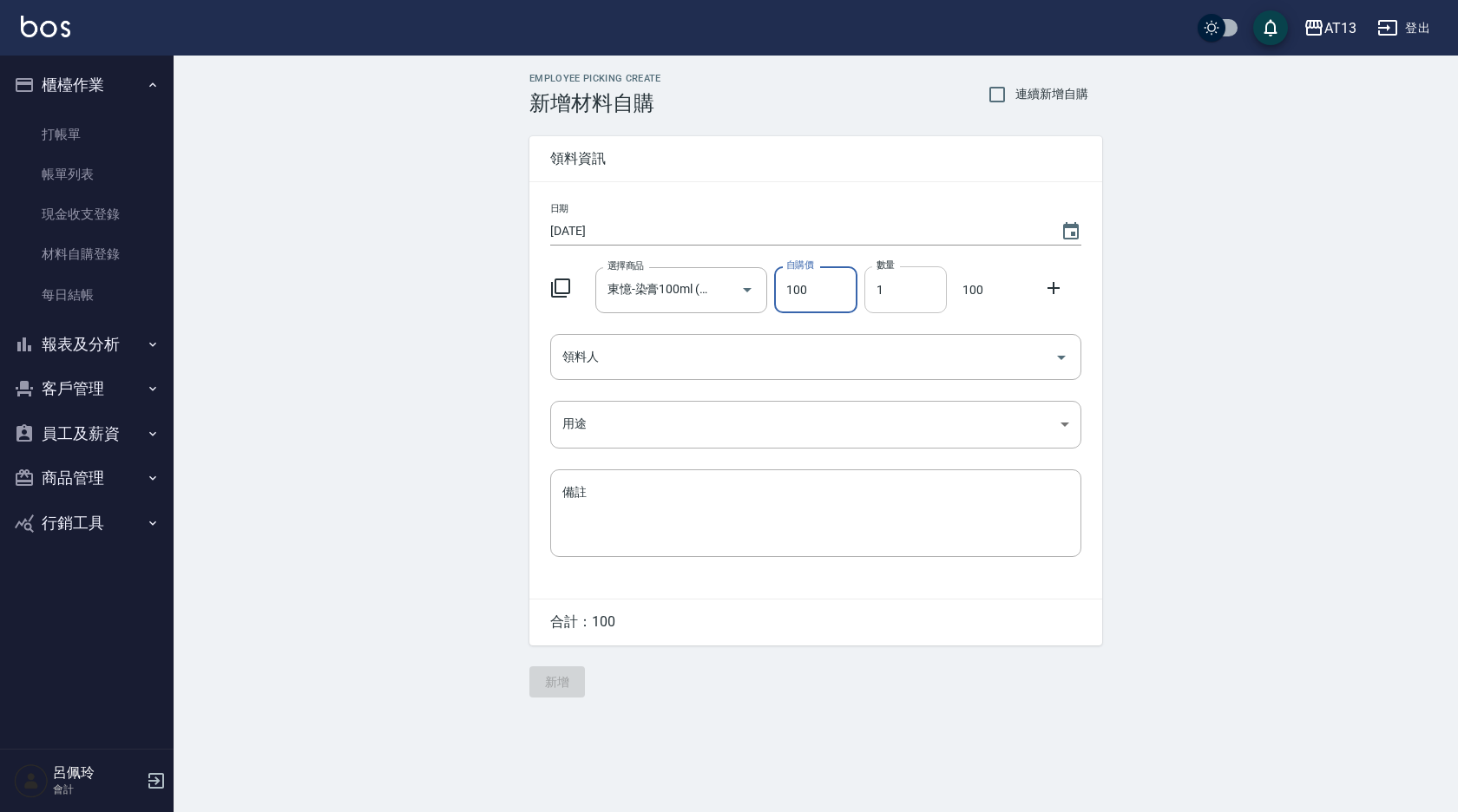
click at [871, 294] on input "1" at bounding box center [906, 290] width 83 height 47
click at [1064, 357] on icon "Open" at bounding box center [1061, 357] width 21 height 21
type input "5"
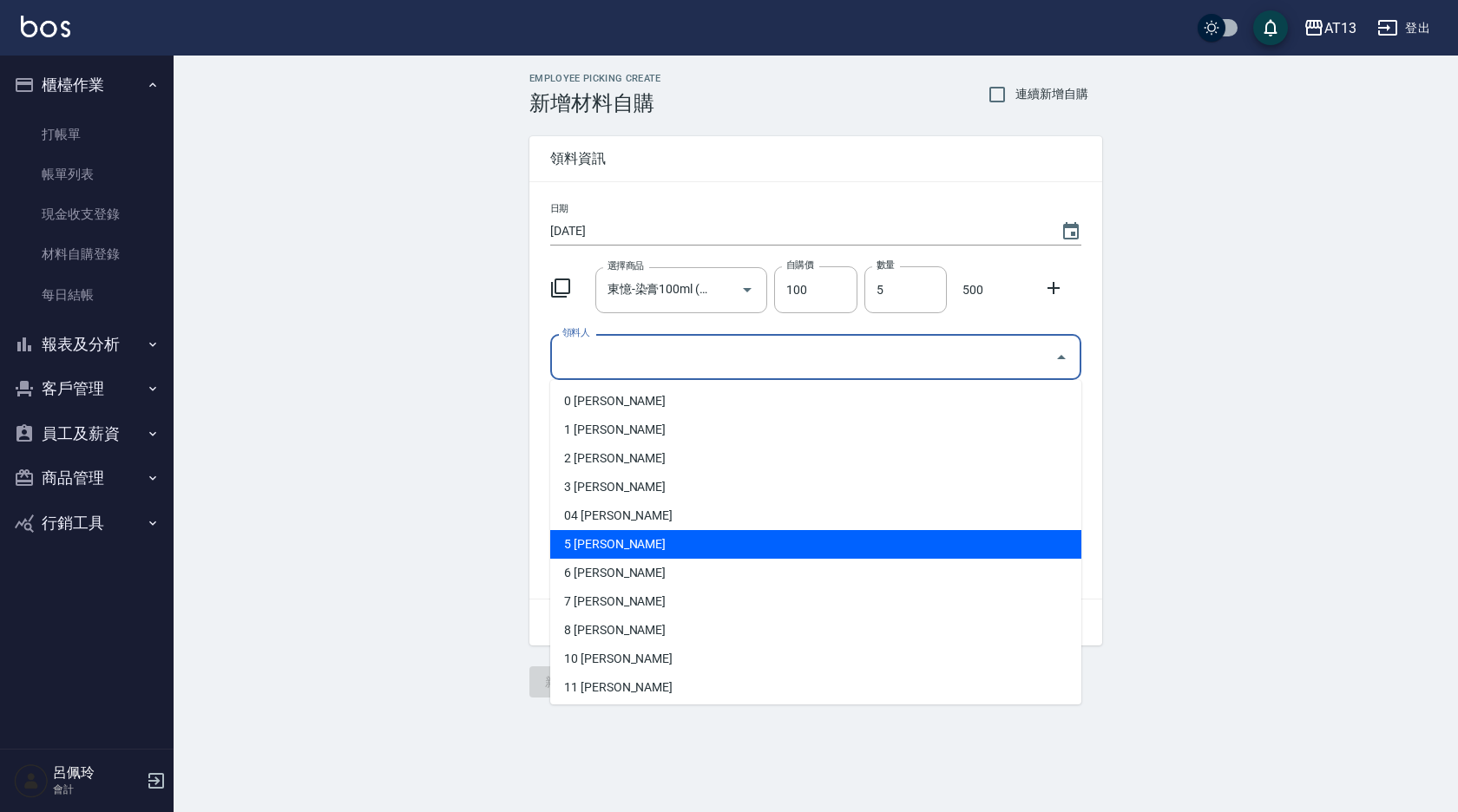
click at [730, 539] on li "5 [PERSON_NAME]" at bounding box center [816, 545] width 531 height 29
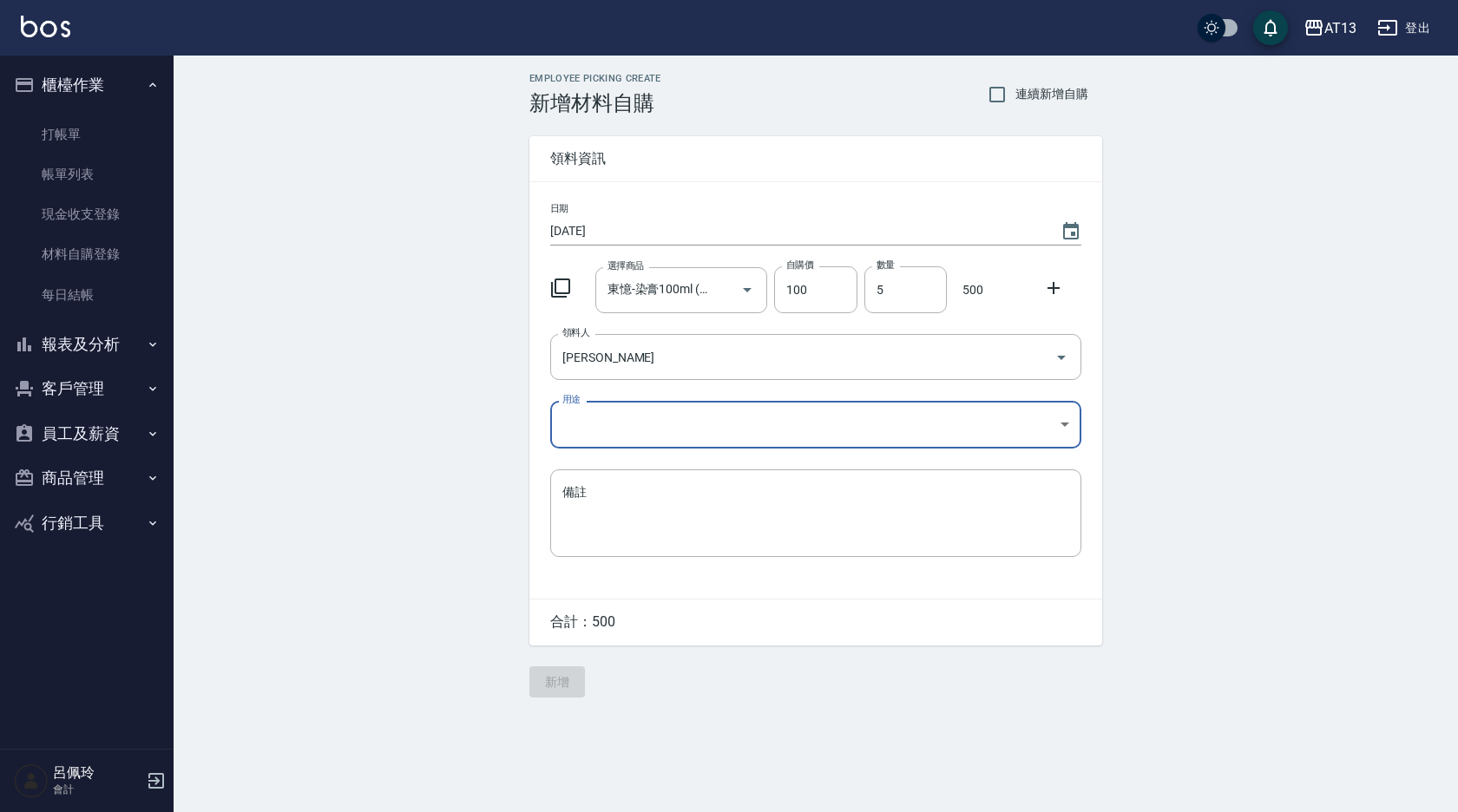
click at [1070, 415] on body "AT13 登出 櫃檯作業 打帳單 帳單列表 現金收支登錄 材料自購登錄 每日結帳 報表及分析 報表目錄 店家區間累計表 店家日報表 互助日報表 互助月報表 互…" at bounding box center [729, 406] width 1458 height 812
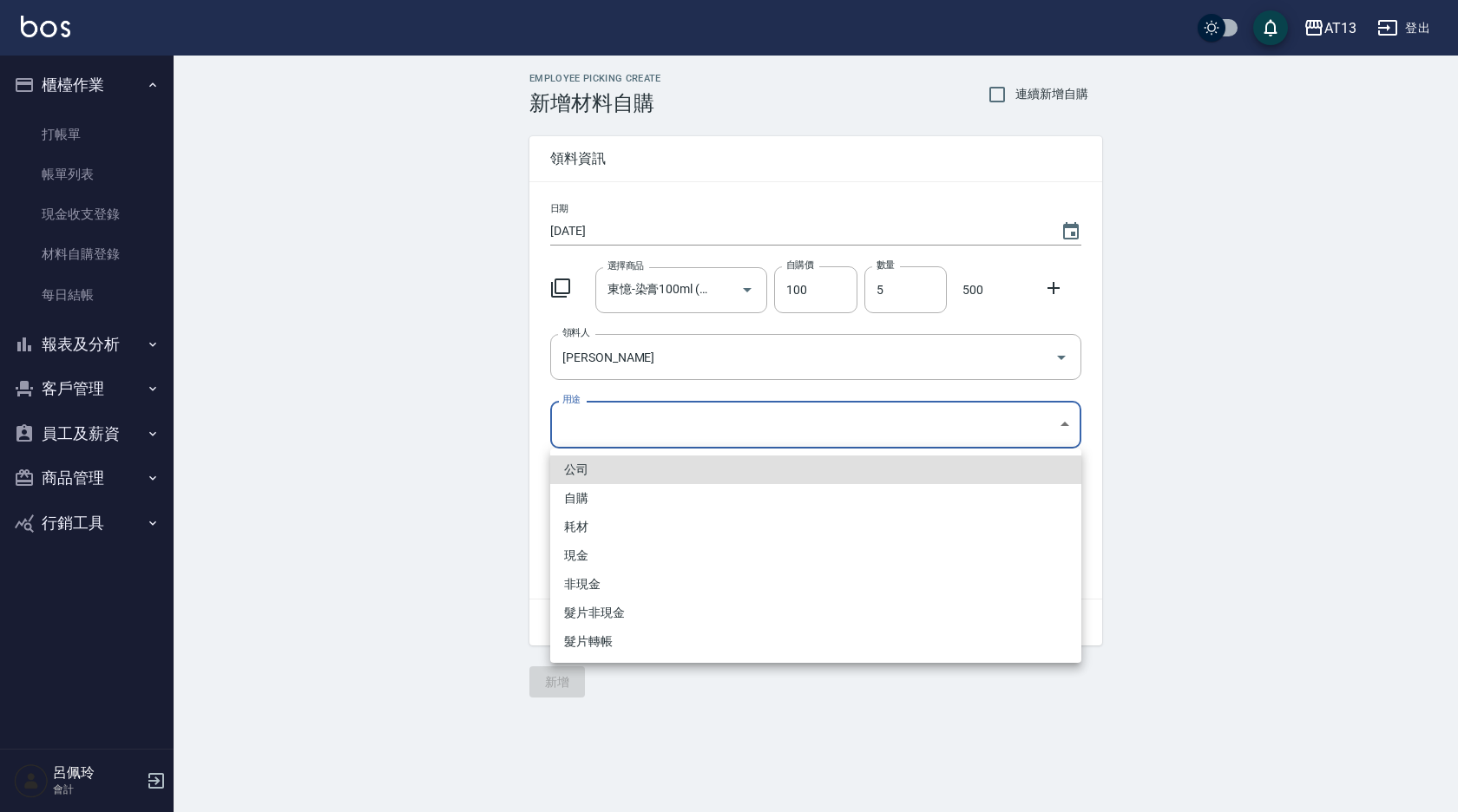
click at [672, 496] on li "自購" at bounding box center [816, 498] width 531 height 29
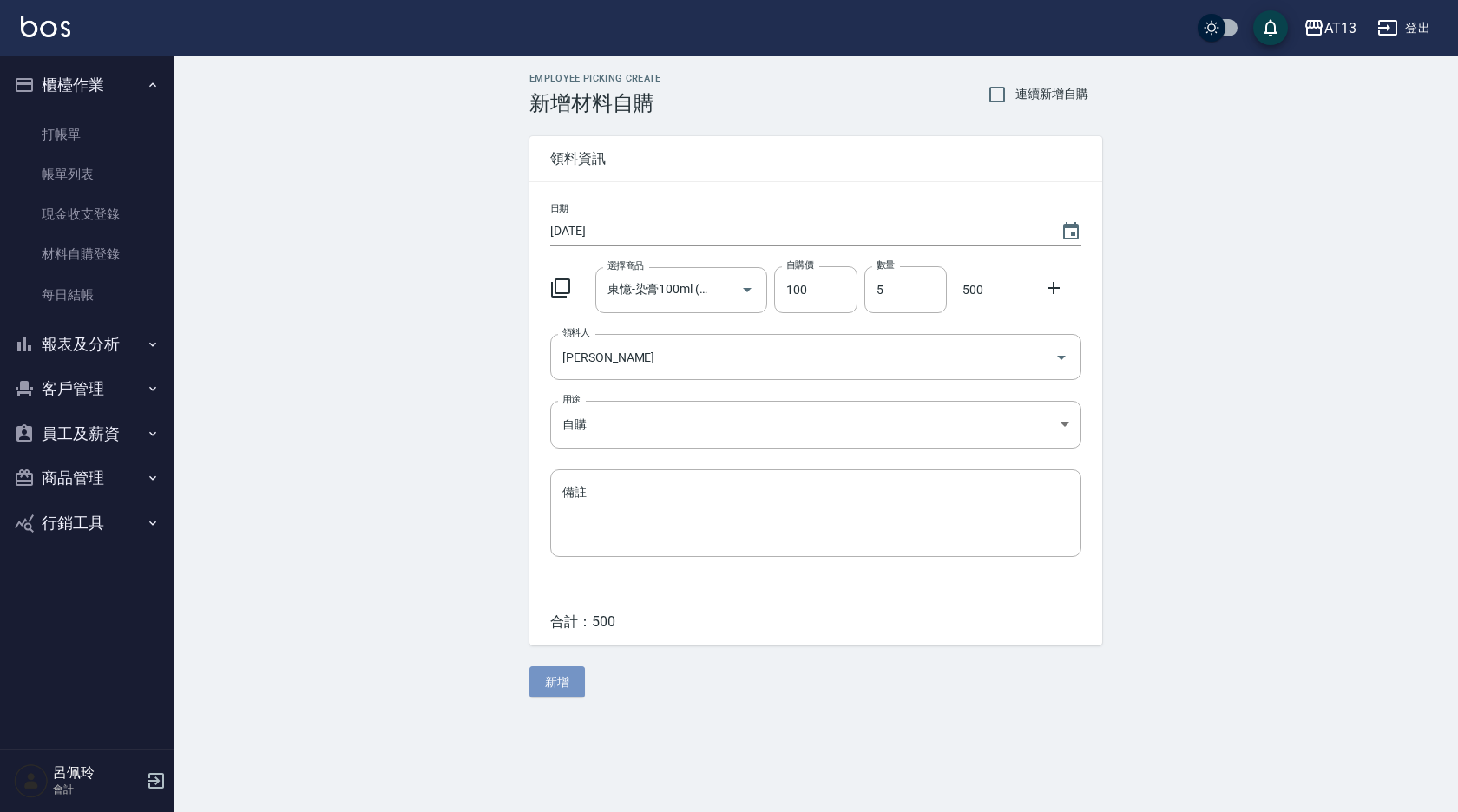
drag, startPoint x: 571, startPoint y: 677, endPoint x: 513, endPoint y: 672, distance: 58.2
click at [560, 679] on button "新增" at bounding box center [557, 683] width 55 height 32
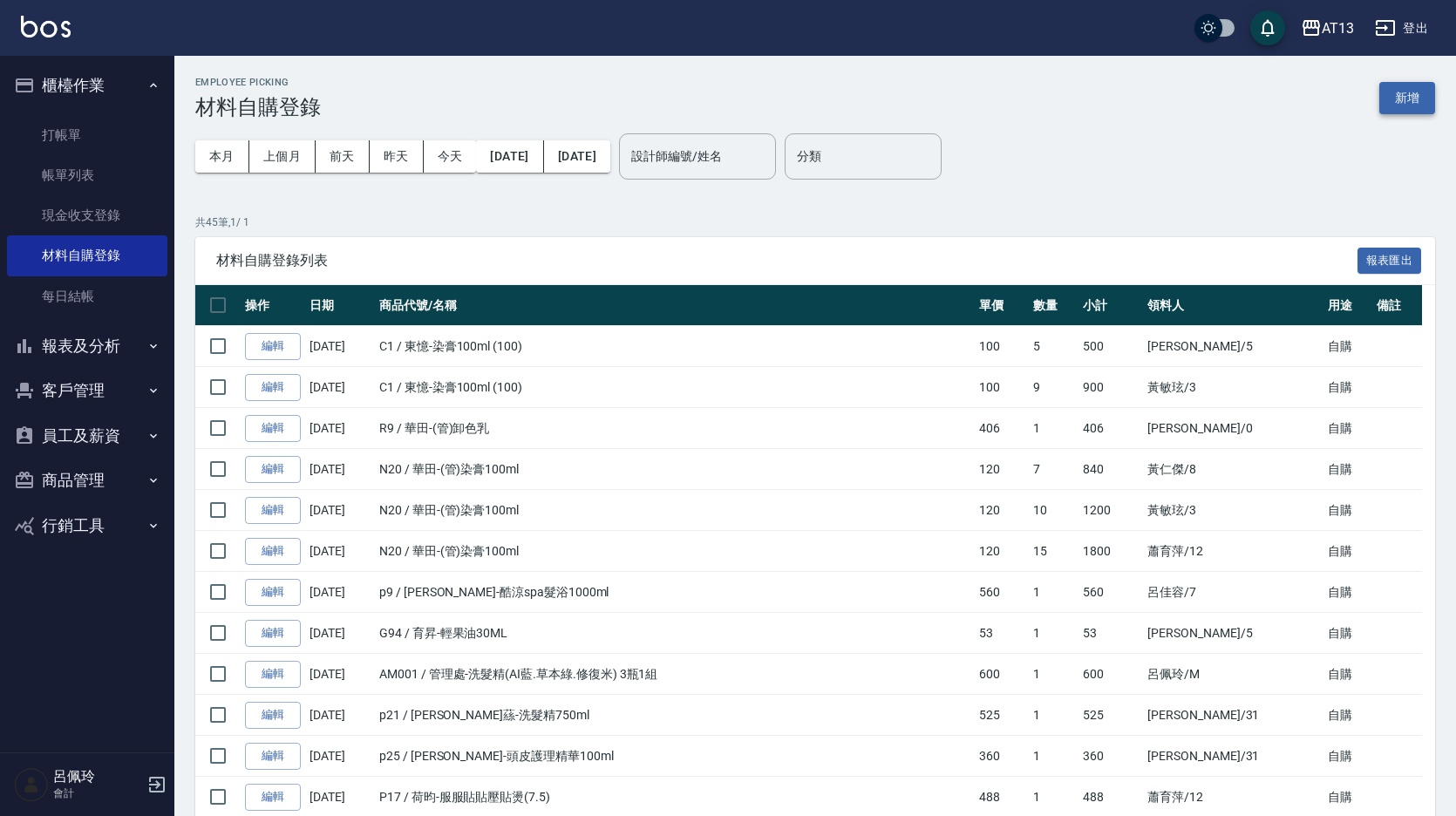
click at [1415, 100] on button "新增" at bounding box center [1406, 98] width 56 height 32
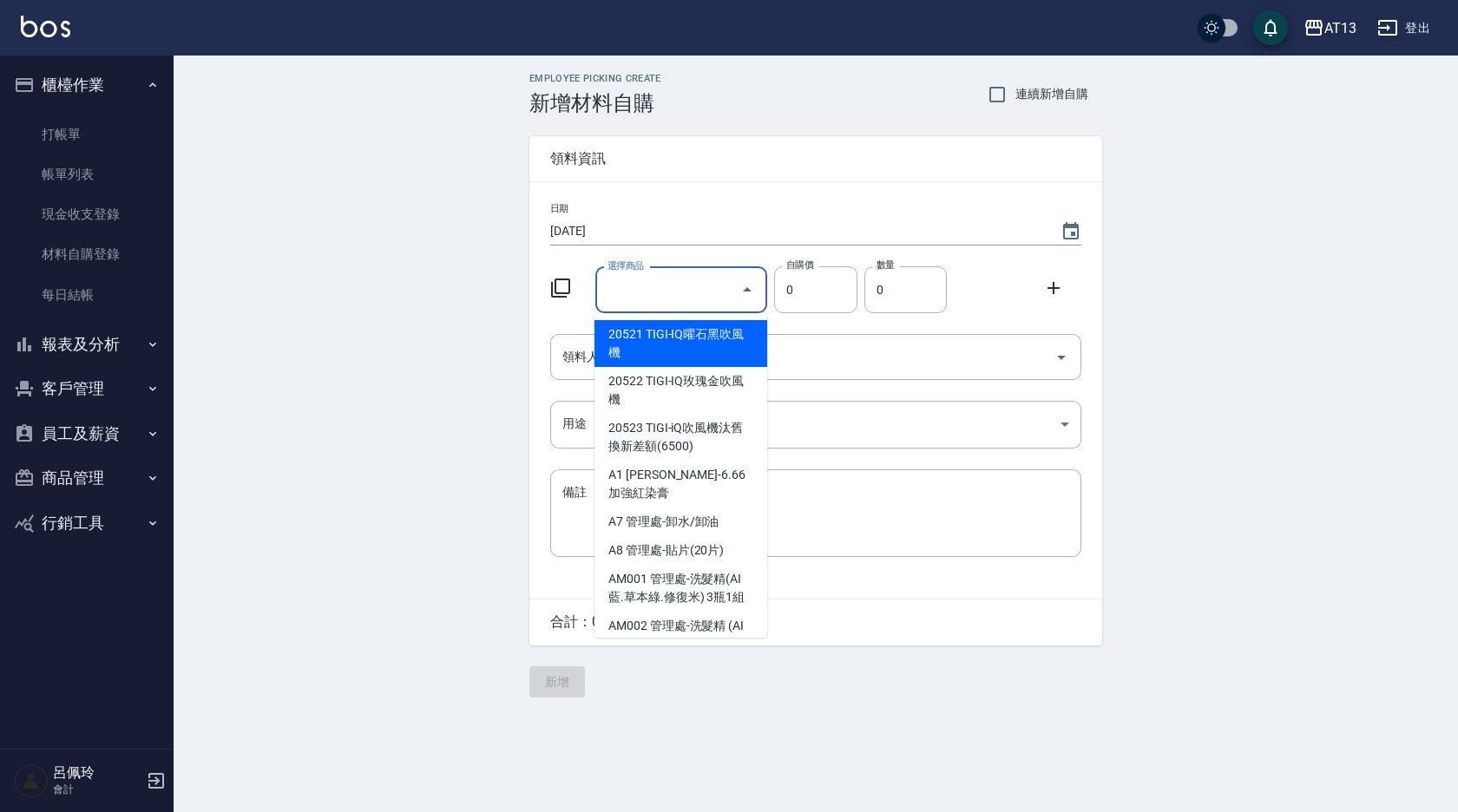
click at [632, 293] on input "選擇商品" at bounding box center [669, 290] width 131 height 30
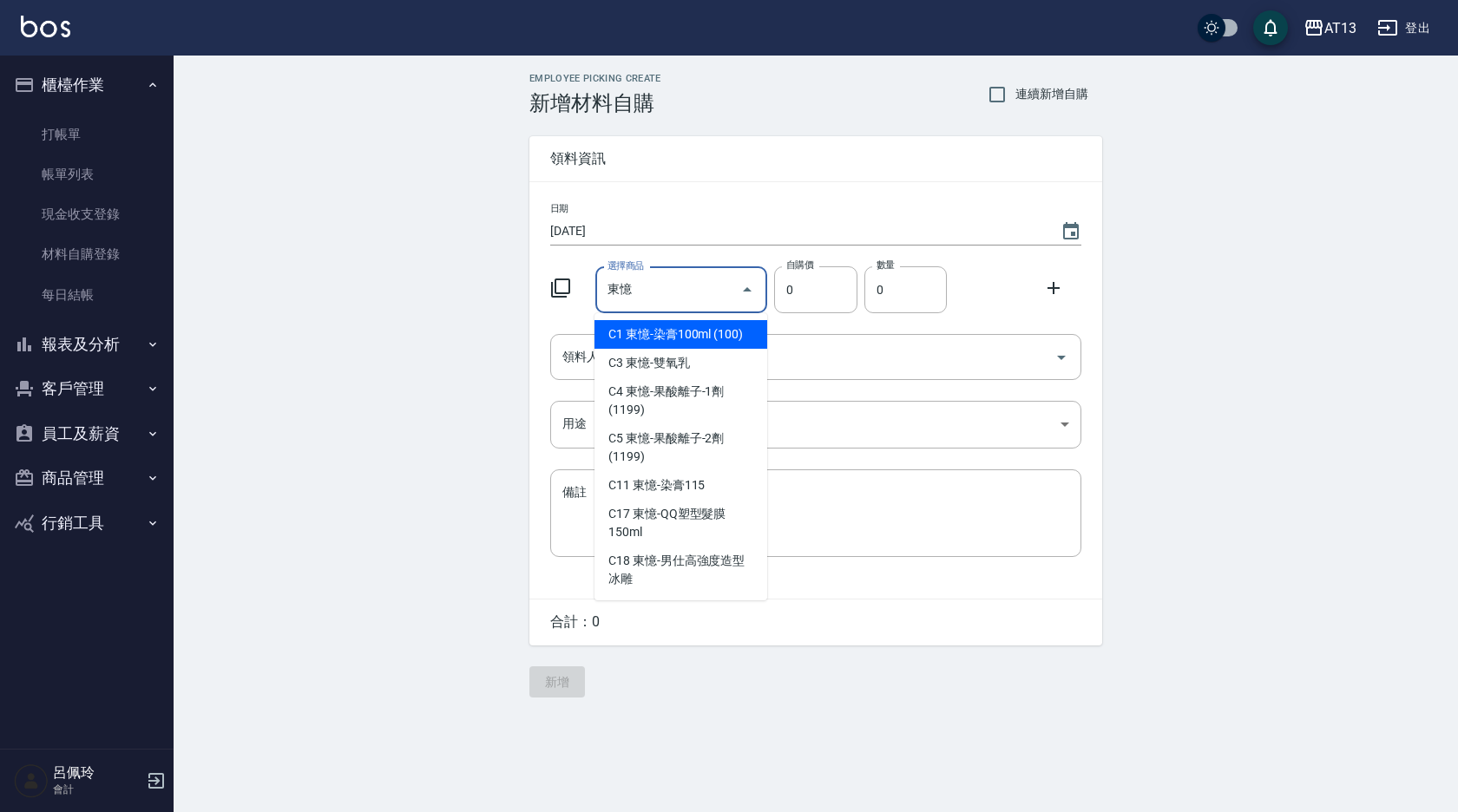
click at [657, 333] on li "C1 東憶-染膏100ml (100)" at bounding box center [681, 335] width 173 height 29
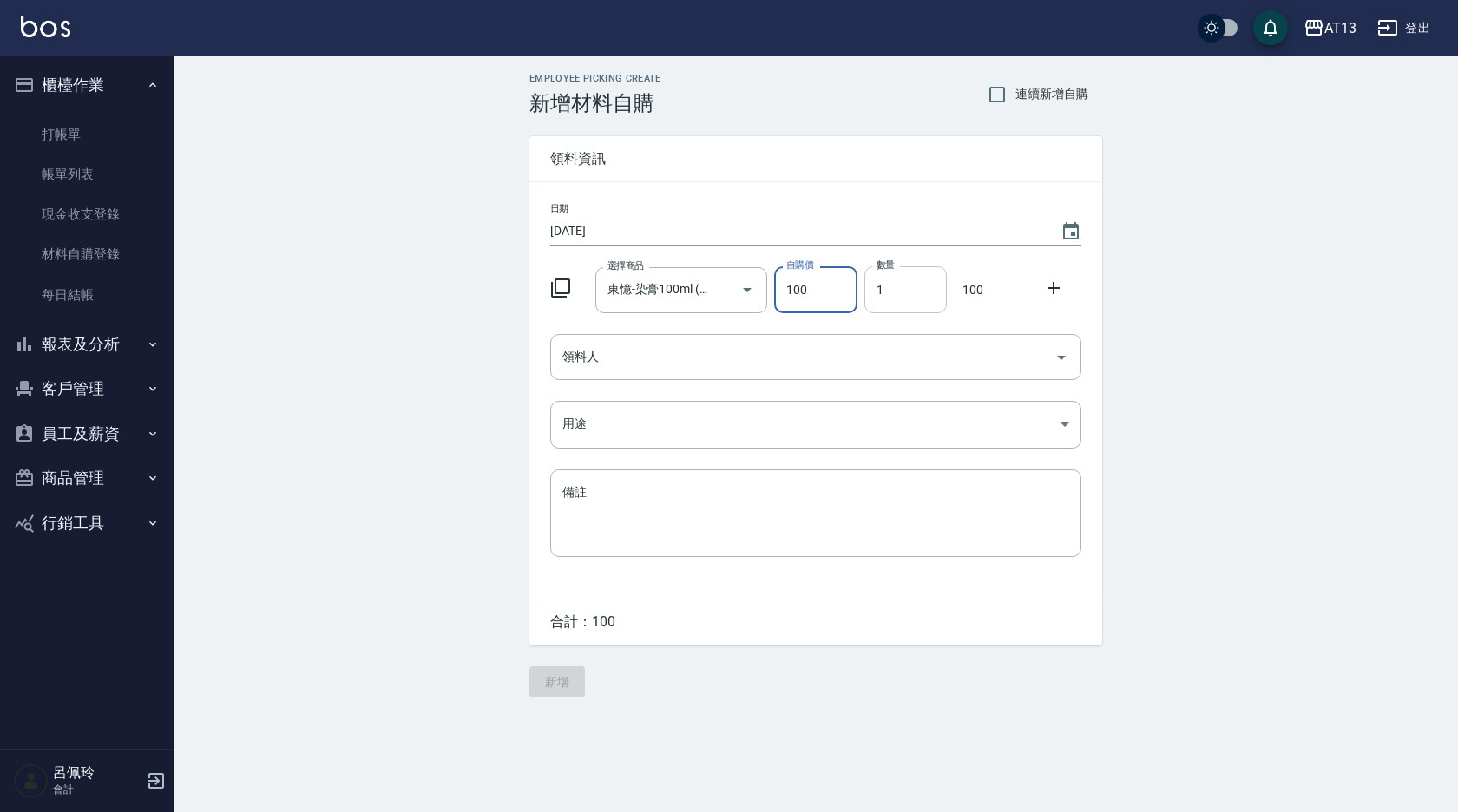
click at [869, 287] on input "1" at bounding box center [906, 290] width 83 height 47
click at [1068, 363] on icon "Open" at bounding box center [1061, 357] width 21 height 21
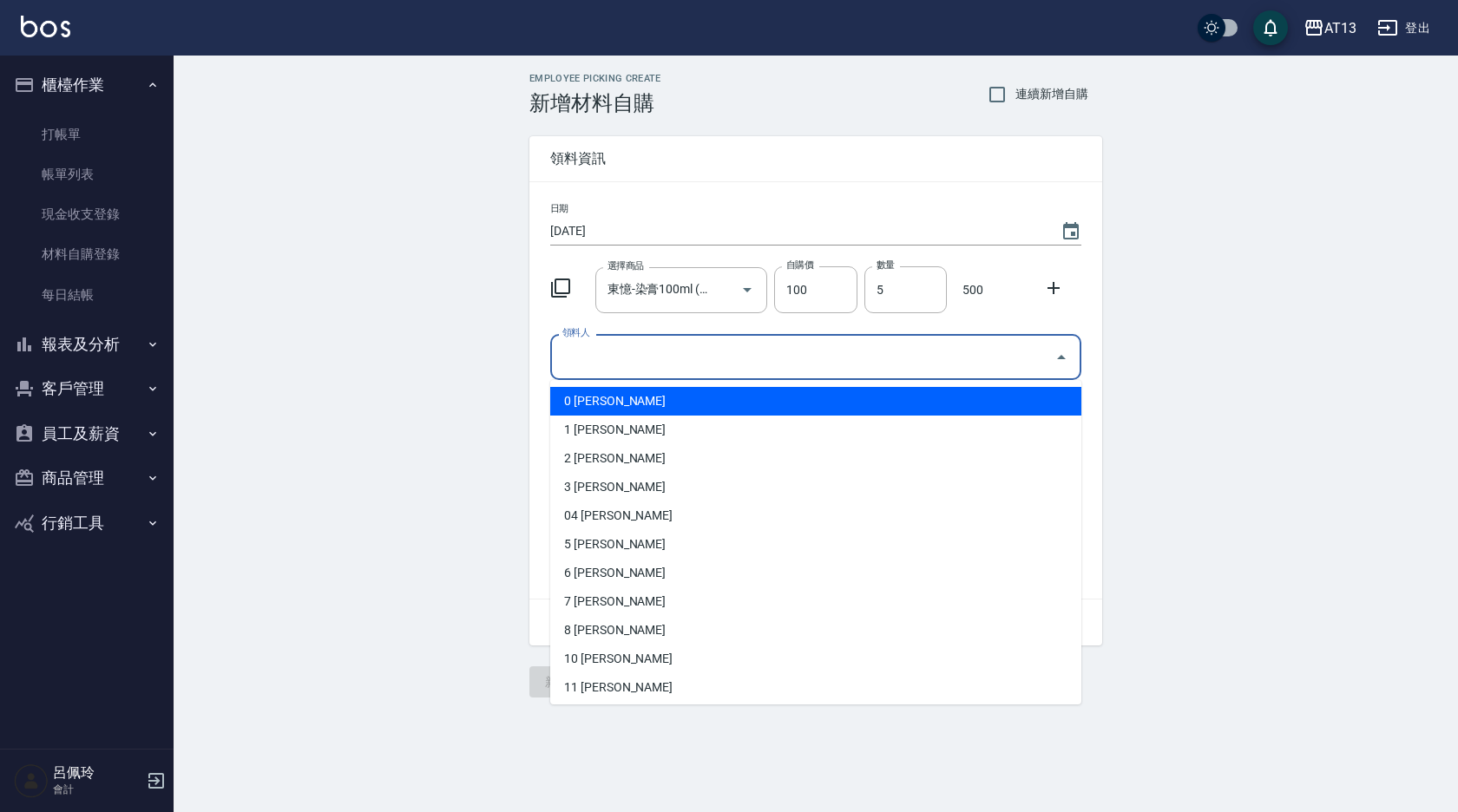
click at [711, 388] on li "0 [PERSON_NAME]" at bounding box center [816, 401] width 531 height 29
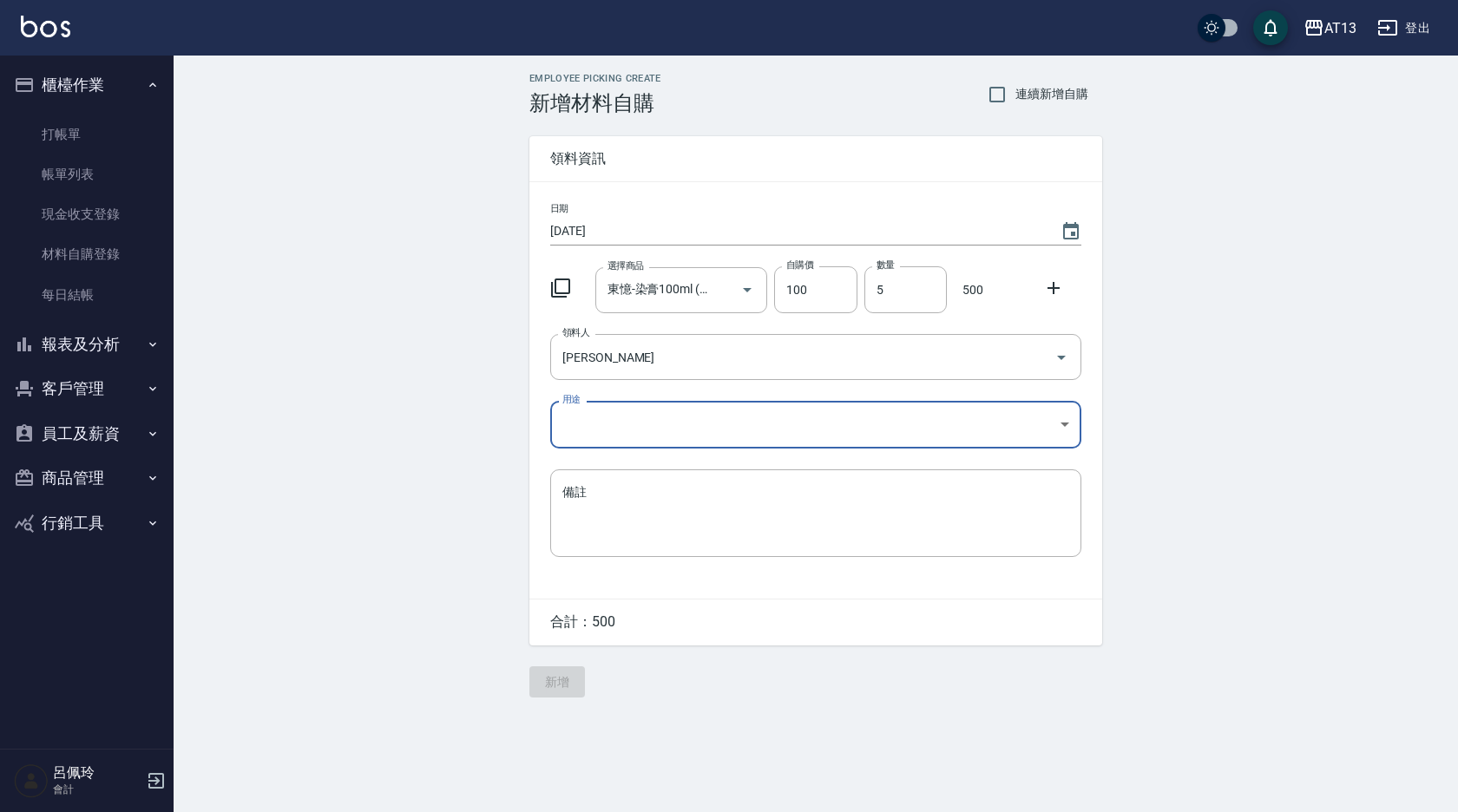
click at [714, 404] on body "AT13 登出 櫃檯作業 打帳單 帳單列表 現金收支登錄 材料自購登錄 每日結帳 報表及分析 報表目錄 店家區間累計表 店家日報表 互助日報表 互助月報表 互…" at bounding box center [729, 406] width 1458 height 812
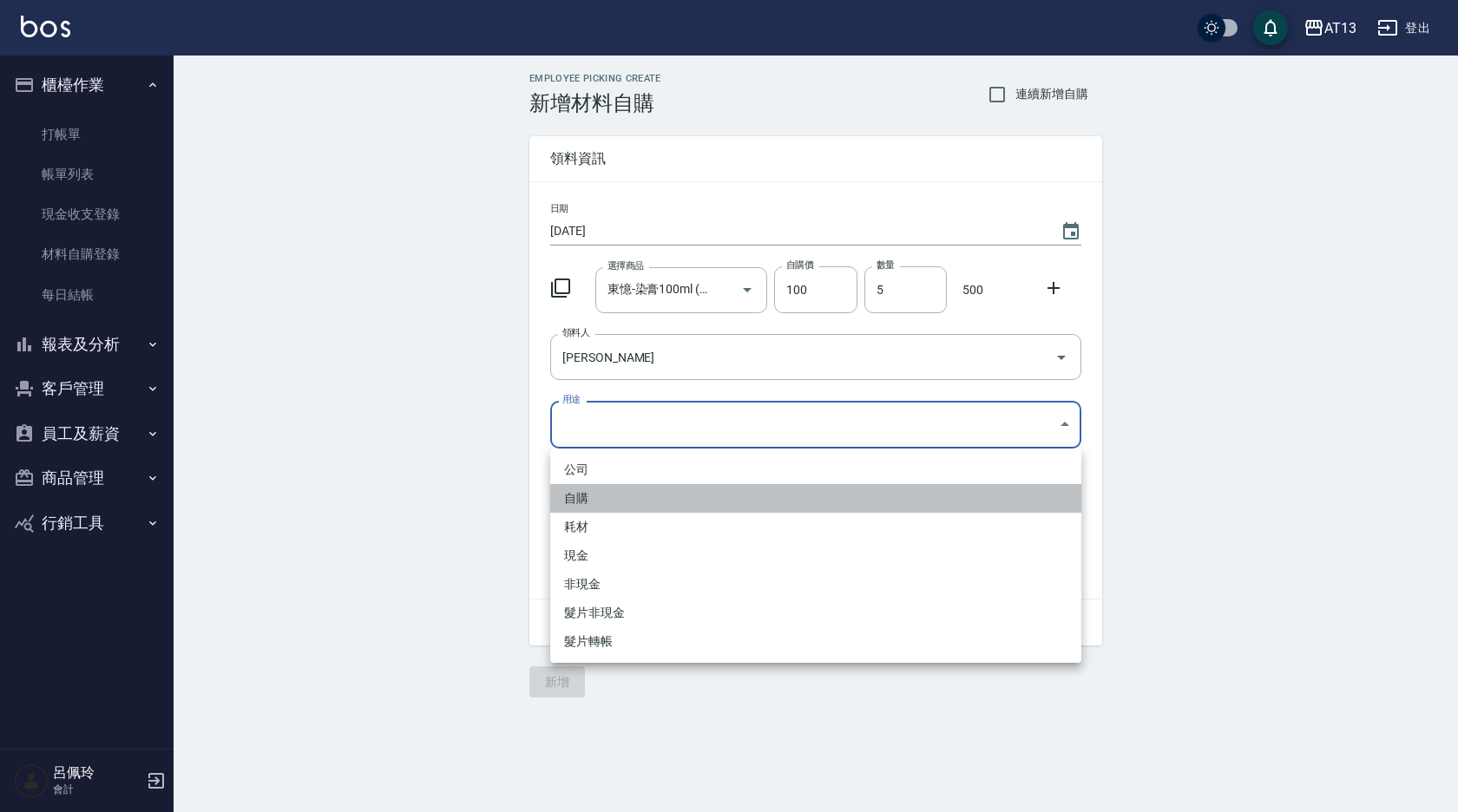
click at [844, 506] on li "自購" at bounding box center [816, 498] width 531 height 29
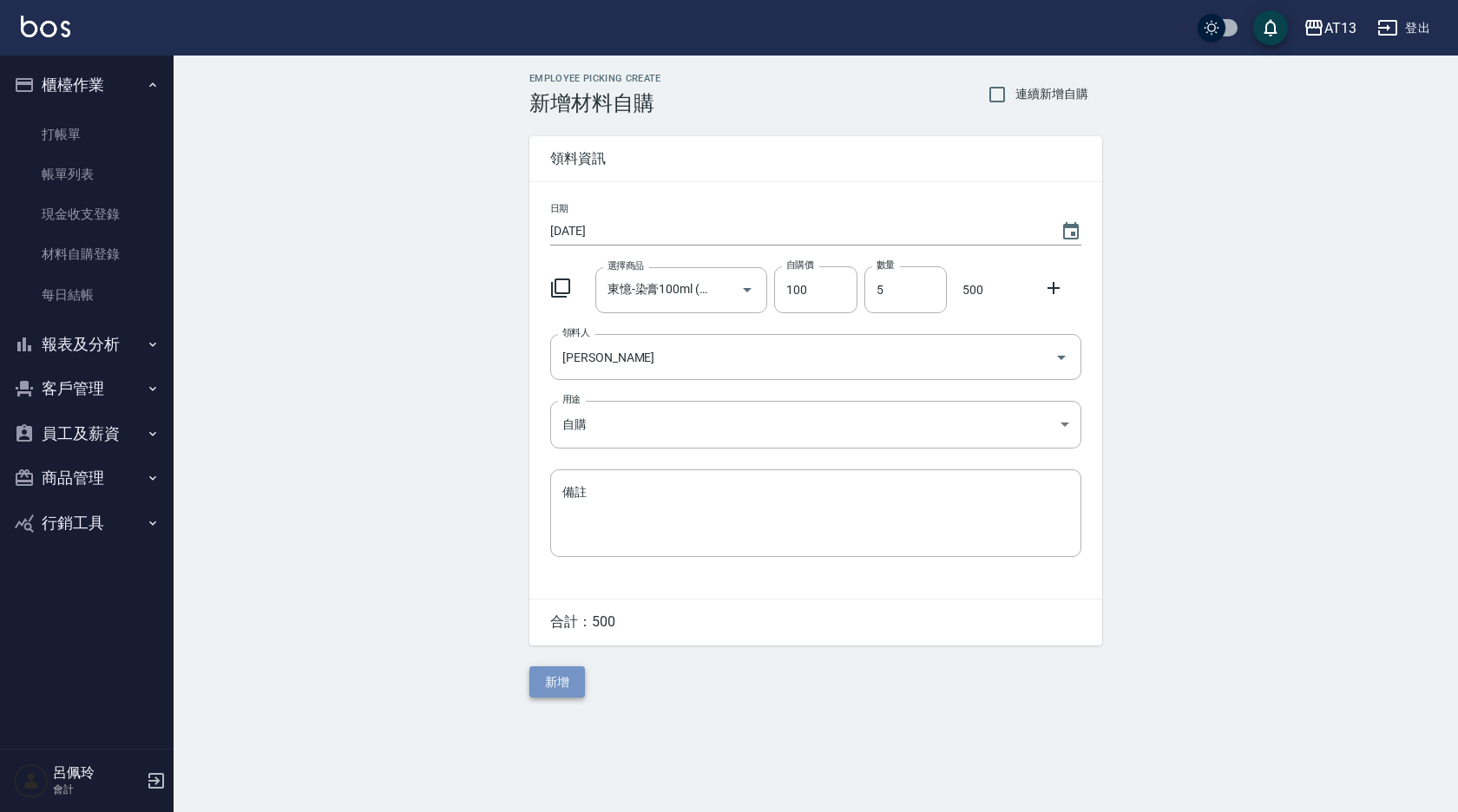
click at [549, 686] on button "新增" at bounding box center [557, 683] width 55 height 32
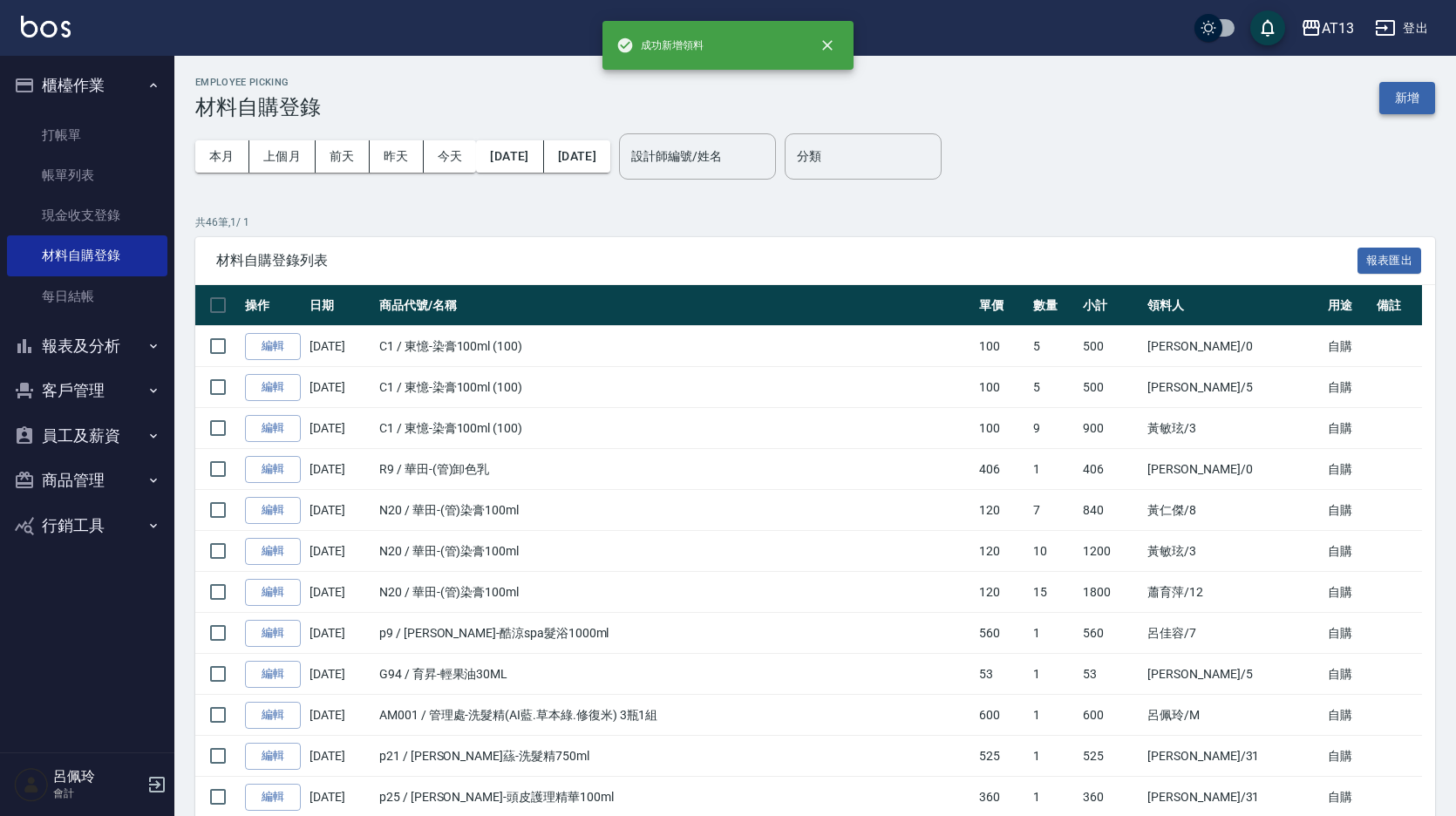
click at [1425, 88] on button "新增" at bounding box center [1406, 98] width 56 height 32
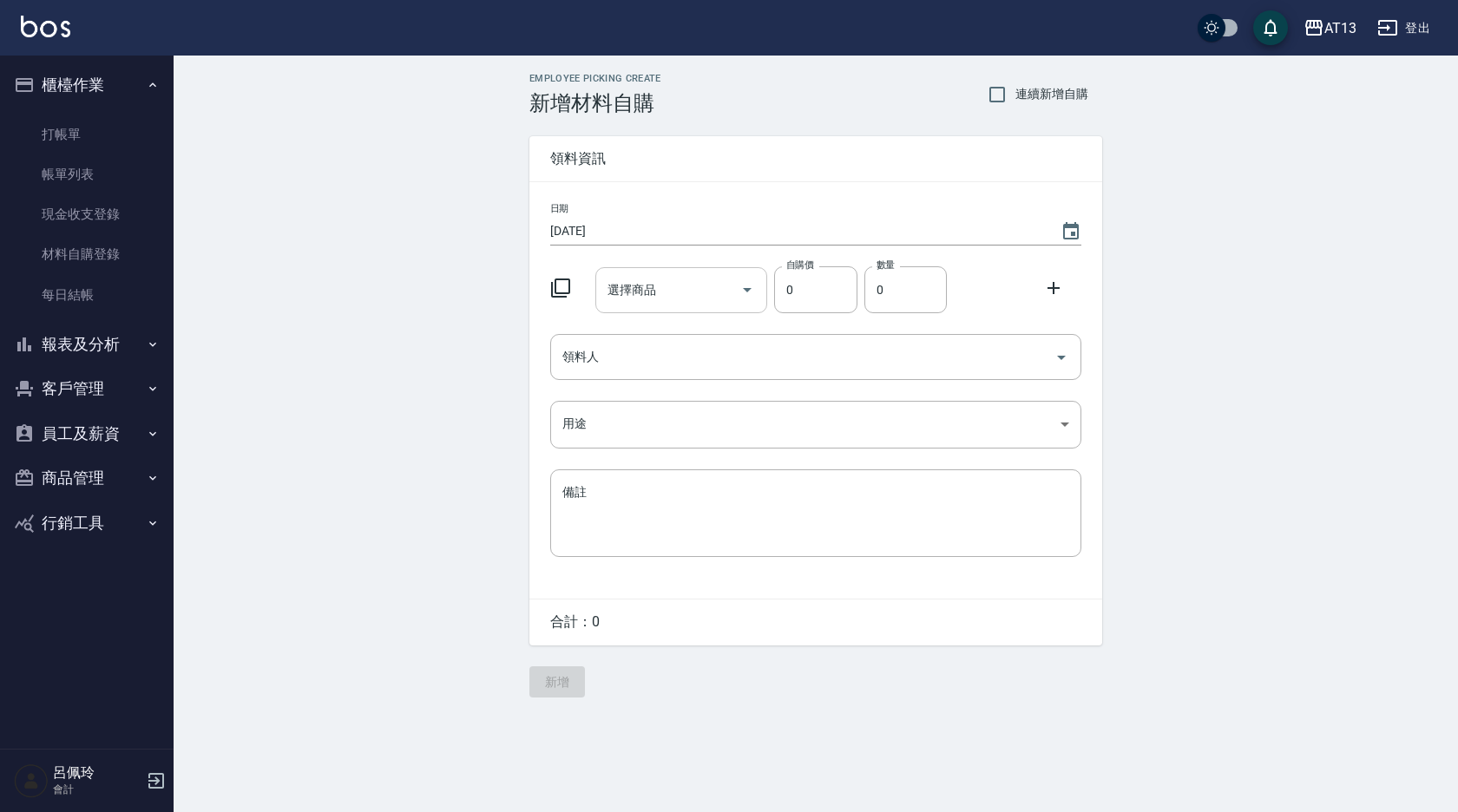
drag, startPoint x: 626, startPoint y: 308, endPoint x: 628, endPoint y: 297, distance: 11.2
click at [626, 308] on div "選擇商品" at bounding box center [682, 290] width 173 height 46
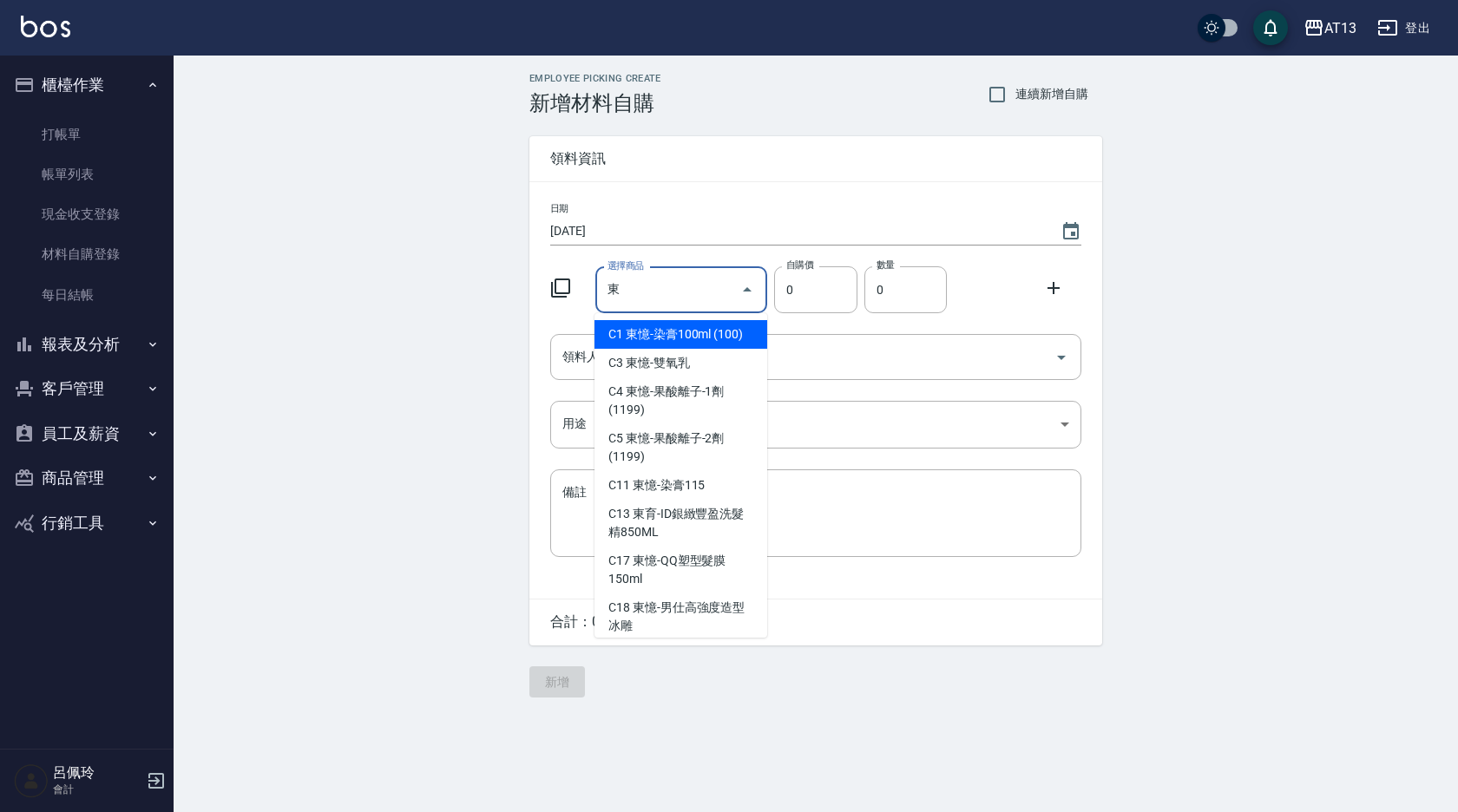
click at [654, 326] on li "C1 東憶-染膏100ml (100)" at bounding box center [681, 335] width 173 height 29
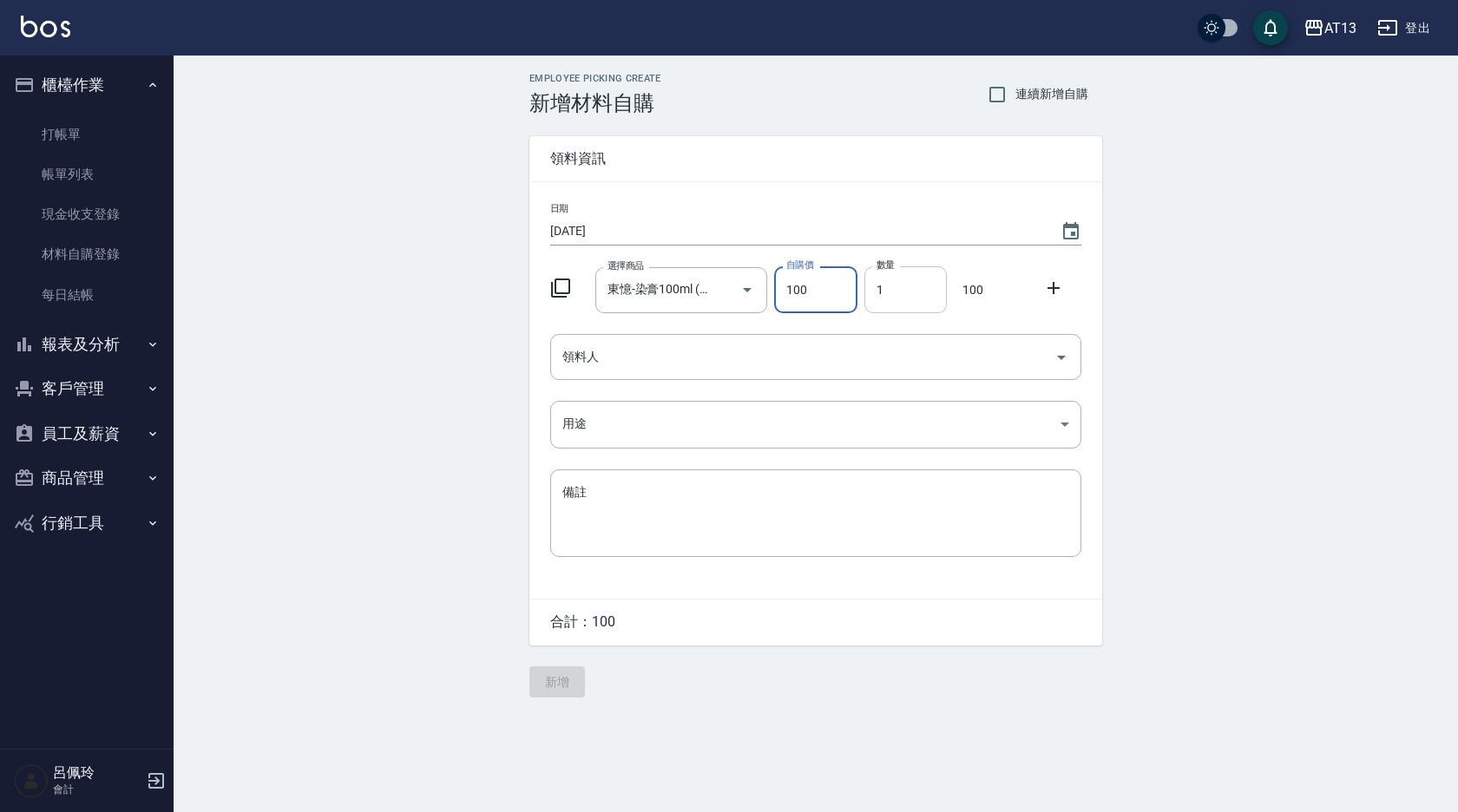
click at [868, 298] on input "1" at bounding box center [906, 290] width 83 height 47
click at [1060, 351] on icon "Open" at bounding box center [1061, 357] width 21 height 21
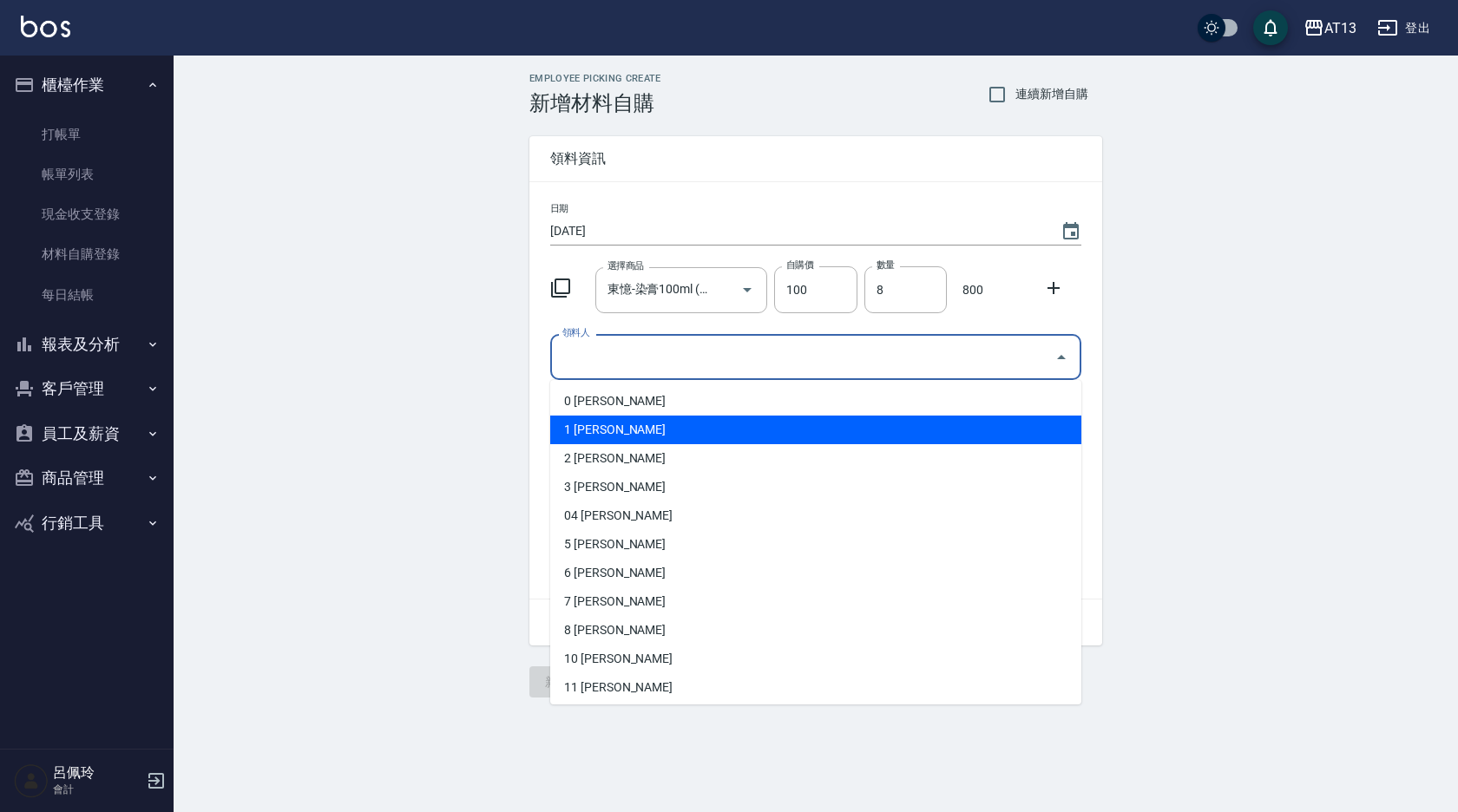
click at [689, 424] on li "1 [PERSON_NAME]" at bounding box center [816, 429] width 531 height 29
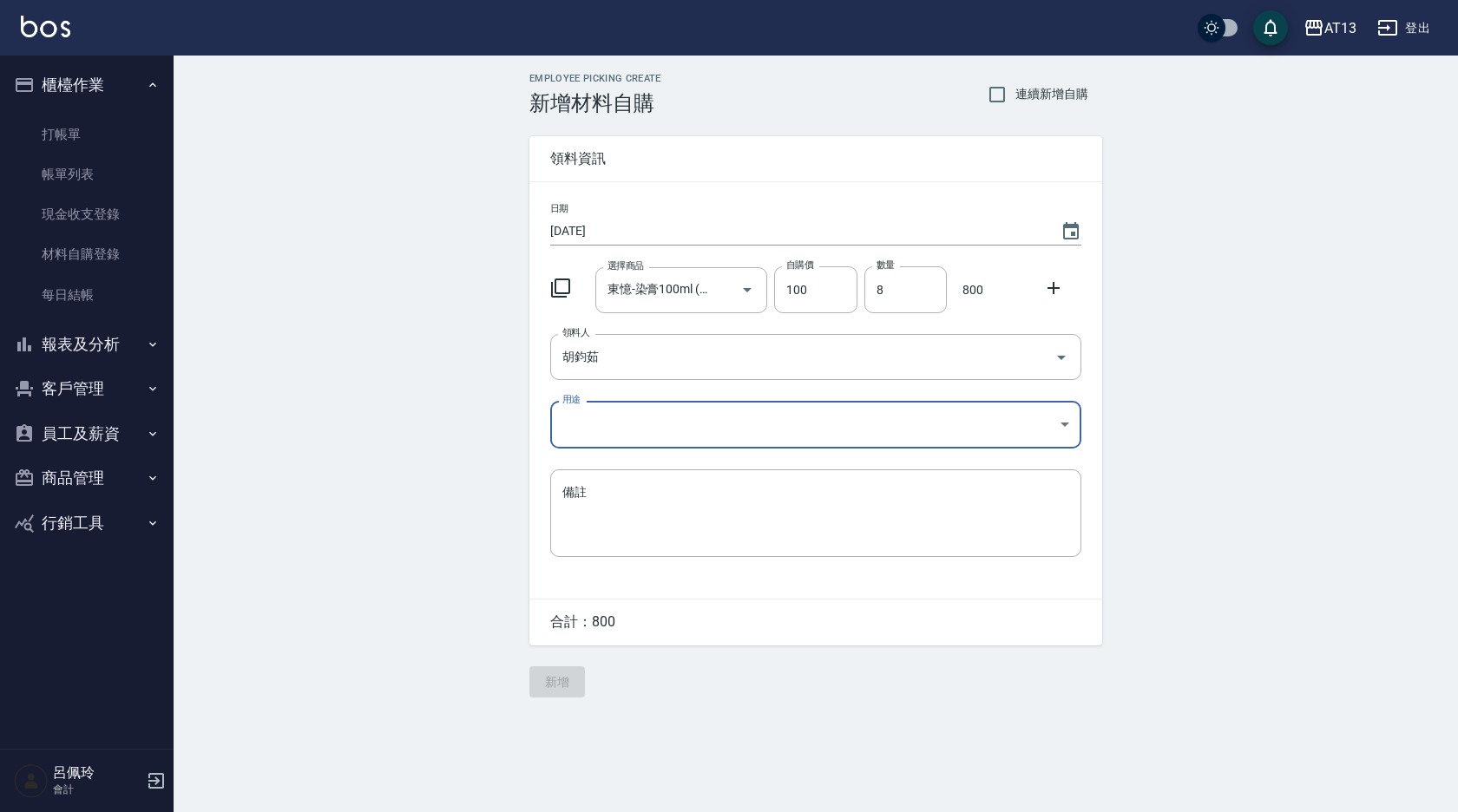
click at [1068, 416] on body "AT13 登出 櫃檯作業 打帳單 帳單列表 現金收支登錄 材料自購登錄 每日結帳 報表及分析 報表目錄 店家區間累計表 店家日報表 互助日報表 互助月報表 互…" at bounding box center [729, 406] width 1458 height 812
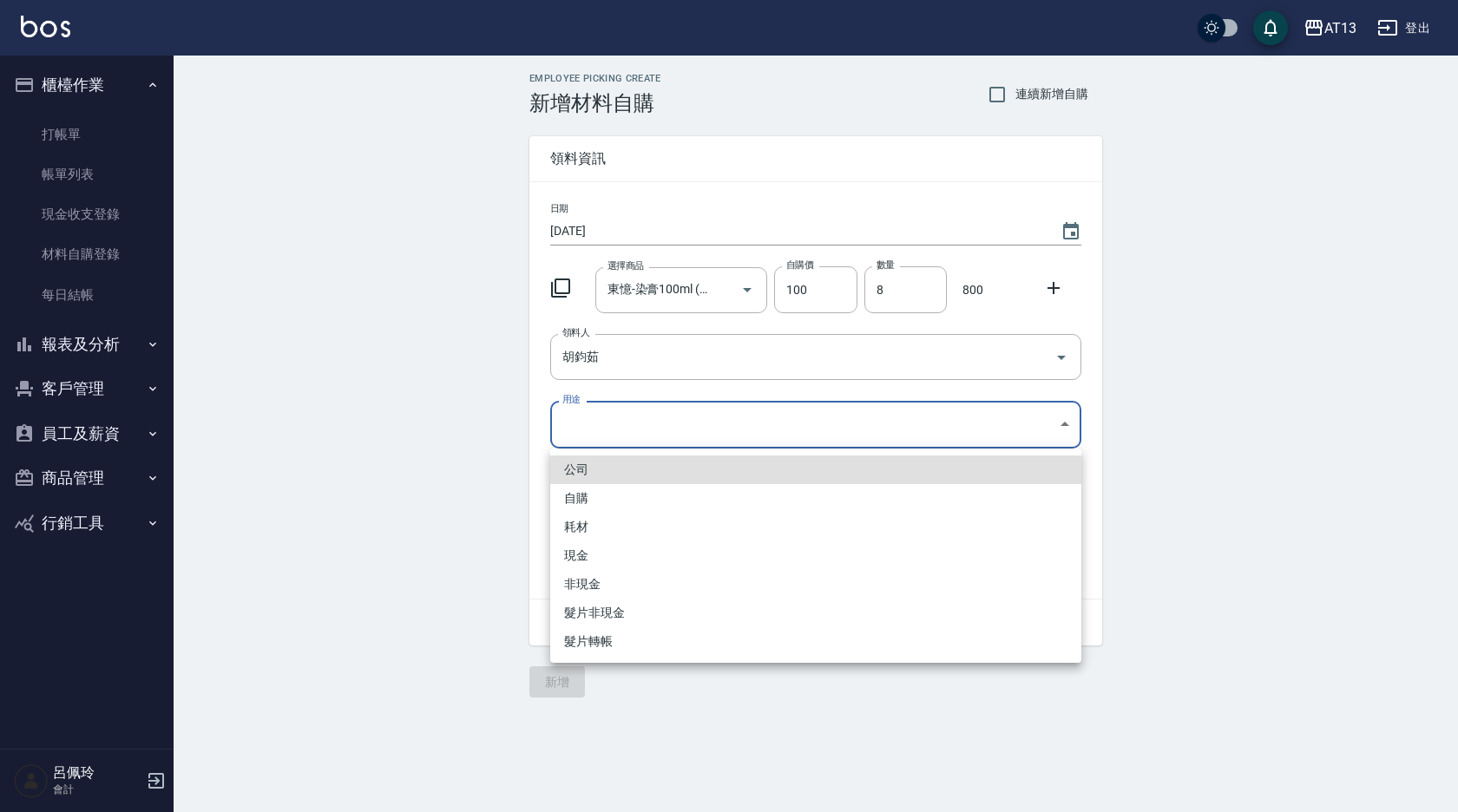
click at [702, 498] on li "自購" at bounding box center [816, 498] width 531 height 29
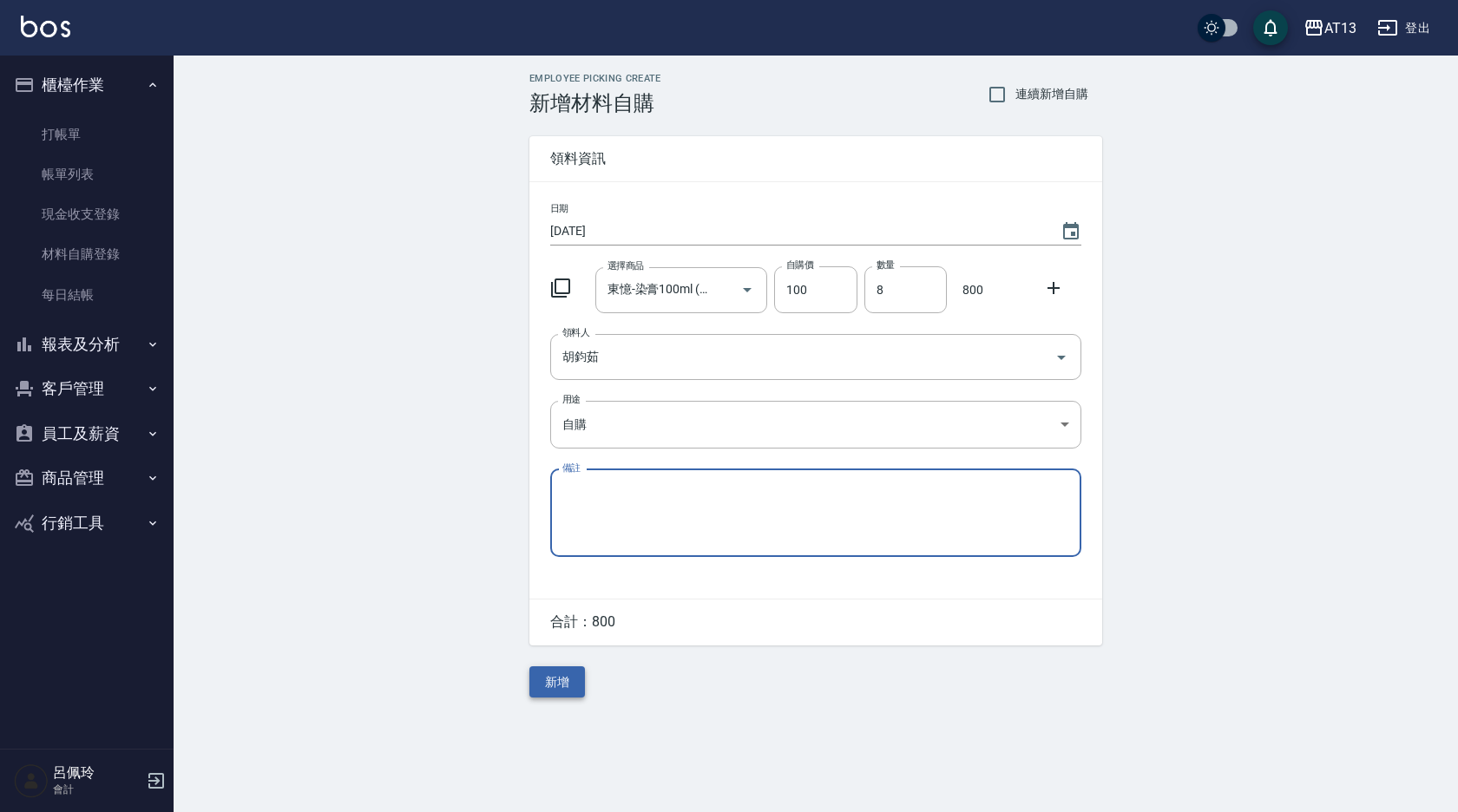
drag, startPoint x: 554, startPoint y: 682, endPoint x: 597, endPoint y: 645, distance: 56.7
click at [569, 675] on button "新增" at bounding box center [557, 683] width 55 height 32
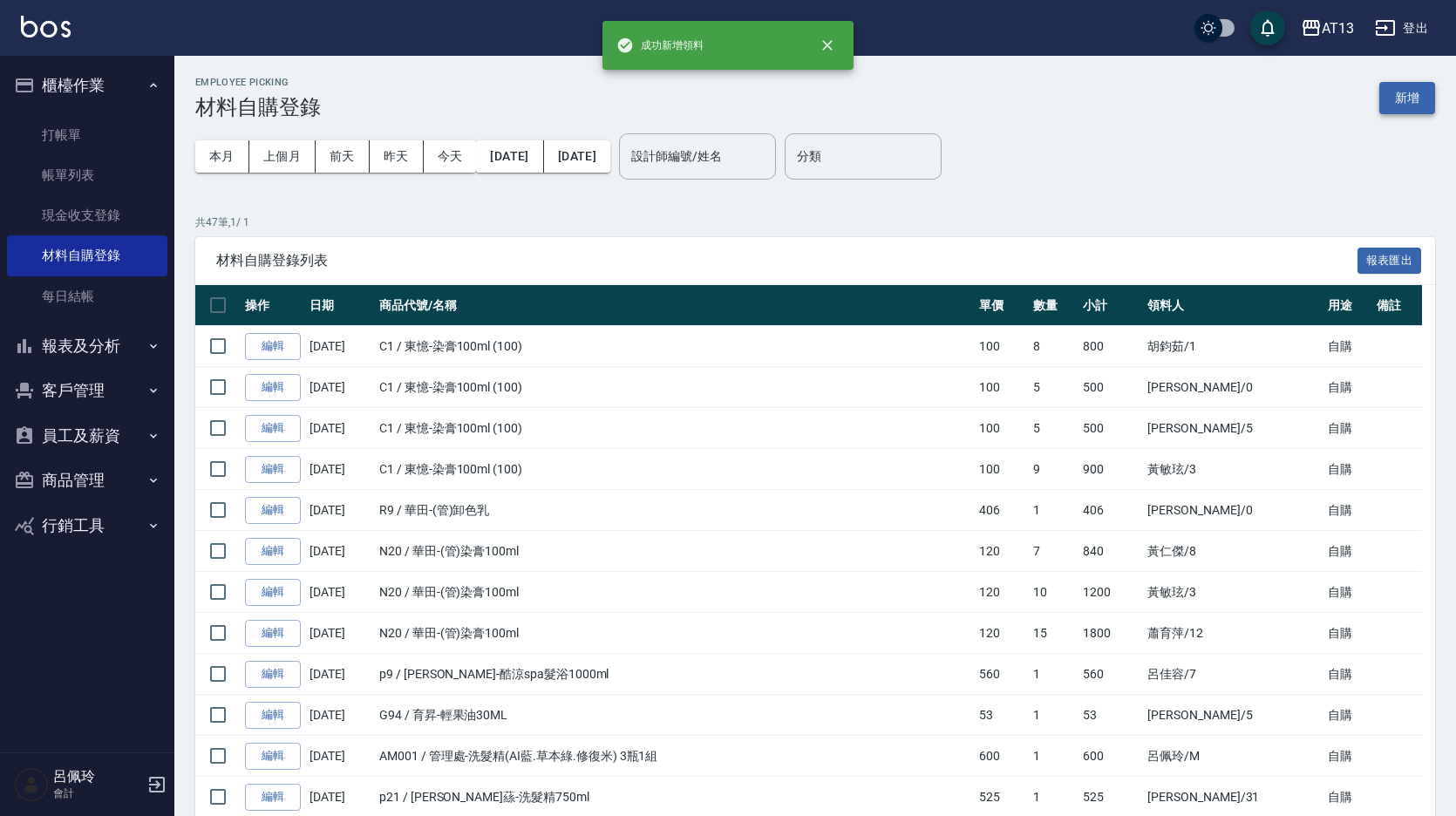
click at [1400, 99] on button "新增" at bounding box center [1406, 98] width 56 height 32
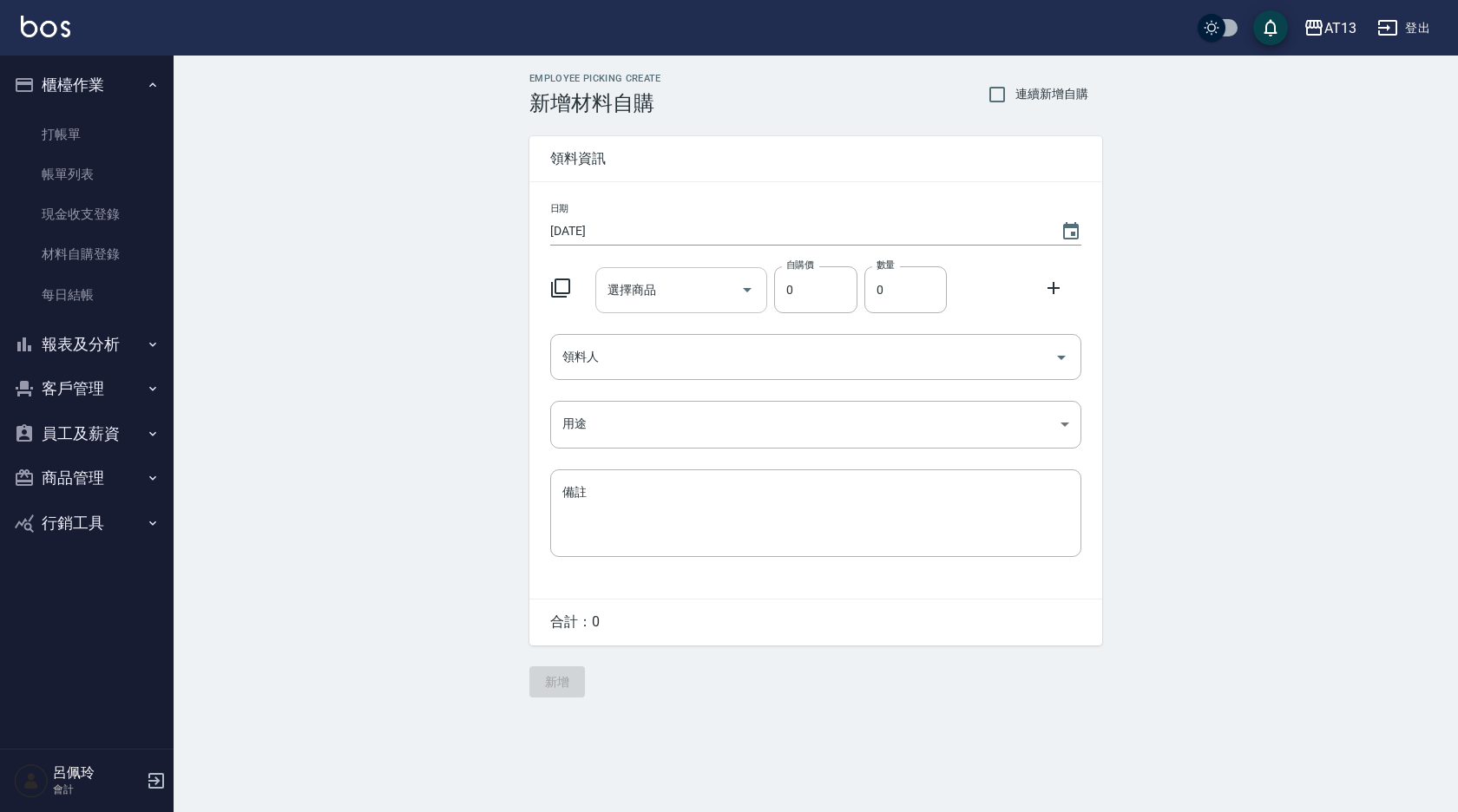
click at [651, 293] on input "選擇商品" at bounding box center [669, 290] width 131 height 30
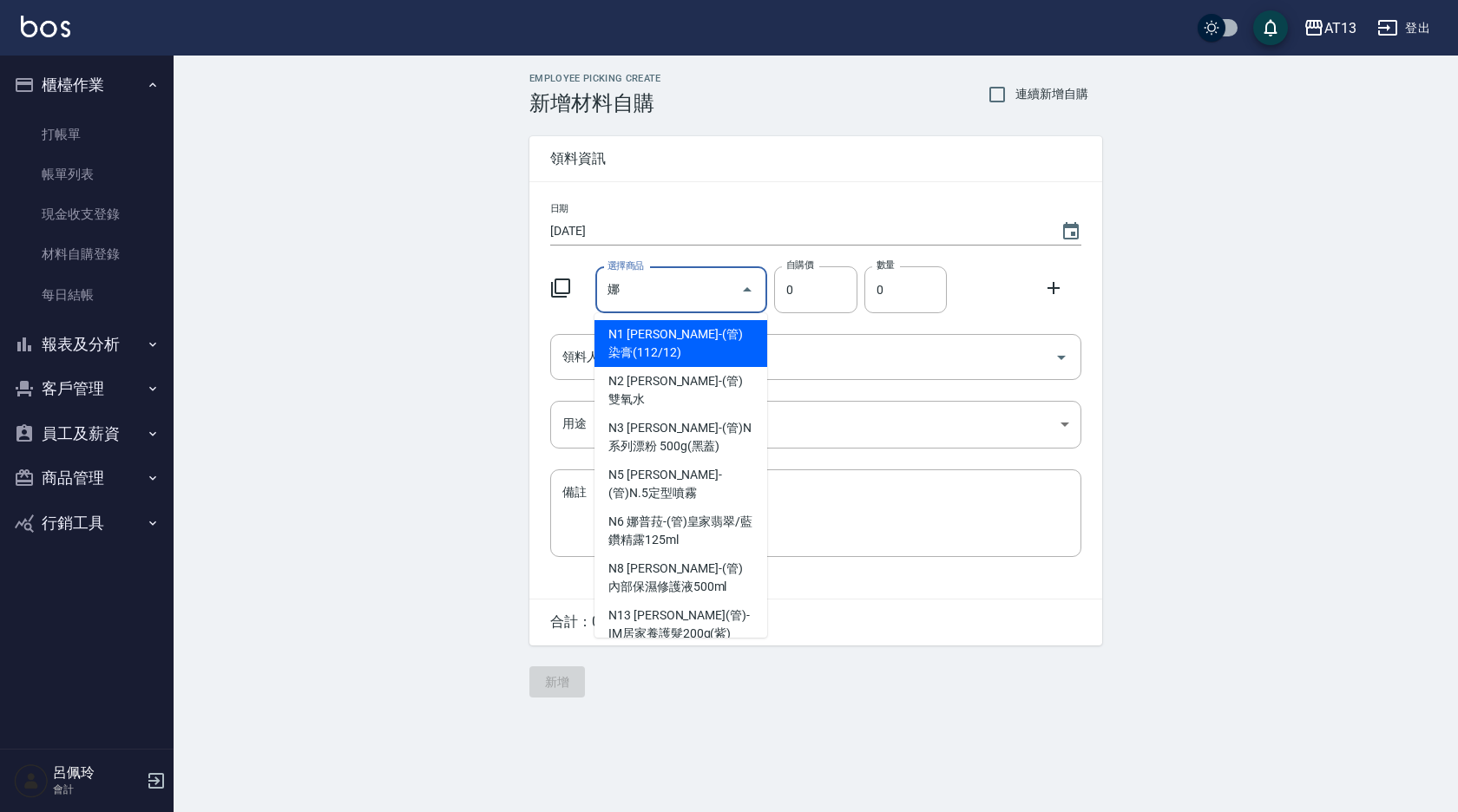
click at [633, 282] on input "娜" at bounding box center [669, 290] width 131 height 30
click at [706, 350] on li "N1 [PERSON_NAME]-(管)染膏(112/12)" at bounding box center [681, 344] width 173 height 47
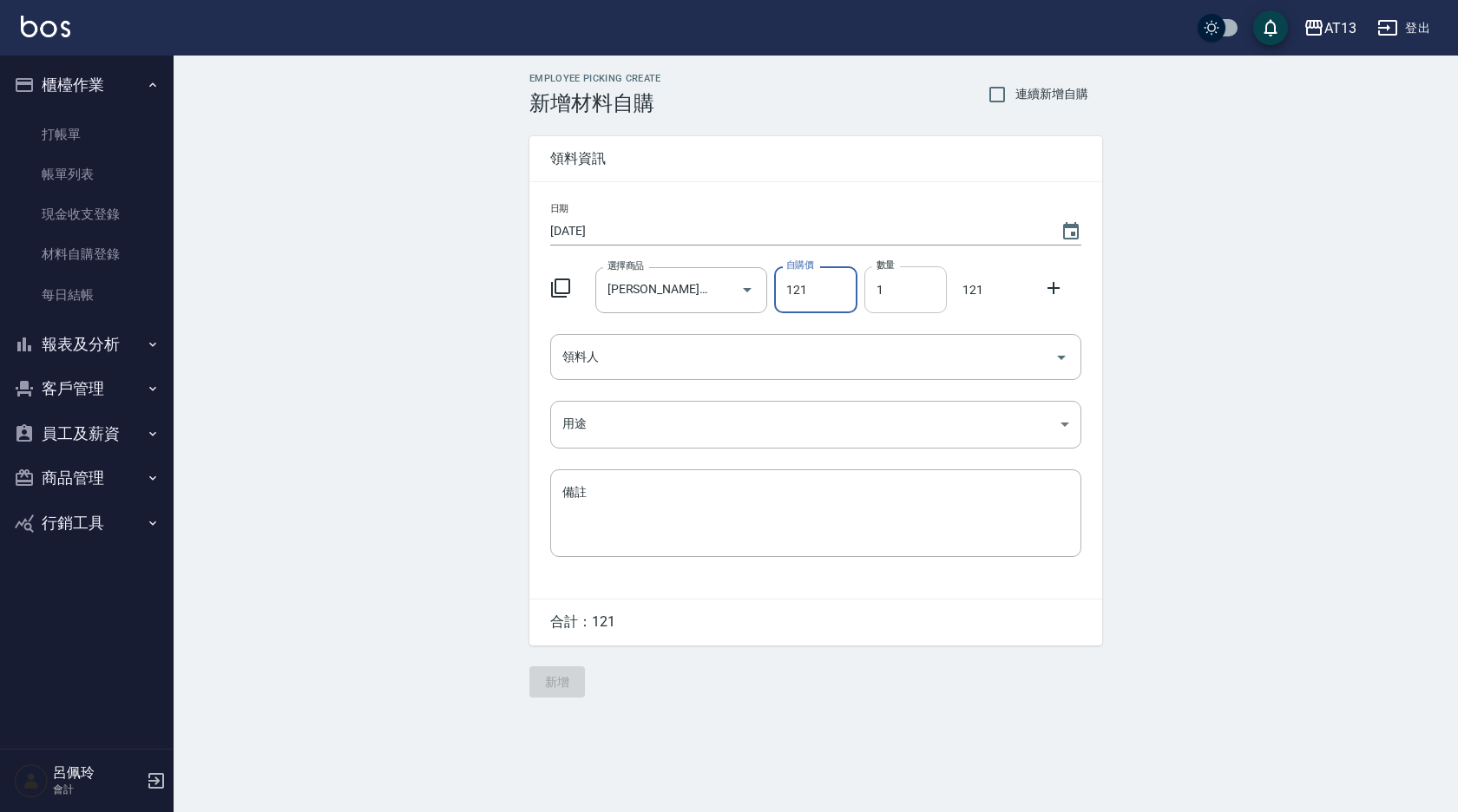
click at [872, 303] on input "1" at bounding box center [906, 290] width 83 height 47
click at [1062, 350] on icon "Open" at bounding box center [1061, 357] width 21 height 21
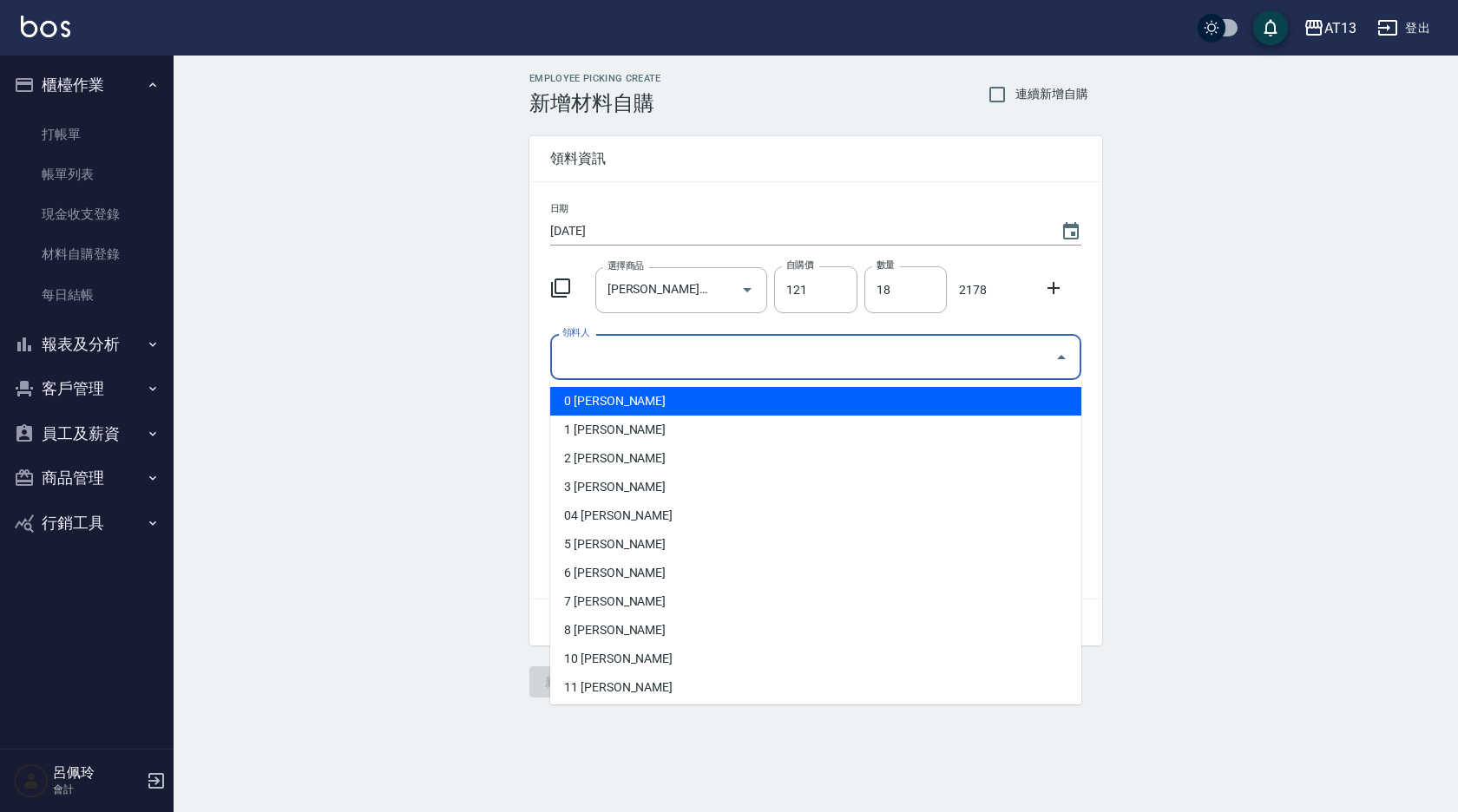
click at [769, 406] on li "0 [PERSON_NAME]" at bounding box center [816, 401] width 531 height 29
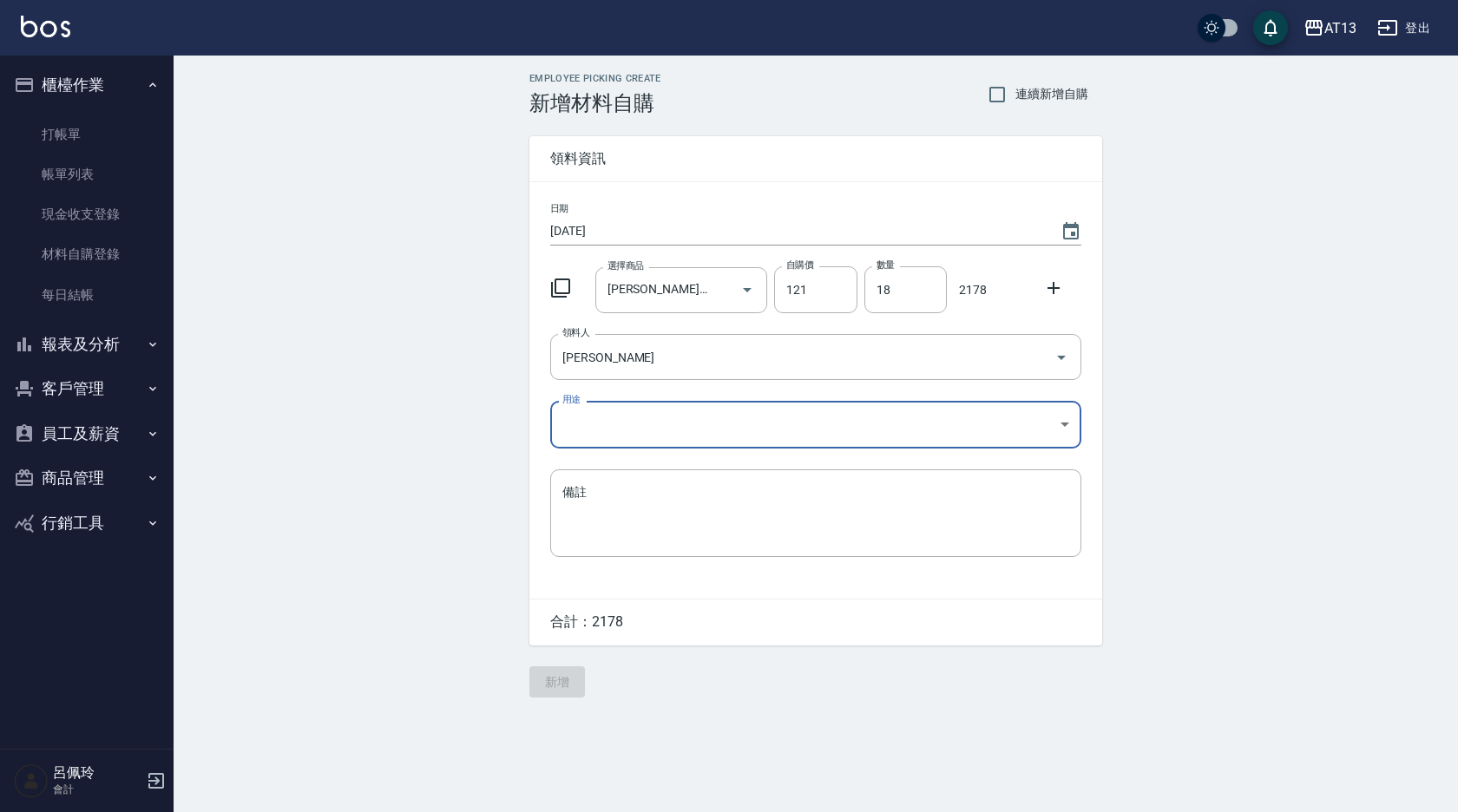
click at [1074, 420] on body "AT13 登出 櫃檯作業 打帳單 帳單列表 現金收支登錄 材料自購登錄 每日結帳 報表及分析 報表目錄 店家區間累計表 店家日報表 互助日報表 互助月報表 互…" at bounding box center [729, 406] width 1458 height 812
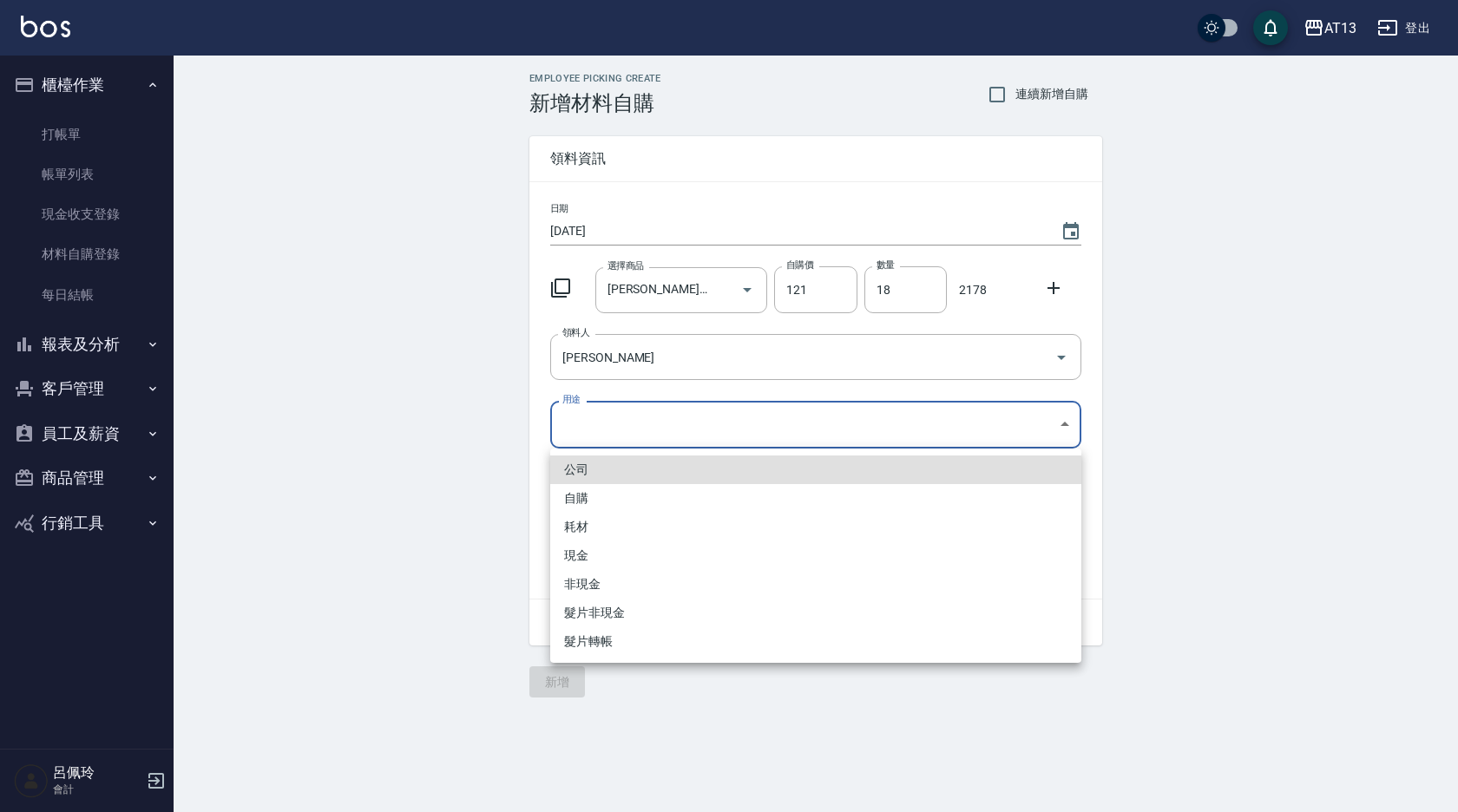
click at [648, 503] on li "自購" at bounding box center [816, 498] width 531 height 29
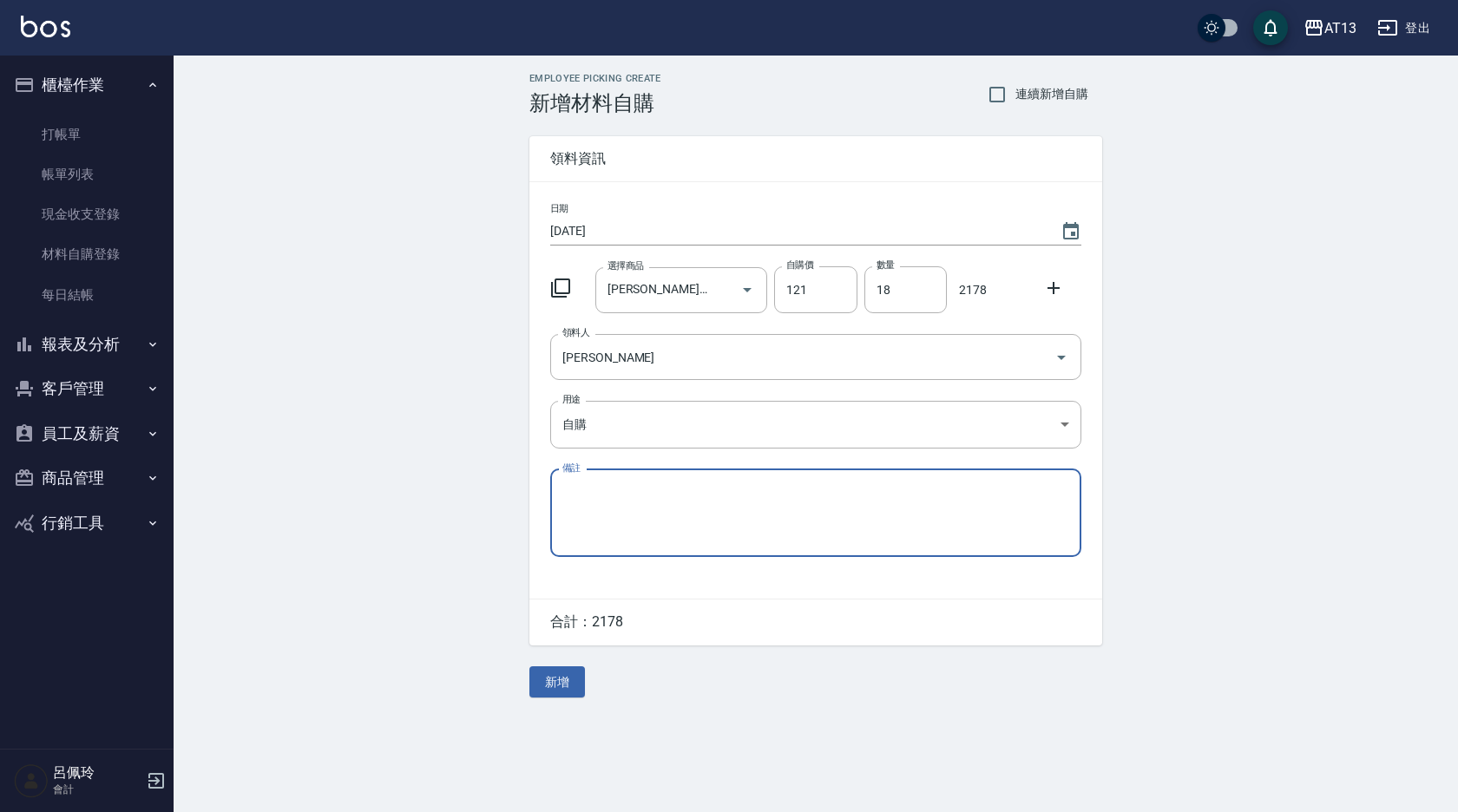
click at [565, 684] on button "新增" at bounding box center [557, 683] width 55 height 32
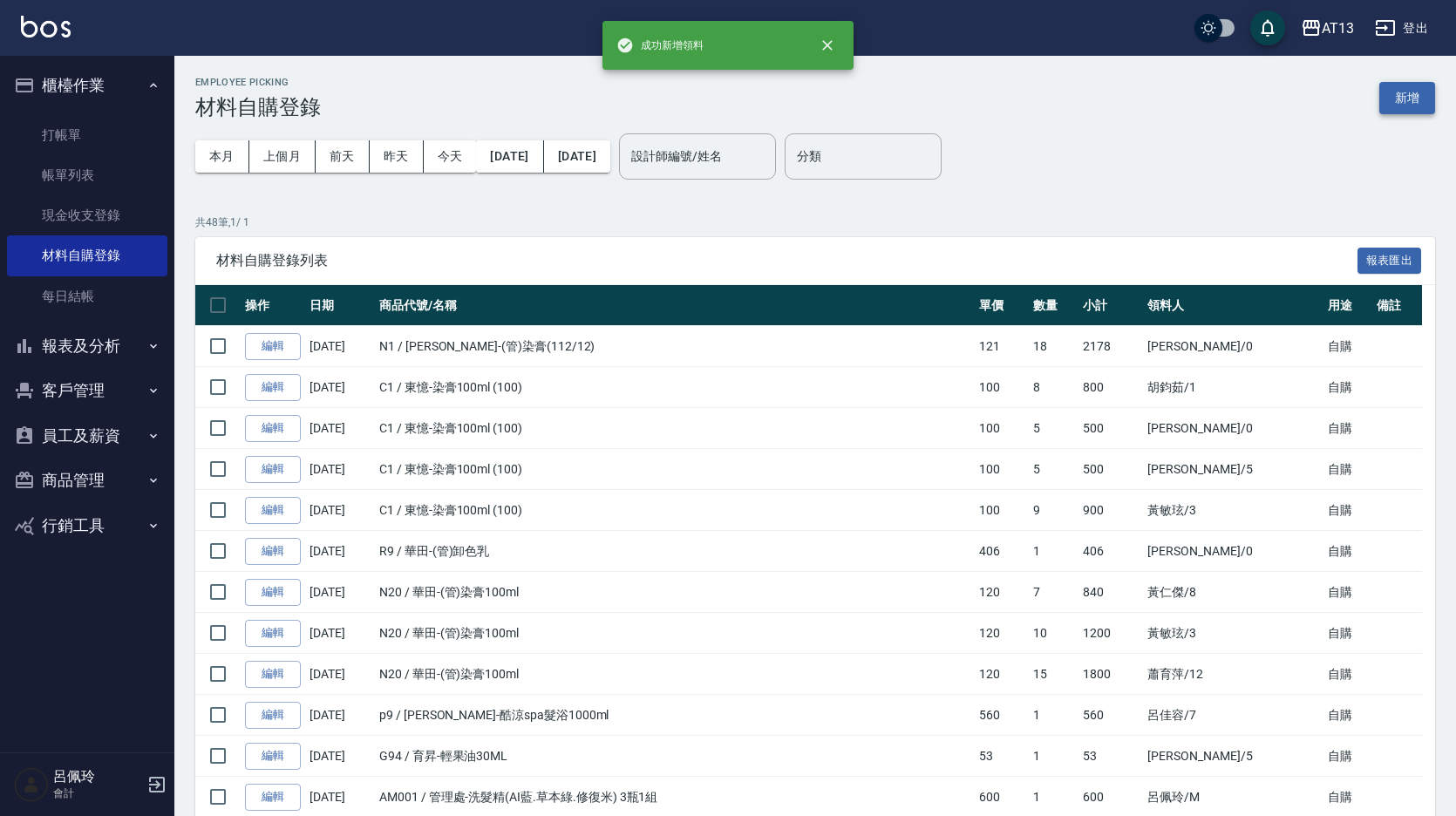
click at [1393, 85] on button "新增" at bounding box center [1406, 98] width 56 height 32
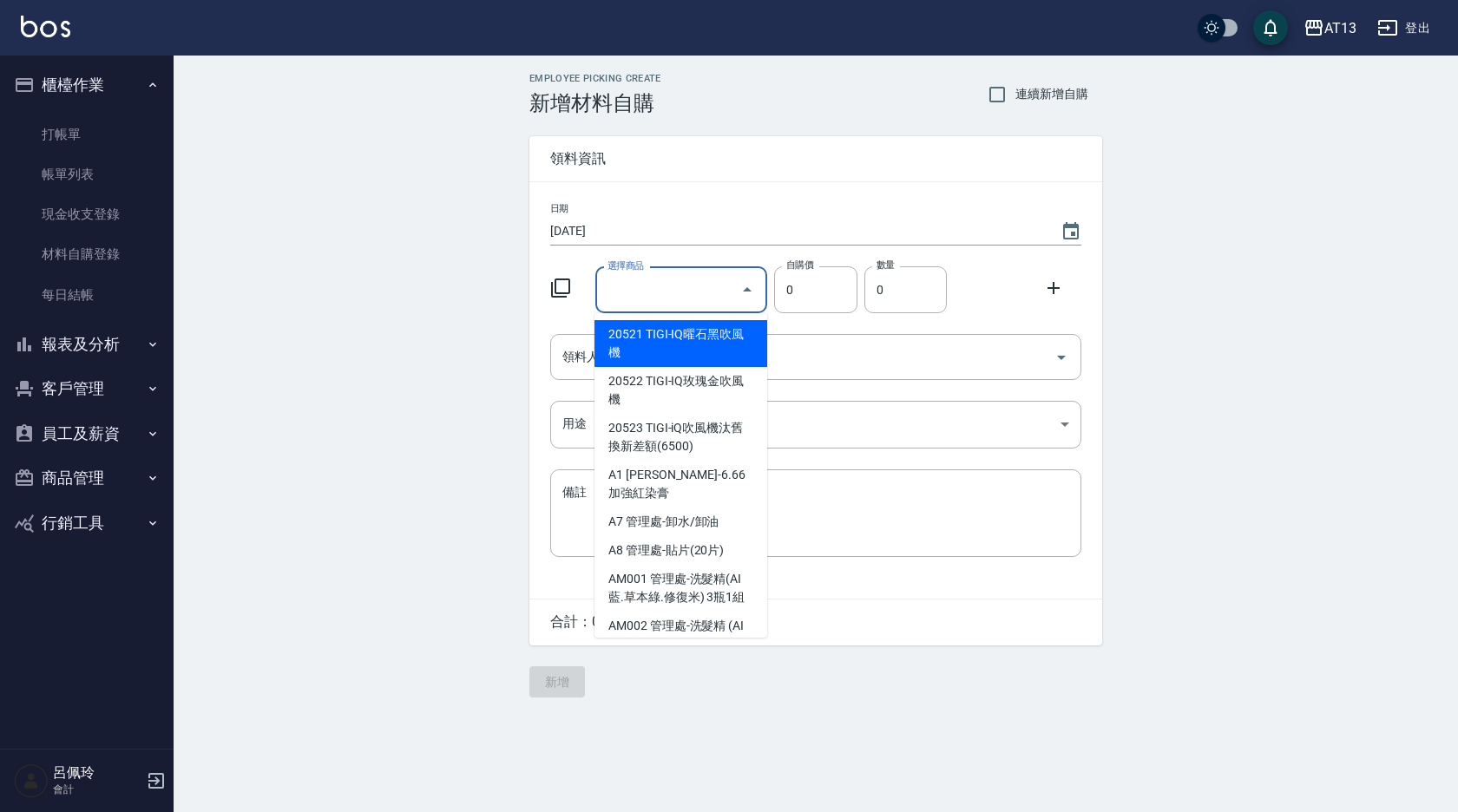
click at [654, 301] on input "選擇商品" at bounding box center [669, 290] width 131 height 30
click at [641, 345] on li "N1 [PERSON_NAME]-(管)染膏(112/12)" at bounding box center [681, 344] width 173 height 47
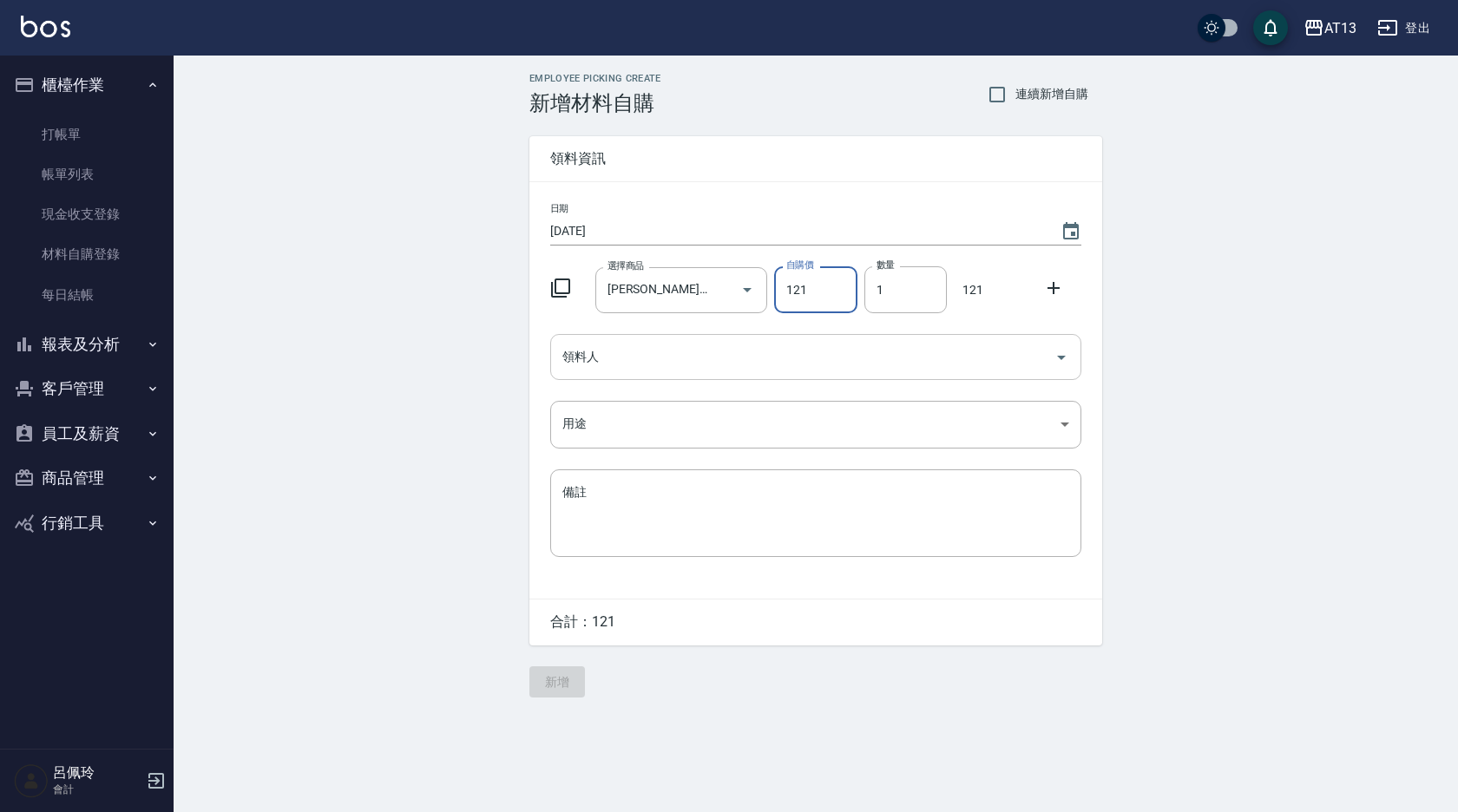
click at [1055, 350] on icon "Open" at bounding box center [1061, 357] width 21 height 21
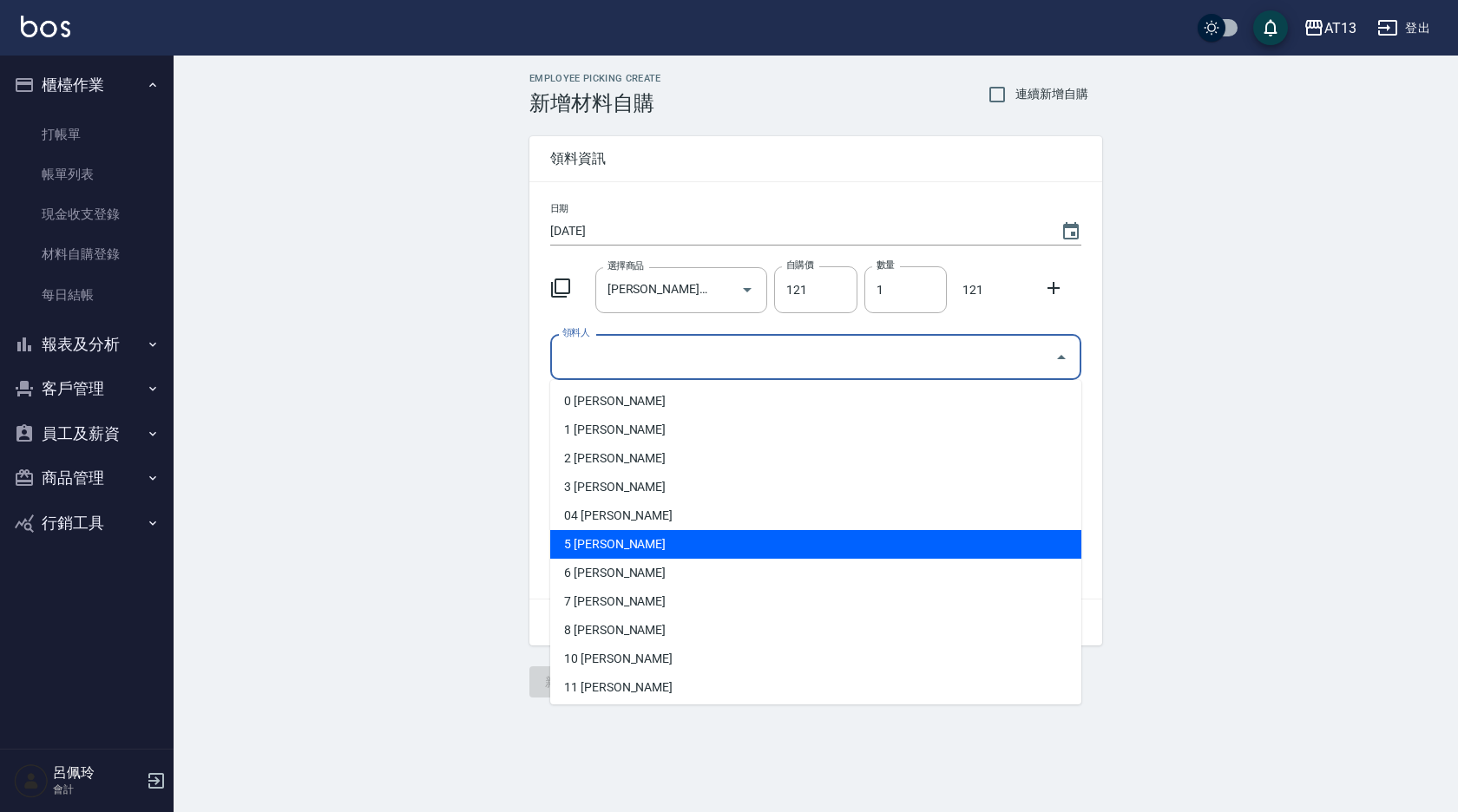
drag, startPoint x: 694, startPoint y: 547, endPoint x: 771, endPoint y: 541, distance: 77.2
click at [694, 548] on li "5 [PERSON_NAME]" at bounding box center [816, 545] width 531 height 29
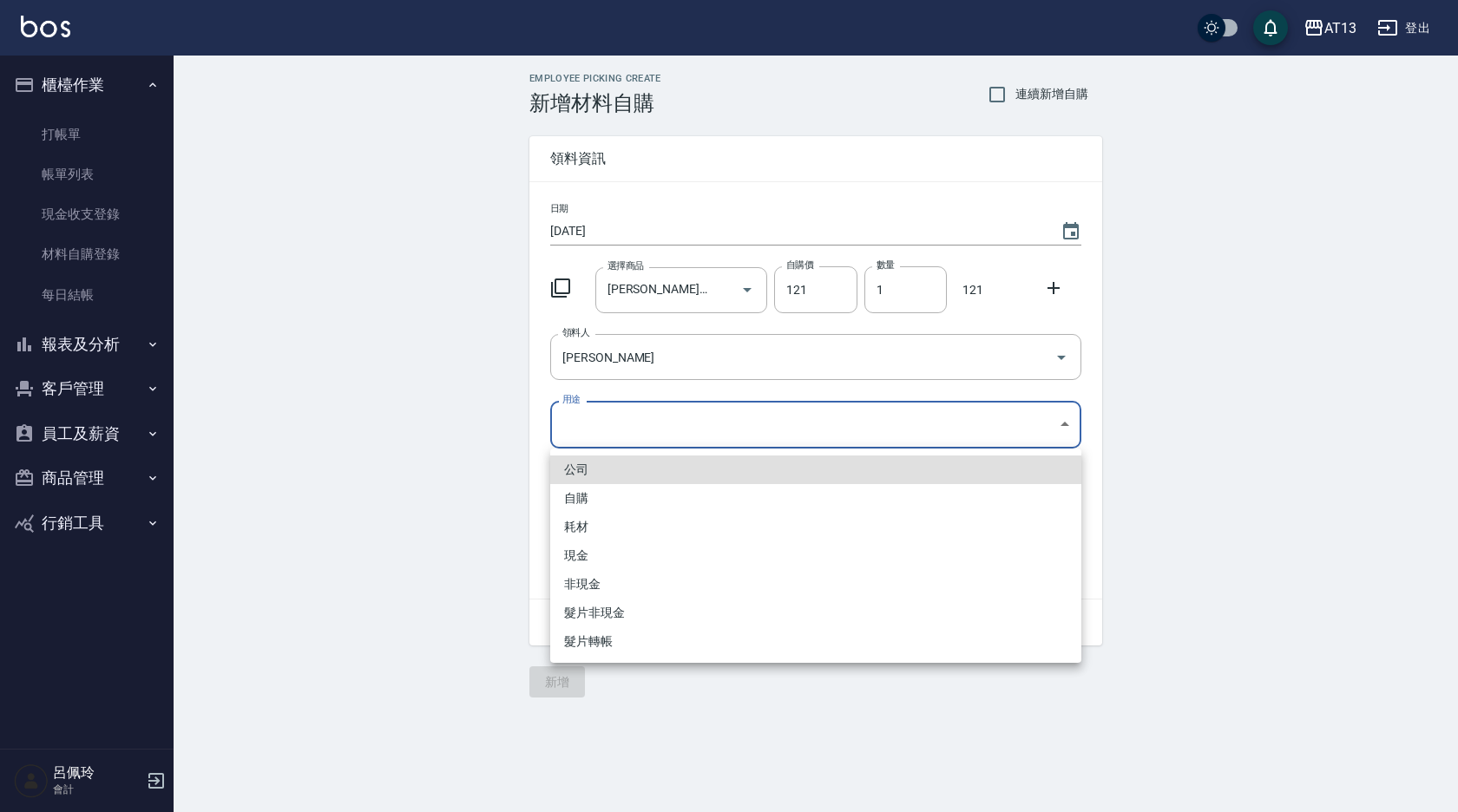
click at [1059, 429] on body "AT13 登出 櫃檯作業 打帳單 帳單列表 現金收支登錄 材料自購登錄 每日結帳 報表及分析 報表目錄 店家區間累計表 店家日報表 互助日報表 互助月報表 互…" at bounding box center [729, 406] width 1458 height 812
click at [684, 492] on li "自購" at bounding box center [816, 498] width 531 height 29
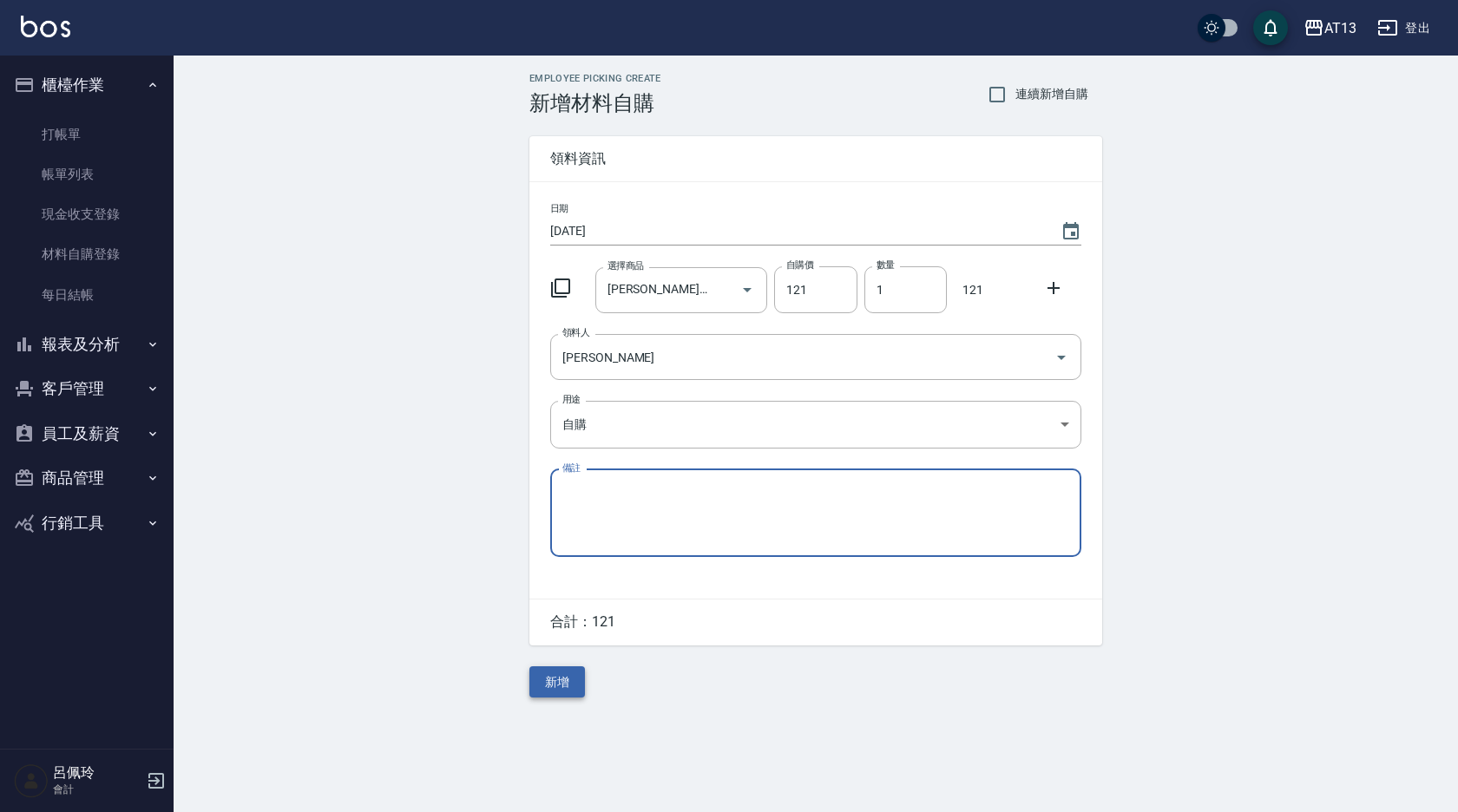
click at [533, 685] on button "新增" at bounding box center [557, 683] width 55 height 32
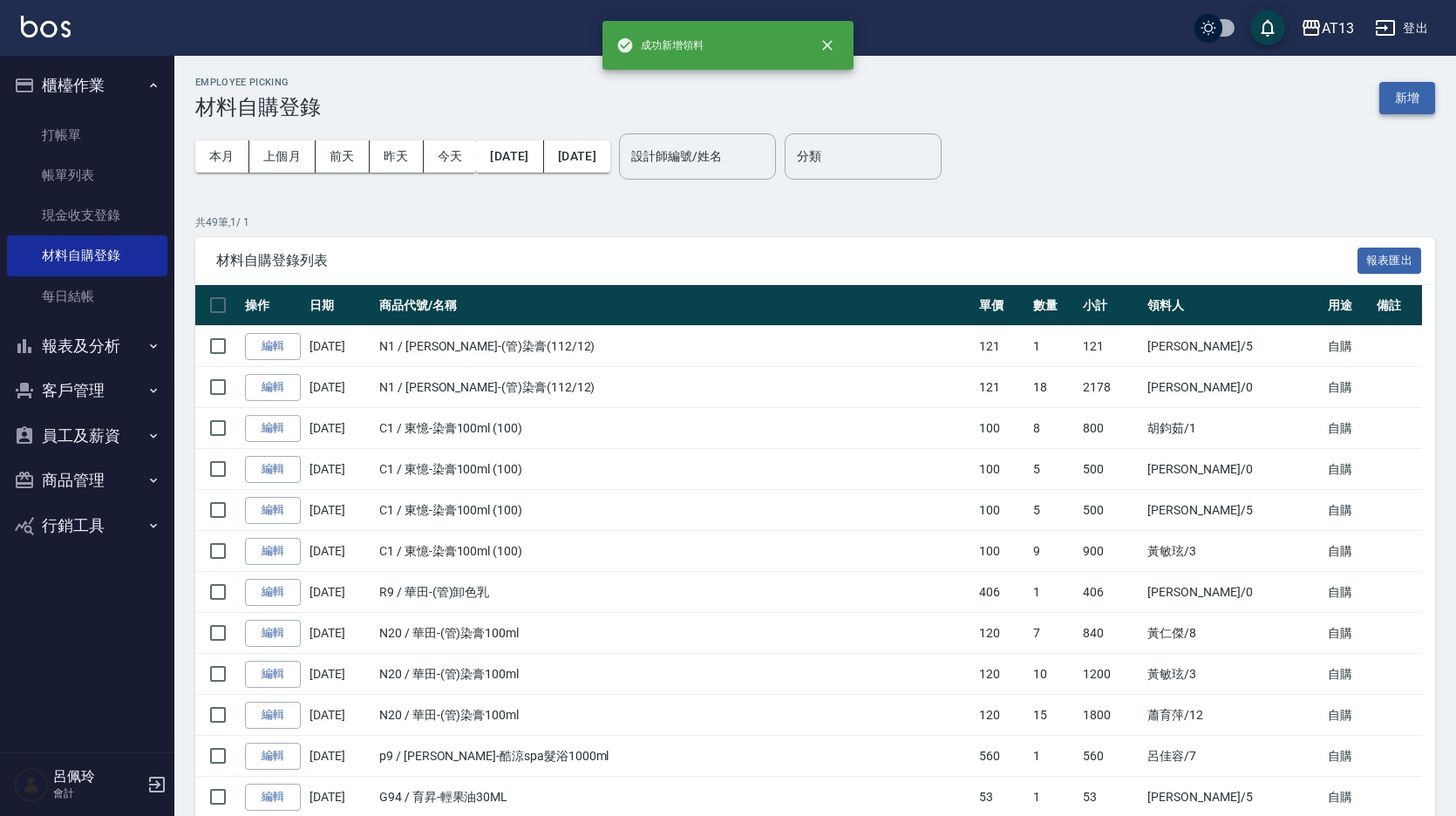
click at [1412, 101] on button "新增" at bounding box center [1406, 98] width 56 height 32
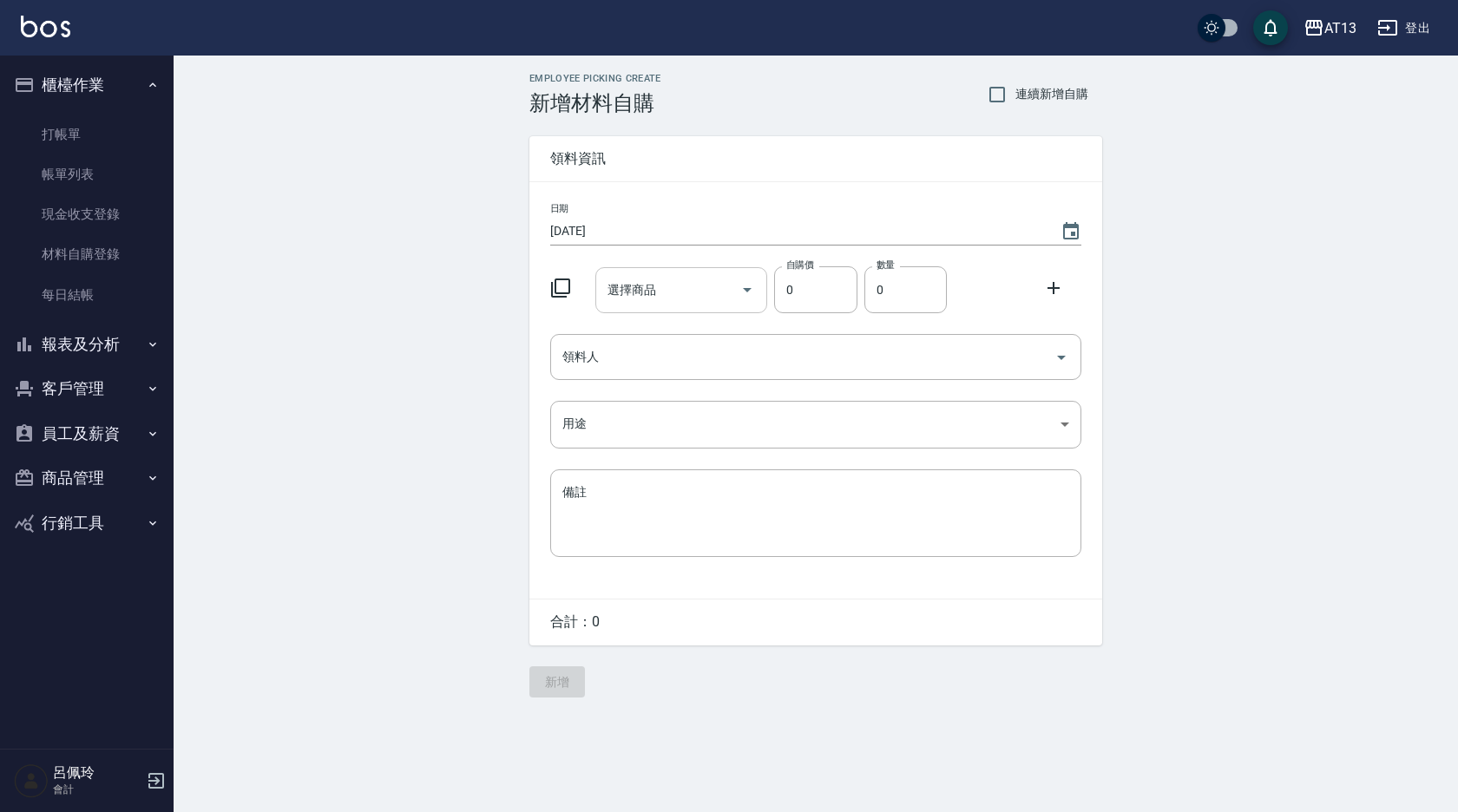
click at [676, 293] on input "選擇商品" at bounding box center [669, 290] width 131 height 30
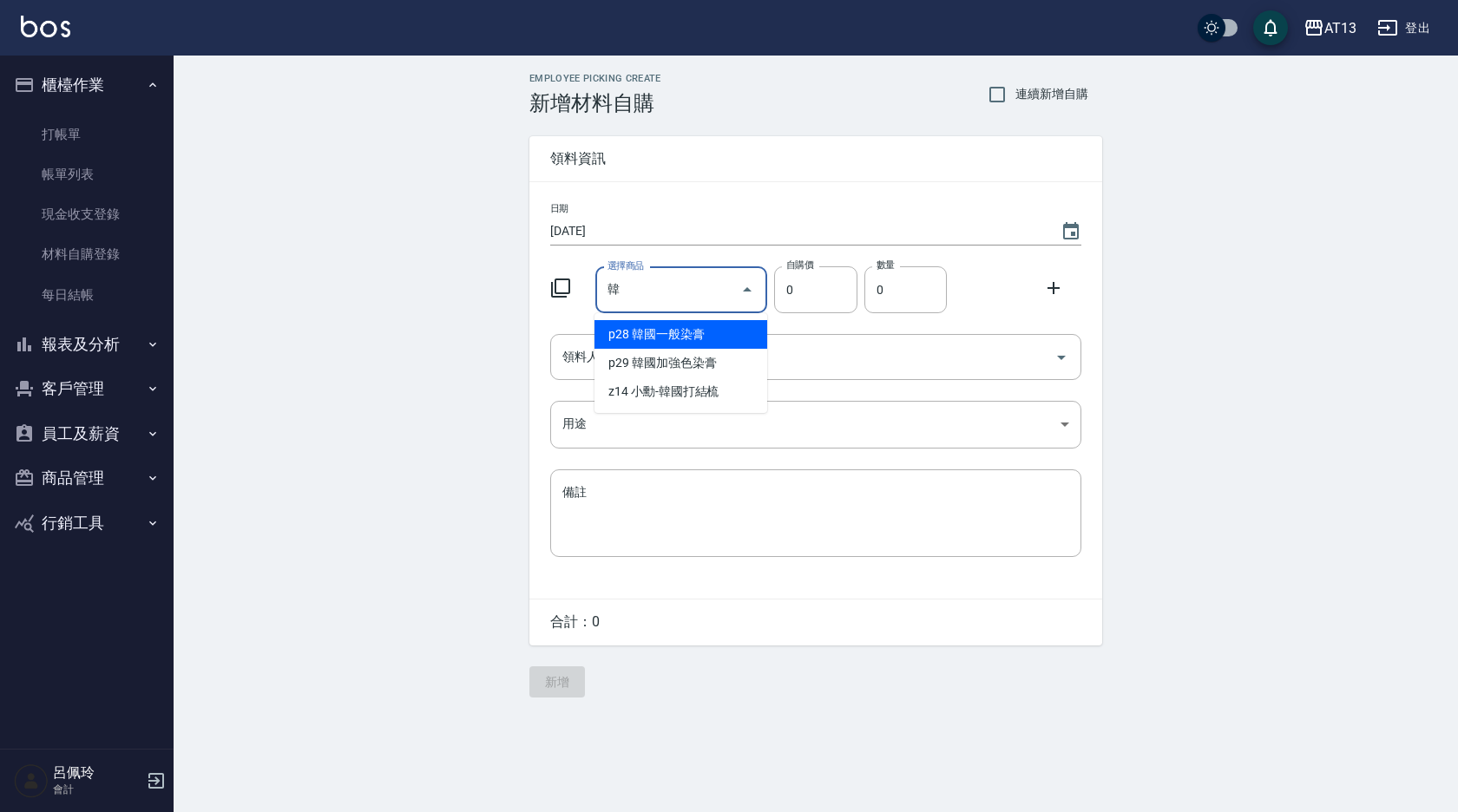
drag, startPoint x: 684, startPoint y: 325, endPoint x: 704, endPoint y: 323, distance: 20.1
click at [684, 327] on li "p28 韓國一般染膏" at bounding box center [681, 335] width 173 height 29
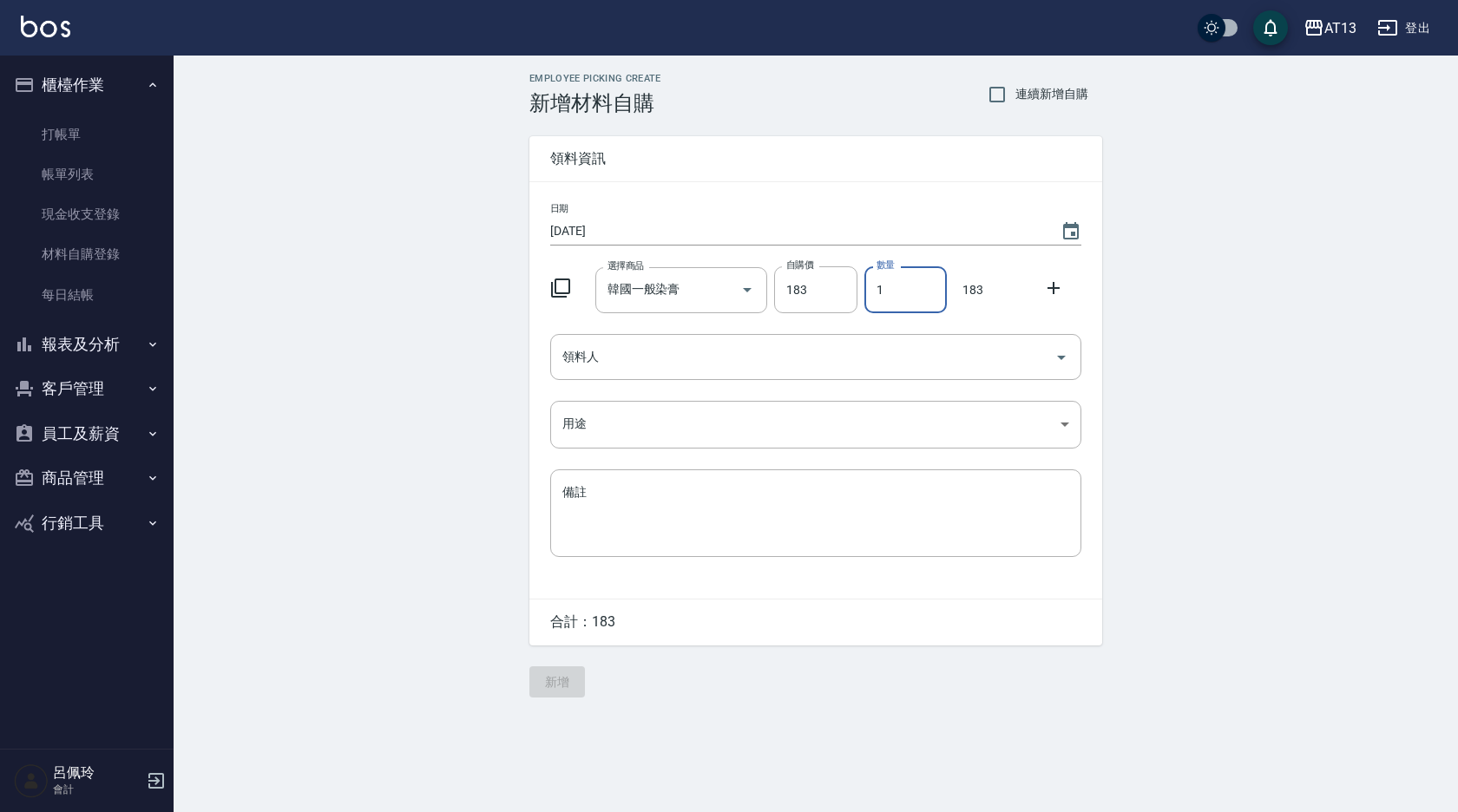
click at [875, 289] on input "1" at bounding box center [906, 290] width 83 height 47
click at [1057, 358] on icon "Open" at bounding box center [1061, 357] width 21 height 21
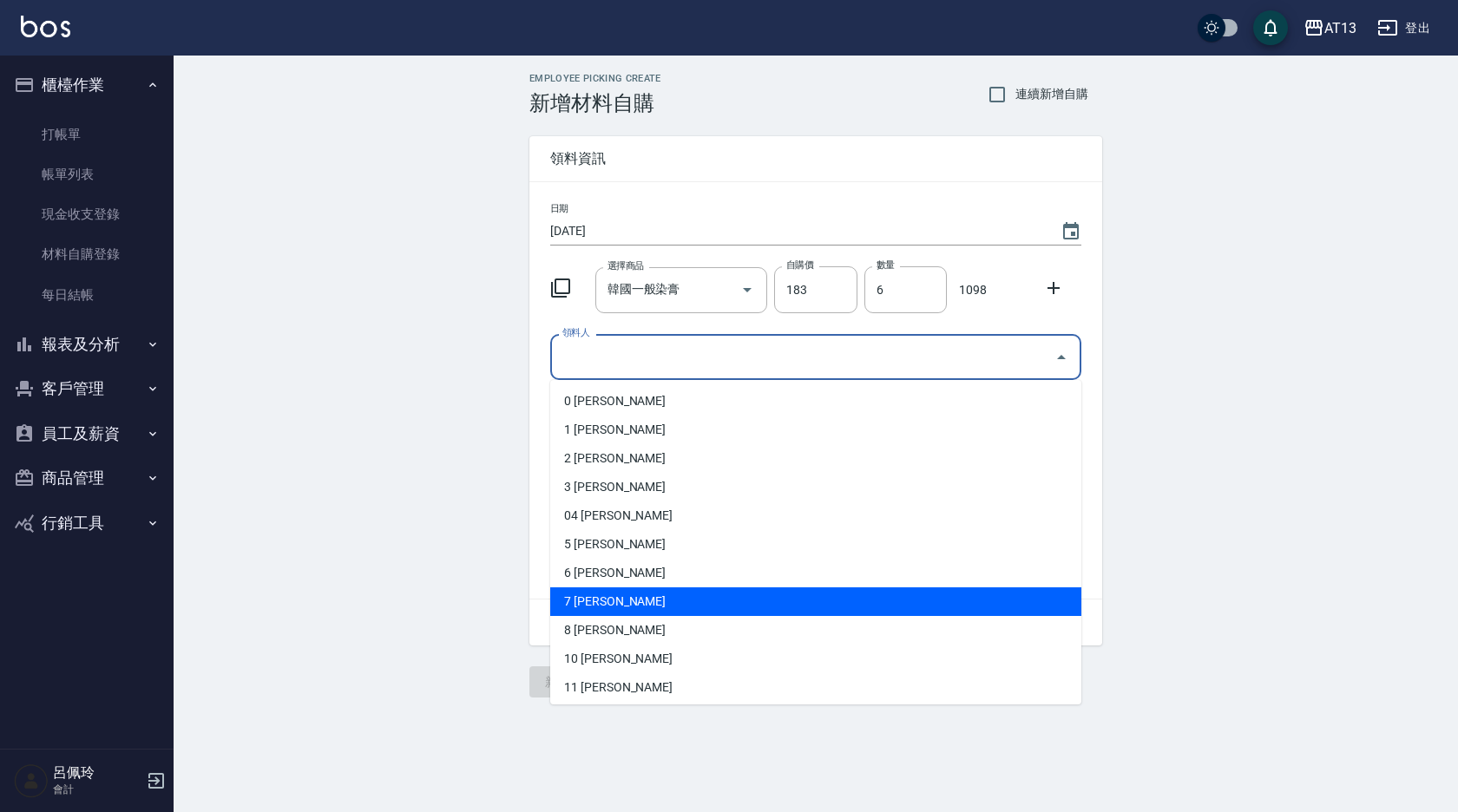
click at [701, 604] on li "7 [PERSON_NAME]" at bounding box center [816, 602] width 531 height 29
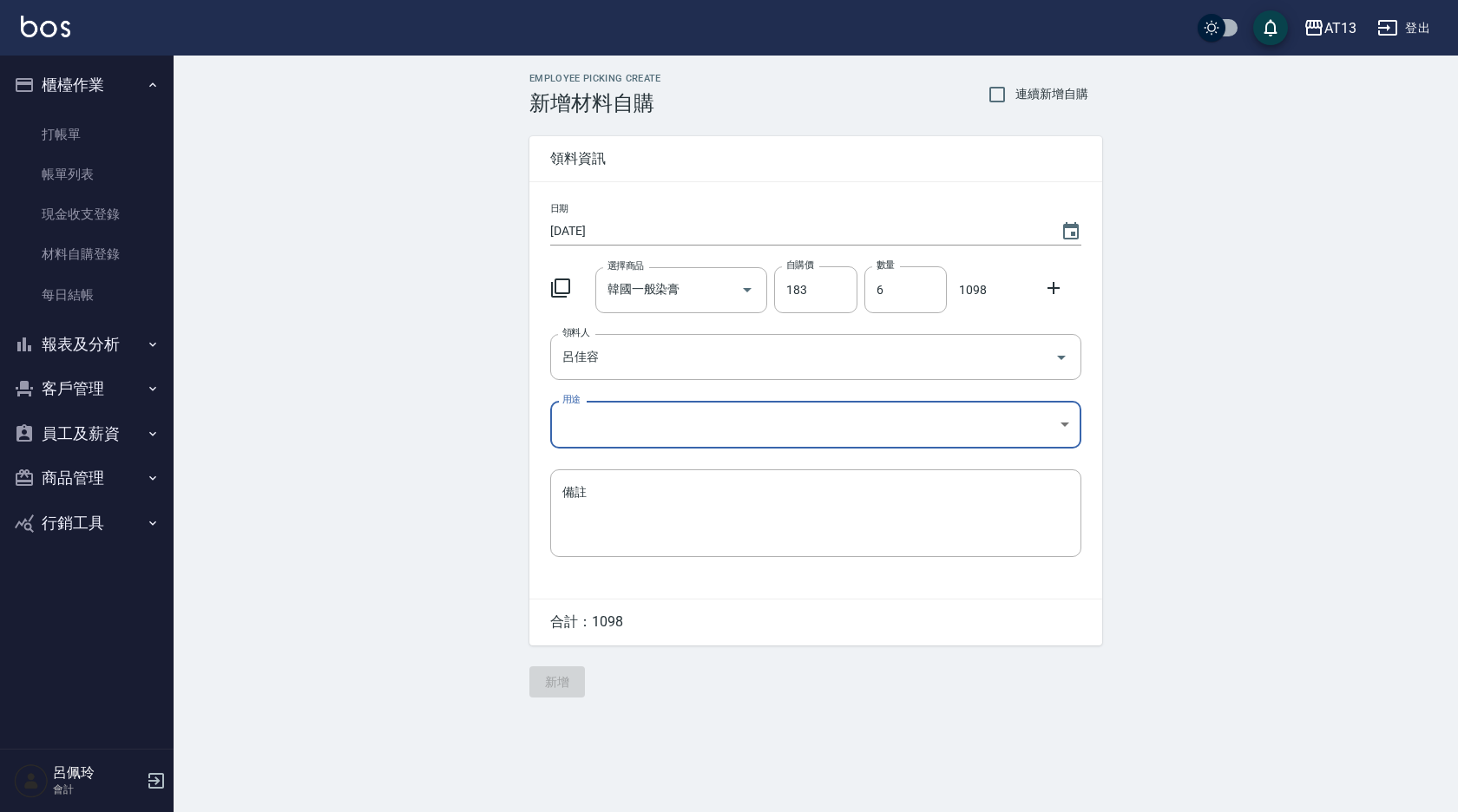
click at [1059, 424] on body "AT13 登出 櫃檯作業 打帳單 帳單列表 現金收支登錄 材料自購登錄 每日結帳 報表及分析 報表目錄 店家區間累計表 店家日報表 互助日報表 互助月報表 互…" at bounding box center [729, 406] width 1458 height 812
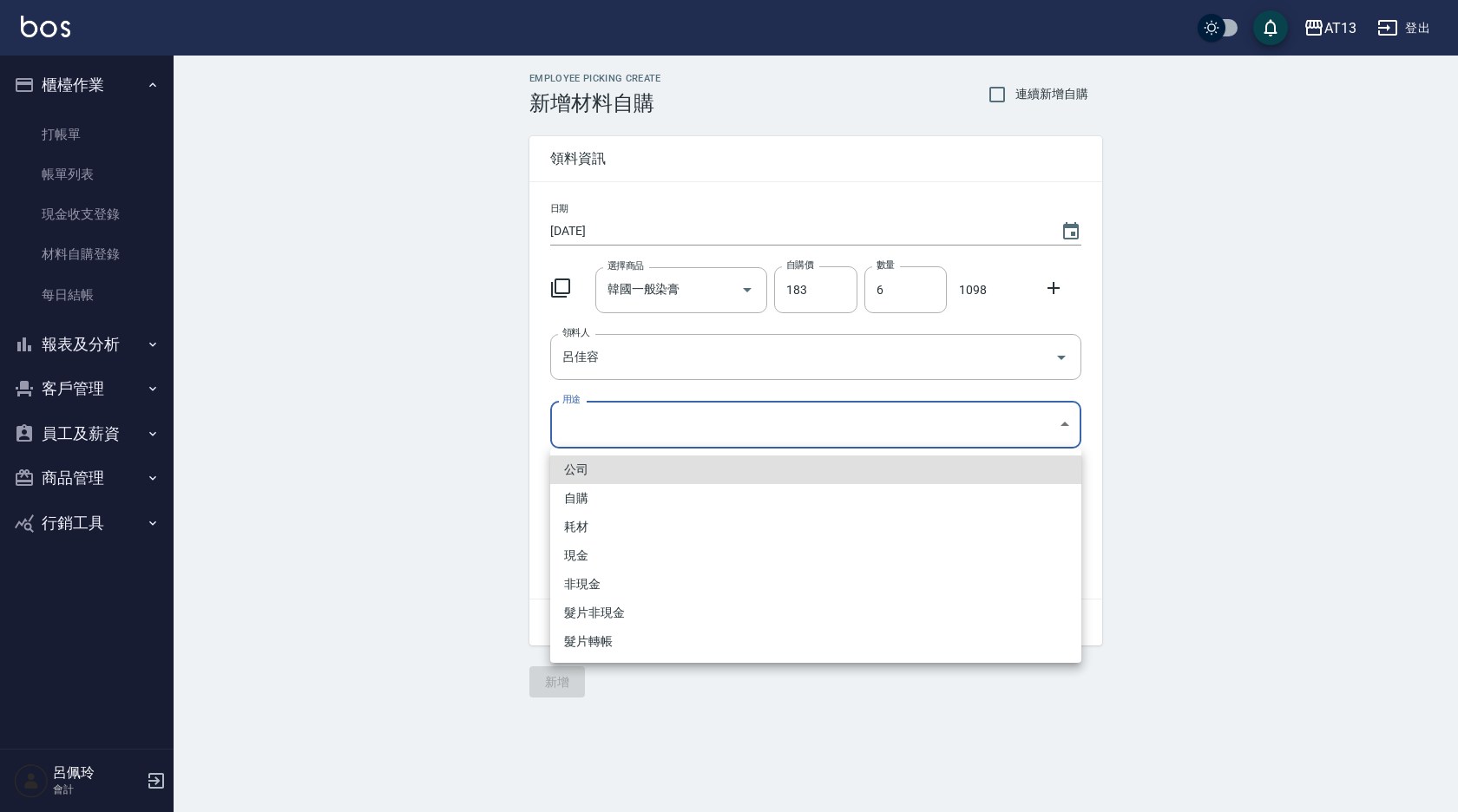
click at [634, 501] on li "自購" at bounding box center [816, 498] width 531 height 29
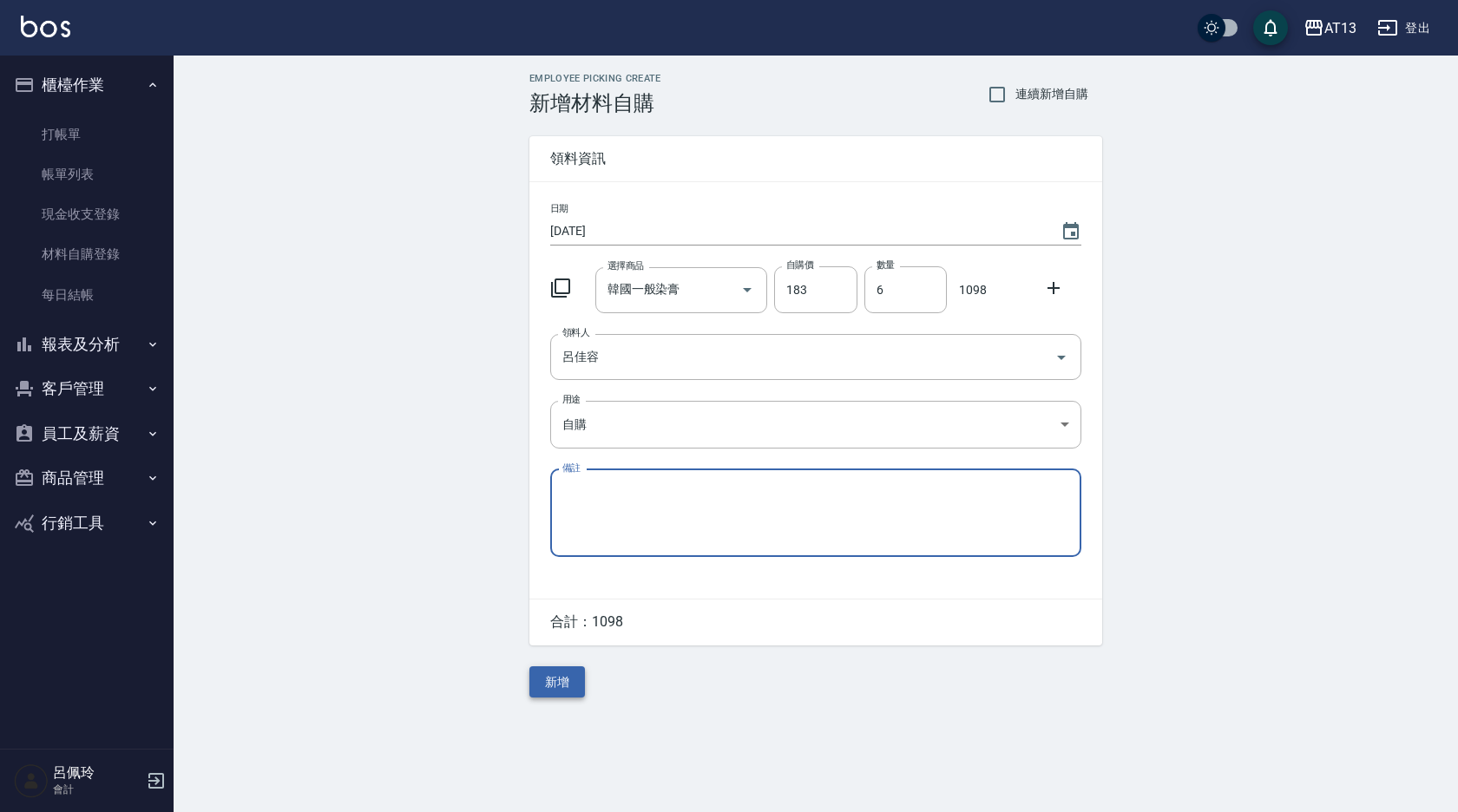
drag, startPoint x: 567, startPoint y: 681, endPoint x: 553, endPoint y: 689, distance: 16.1
click at [564, 686] on button "新增" at bounding box center [557, 683] width 55 height 32
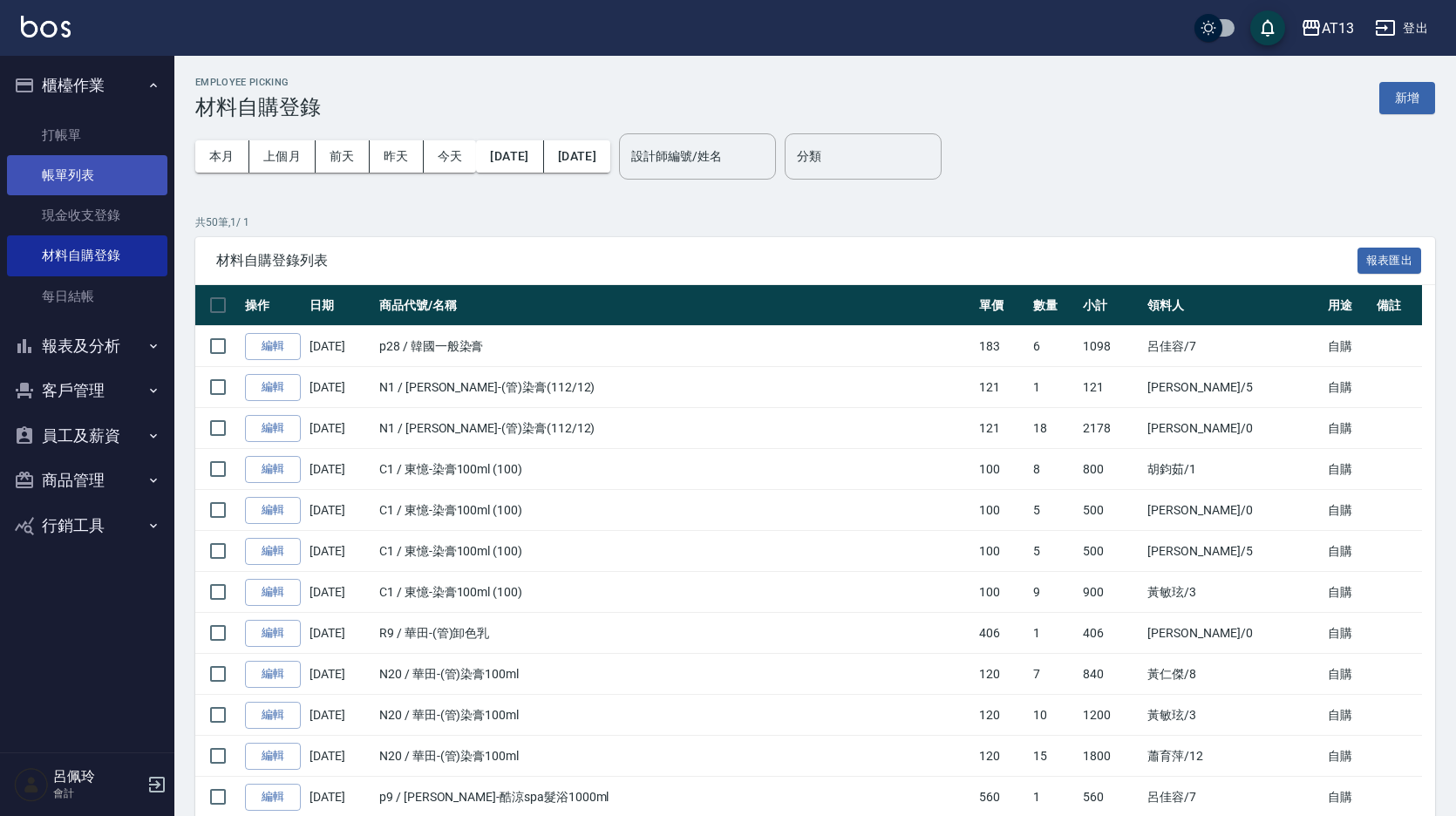
drag, startPoint x: 76, startPoint y: 137, endPoint x: 64, endPoint y: 155, distance: 21.6
click at [76, 137] on link "打帳單" at bounding box center [87, 135] width 160 height 41
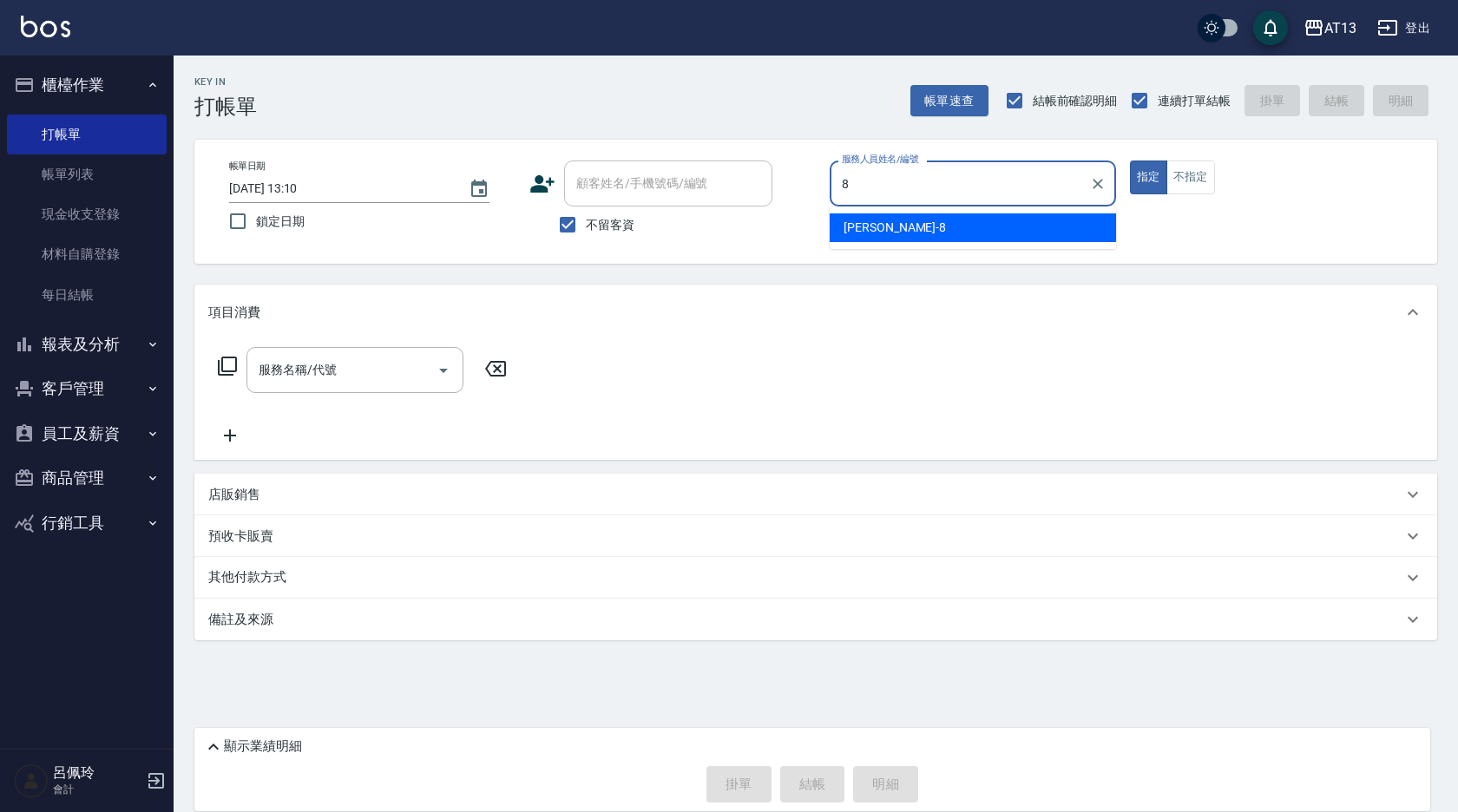
click at [903, 222] on div "[PERSON_NAME] -8" at bounding box center [972, 228] width 286 height 29
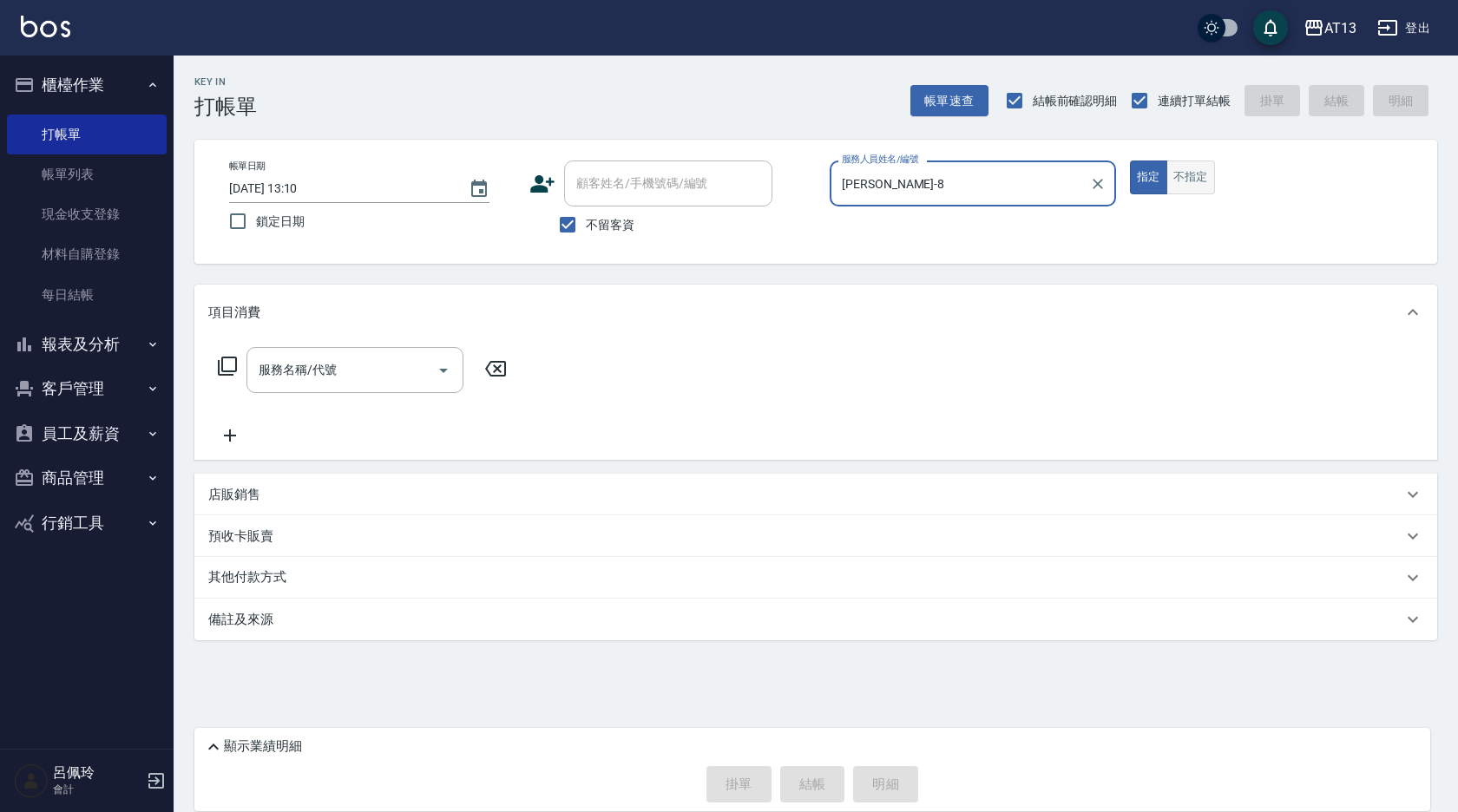
click at [1214, 184] on button "不指定" at bounding box center [1191, 177] width 49 height 34
click at [343, 362] on input "服務名稱/代號" at bounding box center [341, 370] width 175 height 30
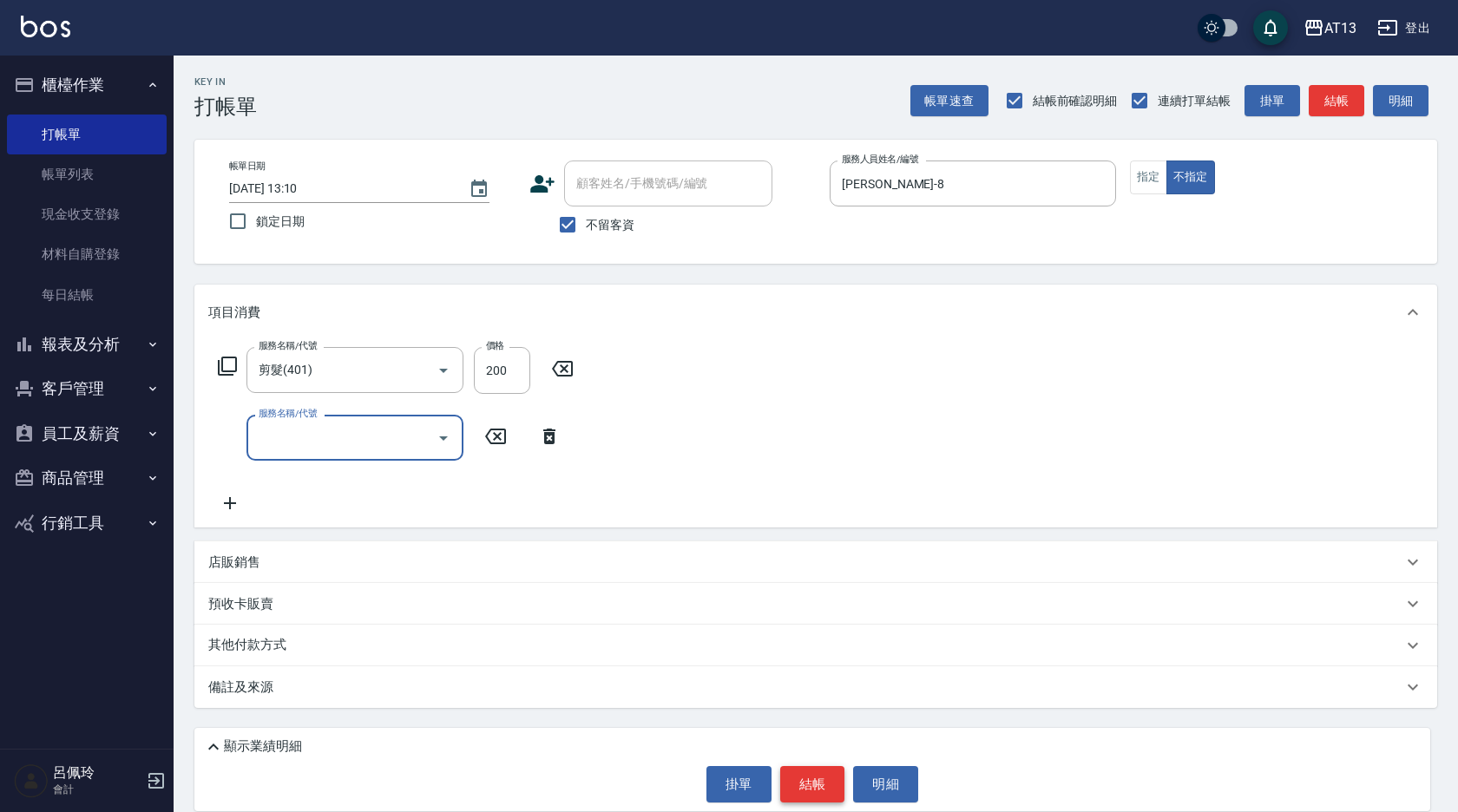
click at [827, 782] on button "結帳" at bounding box center [812, 784] width 65 height 37
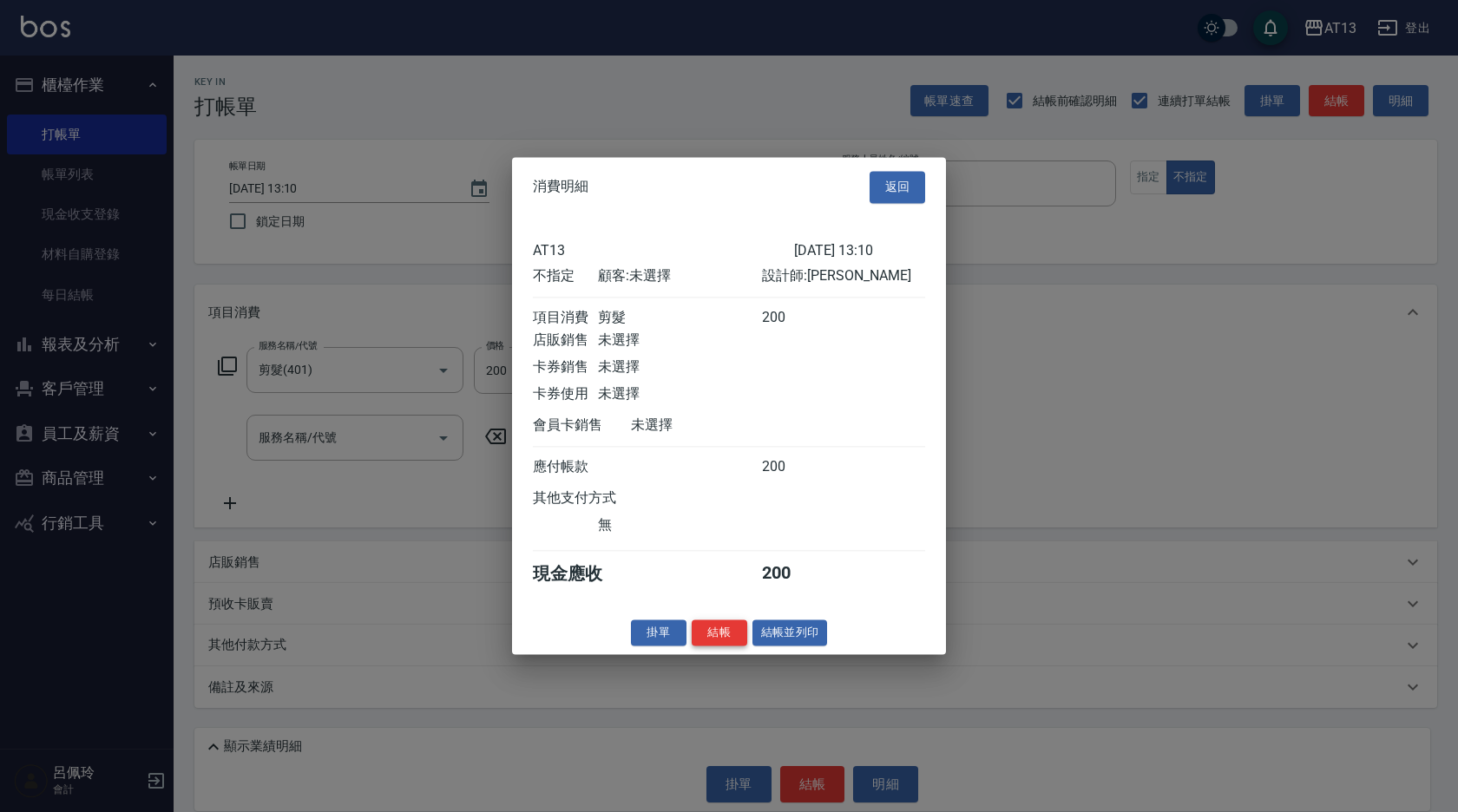
click at [736, 645] on button "結帳" at bounding box center [719, 633] width 55 height 27
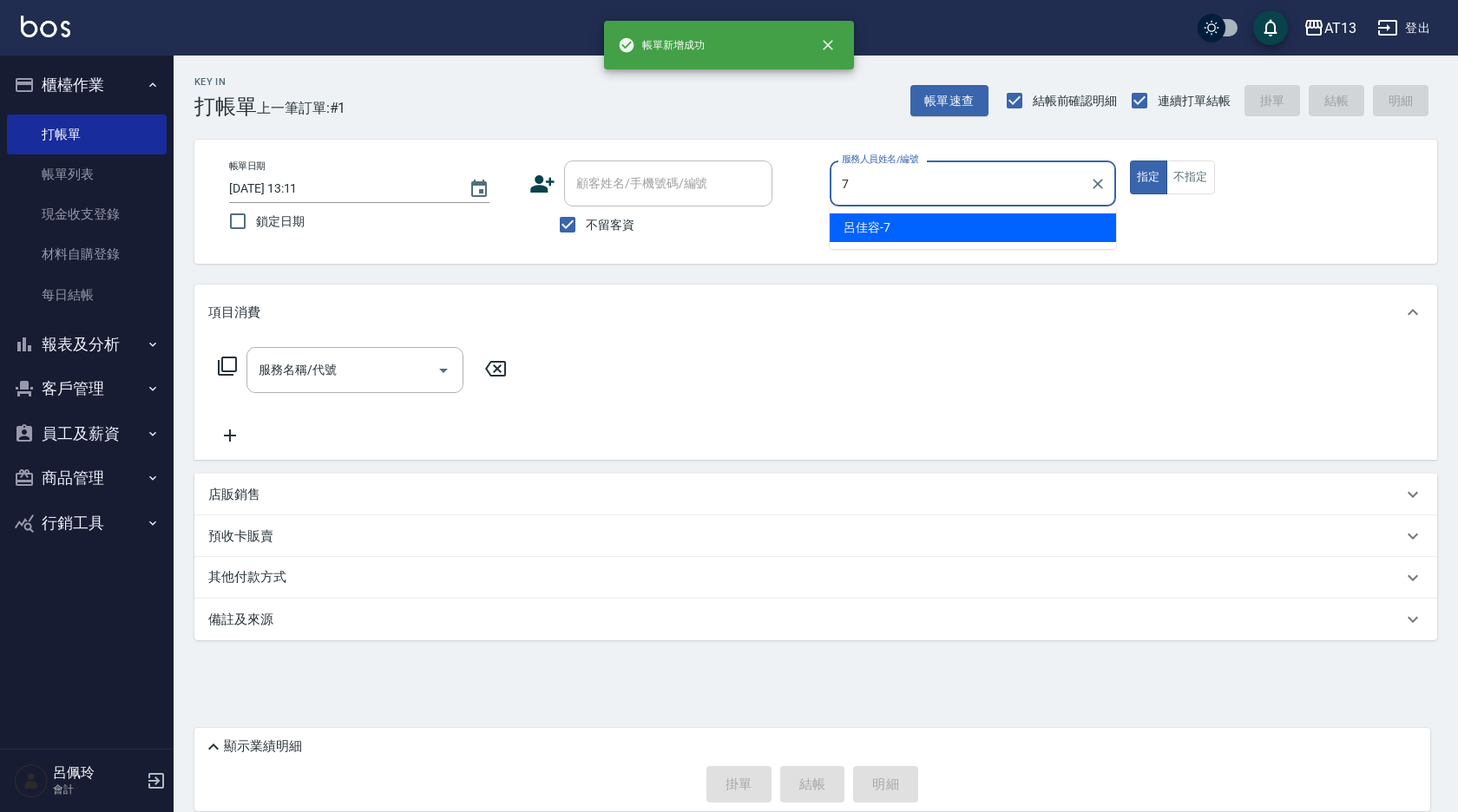
click at [886, 224] on span "[PERSON_NAME]-7" at bounding box center [867, 227] width 47 height 18
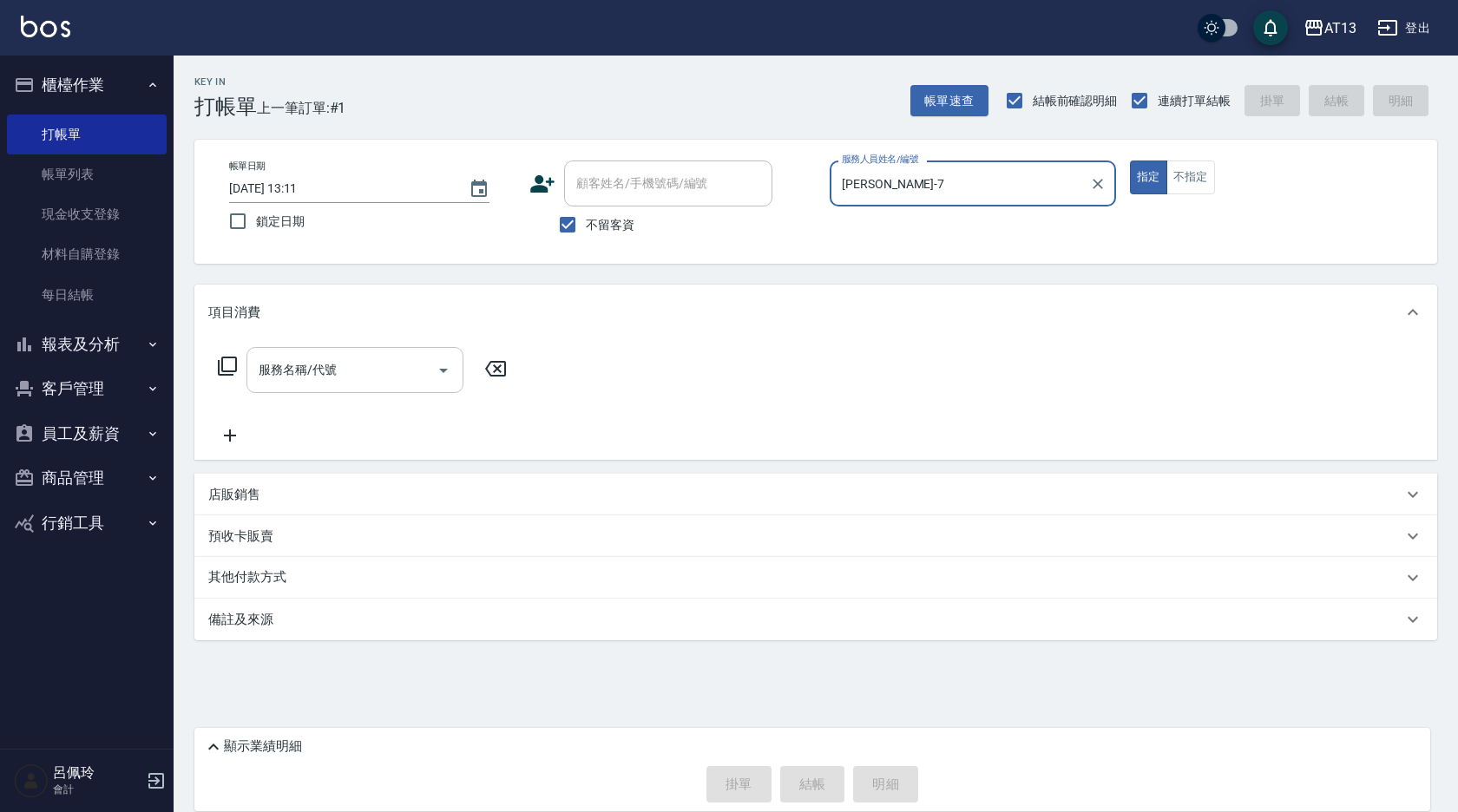
click at [386, 377] on input "服務名稱/代號" at bounding box center [341, 370] width 175 height 30
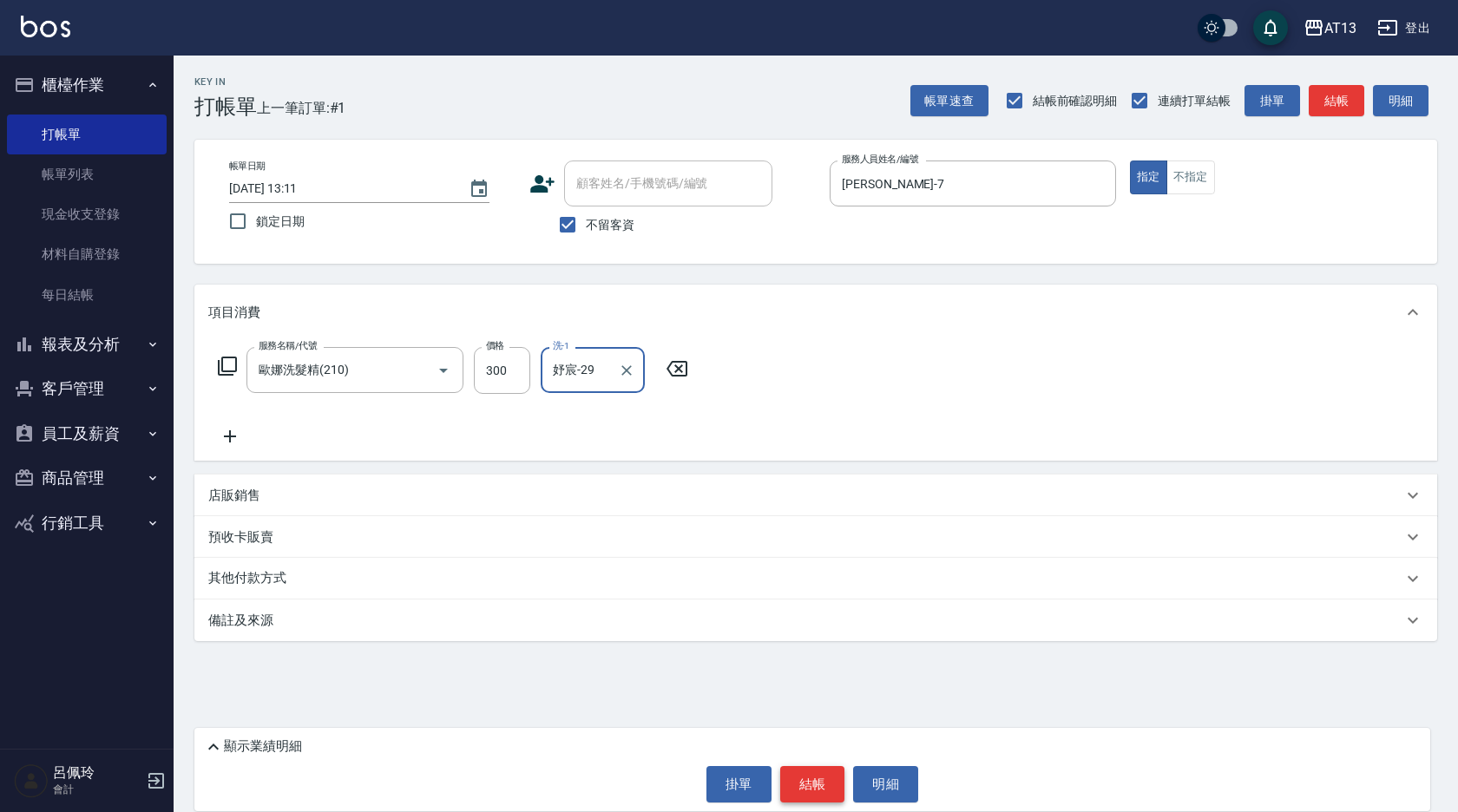
click at [824, 783] on button "結帳" at bounding box center [812, 784] width 65 height 37
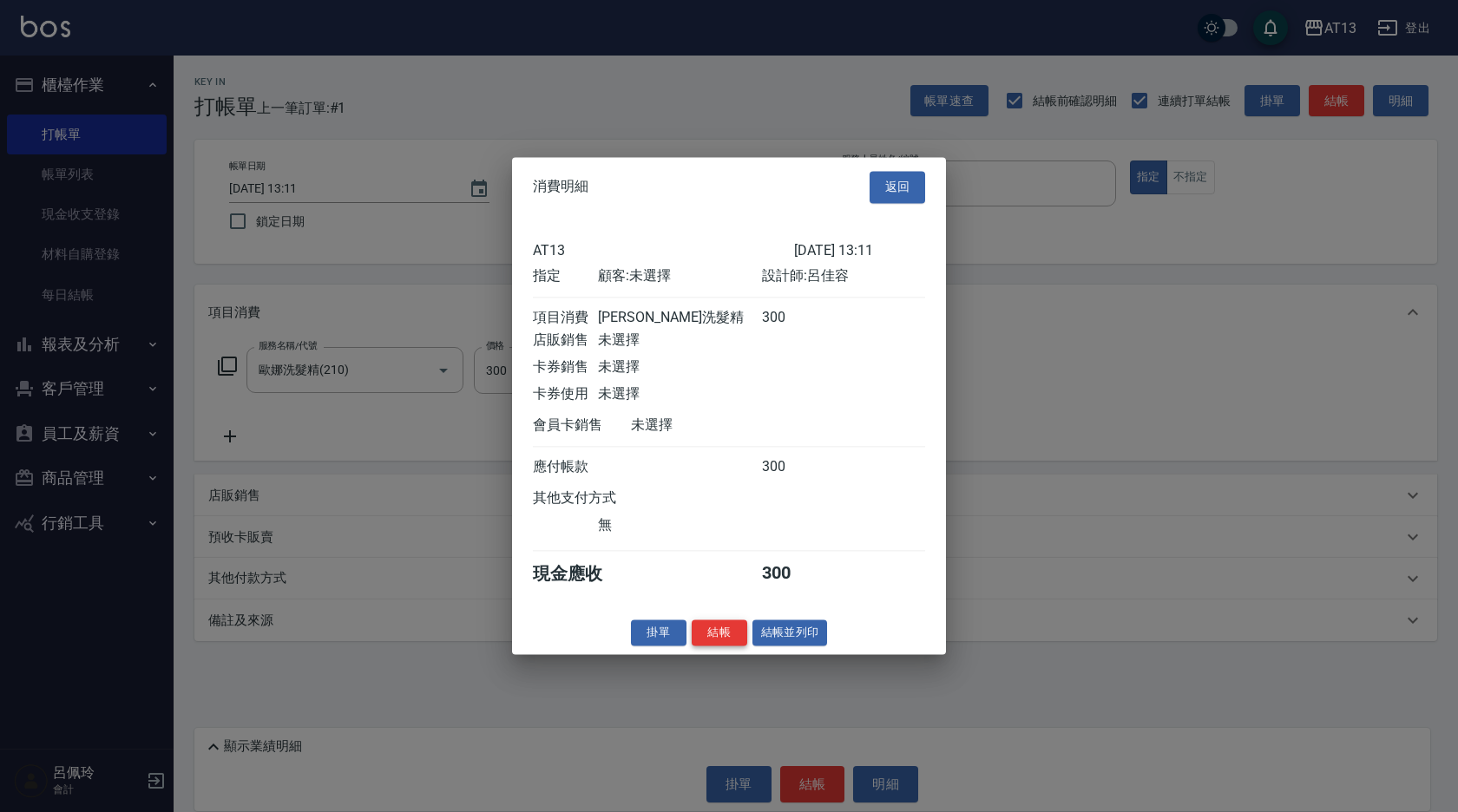
click at [713, 647] on button "結帳" at bounding box center [719, 633] width 55 height 27
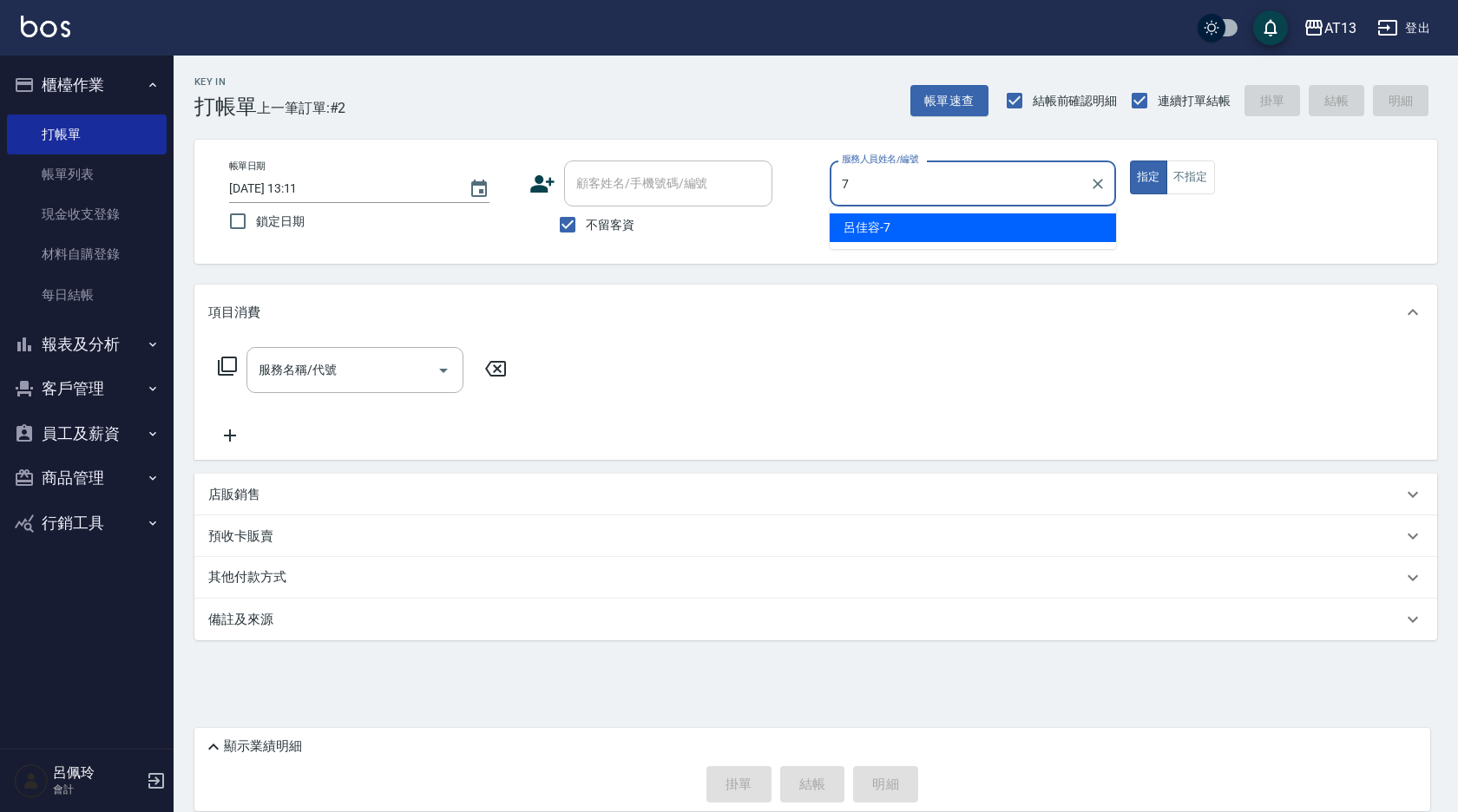
click at [1045, 218] on div "[PERSON_NAME]-7" at bounding box center [972, 228] width 286 height 29
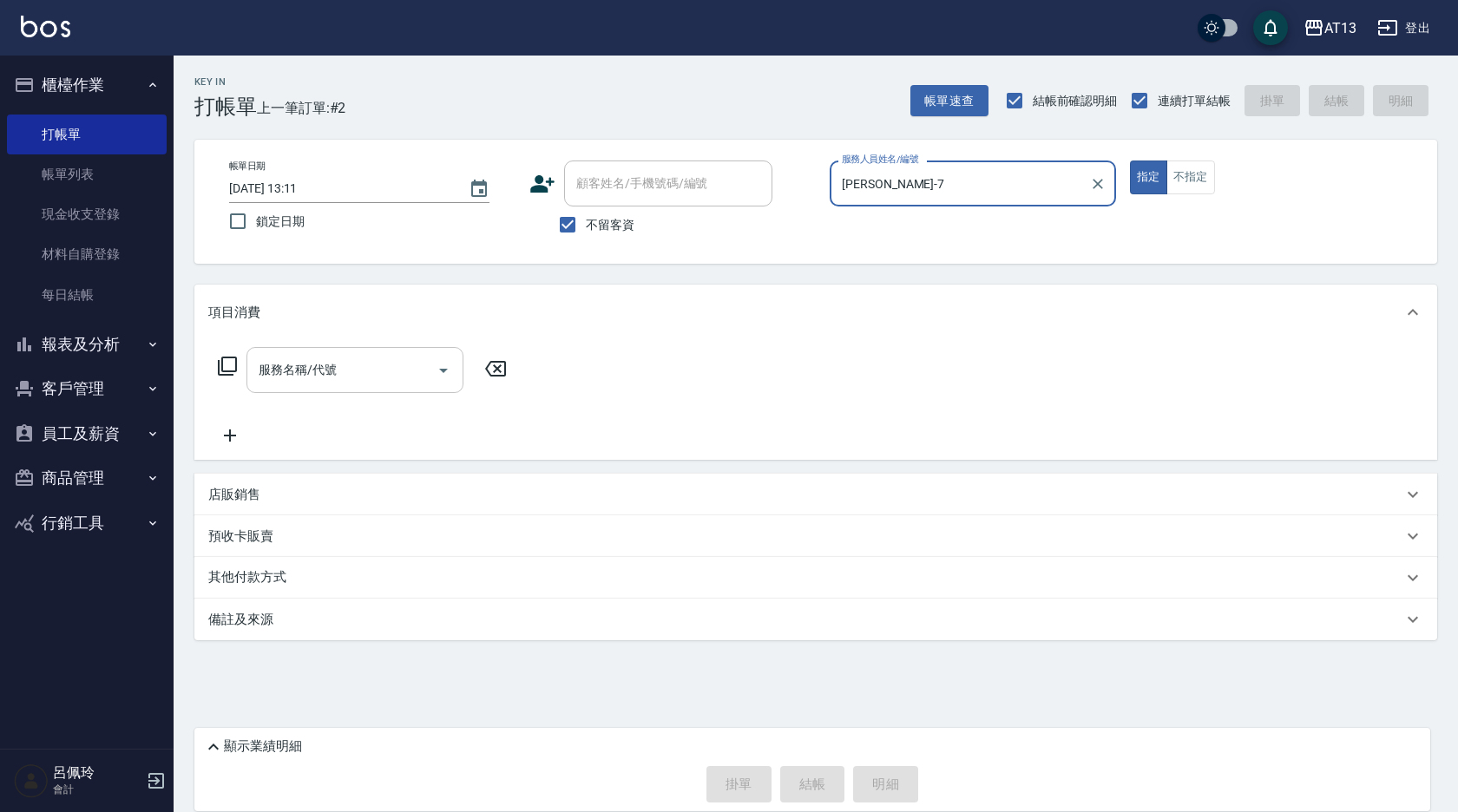
click at [322, 383] on input "服務名稱/代號" at bounding box center [341, 370] width 175 height 30
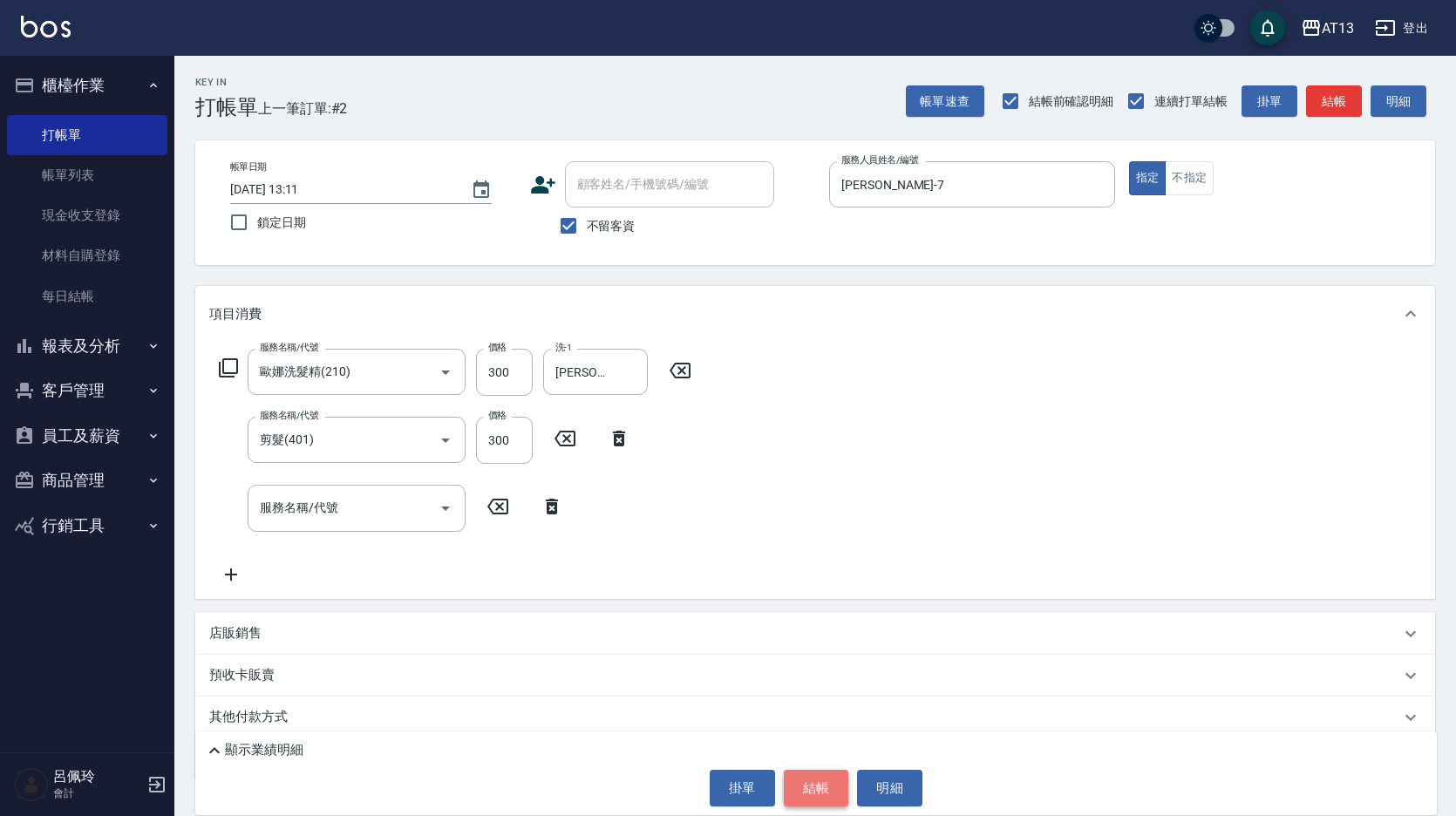
click at [811, 786] on button "結帳" at bounding box center [816, 788] width 65 height 37
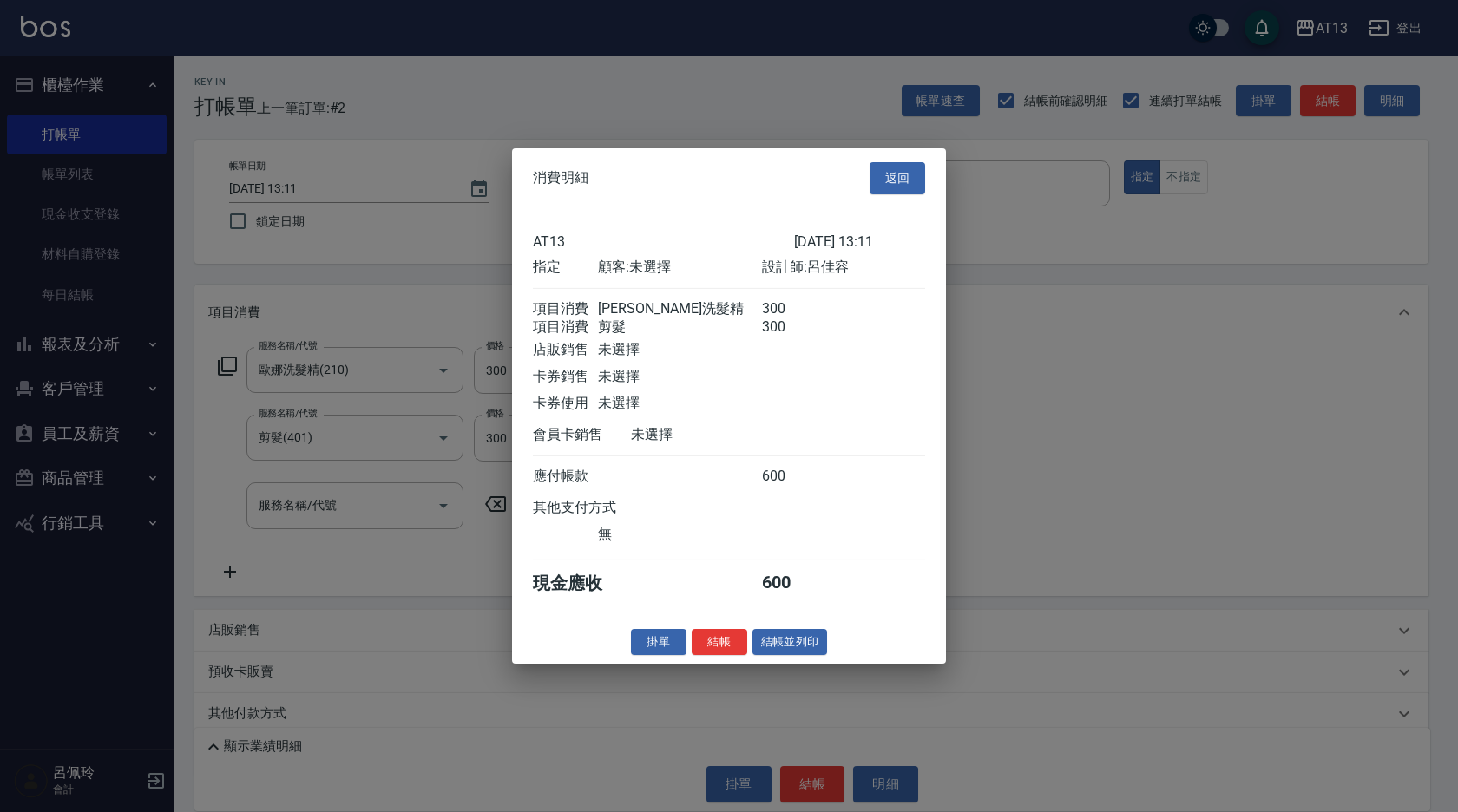
click at [699, 643] on button "結帳" at bounding box center [719, 641] width 55 height 27
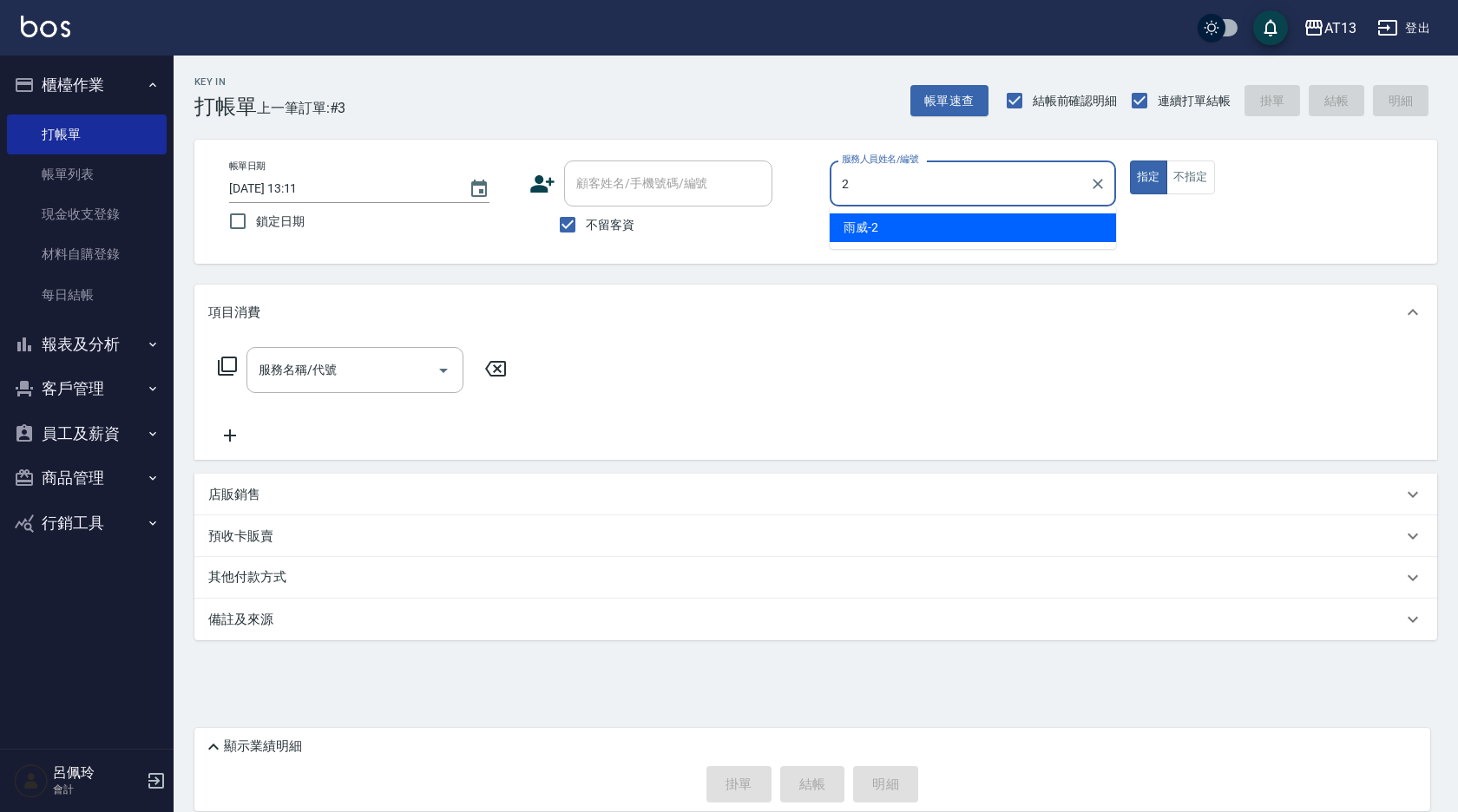
click at [893, 233] on div "雨威 -2" at bounding box center [972, 228] width 286 height 29
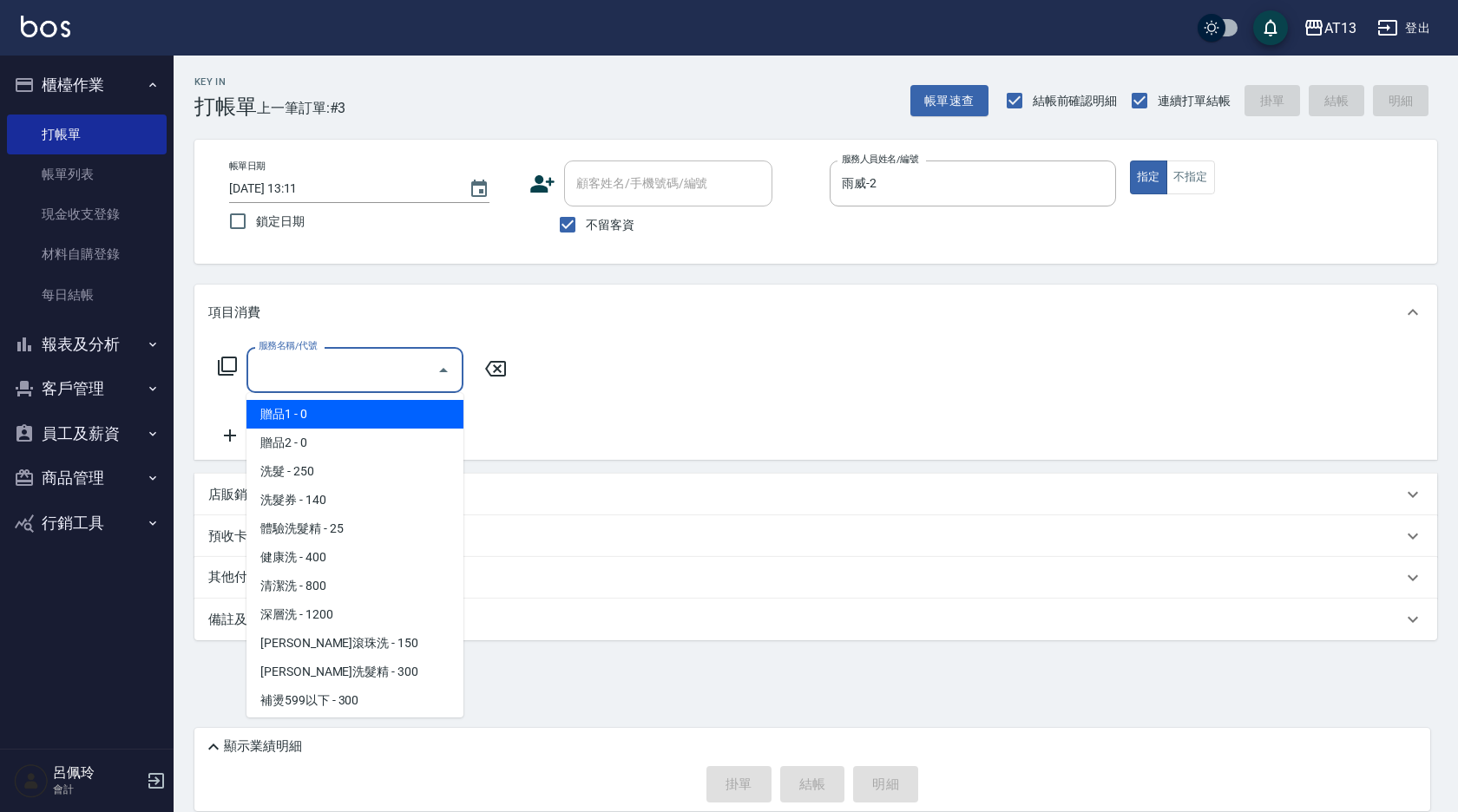
click at [304, 370] on input "服務名稱/代號" at bounding box center [341, 370] width 175 height 30
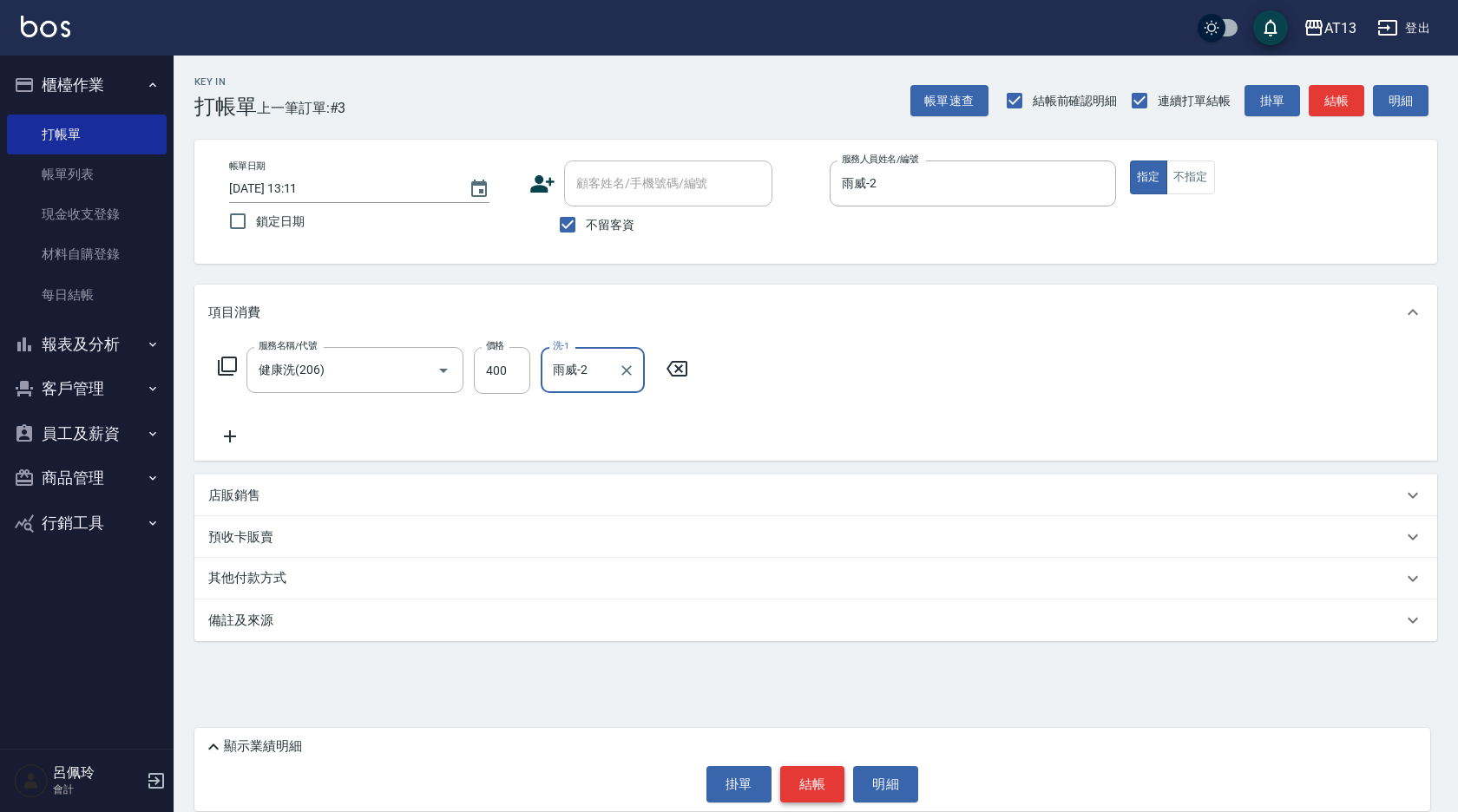
click at [805, 781] on button "結帳" at bounding box center [812, 784] width 65 height 37
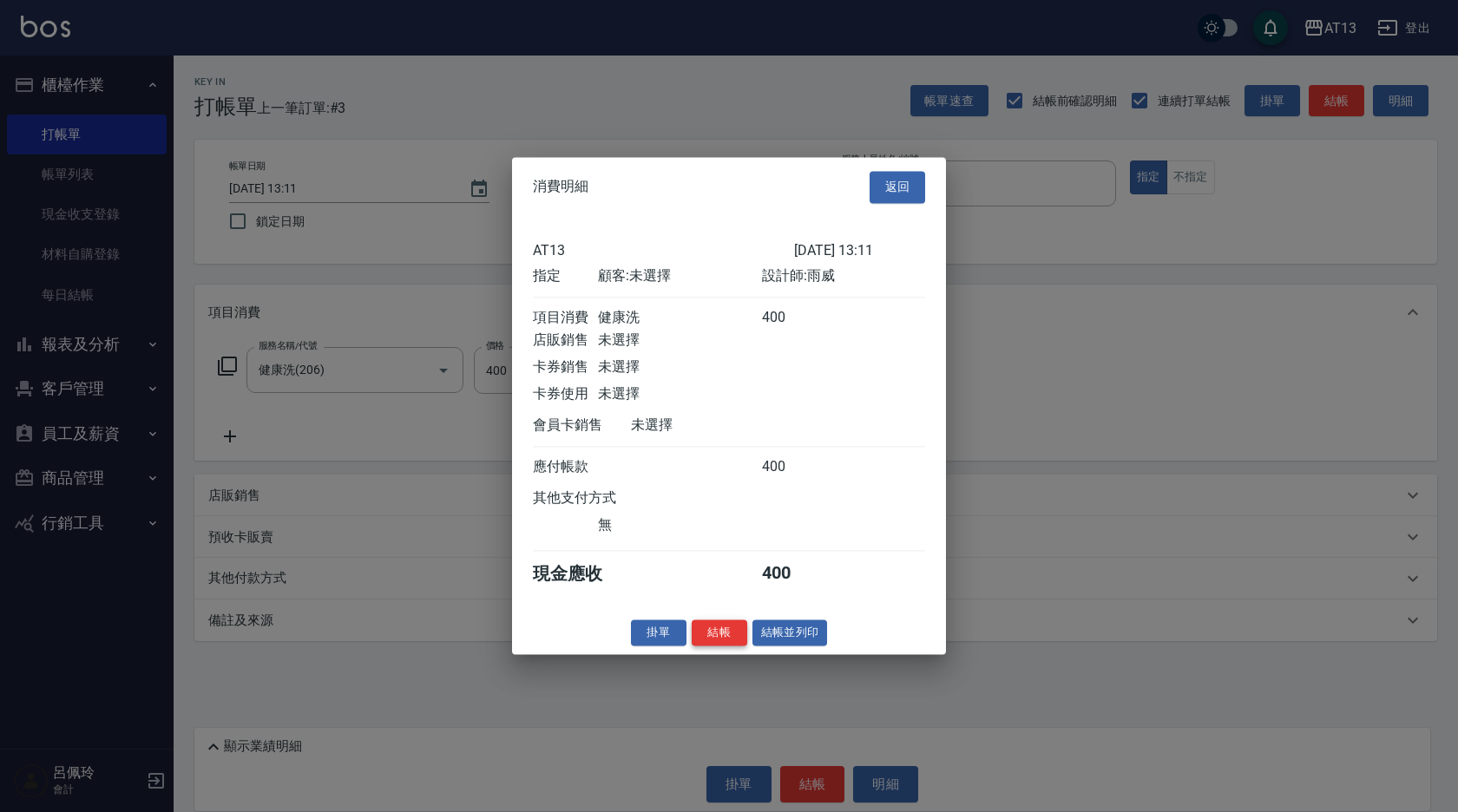
click at [723, 647] on button "結帳" at bounding box center [719, 633] width 55 height 27
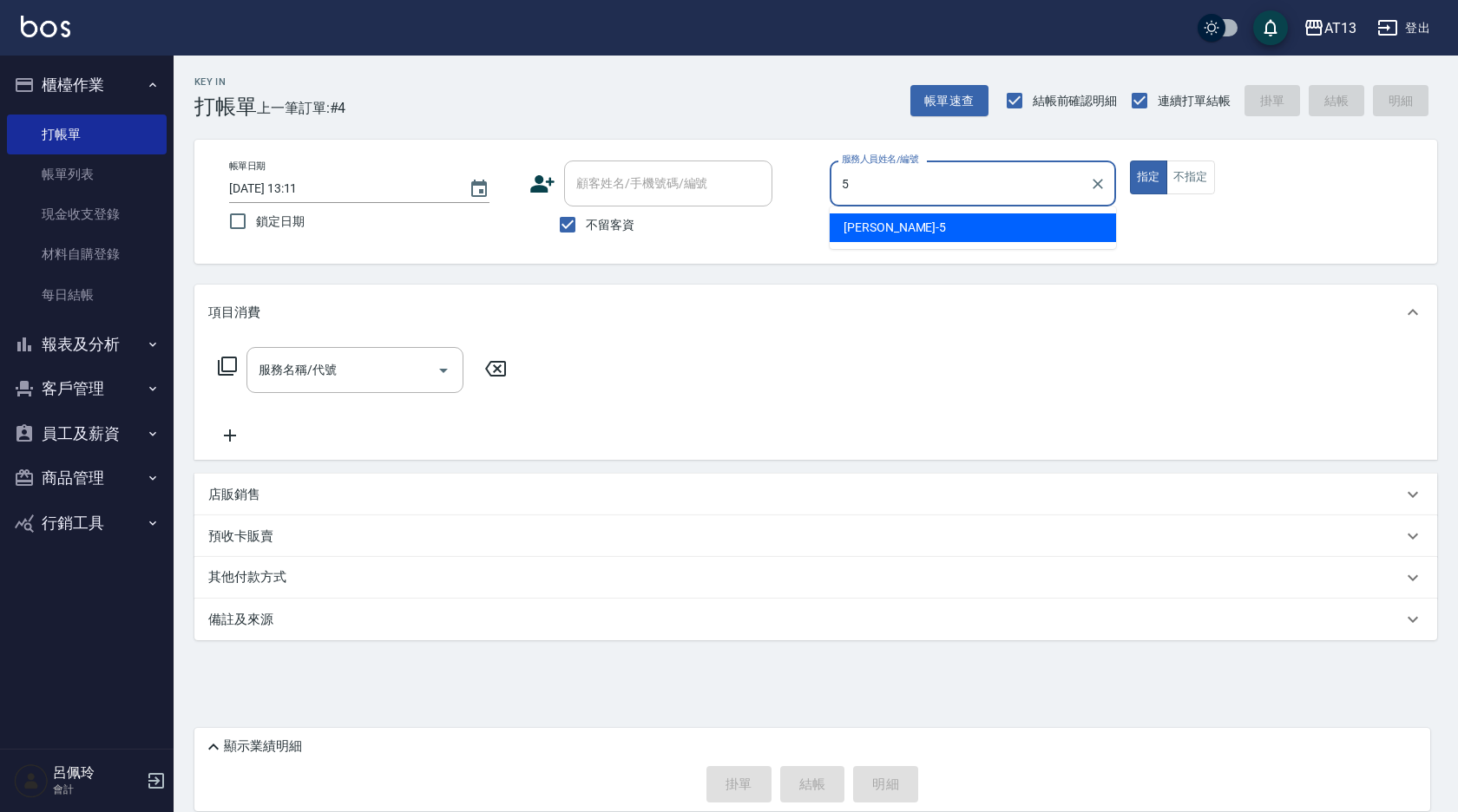
click at [984, 233] on div "[PERSON_NAME] -5" at bounding box center [972, 228] width 286 height 29
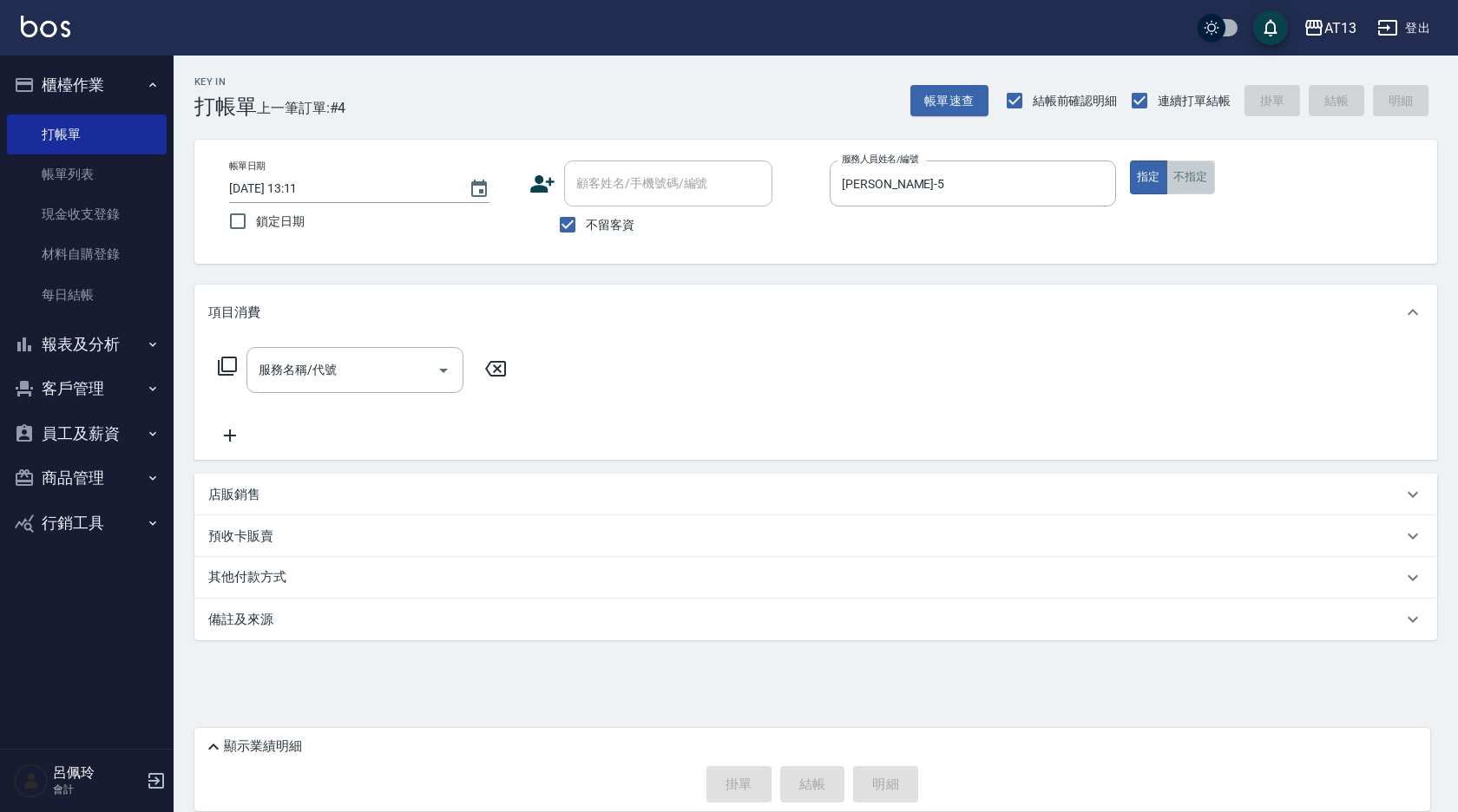
click at [1198, 185] on button "不指定" at bounding box center [1191, 177] width 49 height 34
click at [288, 372] on input "服務名稱/代號" at bounding box center [341, 370] width 175 height 30
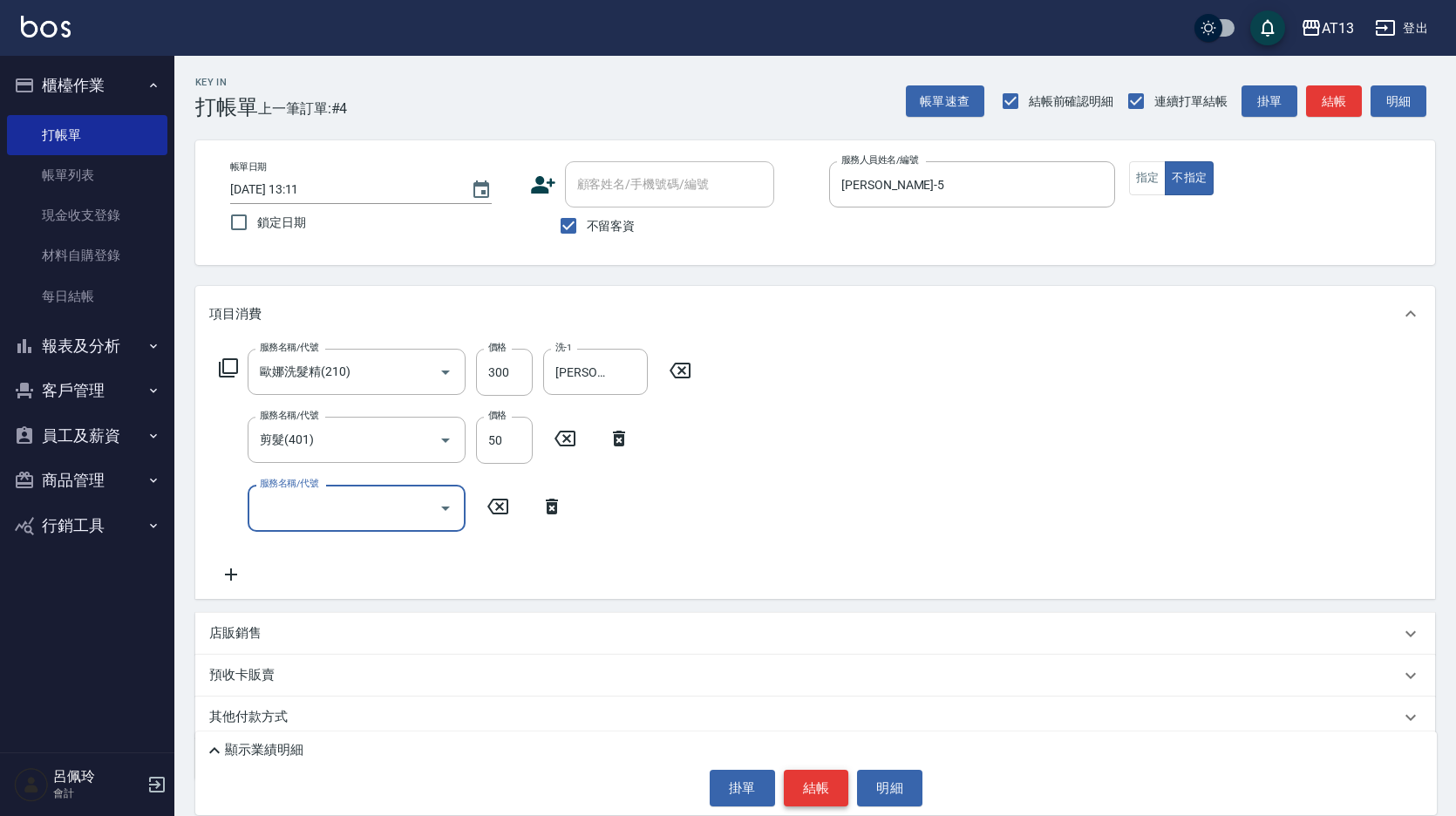
click at [817, 780] on button "結帳" at bounding box center [816, 788] width 65 height 37
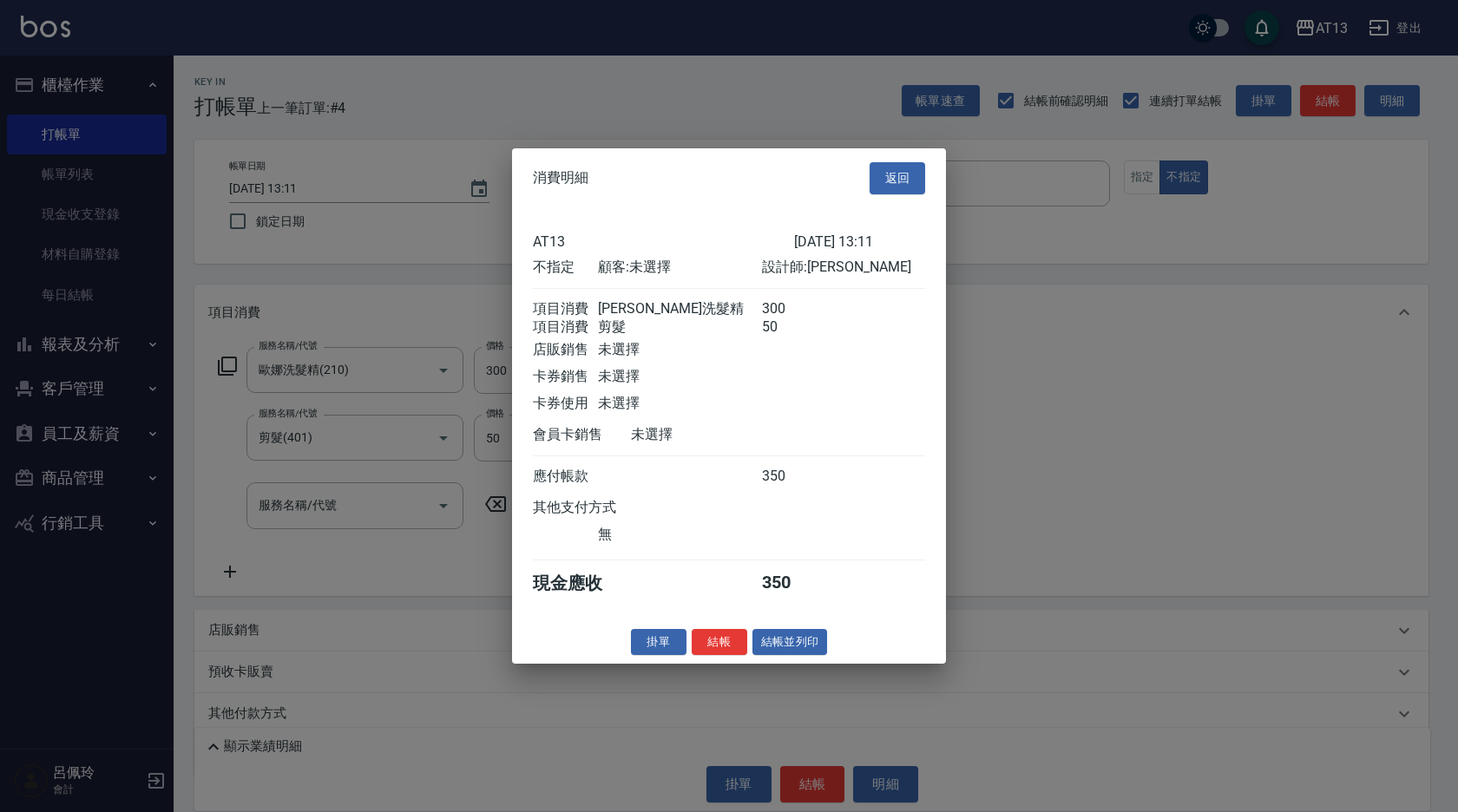
click at [750, 655] on div "掛單 結帳 結帳並列印" at bounding box center [729, 641] width 434 height 27
click at [732, 652] on button "結帳" at bounding box center [719, 641] width 55 height 27
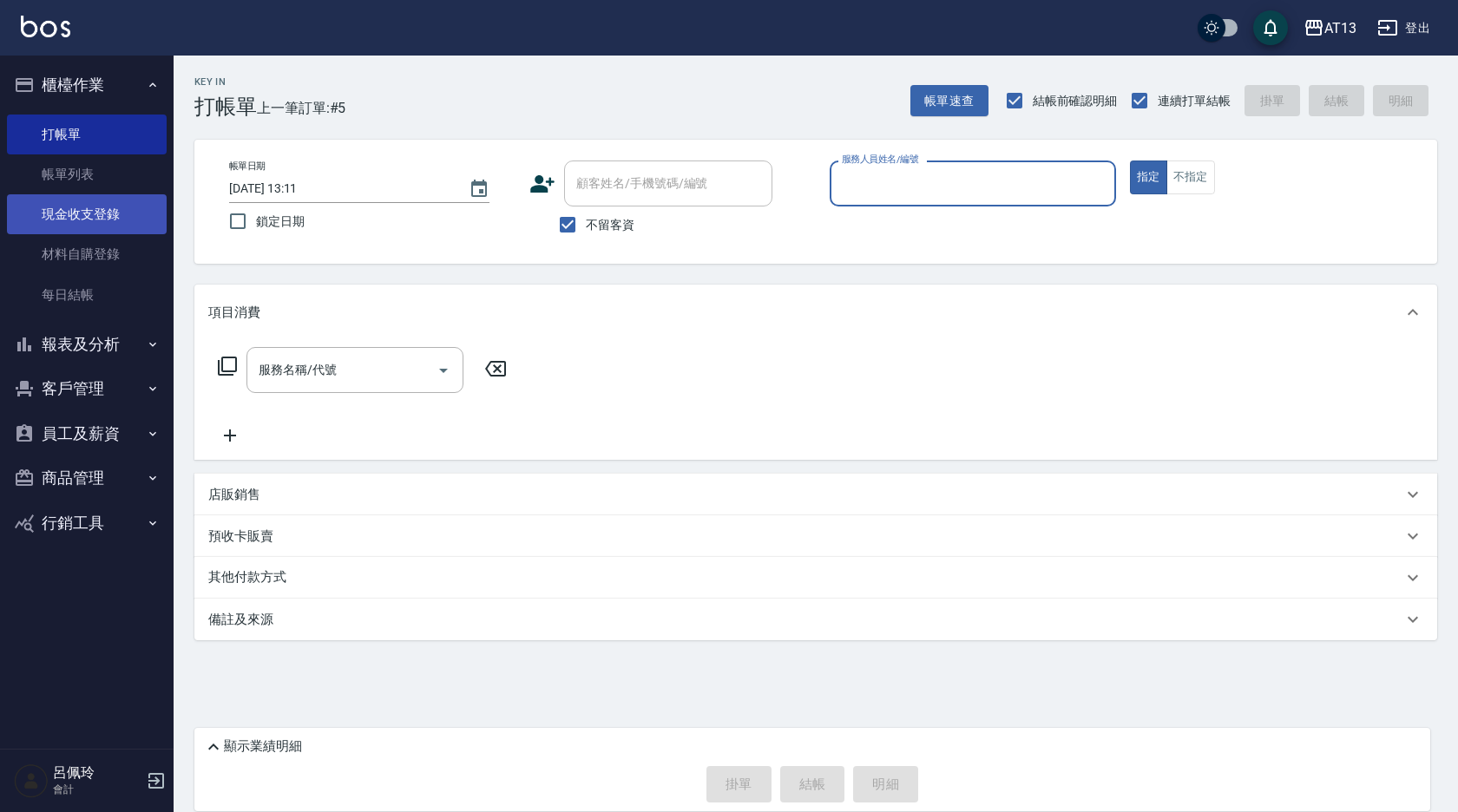
click at [75, 206] on link "現金收支登錄" at bounding box center [86, 214] width 159 height 40
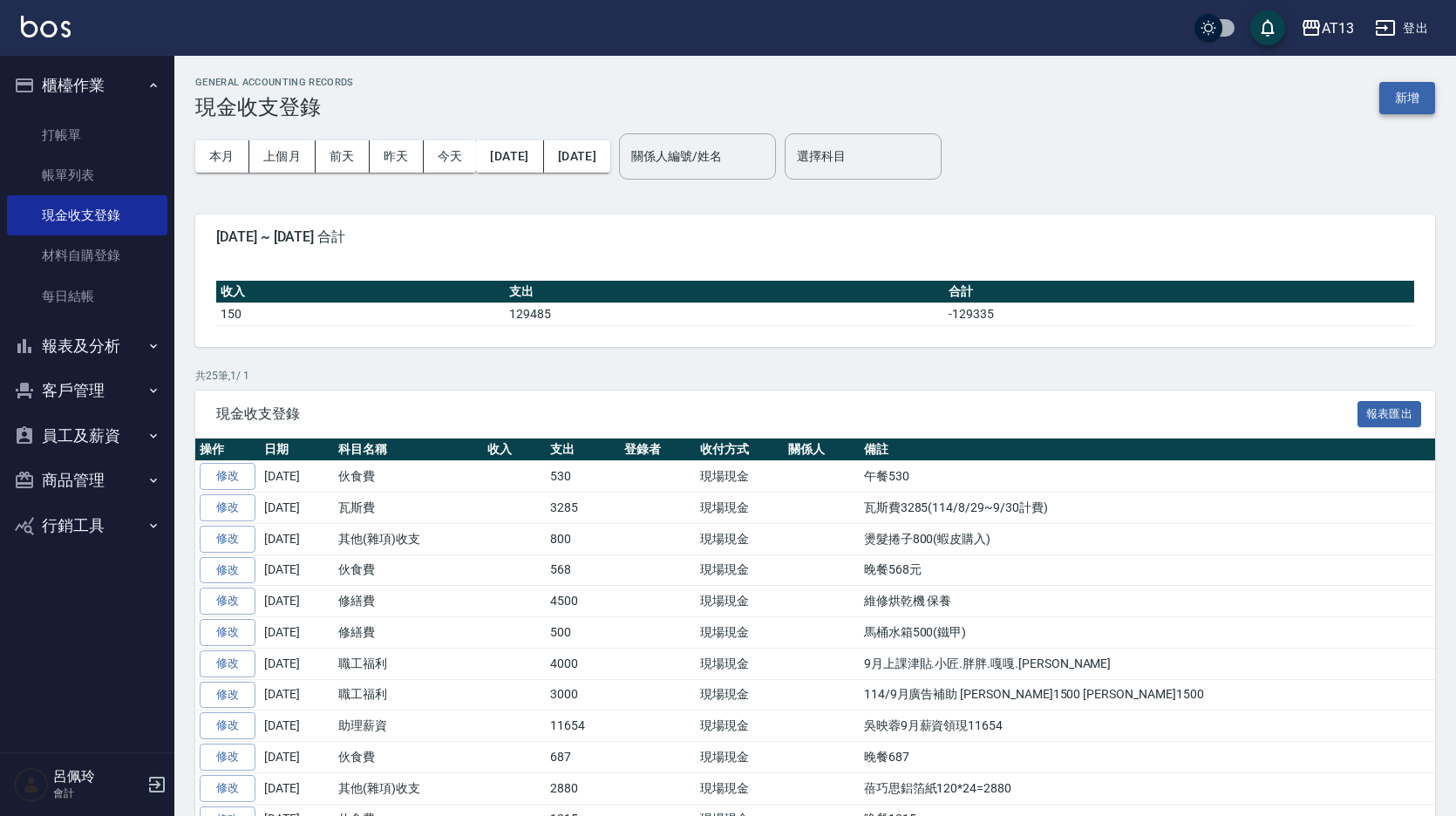
click at [1409, 105] on button "新增" at bounding box center [1406, 98] width 56 height 32
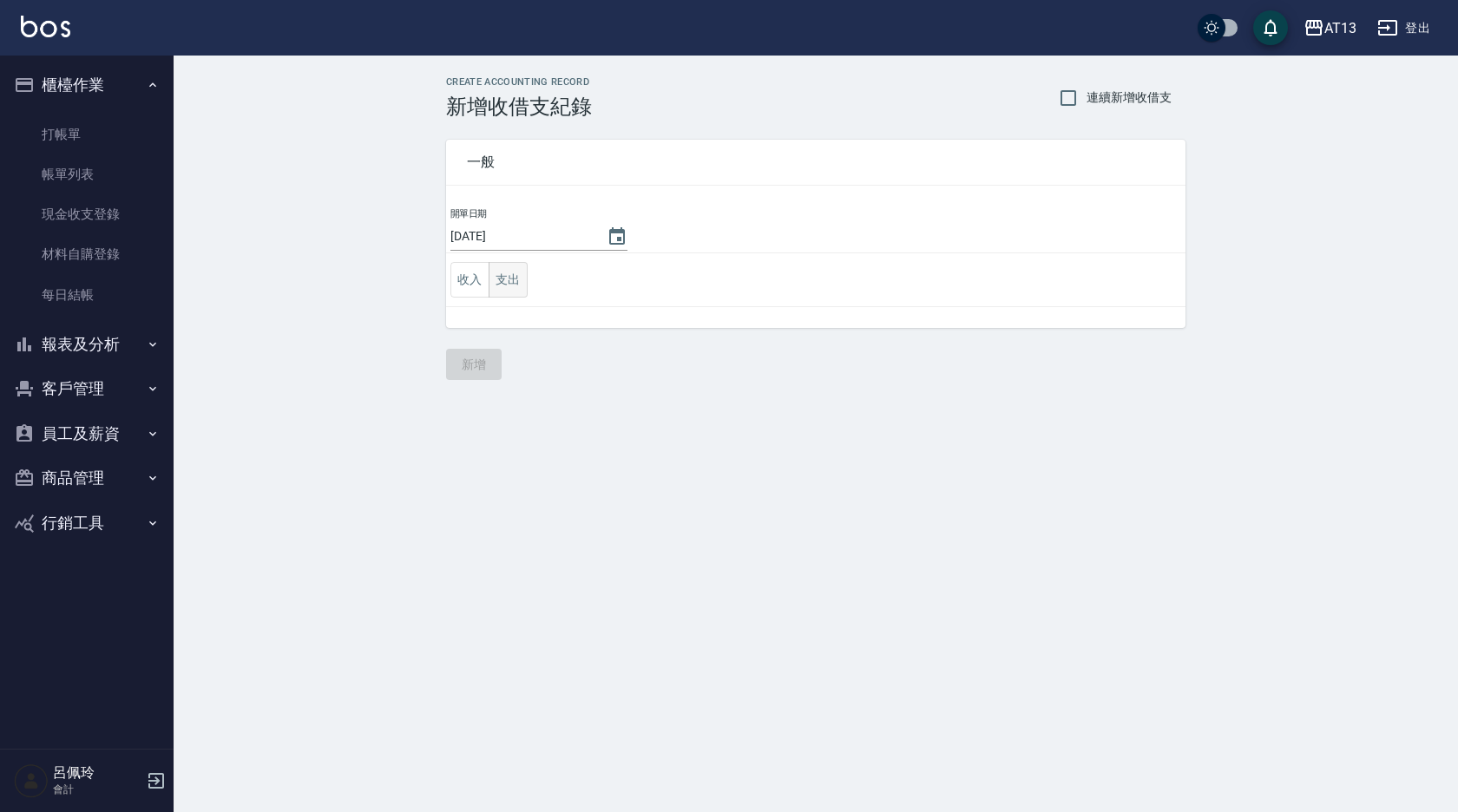
click at [509, 278] on button "支出" at bounding box center [508, 280] width 39 height 36
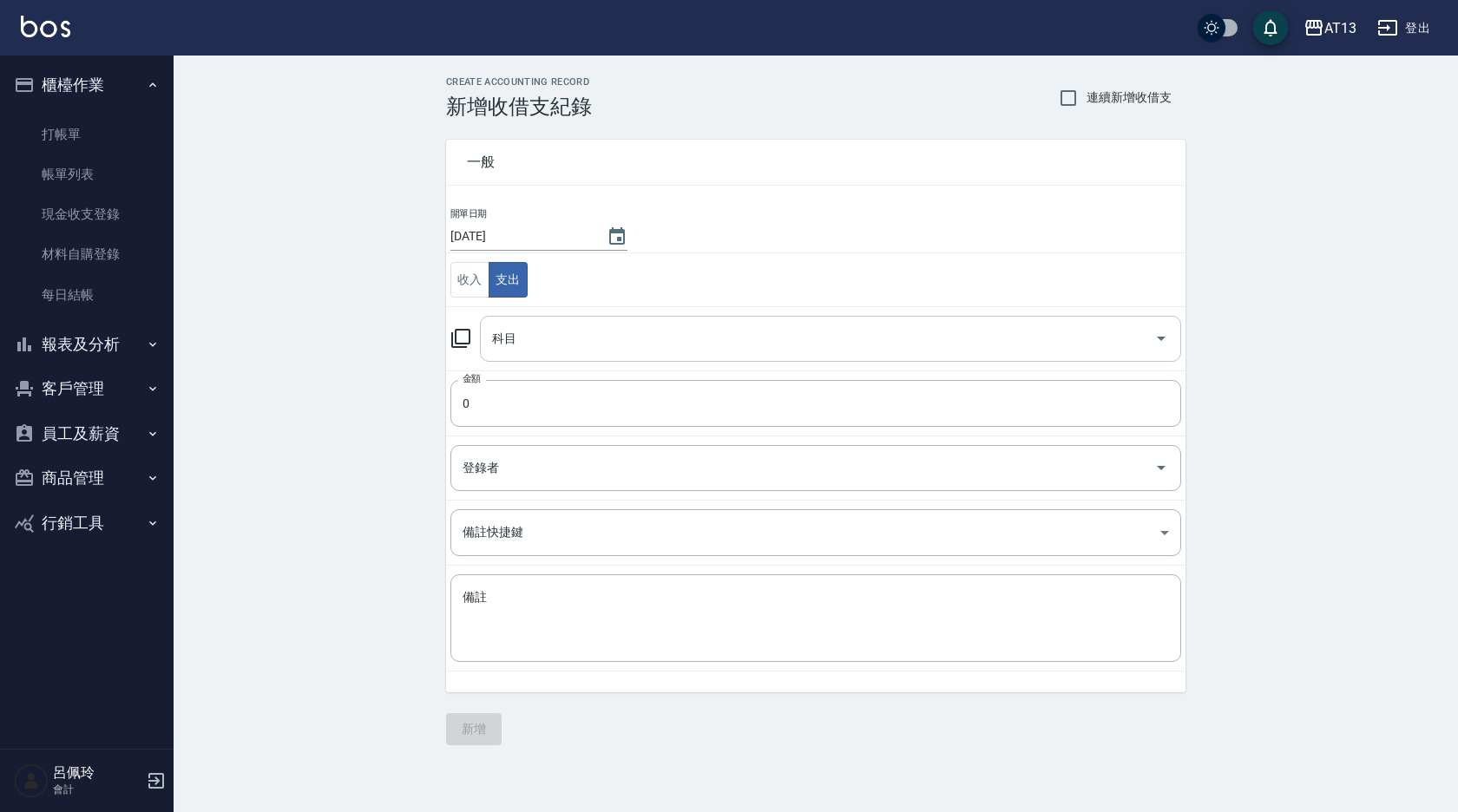
click at [1158, 328] on icon "Open" at bounding box center [1161, 338] width 21 height 21
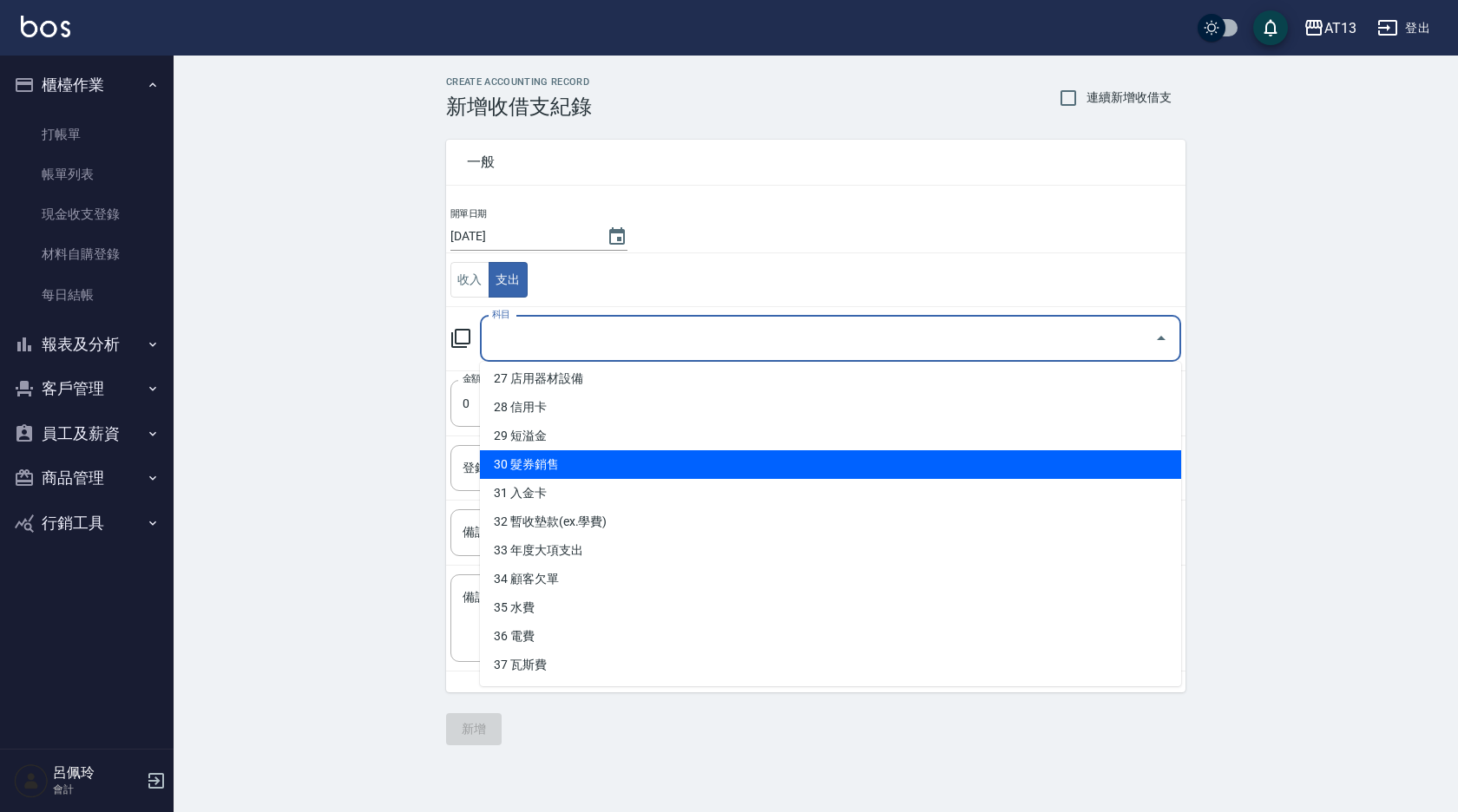
scroll to position [691, 0]
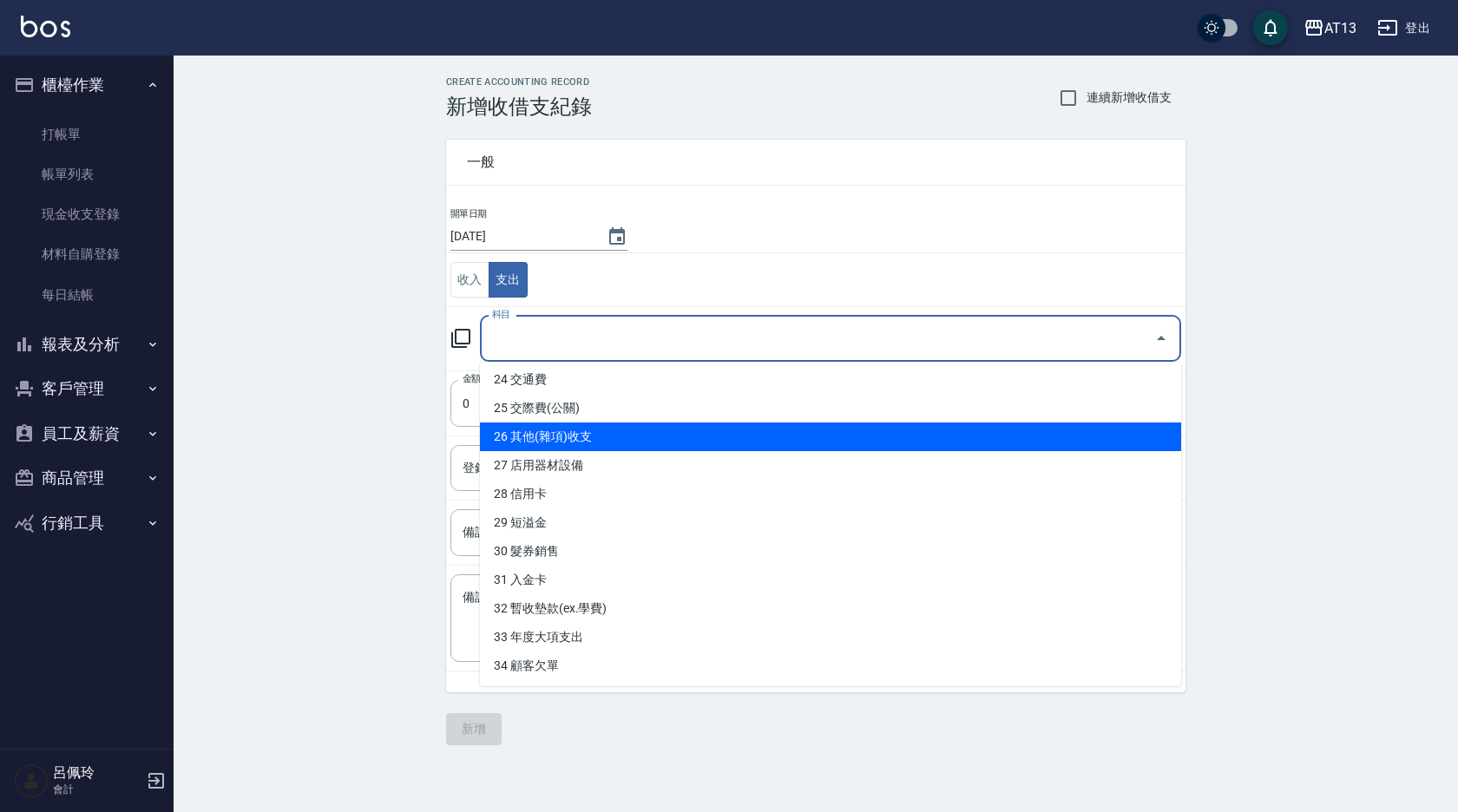
click at [729, 436] on li "26 其他(雜項)收支" at bounding box center [831, 437] width 701 height 29
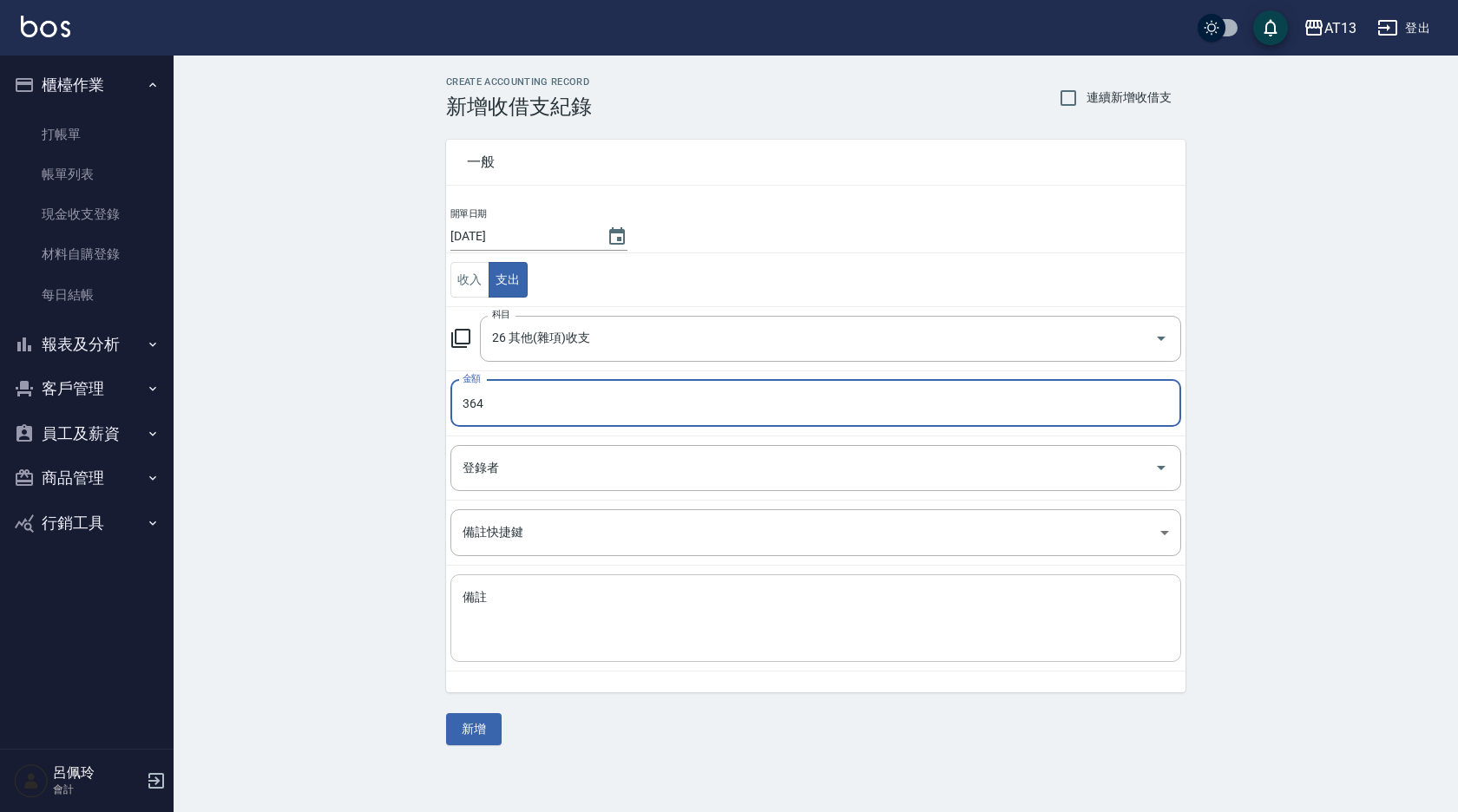
click at [878, 632] on textarea "備註" at bounding box center [815, 618] width 706 height 59
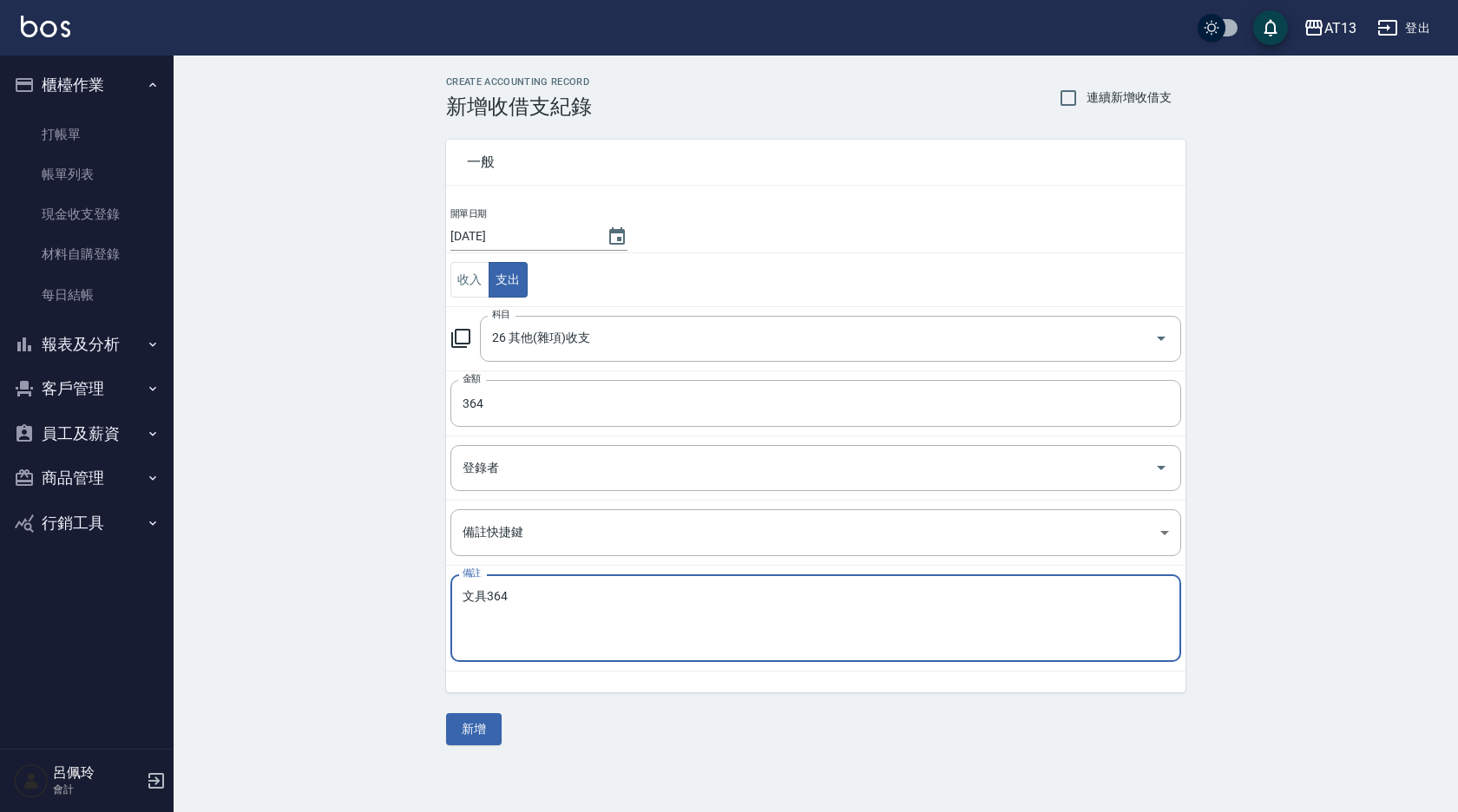
click at [479, 711] on div "一般 開單日期 [DATE] 收入 支出 科目 26 其他(雜項)收支 科目 金額 364 金額 登錄者 登錄者 備註快捷鍵 ​ 備註快捷鍵 備註 文具364…" at bounding box center [816, 432] width 740 height 626
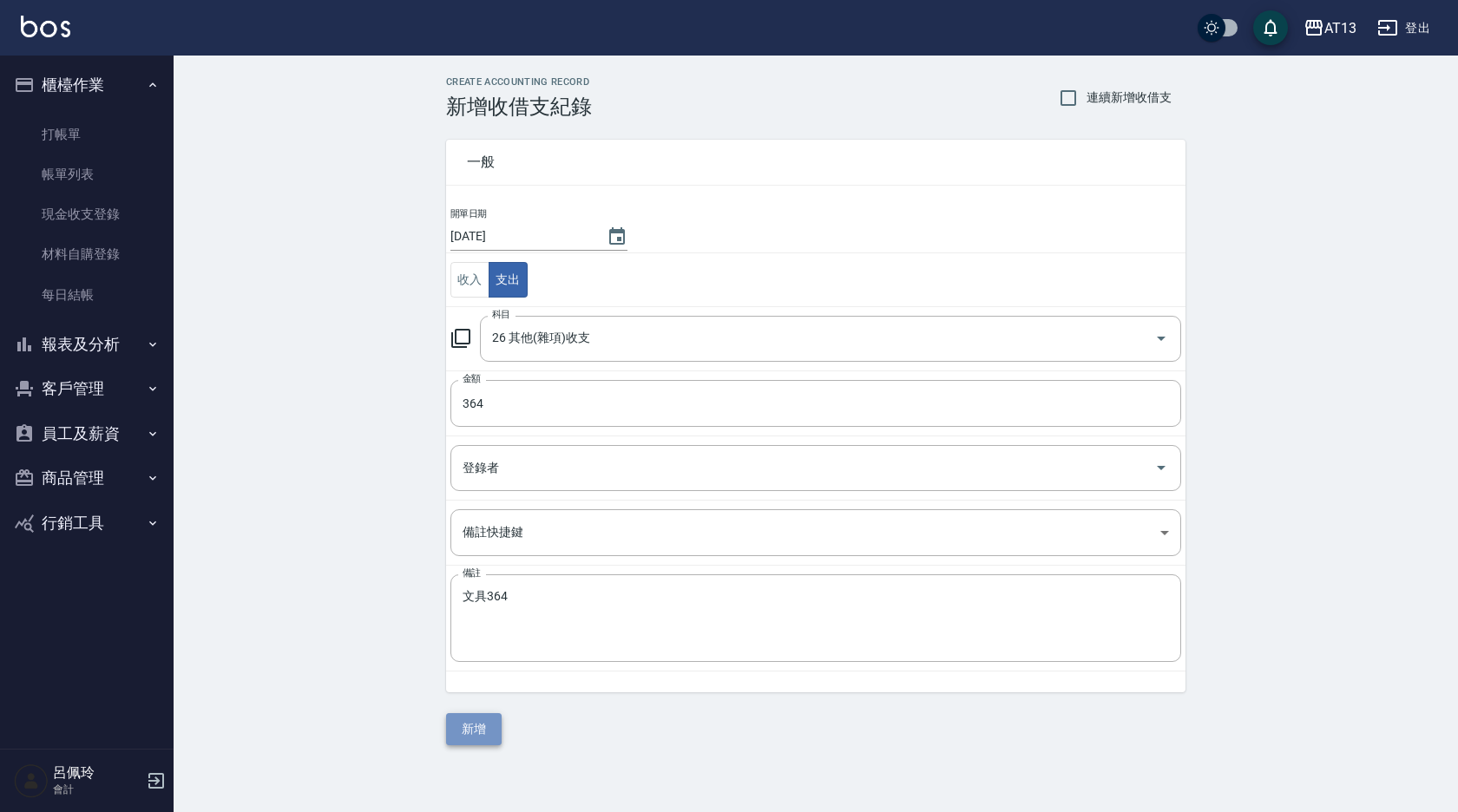
click at [461, 729] on button "新增" at bounding box center [473, 729] width 55 height 32
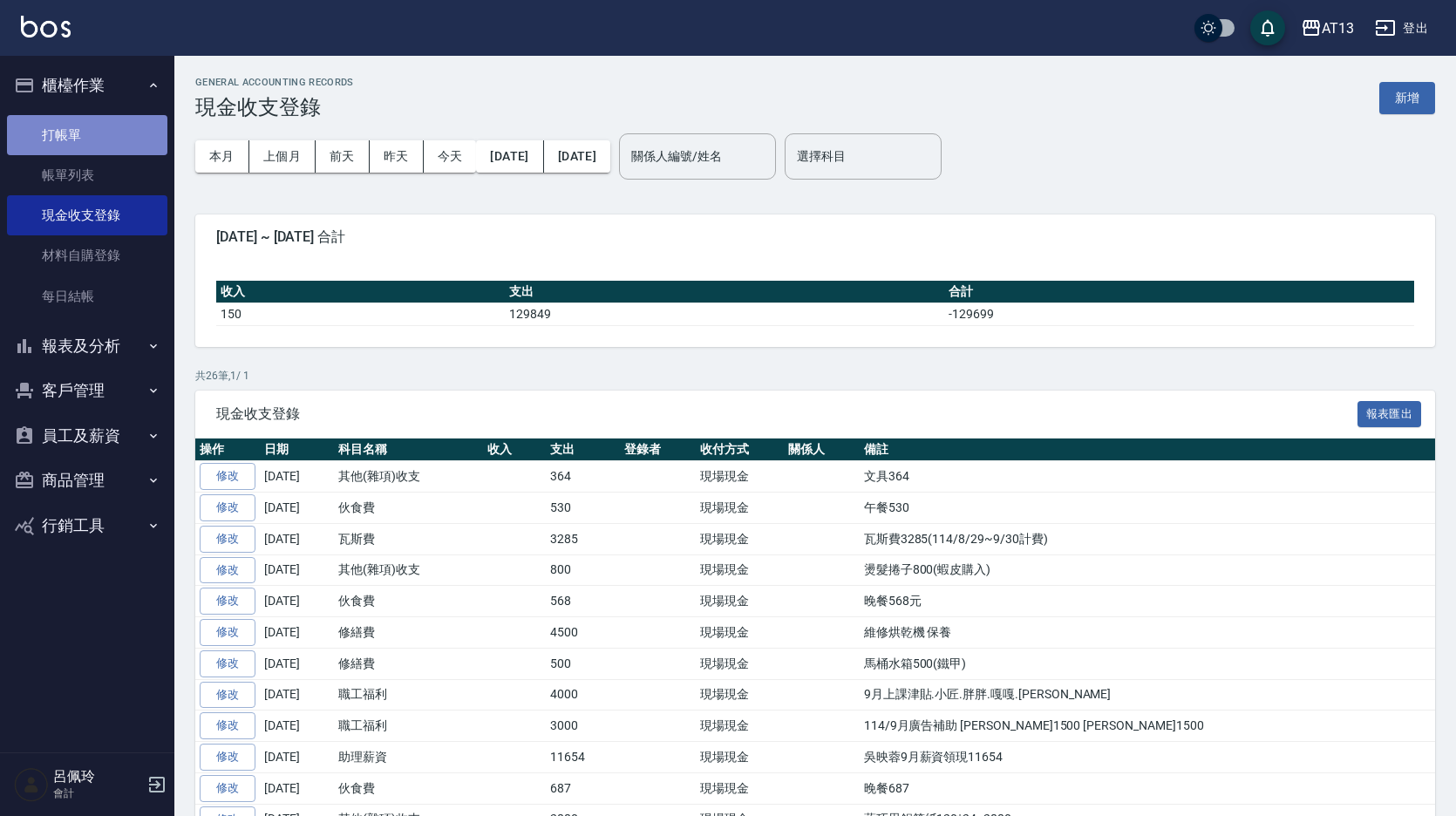
click at [58, 138] on link "打帳單" at bounding box center [87, 135] width 160 height 41
